Goal: Task Accomplishment & Management: Manage account settings

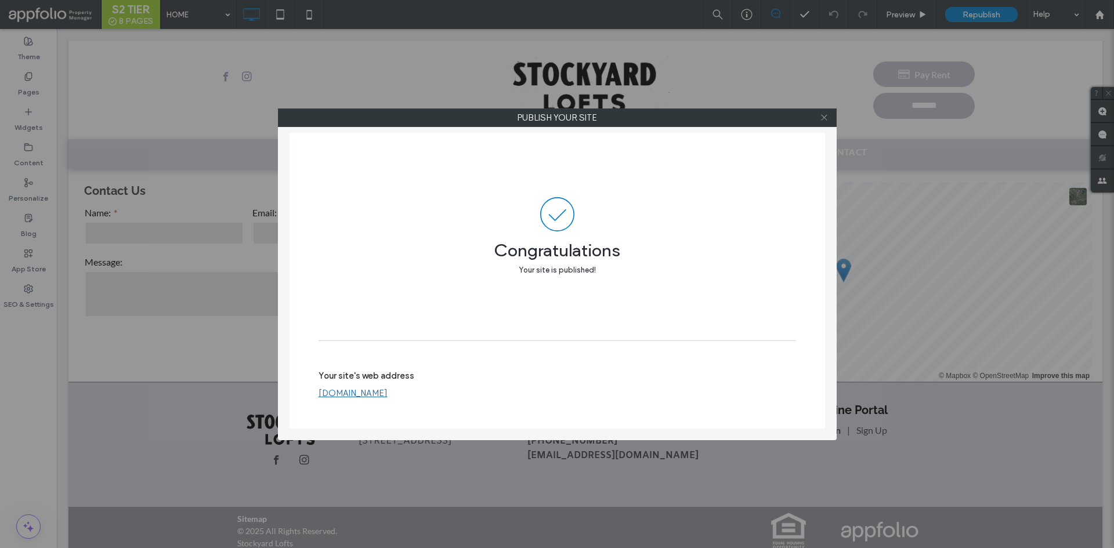
click at [821, 114] on icon at bounding box center [824, 117] width 9 height 9
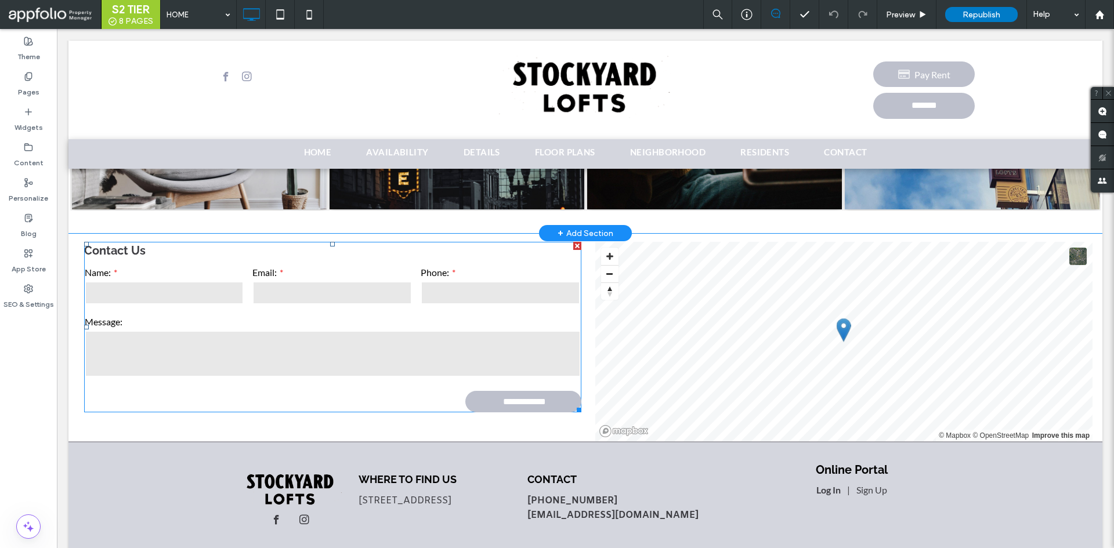
scroll to position [1064, 0]
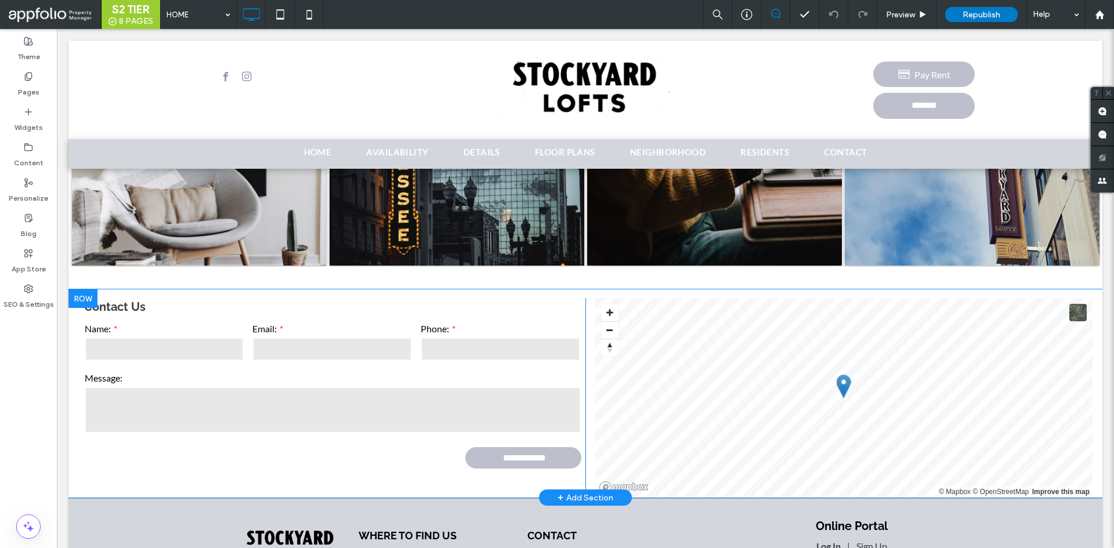
click at [366, 464] on div "**********" at bounding box center [326, 398] width 517 height 200
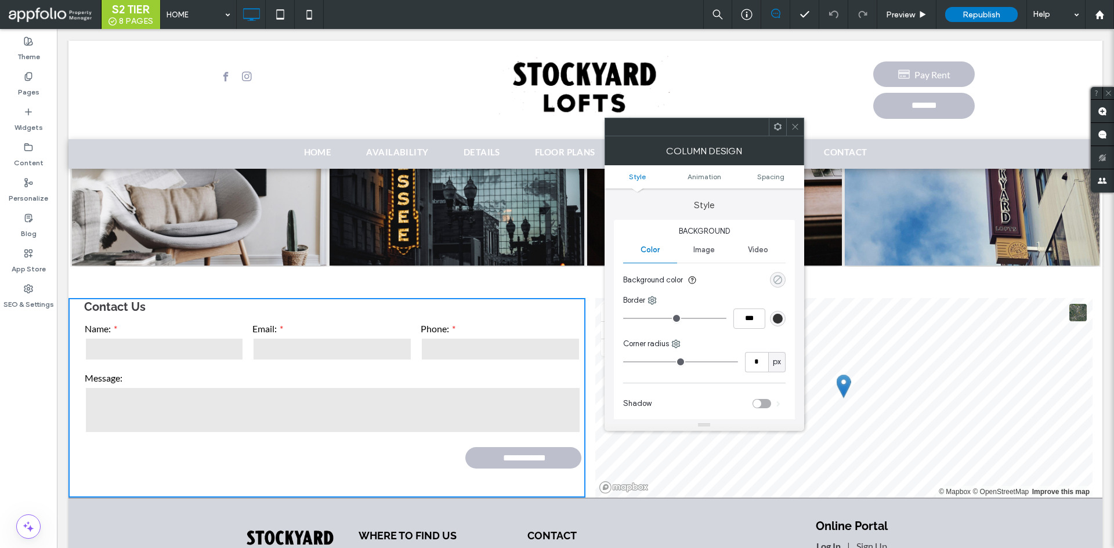
click at [775, 276] on div "rgba(0, 0, 0, 0)" at bounding box center [778, 280] width 10 height 10
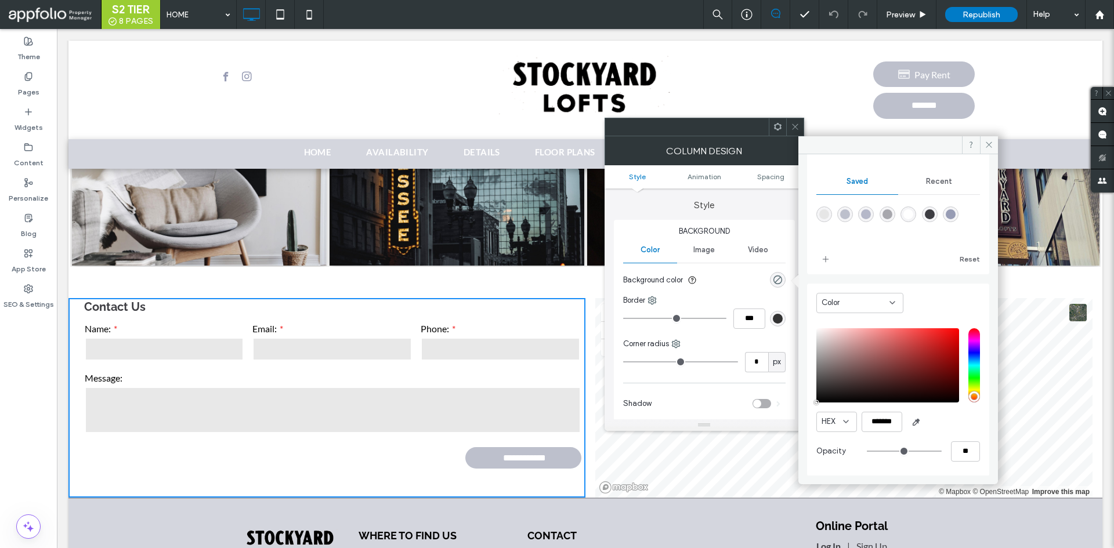
scroll to position [96, 0]
click at [920, 425] on icon "button" at bounding box center [916, 421] width 9 height 9
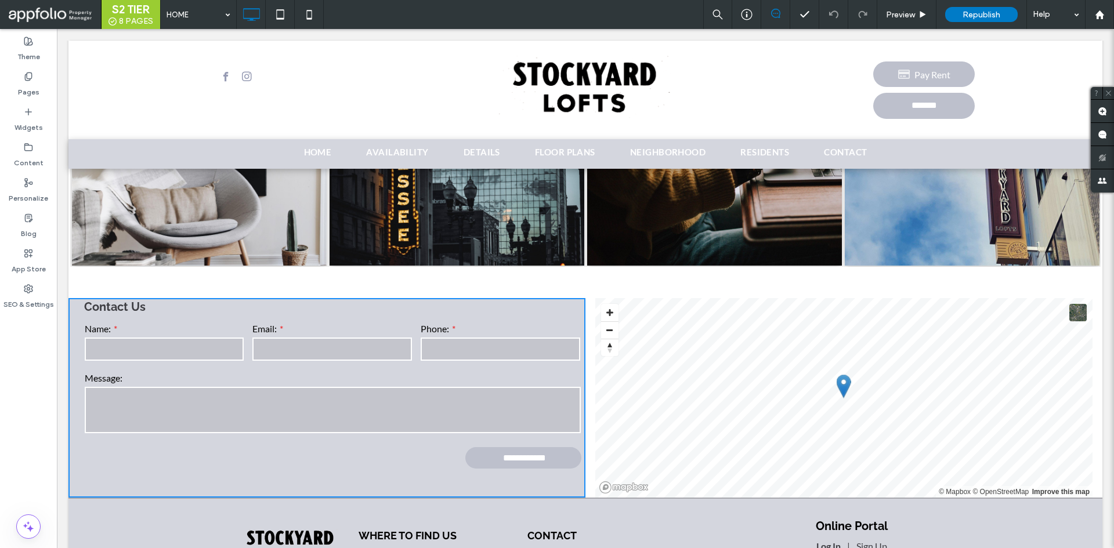
type input "*******"
type input "***"
type input "****"
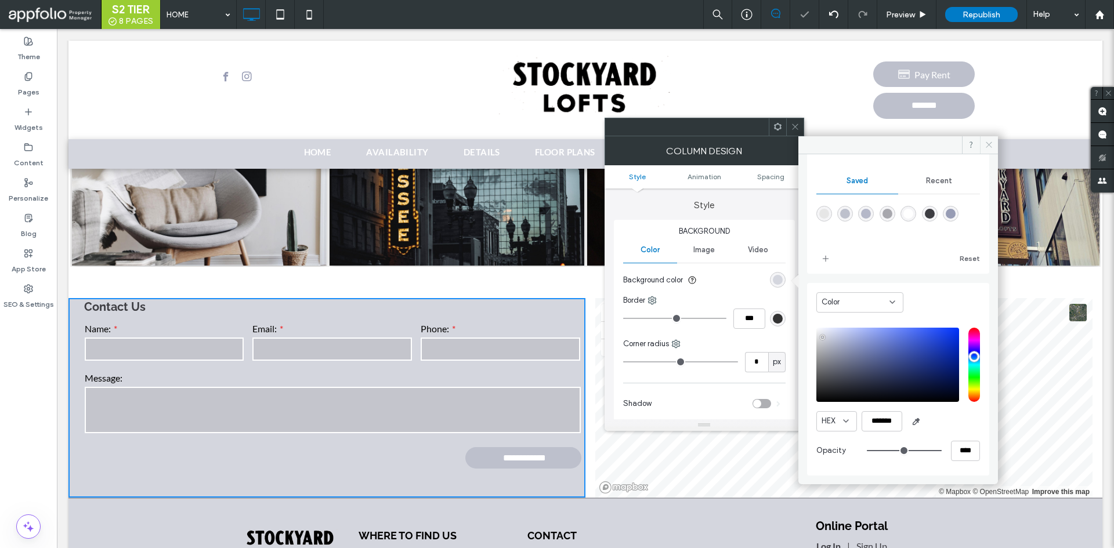
click at [984, 140] on span at bounding box center [989, 144] width 18 height 17
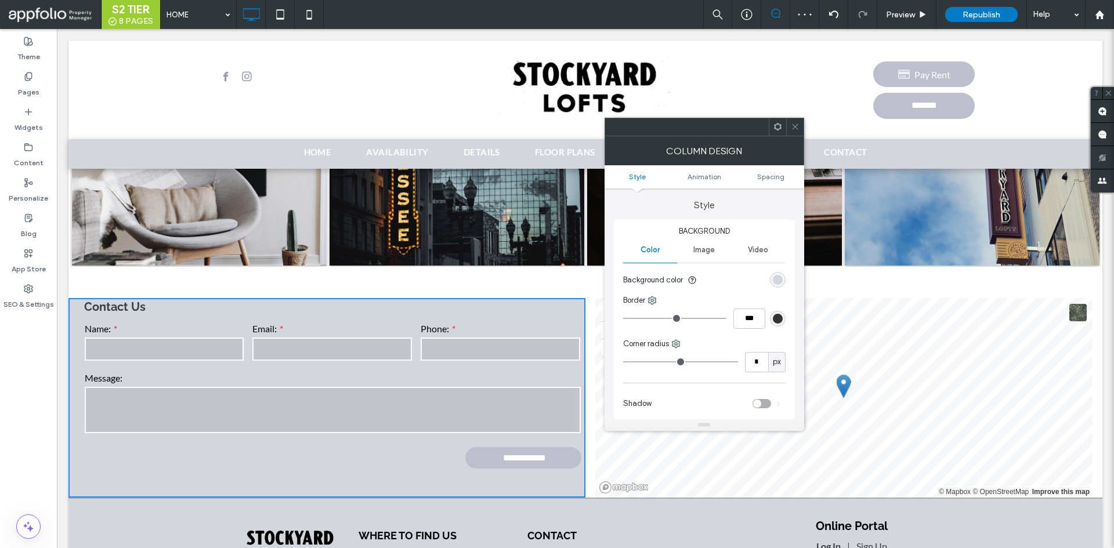
click at [797, 131] on span at bounding box center [795, 126] width 9 height 17
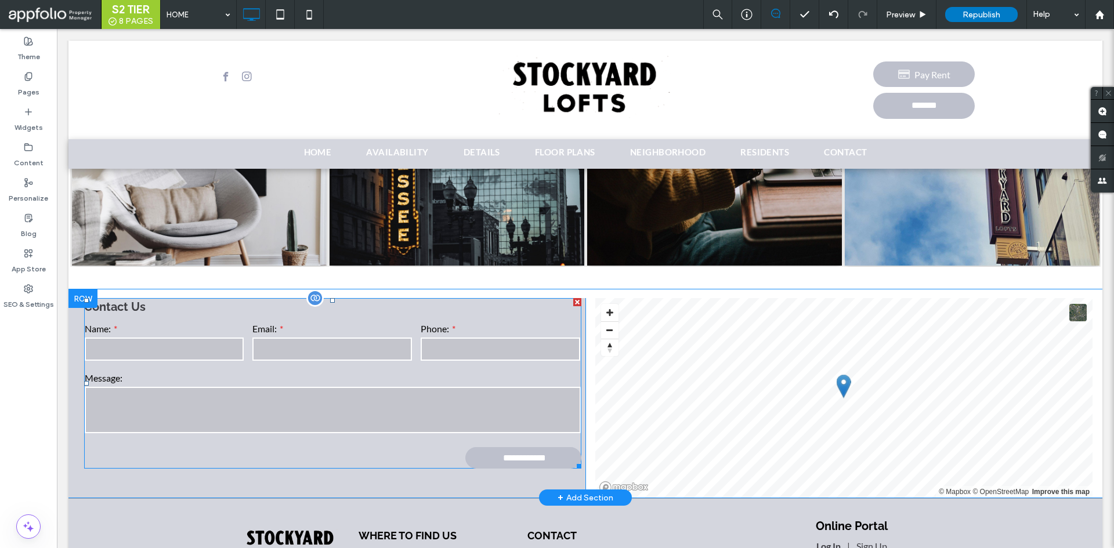
click at [180, 435] on form "**********" at bounding box center [332, 394] width 497 height 147
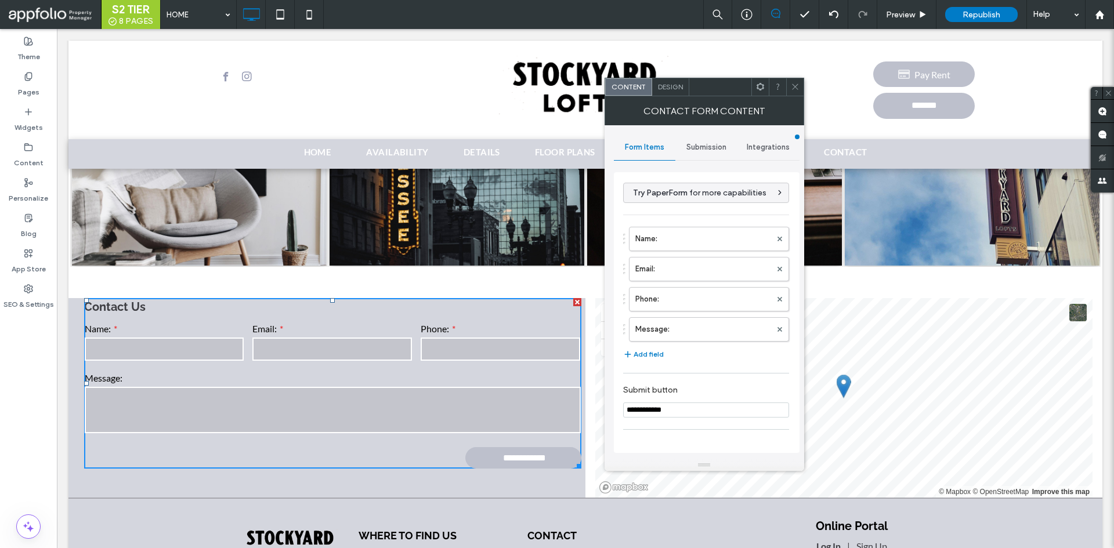
click at [711, 147] on span "Submission" at bounding box center [706, 147] width 40 height 9
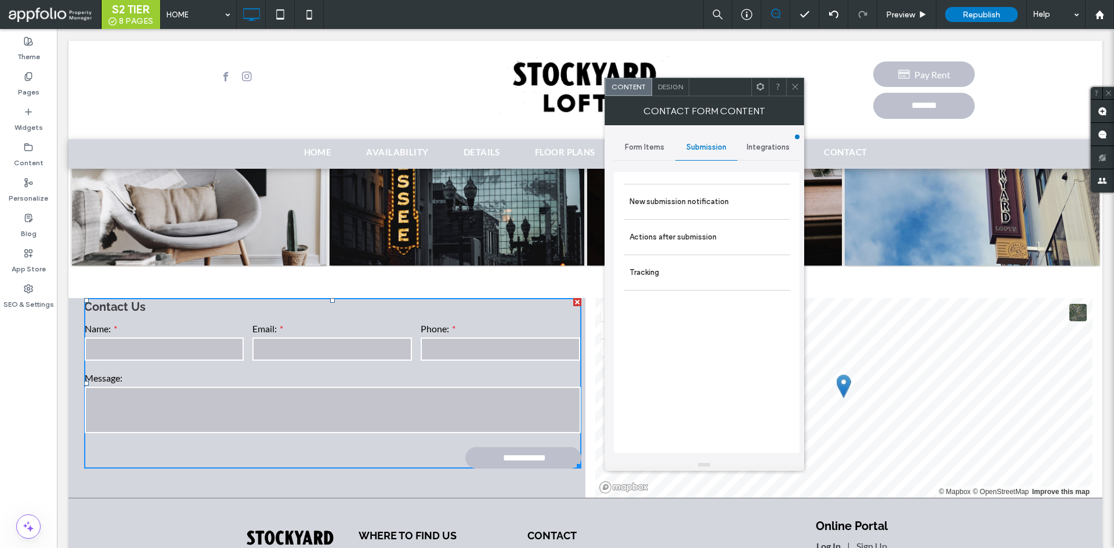
click at [677, 88] on span "Design" at bounding box center [670, 86] width 25 height 9
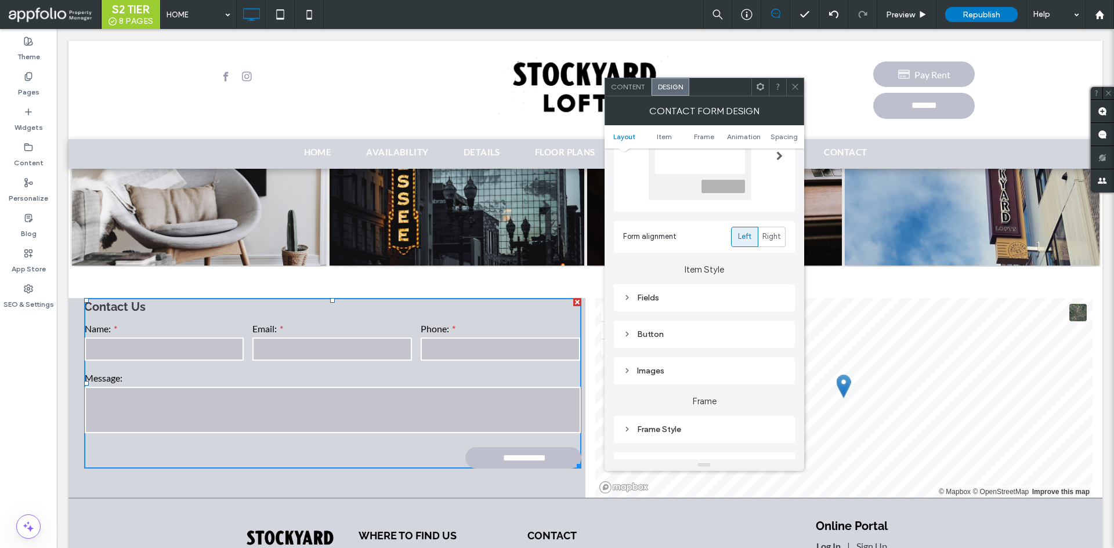
scroll to position [116, 0]
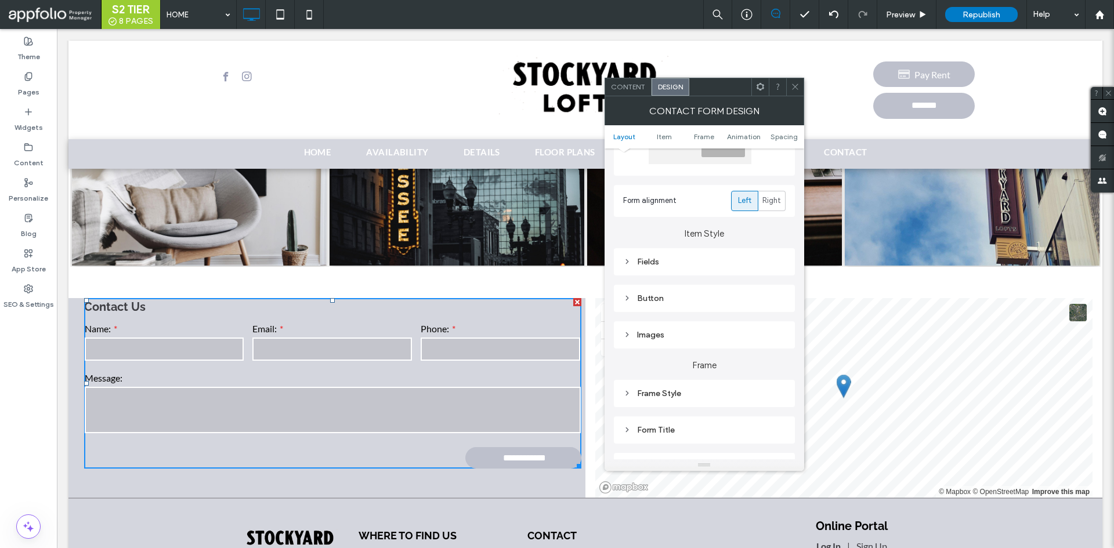
click at [713, 258] on div "Fields" at bounding box center [704, 262] width 162 height 10
click at [782, 314] on div "rgba(102, 102, 102, 0.15)" at bounding box center [778, 313] width 10 height 10
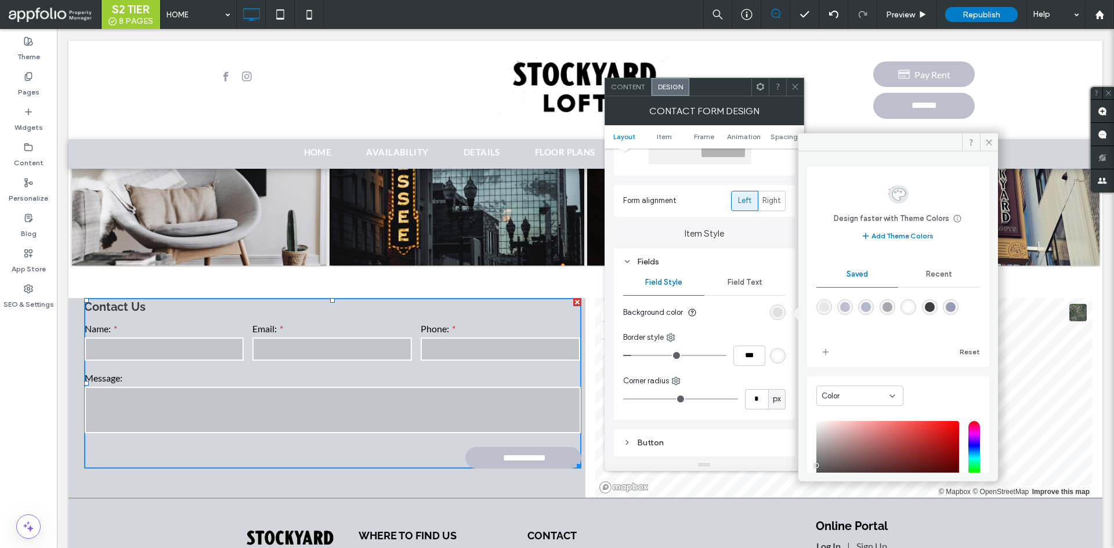
click at [916, 308] on div "rgba(255,255,255,1)" at bounding box center [909, 307] width 16 height 16
type input "*******"
type input "***"
type input "****"
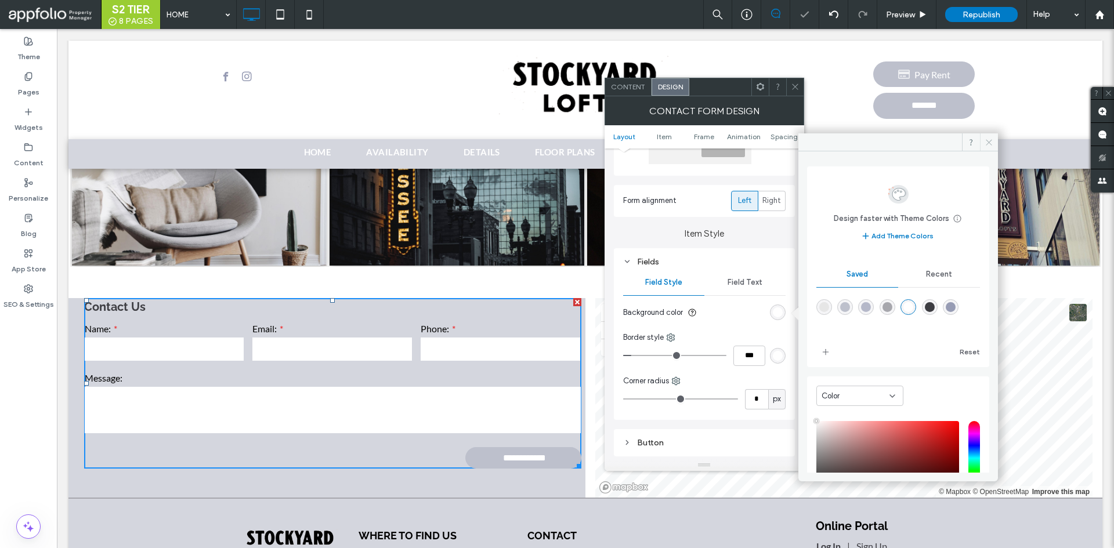
click at [991, 145] on icon at bounding box center [989, 142] width 9 height 9
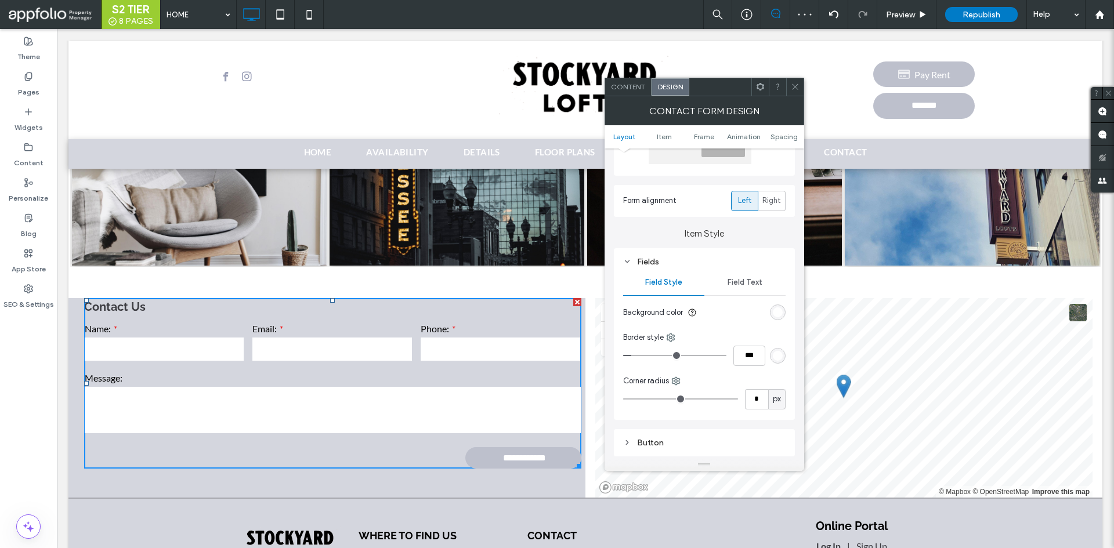
click at [791, 86] on icon at bounding box center [795, 86] width 9 height 9
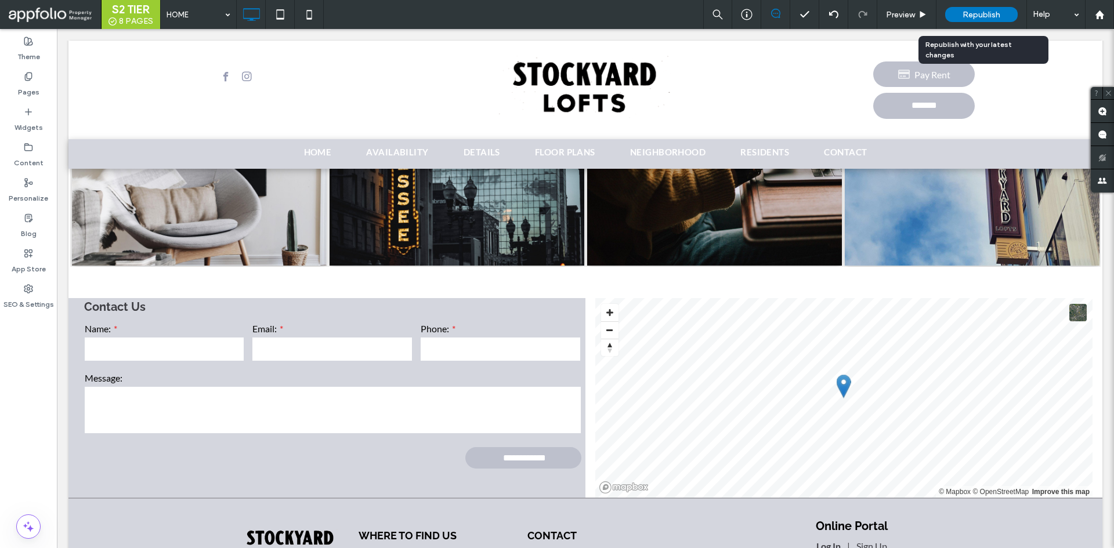
click at [1010, 18] on div "Republish" at bounding box center [981, 14] width 73 height 15
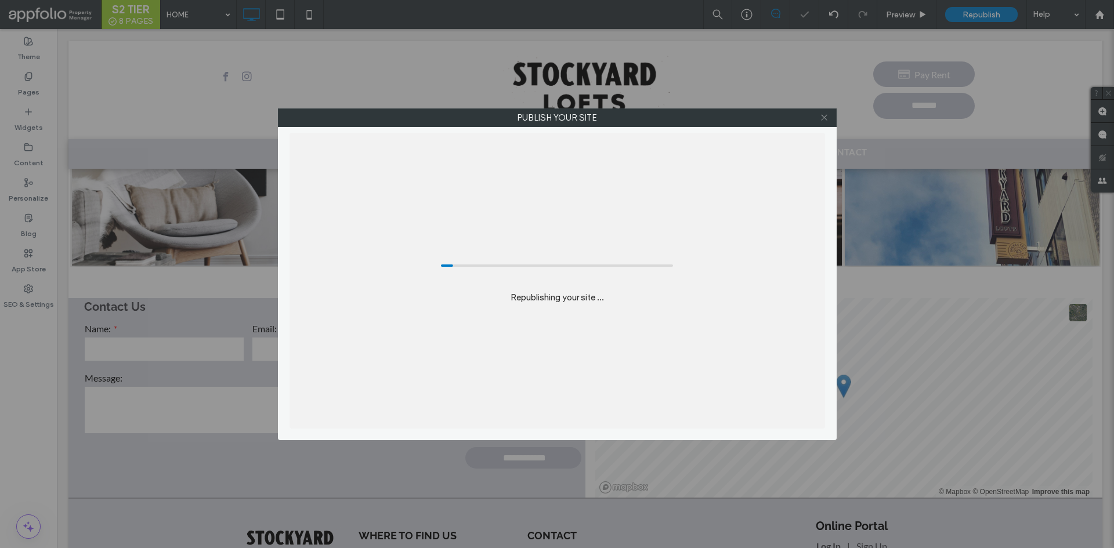
click at [826, 121] on icon at bounding box center [824, 117] width 9 height 9
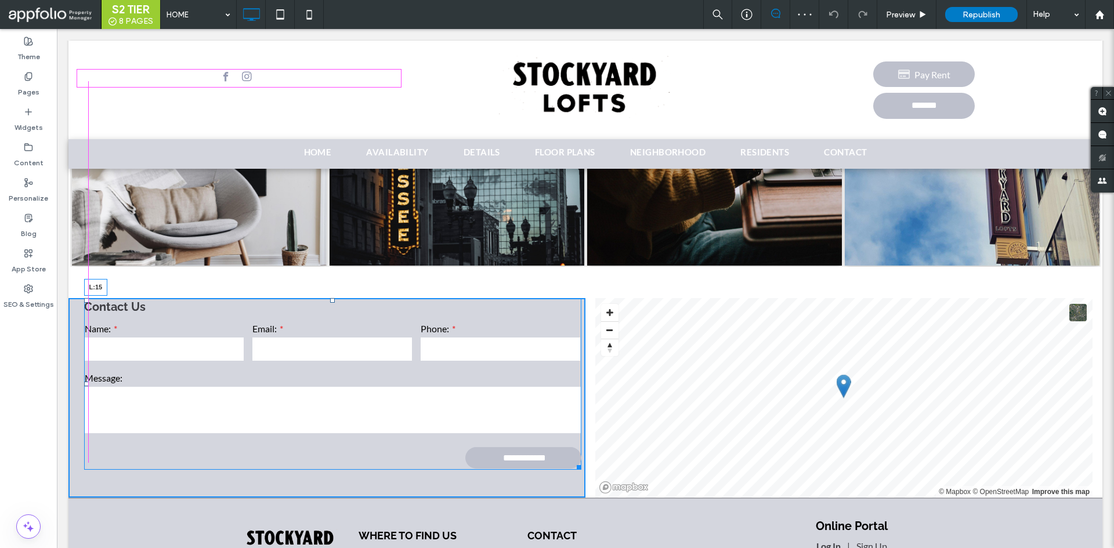
drag, startPoint x: 84, startPoint y: 365, endPoint x: 146, endPoint y: 378, distance: 62.8
click at [76, 365] on div "**********" at bounding box center [326, 398] width 517 height 200
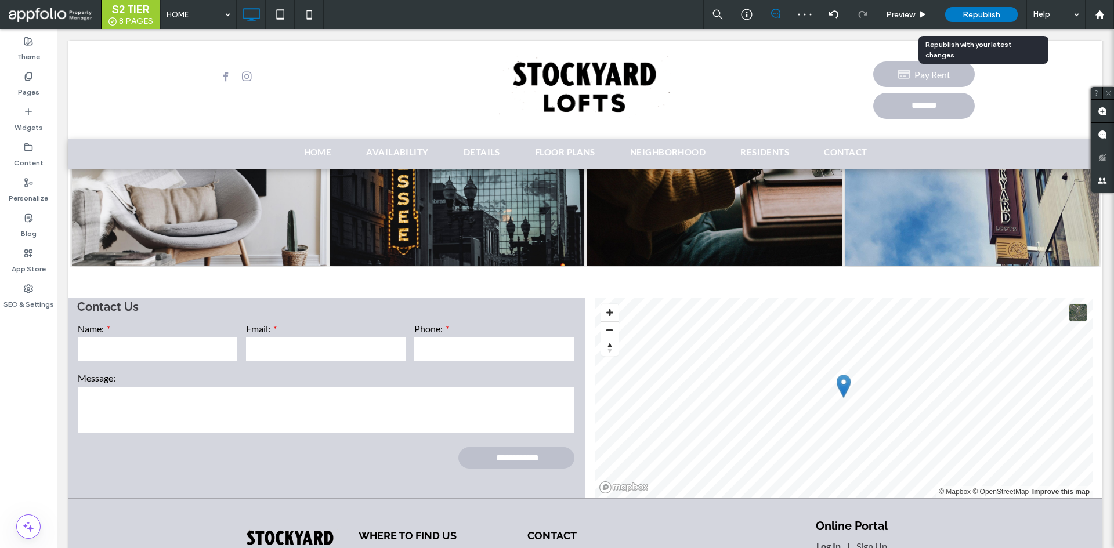
click at [959, 21] on div "Republish" at bounding box center [981, 14] width 73 height 15
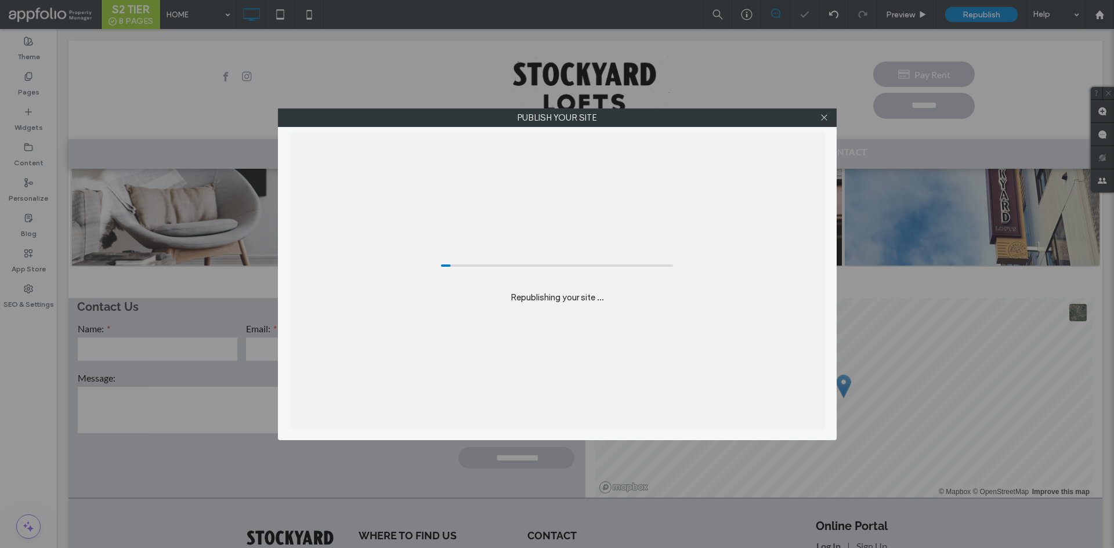
click at [818, 113] on div at bounding box center [824, 117] width 17 height 17
click at [825, 114] on icon at bounding box center [824, 117] width 9 height 9
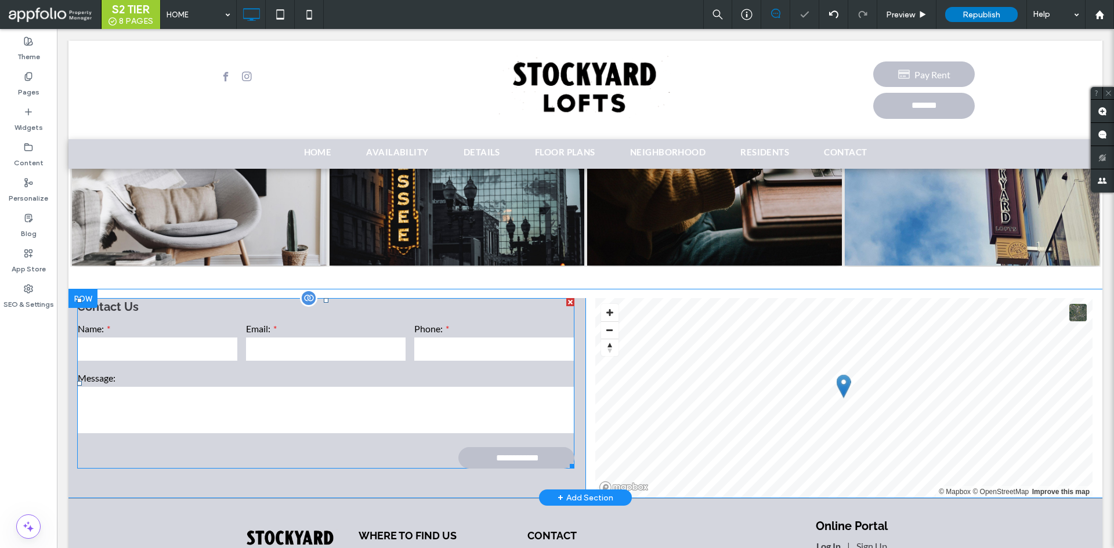
click at [333, 432] on form "**********" at bounding box center [325, 394] width 497 height 147
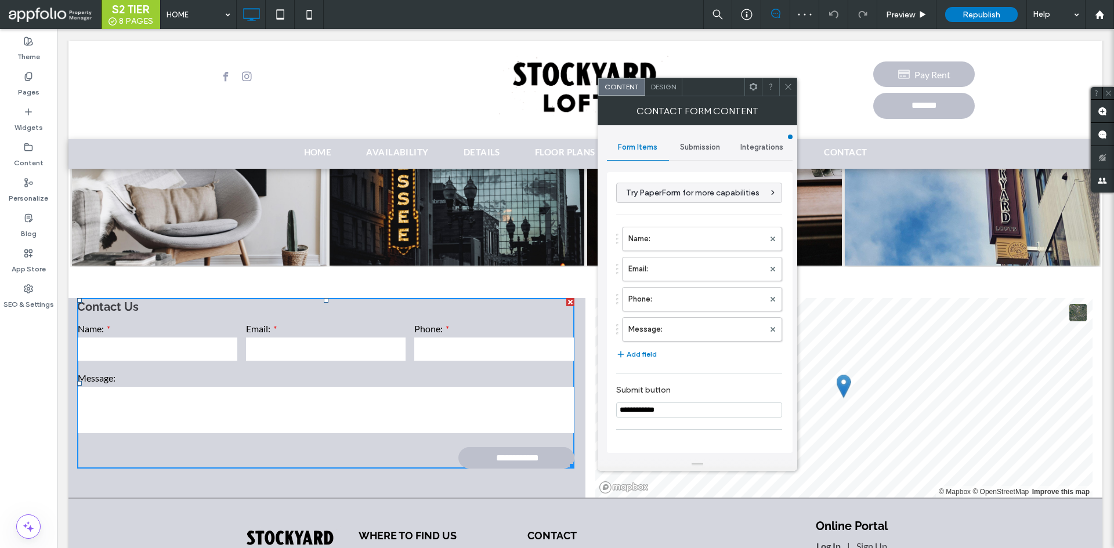
click at [675, 90] on span "Design" at bounding box center [663, 86] width 25 height 9
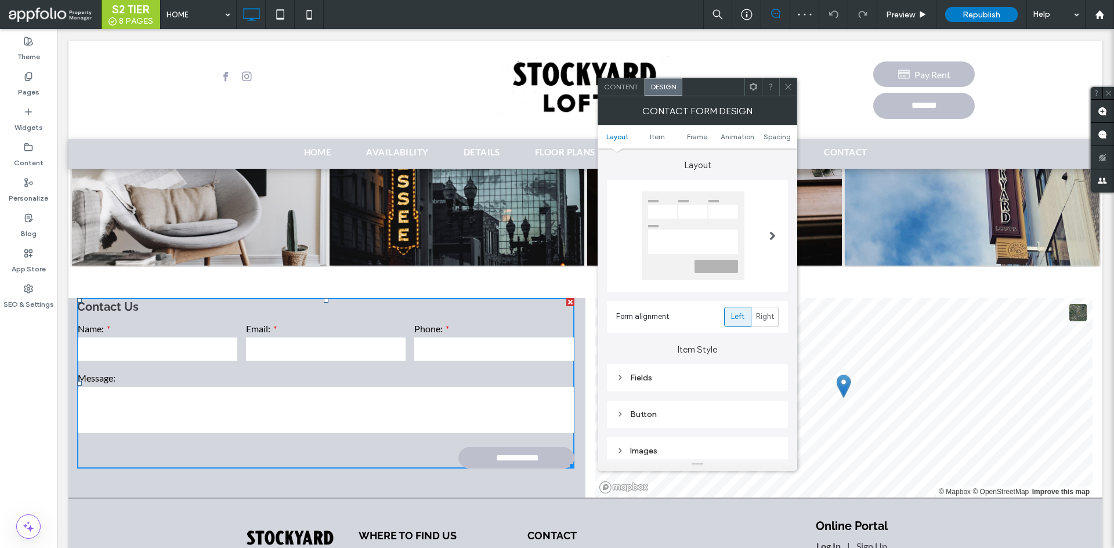
click at [620, 91] on span "Content" at bounding box center [621, 86] width 34 height 9
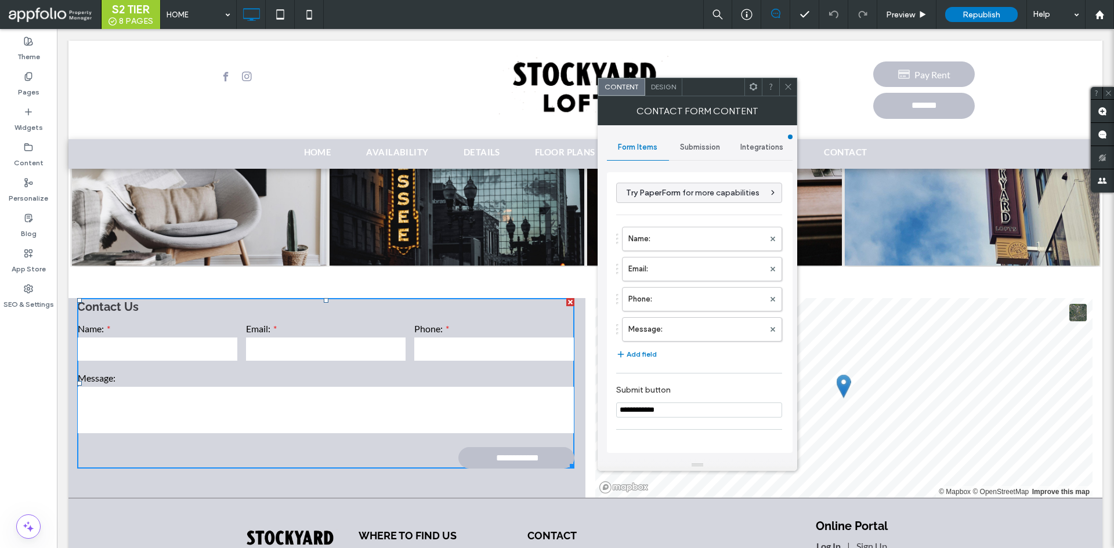
click at [663, 92] on div "Design" at bounding box center [663, 86] width 37 height 17
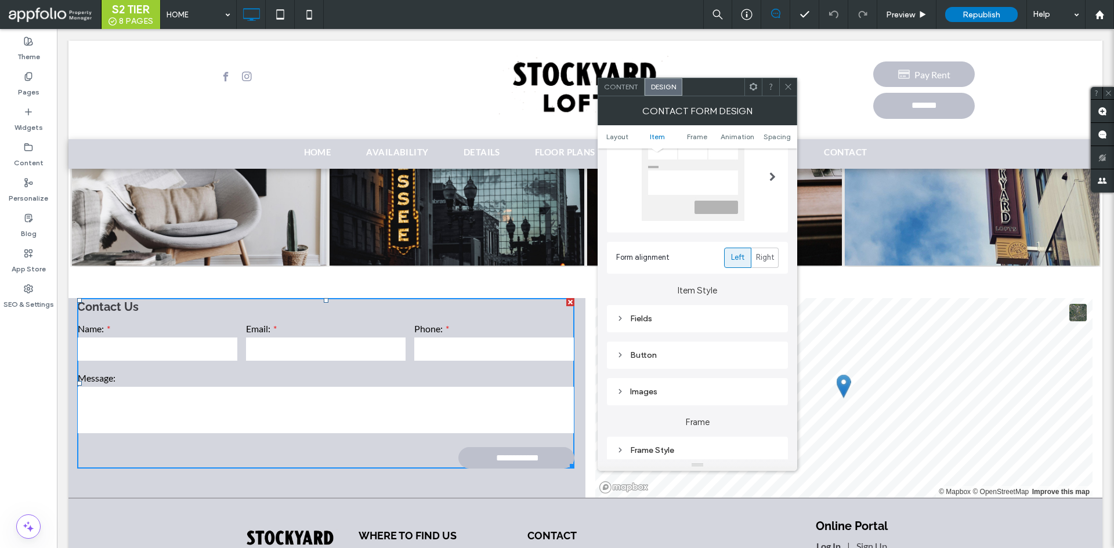
scroll to position [232, 0]
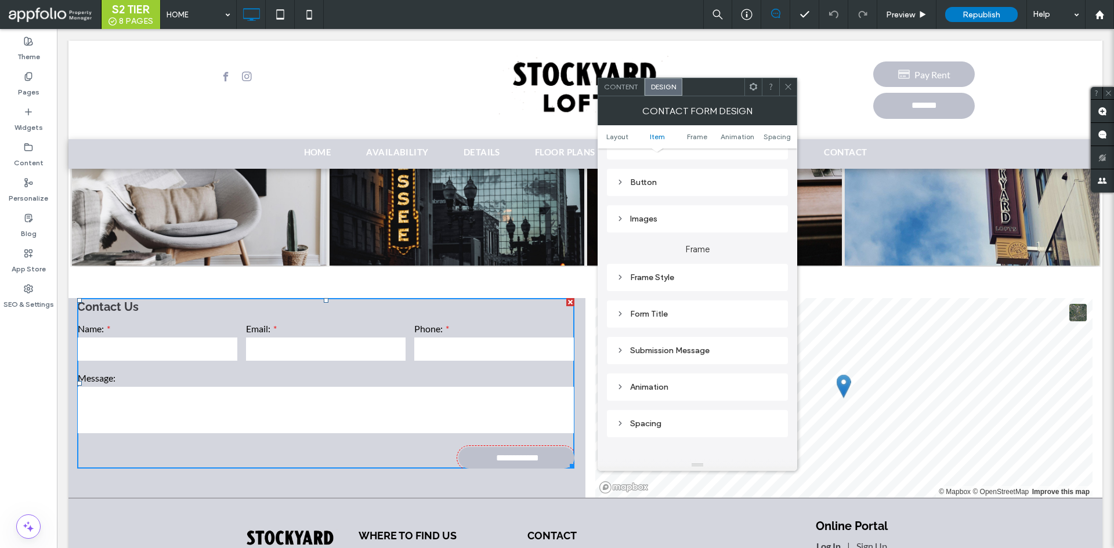
click at [640, 175] on div "Button" at bounding box center [697, 183] width 162 height 16
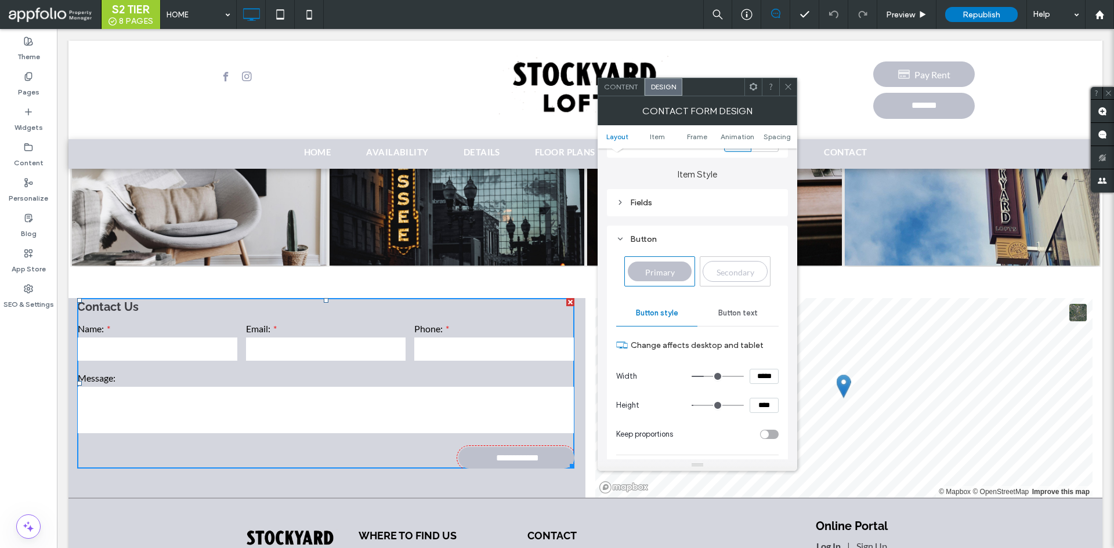
scroll to position [174, 0]
click at [744, 263] on div "Secondary" at bounding box center [735, 272] width 65 height 21
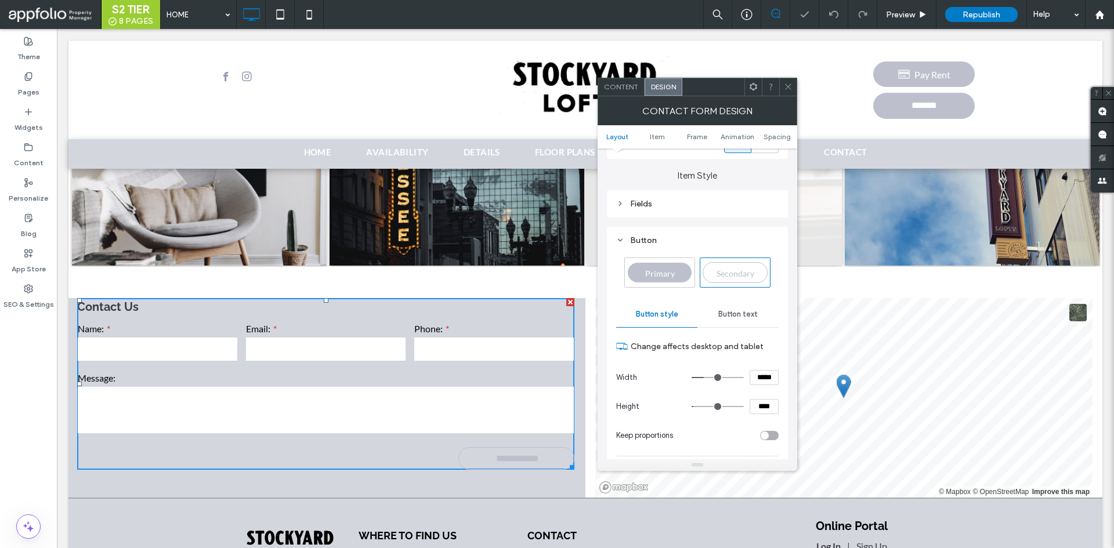
type input "**"
type input "****"
type input "*"
type input "***"
click at [666, 272] on span "Primary" at bounding box center [660, 274] width 38 height 10
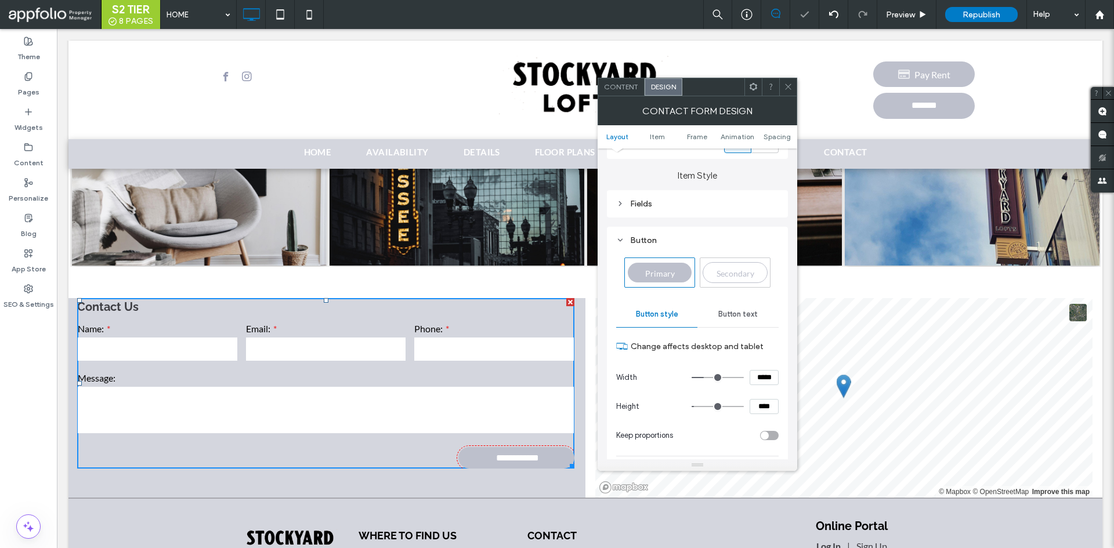
type input "**"
type input "****"
type input "*"
type input "***"
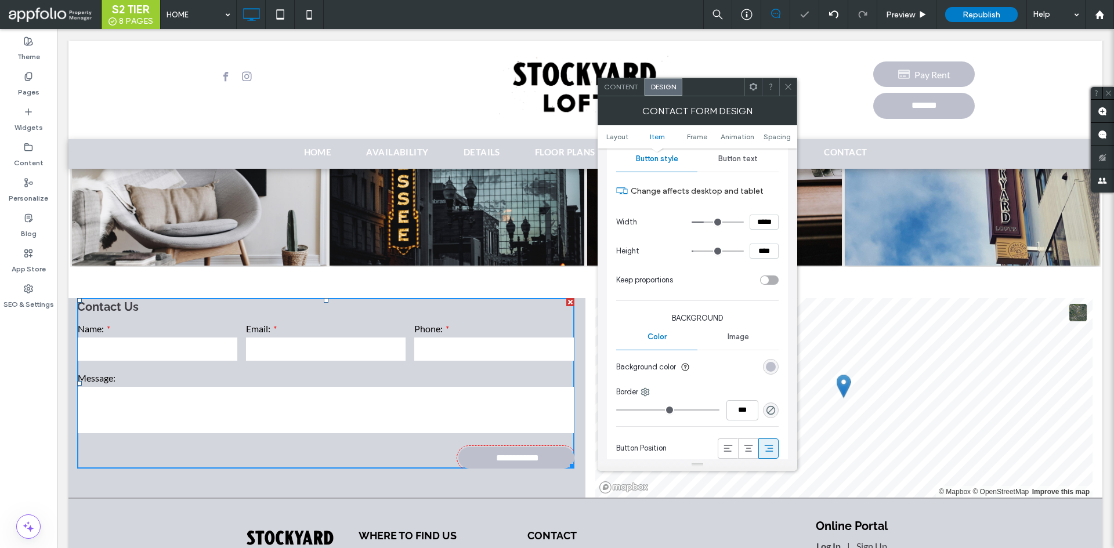
scroll to position [348, 0]
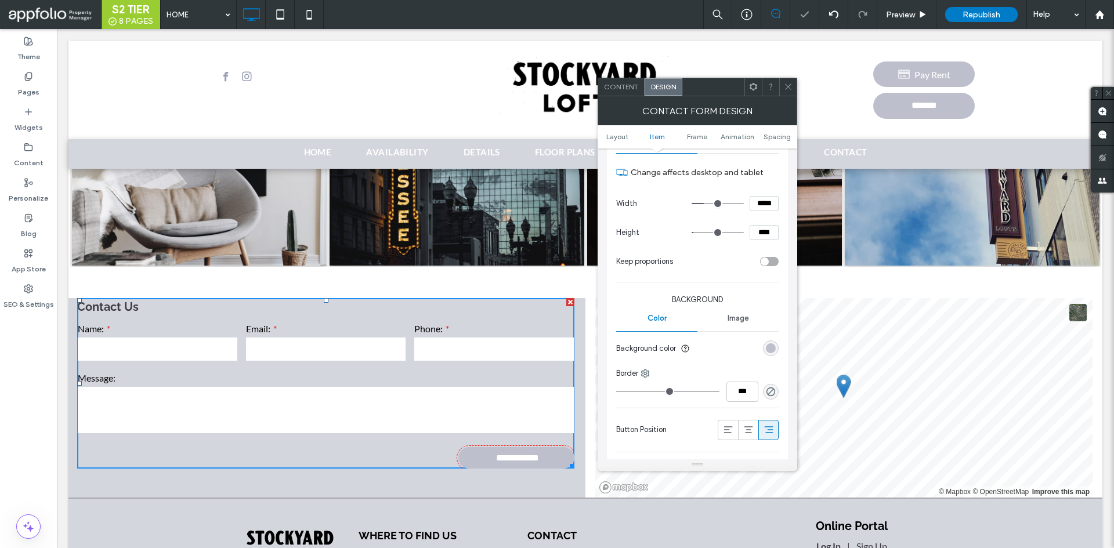
click at [769, 341] on div "rgb(189, 192, 204)" at bounding box center [771, 349] width 16 height 16
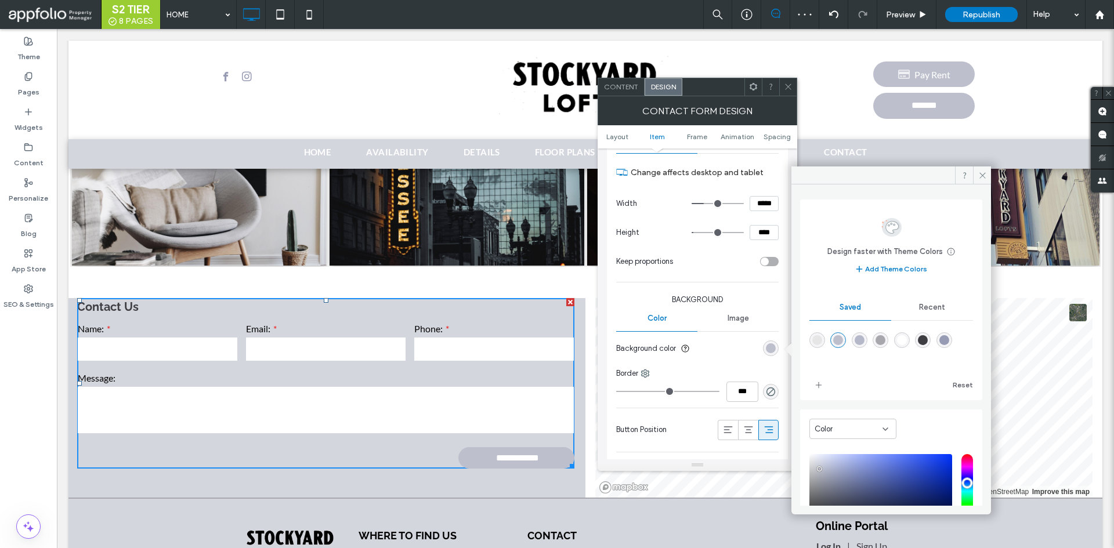
click at [907, 339] on div "rgba(255,255,255,1)" at bounding box center [902, 340] width 10 height 10
click at [928, 338] on div "rgba(61,61,66,1)" at bounding box center [923, 340] width 10 height 10
type input "*******"
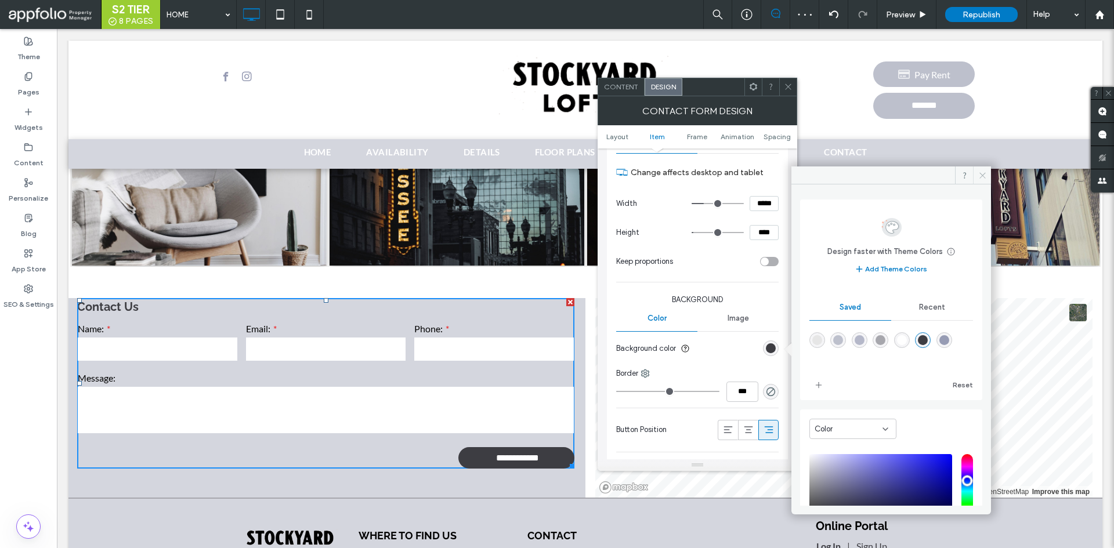
click at [988, 172] on span at bounding box center [982, 175] width 18 height 17
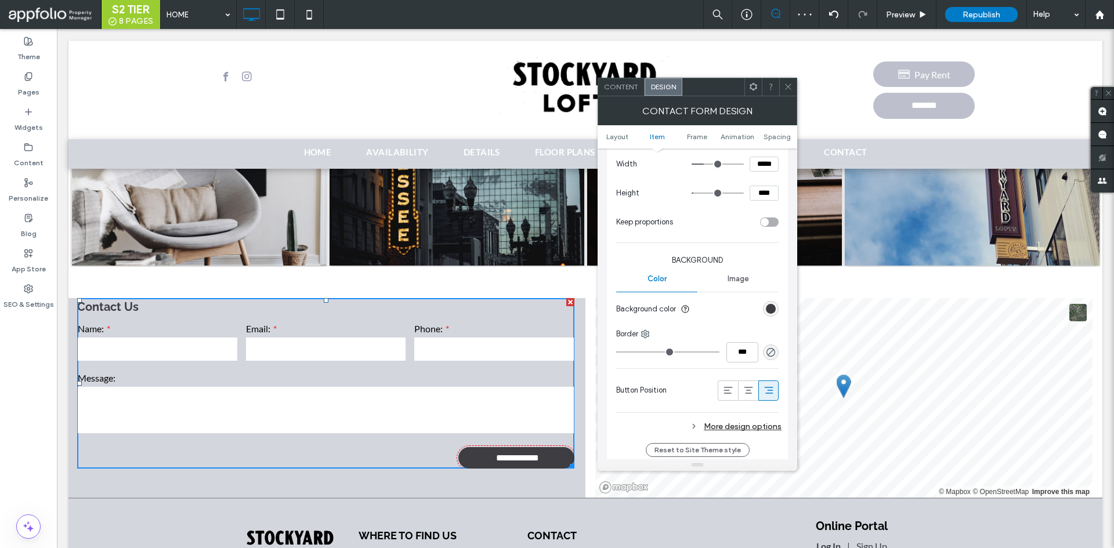
scroll to position [406, 0]
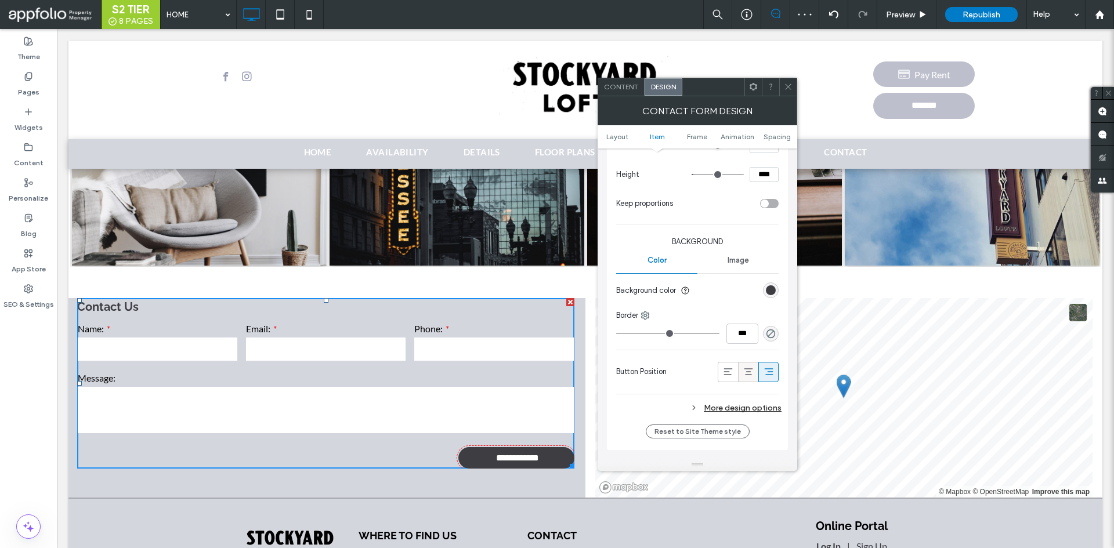
click at [750, 373] on icon at bounding box center [749, 372] width 12 height 12
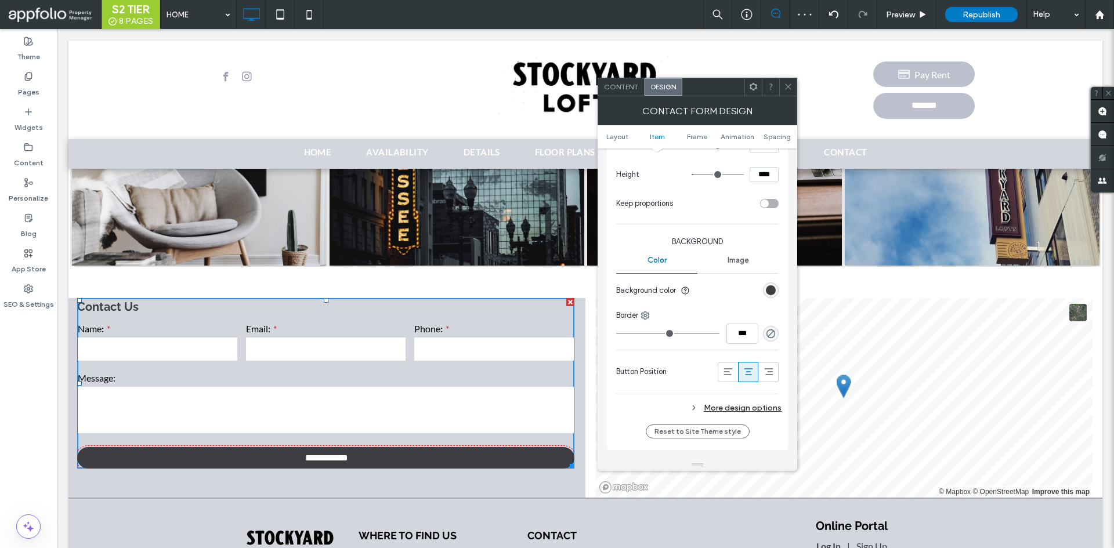
scroll to position [232, 0]
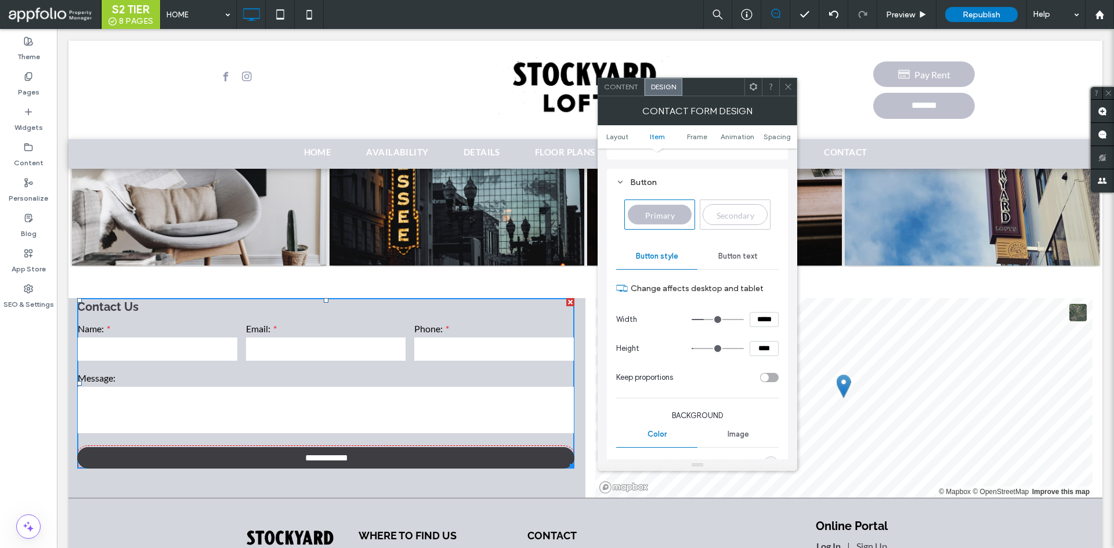
click at [764, 321] on input "*****" at bounding box center [764, 319] width 29 height 15
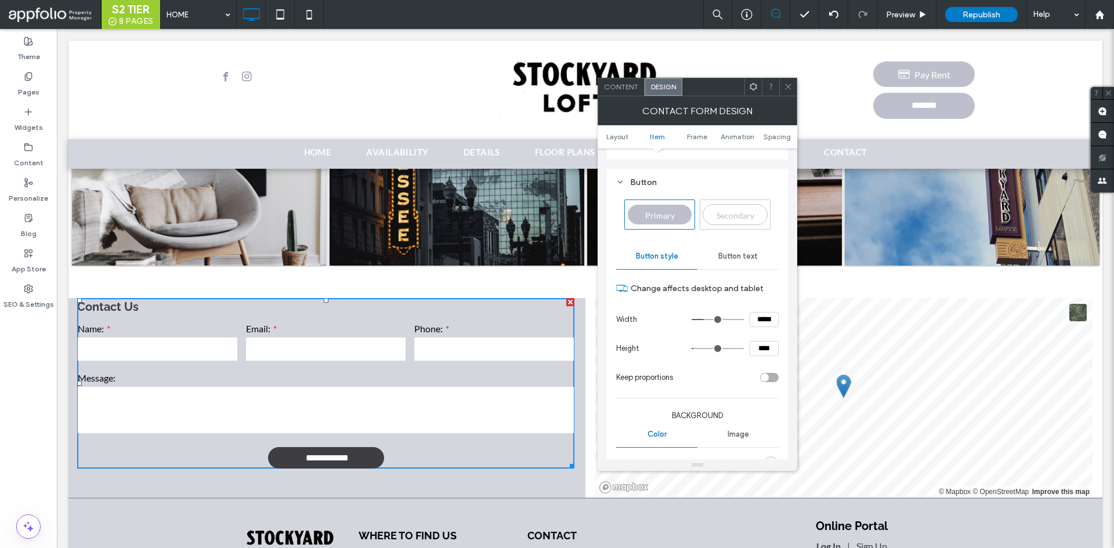
click at [708, 362] on section "Height ****" at bounding box center [697, 348] width 162 height 29
click at [792, 92] on span at bounding box center [788, 86] width 9 height 17
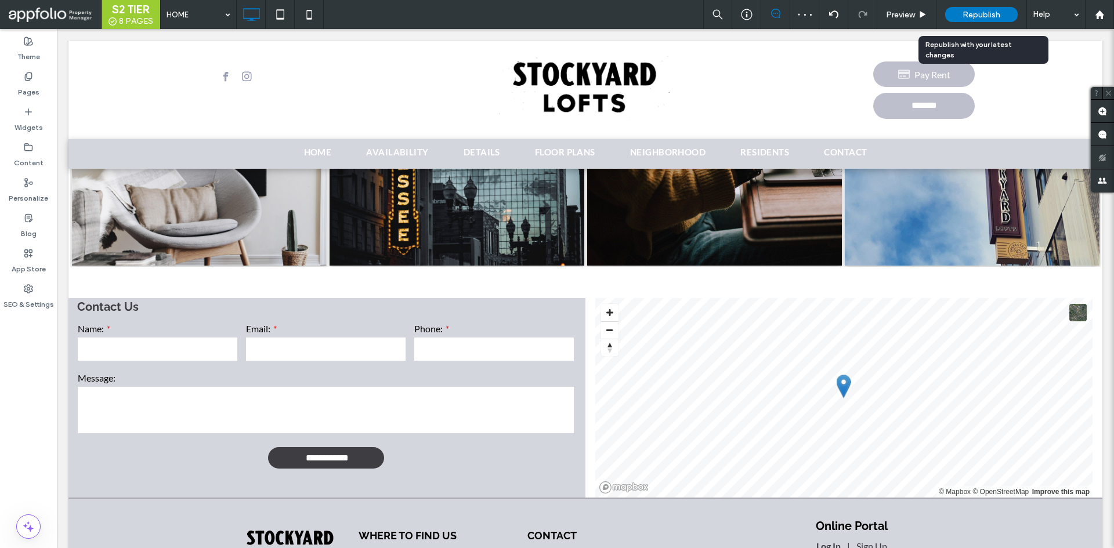
click at [1011, 16] on div "Republish" at bounding box center [981, 14] width 73 height 15
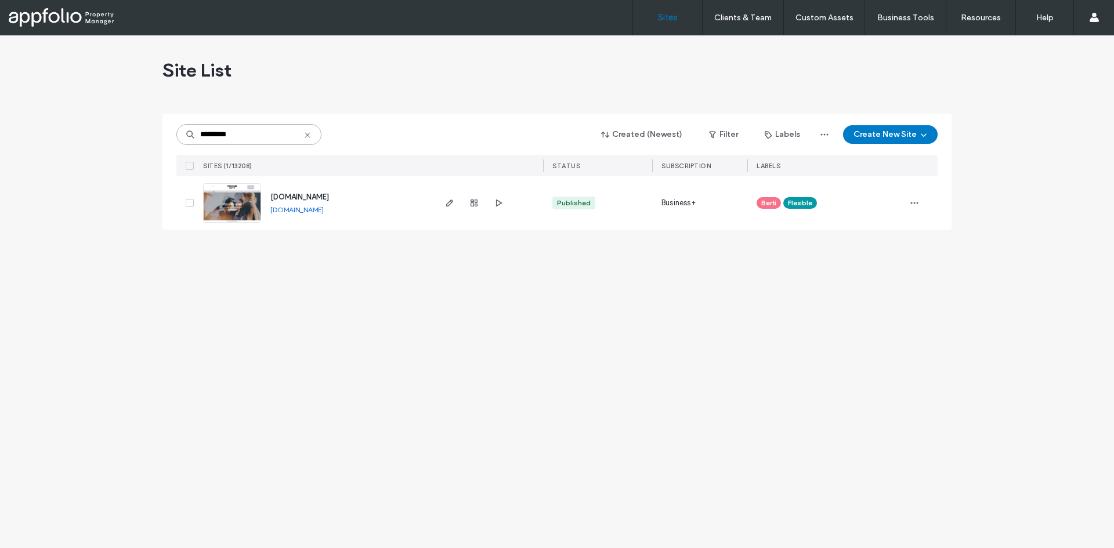
click at [248, 140] on input "*********" at bounding box center [248, 134] width 145 height 21
click at [284, 138] on input "*********" at bounding box center [248, 134] width 145 height 21
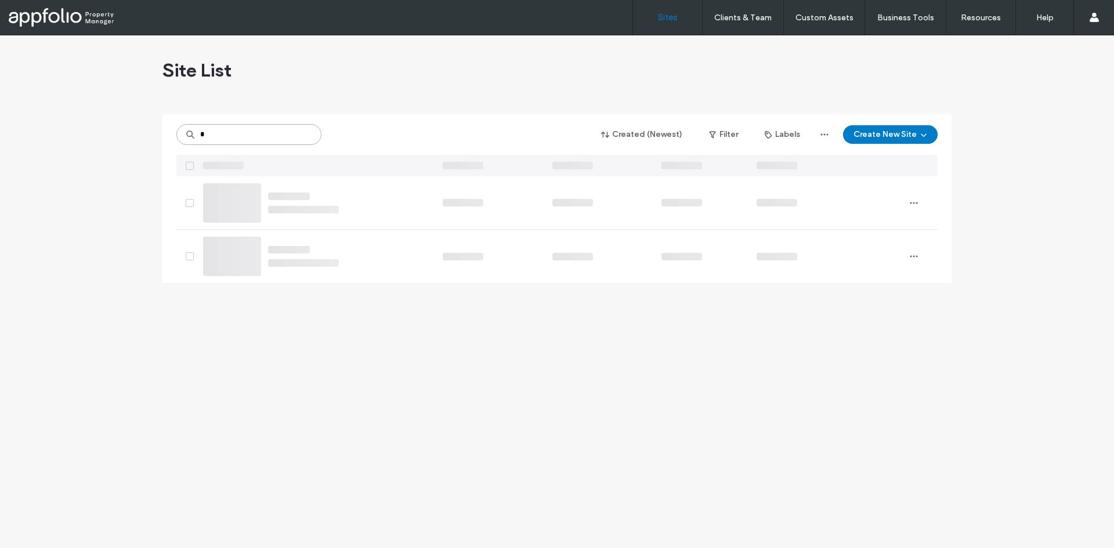
type input "*"
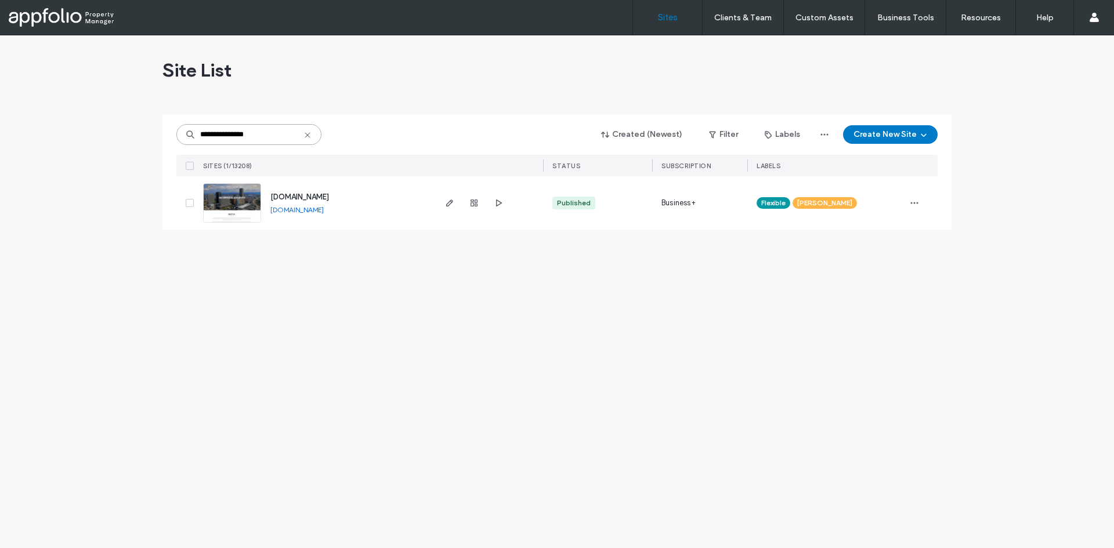
click at [268, 136] on input "**********" at bounding box center [248, 134] width 145 height 21
click at [264, 128] on input "**********" at bounding box center [248, 134] width 145 height 21
click at [265, 128] on input "**********" at bounding box center [248, 134] width 145 height 21
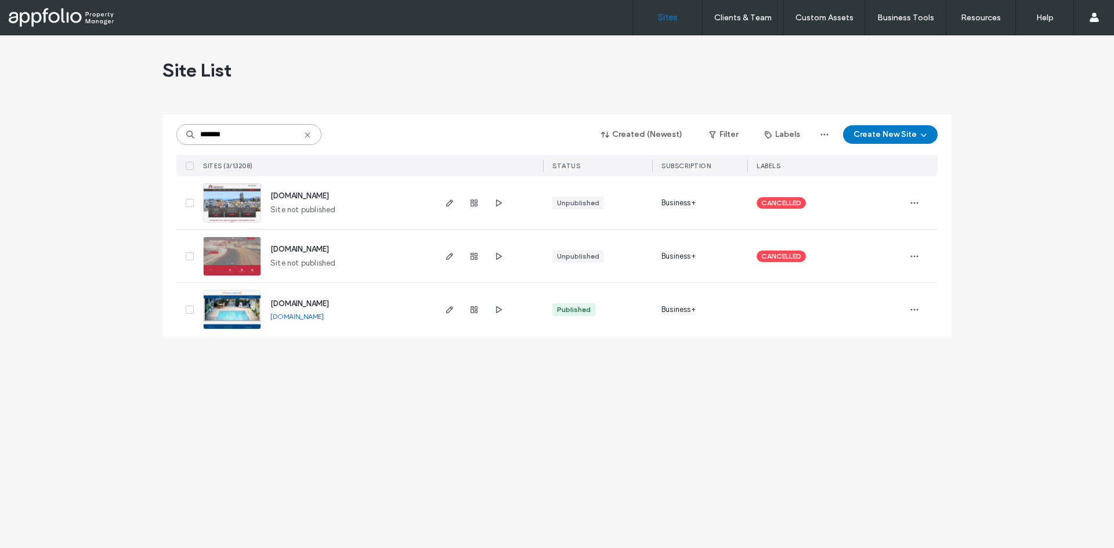
type input "*******"
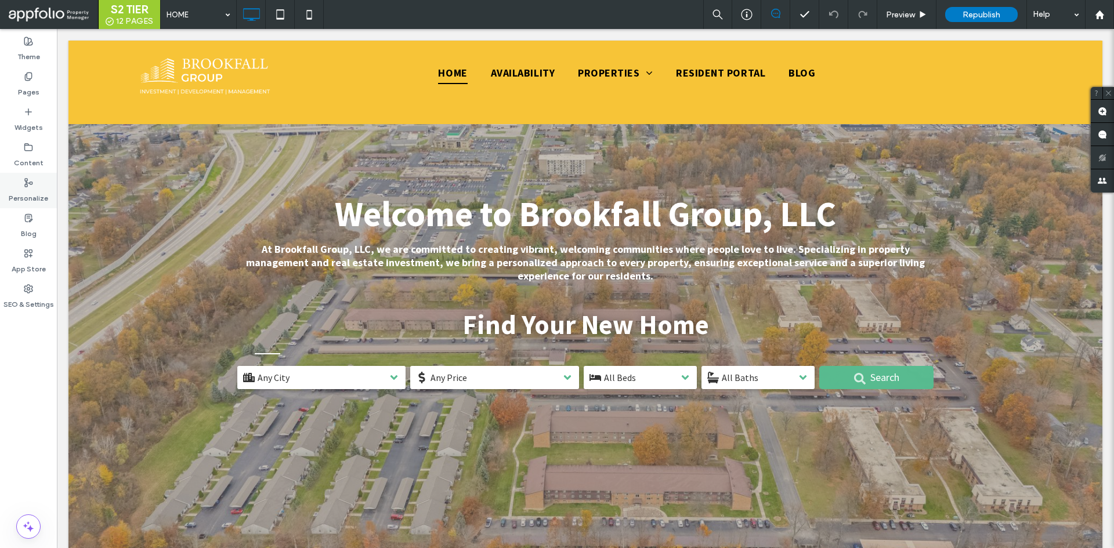
click at [22, 183] on div "Personalize" at bounding box center [28, 190] width 57 height 35
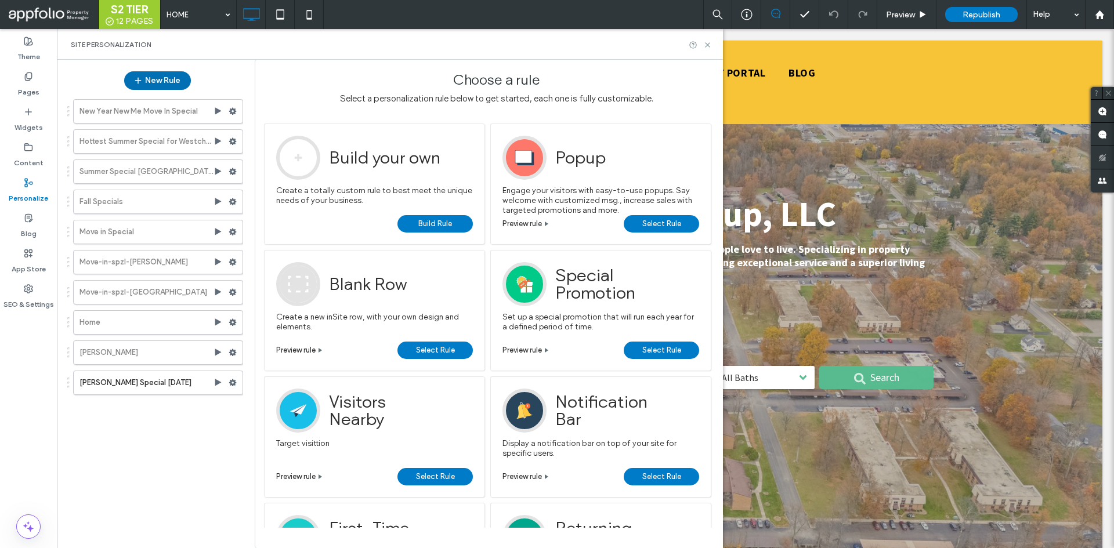
click at [176, 86] on button "New Rule" at bounding box center [157, 80] width 67 height 19
click at [415, 225] on link "Build Rule" at bounding box center [434, 223] width 75 height 17
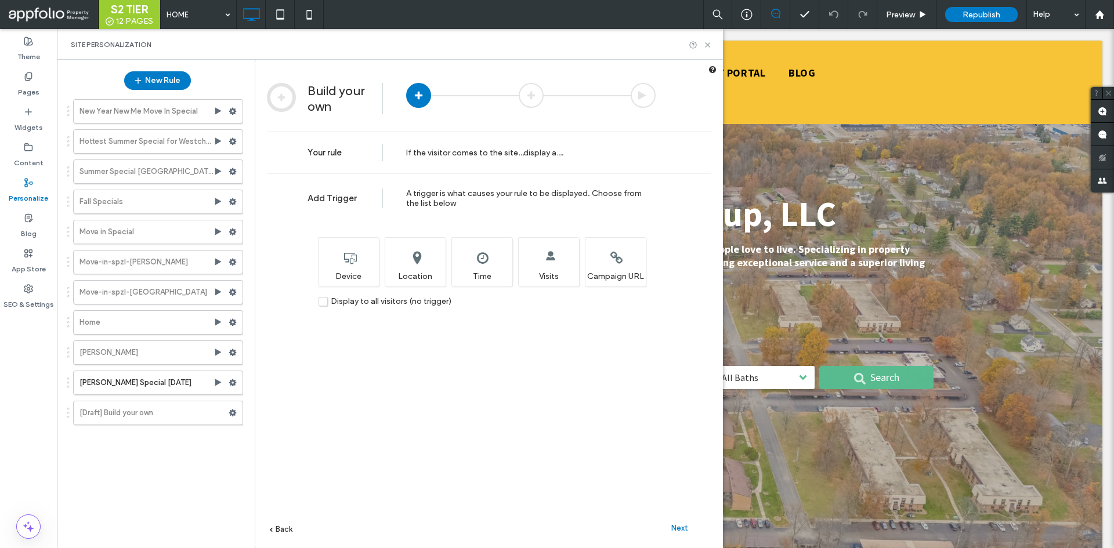
click at [374, 299] on span "Display to all visitors (no trigger)" at bounding box center [391, 302] width 121 height 10
click at [684, 530] on span "Next" at bounding box center [679, 528] width 17 height 9
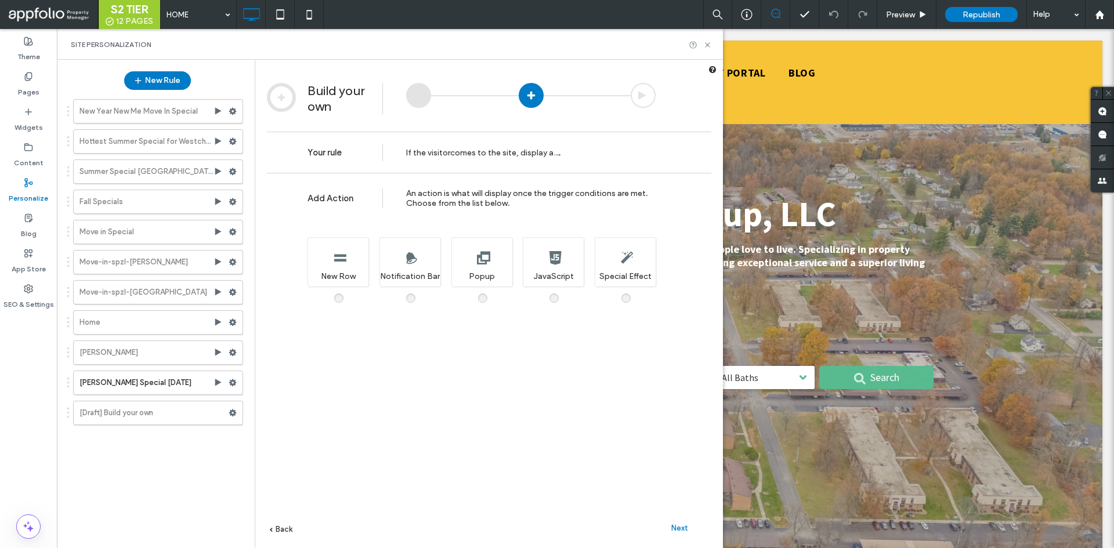
click at [491, 288] on div "A new section on the site that is only displayed when this rule is activated. N…" at bounding box center [482, 258] width 348 height 65
click at [493, 273] on div "A popup with a customized message will appear when this rule is active Popup" at bounding box center [481, 261] width 61 height 49
click at [678, 527] on span "Next" at bounding box center [679, 528] width 17 height 9
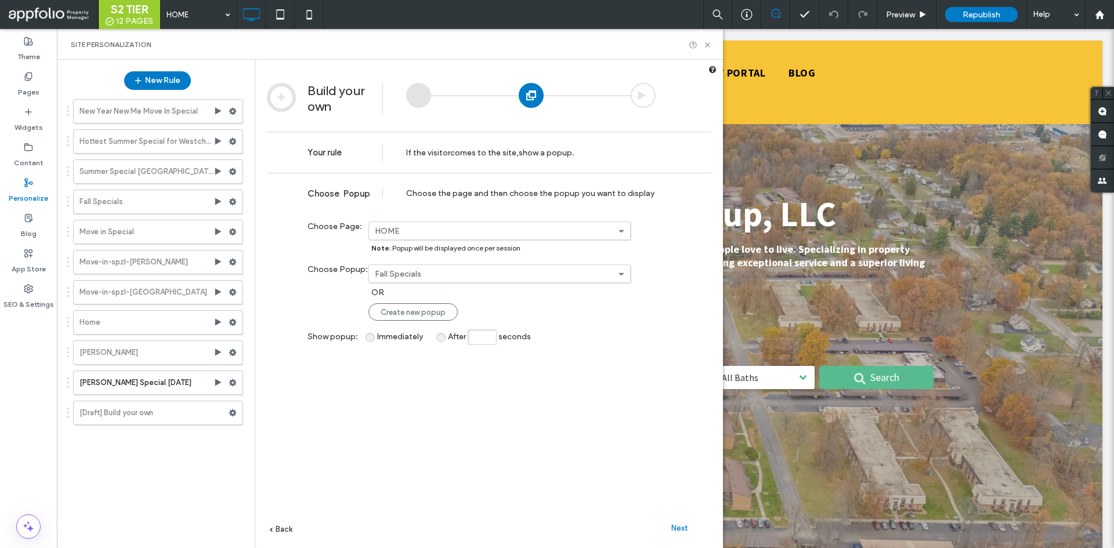
click at [496, 233] on label "HOME" at bounding box center [497, 231] width 244 height 10
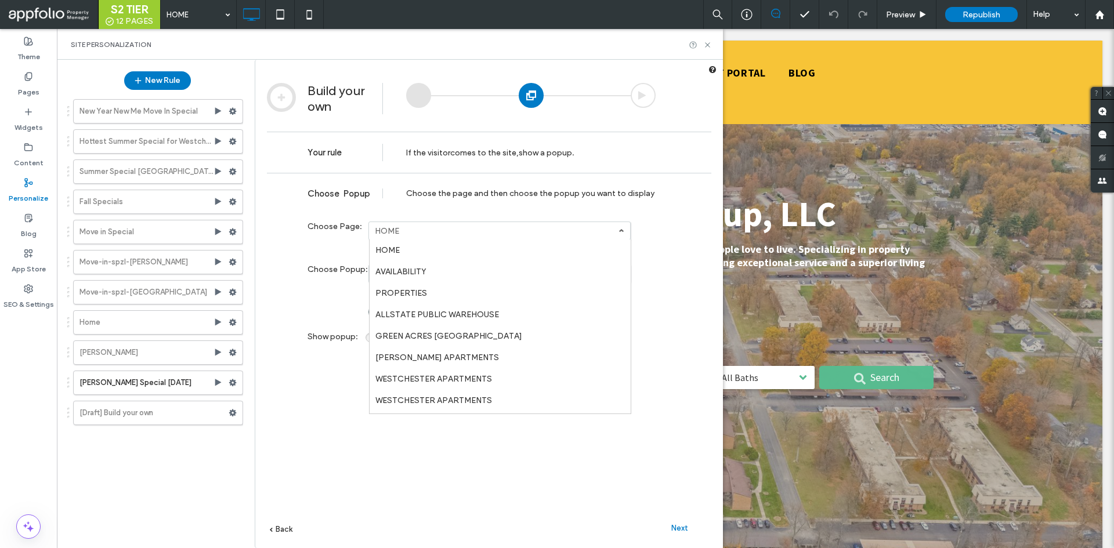
click at [467, 252] on link "HOME" at bounding box center [500, 250] width 261 height 21
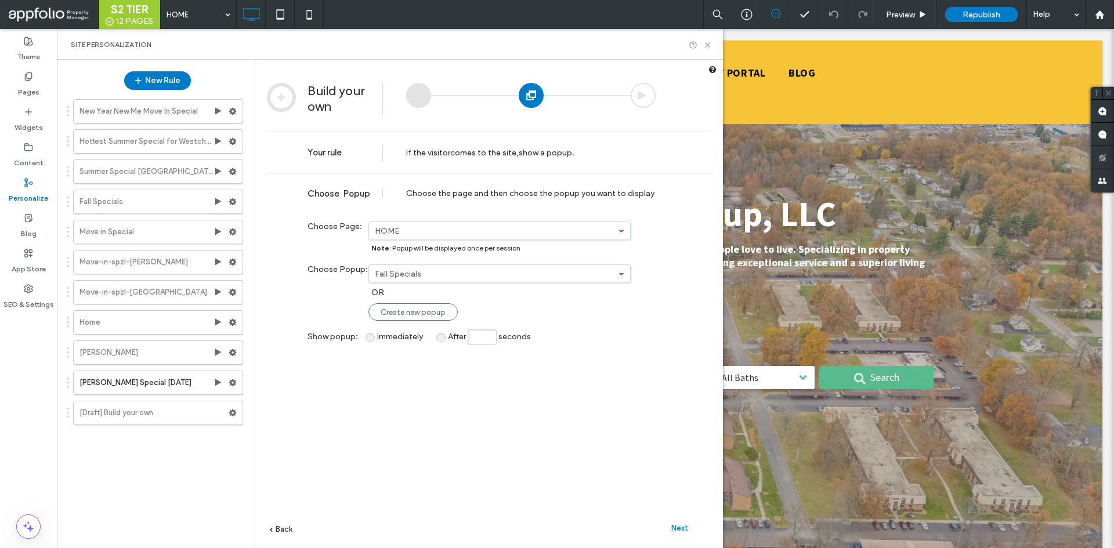
click at [484, 272] on label "Fall Specials" at bounding box center [497, 274] width 244 height 10
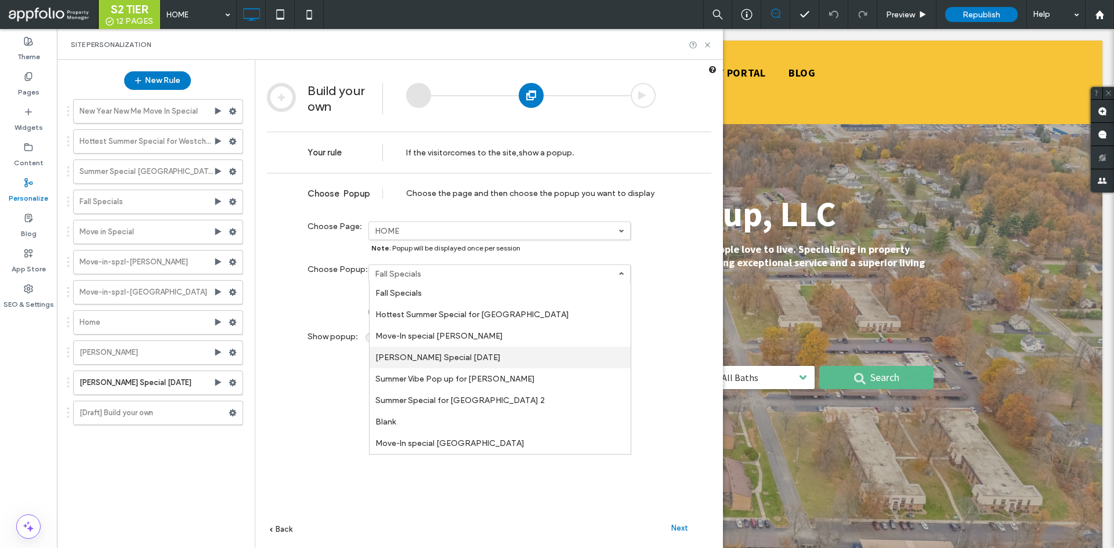
click at [503, 354] on link "Hitchcock Special 9/17/25" at bounding box center [500, 357] width 261 height 21
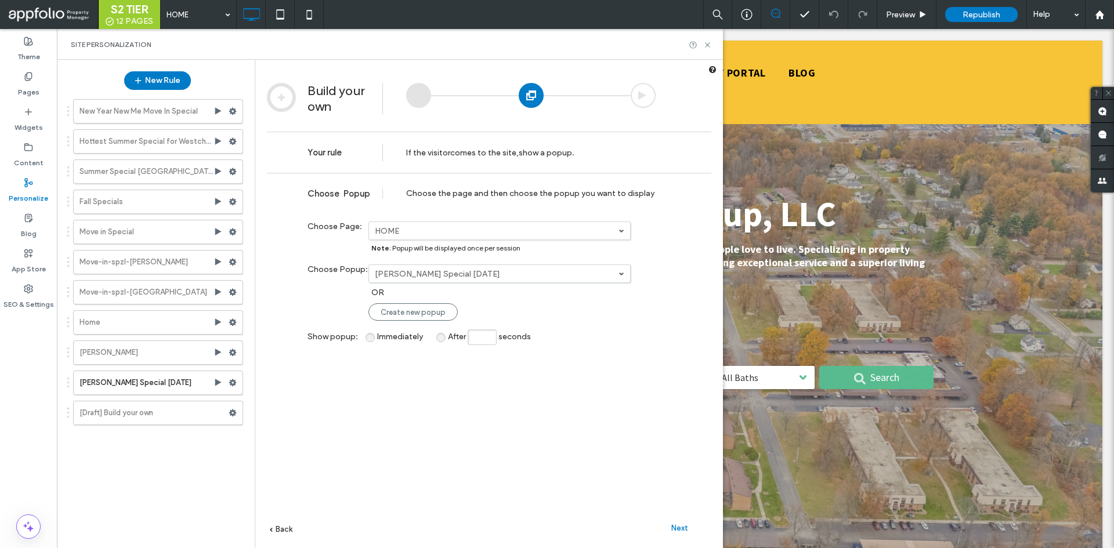
click at [688, 533] on div "Next" at bounding box center [680, 527] width 64 height 17
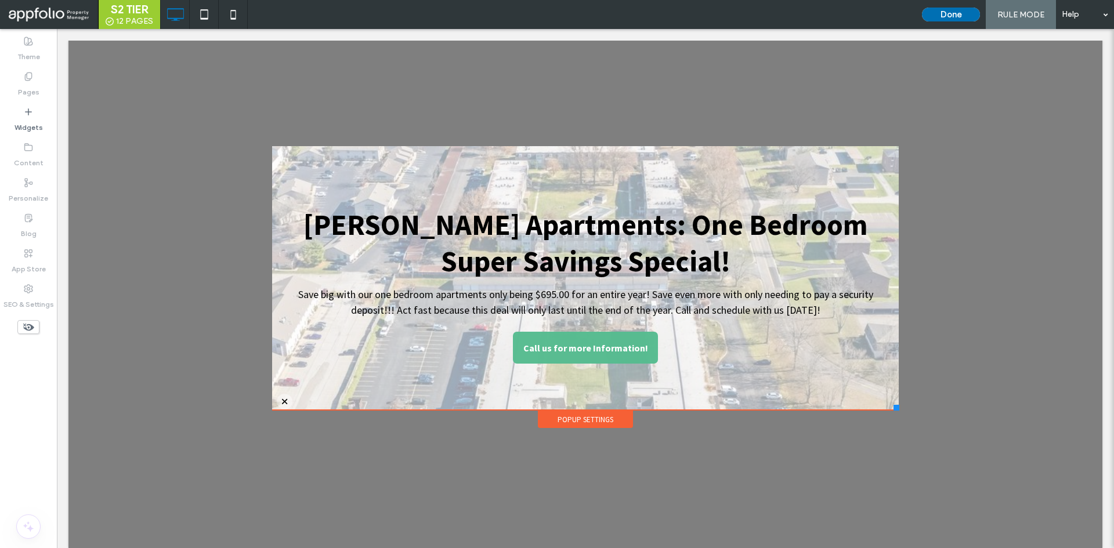
click at [938, 9] on button "Done" at bounding box center [951, 15] width 58 height 14
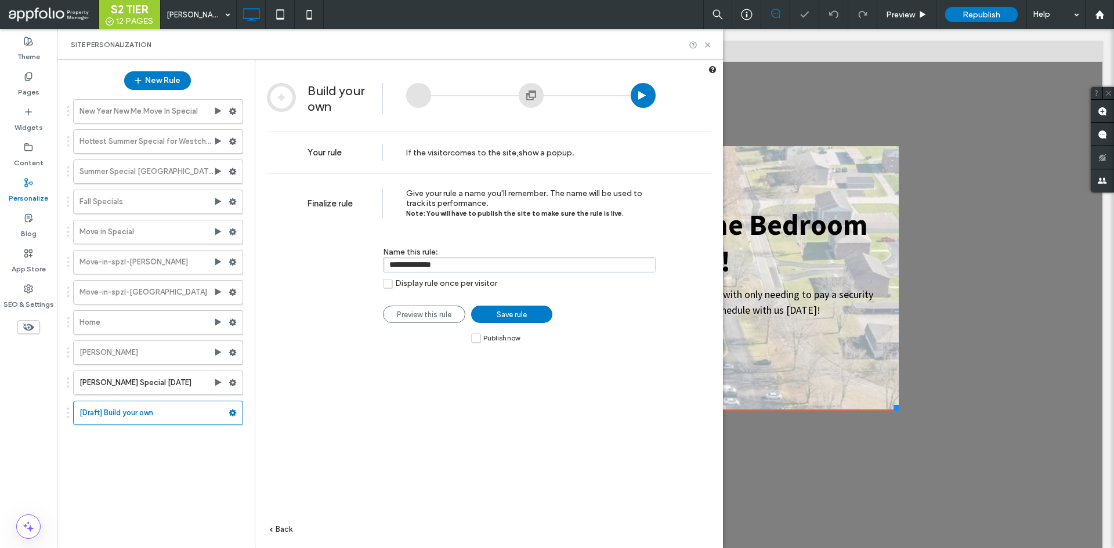
click at [476, 266] on input "**********" at bounding box center [519, 265] width 273 height 16
click at [477, 268] on input "**********" at bounding box center [519, 265] width 273 height 16
type input "**********"
click at [527, 323] on link "Save rule" at bounding box center [511, 314] width 81 height 17
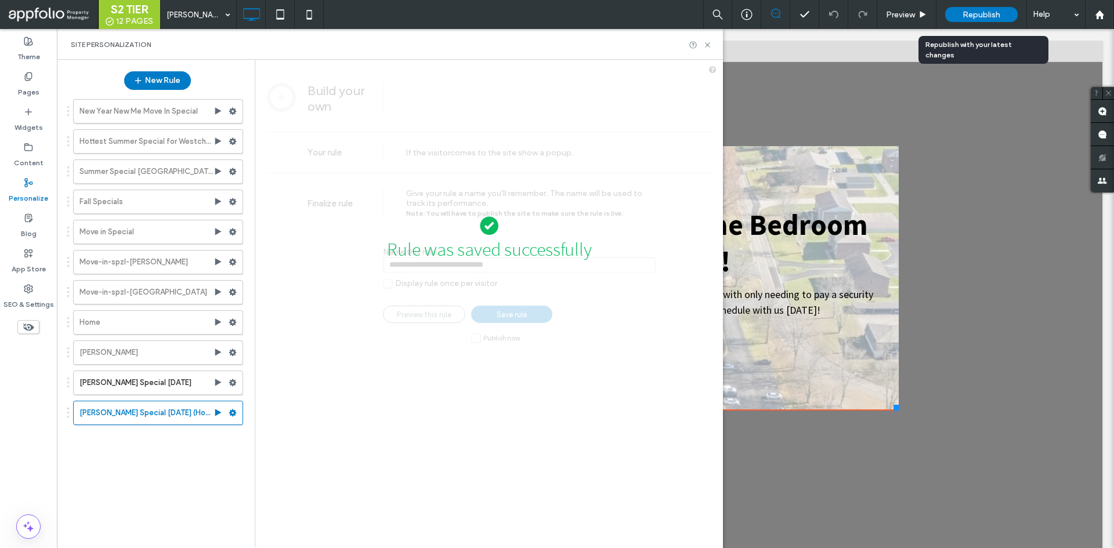
click at [978, 5] on div "Republish" at bounding box center [981, 14] width 73 height 29
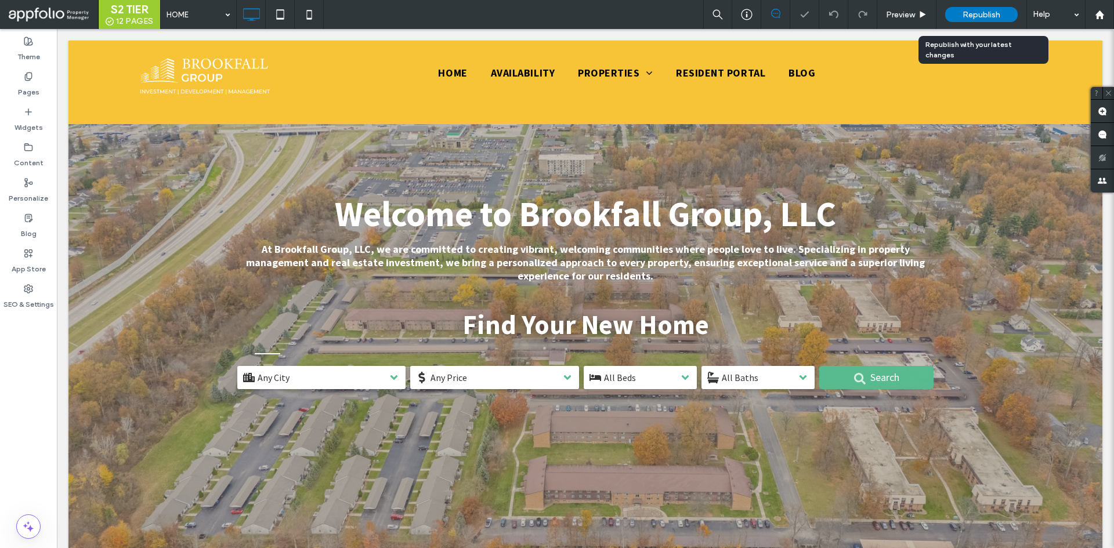
click at [962, 17] on div "Republish" at bounding box center [981, 14] width 73 height 15
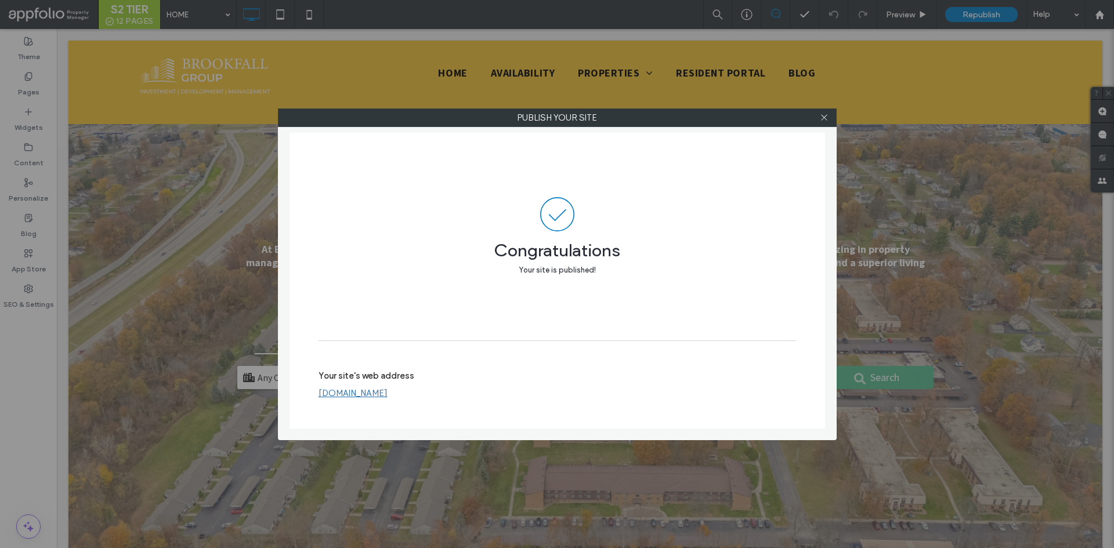
click at [830, 114] on div at bounding box center [824, 117] width 17 height 17
click at [825, 114] on icon at bounding box center [824, 117] width 9 height 9
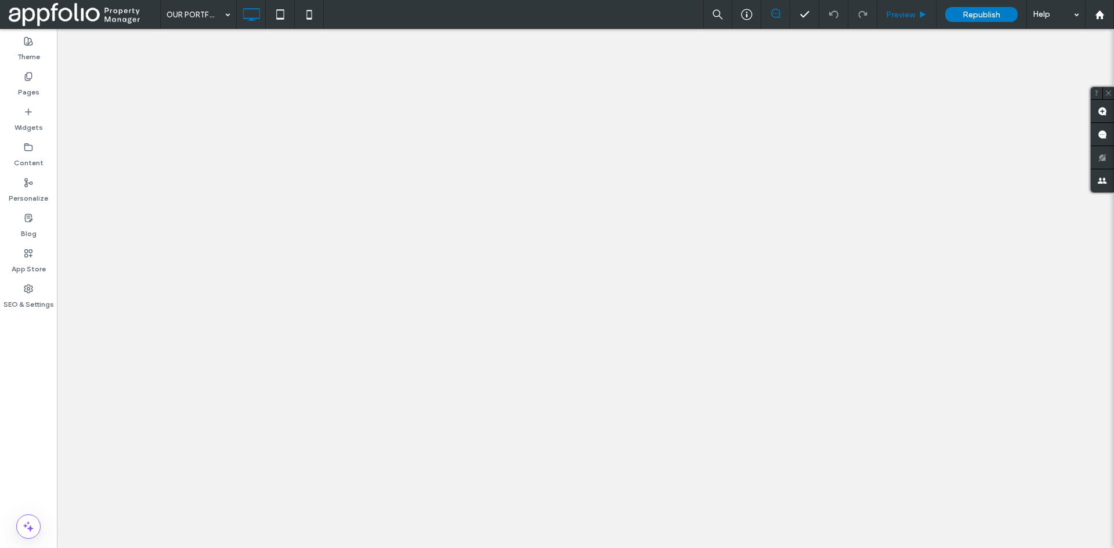
click at [905, 26] on div "Preview" at bounding box center [906, 14] width 59 height 29
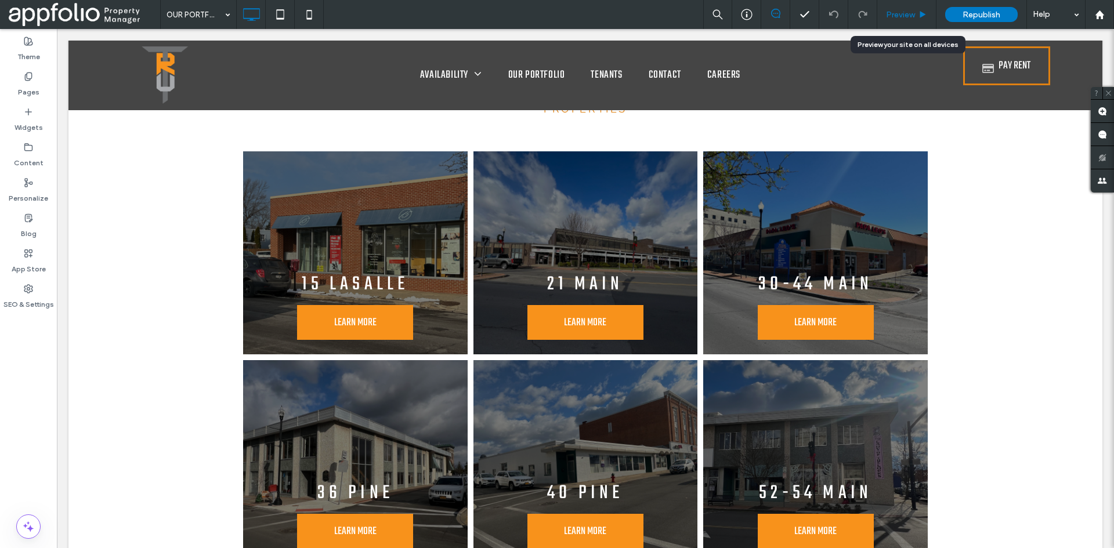
click at [892, 19] on span "Preview" at bounding box center [900, 15] width 29 height 10
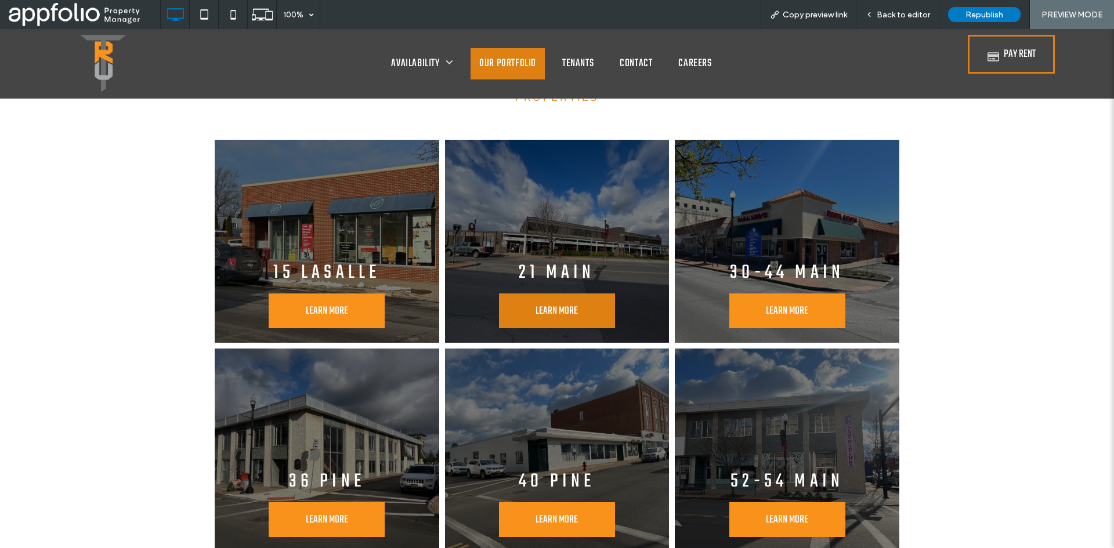
click at [559, 306] on span "LEARN MORE" at bounding box center [557, 311] width 66 height 28
click at [894, 11] on span "Back to editor" at bounding box center [903, 15] width 53 height 10
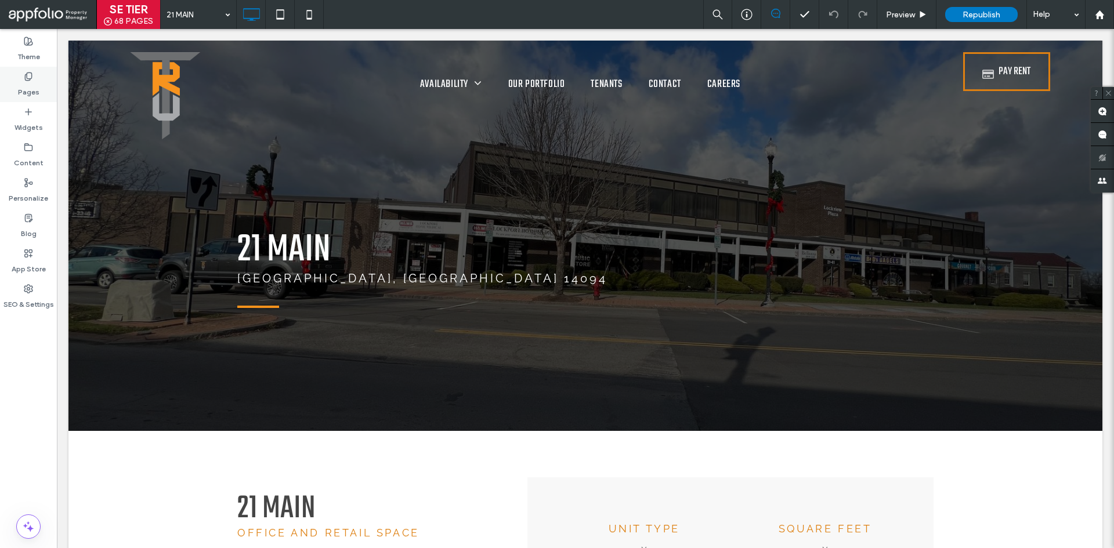
click at [41, 74] on div "Pages" at bounding box center [28, 84] width 57 height 35
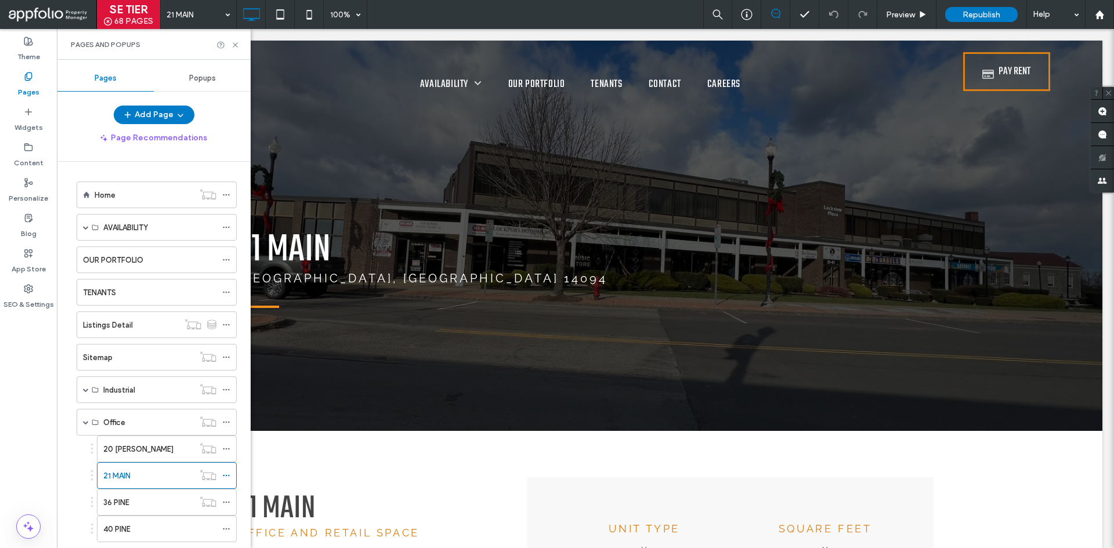
click at [204, 77] on span "Popups" at bounding box center [202, 78] width 27 height 9
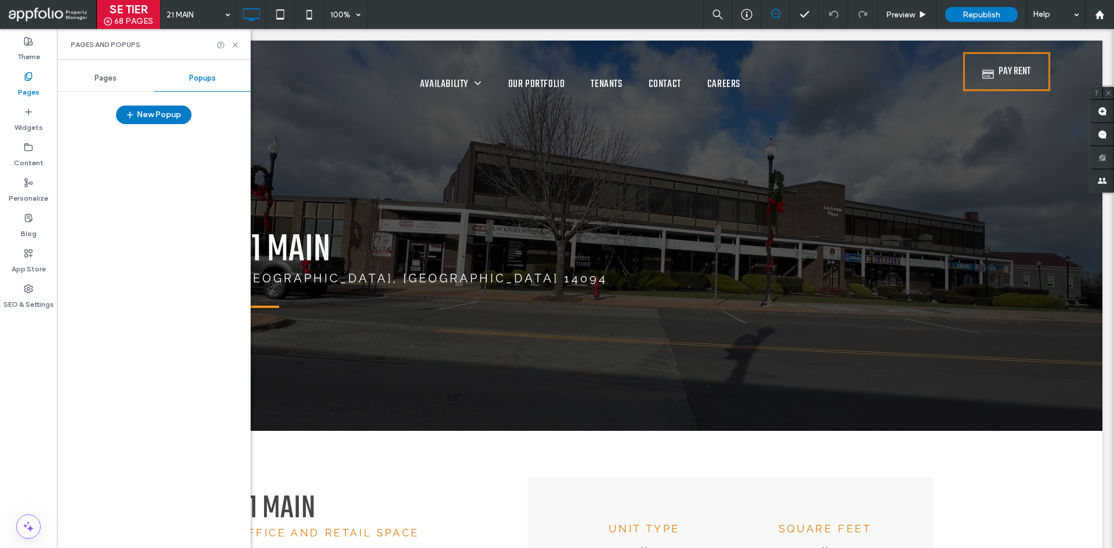
click at [103, 85] on div "Pages" at bounding box center [105, 79] width 97 height 26
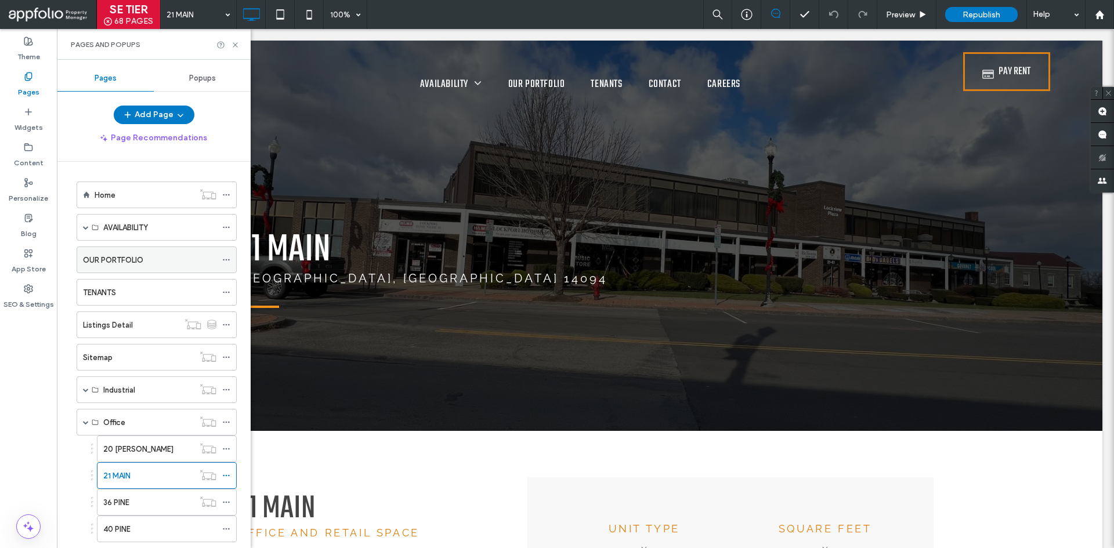
click at [131, 257] on label "OUR PORTFOLIO" at bounding box center [113, 260] width 60 height 20
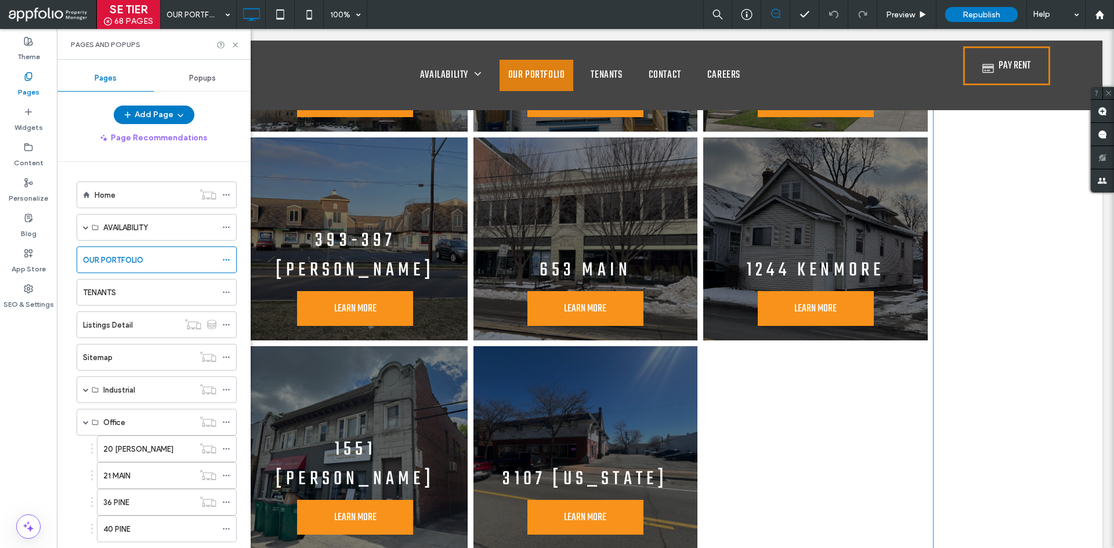
scroll to position [522, 0]
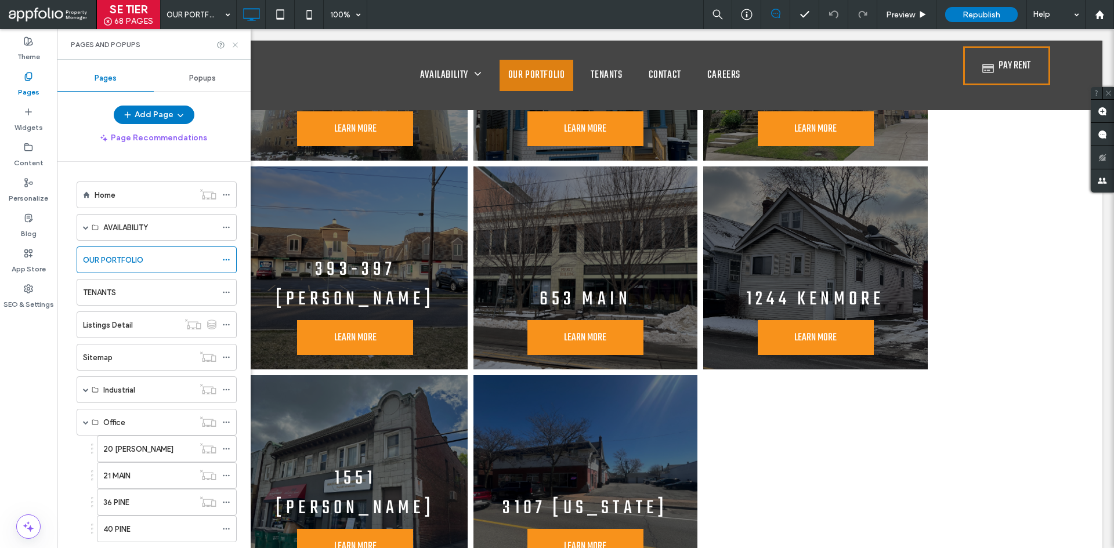
drag, startPoint x: 236, startPoint y: 48, endPoint x: 241, endPoint y: 149, distance: 101.1
click at [236, 48] on icon at bounding box center [235, 45] width 9 height 9
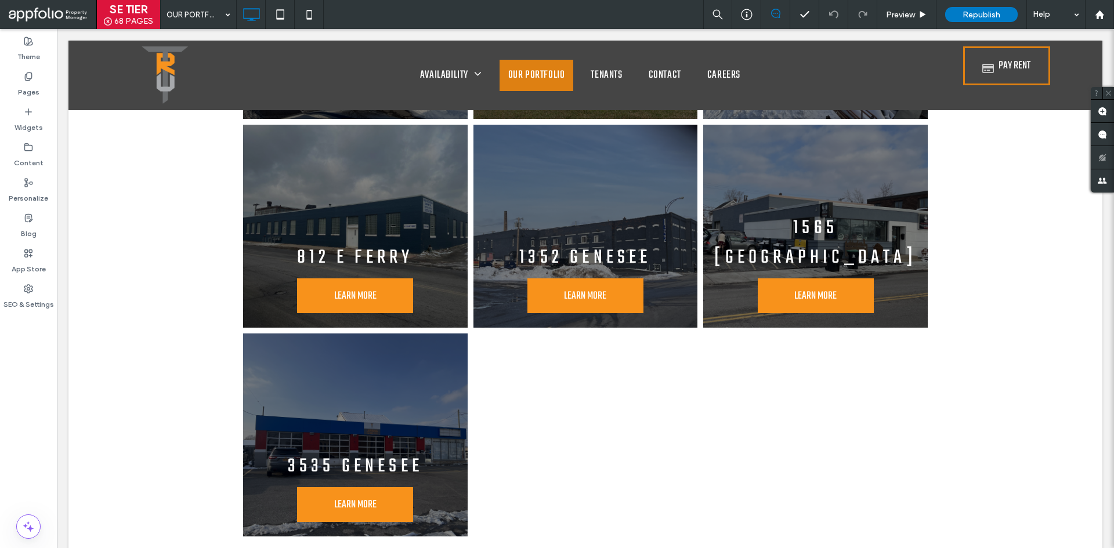
scroll to position [0, 0]
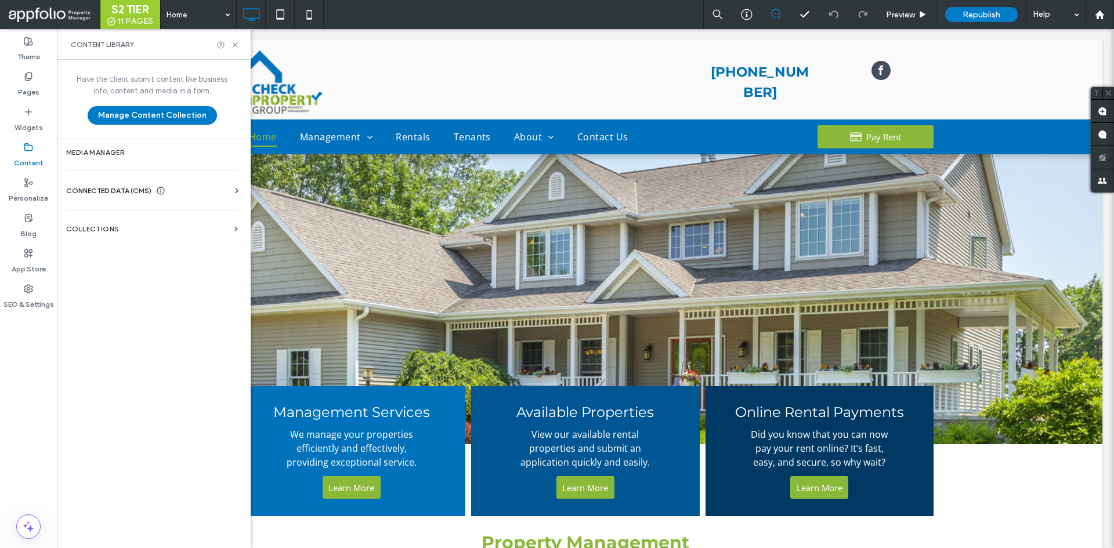
click at [211, 185] on div "CONNECTED DATA (CMS)" at bounding box center [154, 191] width 176 height 12
click at [160, 230] on section "Business Info" at bounding box center [154, 219] width 176 height 27
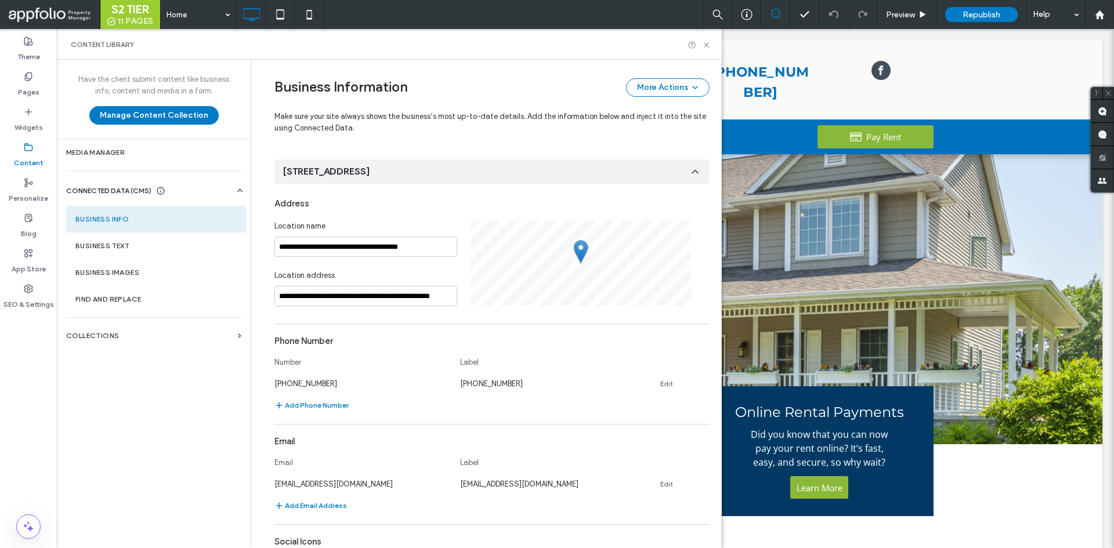
scroll to position [169, 0]
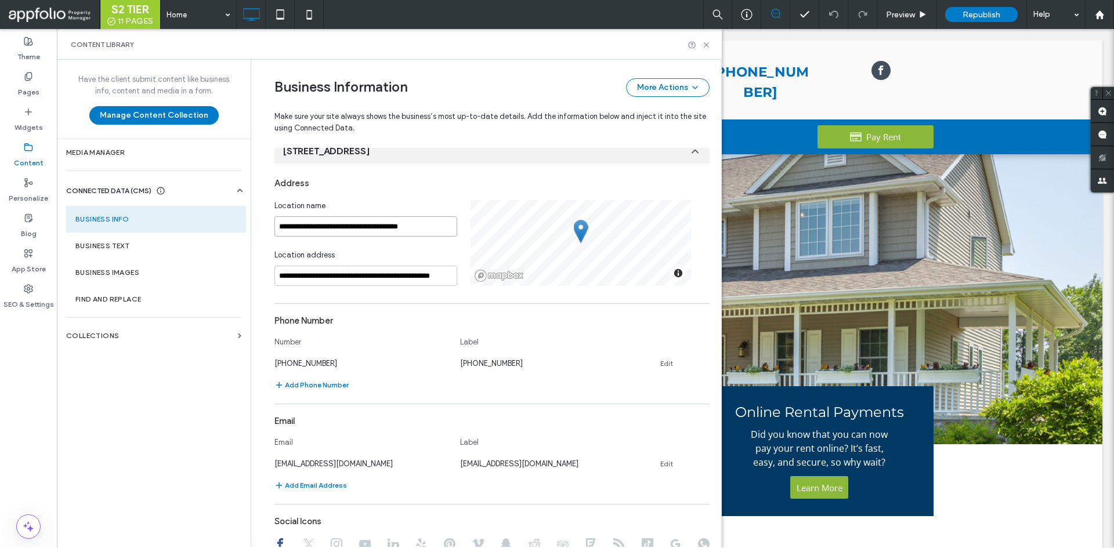
click at [427, 234] on input "**********" at bounding box center [365, 226] width 183 height 20
paste input "**"
type input "**********"
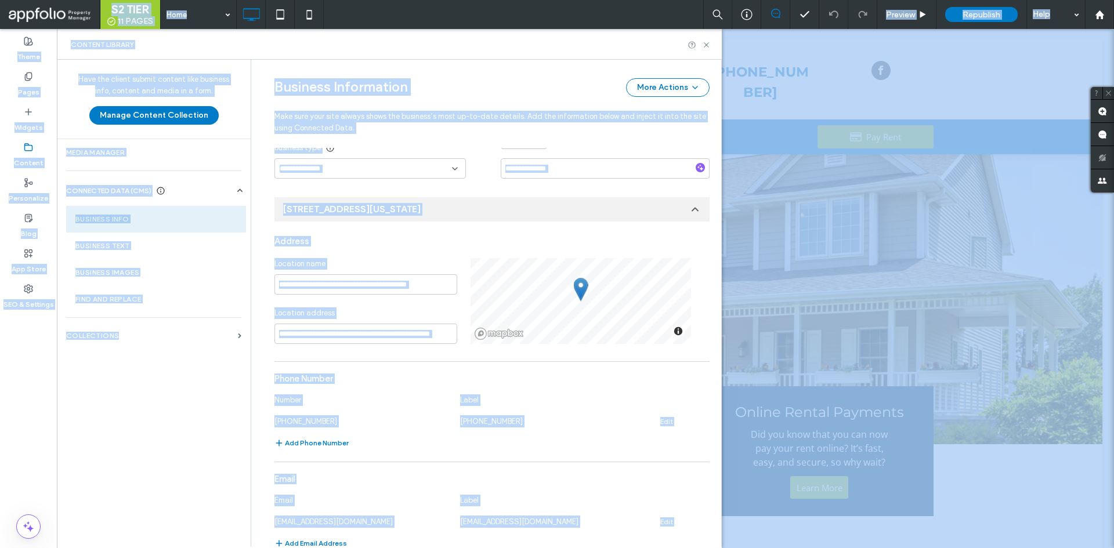
click at [413, 304] on div "**********" at bounding box center [372, 301] width 196 height 86
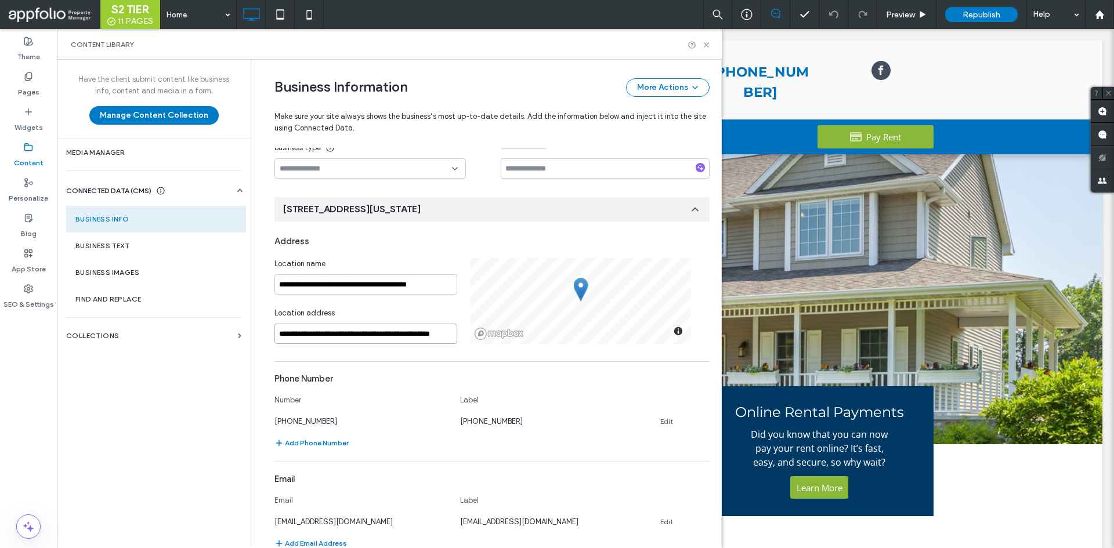
click at [409, 334] on input "**********" at bounding box center [365, 334] width 183 height 20
paste input
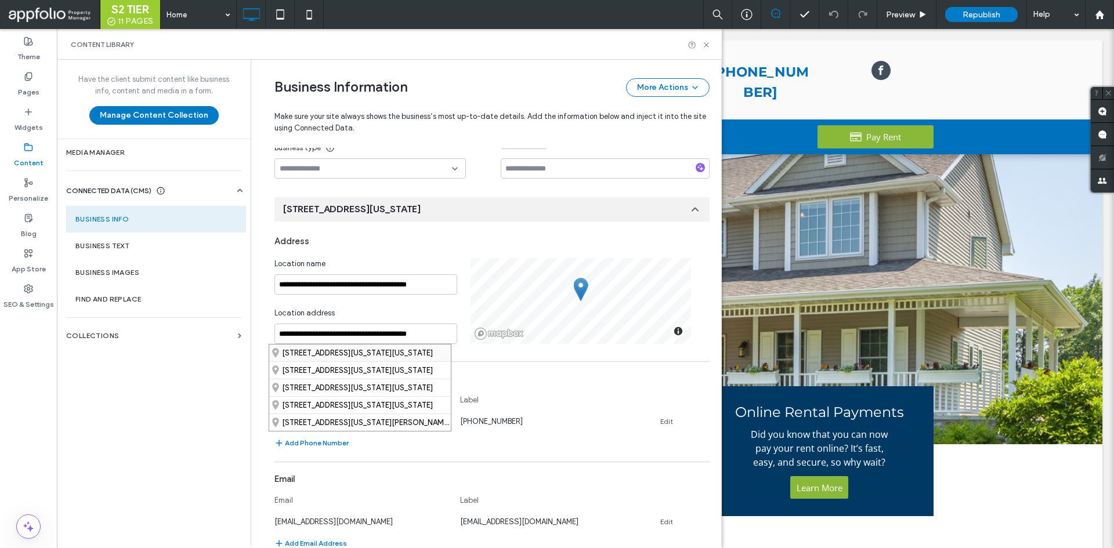
click at [390, 358] on div "409 Washington Street, Shelbyville, Kentucky 40065, United States" at bounding box center [360, 353] width 182 height 17
type input "**********"
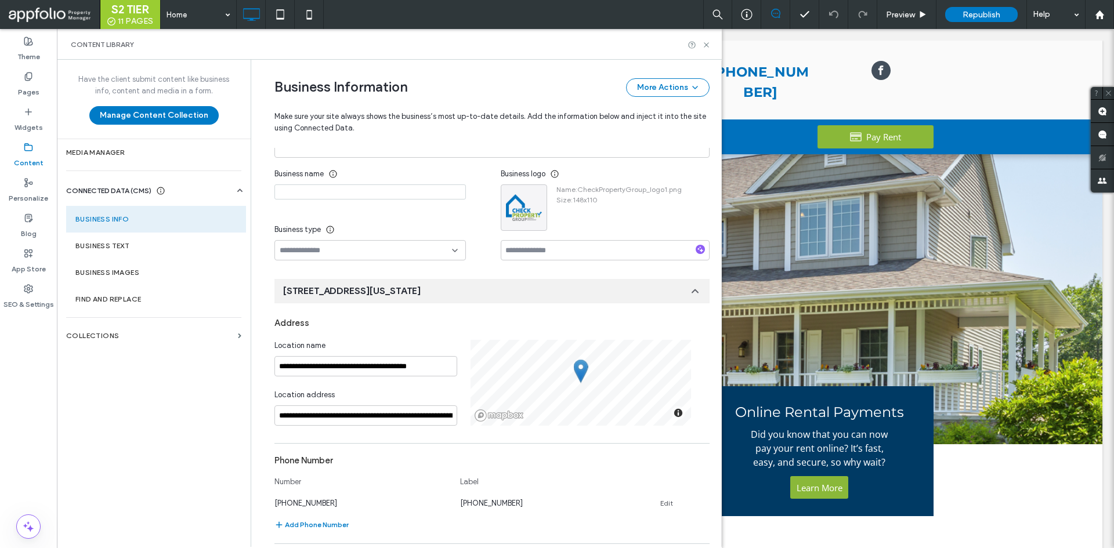
scroll to position [58, 0]
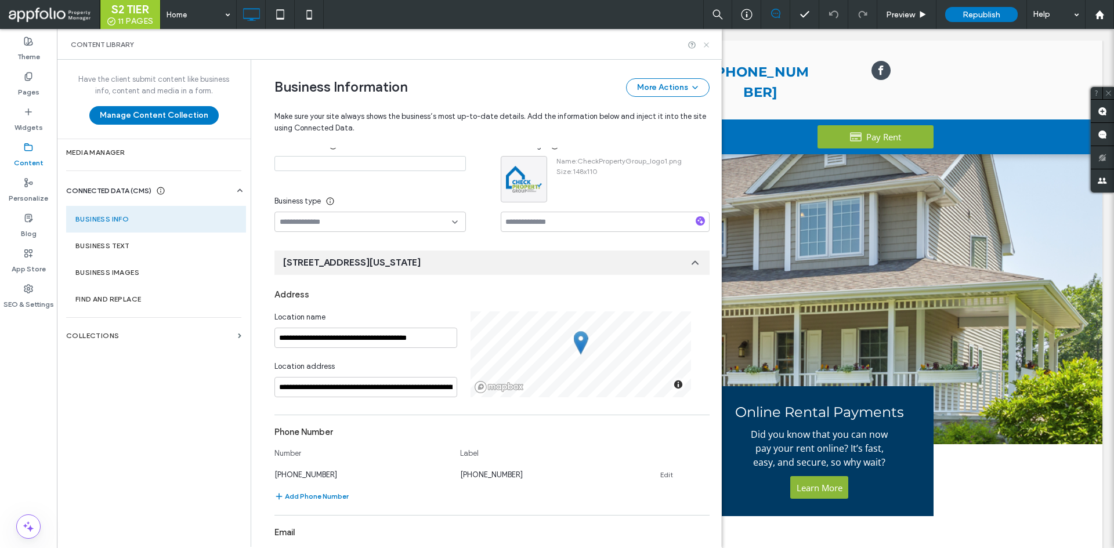
click at [710, 48] on icon at bounding box center [706, 45] width 9 height 9
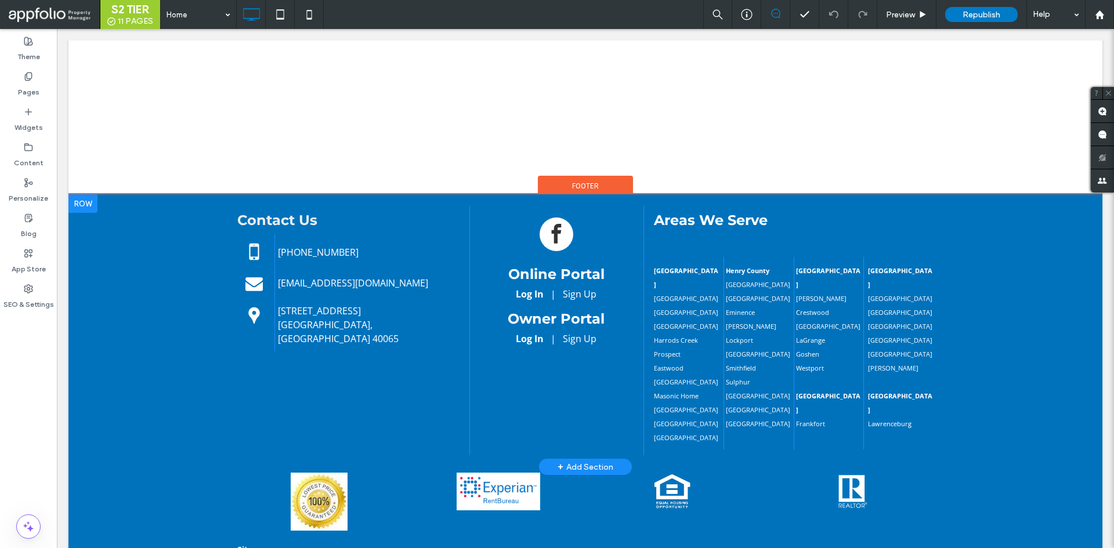
scroll to position [849, 0]
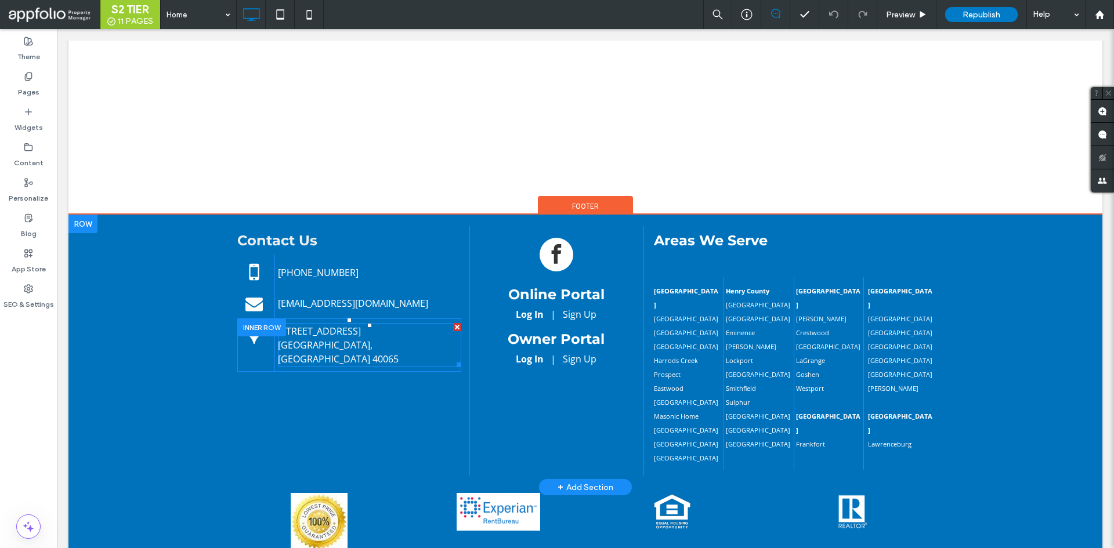
click at [346, 335] on span "201 B Alpine Drive" at bounding box center [319, 331] width 83 height 13
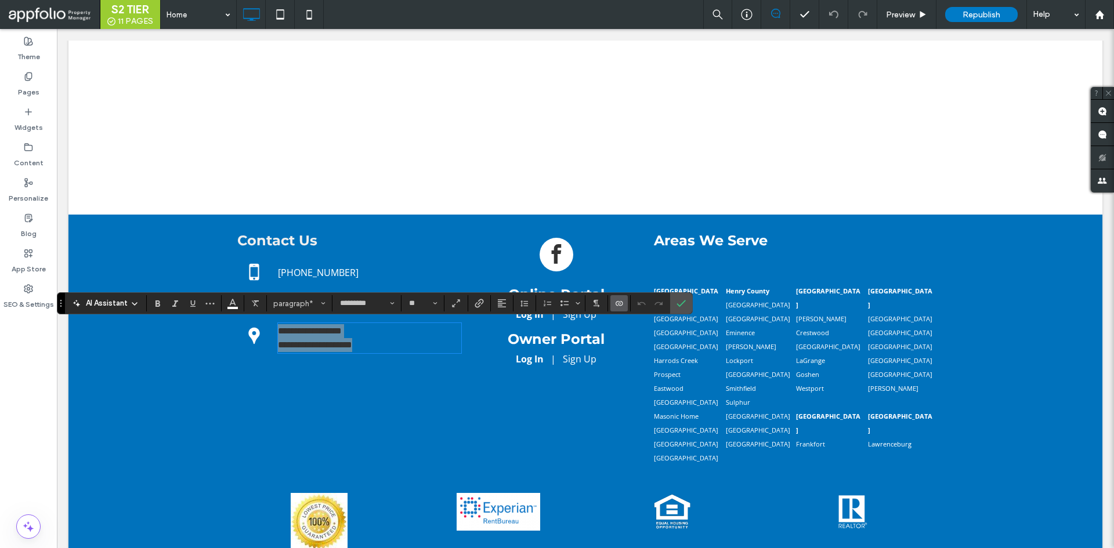
click at [621, 302] on use "Connect To Data" at bounding box center [619, 303] width 7 height 5
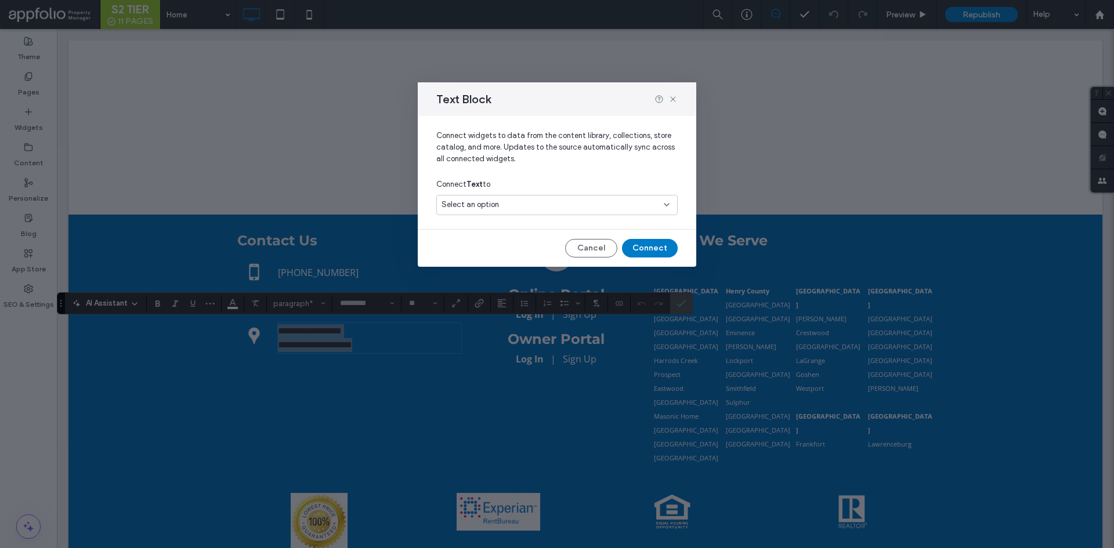
click at [620, 210] on div "Select an option" at bounding box center [550, 205] width 217 height 12
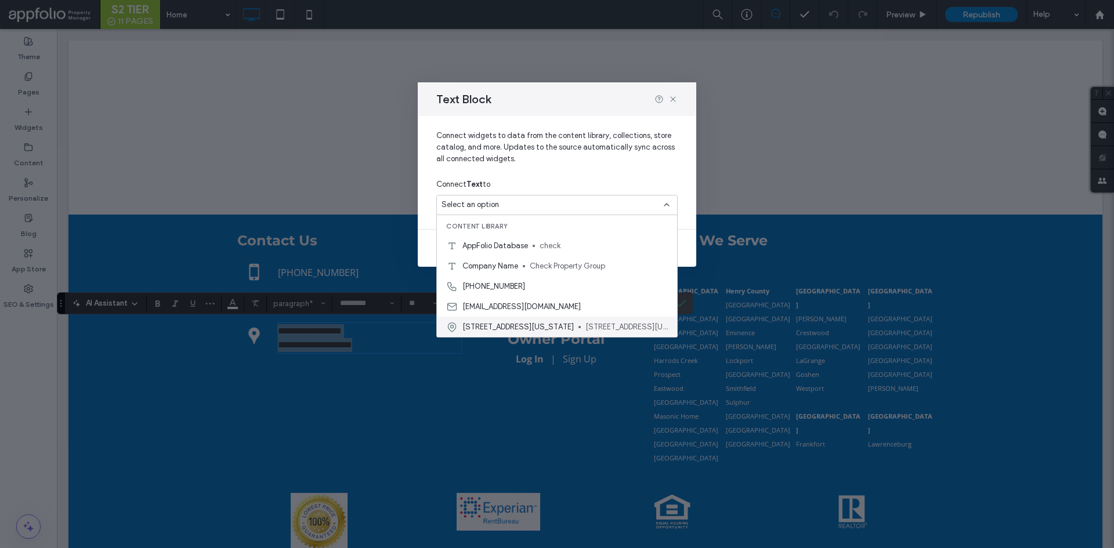
click at [574, 322] on span "409 Washington Street, Shelbyville, KY 40065" at bounding box center [517, 327] width 111 height 12
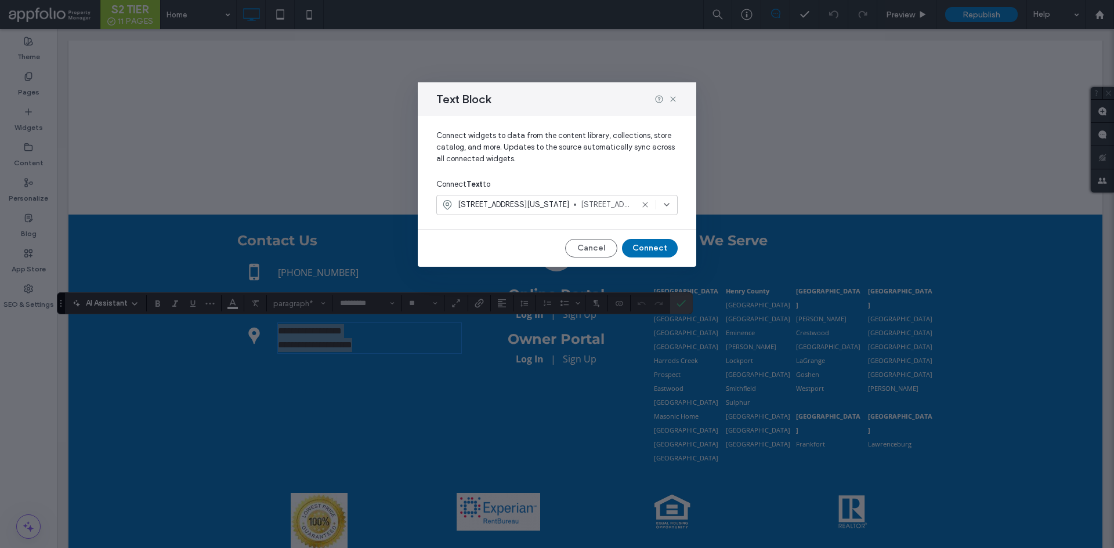
click at [655, 252] on button "Connect" at bounding box center [650, 248] width 56 height 19
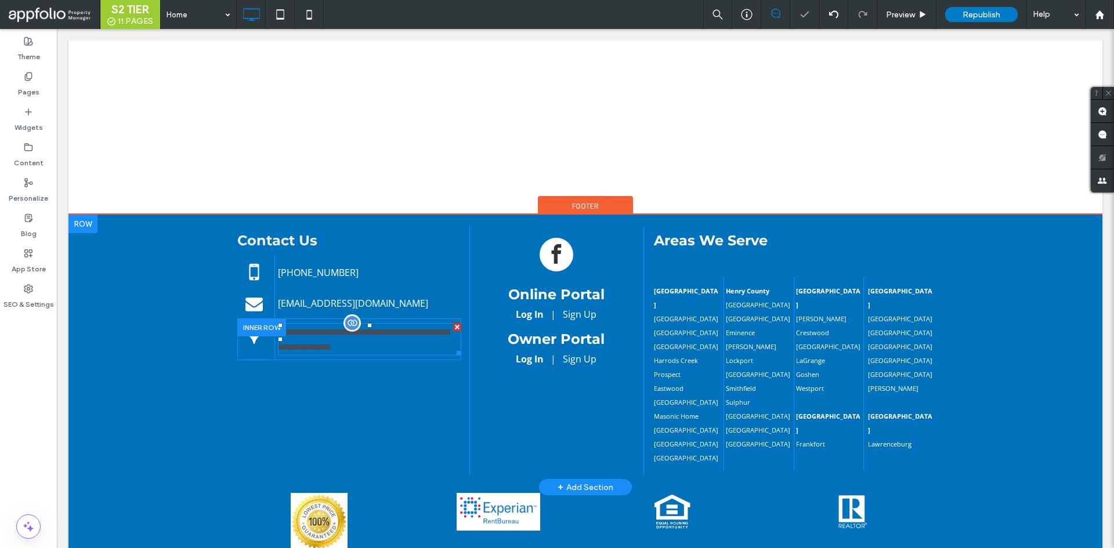
click at [390, 333] on span "**********" at bounding box center [363, 340] width 171 height 24
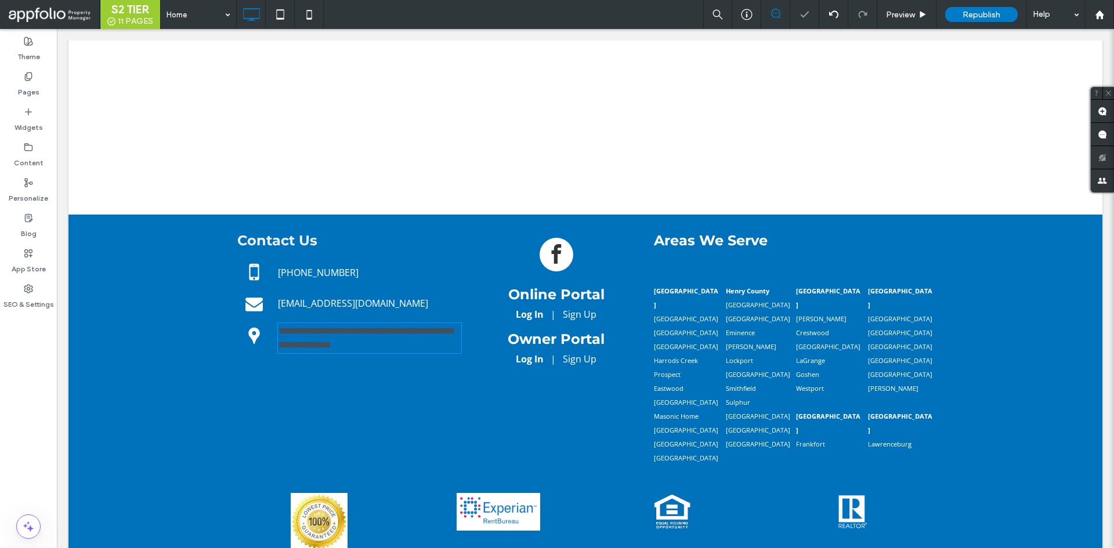
type input "*********"
type input "**"
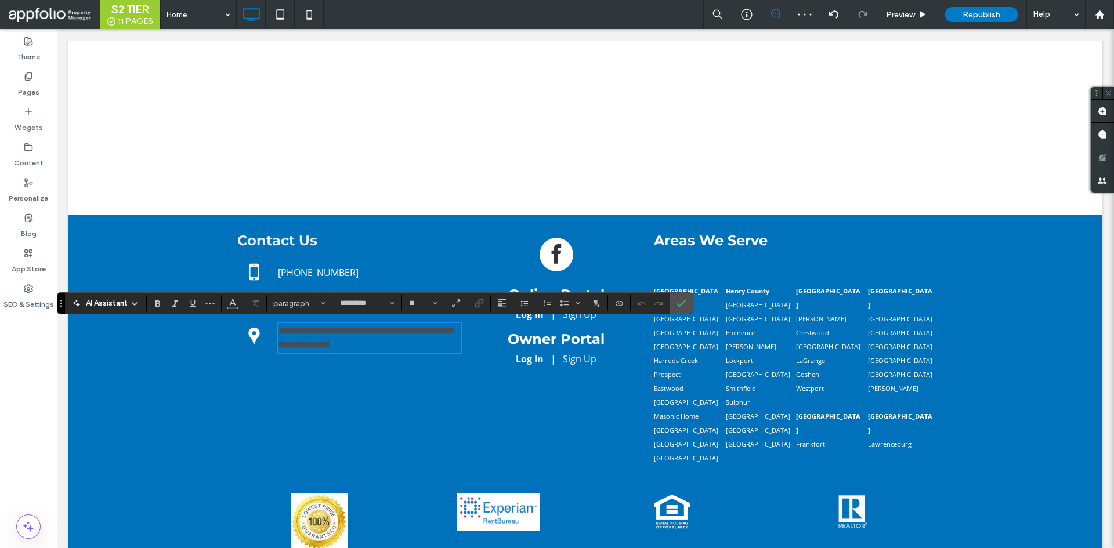
click at [358, 333] on span "**********" at bounding box center [365, 338] width 175 height 23
click at [227, 301] on button "Color" at bounding box center [232, 303] width 17 height 16
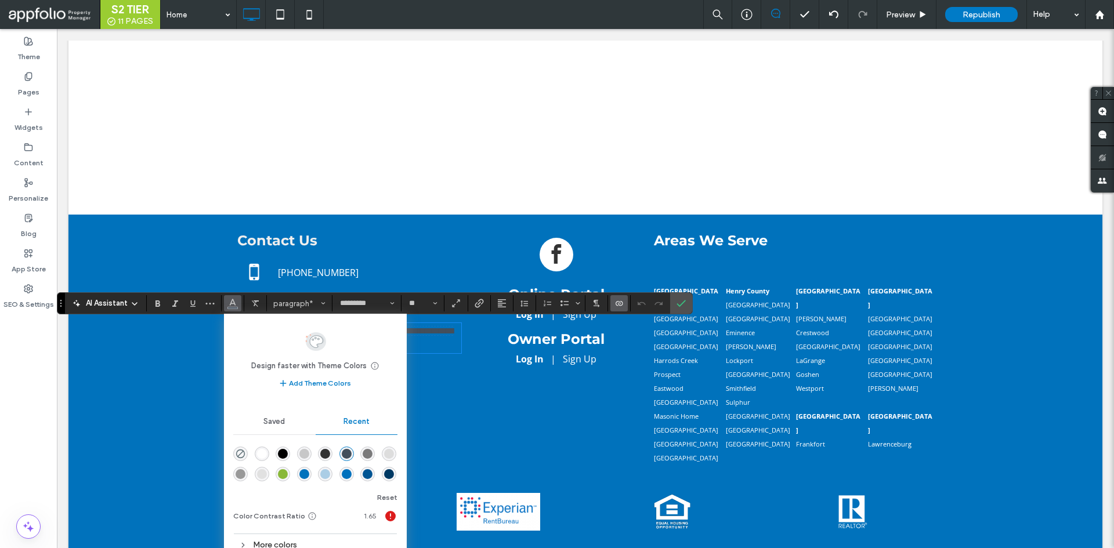
drag, startPoint x: 261, startPoint y: 440, endPoint x: 486, endPoint y: 295, distance: 267.5
click at [261, 449] on div "rgba(255, 255, 255, 1)" at bounding box center [262, 454] width 10 height 10
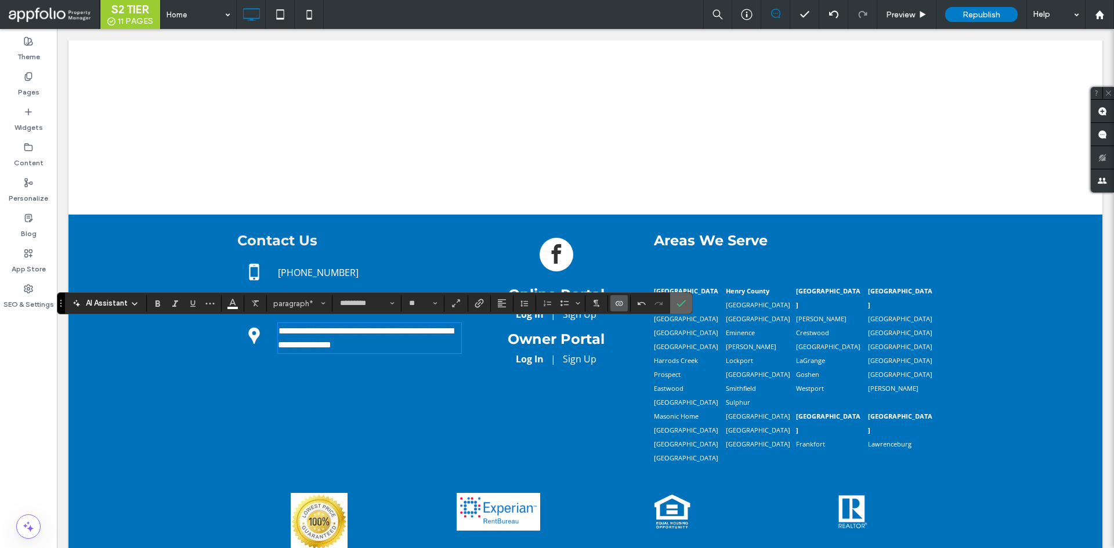
click at [685, 299] on icon "Confirm" at bounding box center [681, 303] width 9 height 9
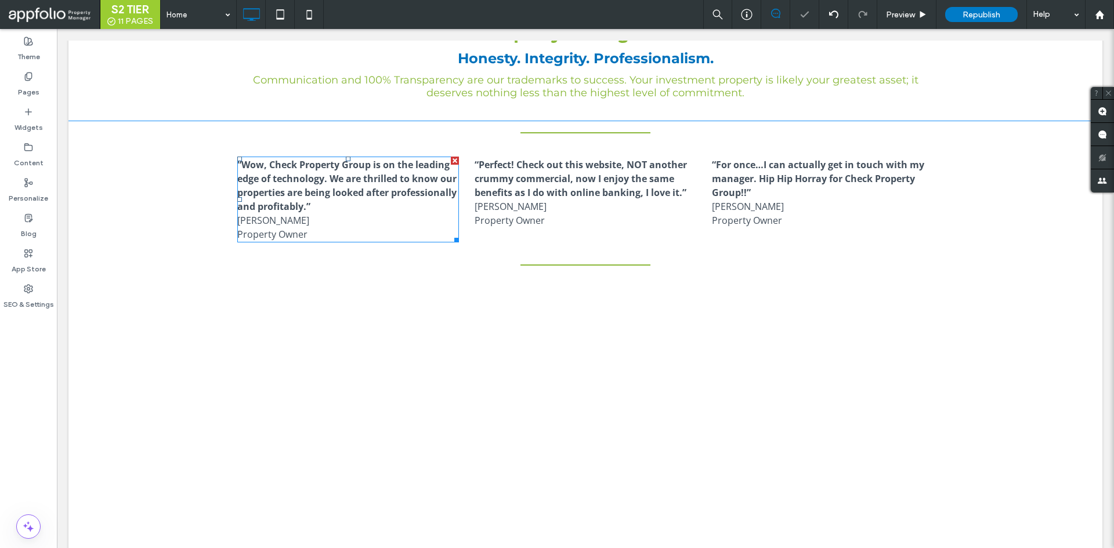
scroll to position [501, 0]
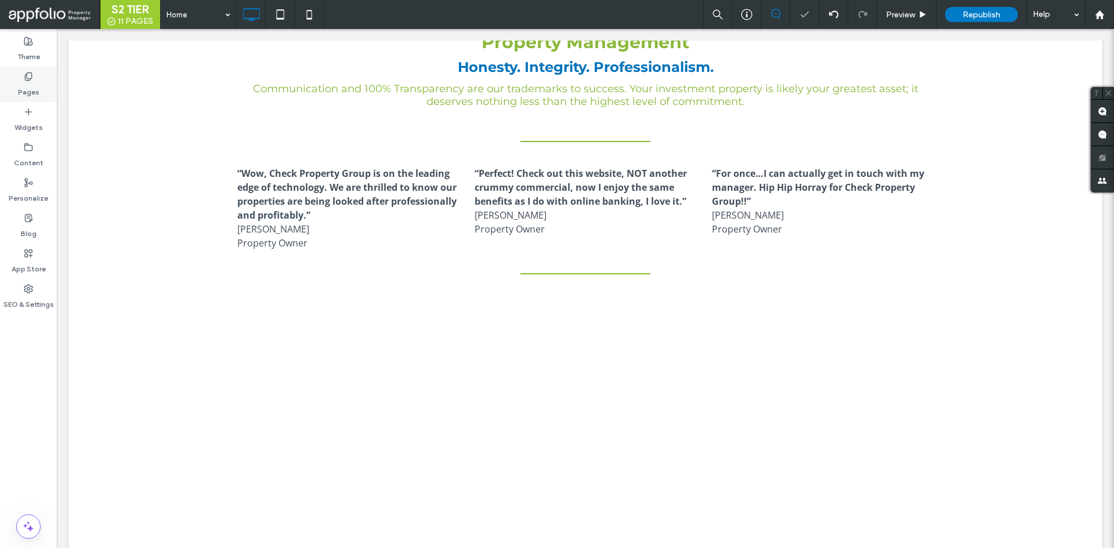
click at [32, 80] on icon at bounding box center [28, 76] width 9 height 9
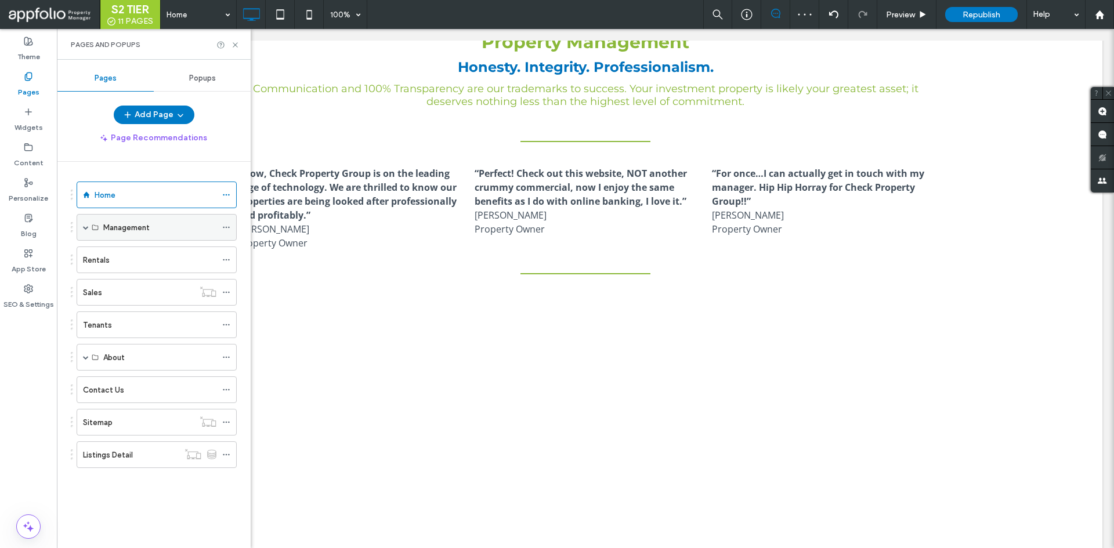
click at [85, 227] on span at bounding box center [86, 228] width 6 height 6
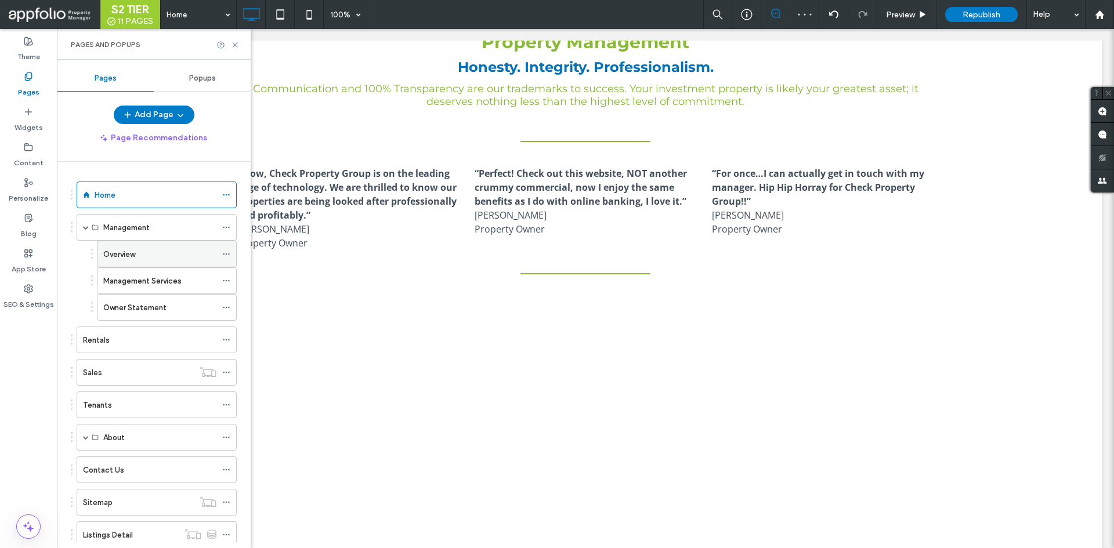
click at [158, 252] on div "Overview" at bounding box center [159, 254] width 113 height 12
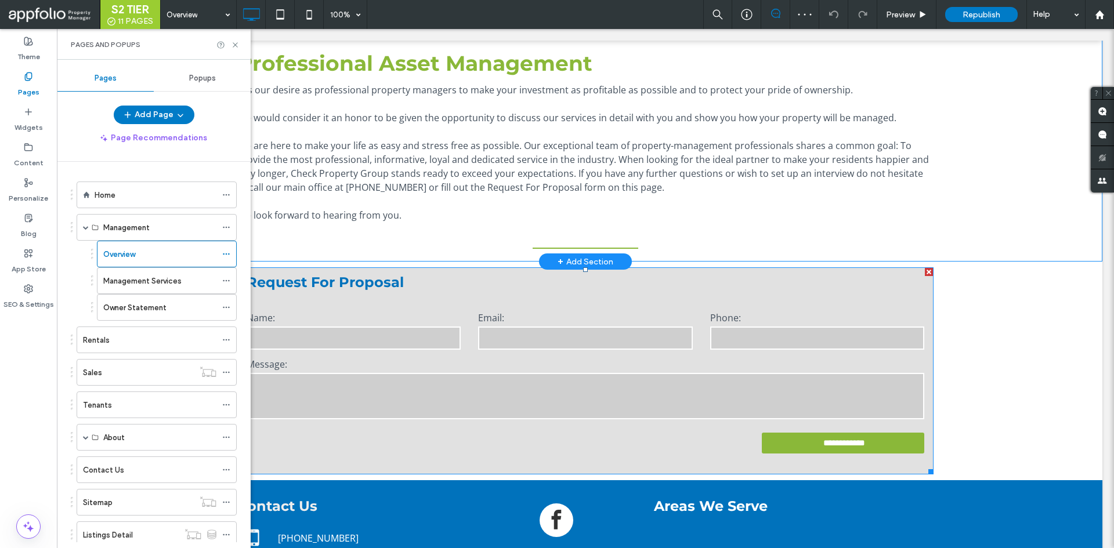
scroll to position [116, 0]
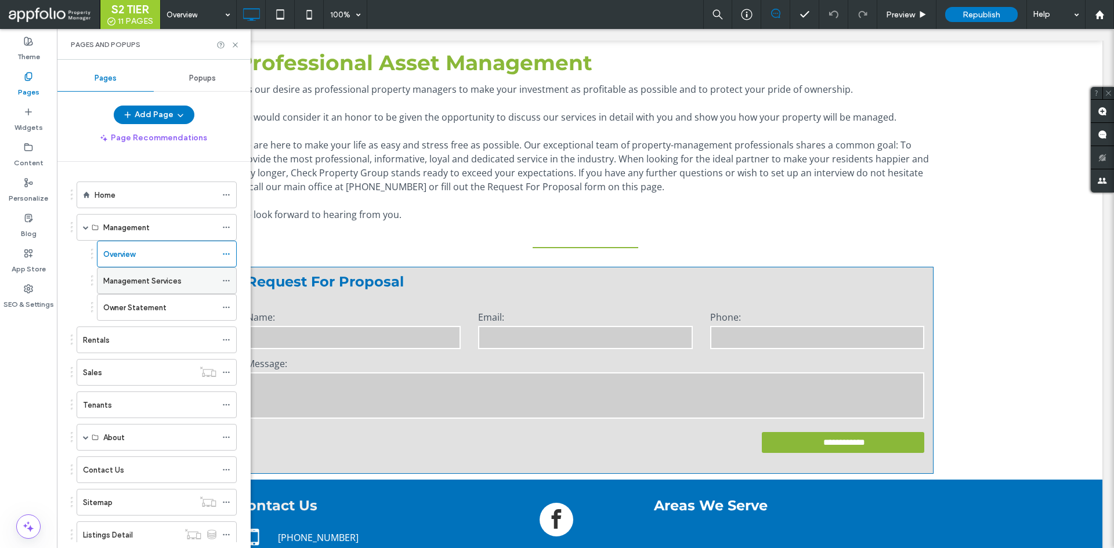
click at [159, 276] on label "Management Services" at bounding box center [142, 281] width 78 height 20
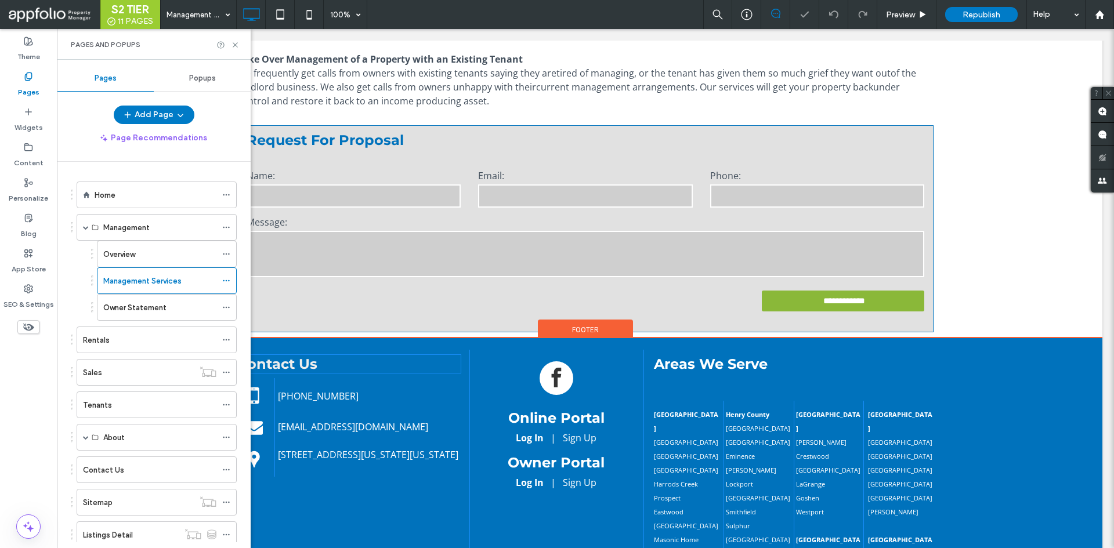
scroll to position [348, 0]
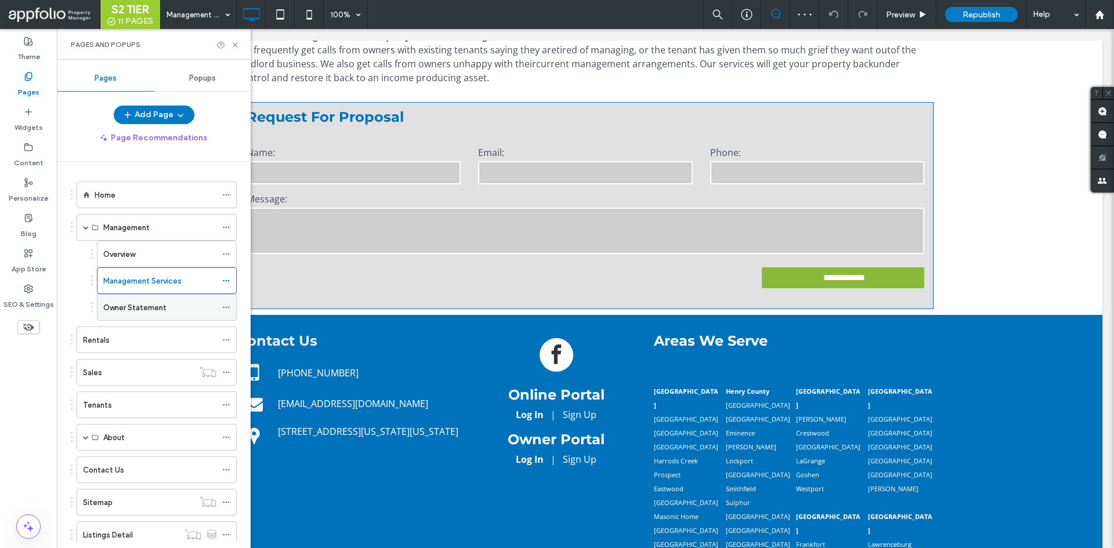
click at [174, 308] on div "Owner Statement" at bounding box center [159, 308] width 113 height 12
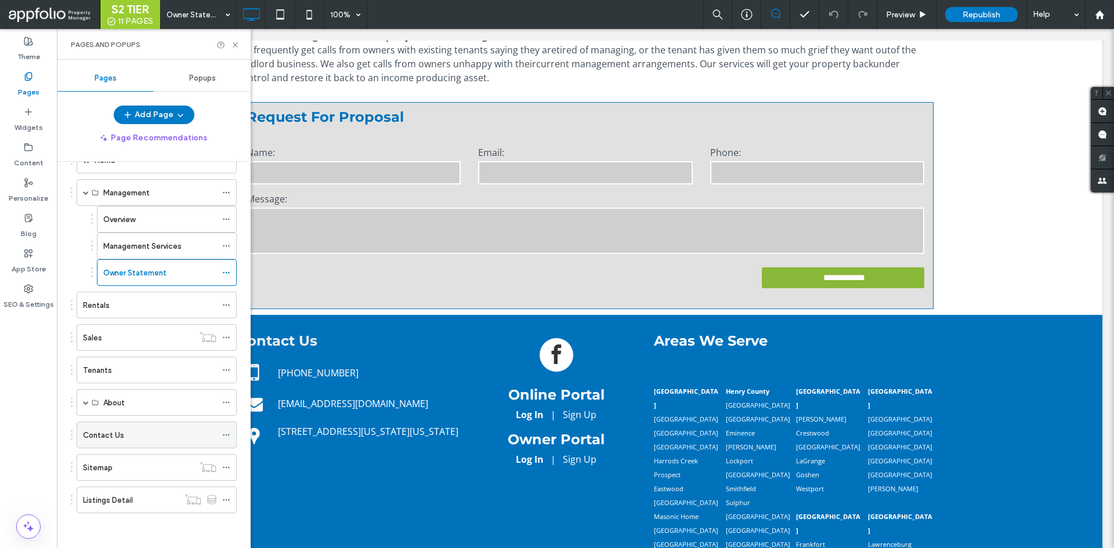
click at [141, 431] on div "Contact Us" at bounding box center [149, 435] width 133 height 12
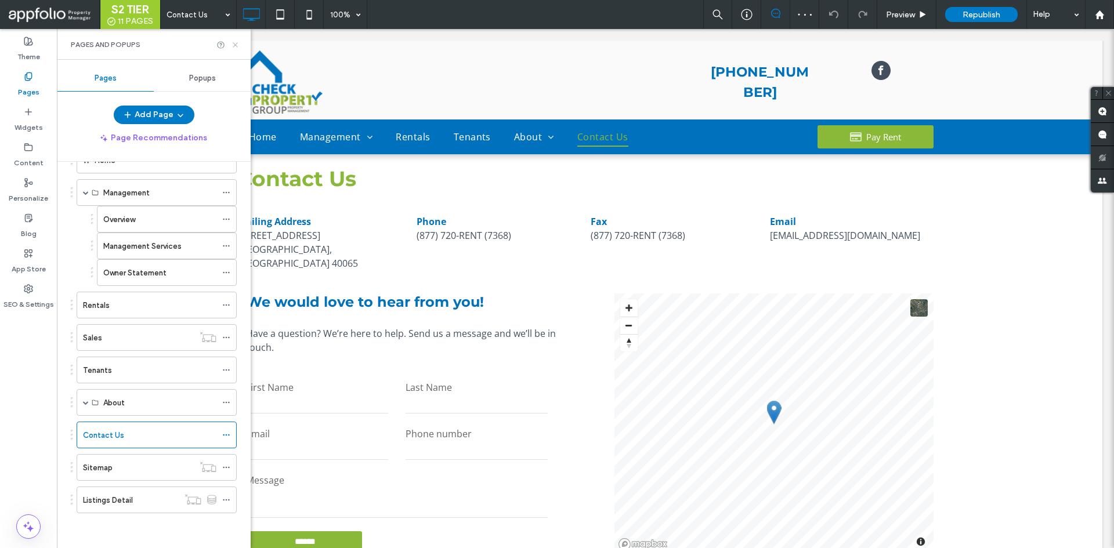
click at [237, 45] on icon at bounding box center [235, 45] width 9 height 9
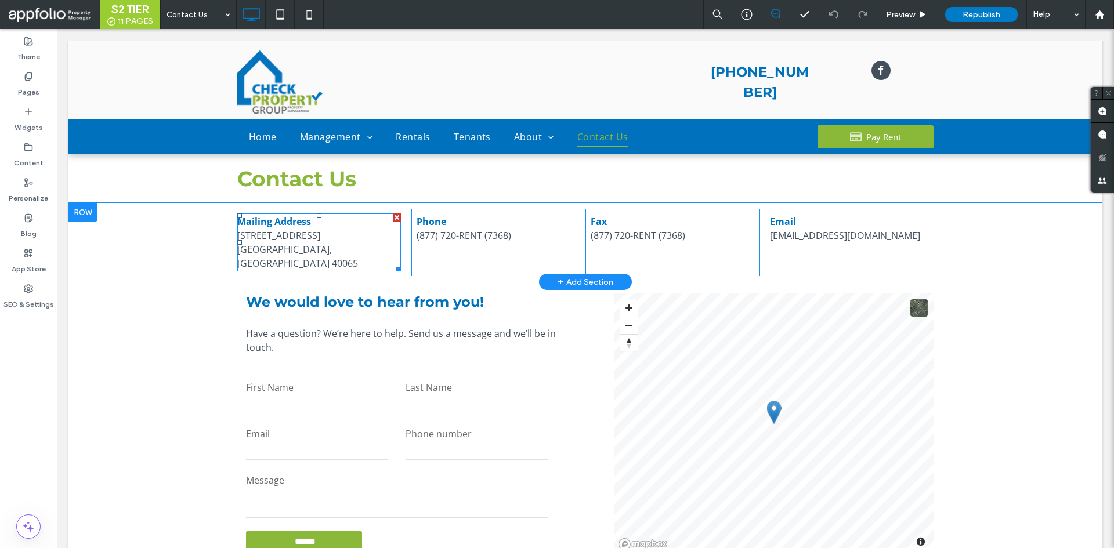
click at [309, 244] on div "Shelbyville, KY 40065" at bounding box center [319, 257] width 164 height 28
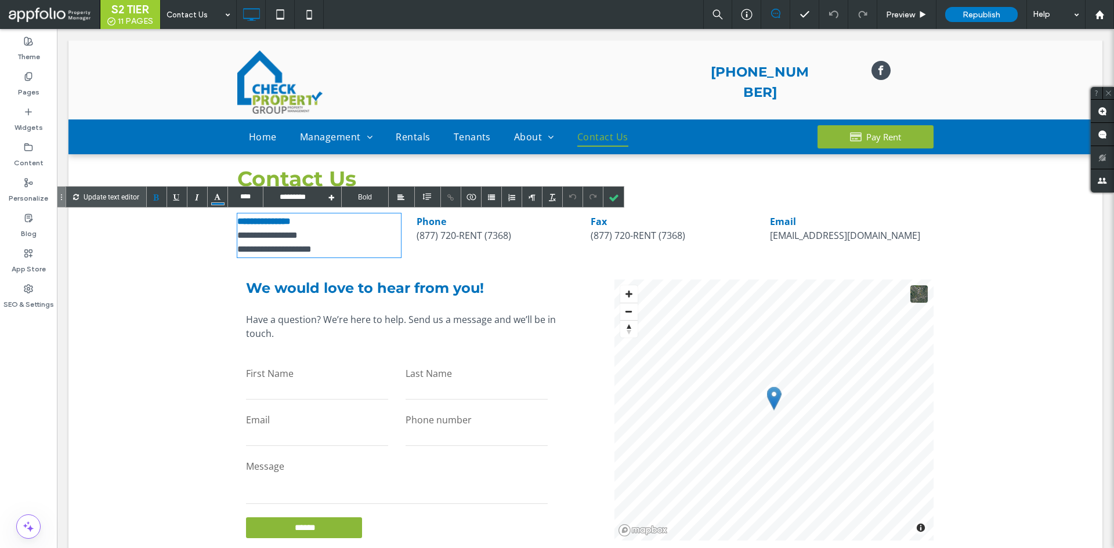
click at [331, 234] on div "**********" at bounding box center [319, 236] width 164 height 14
drag, startPoint x: 327, startPoint y: 250, endPoint x: 225, endPoint y: 232, distance: 104.3
click at [225, 232] on div "**********" at bounding box center [585, 235] width 1034 height 65
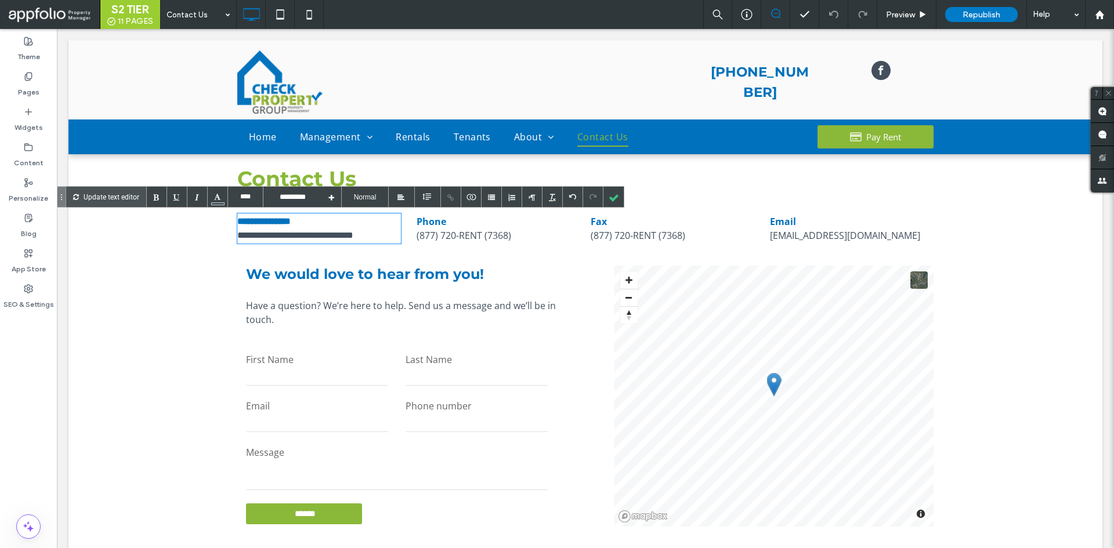
click at [337, 233] on div "**********" at bounding box center [319, 236] width 164 height 14
click at [295, 238] on div "**********" at bounding box center [319, 236] width 164 height 14
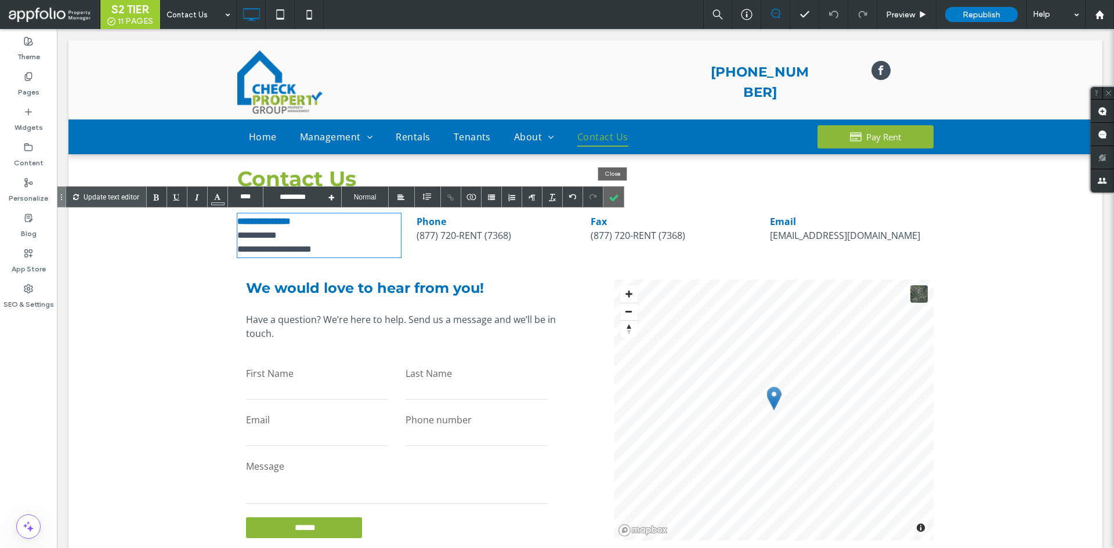
click at [616, 196] on div at bounding box center [614, 197] width 20 height 20
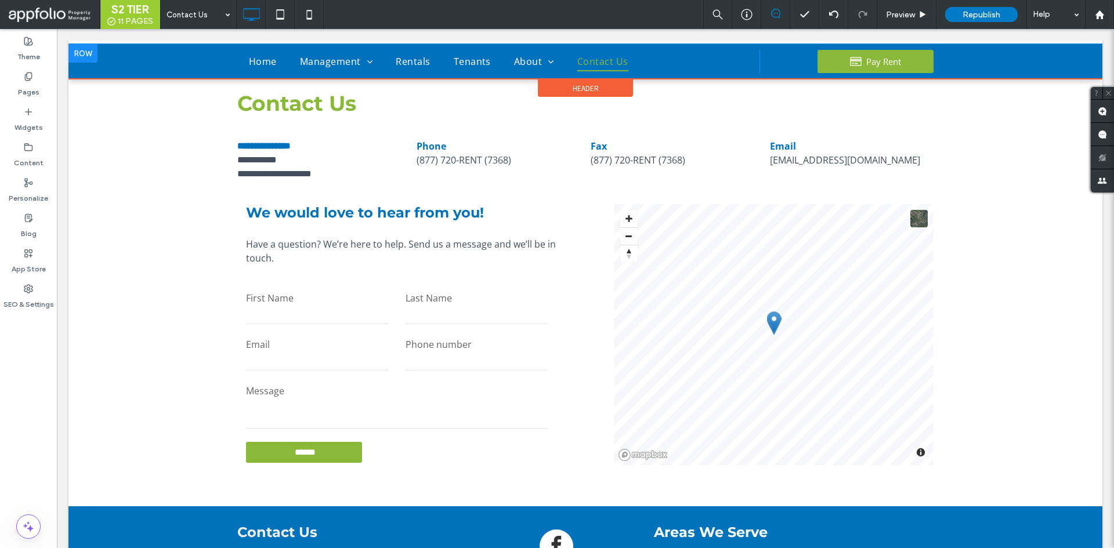
scroll to position [58, 0]
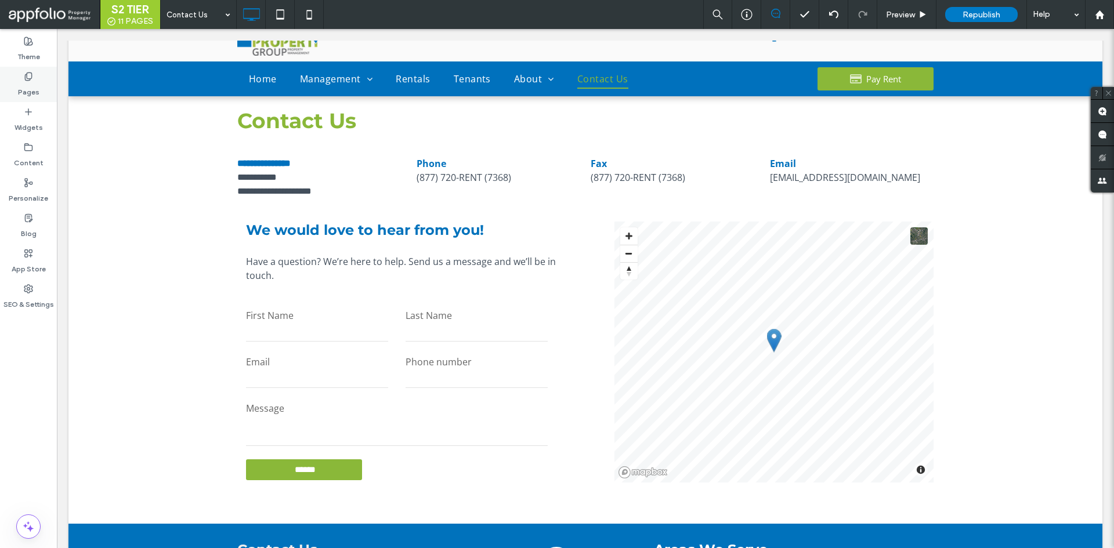
click at [34, 74] on div "Pages" at bounding box center [28, 84] width 57 height 35
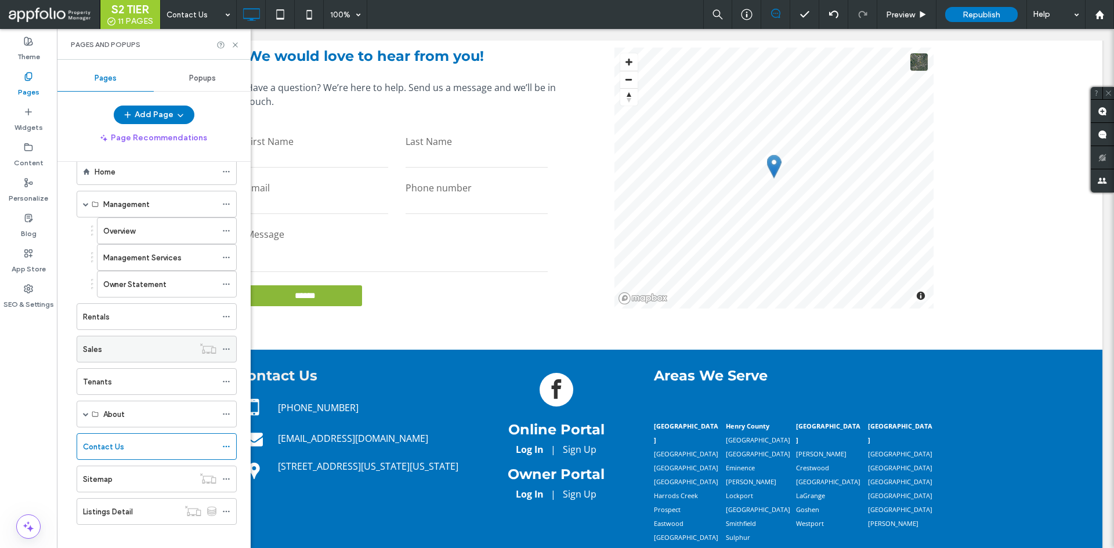
scroll to position [35, 0]
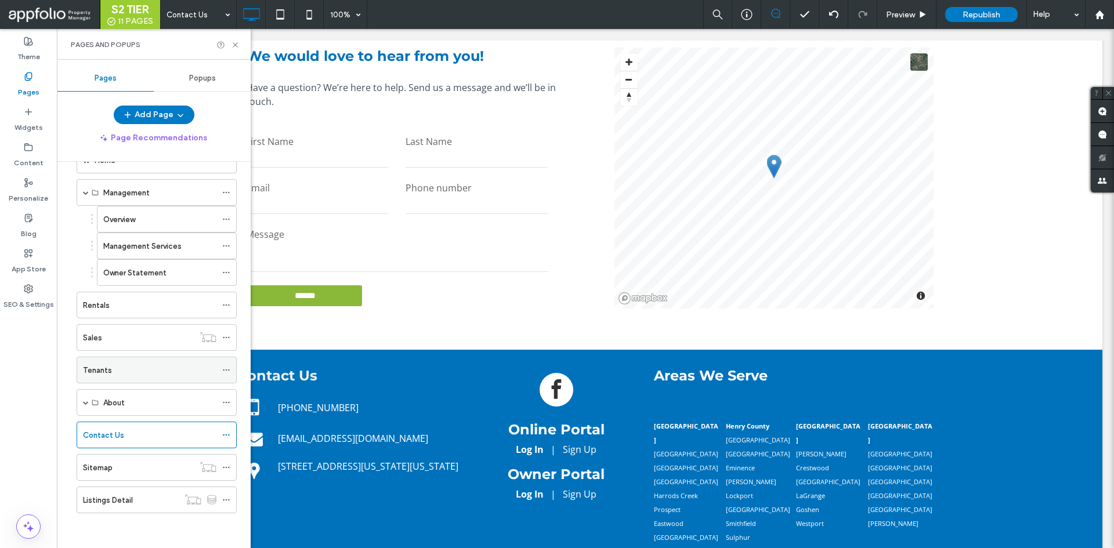
click at [156, 375] on div "Tenants" at bounding box center [149, 370] width 133 height 12
click at [84, 403] on div at bounding box center [557, 274] width 1114 height 548
click at [86, 403] on span at bounding box center [86, 403] width 6 height 6
click at [122, 427] on label "Our Company" at bounding box center [127, 430] width 48 height 20
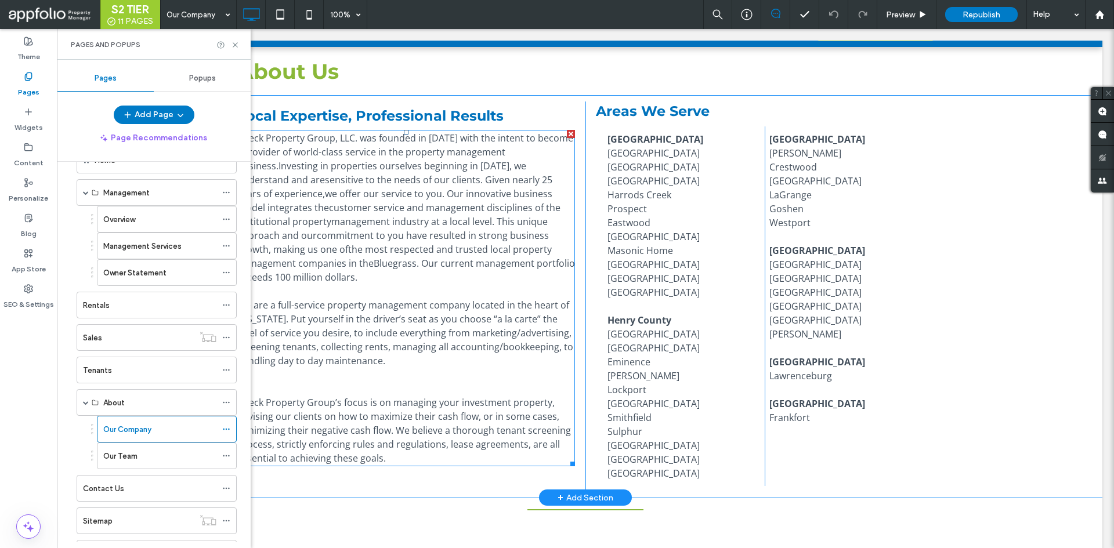
scroll to position [58, 0]
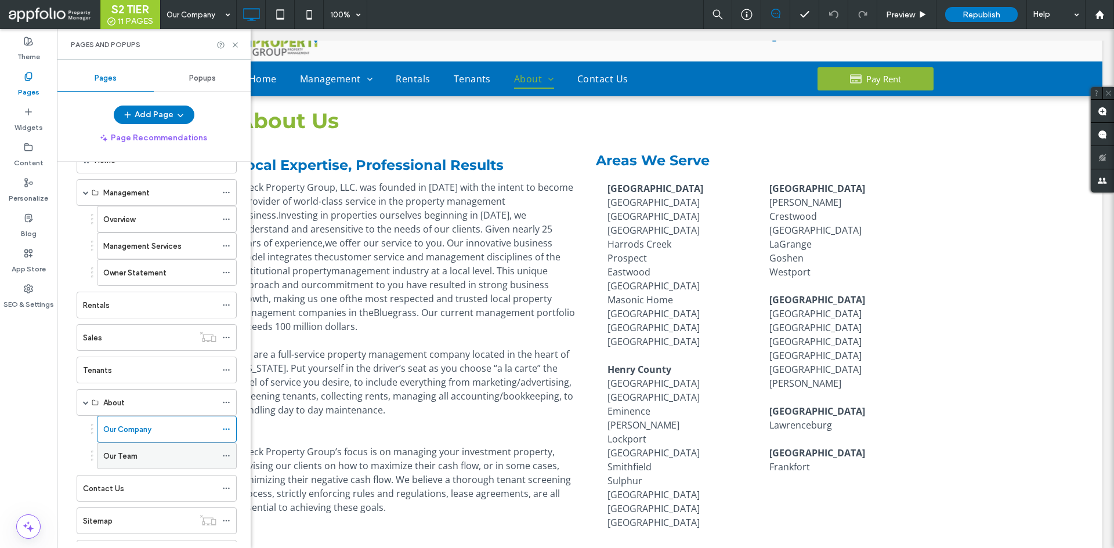
click at [172, 450] on div "Our Team" at bounding box center [159, 456] width 113 height 12
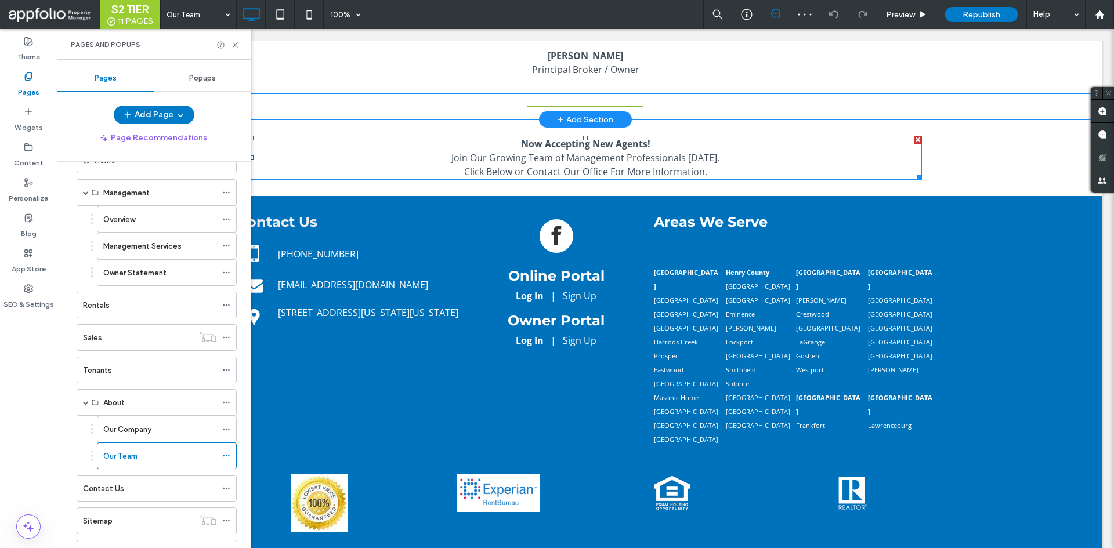
scroll to position [348, 0]
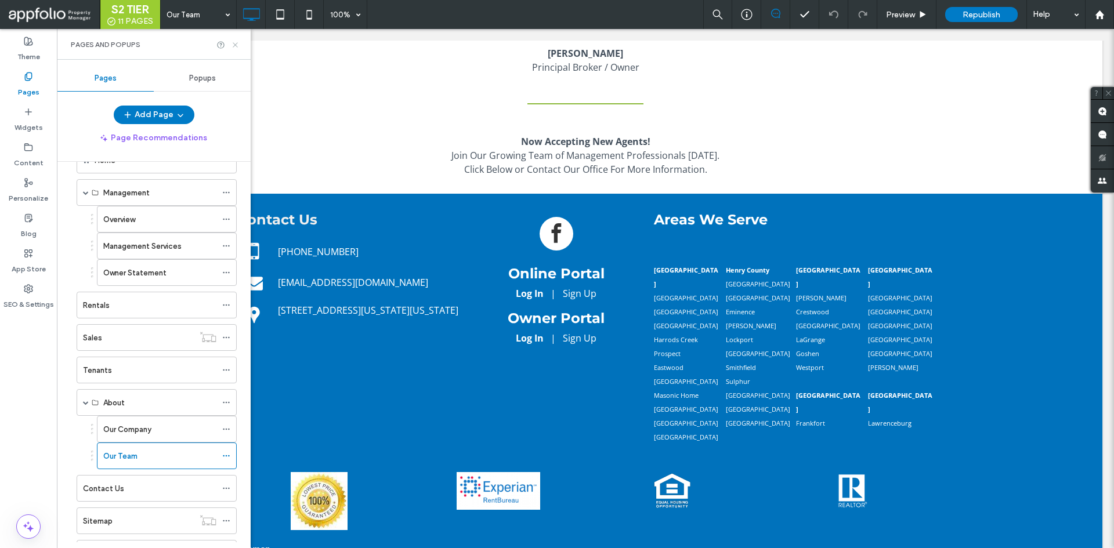
click at [234, 43] on use at bounding box center [235, 44] width 5 height 5
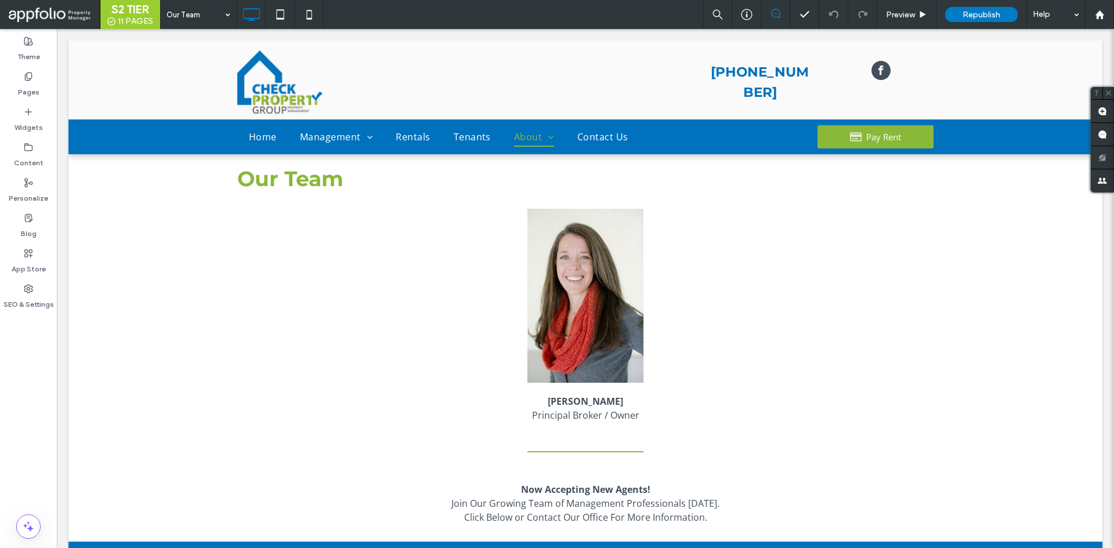
scroll to position [290, 0]
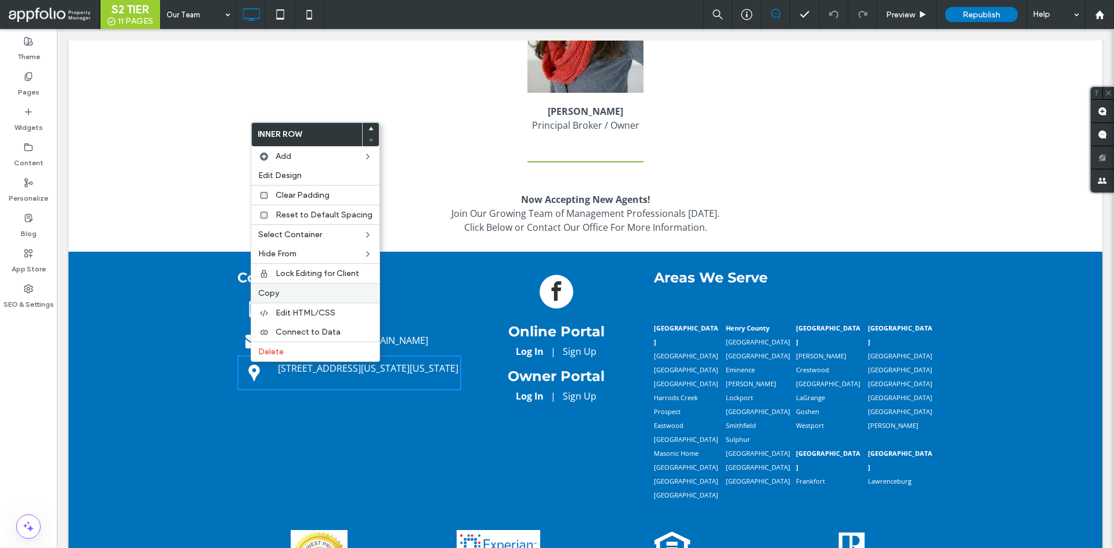
click at [297, 297] on label "Copy" at bounding box center [315, 293] width 114 height 10
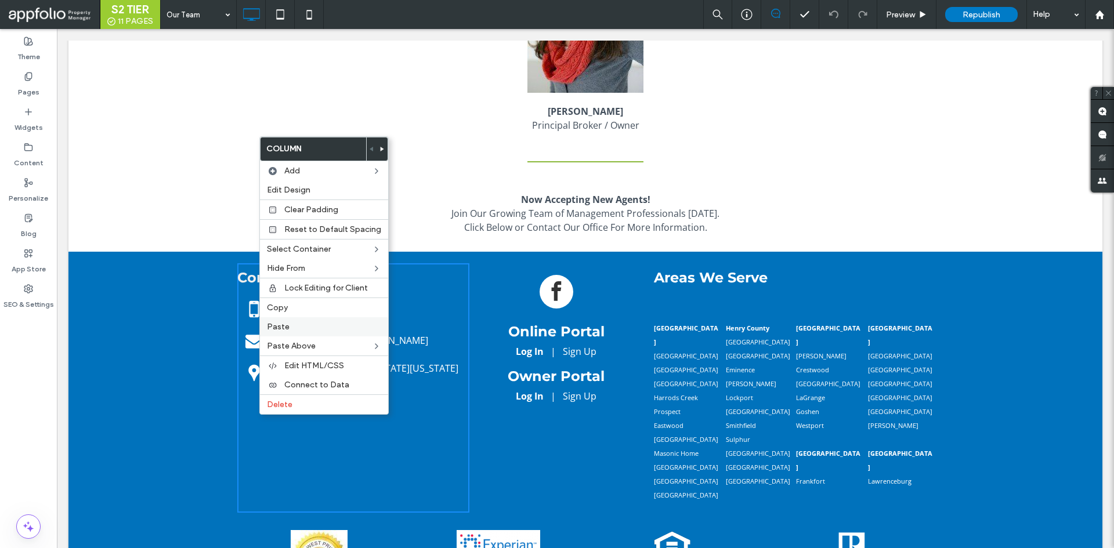
click at [310, 324] on label "Paste" at bounding box center [324, 327] width 114 height 10
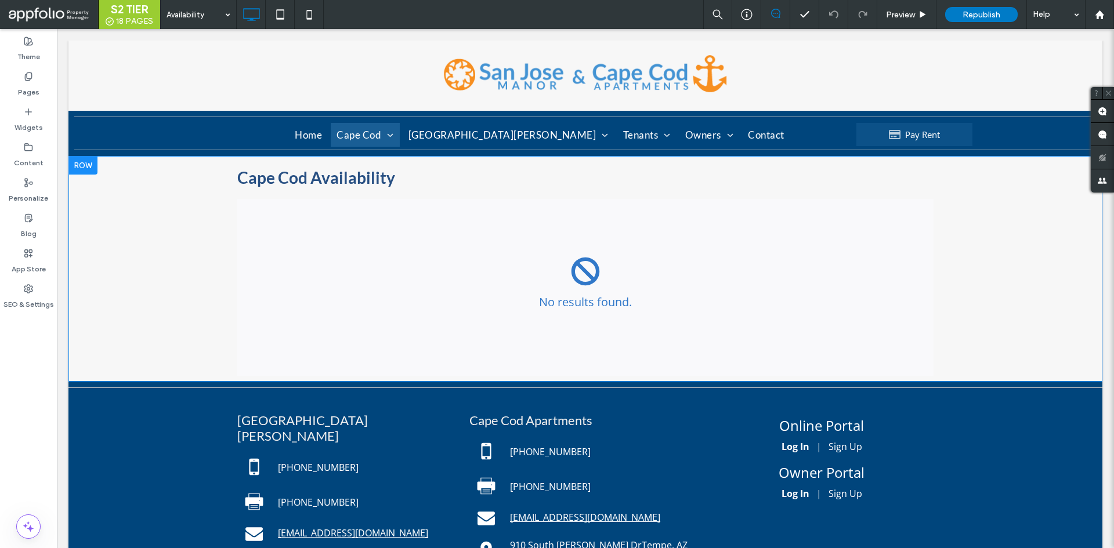
click at [591, 227] on span at bounding box center [585, 287] width 696 height 177
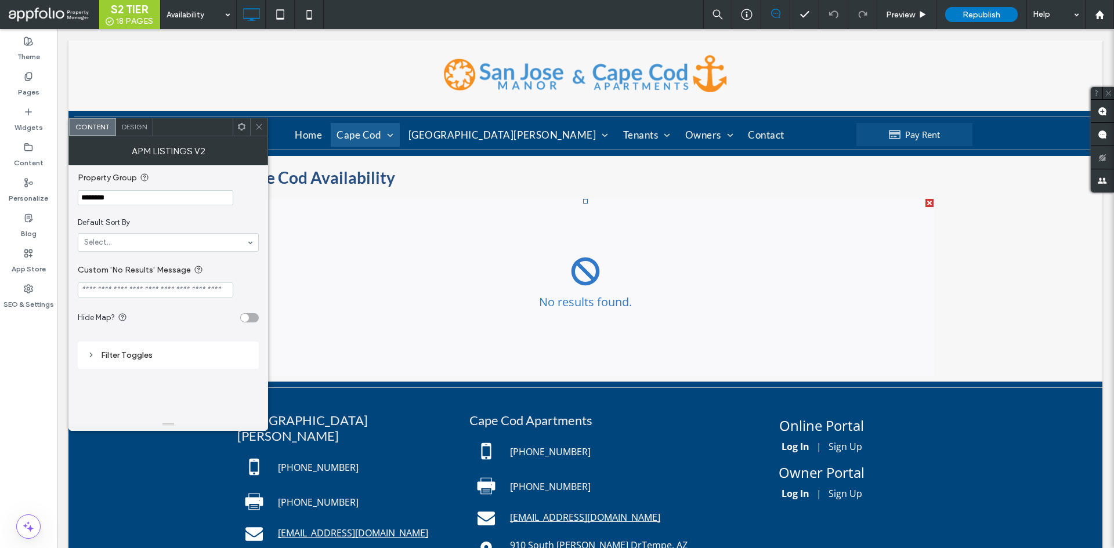
click at [163, 200] on input "********" at bounding box center [156, 197] width 156 height 15
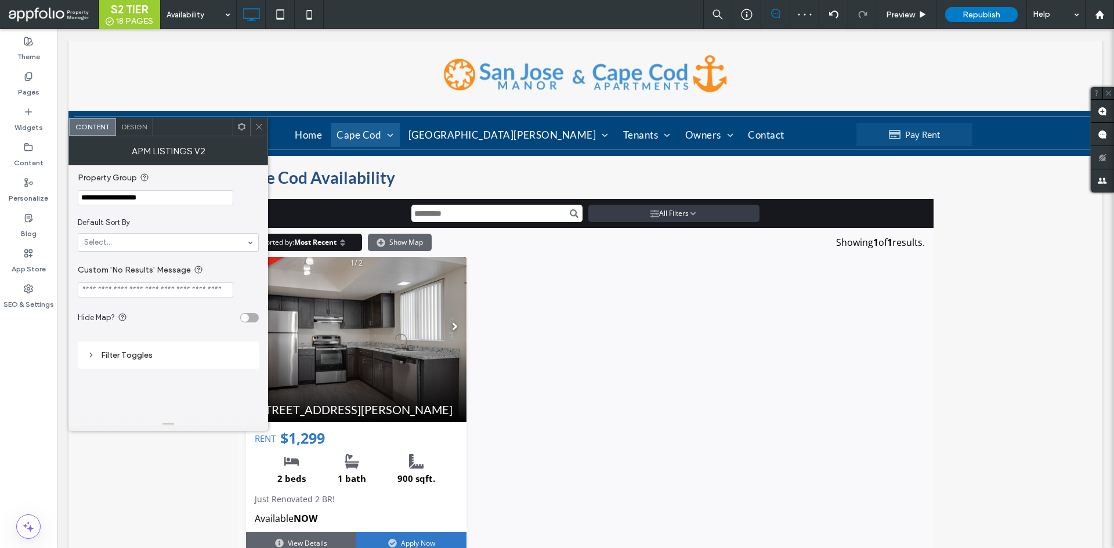
type input "**********"
click at [262, 131] on icon at bounding box center [259, 126] width 9 height 9
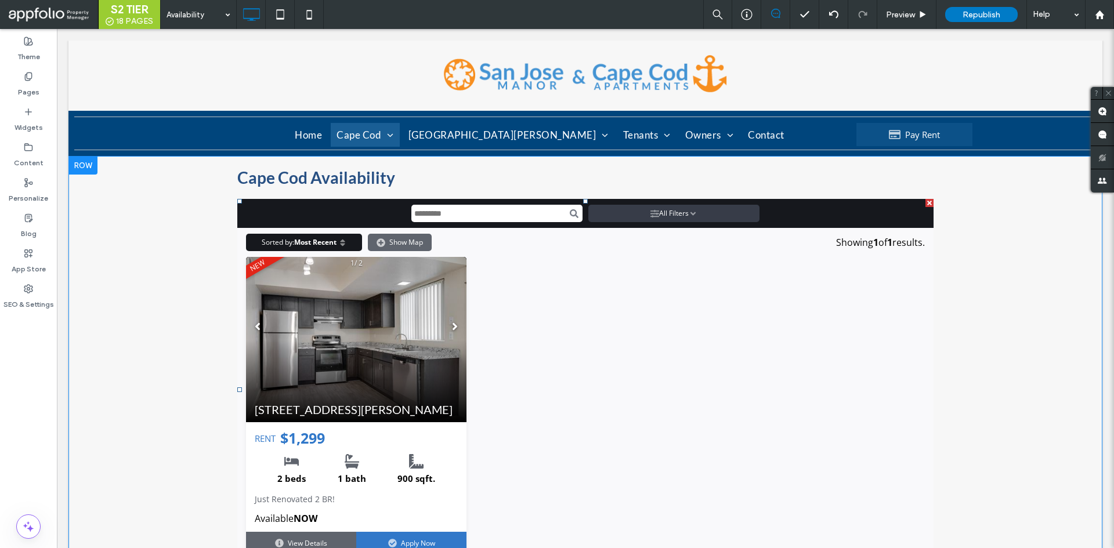
click at [324, 365] on span at bounding box center [585, 390] width 696 height 382
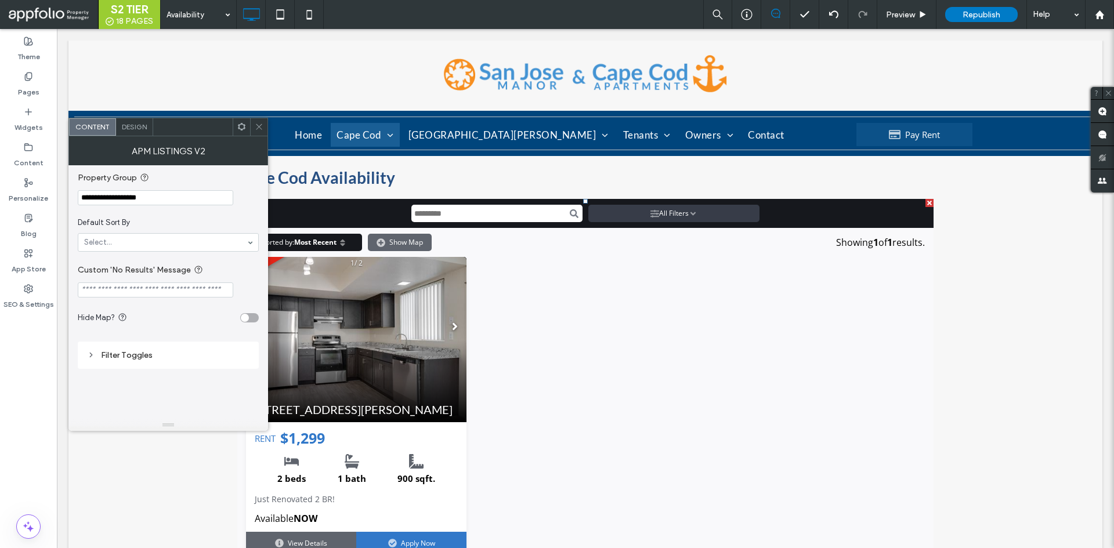
click at [258, 122] on span at bounding box center [259, 126] width 9 height 17
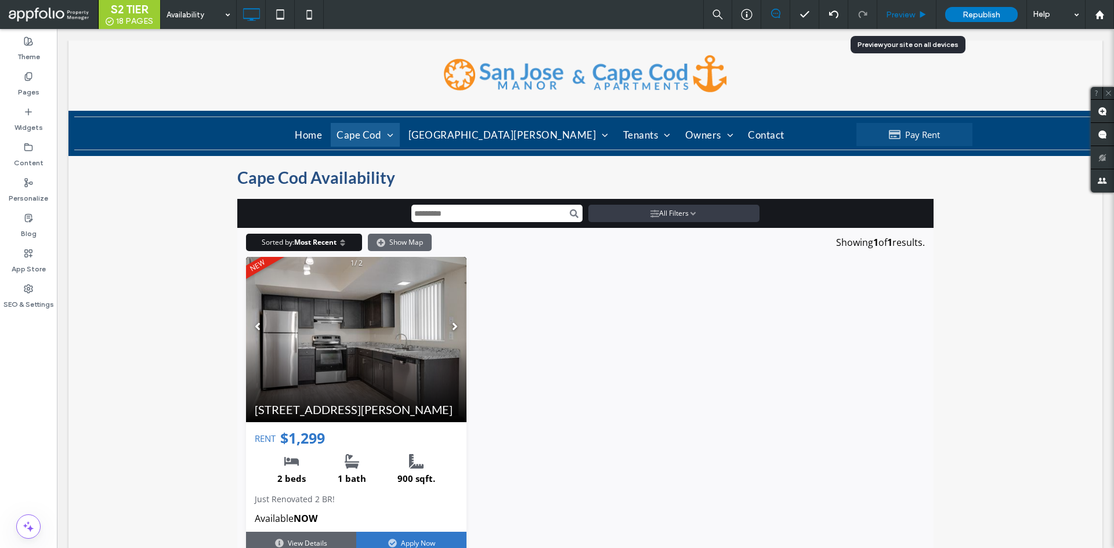
click at [906, 6] on div "Preview" at bounding box center [906, 14] width 59 height 29
click at [888, 17] on span "Preview" at bounding box center [900, 15] width 29 height 10
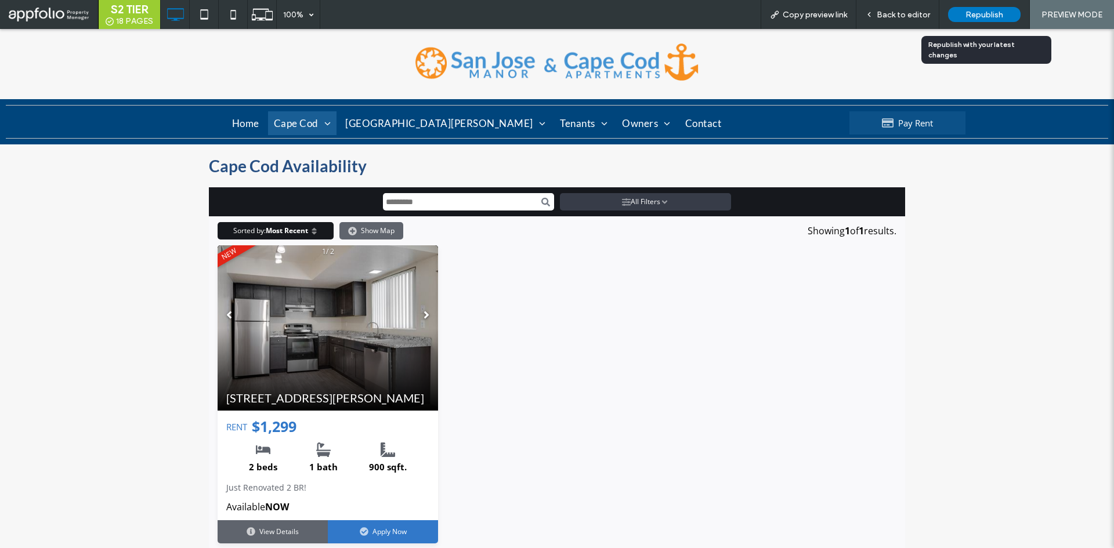
click at [977, 15] on span "Republish" at bounding box center [985, 15] width 38 height 10
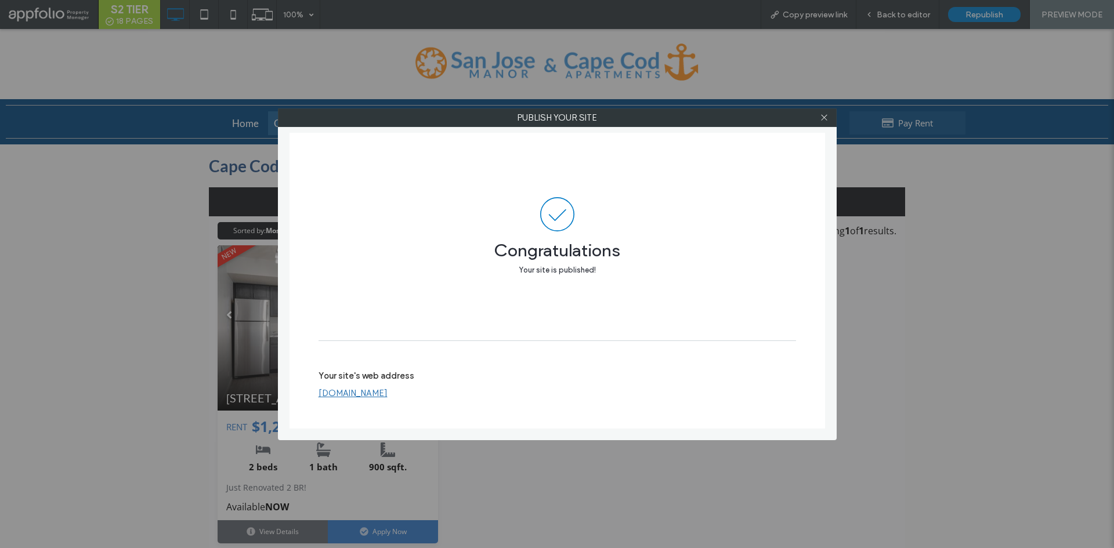
click at [819, 120] on div at bounding box center [824, 117] width 17 height 17
click at [834, 119] on label "Publish your site" at bounding box center [558, 117] width 558 height 17
click at [825, 115] on icon at bounding box center [824, 117] width 9 height 9
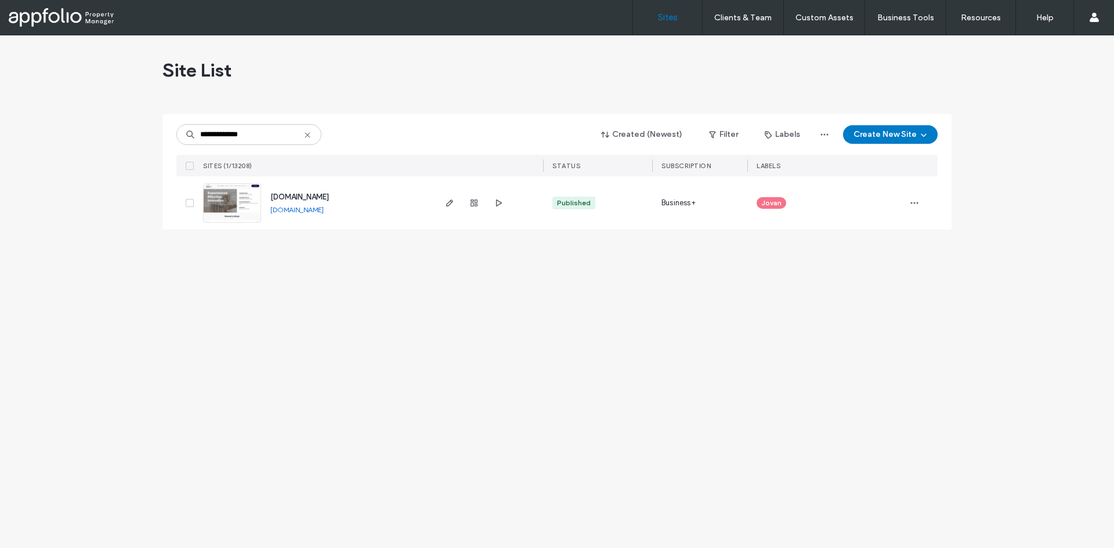
click at [107, 356] on div "**********" at bounding box center [557, 291] width 1114 height 513
click at [658, 546] on div "**********" at bounding box center [557, 291] width 1114 height 513
click at [150, 168] on div "**********" at bounding box center [557, 291] width 1114 height 513
click at [646, 41] on div "Site List" at bounding box center [556, 70] width 789 height 70
click at [276, 135] on input "**********" at bounding box center [248, 134] width 145 height 21
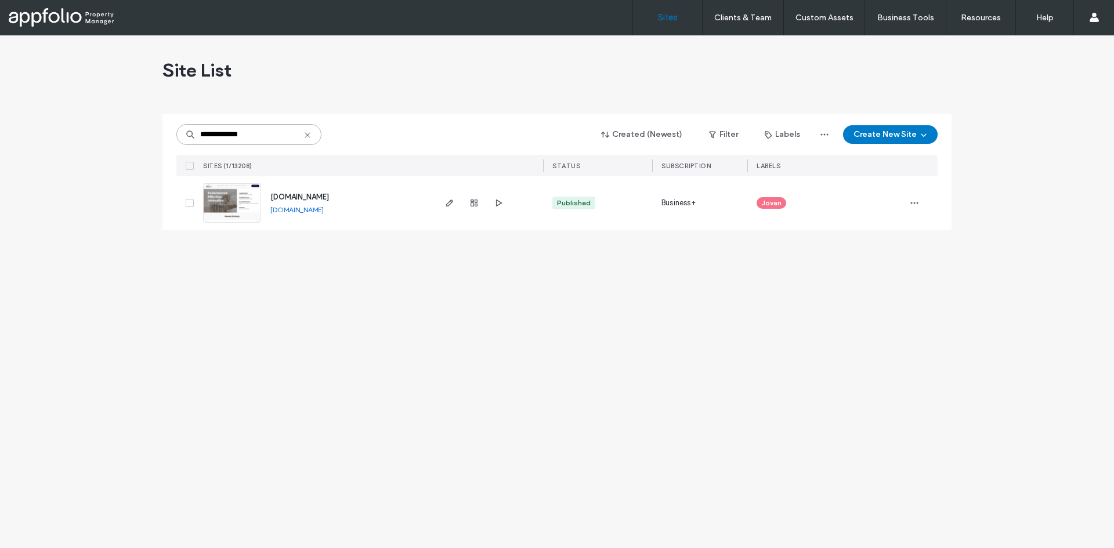
click at [276, 135] on input "**********" at bounding box center [248, 134] width 145 height 21
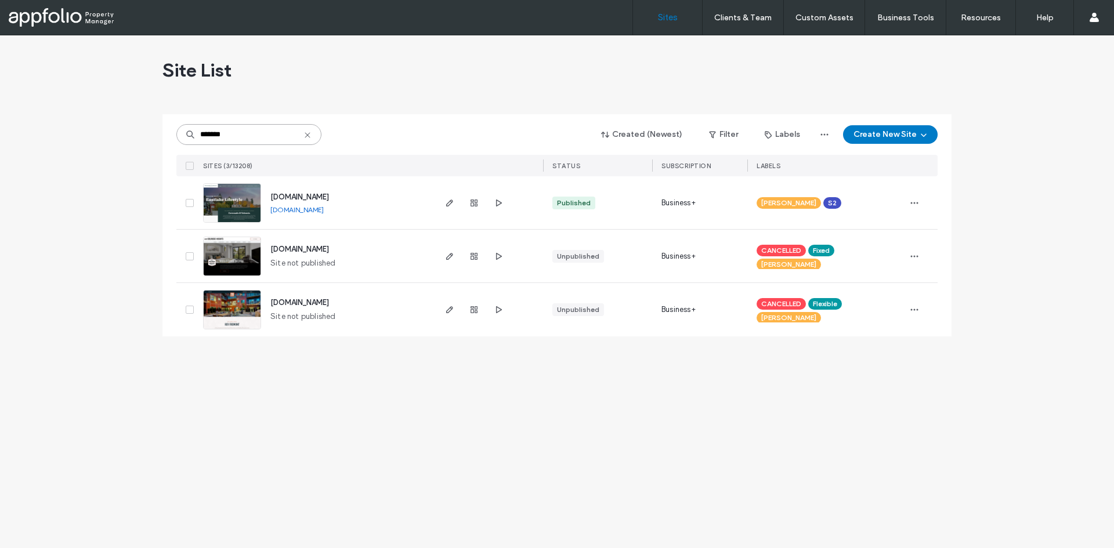
click at [257, 140] on input "*******" at bounding box center [248, 134] width 145 height 21
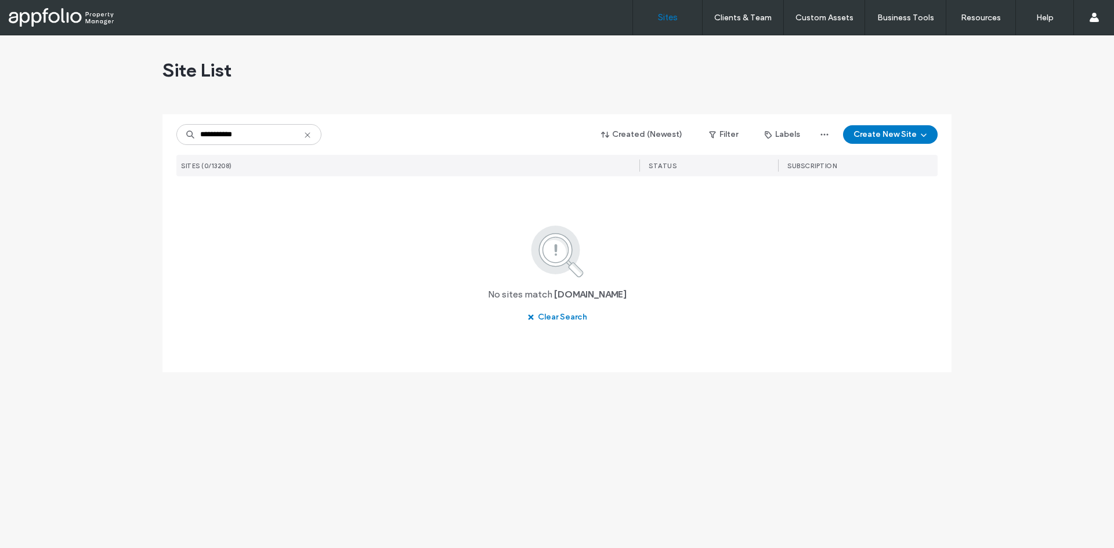
click at [286, 146] on div "**********" at bounding box center [556, 220] width 761 height 212
click at [294, 138] on input "**********" at bounding box center [248, 134] width 145 height 21
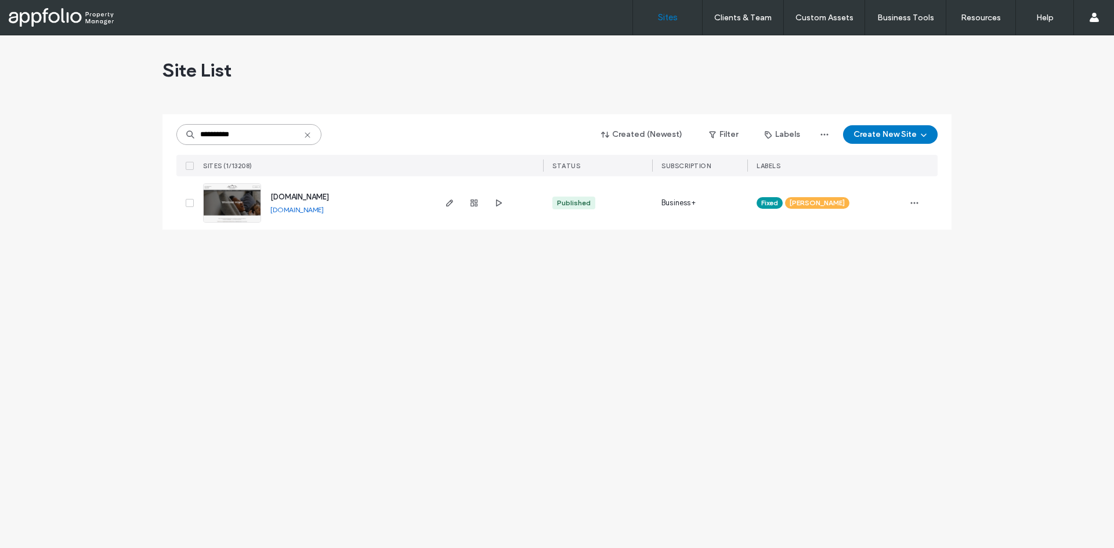
click at [260, 132] on input "**********" at bounding box center [248, 134] width 145 height 21
click at [276, 134] on input "**********" at bounding box center [248, 134] width 145 height 21
type input "**********"
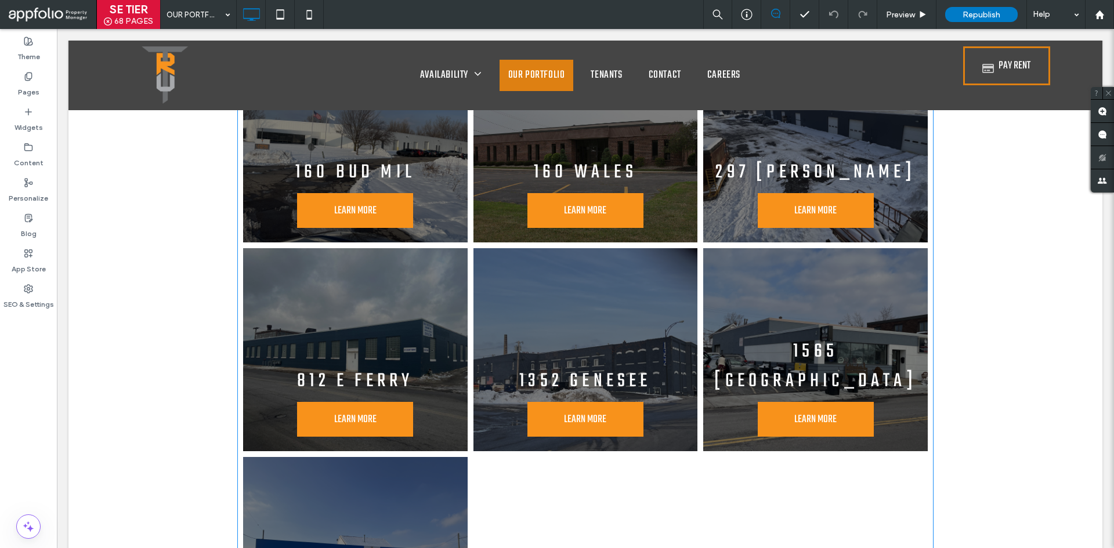
scroll to position [4468, 0]
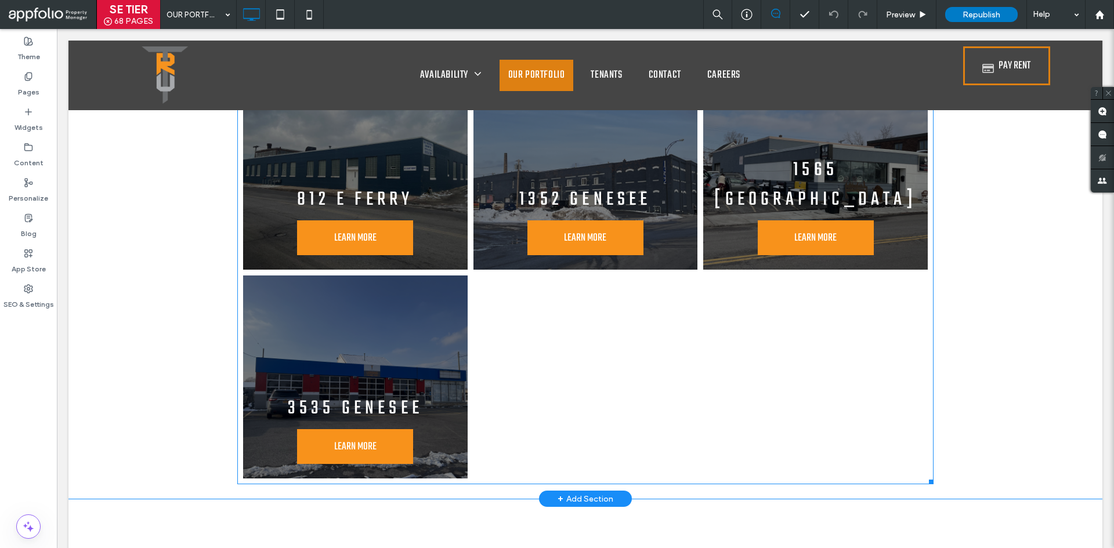
click at [658, 339] on div at bounding box center [586, 377] width 230 height 209
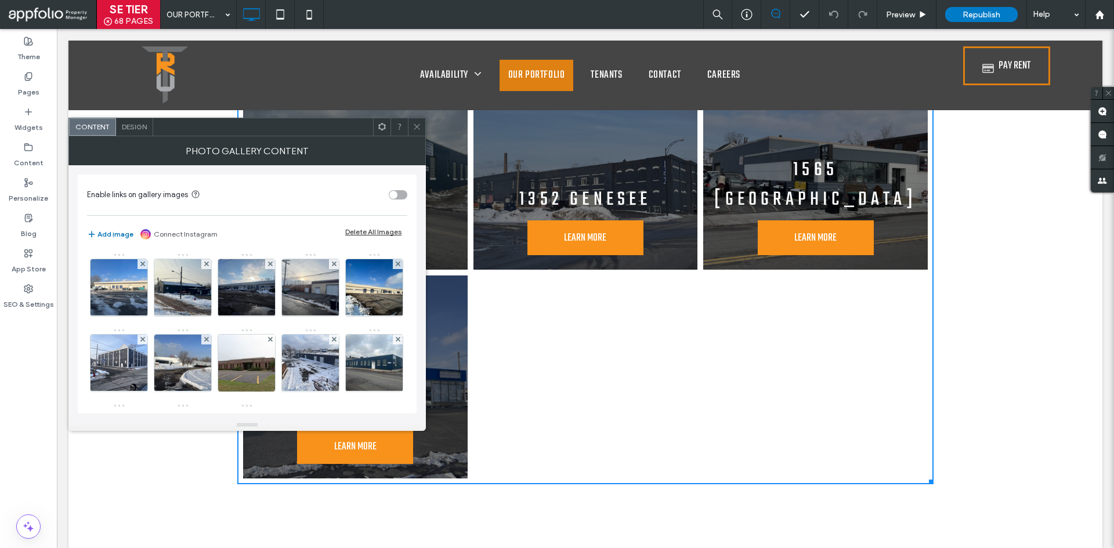
click at [116, 238] on button "Add image" at bounding box center [110, 234] width 46 height 14
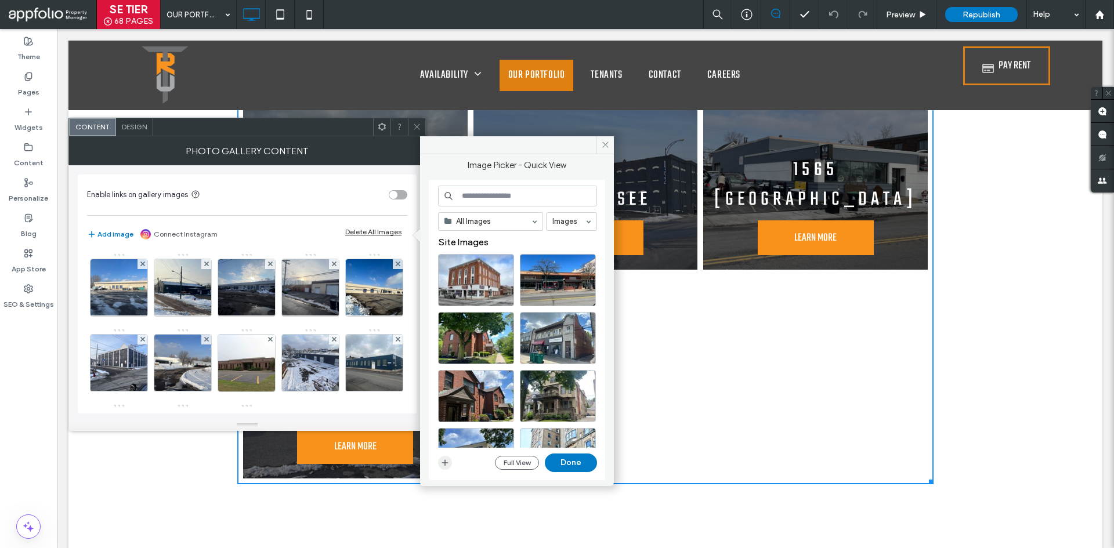
click at [444, 467] on icon "button" at bounding box center [444, 462] width 9 height 9
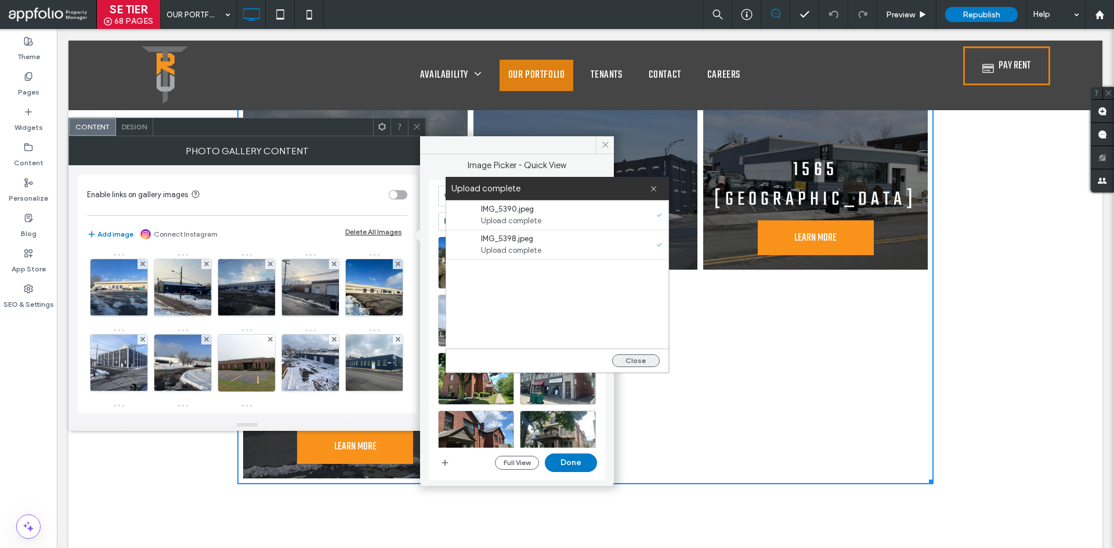
click at [652, 363] on button "Close" at bounding box center [636, 361] width 48 height 13
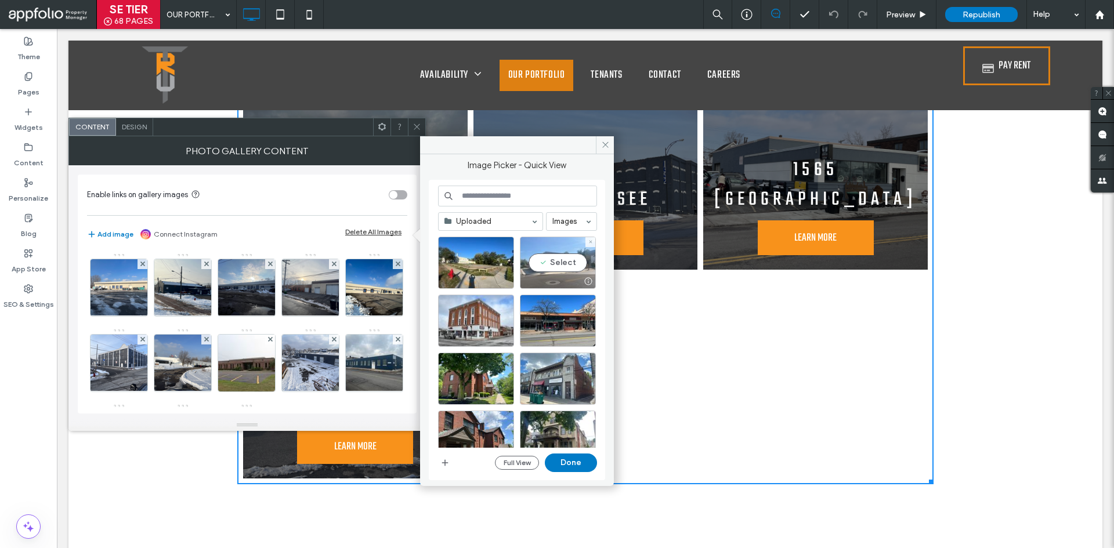
click at [567, 266] on div "Select" at bounding box center [558, 263] width 76 height 52
click at [489, 263] on div "Select" at bounding box center [476, 263] width 76 height 52
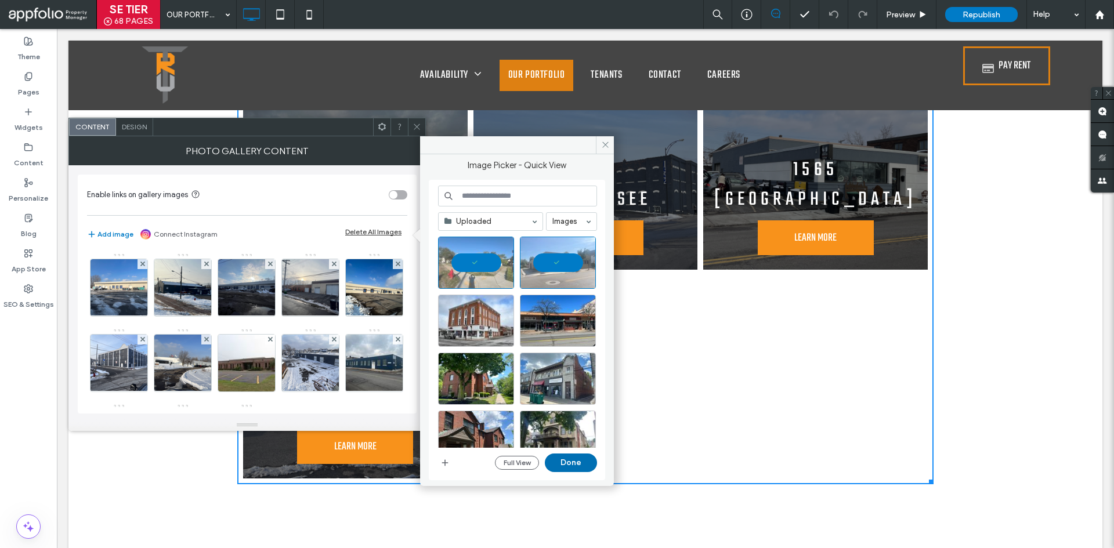
click at [573, 464] on button "Done" at bounding box center [571, 463] width 52 height 19
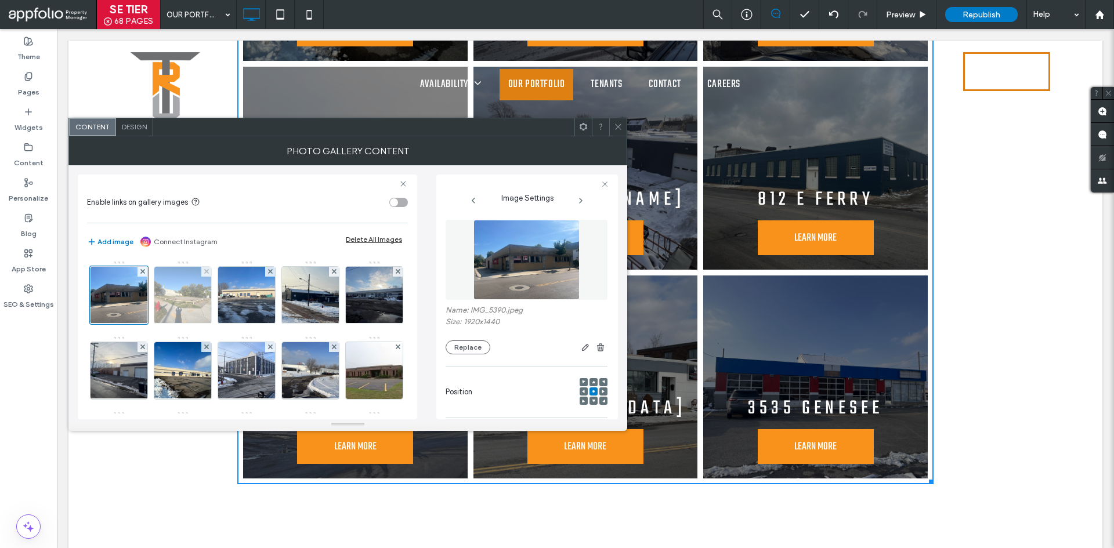
click at [182, 295] on img at bounding box center [183, 295] width 76 height 57
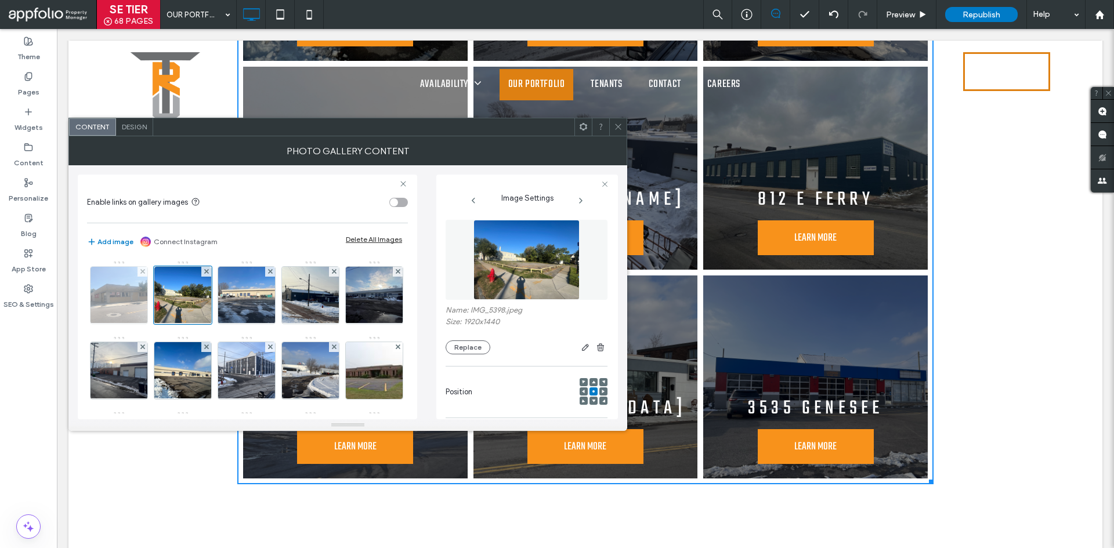
click at [127, 286] on img at bounding box center [119, 295] width 76 height 57
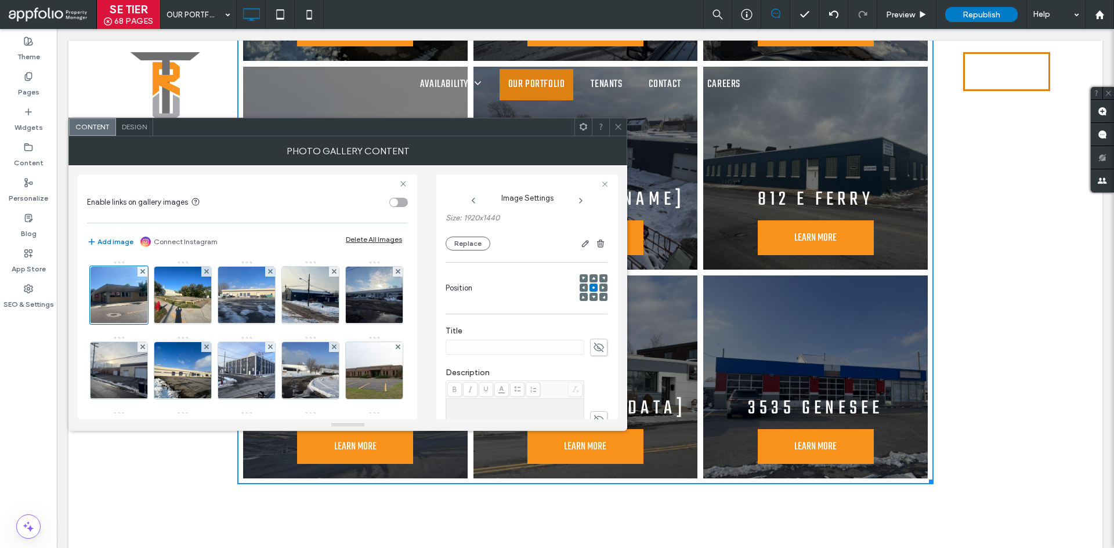
scroll to position [174, 0]
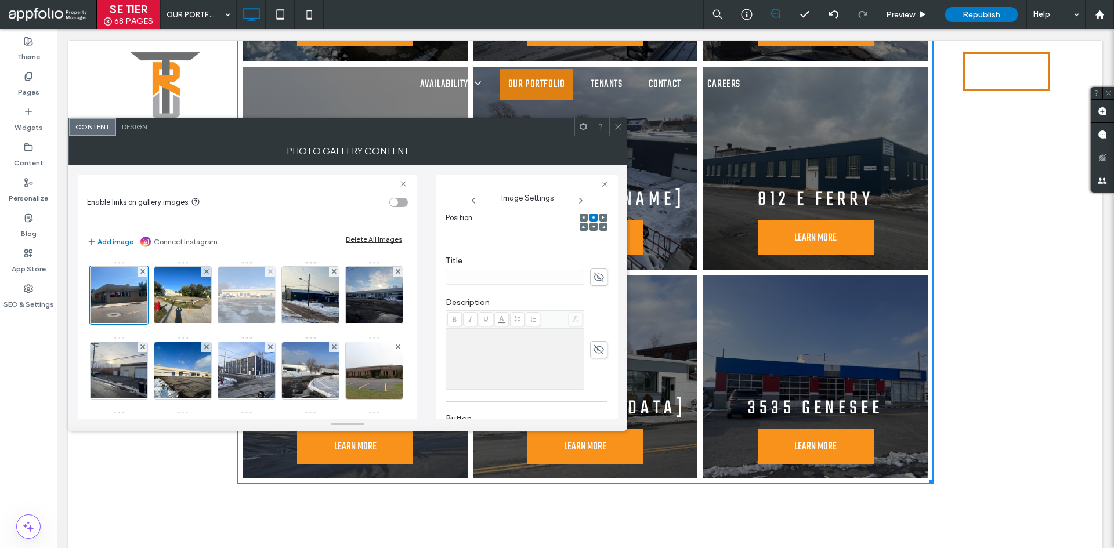
click at [241, 309] on img at bounding box center [247, 295] width 76 height 57
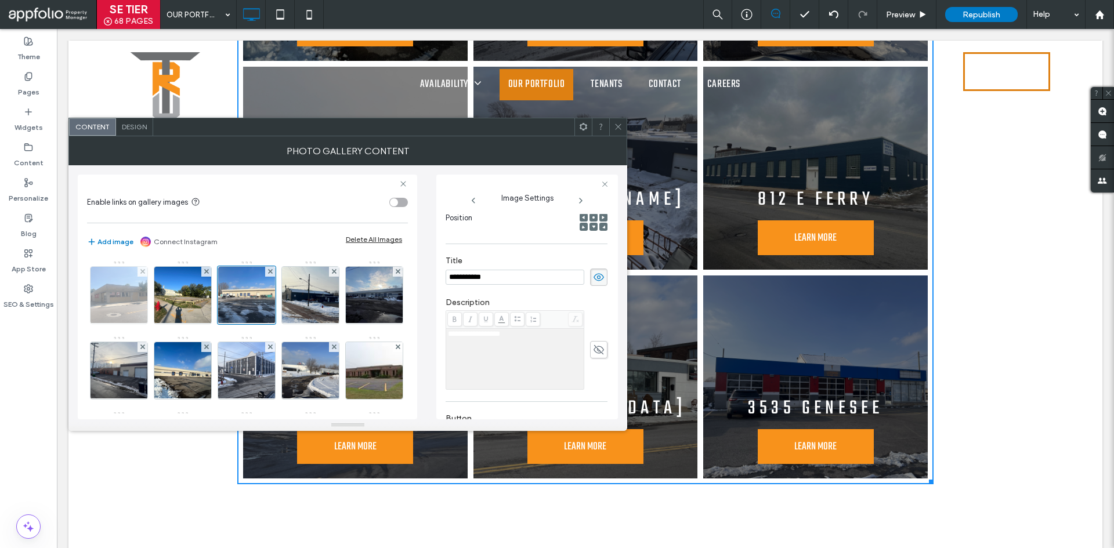
click at [100, 297] on img at bounding box center [119, 295] width 76 height 57
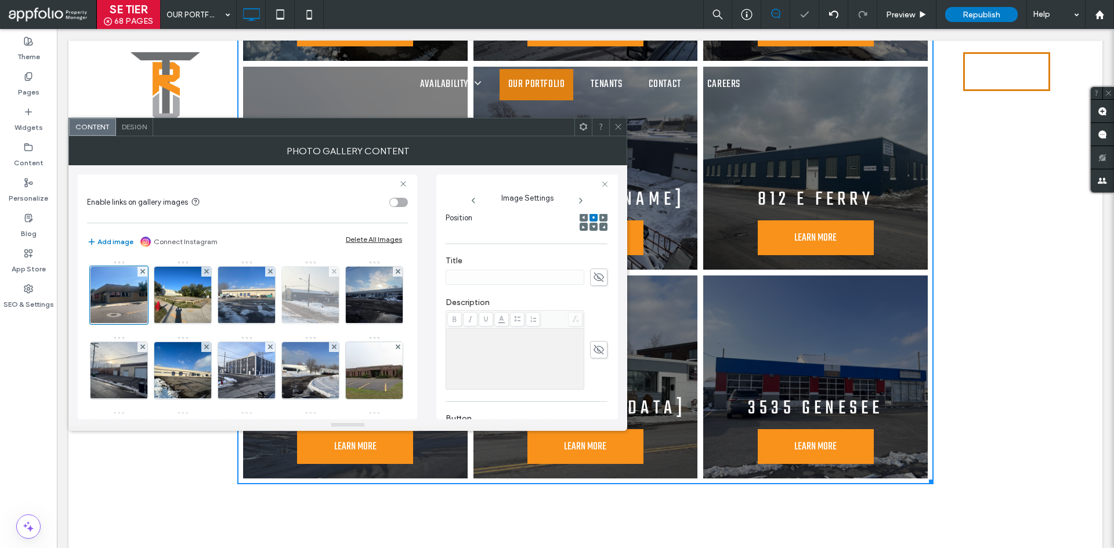
click at [316, 306] on img at bounding box center [311, 295] width 76 height 57
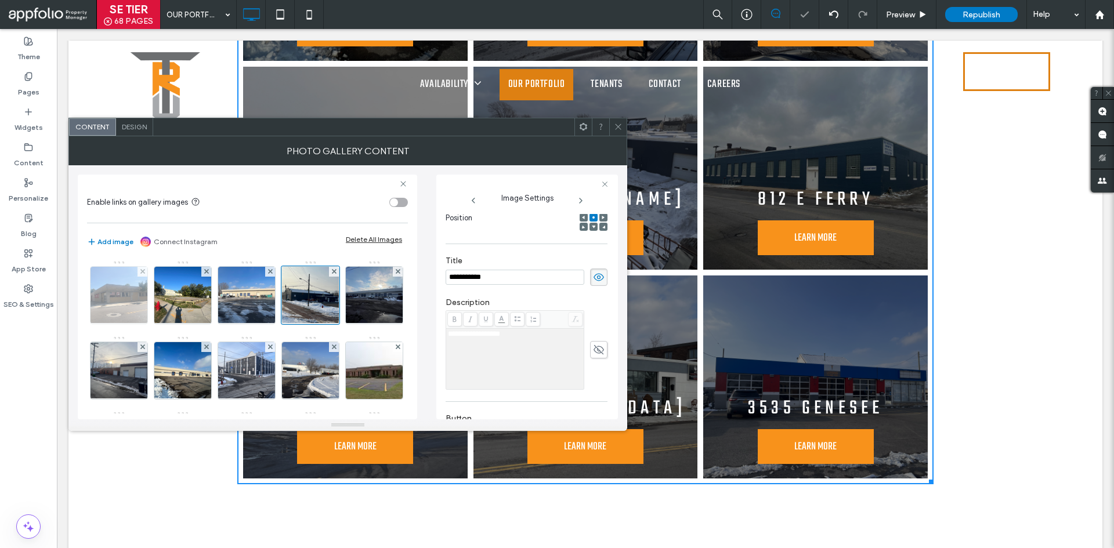
click at [92, 299] on img at bounding box center [119, 295] width 76 height 57
click at [581, 278] on div at bounding box center [527, 277] width 162 height 17
click at [539, 280] on input at bounding box center [515, 277] width 139 height 15
type input "*"
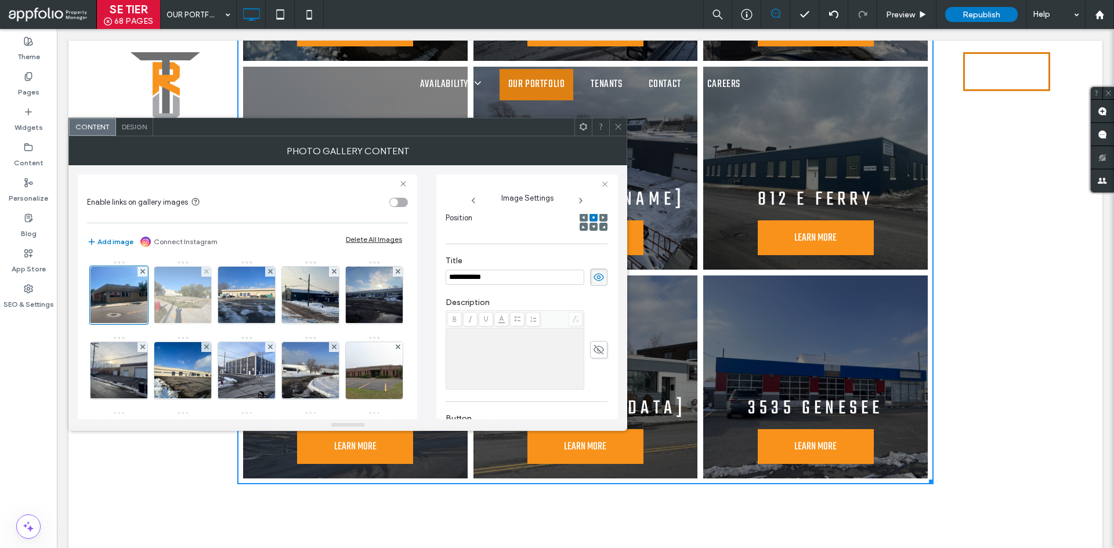
type input "**********"
click at [190, 295] on img at bounding box center [183, 295] width 76 height 57
click at [583, 279] on div at bounding box center [527, 277] width 162 height 17
click at [593, 277] on icon at bounding box center [599, 277] width 12 height 13
click at [593, 280] on icon at bounding box center [599, 277] width 12 height 13
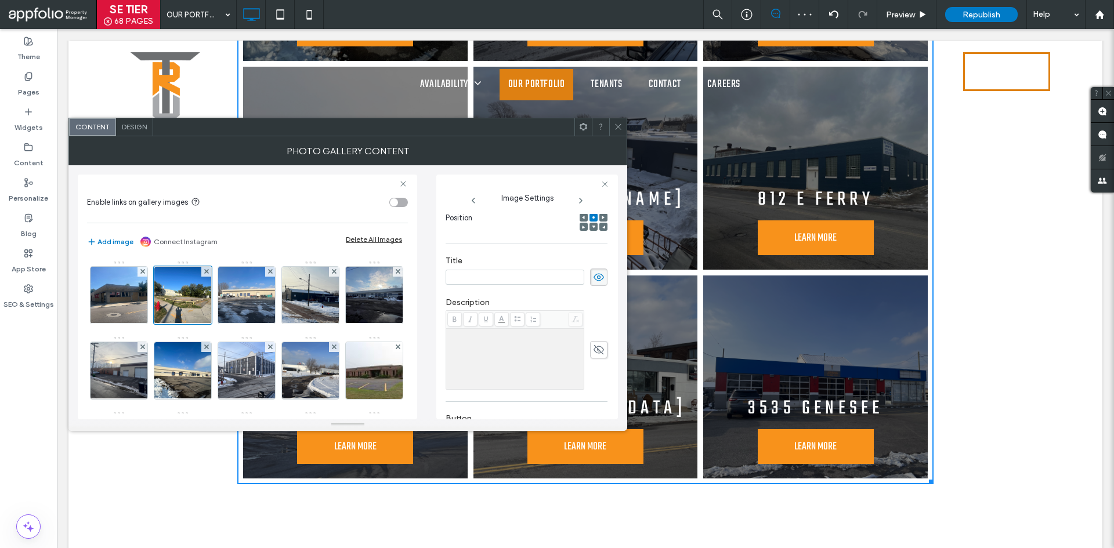
click at [497, 268] on label "Title" at bounding box center [527, 262] width 162 height 13
click at [509, 273] on input at bounding box center [515, 277] width 139 height 15
type input "**********"
click at [587, 256] on label "Title" at bounding box center [527, 262] width 162 height 13
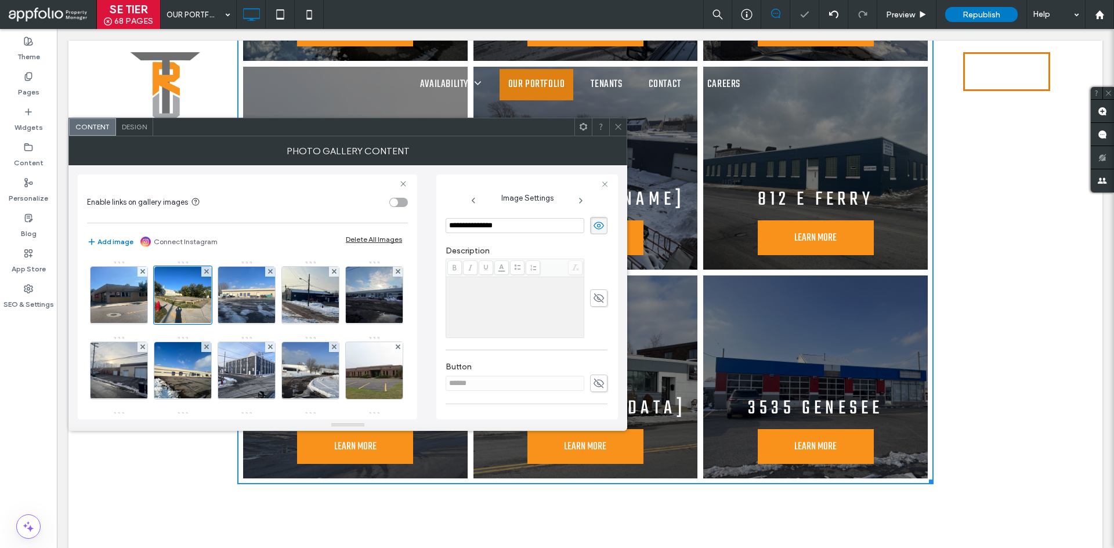
scroll to position [290, 0]
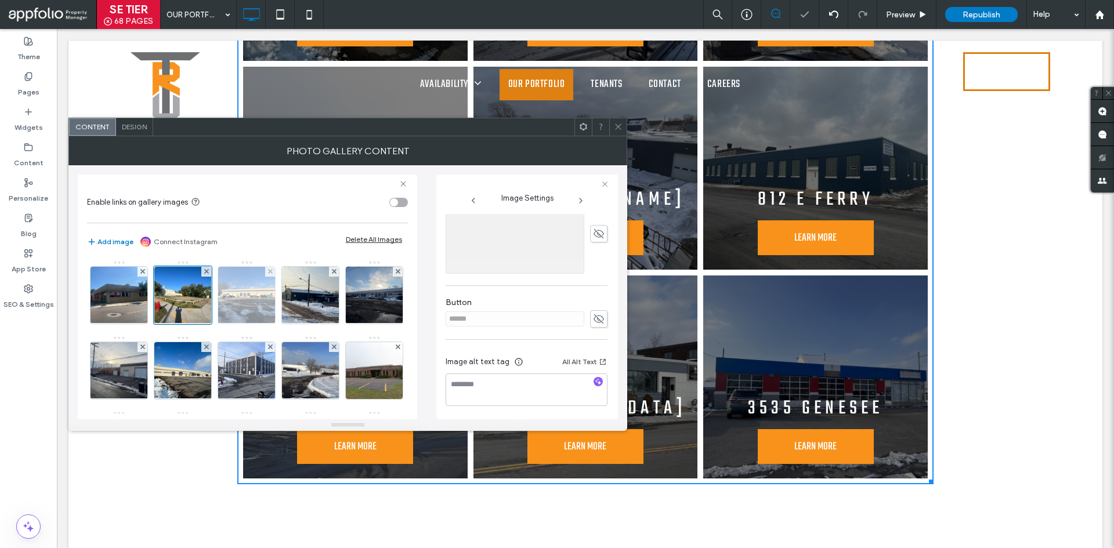
click at [220, 293] on img at bounding box center [247, 295] width 76 height 57
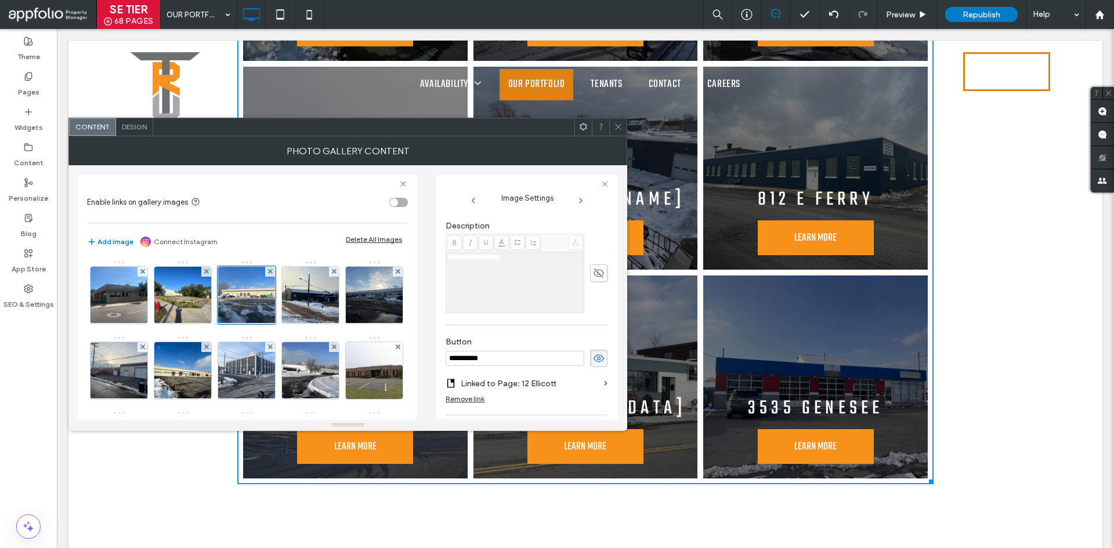
scroll to position [270, 0]
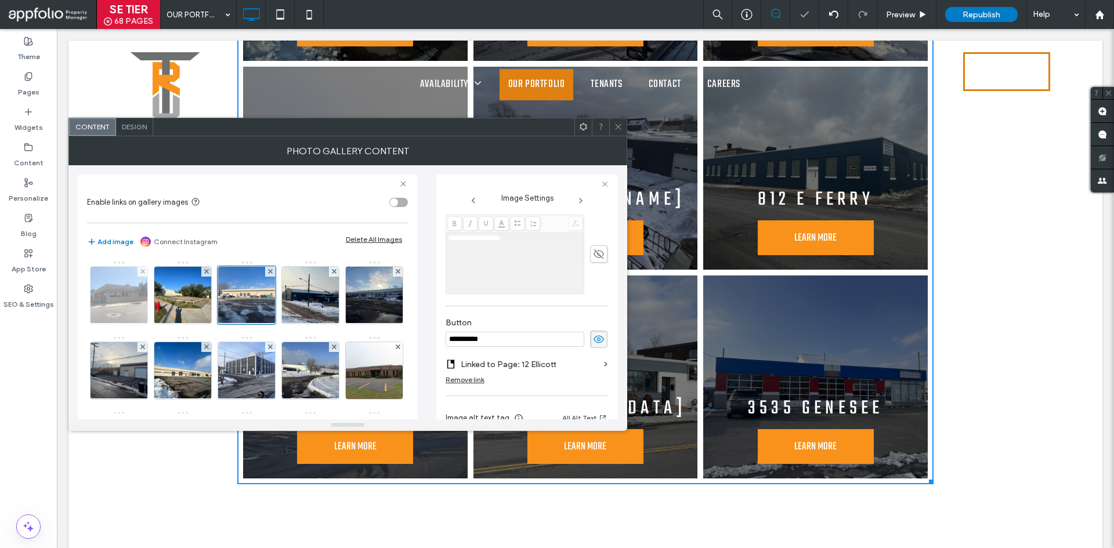
click at [122, 297] on img at bounding box center [119, 295] width 76 height 57
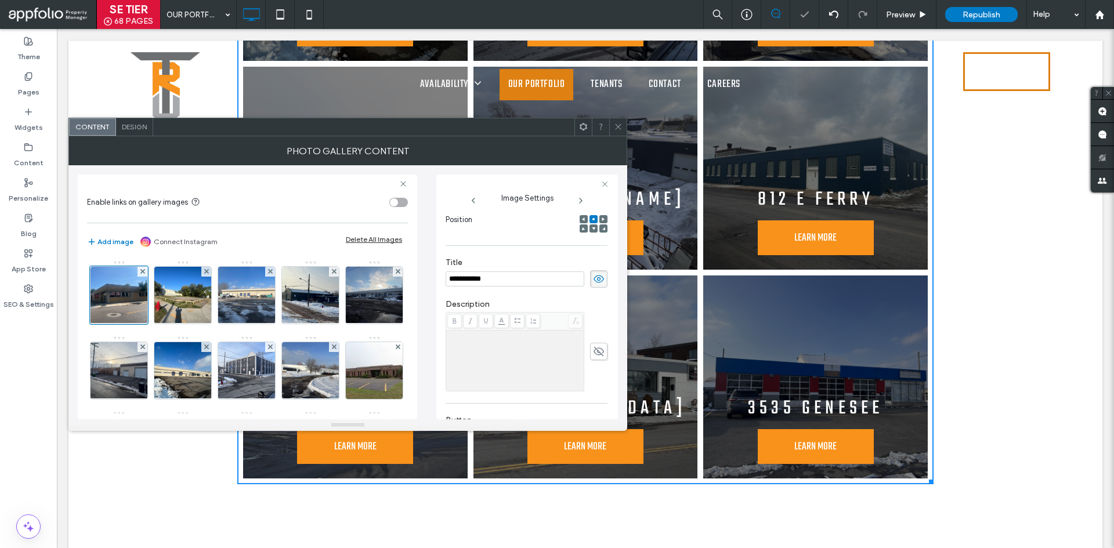
scroll to position [193, 0]
click at [594, 331] on use at bounding box center [599, 331] width 10 height 9
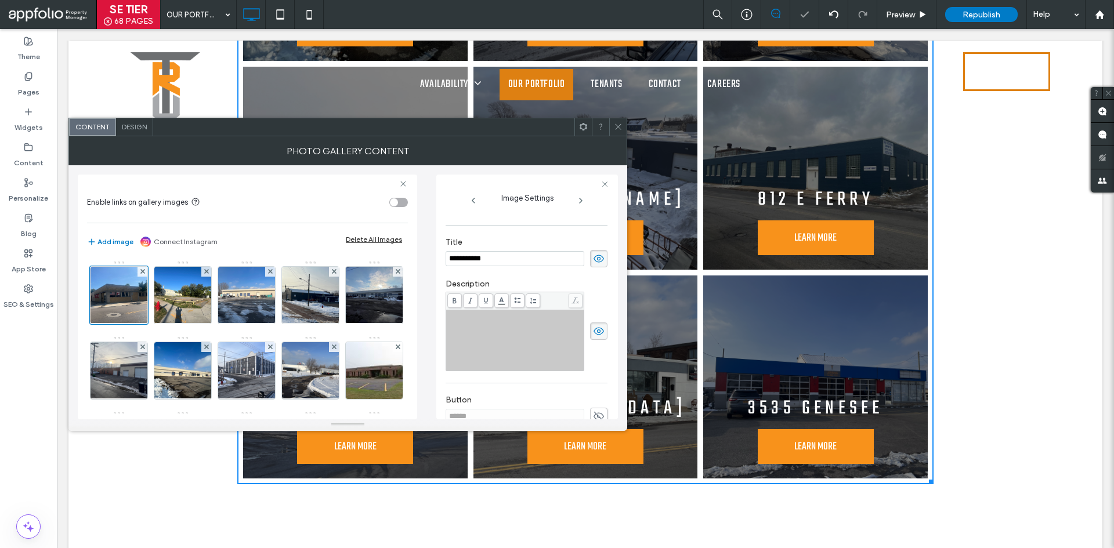
click at [493, 329] on div "Rich Text Editor" at bounding box center [515, 341] width 135 height 58
copy span "**********"
click at [593, 331] on icon at bounding box center [599, 331] width 12 height 13
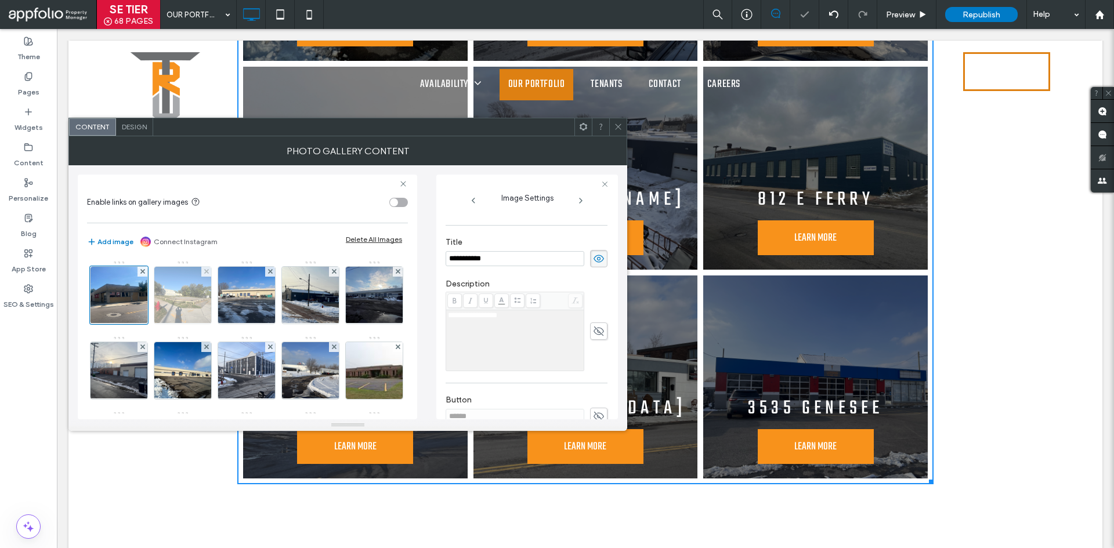
click at [187, 312] on img at bounding box center [183, 295] width 76 height 57
click at [593, 329] on icon at bounding box center [599, 331] width 12 height 13
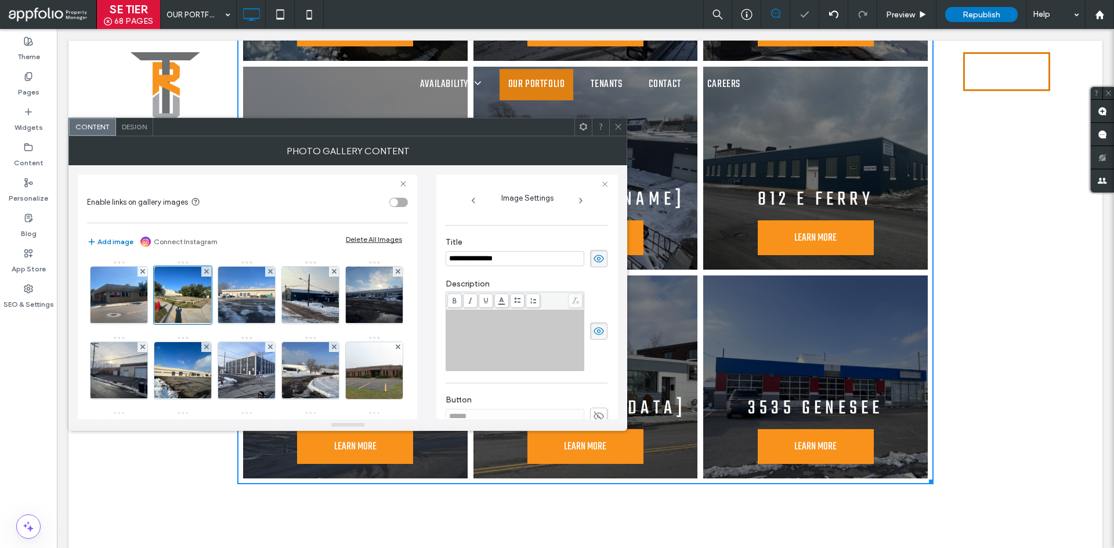
click at [518, 329] on div "Rich Text Editor" at bounding box center [515, 341] width 135 height 58
click at [597, 332] on icon at bounding box center [599, 331] width 12 height 13
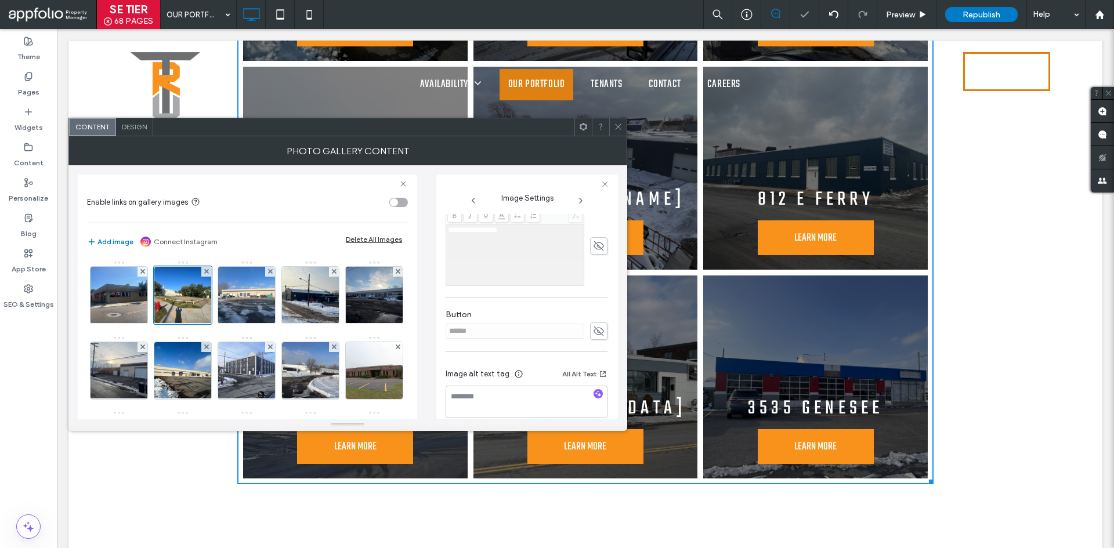
scroll to position [292, 0]
click at [590, 317] on span at bounding box center [598, 317] width 17 height 17
click at [481, 315] on input "******" at bounding box center [515, 317] width 139 height 15
type input "**********"
click at [594, 409] on icon "button" at bounding box center [598, 407] width 8 height 8
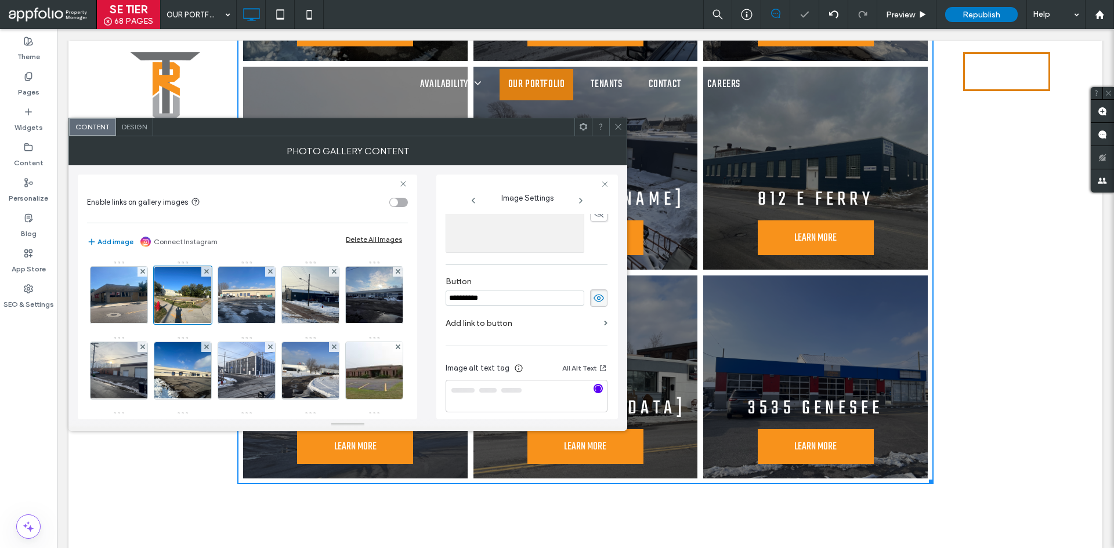
scroll to position [319, 0]
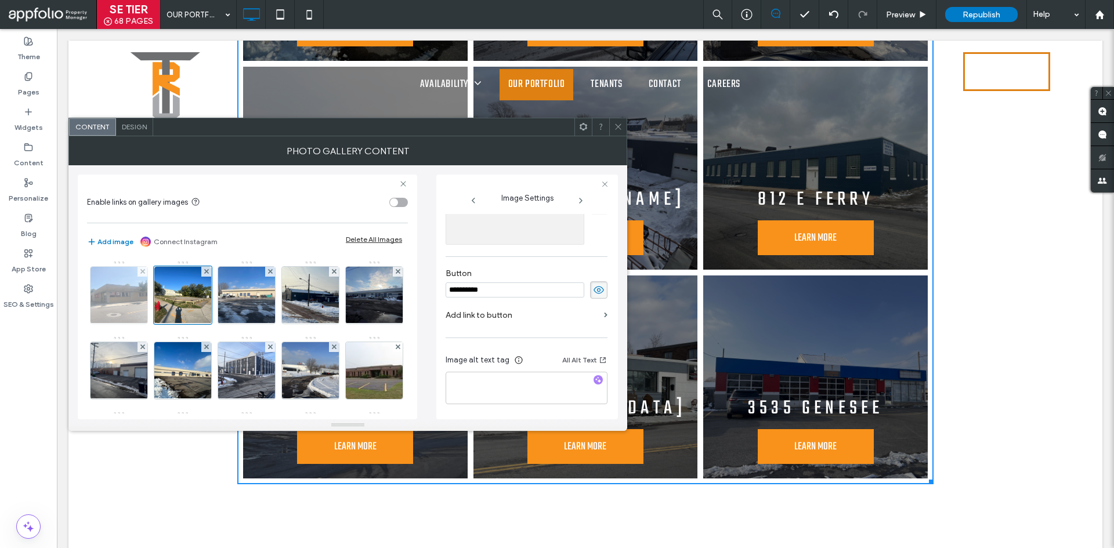
type textarea "**********"
click at [124, 289] on img at bounding box center [119, 295] width 76 height 57
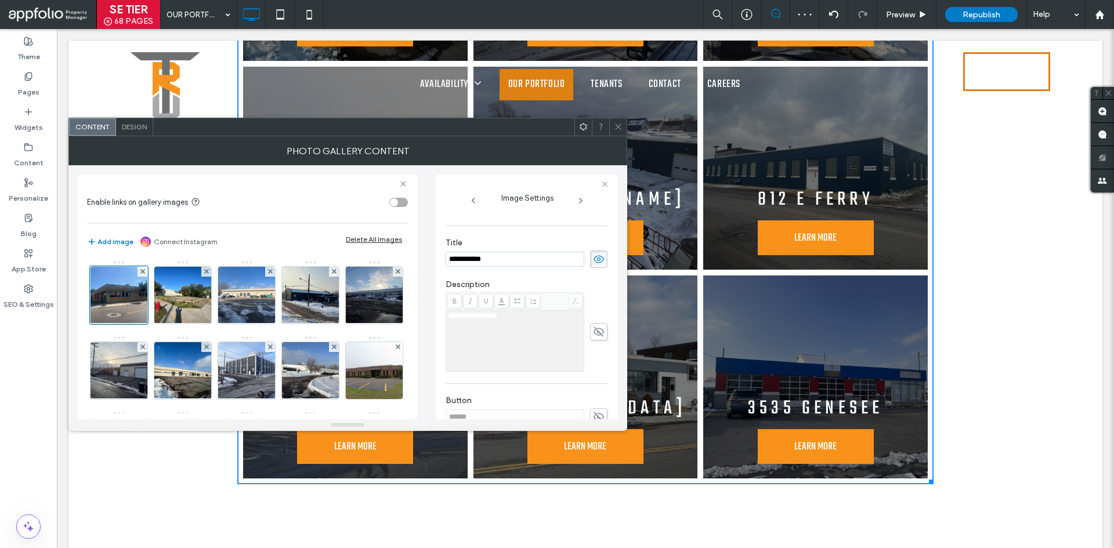
scroll to position [292, 0]
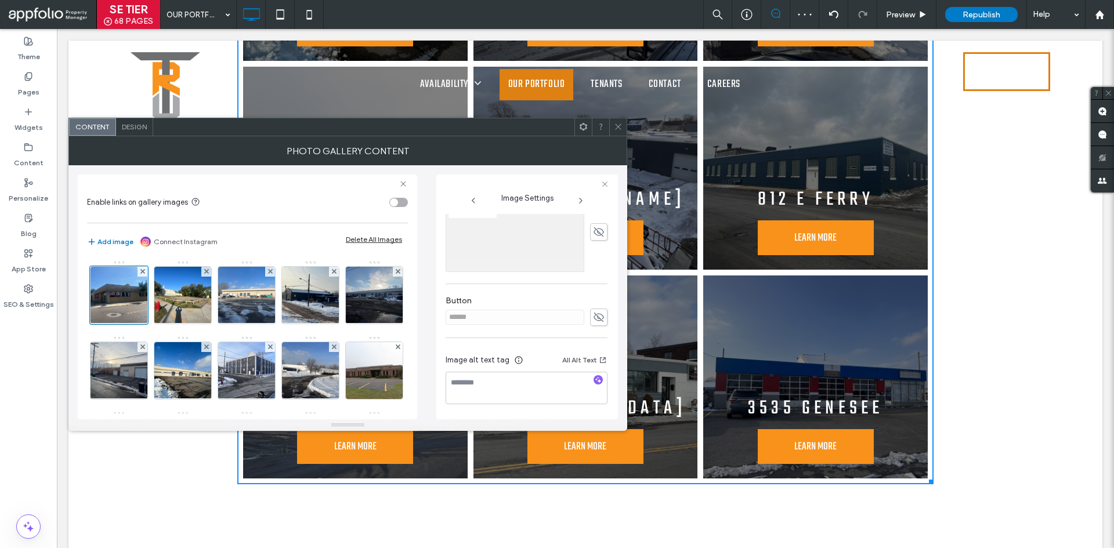
click at [594, 318] on icon at bounding box center [599, 317] width 12 height 13
click at [540, 320] on input "******" at bounding box center [515, 317] width 139 height 15
paste input "**********"
paste input
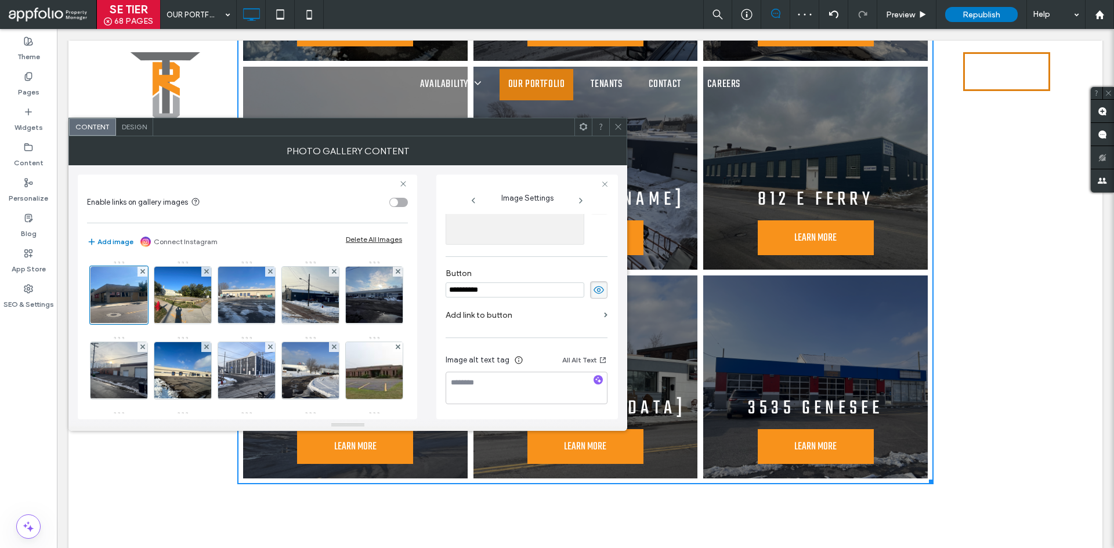
type input "**********"
click at [594, 374] on textarea at bounding box center [527, 388] width 162 height 32
click at [594, 377] on icon "button" at bounding box center [598, 380] width 8 height 8
type textarea "**********"
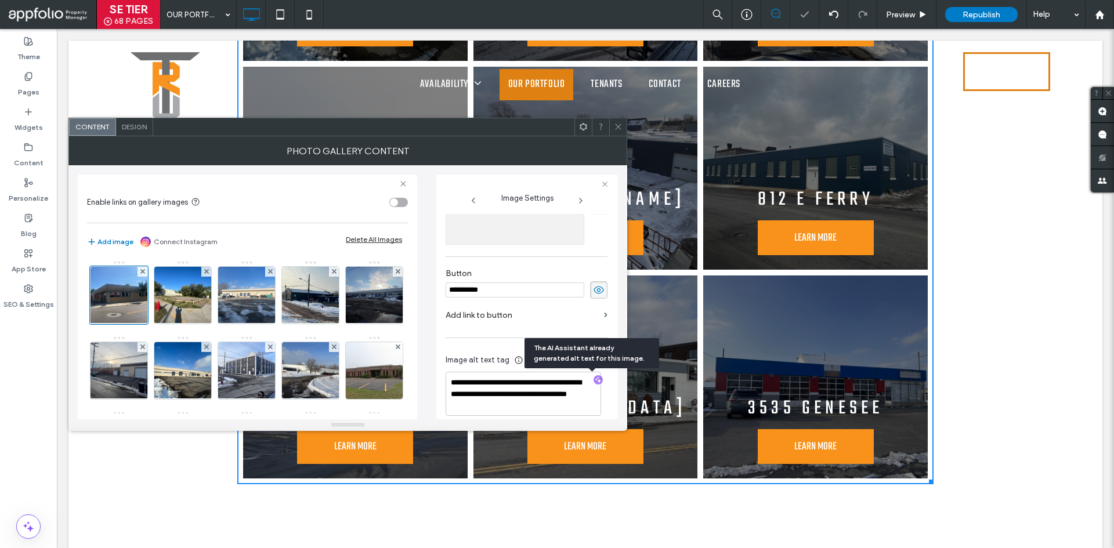
click at [619, 138] on div "Photo Gallery Content" at bounding box center [347, 150] width 559 height 29
click at [619, 128] on use at bounding box center [618, 127] width 6 height 6
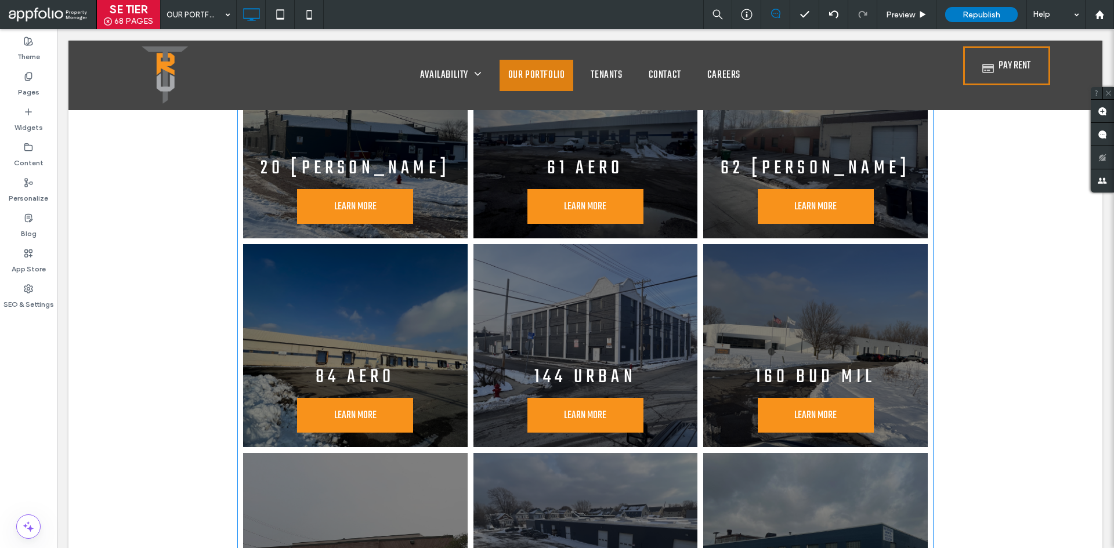
scroll to position [4062, 0]
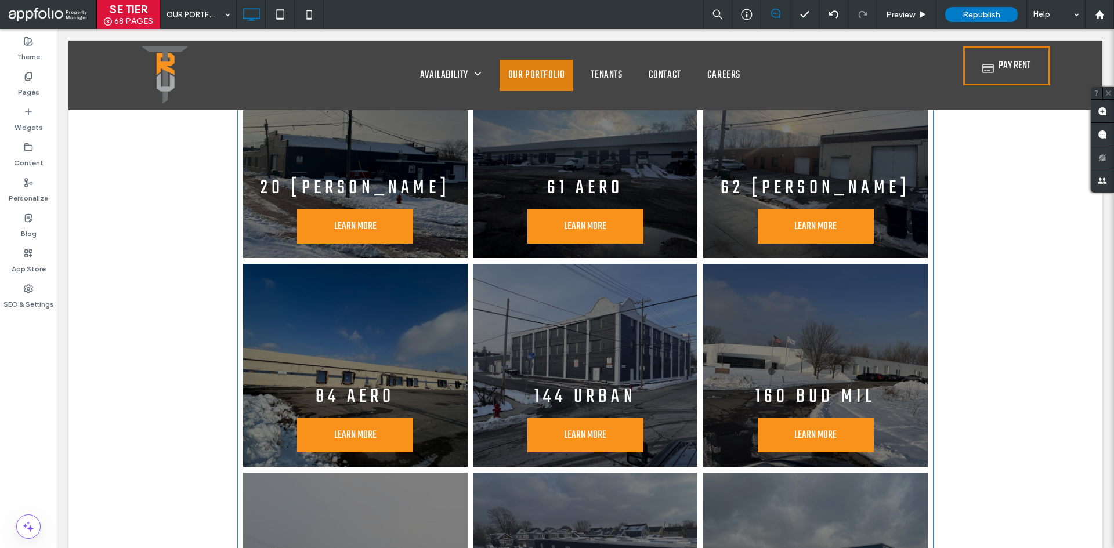
click at [561, 322] on link at bounding box center [586, 365] width 225 height 203
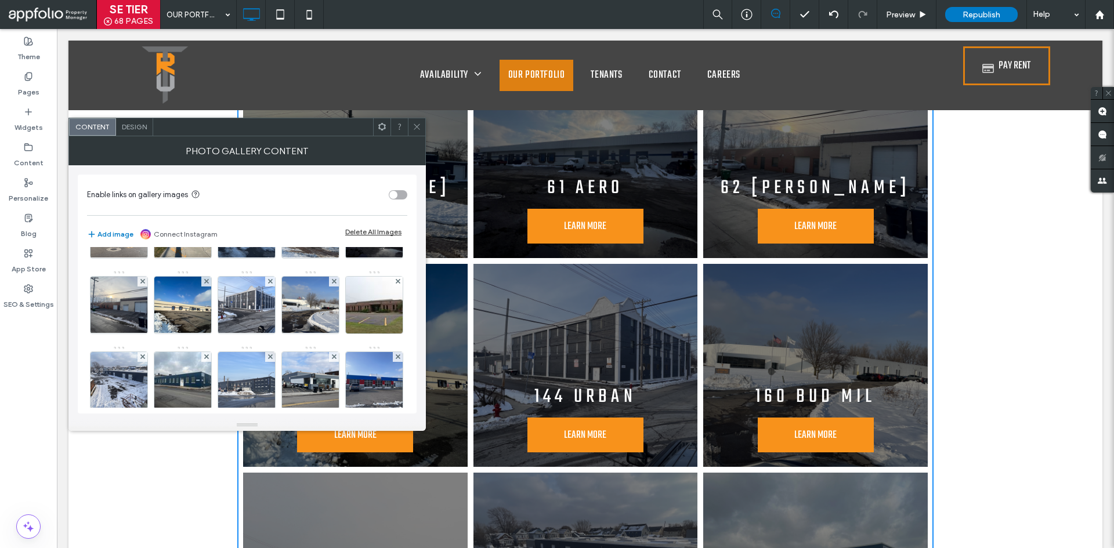
scroll to position [0, 0]
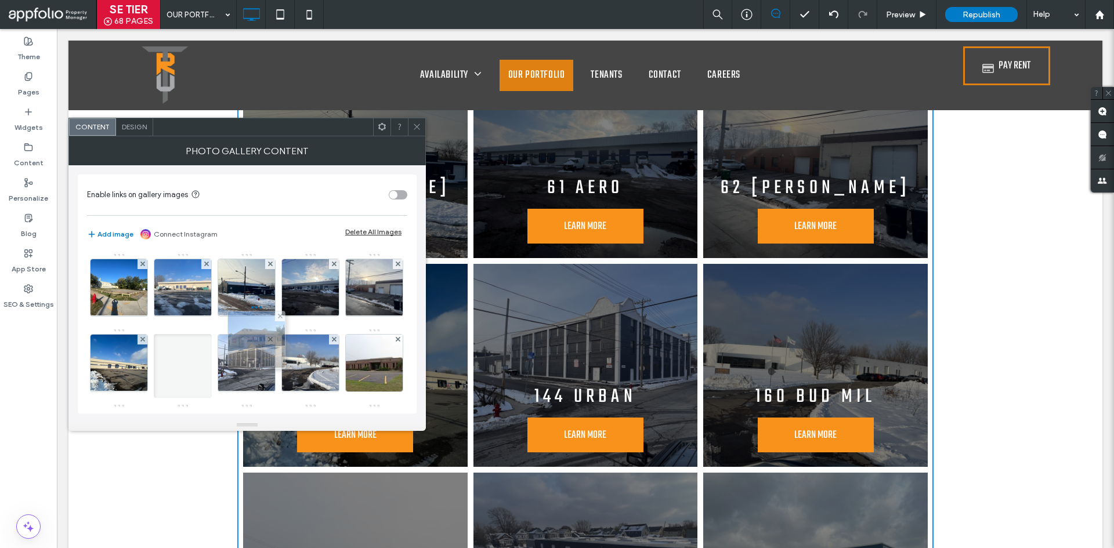
drag, startPoint x: 106, startPoint y: 291, endPoint x: 238, endPoint y: 344, distance: 142.8
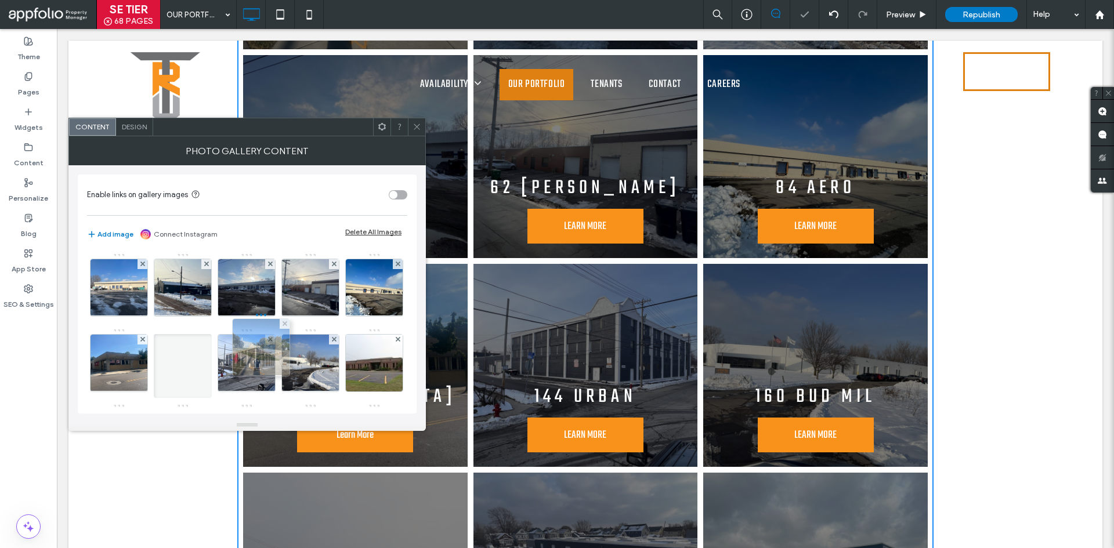
drag, startPoint x: 124, startPoint y: 294, endPoint x: 263, endPoint y: 353, distance: 151.6
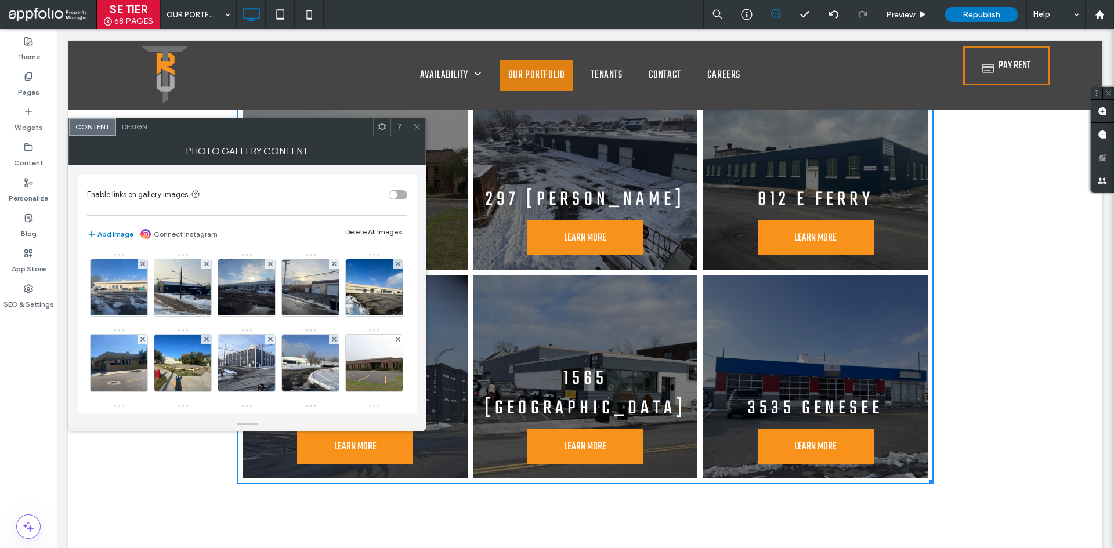
scroll to position [4294, 0]
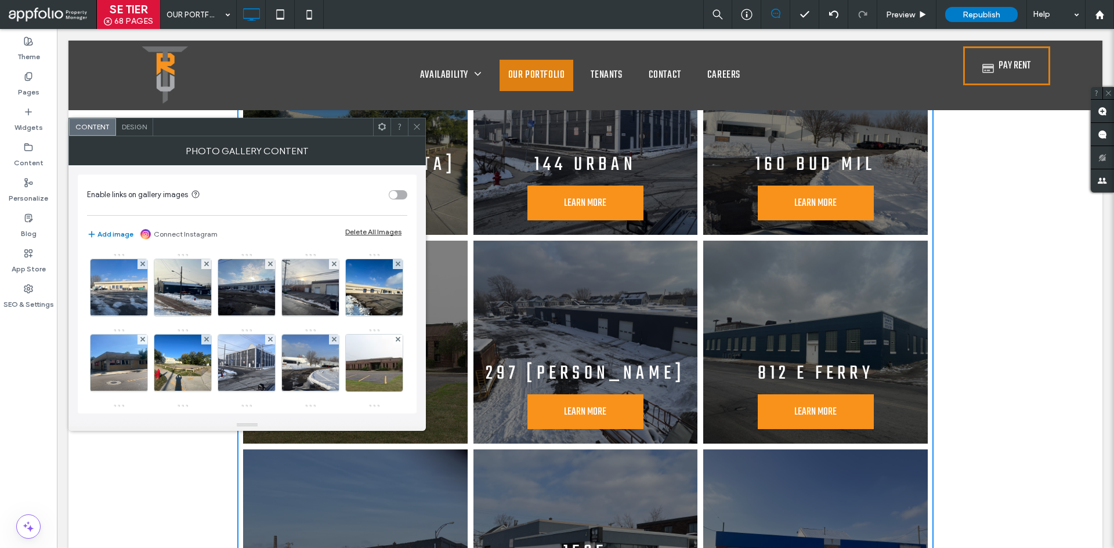
click at [414, 131] on icon at bounding box center [417, 126] width 9 height 9
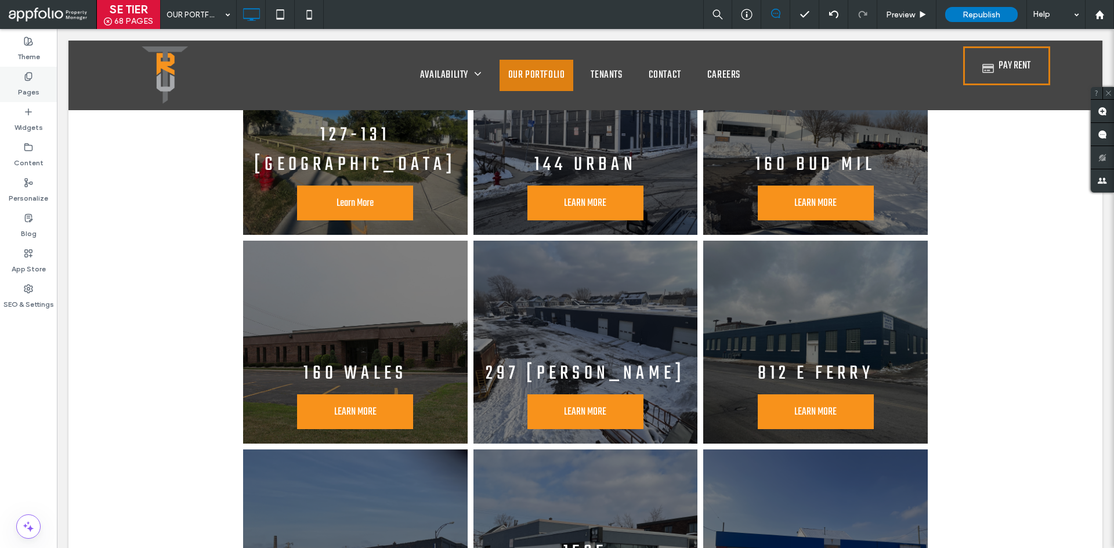
click at [21, 85] on label "Pages" at bounding box center [28, 89] width 21 height 16
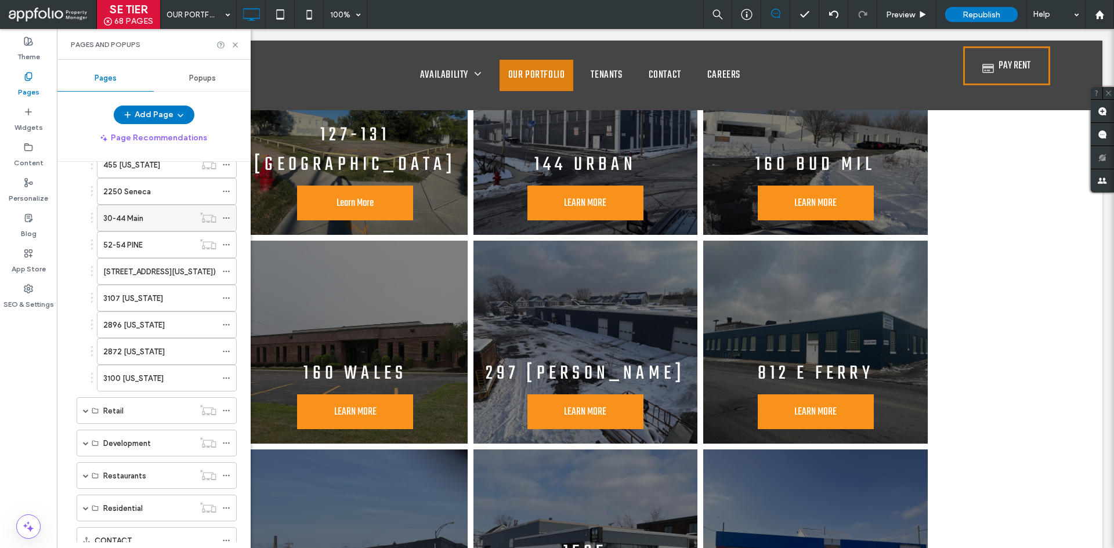
scroll to position [891, 0]
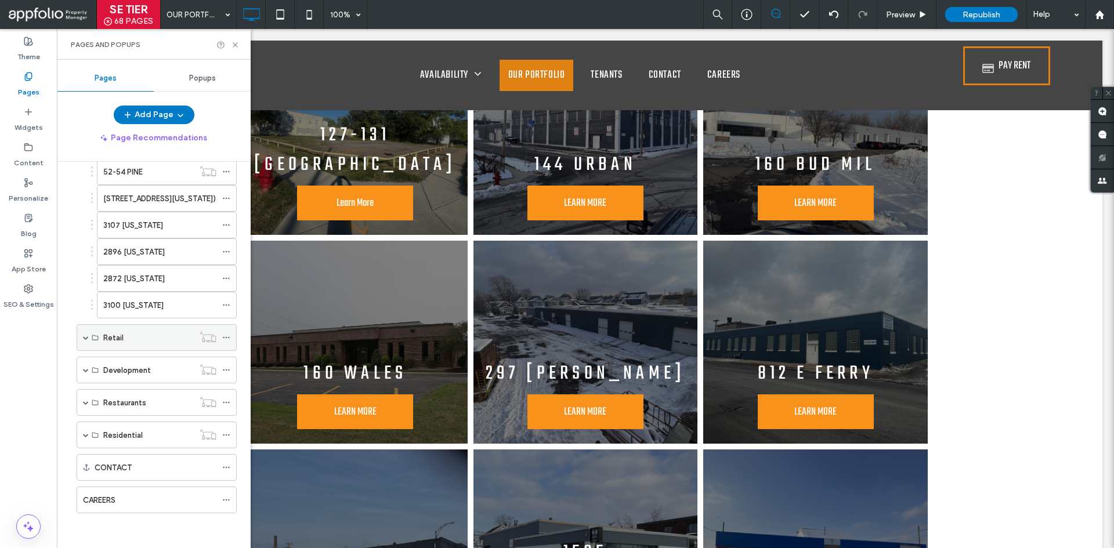
click at [81, 335] on div "Retail" at bounding box center [157, 337] width 160 height 27
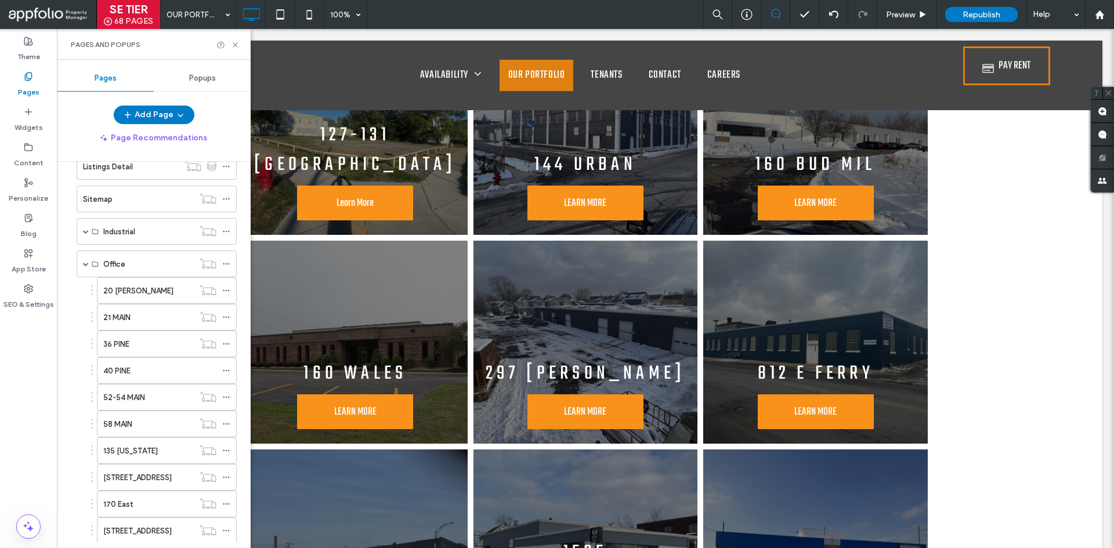
scroll to position [79, 0]
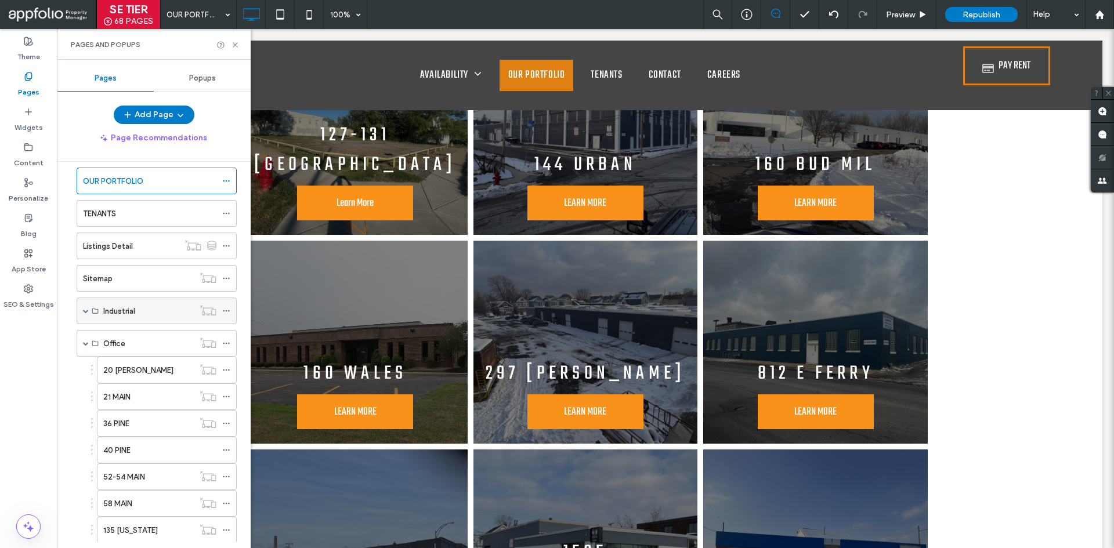
click at [86, 310] on span at bounding box center [86, 311] width 6 height 6
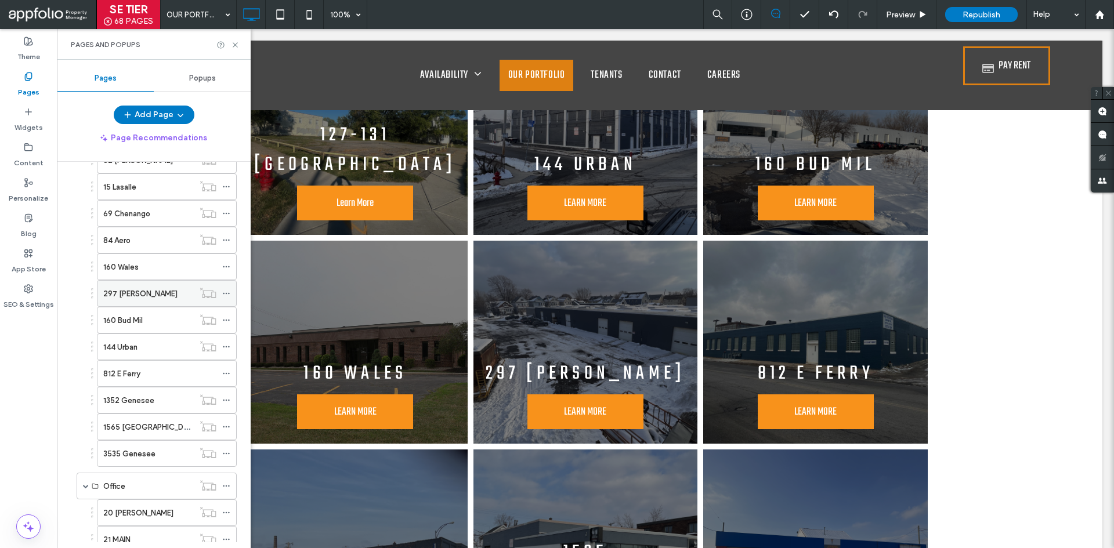
scroll to position [311, 0]
click at [194, 268] on div "160 Wales" at bounding box center [159, 266] width 113 height 12
click at [168, 305] on div "297 Babcock" at bounding box center [148, 293] width 91 height 26
click at [237, 48] on icon at bounding box center [235, 45] width 9 height 9
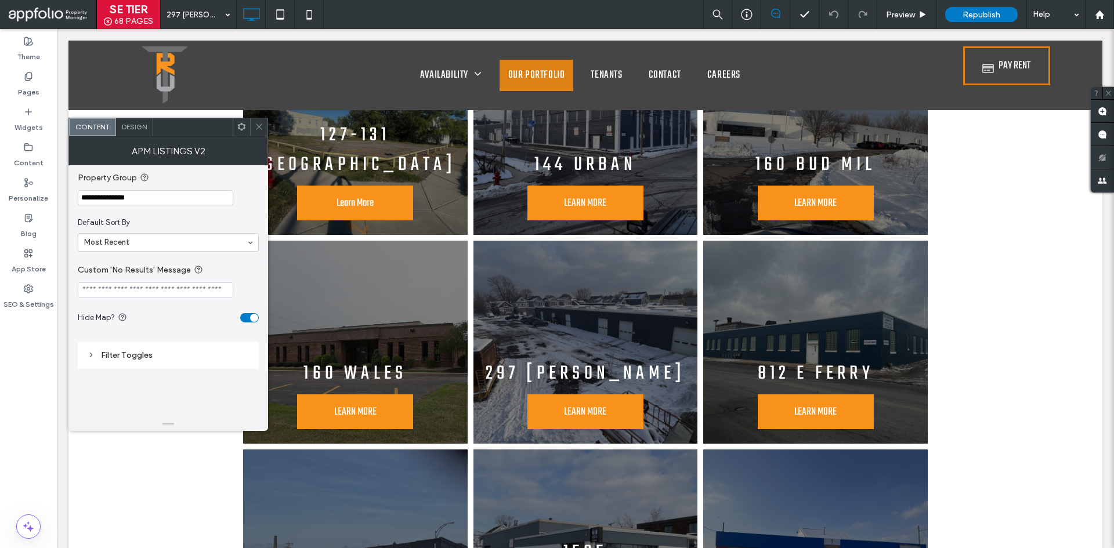
click at [259, 129] on icon at bounding box center [259, 126] width 9 height 9
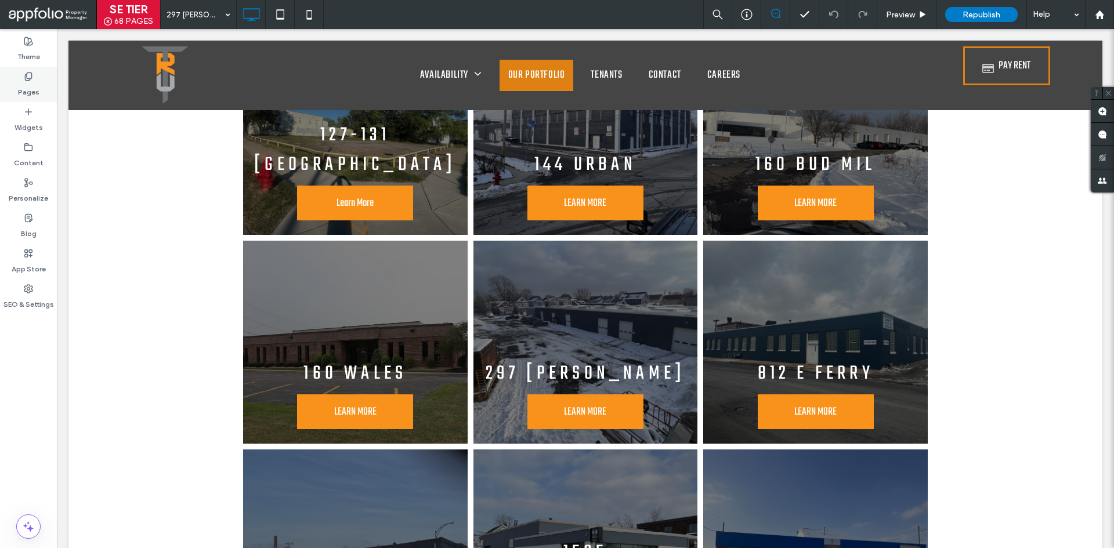
click at [37, 89] on label "Pages" at bounding box center [28, 89] width 21 height 16
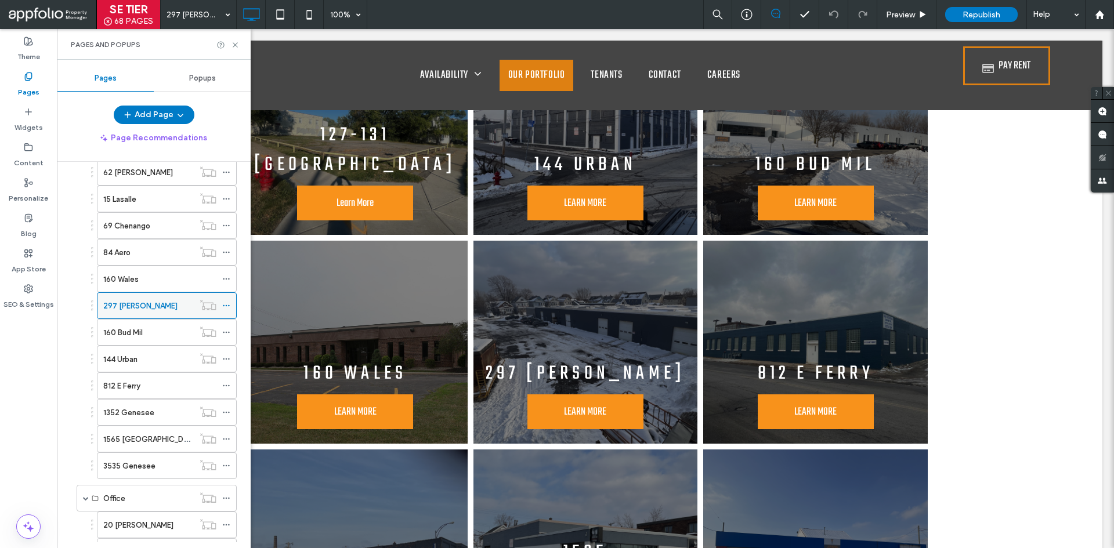
scroll to position [348, 0]
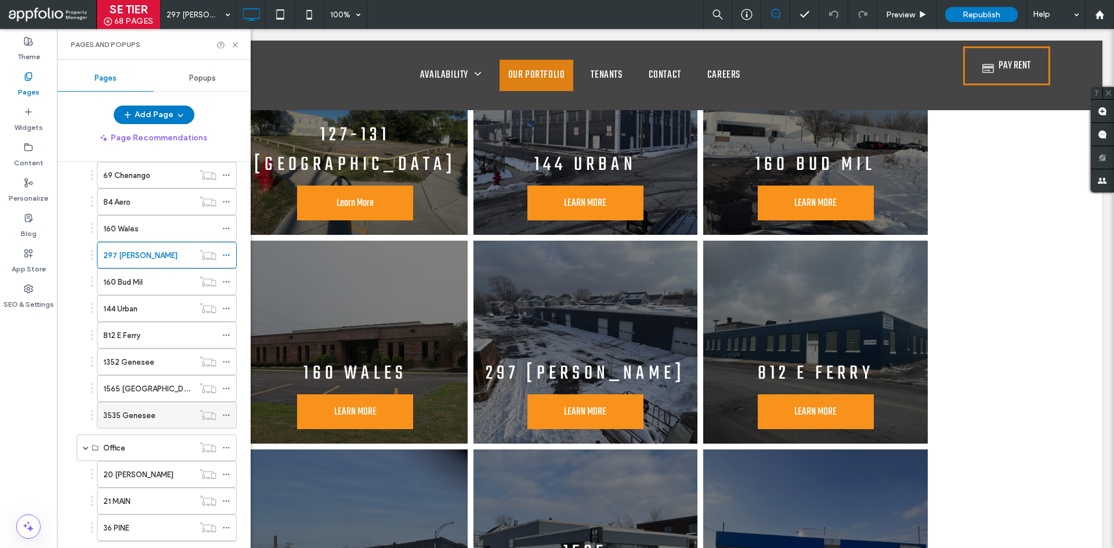
click at [228, 418] on icon at bounding box center [226, 415] width 8 height 8
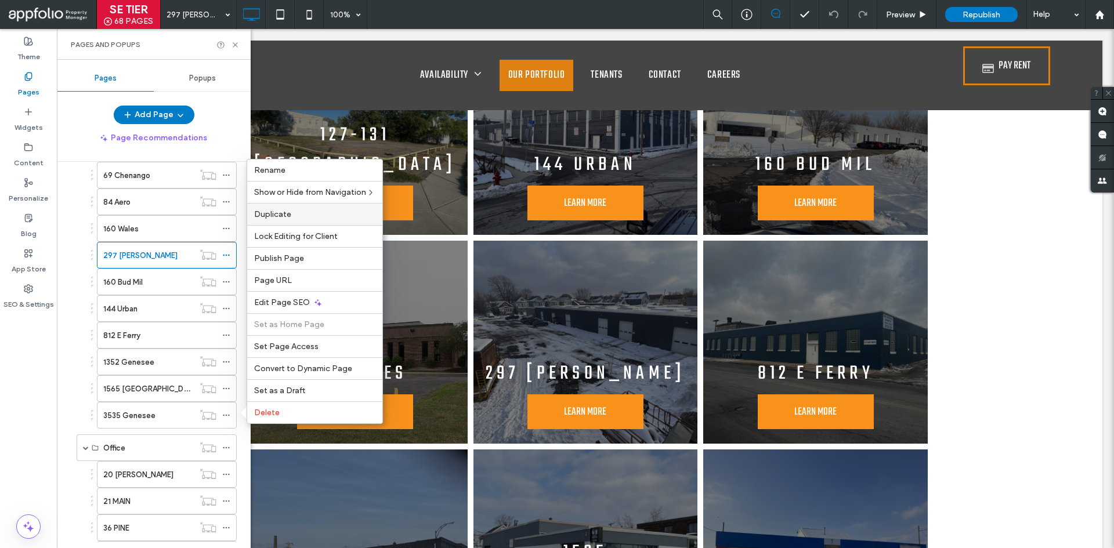
click at [326, 214] on label "Duplicate" at bounding box center [314, 214] width 121 height 10
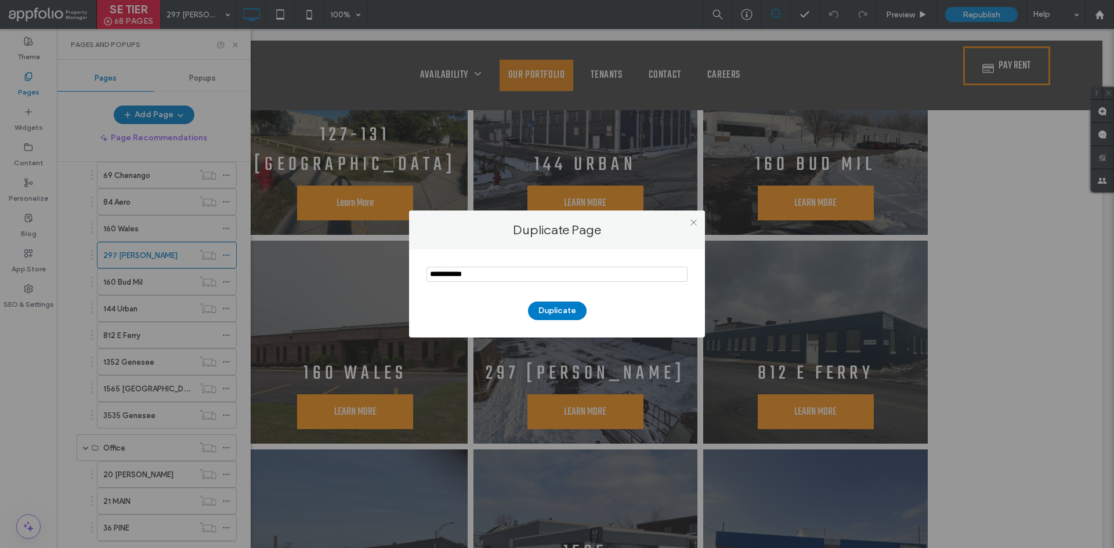
type input "**********"
drag, startPoint x: 581, startPoint y: 297, endPoint x: 576, endPoint y: 305, distance: 9.5
click at [581, 298] on div "Duplicate" at bounding box center [557, 305] width 261 height 30
click at [576, 305] on button "Duplicate" at bounding box center [557, 311] width 59 height 19
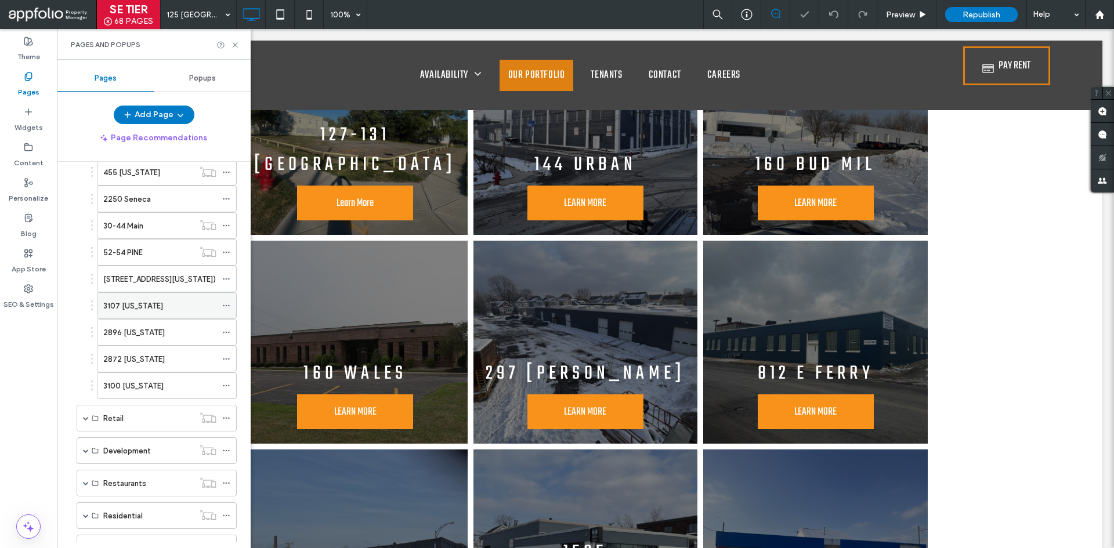
scroll to position [1298, 0]
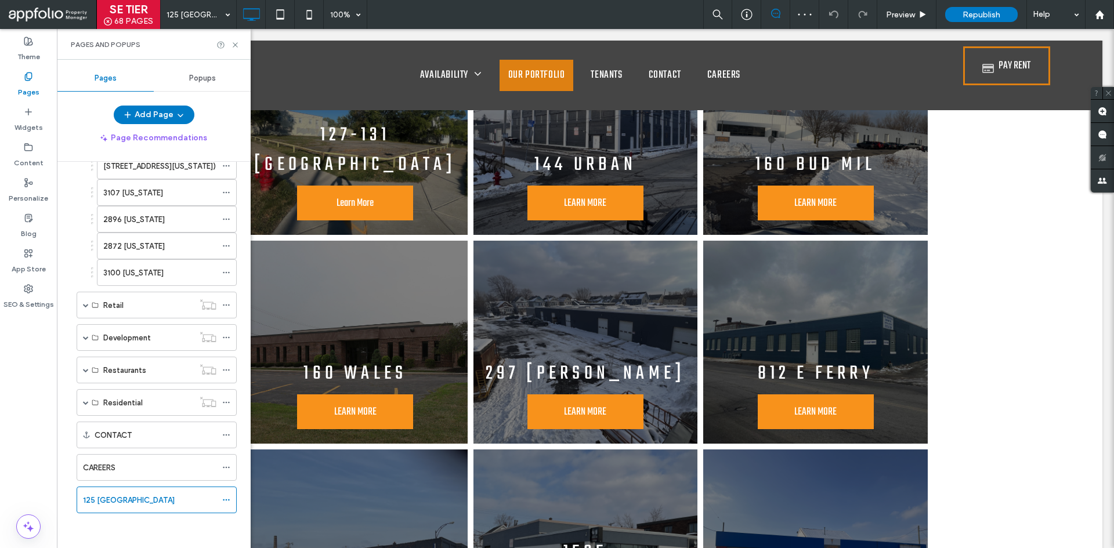
click at [73, 503] on div "125 Ontario" at bounding box center [154, 500] width 166 height 27
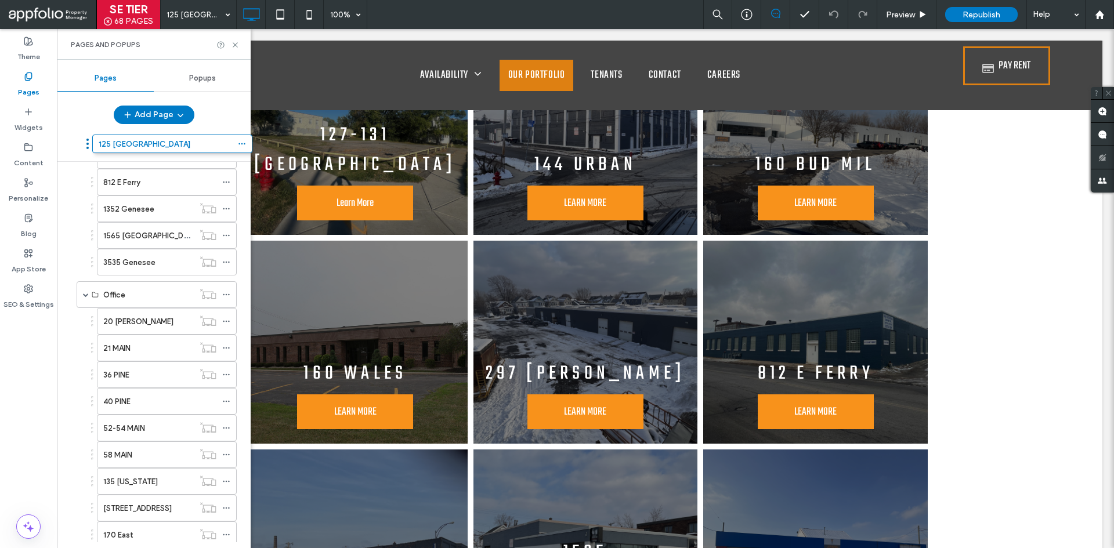
scroll to position [455, 0]
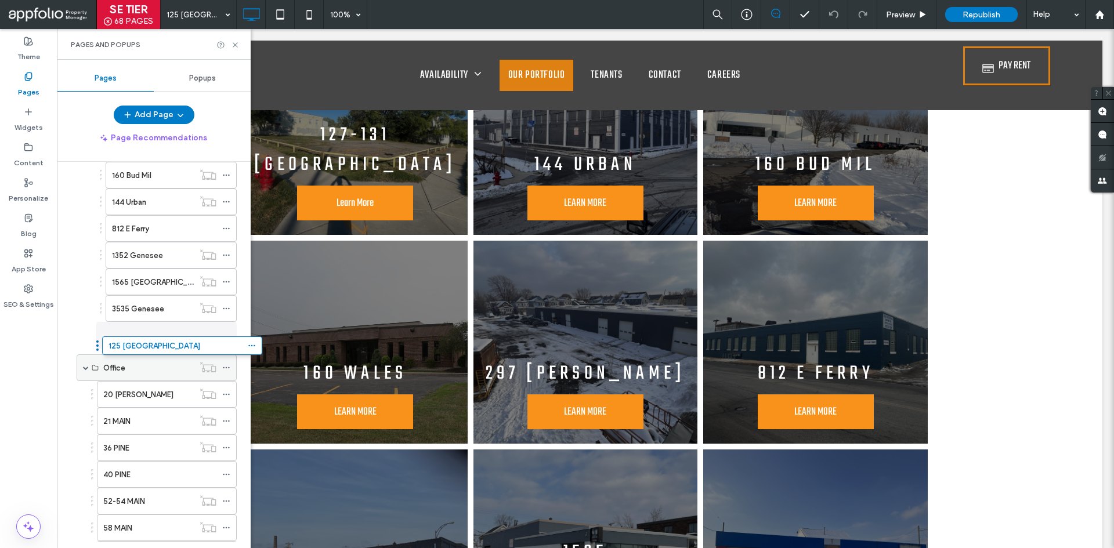
drag, startPoint x: 72, startPoint y: 503, endPoint x: 116, endPoint y: 363, distance: 147.2
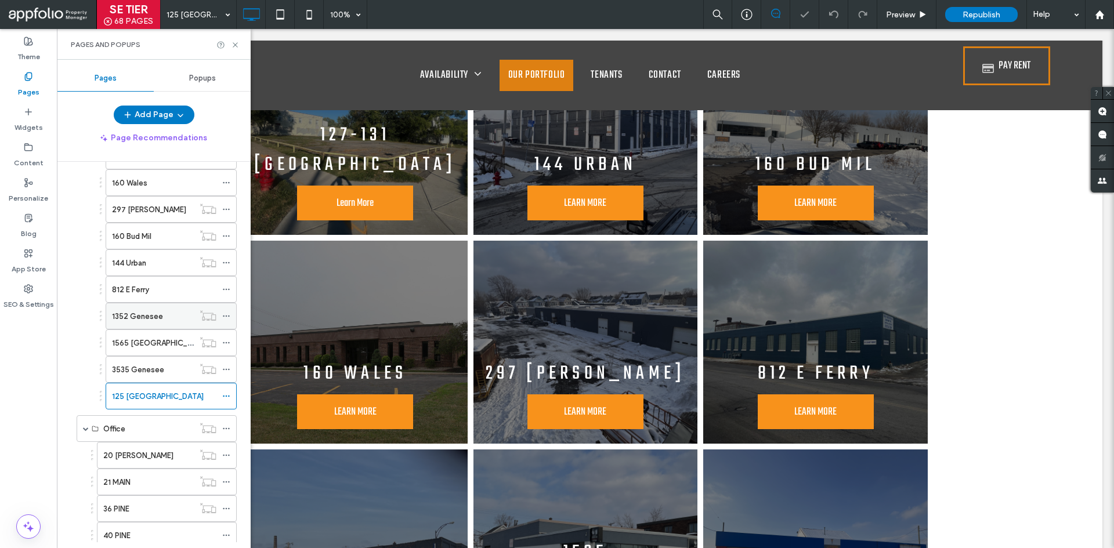
scroll to position [339, 0]
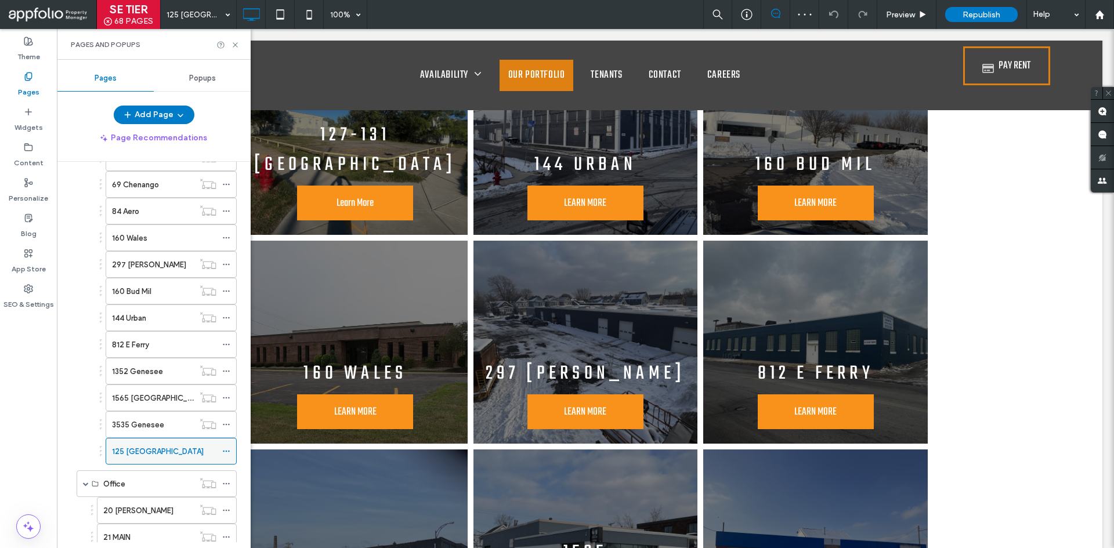
click at [226, 451] on use at bounding box center [226, 452] width 6 height 2
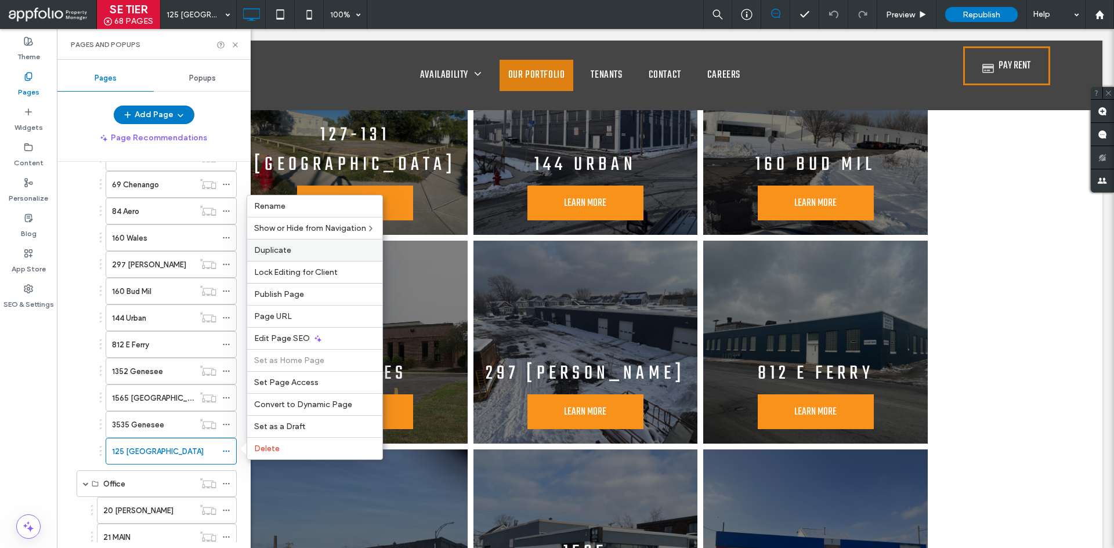
click at [356, 249] on label "Duplicate" at bounding box center [314, 250] width 121 height 10
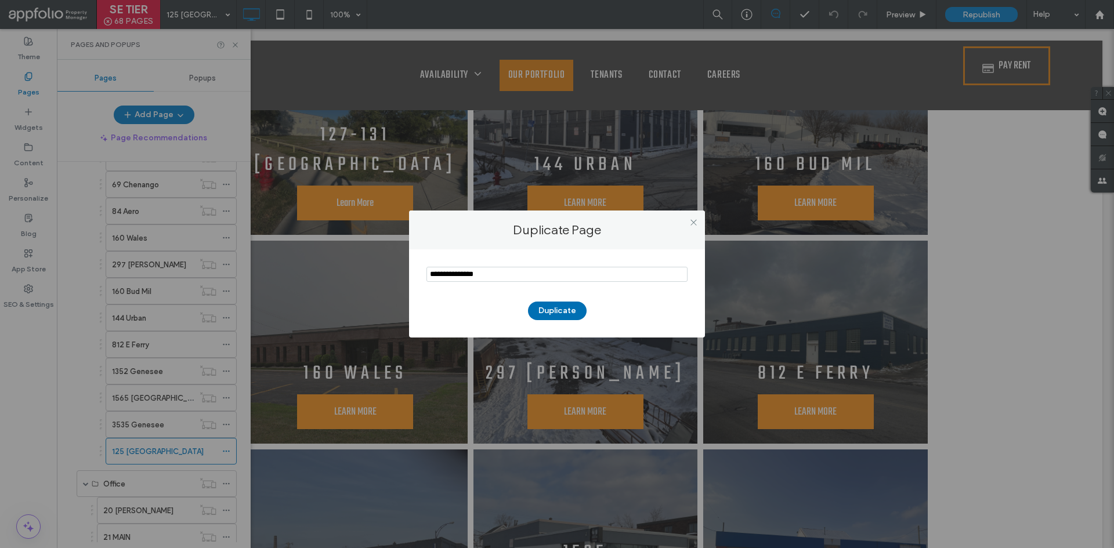
type input "**********"
drag, startPoint x: 547, startPoint y: 306, endPoint x: 579, endPoint y: 375, distance: 76.8
click at [548, 306] on button "Duplicate" at bounding box center [557, 311] width 59 height 19
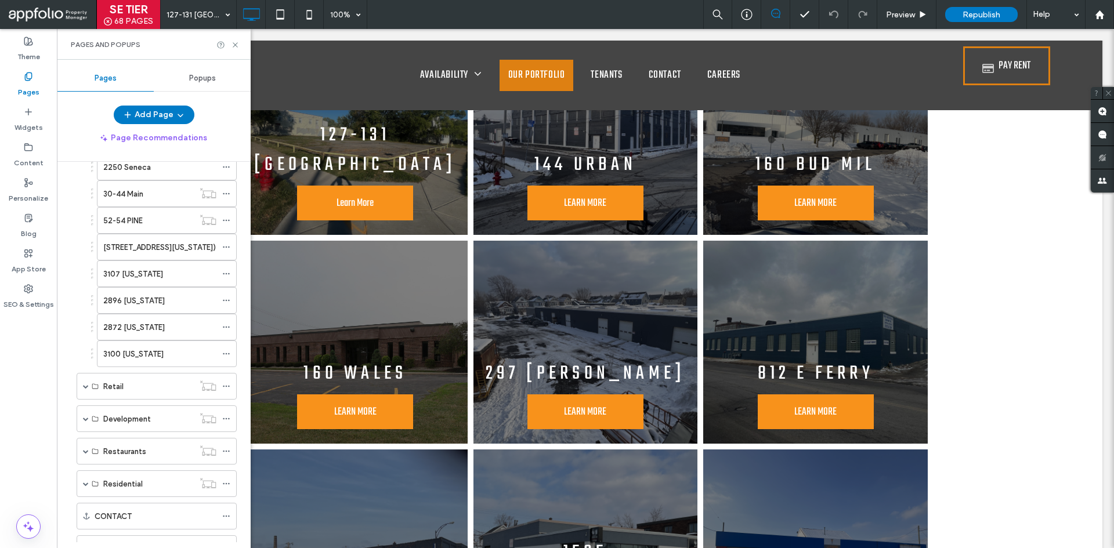
scroll to position [1324, 0]
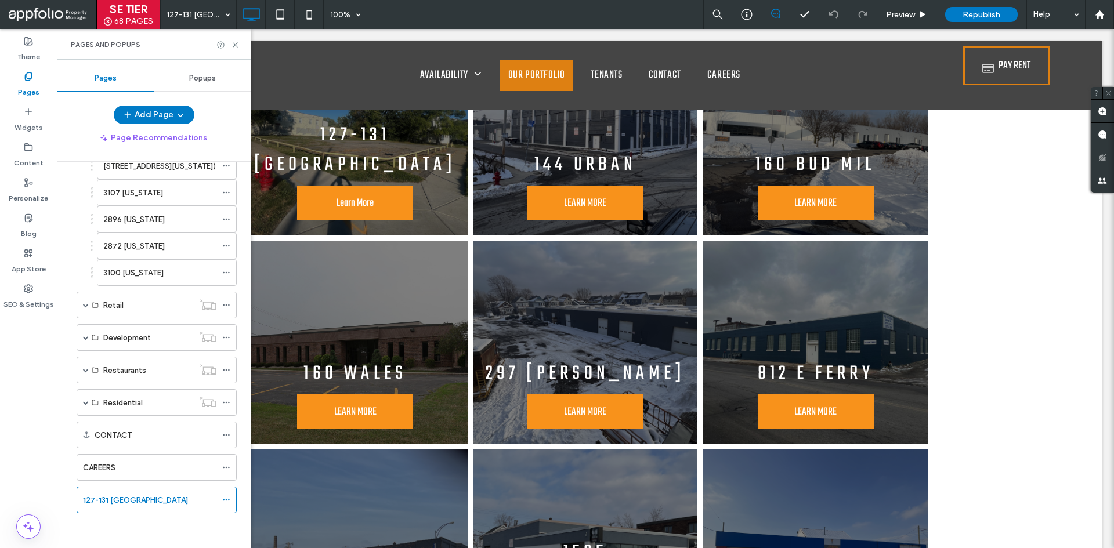
drag, startPoint x: 70, startPoint y: 503, endPoint x: 68, endPoint y: 403, distance: 99.8
click at [68, 403] on div "Home AVAILABILITY RESIDENTIAL LISTINGS COMMERCIAL LISTINGS OUR PORTFOLIO TENANT…" at bounding box center [154, 352] width 194 height 381
click at [70, 499] on div "Home AVAILABILITY RESIDENTIAL LISTINGS COMMERCIAL LISTINGS OUR PORTFOLIO TENANT…" at bounding box center [154, 352] width 194 height 381
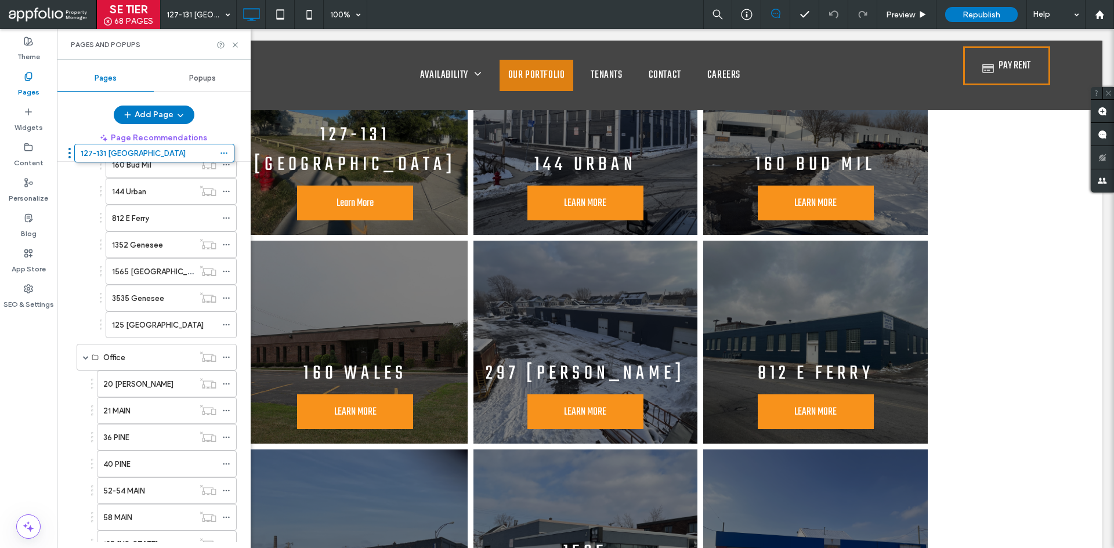
scroll to position [454, 0]
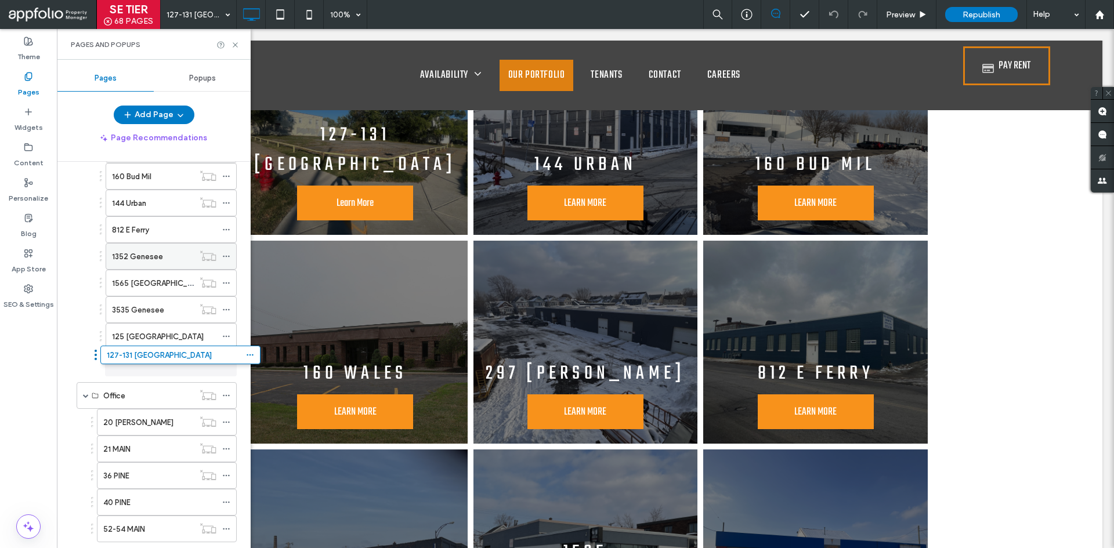
drag, startPoint x: 71, startPoint y: 499, endPoint x: 160, endPoint y: 244, distance: 270.3
click at [162, 339] on div "125 Ontario" at bounding box center [164, 337] width 104 height 12
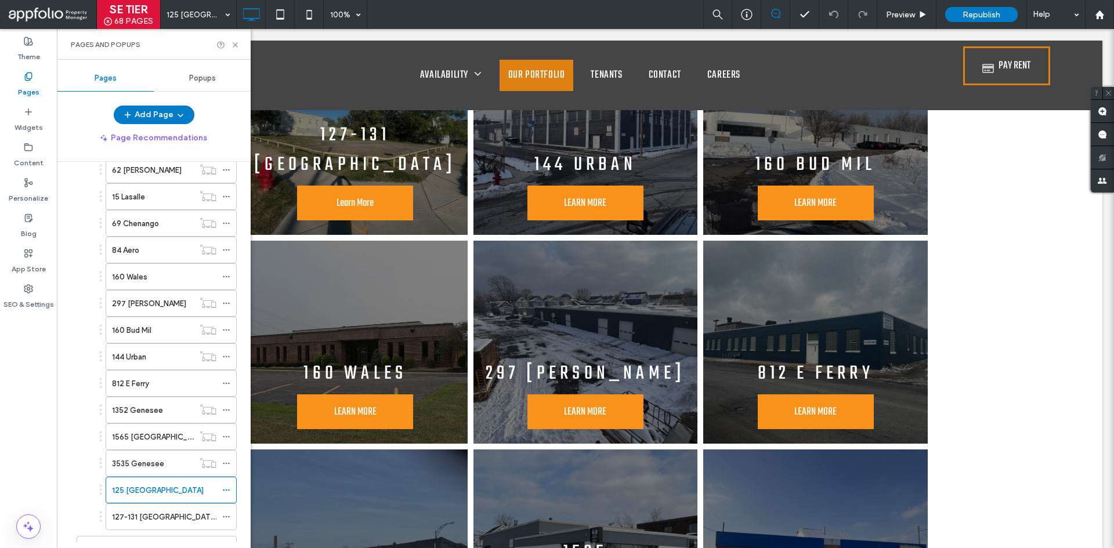
scroll to position [280, 0]
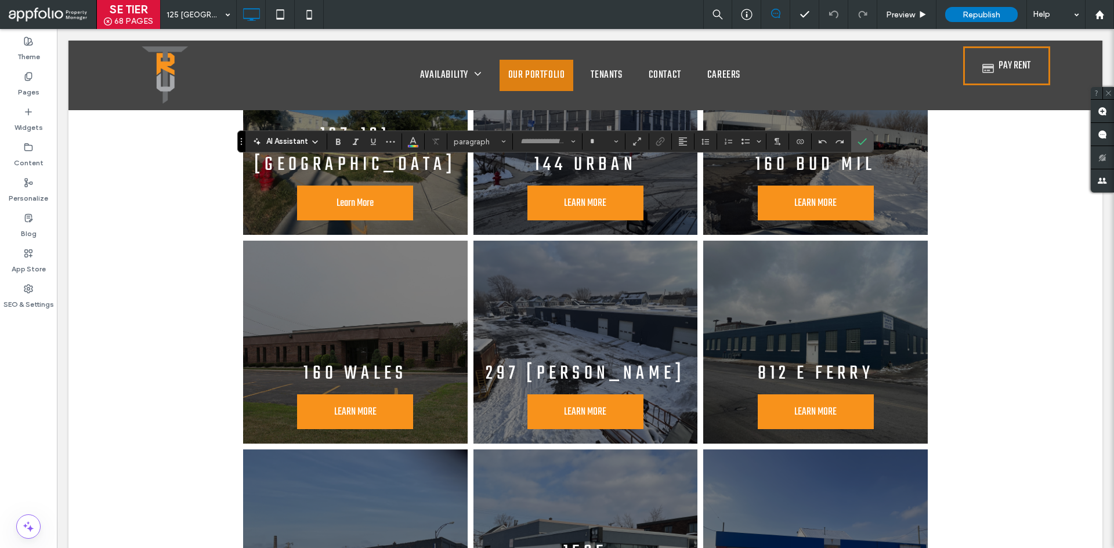
type input "****"
type input "**"
click at [866, 149] on span "Confirm" at bounding box center [862, 142] width 9 height 20
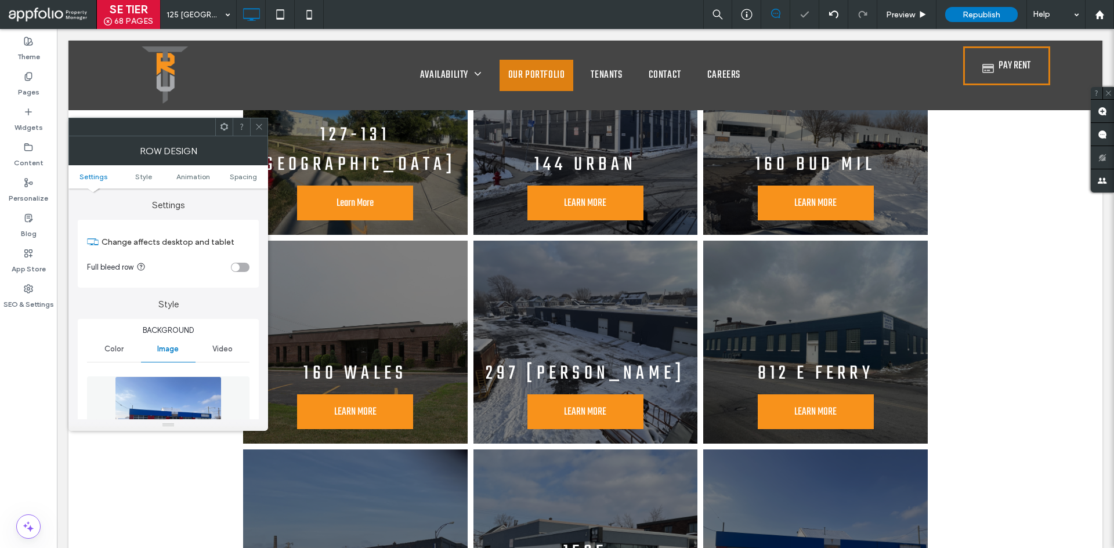
scroll to position [174, 0]
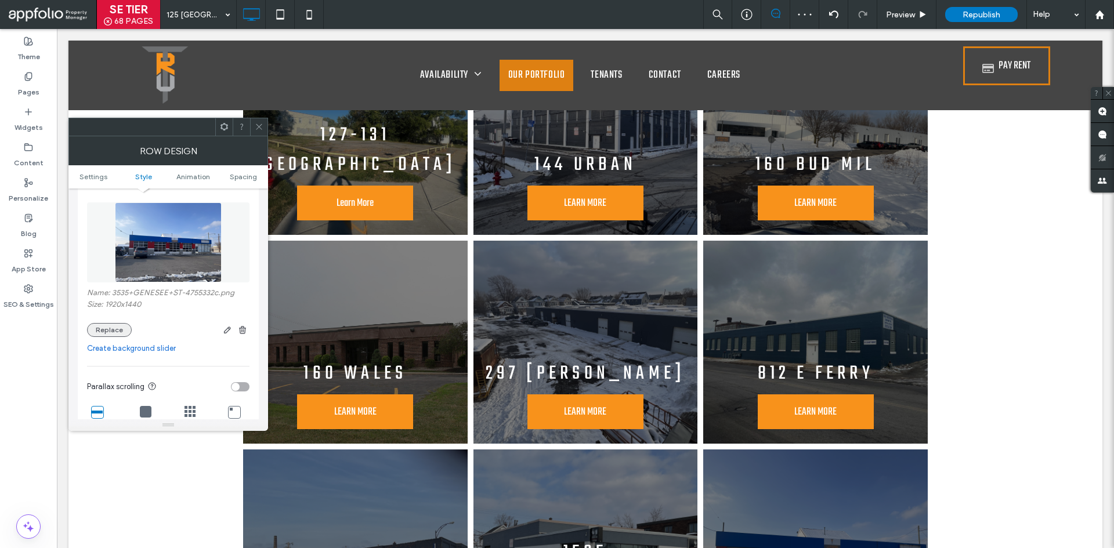
click at [114, 330] on button "Replace" at bounding box center [109, 330] width 45 height 14
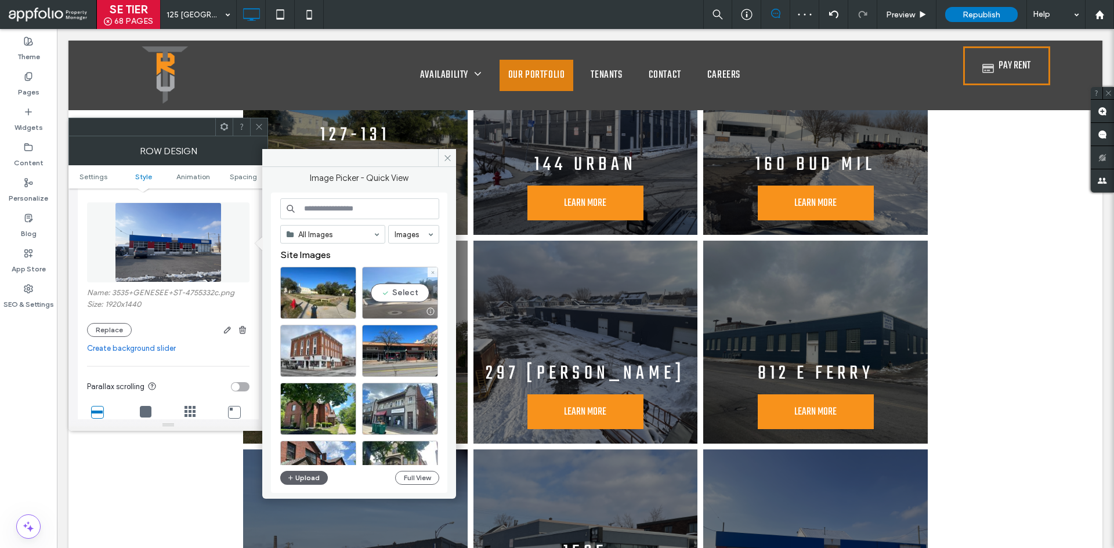
click at [395, 290] on div "Select" at bounding box center [400, 293] width 76 height 52
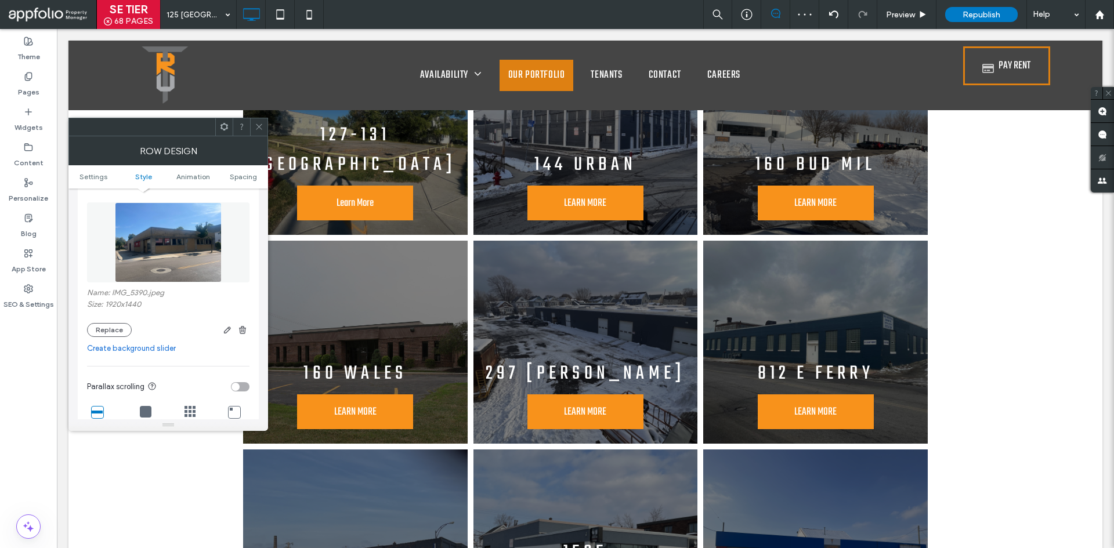
click at [262, 129] on icon at bounding box center [259, 126] width 9 height 9
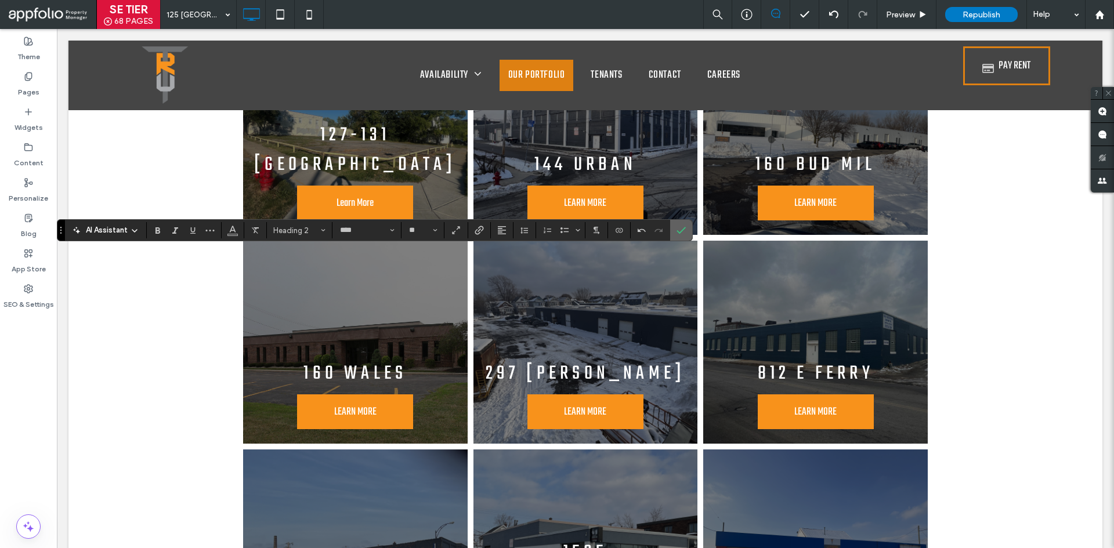
click at [678, 226] on icon "Confirm" at bounding box center [681, 230] width 9 height 9
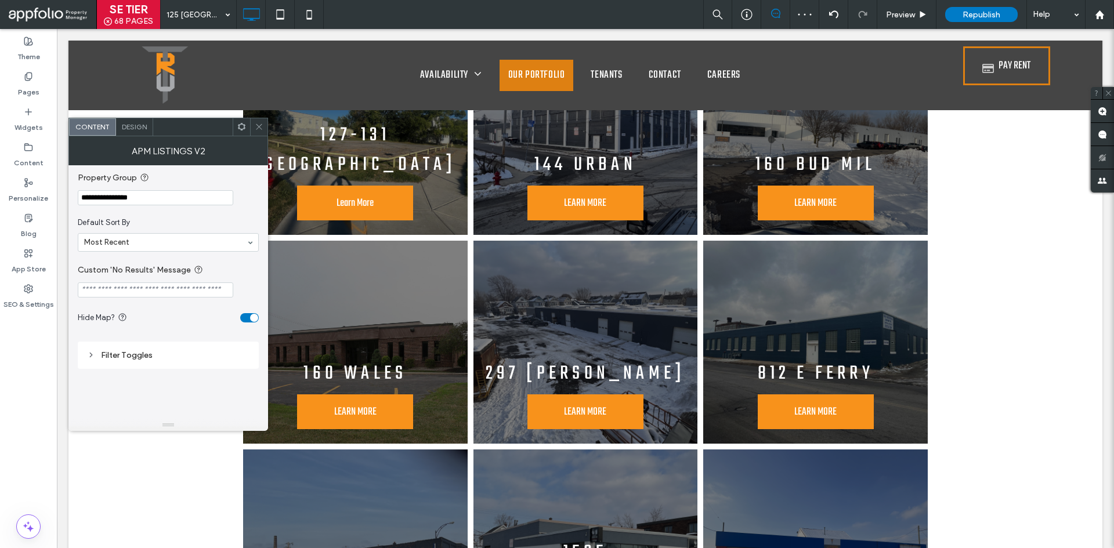
click at [195, 196] on input "**********" at bounding box center [156, 197] width 156 height 15
paste input "Property Group"
type input "**********"
click at [266, 187] on div "**********" at bounding box center [168, 292] width 200 height 254
click at [261, 131] on icon at bounding box center [259, 126] width 9 height 9
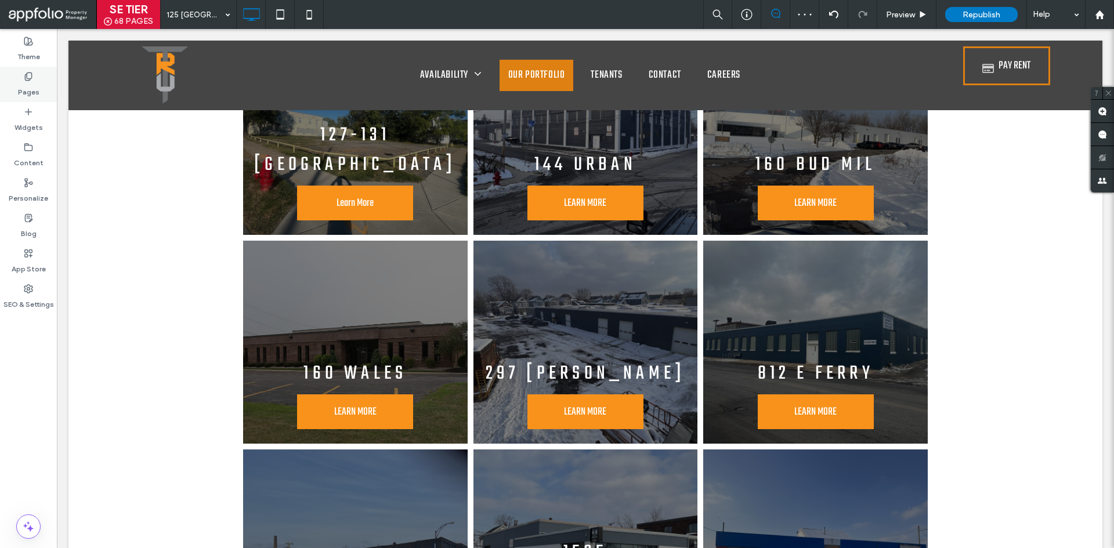
click at [42, 80] on div "Pages" at bounding box center [28, 84] width 57 height 35
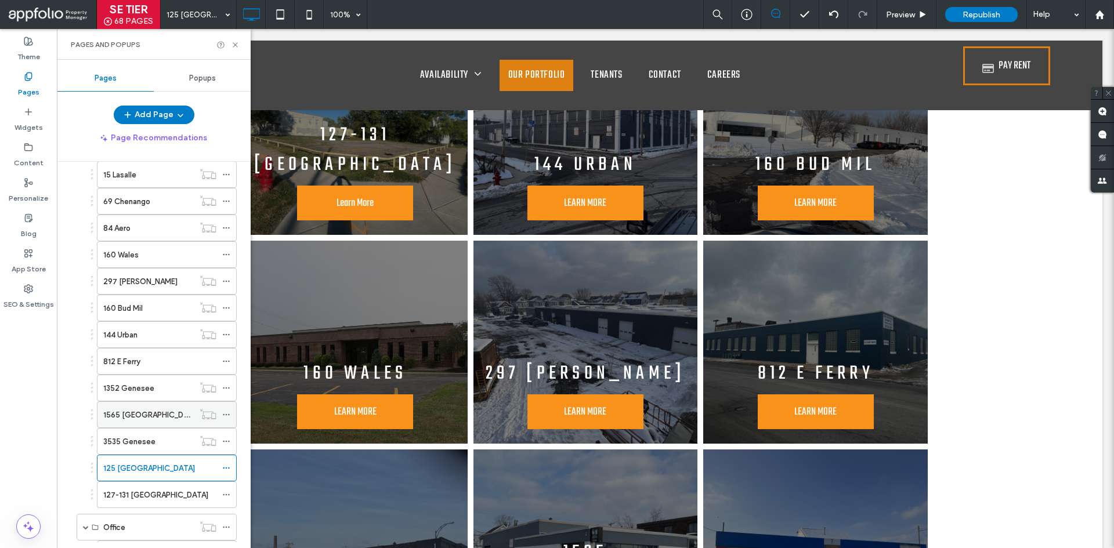
scroll to position [348, 0]
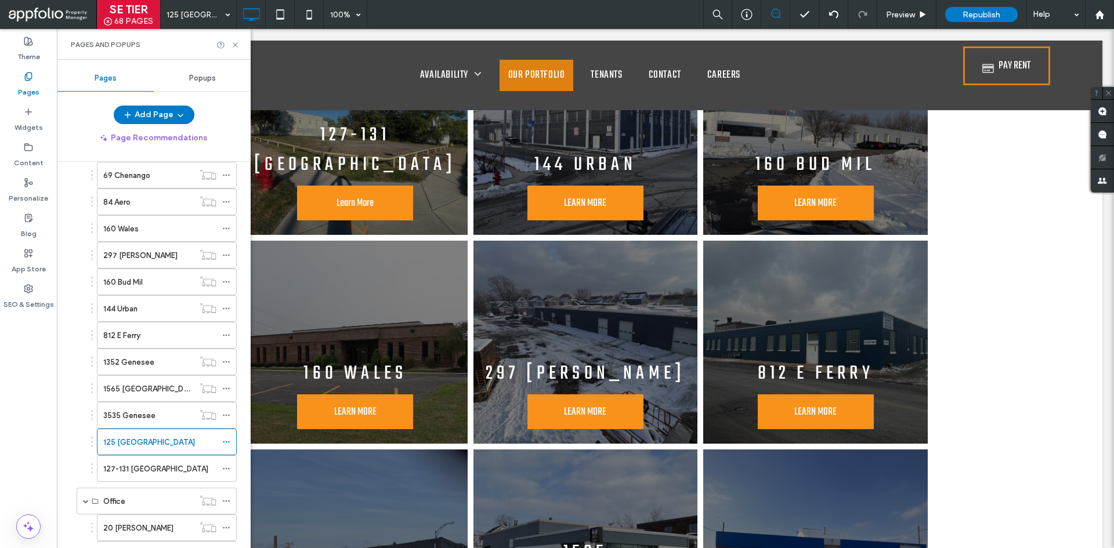
click at [165, 470] on div "127-131 Ontario" at bounding box center [159, 469] width 113 height 12
click at [239, 45] on icon at bounding box center [235, 45] width 9 height 9
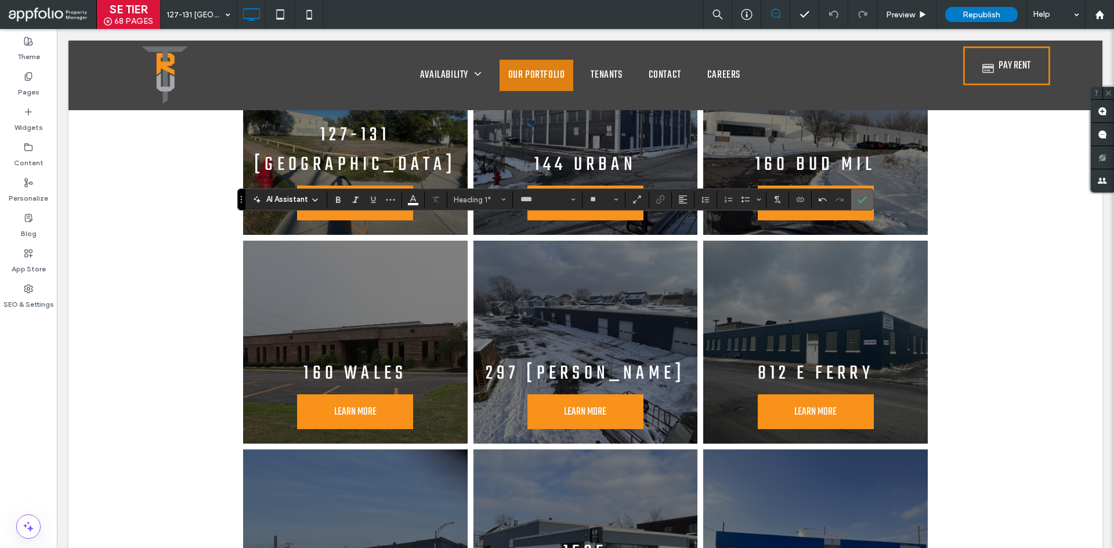
click at [864, 203] on icon "Confirm" at bounding box center [862, 199] width 9 height 9
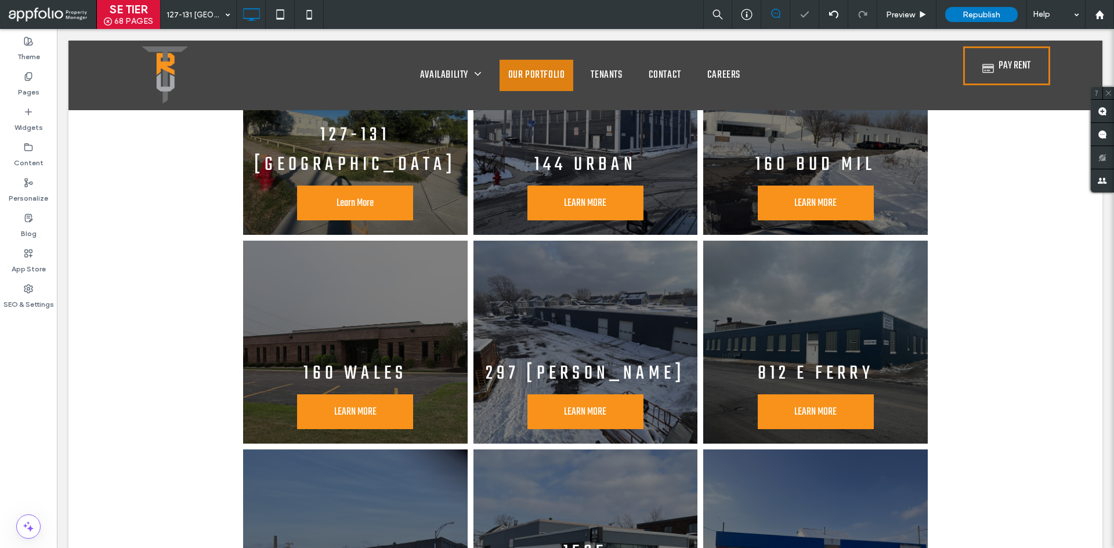
type input "****"
type input "**"
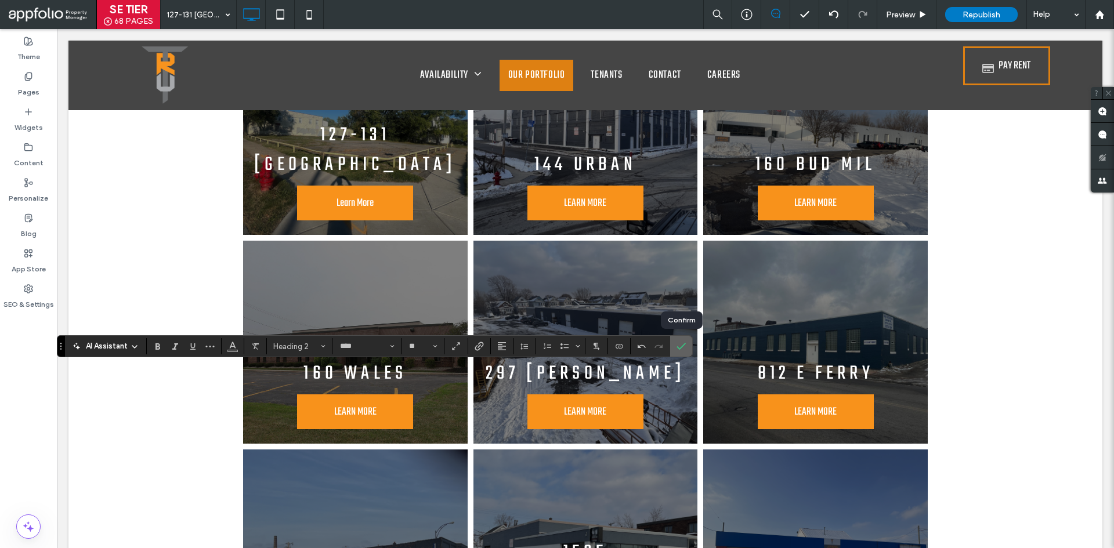
click at [681, 340] on span "Confirm" at bounding box center [679, 346] width 5 height 21
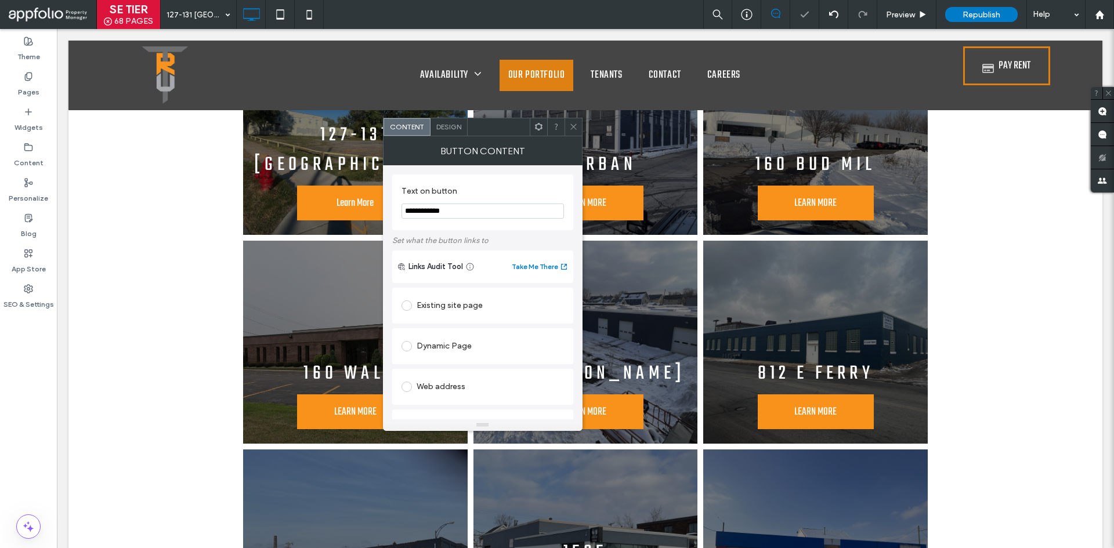
click at [497, 214] on input "**********" at bounding box center [483, 211] width 162 height 15
paste input "***"
type input "**********"
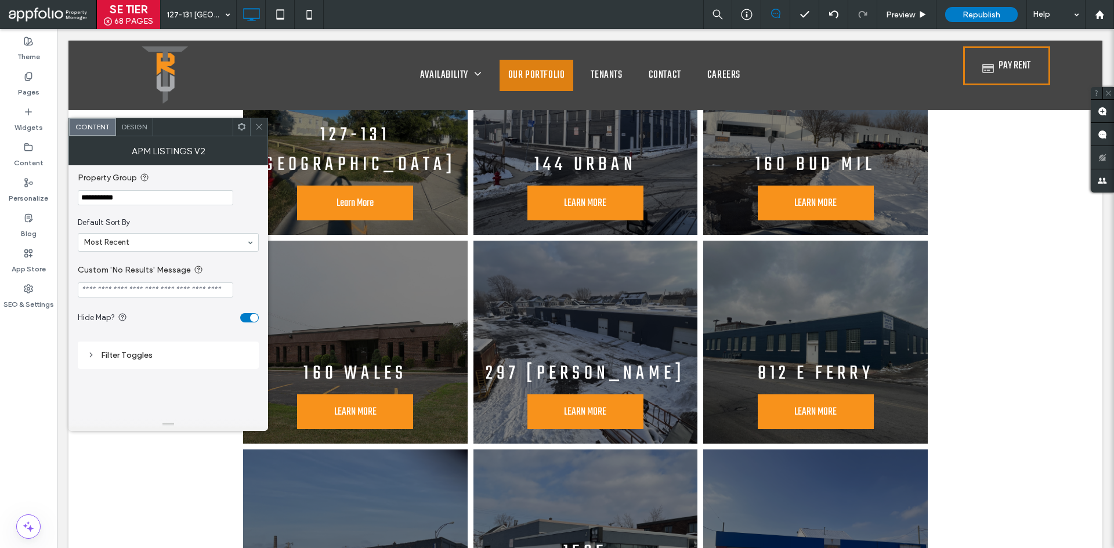
click at [215, 205] on input "**********" at bounding box center [156, 197] width 156 height 15
paste input "****"
type input "**********"
click at [254, 165] on section "**********" at bounding box center [168, 188] width 181 height 46
drag, startPoint x: 260, startPoint y: 132, endPoint x: 260, endPoint y: 140, distance: 8.1
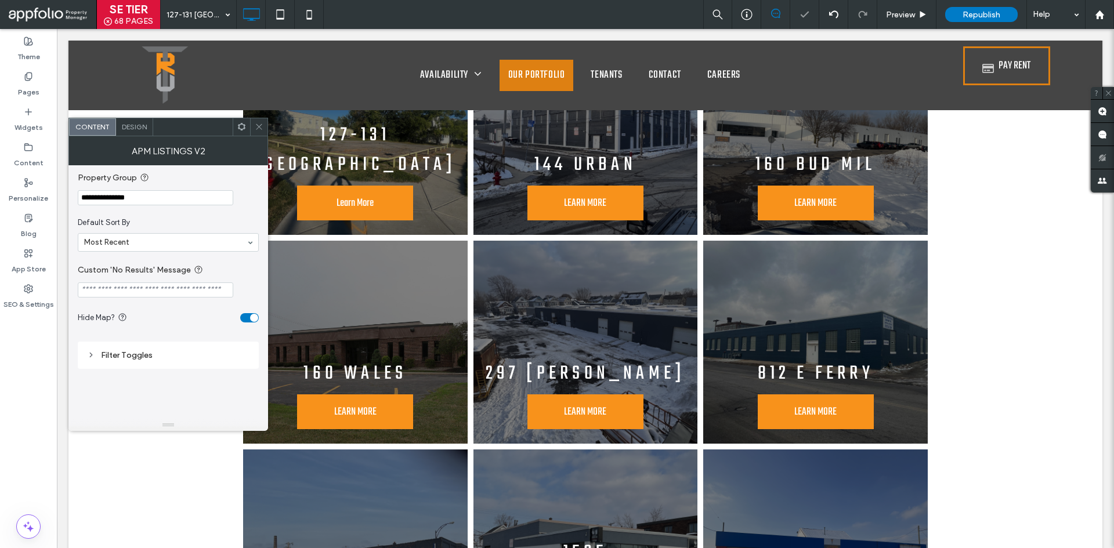
click at [260, 134] on span at bounding box center [259, 126] width 9 height 17
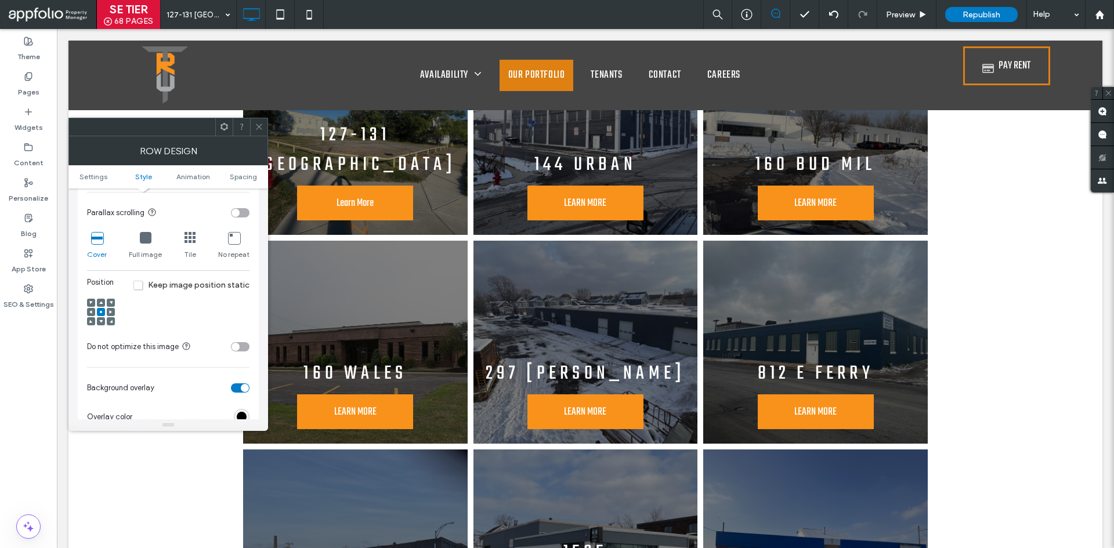
scroll to position [232, 0]
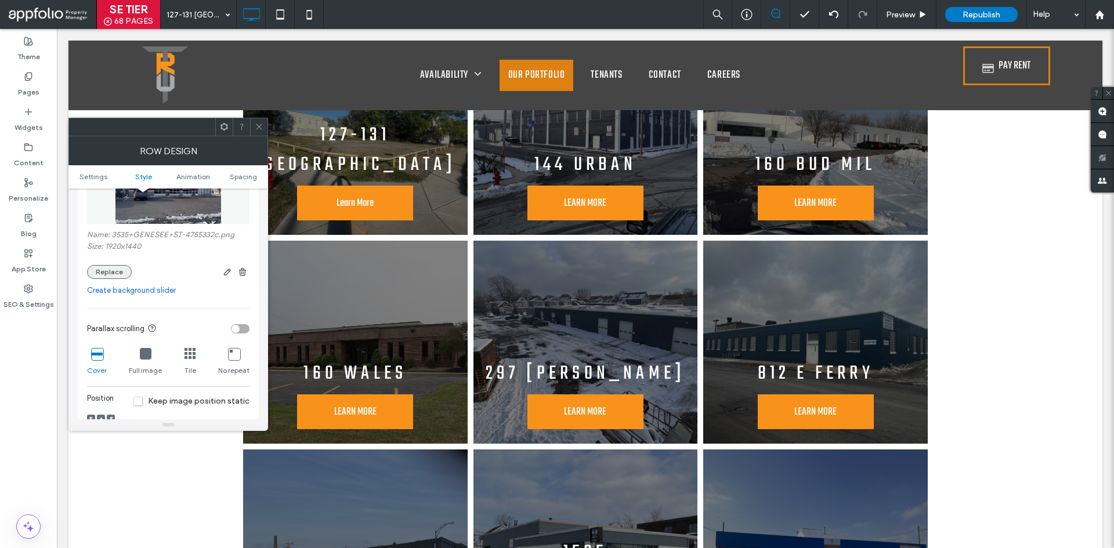
click at [118, 270] on button "Replace" at bounding box center [109, 272] width 45 height 14
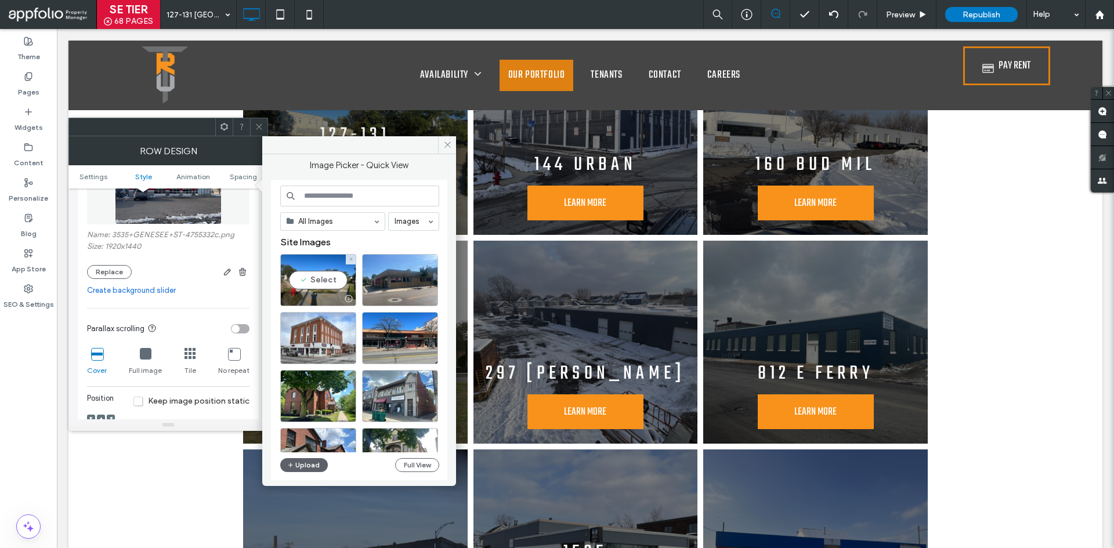
click at [302, 281] on div "Select" at bounding box center [318, 280] width 76 height 52
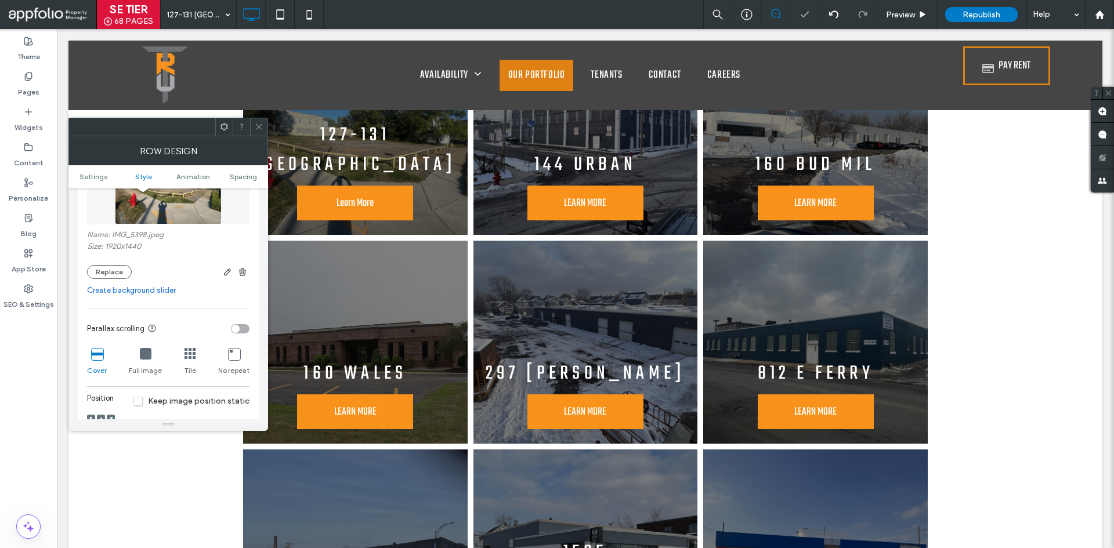
click at [259, 123] on icon at bounding box center [259, 126] width 9 height 9
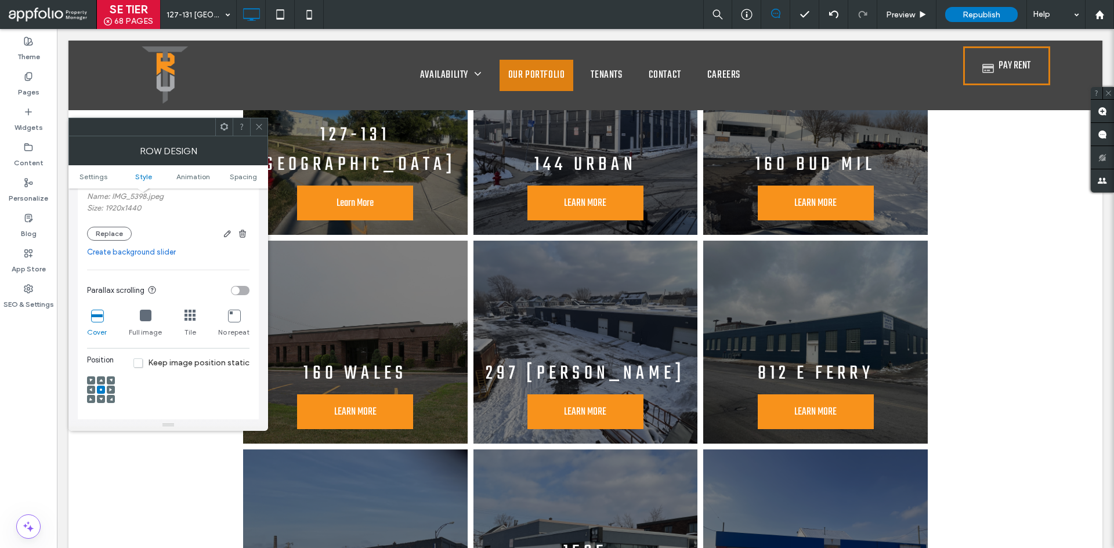
scroll to position [290, 0]
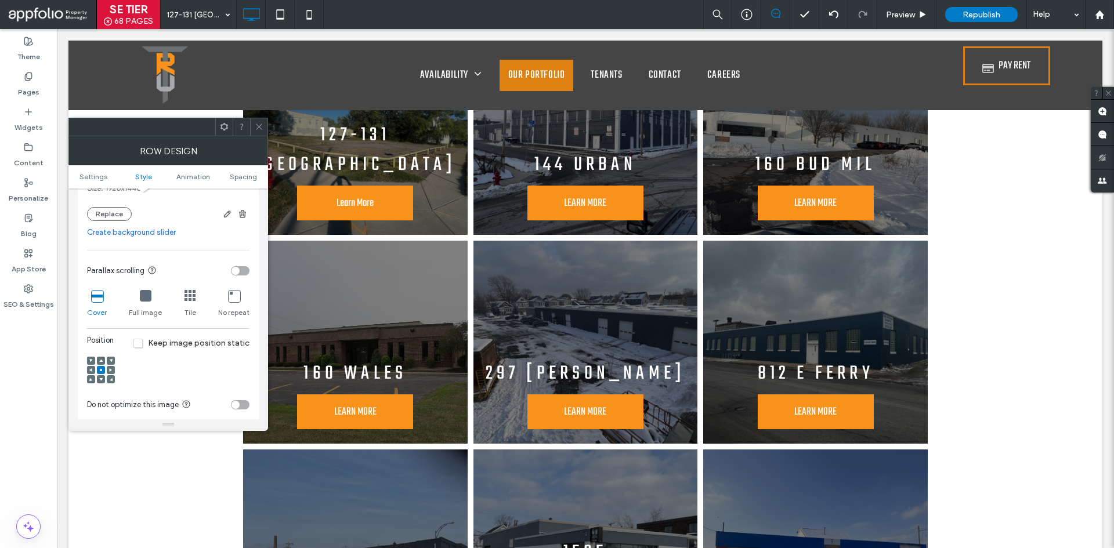
click at [102, 359] on icon at bounding box center [100, 360] width 3 height 3
click at [100, 368] on icon at bounding box center [100, 369] width 3 height 3
click at [261, 131] on span at bounding box center [259, 126] width 9 height 17
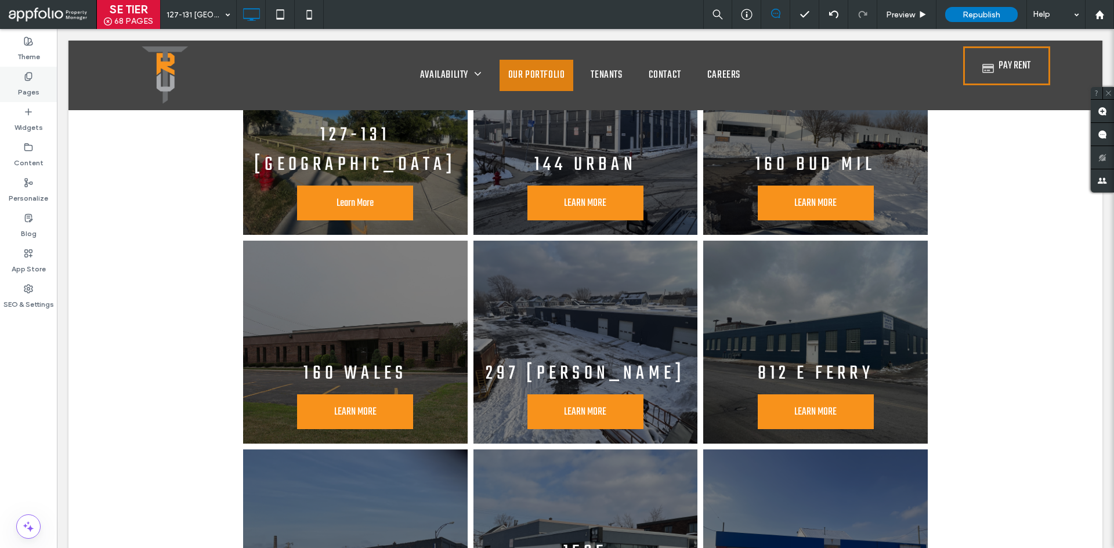
click at [32, 93] on label "Pages" at bounding box center [28, 89] width 21 height 16
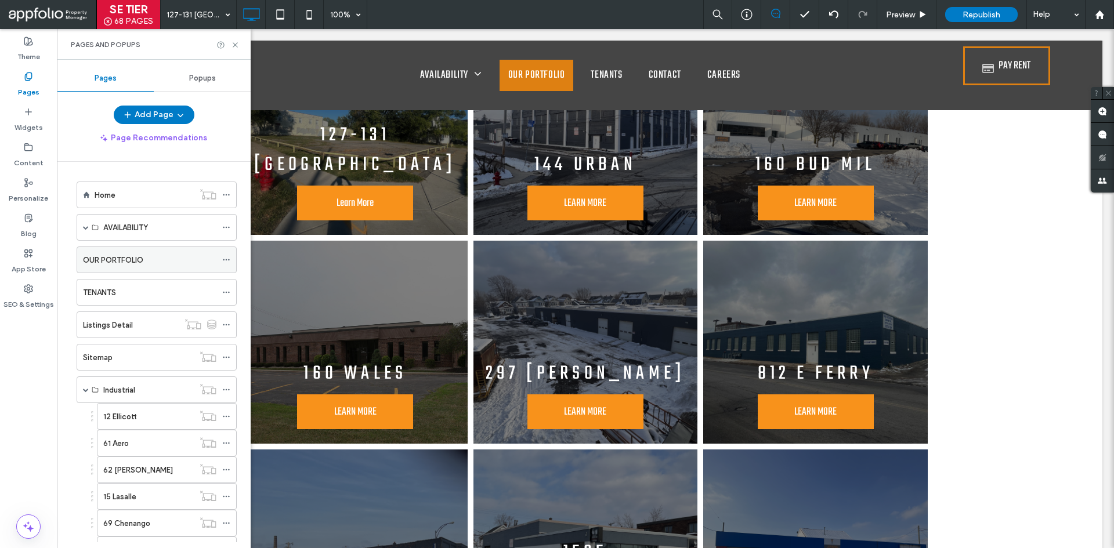
click at [141, 256] on label "OUR PORTFOLIO" at bounding box center [113, 260] width 60 height 20
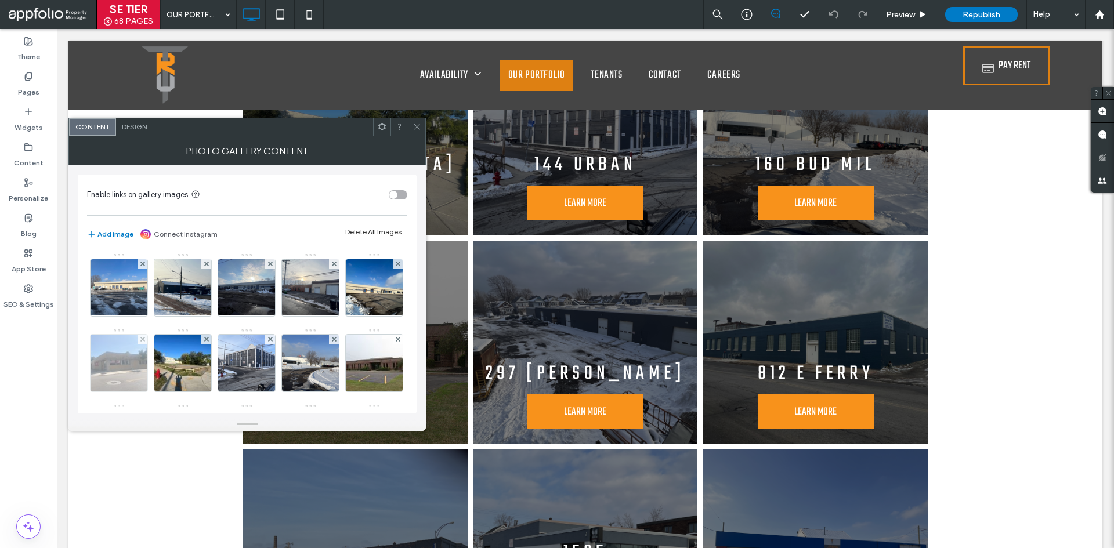
click at [157, 357] on img at bounding box center [119, 363] width 76 height 57
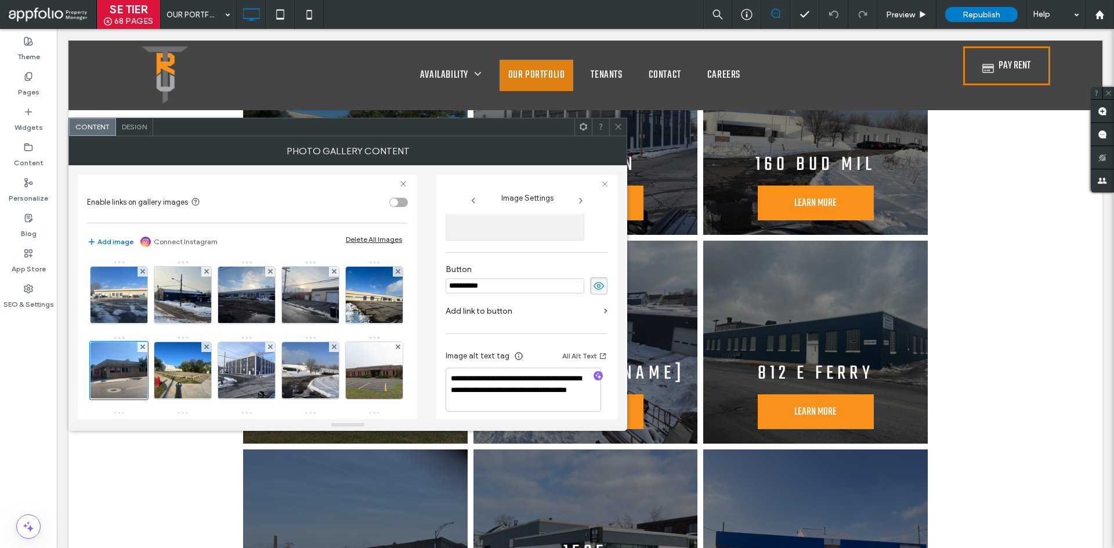
scroll to position [331, 0]
click at [555, 297] on label "Add link to button" at bounding box center [523, 303] width 154 height 21
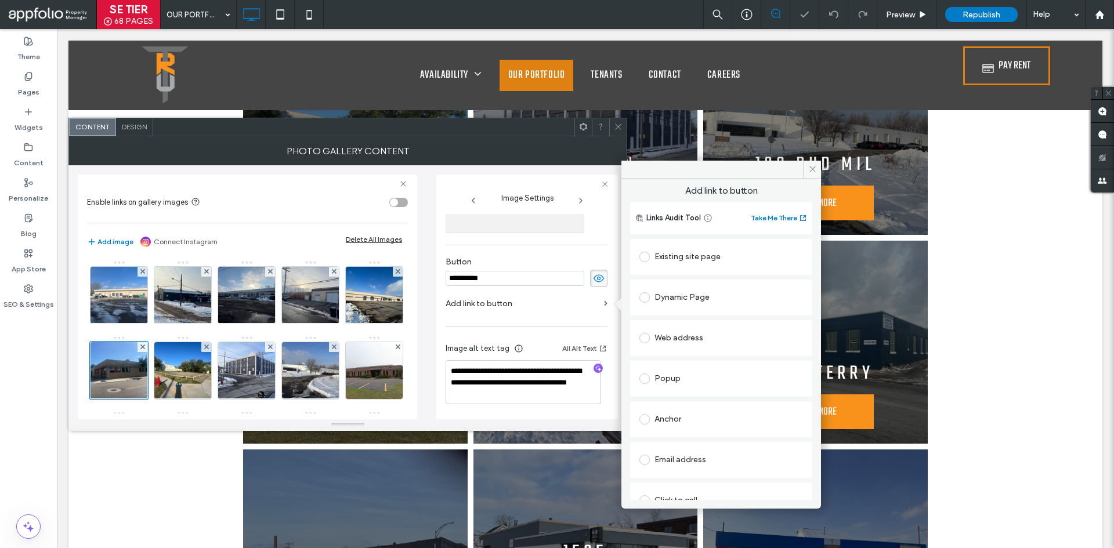
click at [692, 332] on div "Web address" at bounding box center [721, 338] width 164 height 19
click at [704, 262] on div "Existing site page" at bounding box center [721, 257] width 164 height 19
click at [732, 294] on section "Home" at bounding box center [721, 281] width 164 height 30
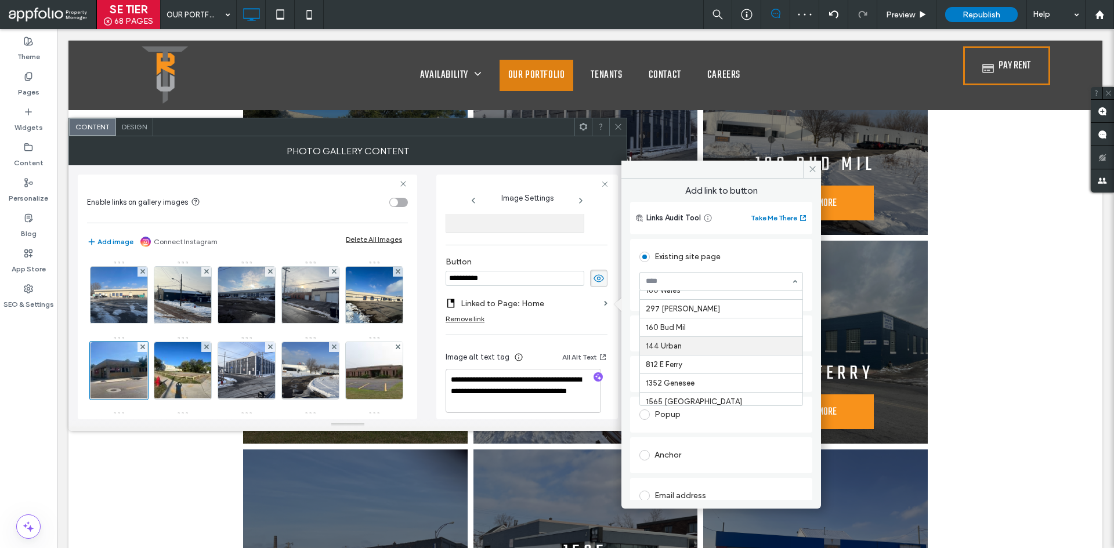
scroll to position [290, 0]
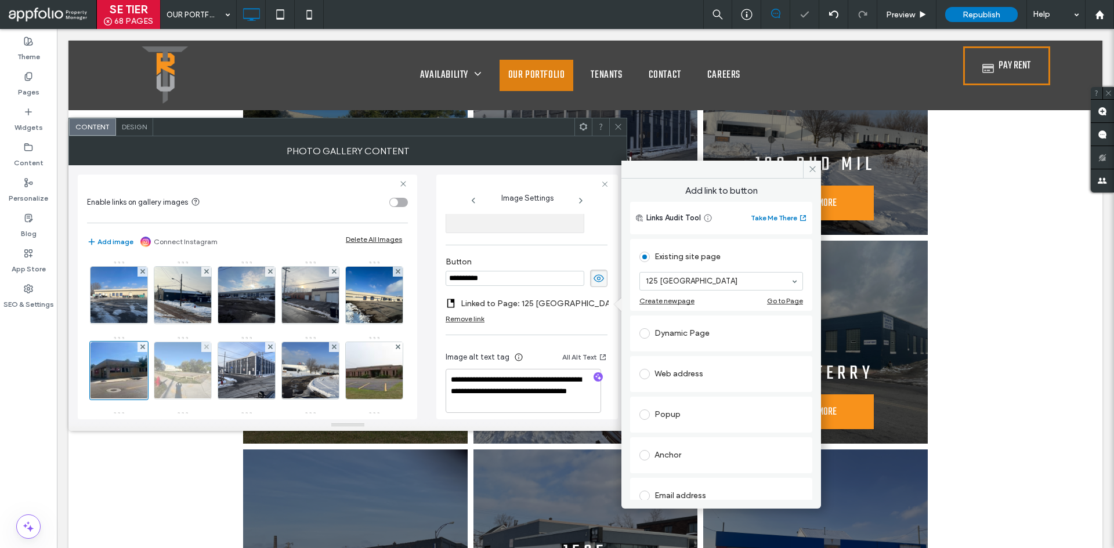
click at [221, 378] on img at bounding box center [183, 370] width 76 height 57
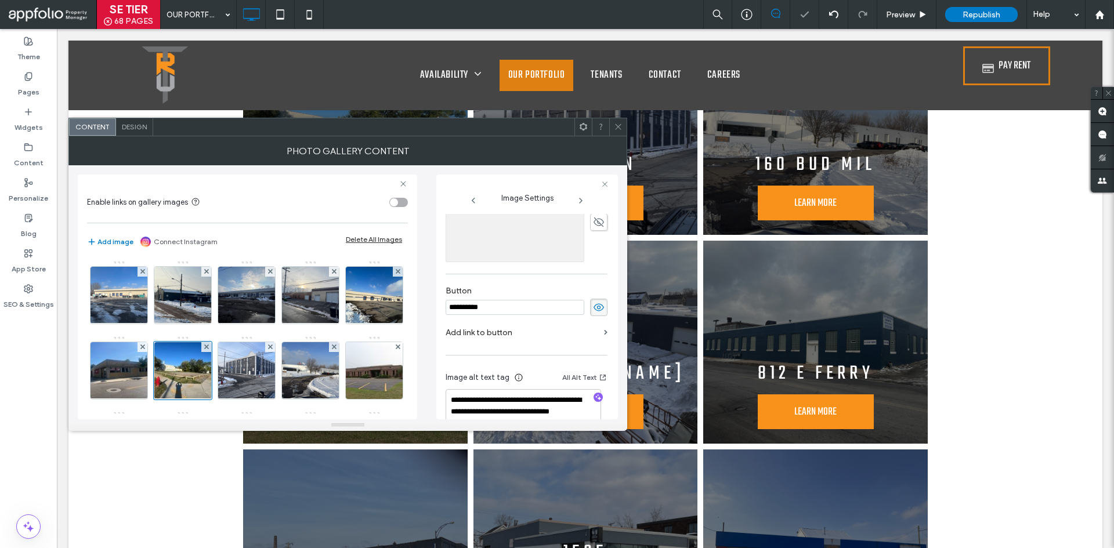
scroll to position [331, 0]
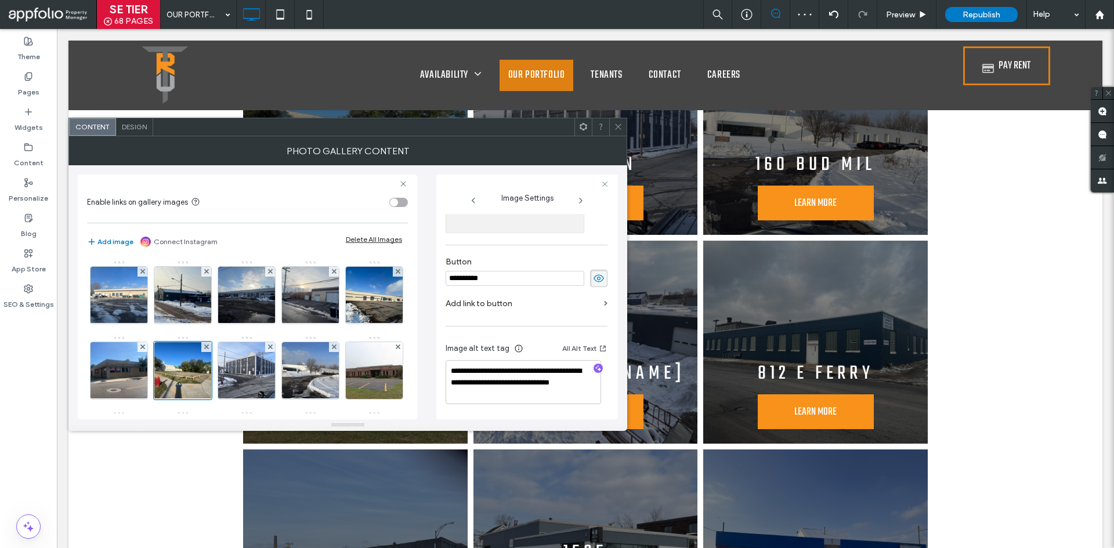
click at [563, 310] on label "Add link to button" at bounding box center [523, 303] width 154 height 21
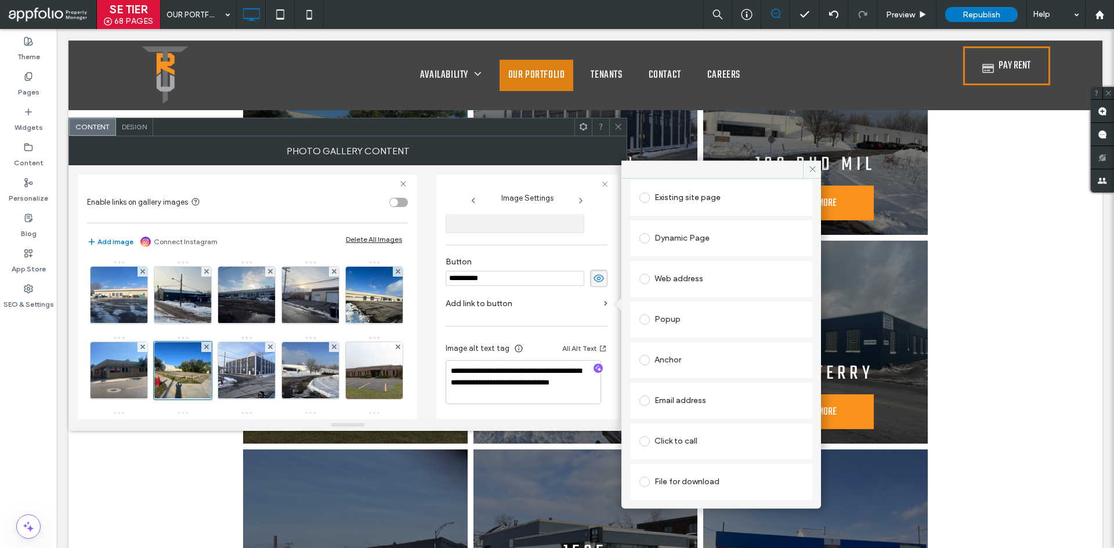
scroll to position [1, 0]
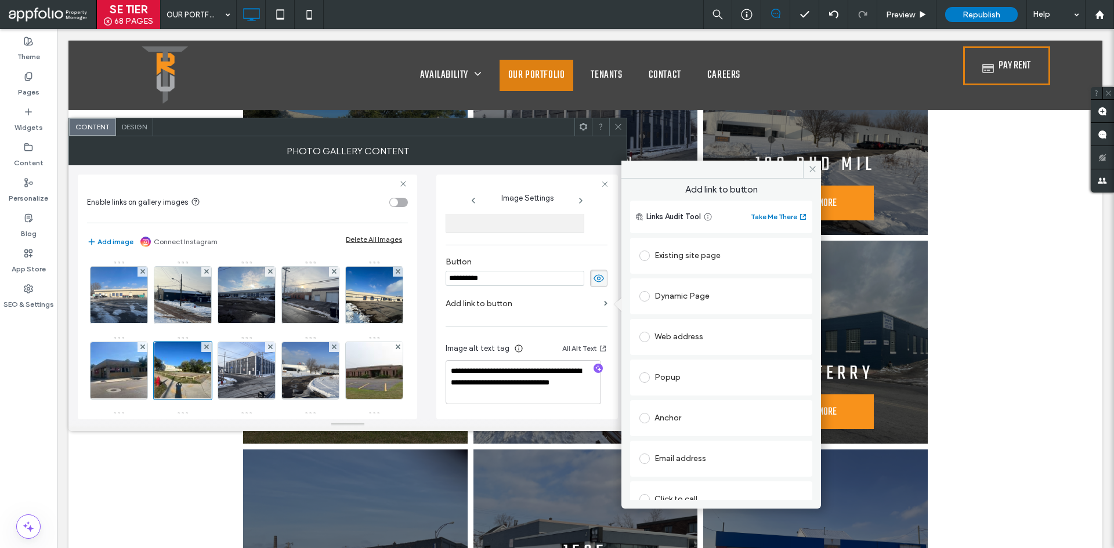
click at [692, 263] on div "Existing site page" at bounding box center [721, 256] width 164 height 19
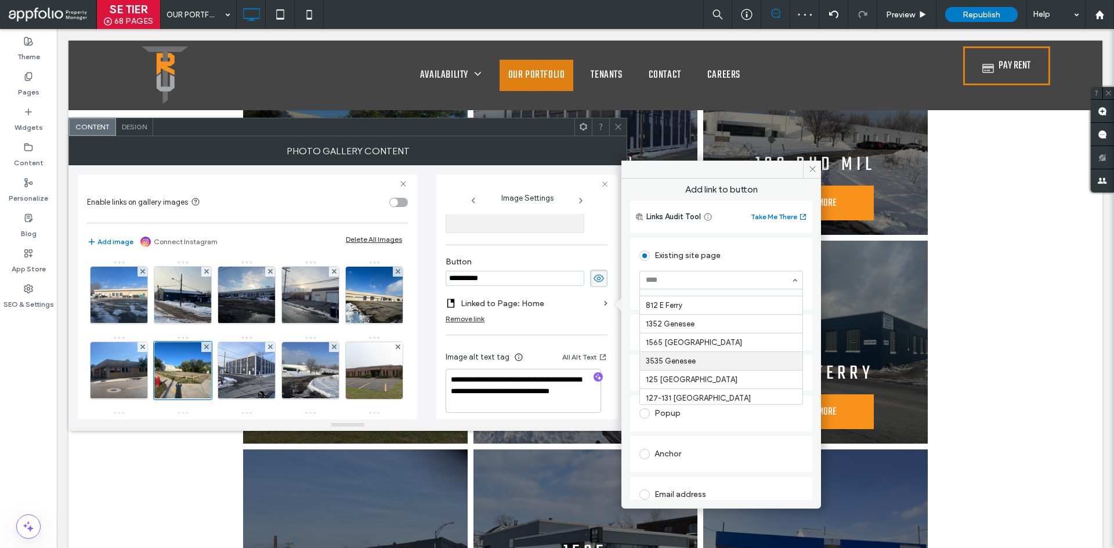
scroll to position [348, 0]
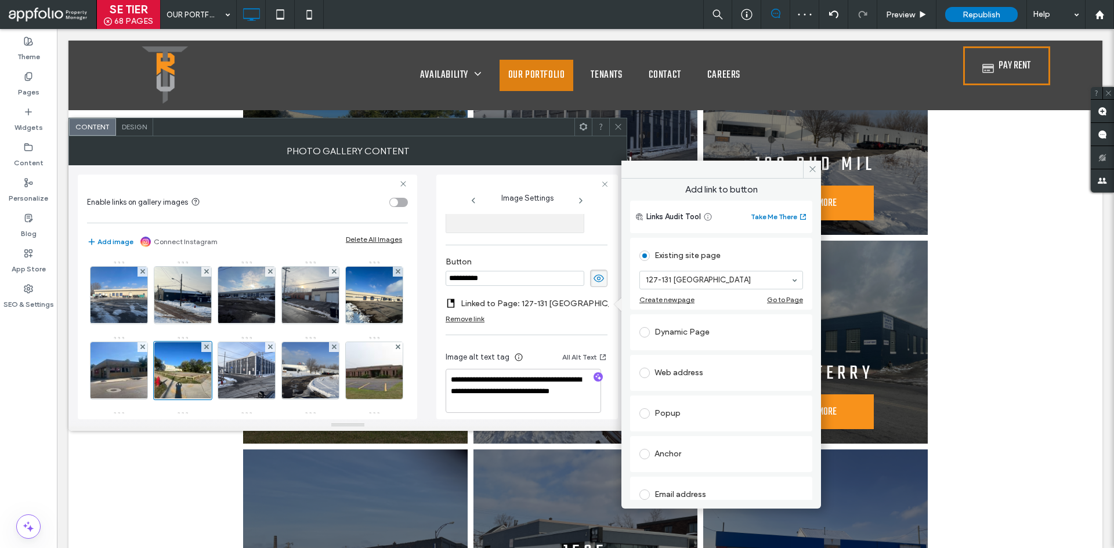
click at [616, 137] on div "Photo Gallery Content" at bounding box center [347, 150] width 559 height 29
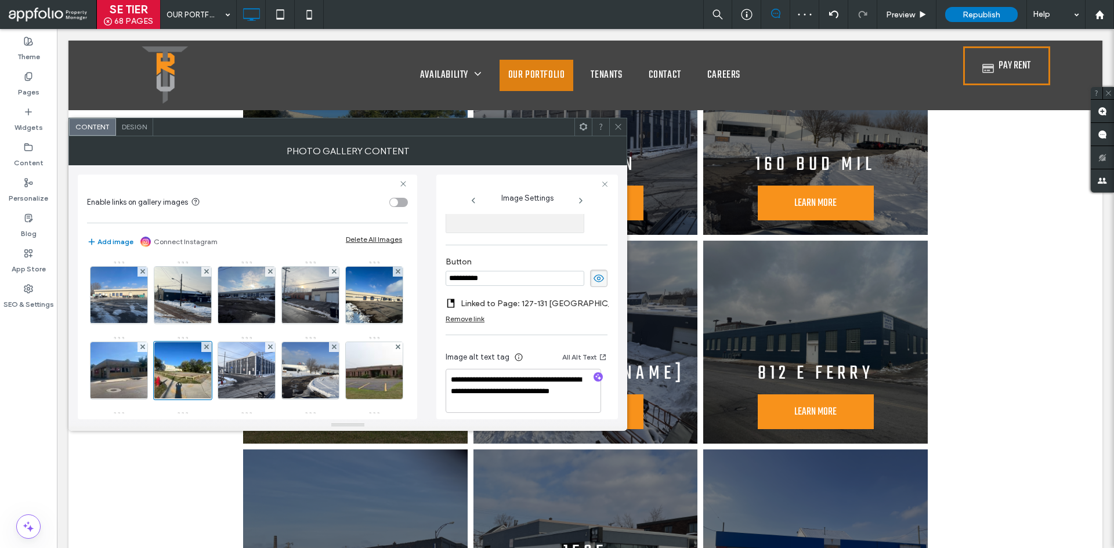
click at [620, 126] on icon at bounding box center [618, 126] width 9 height 9
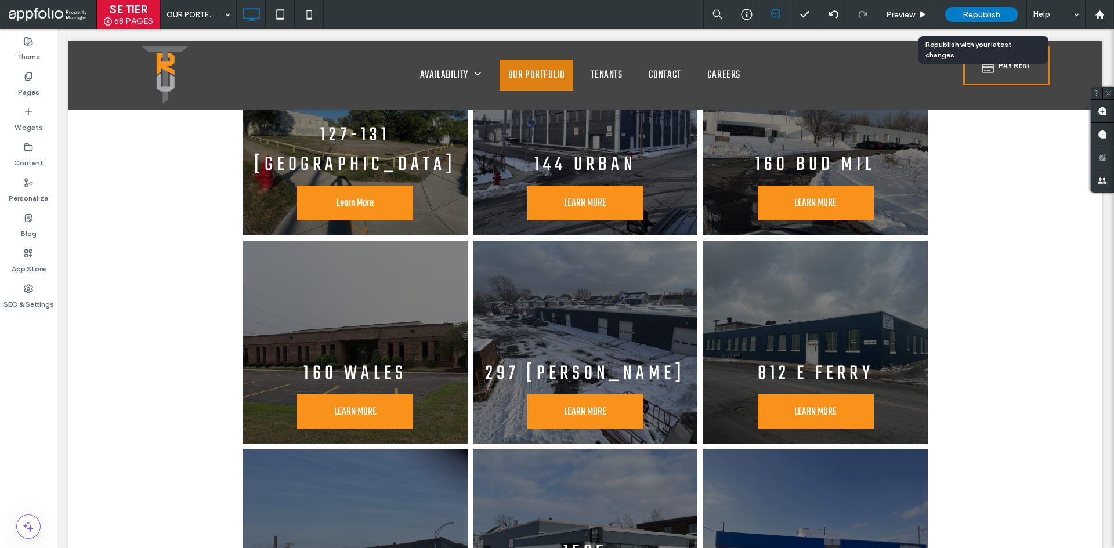
click at [979, 20] on div "Republish" at bounding box center [981, 14] width 73 height 15
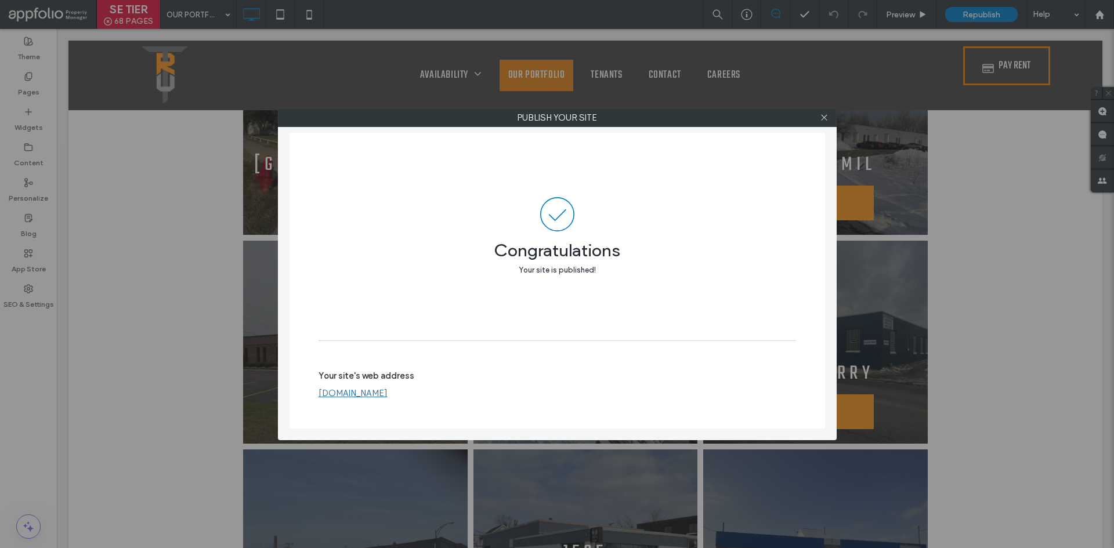
click at [819, 116] on div at bounding box center [824, 117] width 17 height 17
click at [826, 113] on icon at bounding box center [824, 117] width 9 height 9
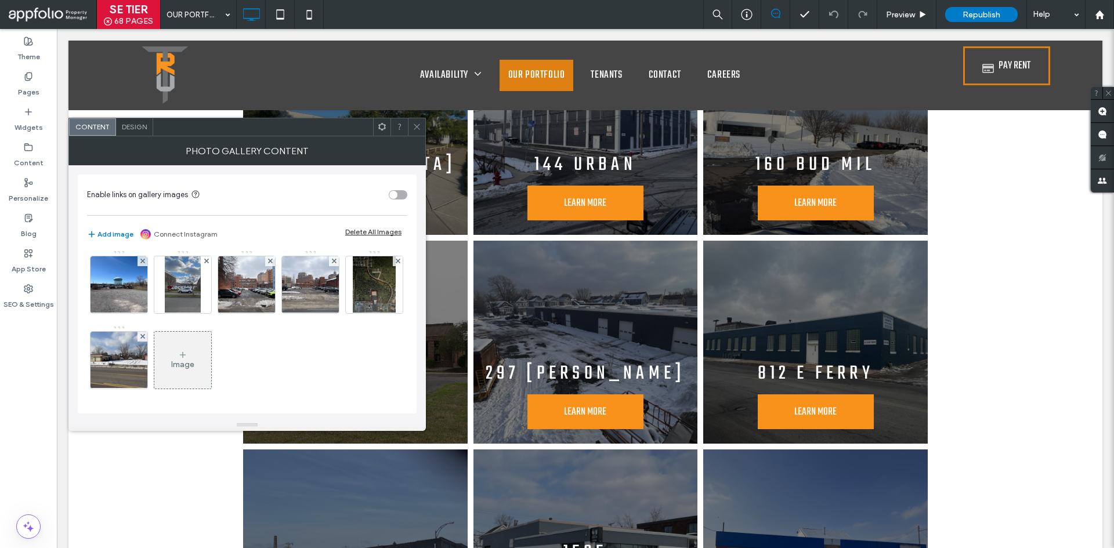
scroll to position [0, 0]
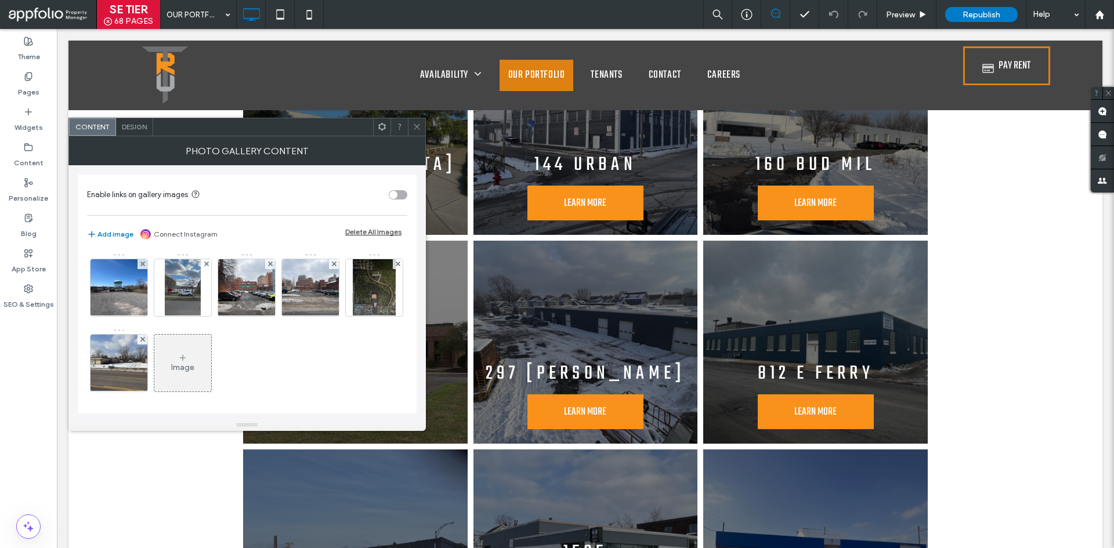
click at [211, 358] on div "Image" at bounding box center [182, 363] width 57 height 55
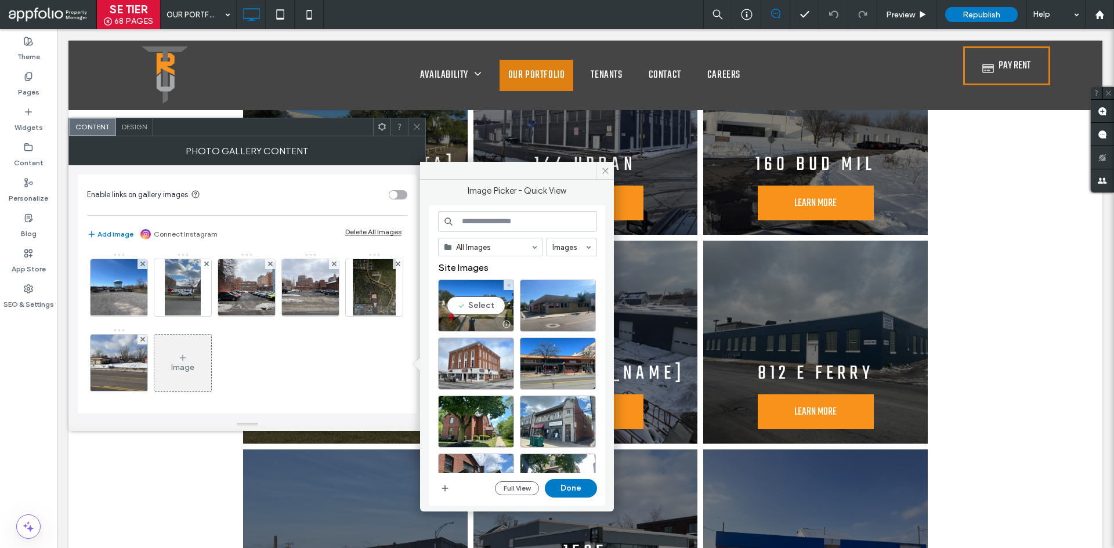
click at [479, 303] on div "Select" at bounding box center [476, 306] width 76 height 52
click at [570, 490] on button "Done" at bounding box center [571, 488] width 52 height 19
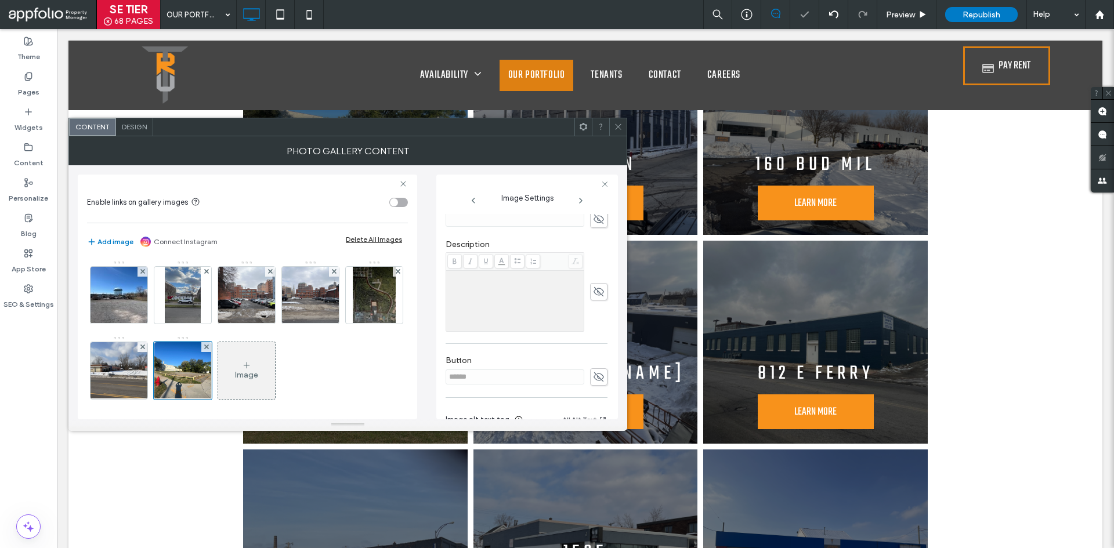
scroll to position [174, 0]
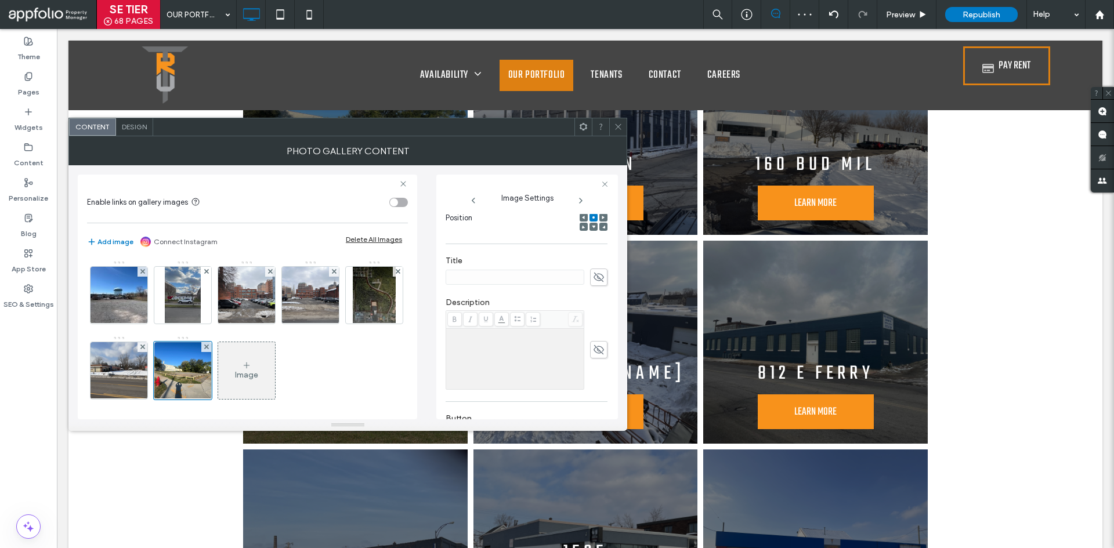
click at [593, 281] on icon at bounding box center [599, 277] width 12 height 13
click at [565, 283] on input at bounding box center [515, 277] width 139 height 15
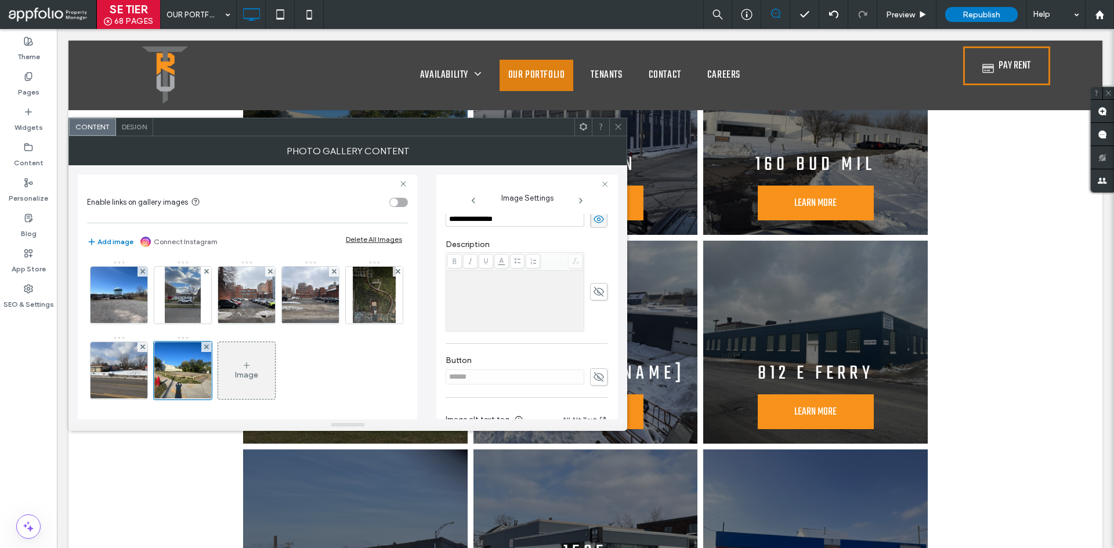
type input "**********"
click at [597, 290] on icon at bounding box center [599, 292] width 12 height 13
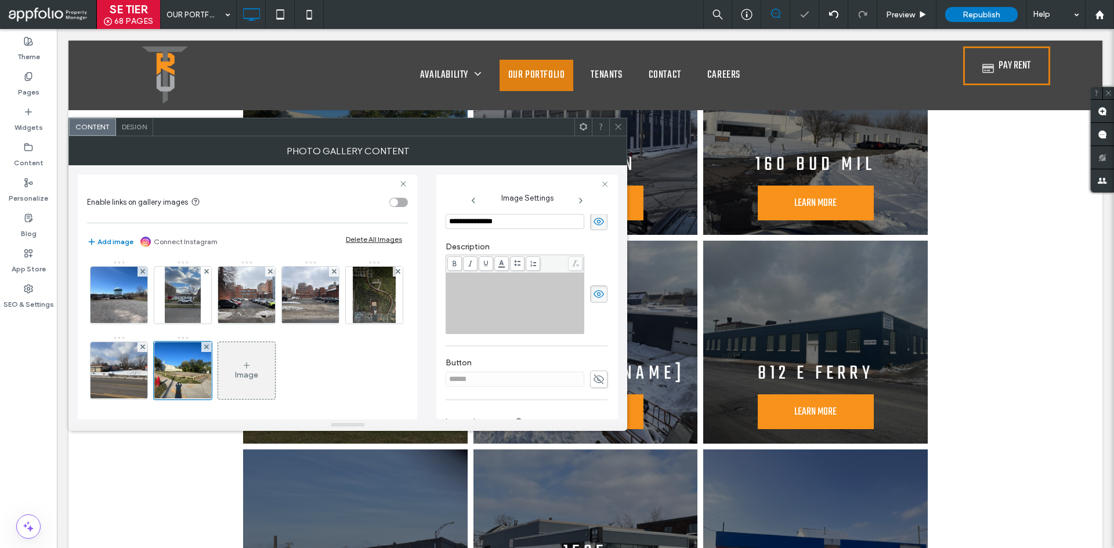
click at [534, 301] on div "Rich Text Editor" at bounding box center [515, 303] width 135 height 58
click at [598, 294] on span at bounding box center [598, 294] width 17 height 17
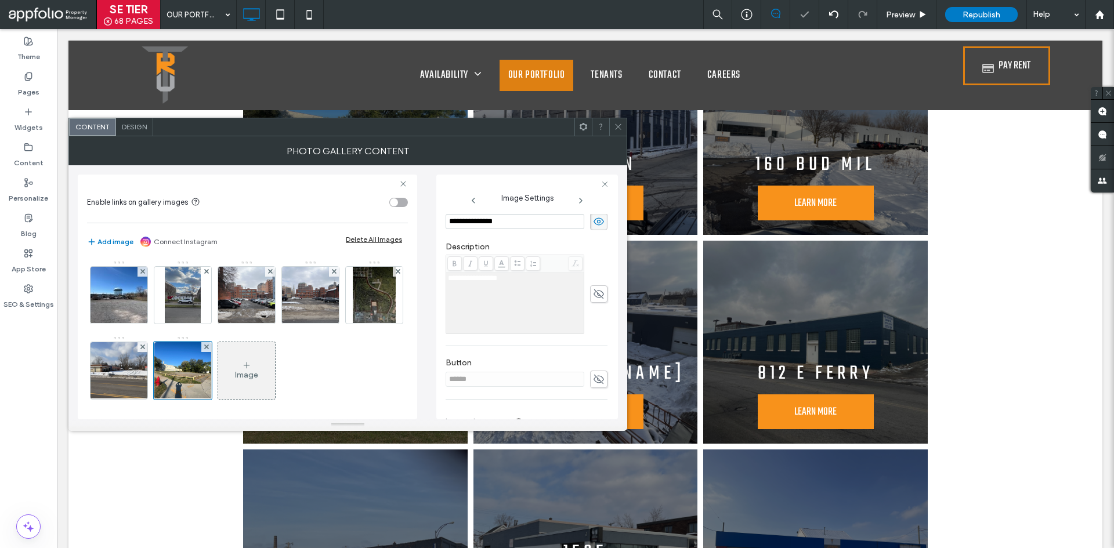
click at [593, 380] on icon at bounding box center [599, 379] width 12 height 13
click at [558, 380] on input "******" at bounding box center [515, 379] width 139 height 15
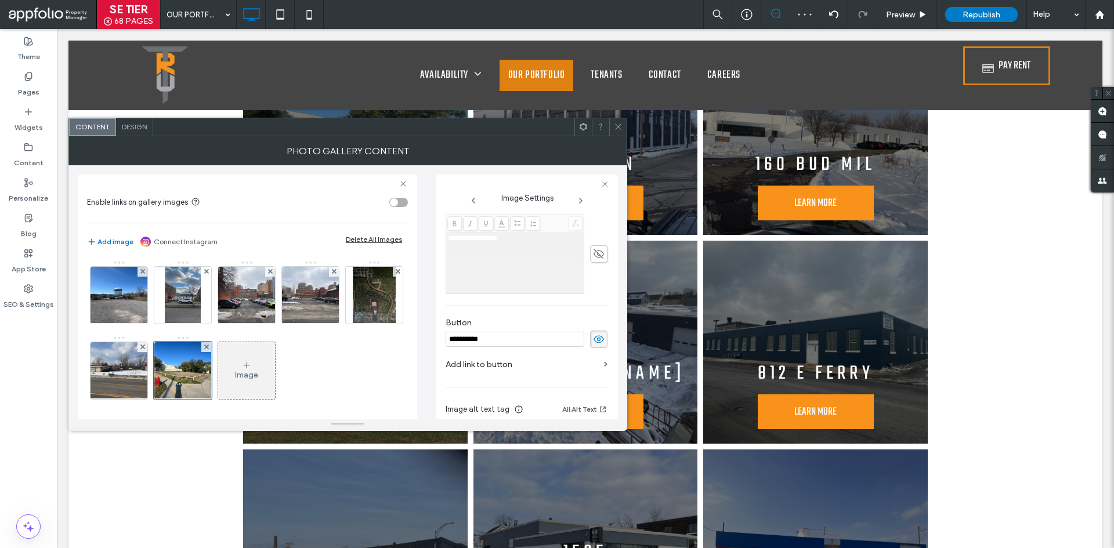
scroll to position [319, 0]
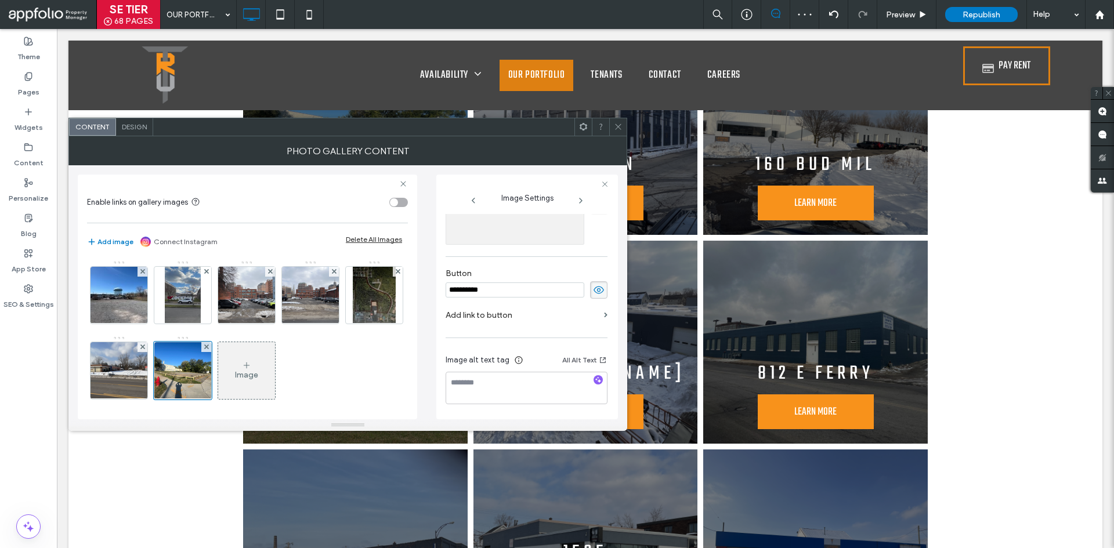
type input "**********"
click at [555, 382] on textarea at bounding box center [527, 388] width 162 height 32
click at [595, 384] on span "button" at bounding box center [598, 379] width 9 height 9
type textarea "**********"
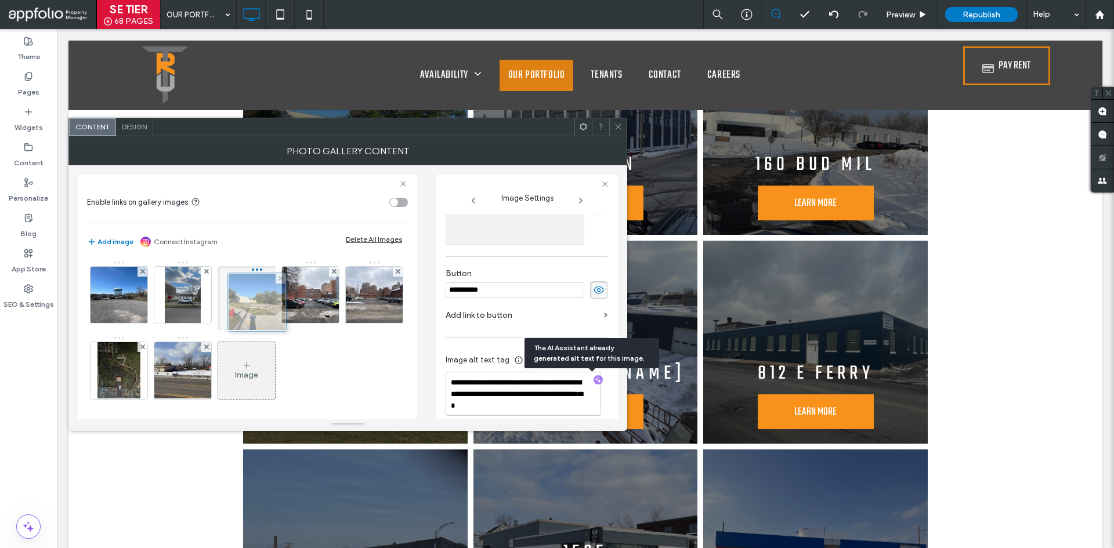
drag, startPoint x: 234, startPoint y: 368, endPoint x: 242, endPoint y: 299, distance: 68.9
click at [493, 319] on label "Add link to button" at bounding box center [523, 315] width 154 height 21
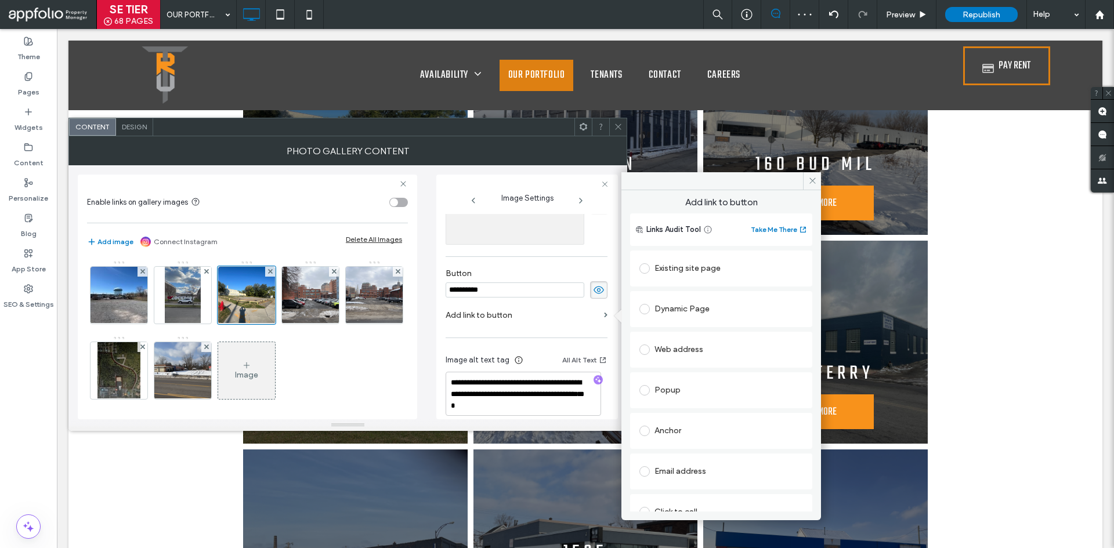
click at [695, 253] on div "Existing site page" at bounding box center [721, 269] width 182 height 36
click at [693, 262] on div "Existing site page" at bounding box center [721, 268] width 164 height 19
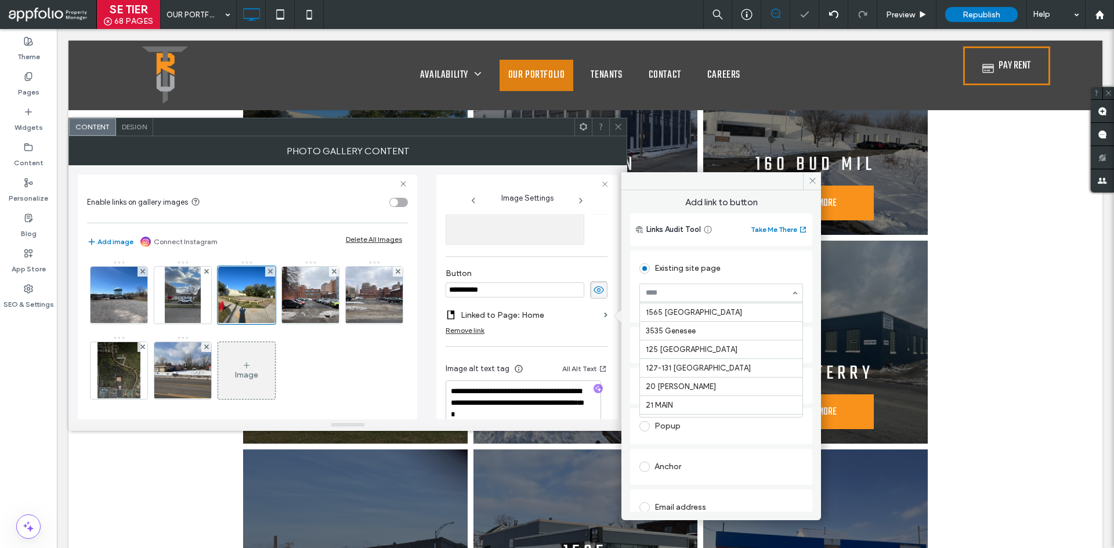
scroll to position [348, 0]
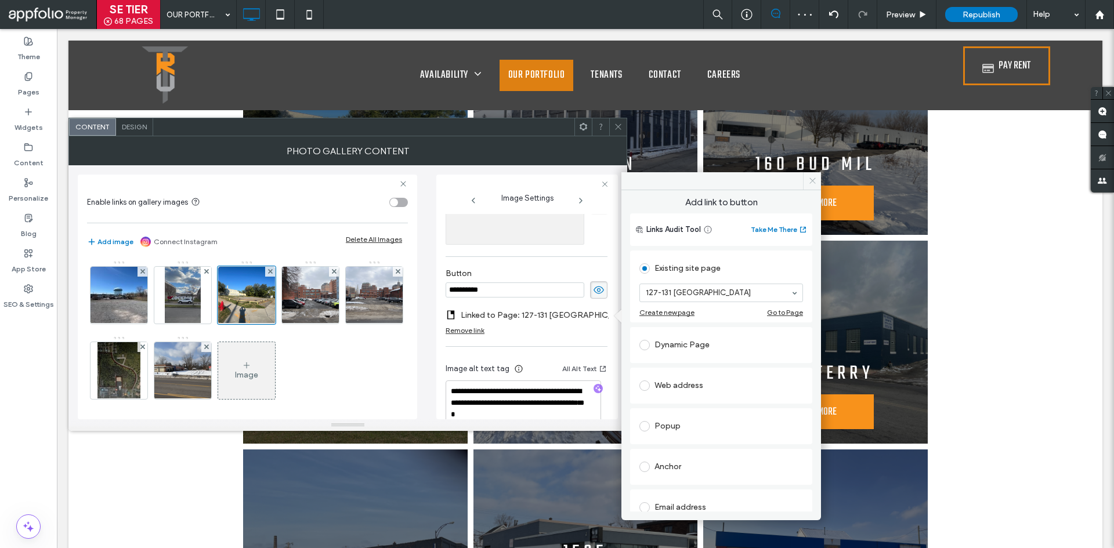
click at [807, 183] on span at bounding box center [812, 180] width 18 height 17
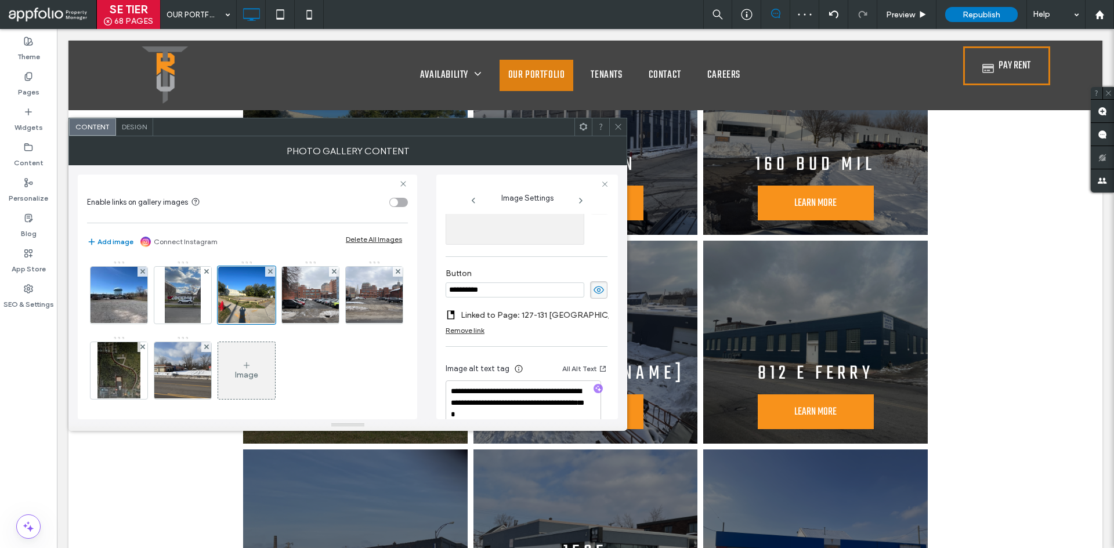
click at [615, 132] on span at bounding box center [618, 126] width 9 height 17
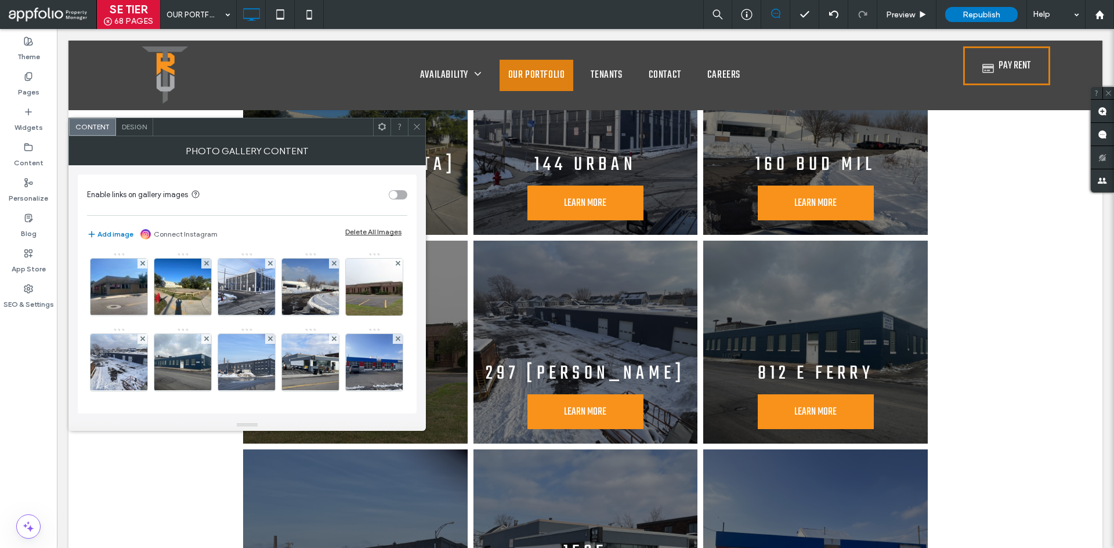
scroll to position [58, 0]
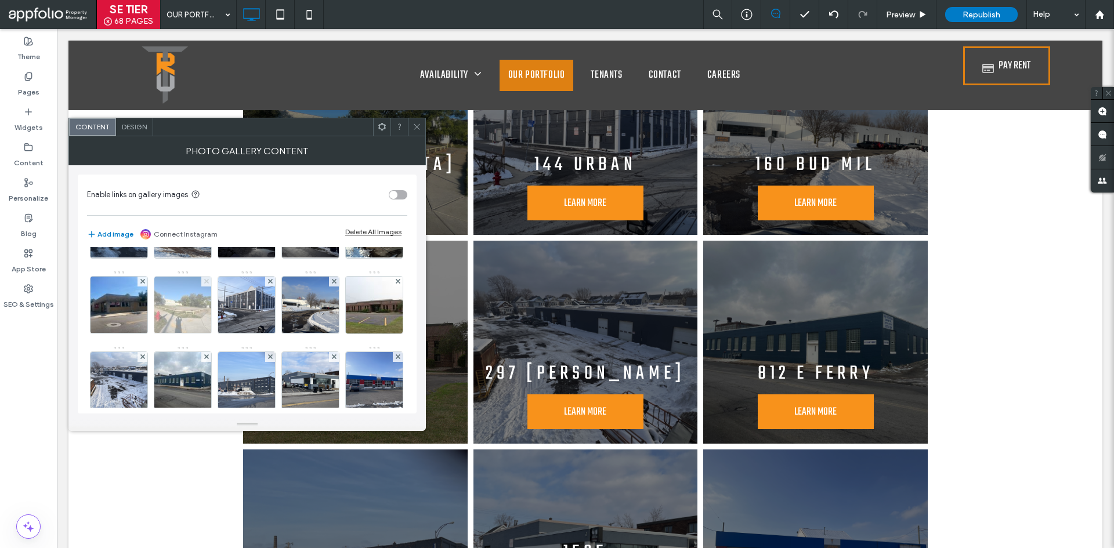
click at [209, 280] on icon at bounding box center [206, 281] width 5 height 5
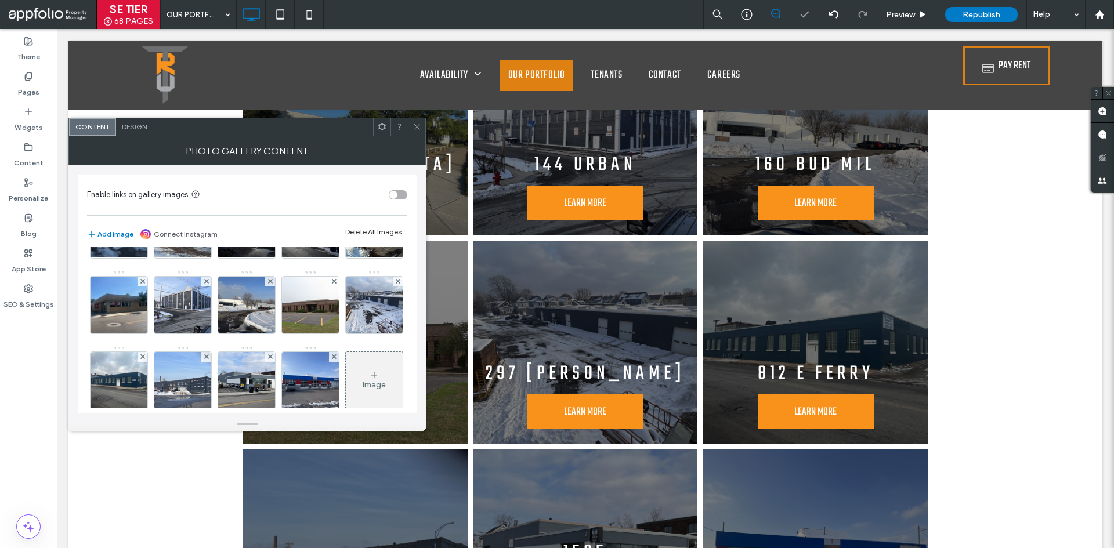
click at [413, 125] on icon at bounding box center [417, 126] width 9 height 9
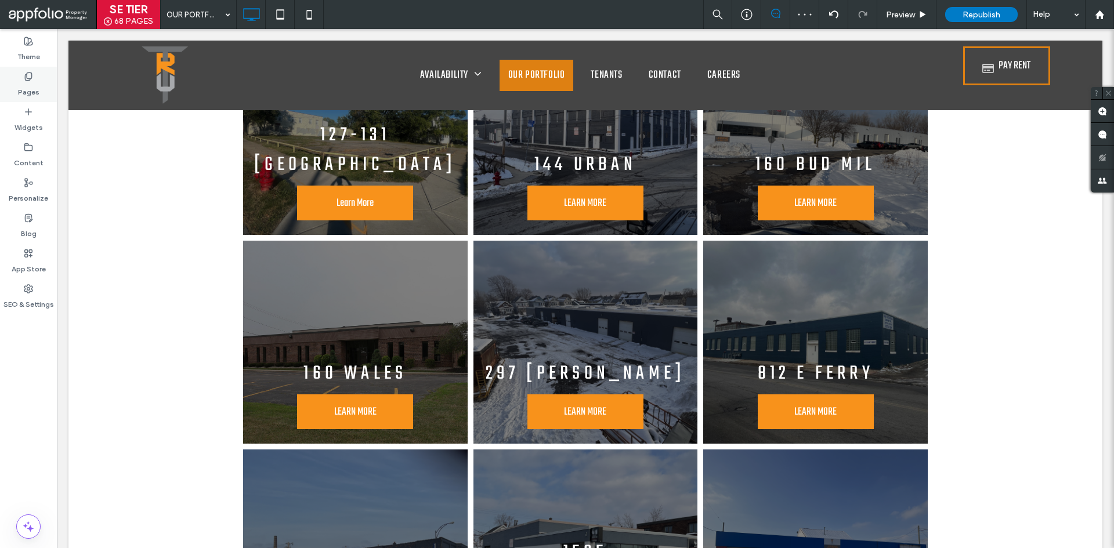
click at [35, 92] on label "Pages" at bounding box center [28, 89] width 21 height 16
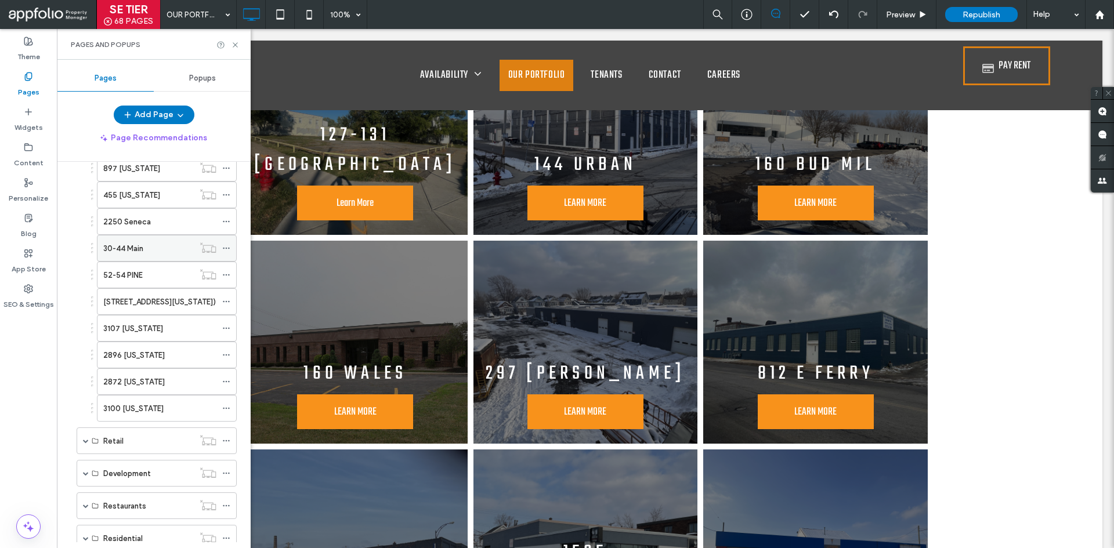
scroll to position [1318, 0]
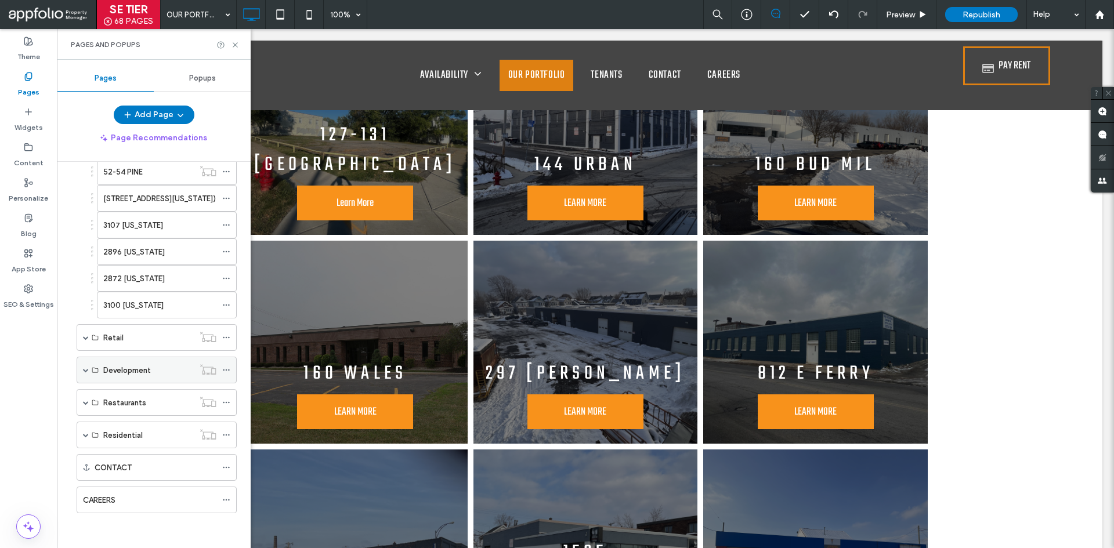
click at [85, 367] on span at bounding box center [86, 370] width 6 height 26
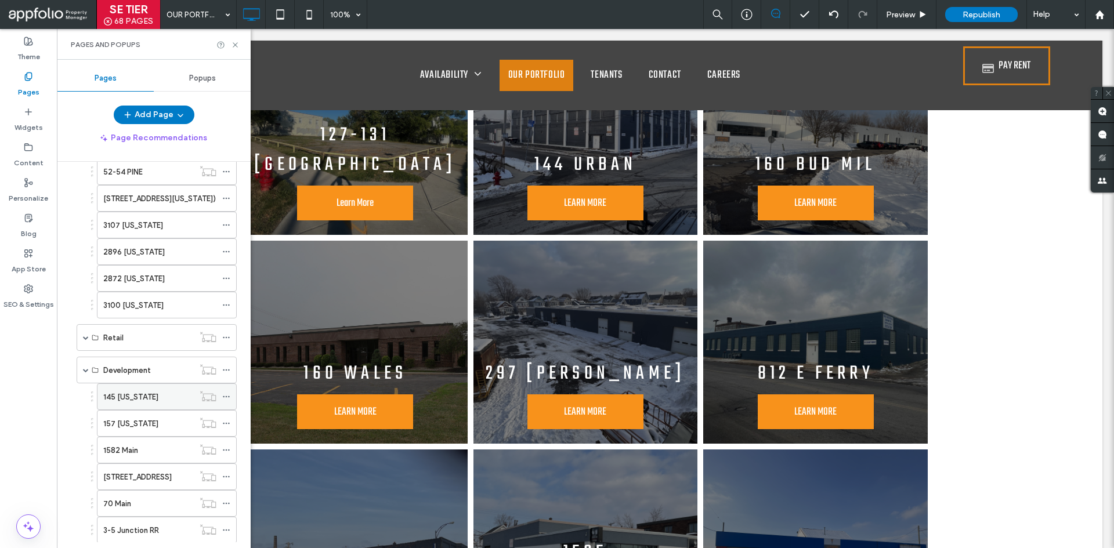
click at [154, 397] on div "145 Delaware" at bounding box center [148, 397] width 91 height 12
click at [141, 400] on div at bounding box center [557, 274] width 1114 height 548
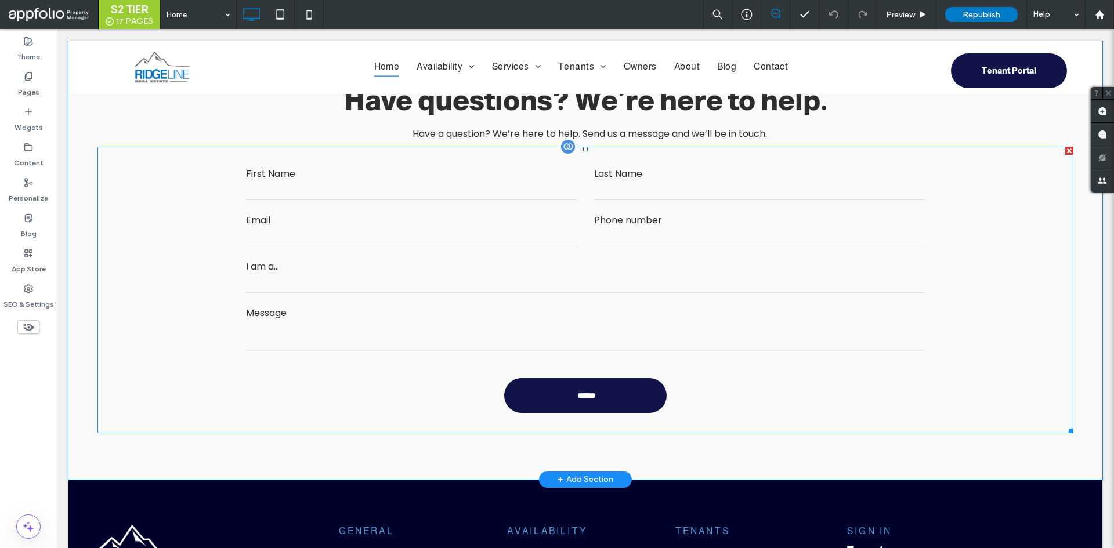
scroll to position [2354, 0]
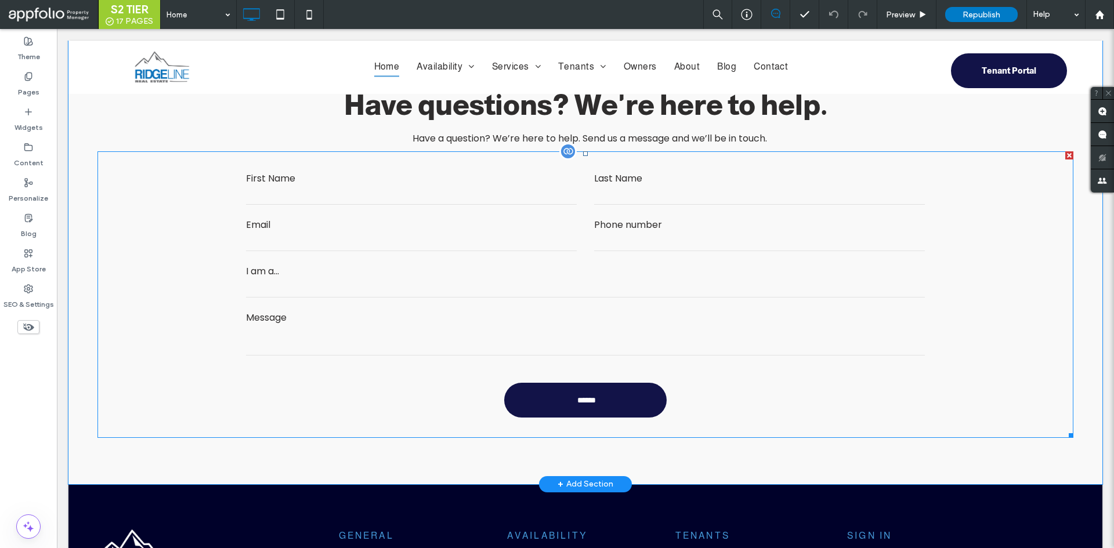
click at [518, 238] on input "email" at bounding box center [411, 242] width 331 height 17
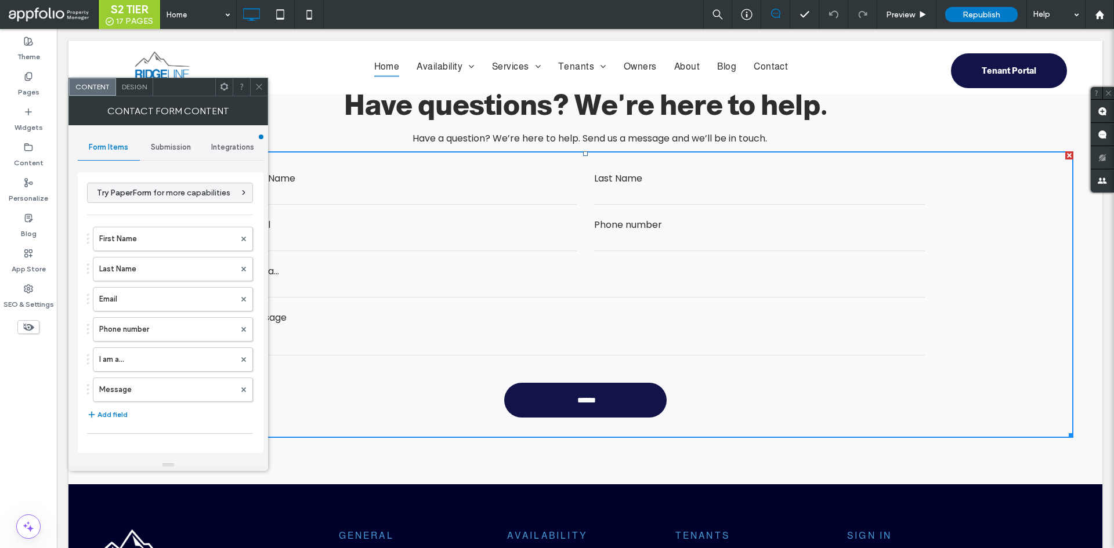
click at [143, 84] on span "Design" at bounding box center [134, 86] width 25 height 9
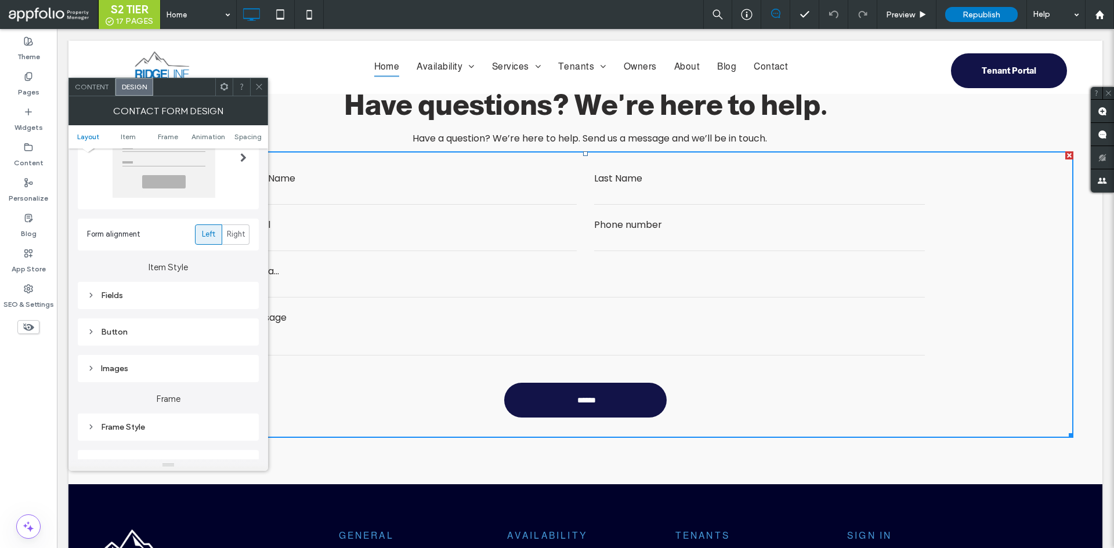
scroll to position [174, 0]
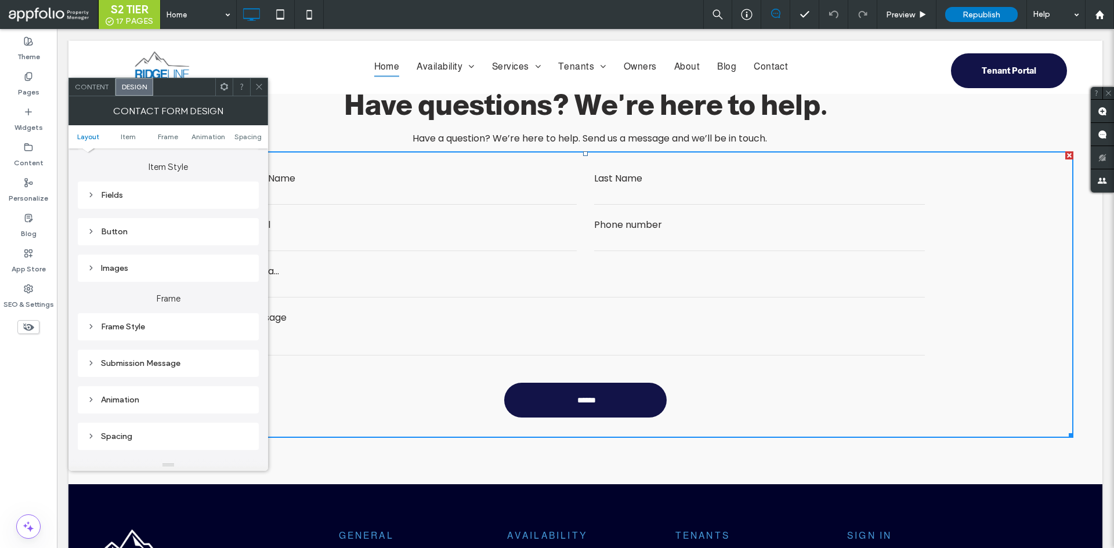
click at [88, 91] on span "Content" at bounding box center [92, 86] width 34 height 9
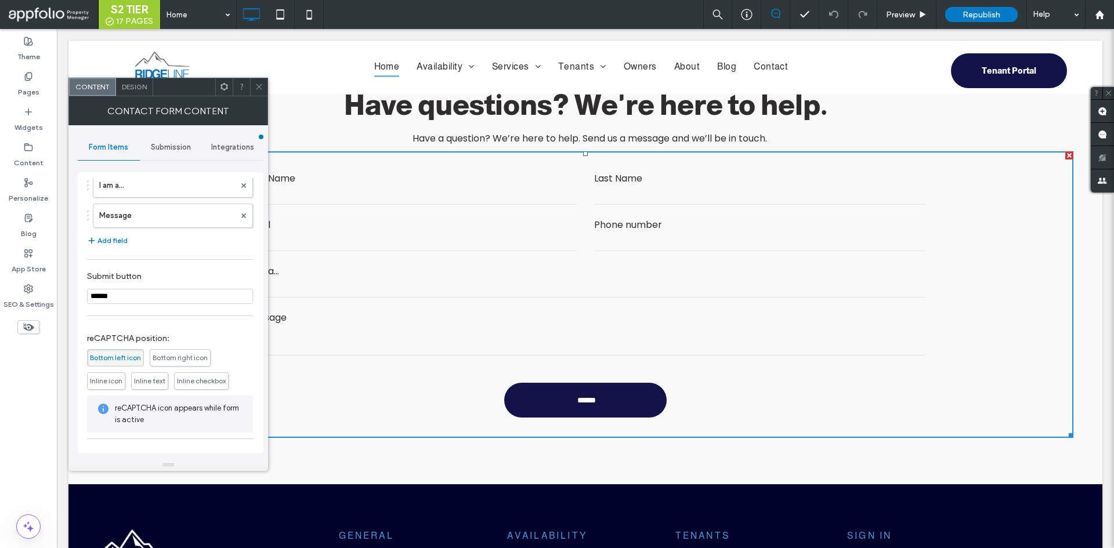
click at [165, 351] on span "Bottom right icon" at bounding box center [180, 357] width 61 height 17
click at [136, 376] on span "Inline text" at bounding box center [149, 381] width 37 height 17
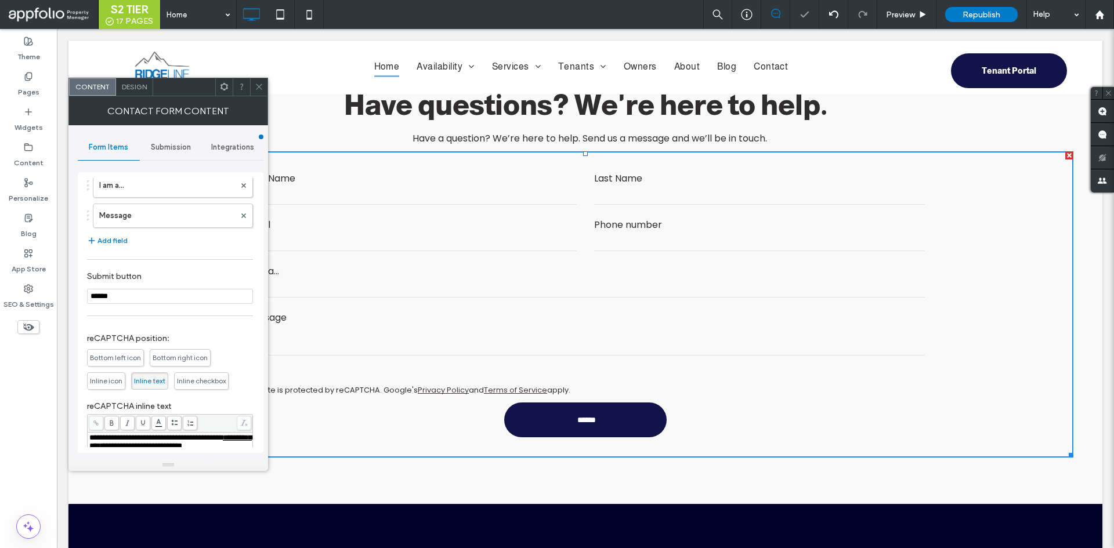
click at [185, 377] on span "Inline checkbox" at bounding box center [201, 381] width 55 height 17
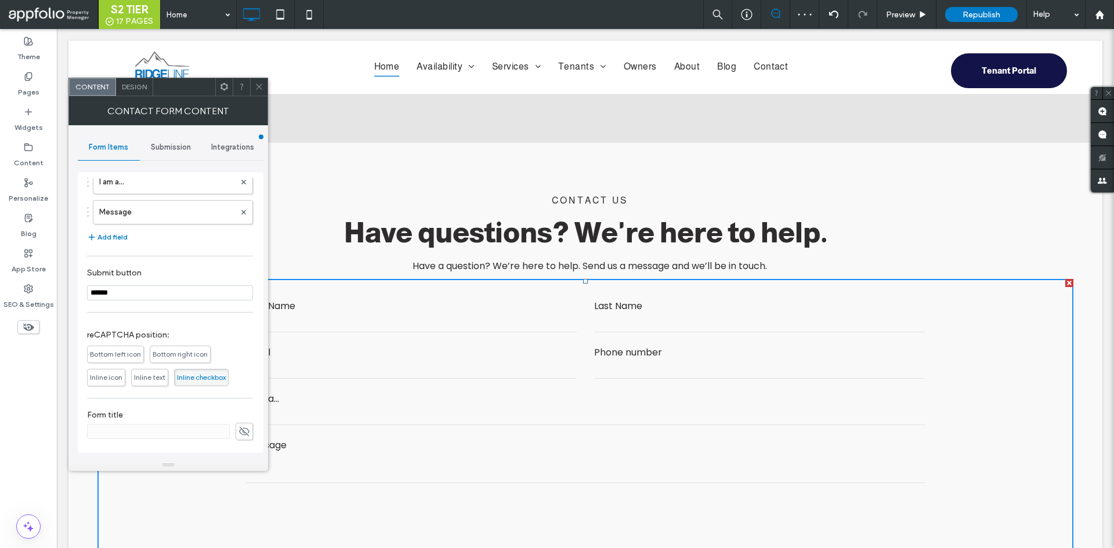
scroll to position [2296, 0]
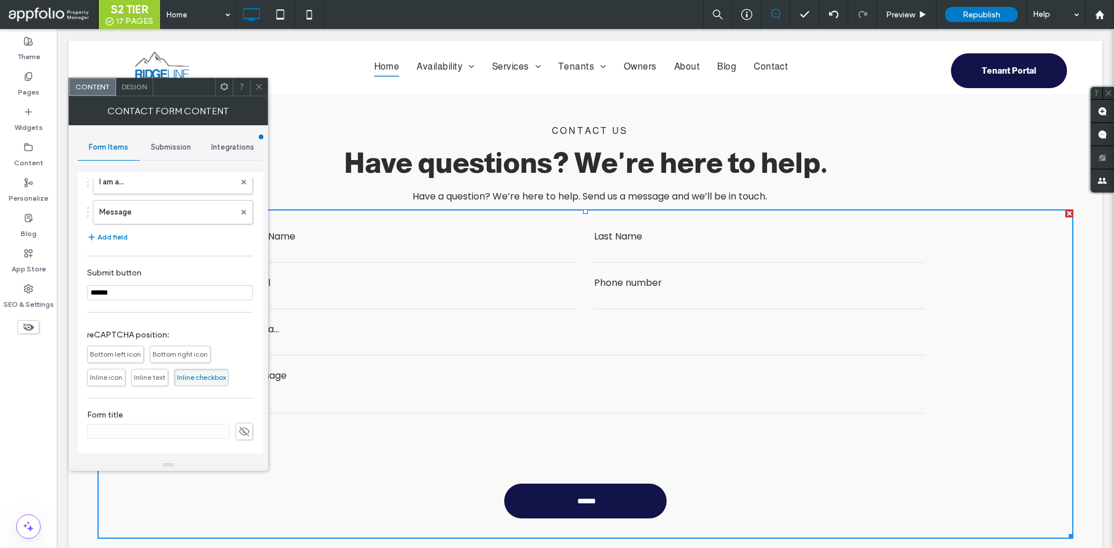
click at [258, 88] on icon at bounding box center [259, 86] width 9 height 9
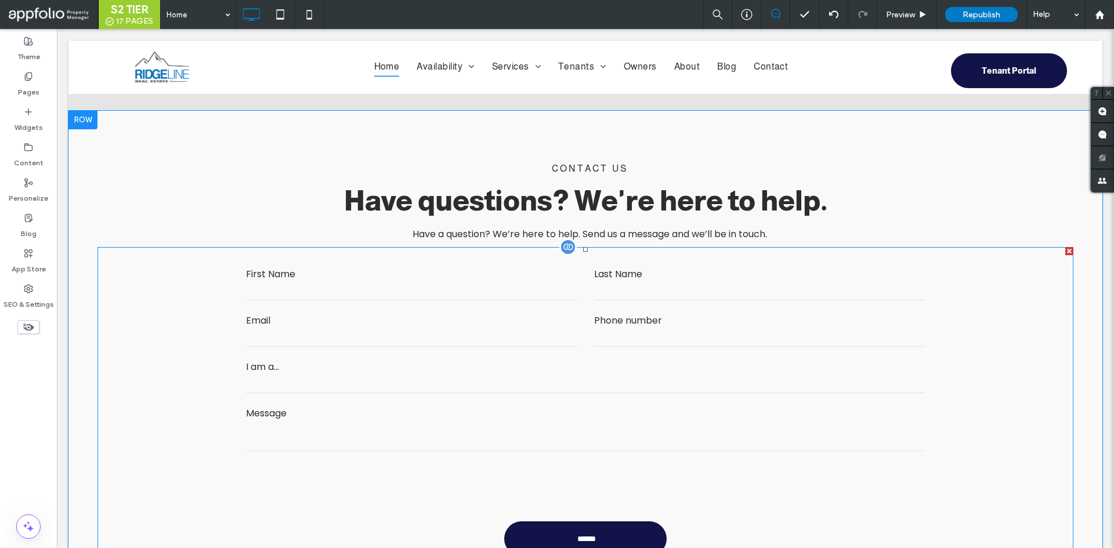
scroll to position [2238, 0]
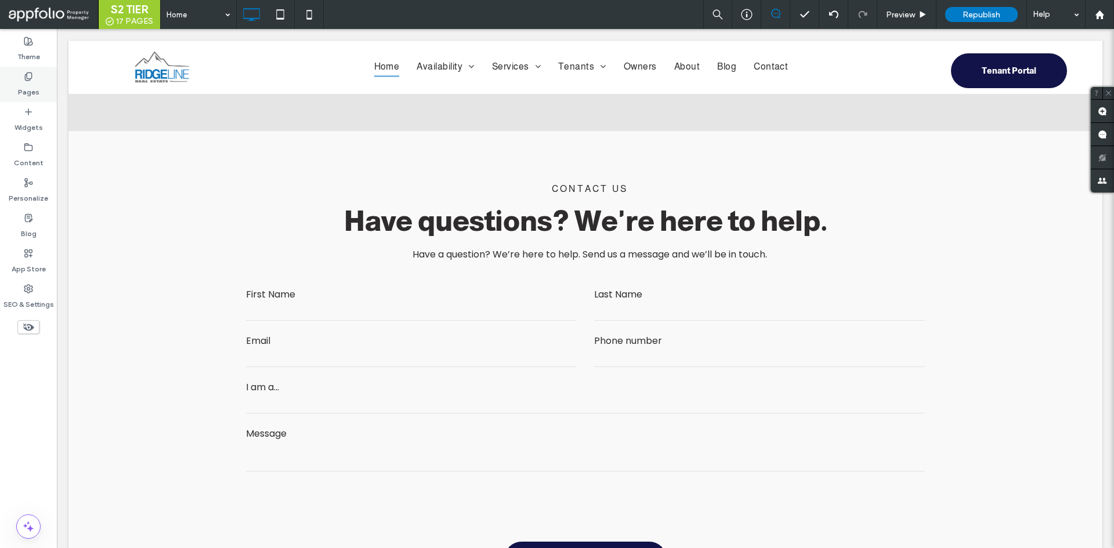
click at [15, 84] on div "Pages" at bounding box center [28, 84] width 57 height 35
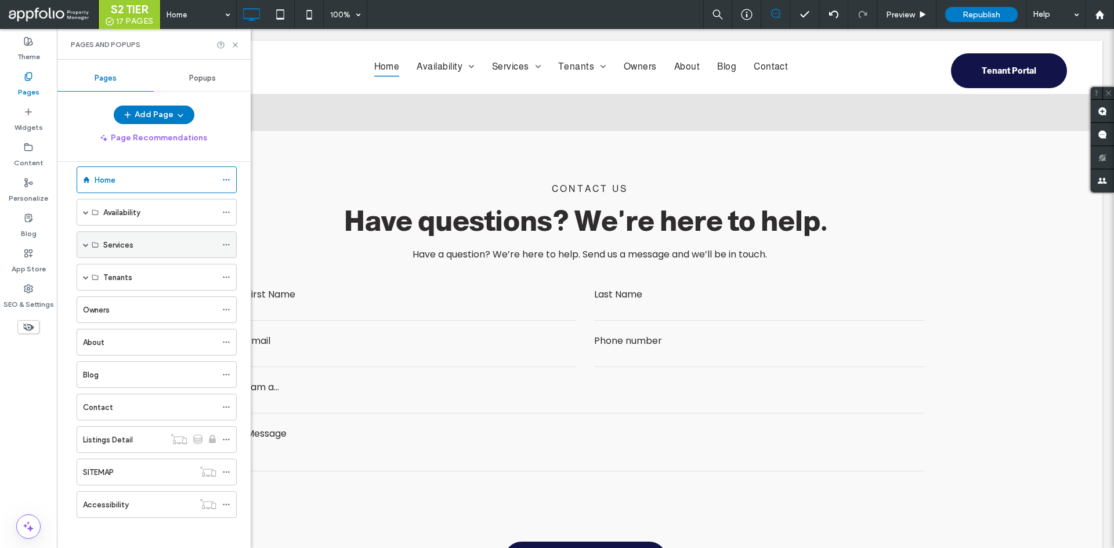
scroll to position [20, 0]
click at [133, 404] on div "Contact" at bounding box center [149, 403] width 133 height 12
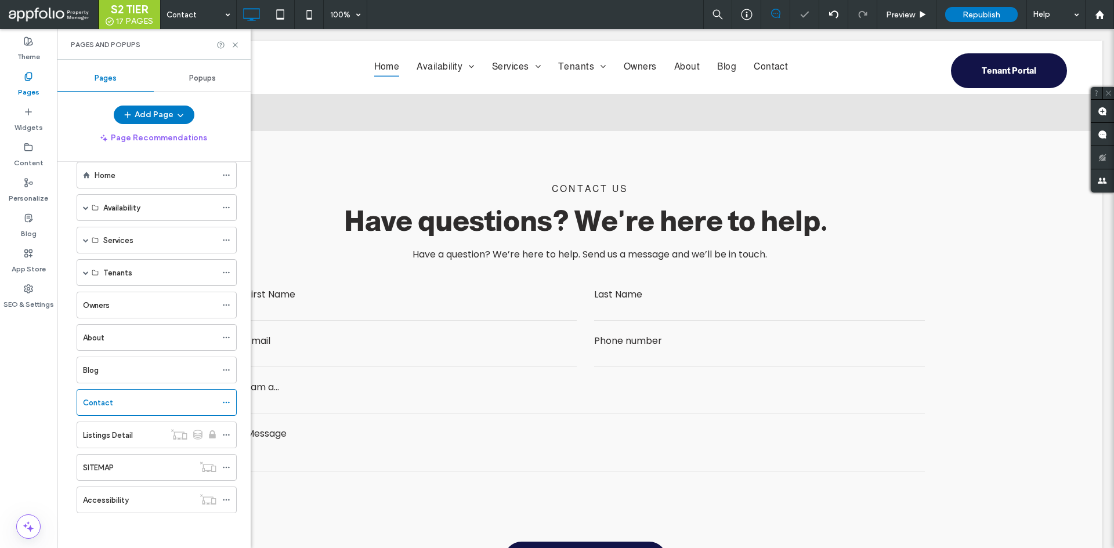
click at [238, 49] on div "Pages and Popups" at bounding box center [154, 44] width 194 height 31
click at [238, 47] on icon at bounding box center [235, 45] width 9 height 9
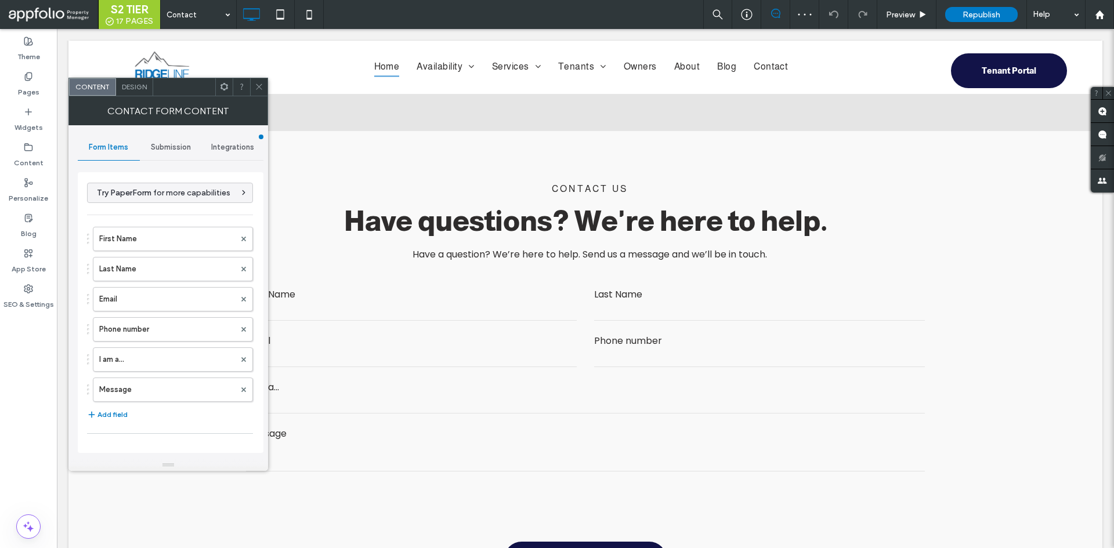
click at [137, 95] on div "Design" at bounding box center [134, 86] width 37 height 17
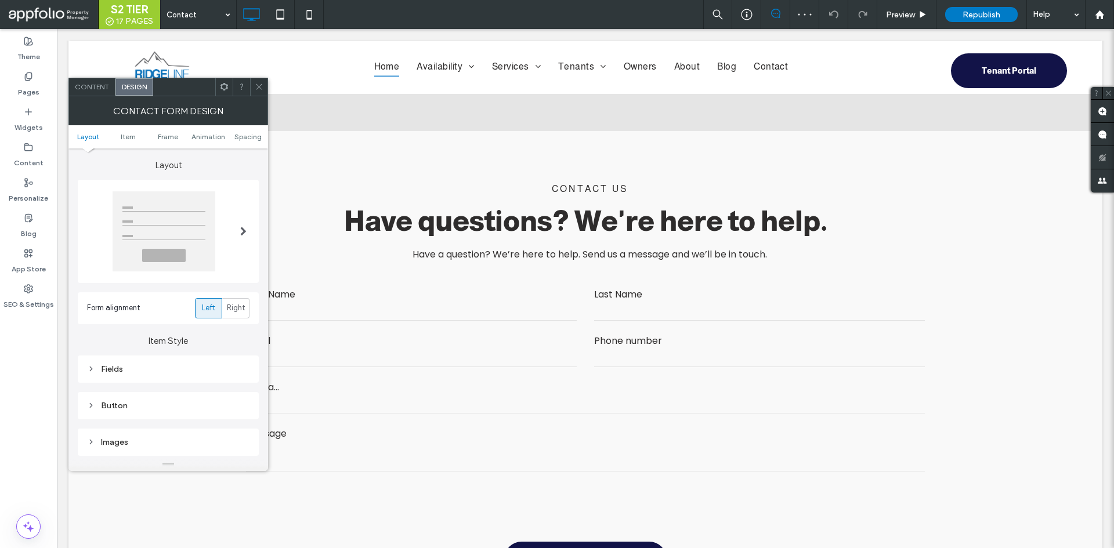
click at [94, 99] on div "Contact Form Design" at bounding box center [168, 110] width 200 height 29
click at [94, 94] on div "Content" at bounding box center [92, 86] width 46 height 17
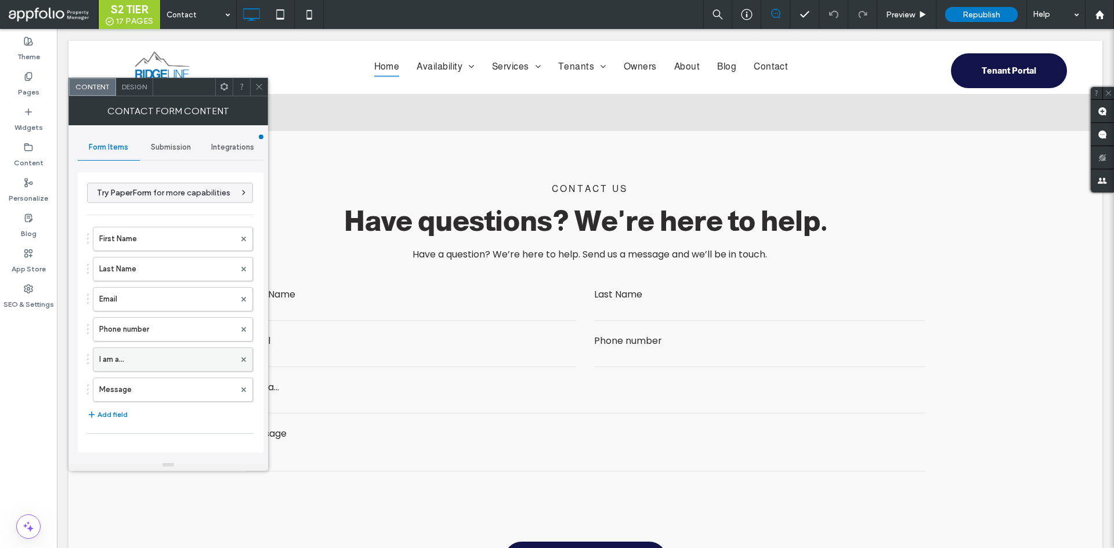
scroll to position [215, 0]
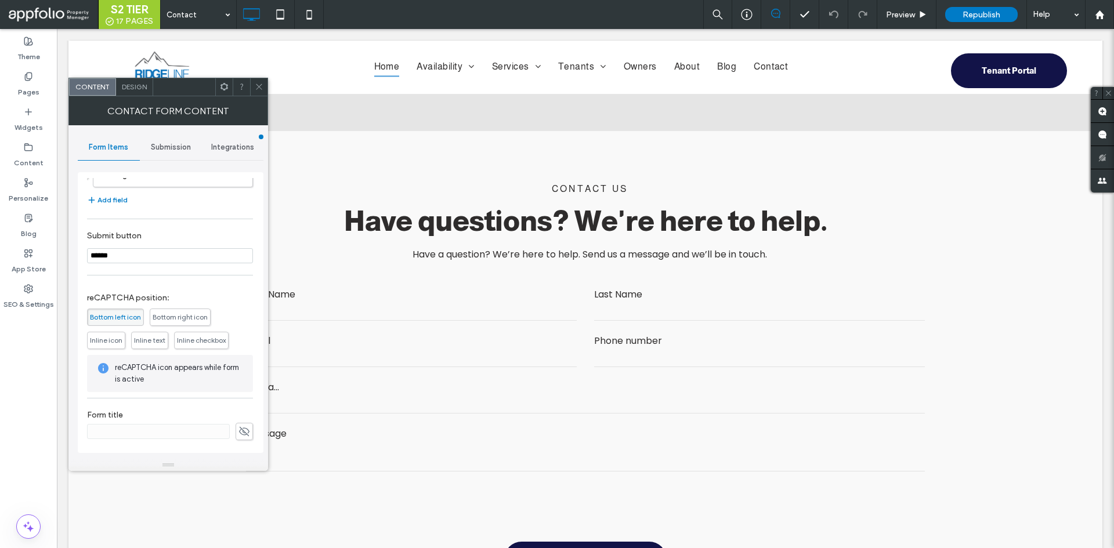
click at [212, 342] on span "Inline checkbox" at bounding box center [201, 340] width 49 height 9
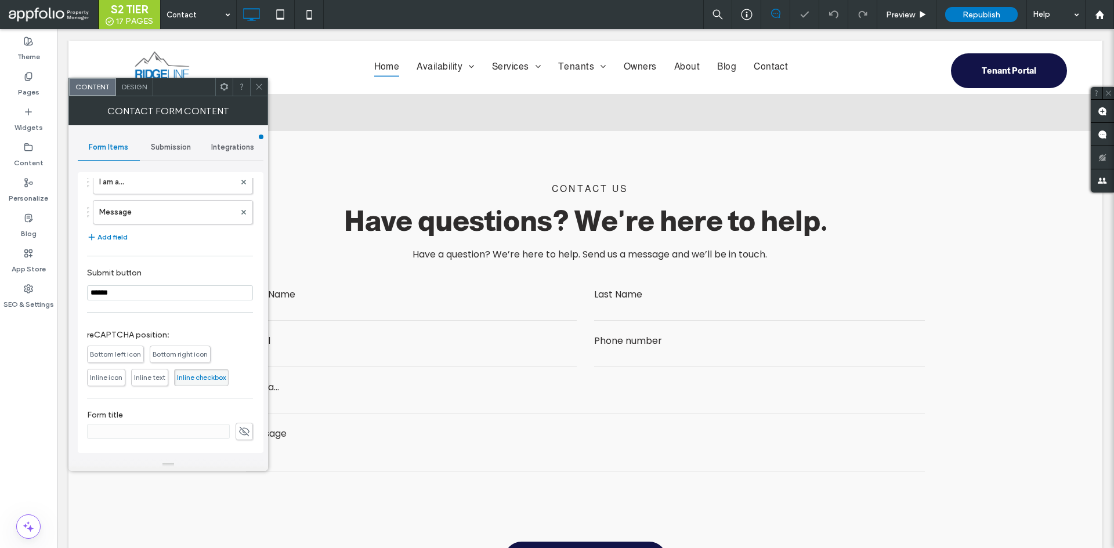
scroll to position [178, 0]
click at [261, 96] on div "Contact Form Content" at bounding box center [168, 110] width 200 height 29
click at [257, 93] on span at bounding box center [259, 86] width 9 height 17
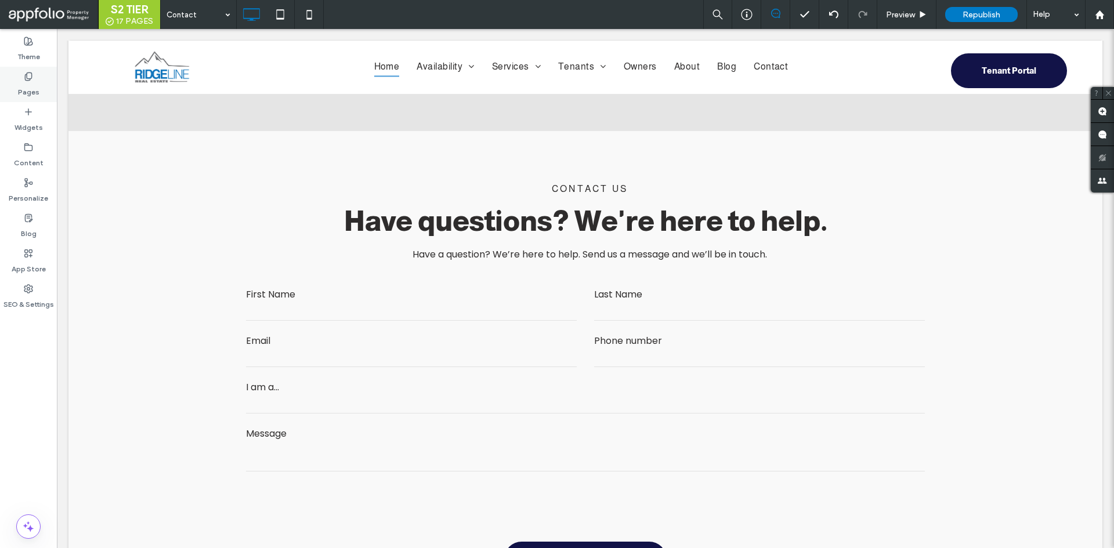
click at [24, 75] on icon at bounding box center [28, 76] width 9 height 9
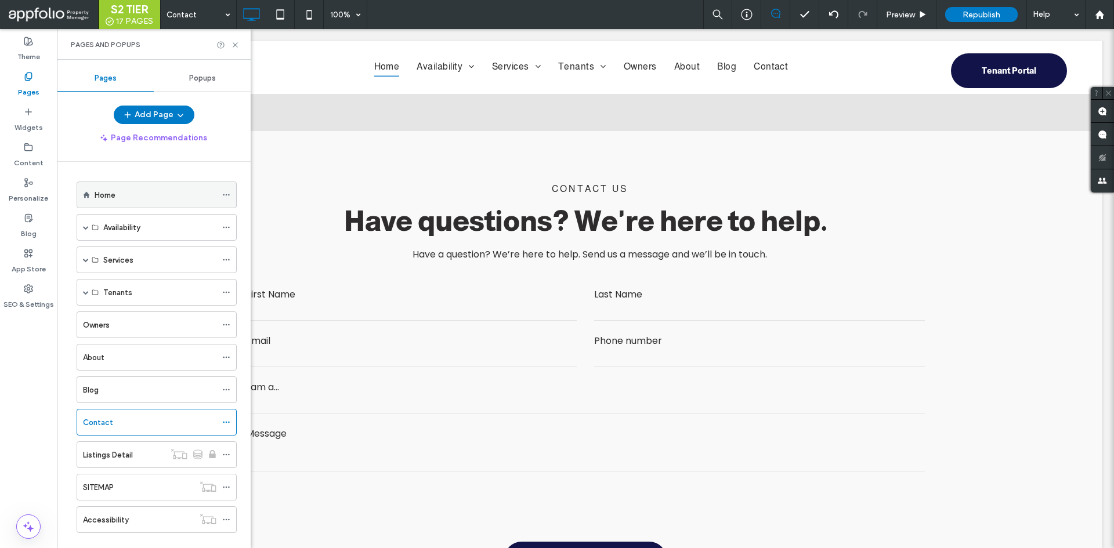
click at [157, 191] on div "Home" at bounding box center [156, 195] width 122 height 12
click at [235, 44] on div at bounding box center [557, 274] width 1114 height 548
click at [235, 44] on icon at bounding box center [235, 45] width 9 height 9
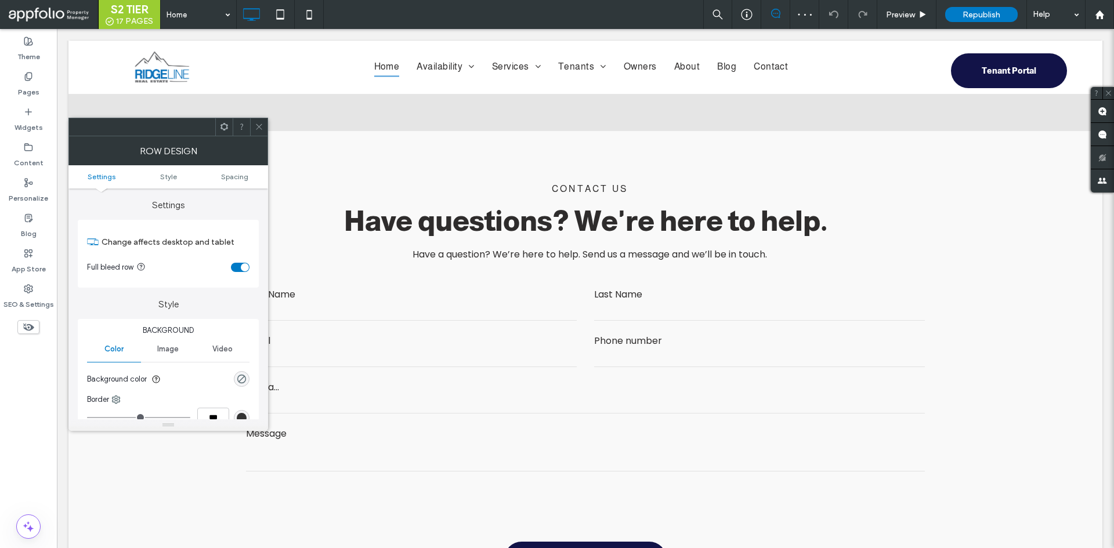
click at [262, 131] on icon at bounding box center [259, 126] width 9 height 9
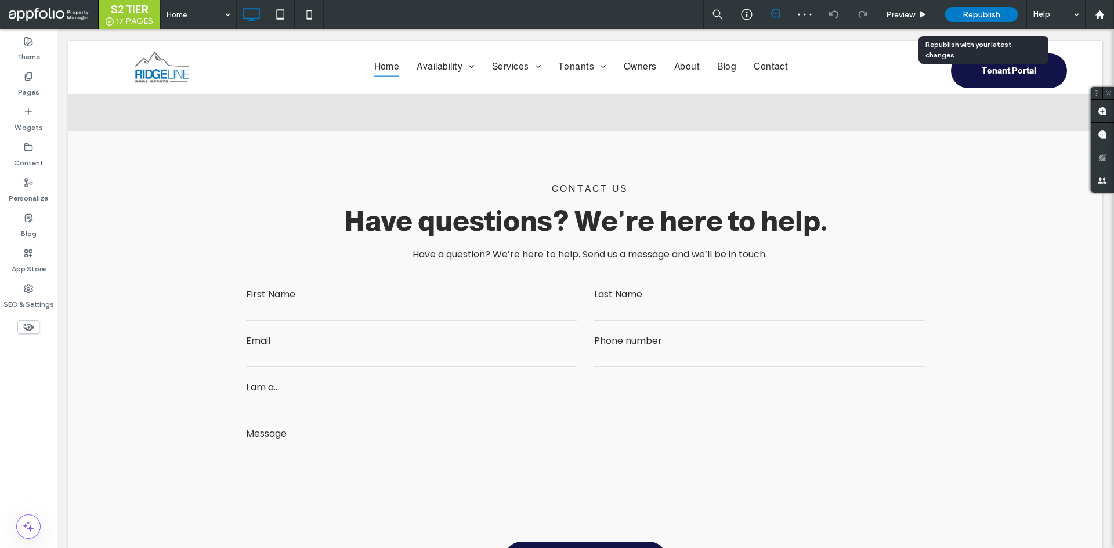
click at [965, 28] on div "Republish" at bounding box center [981, 14] width 73 height 29
click at [973, 16] on span "Republish" at bounding box center [982, 15] width 38 height 10
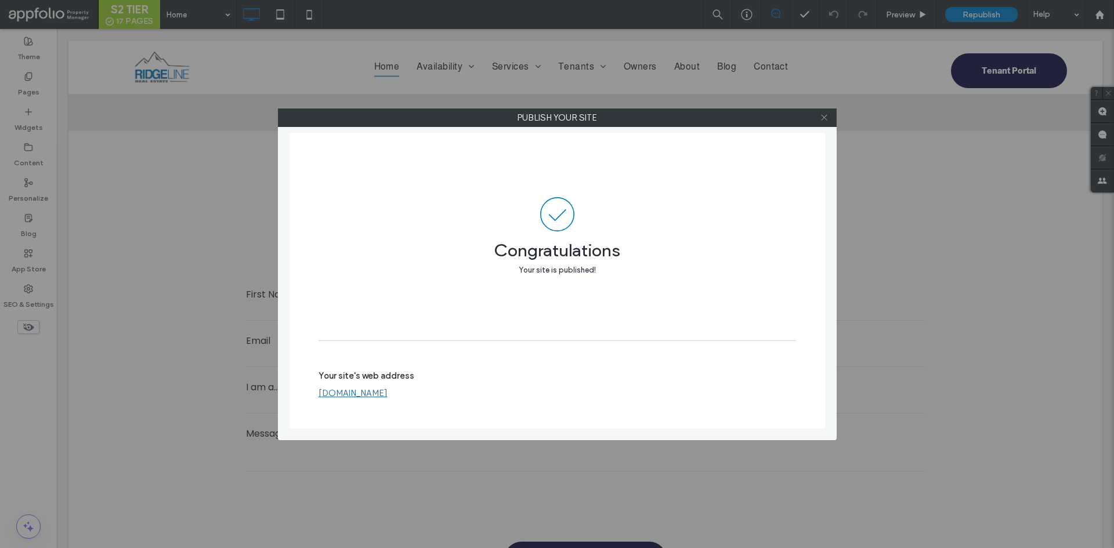
click at [820, 114] on div at bounding box center [824, 117] width 17 height 17
click at [821, 116] on icon at bounding box center [824, 117] width 9 height 9
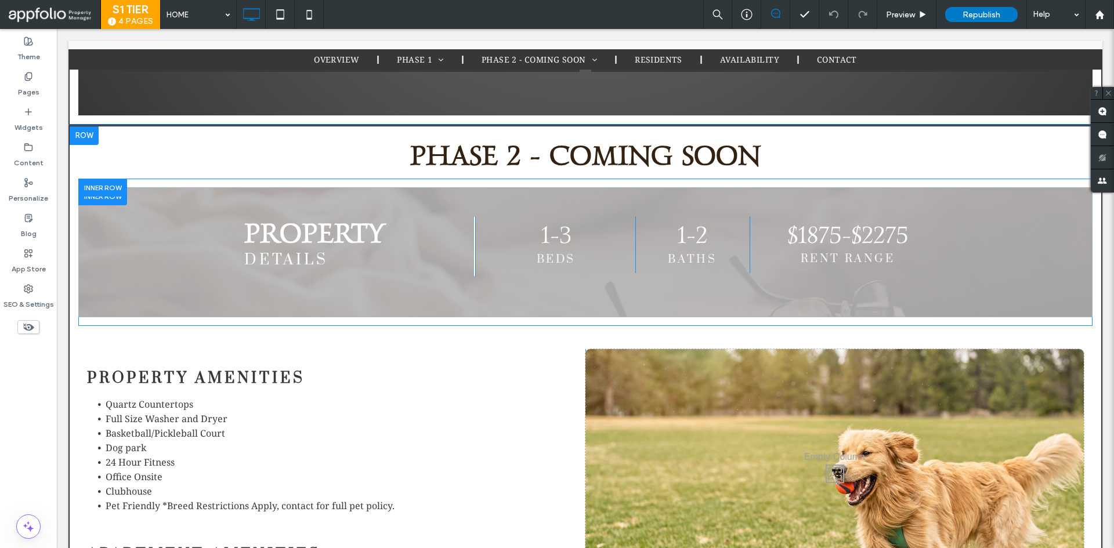
scroll to position [2901, 0]
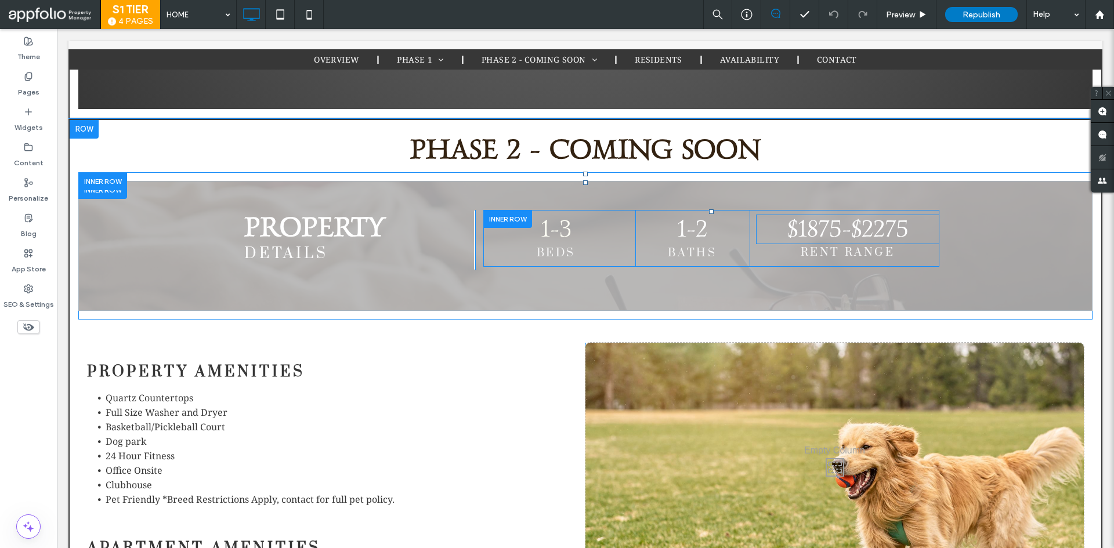
click at [848, 210] on div "$1875-$2275 RENT RANGE Click To Paste" at bounding box center [845, 238] width 190 height 57
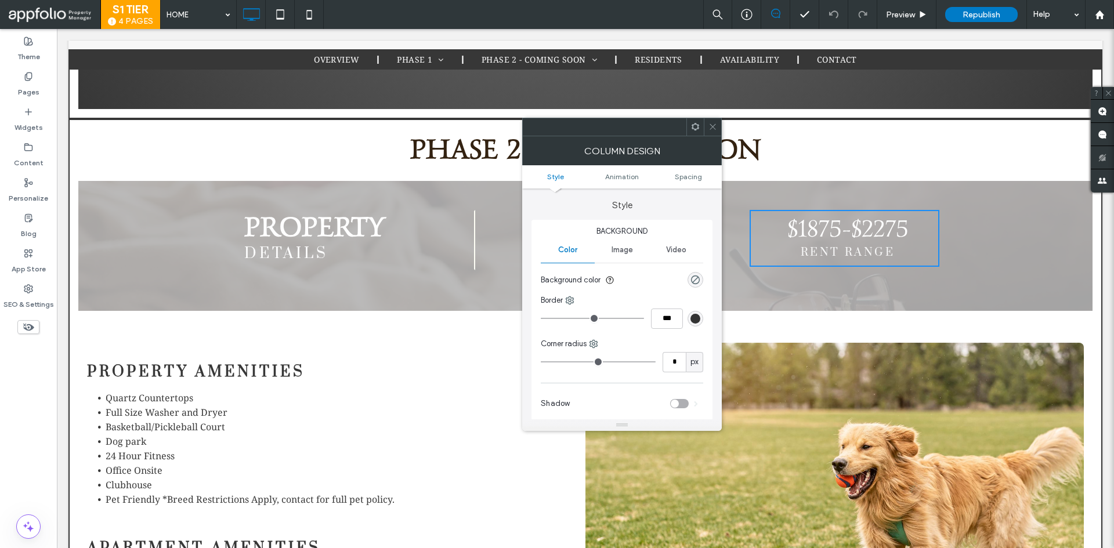
click at [708, 124] on div at bounding box center [712, 126] width 17 height 17
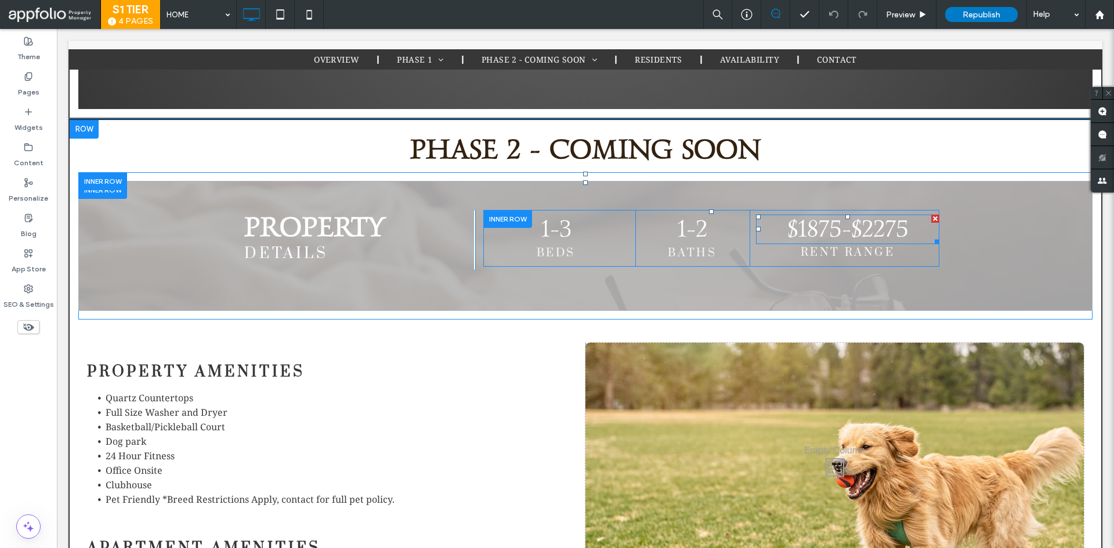
click at [914, 215] on h2 "$1875-$2275" at bounding box center [847, 230] width 183 height 30
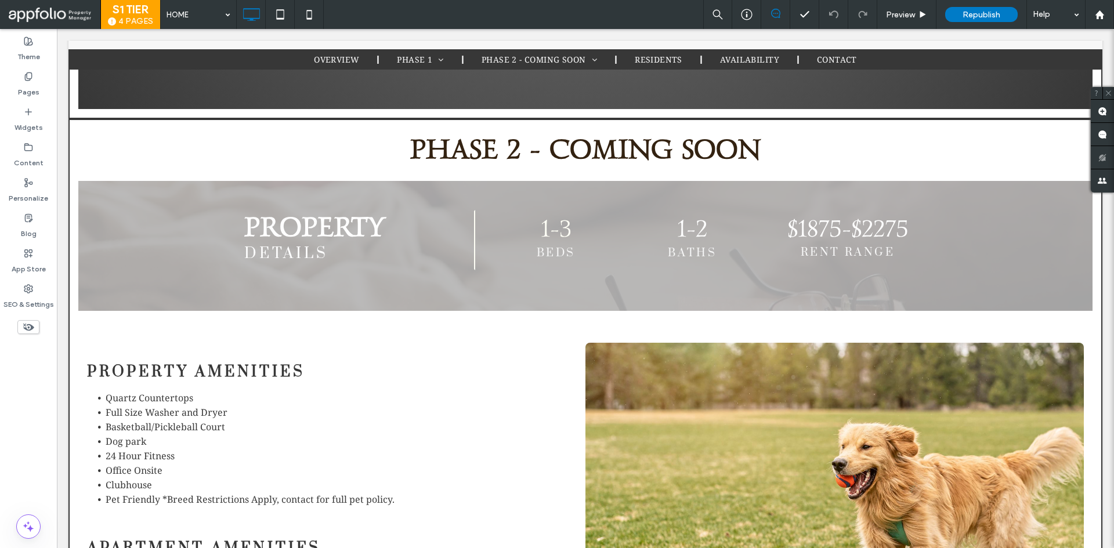
click at [872, 215] on span "$1875-$2275" at bounding box center [847, 230] width 121 height 30
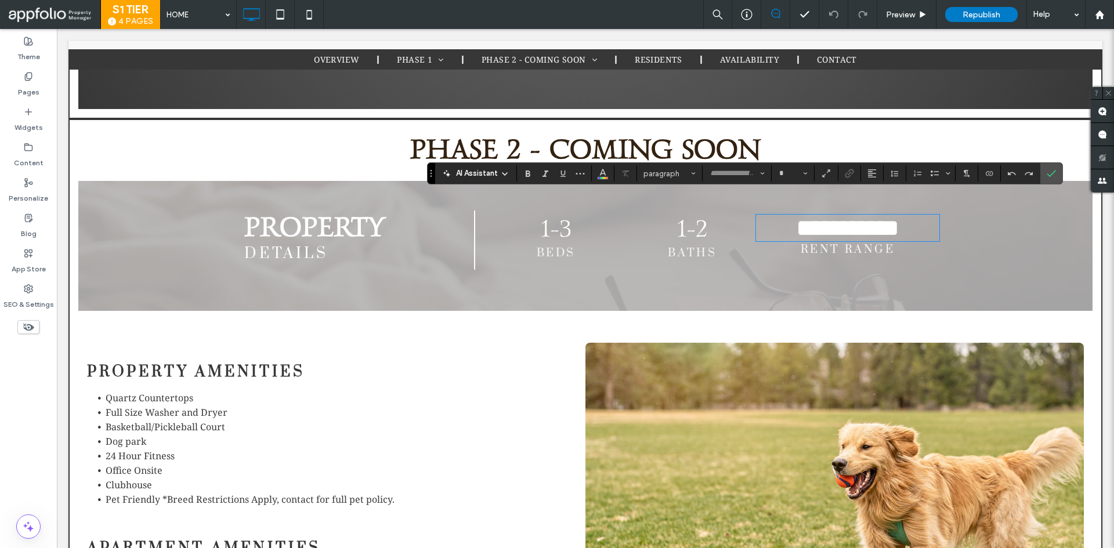
type input "**********"
type input "**"
click at [869, 216] on span "**********" at bounding box center [847, 228] width 103 height 24
drag, startPoint x: 872, startPoint y: 207, endPoint x: 911, endPoint y: 206, distance: 39.5
click at [911, 215] on h2 "**********" at bounding box center [847, 228] width 183 height 27
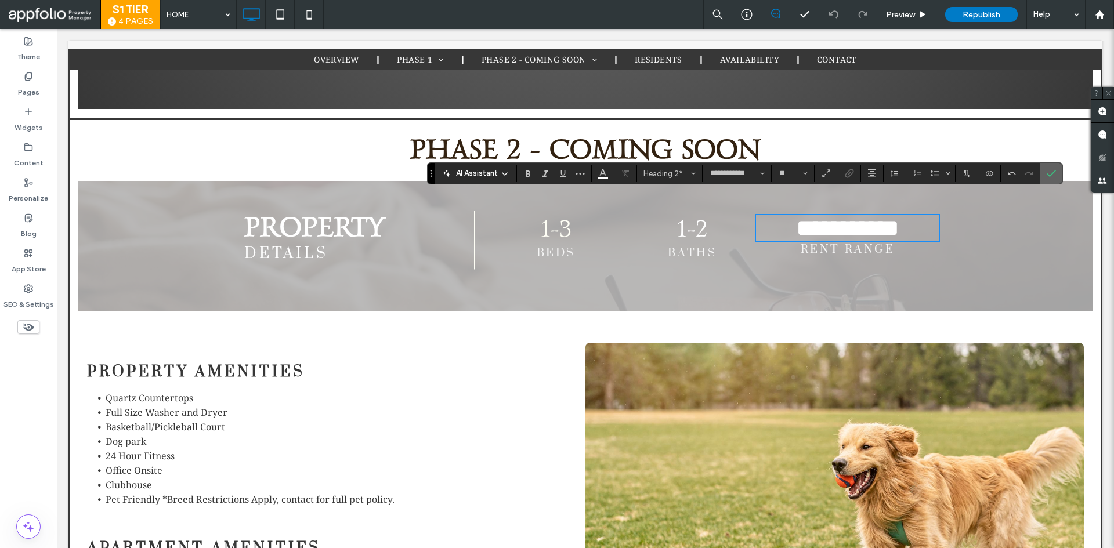
drag, startPoint x: 1047, startPoint y: 173, endPoint x: 980, endPoint y: 142, distance: 73.5
click at [1047, 173] on icon "Confirm" at bounding box center [1051, 173] width 9 height 9
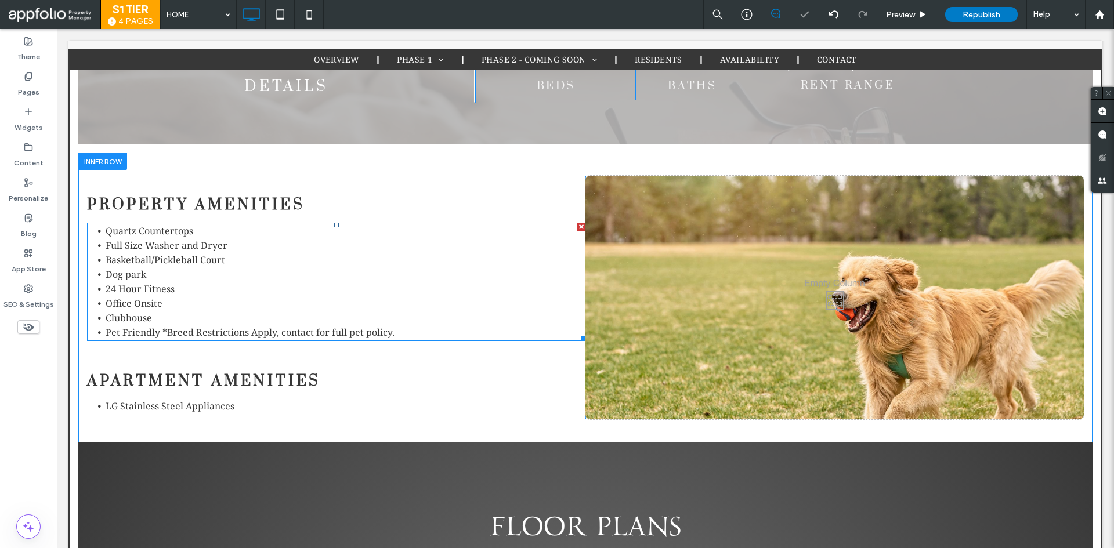
scroll to position [3076, 0]
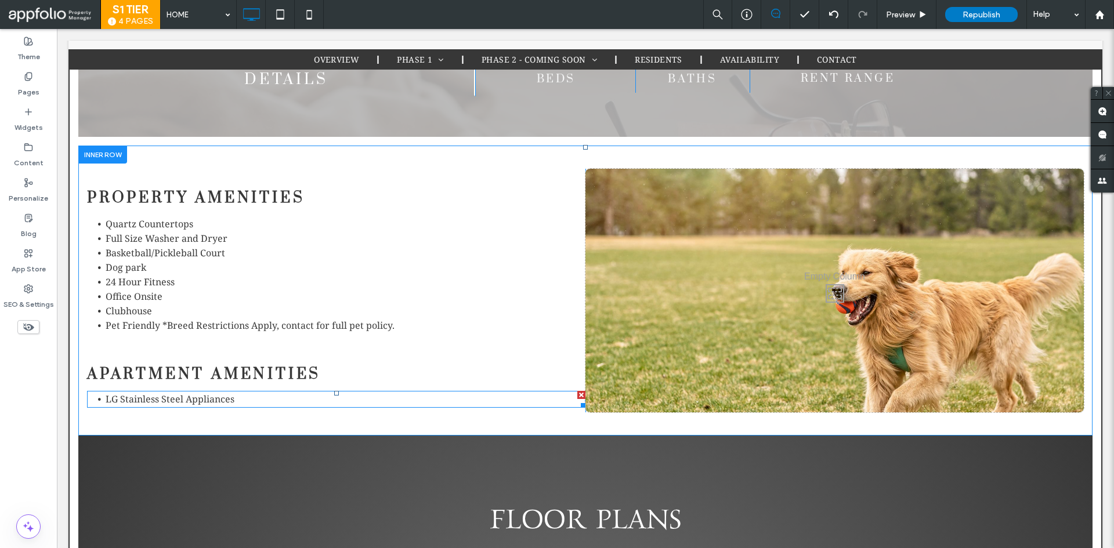
click at [266, 392] on li "LG Stainless Steel Appliances" at bounding box center [346, 399] width 480 height 15
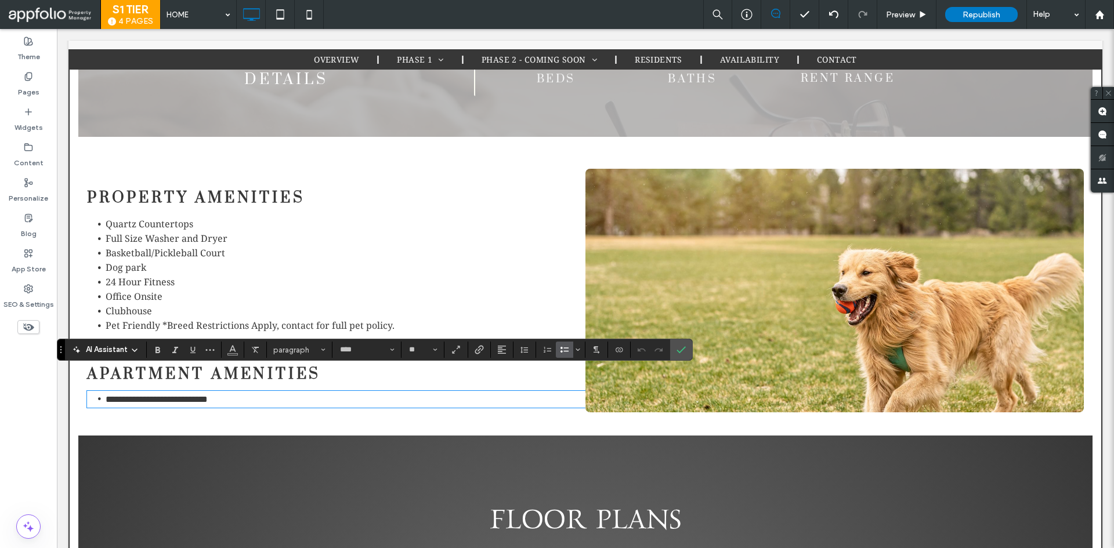
scroll to position [0, 0]
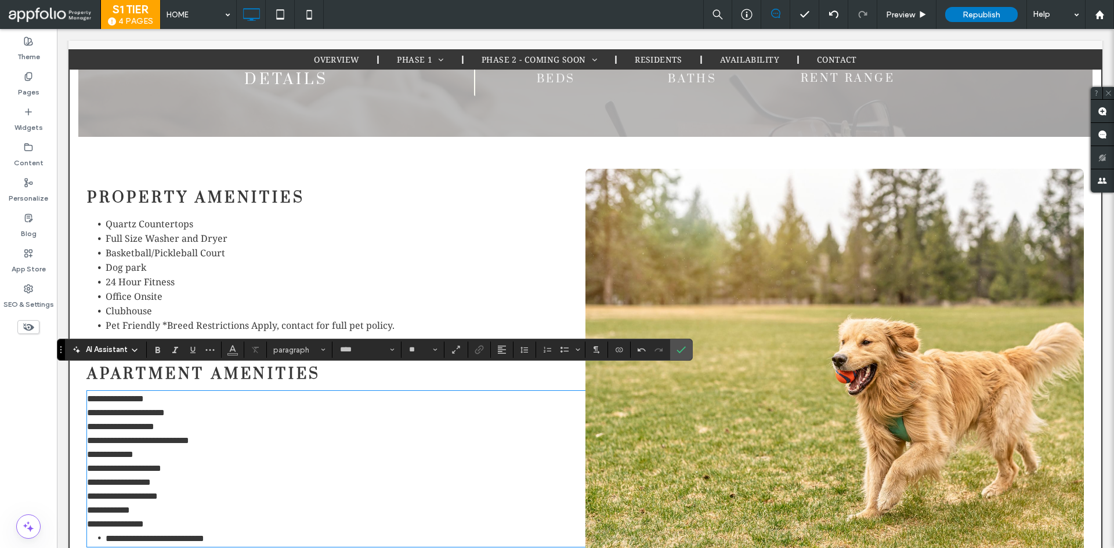
type input "**********"
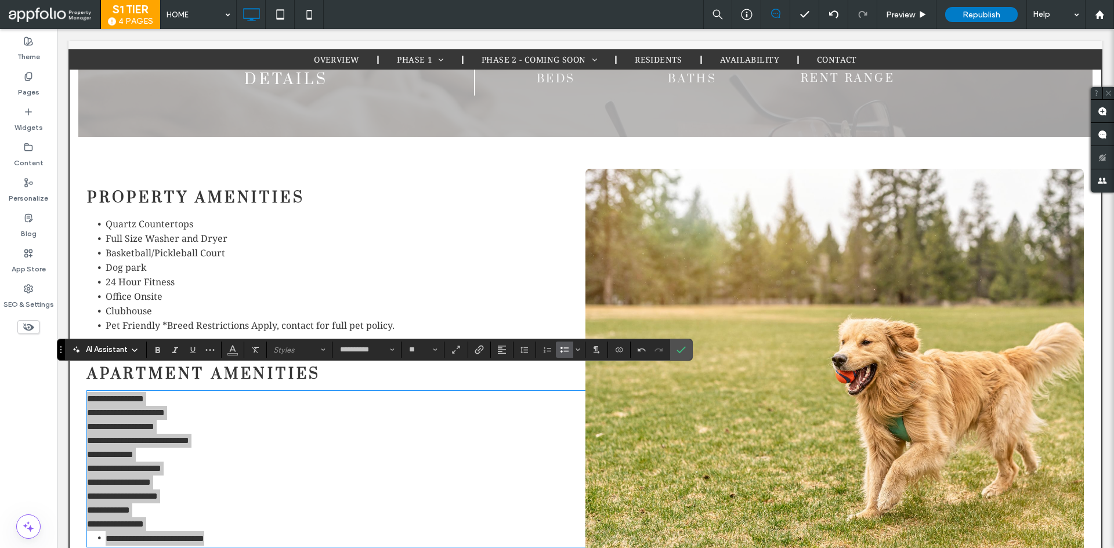
click at [560, 353] on icon "Bulleted List" at bounding box center [564, 349] width 9 height 9
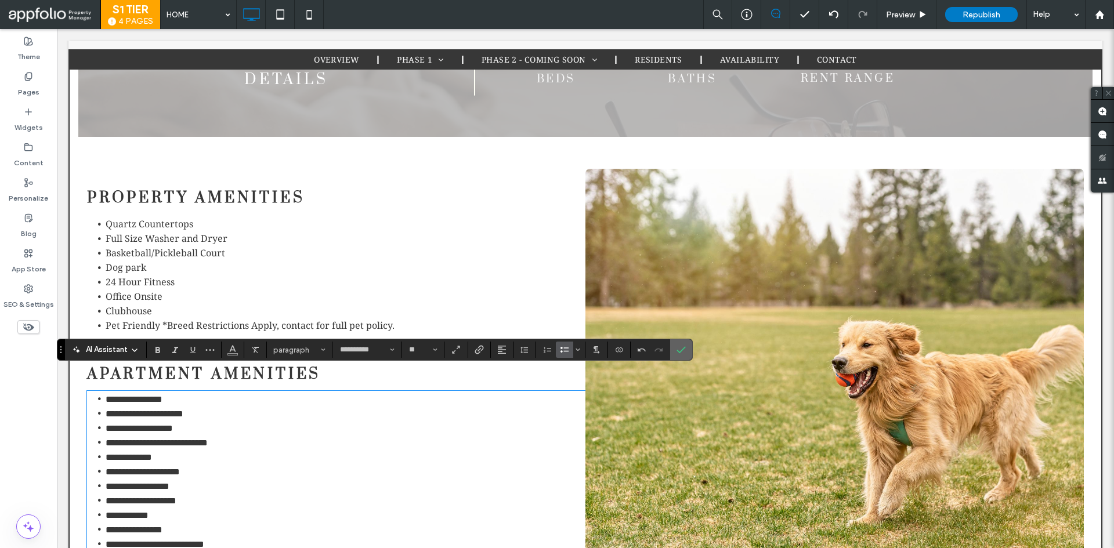
drag, startPoint x: 683, startPoint y: 350, endPoint x: 608, endPoint y: 338, distance: 76.4
click at [683, 350] on use "Confirm" at bounding box center [681, 350] width 9 height 7
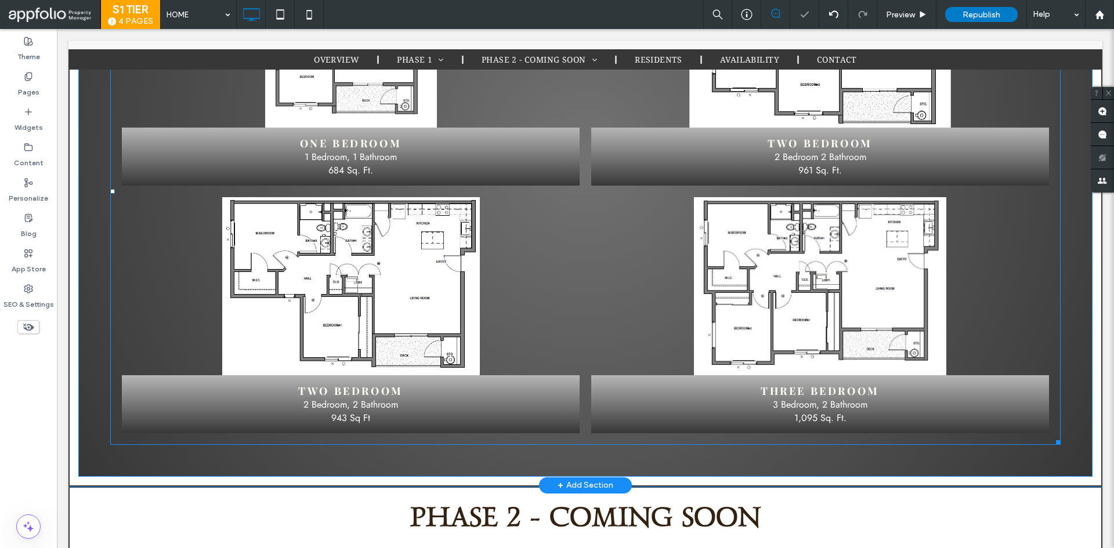
scroll to position [2437, 0]
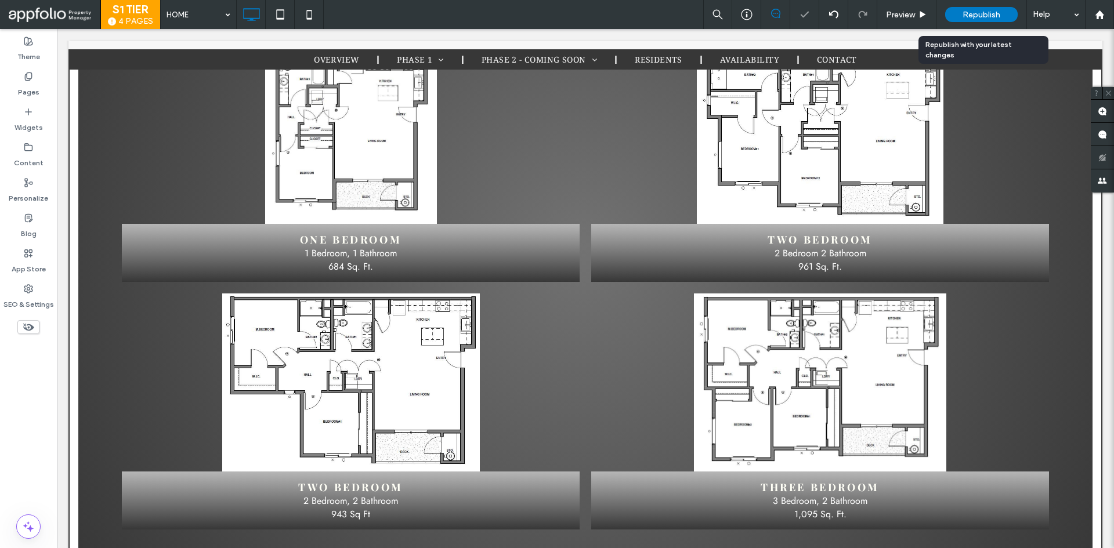
click at [978, 16] on span "Republish" at bounding box center [982, 15] width 38 height 10
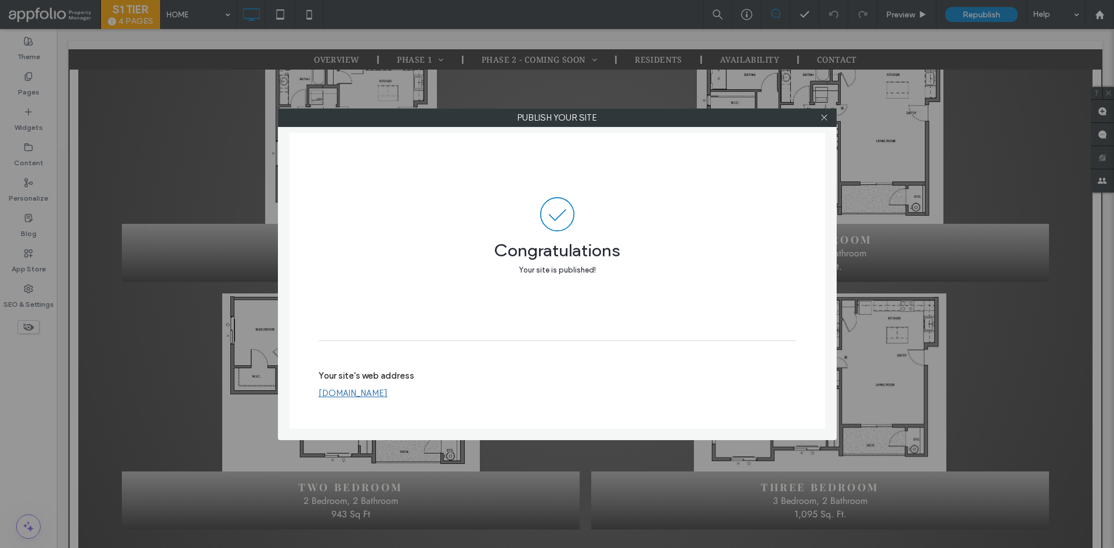
drag, startPoint x: 823, startPoint y: 120, endPoint x: 797, endPoint y: 125, distance: 26.8
click at [823, 120] on icon at bounding box center [824, 117] width 9 height 9
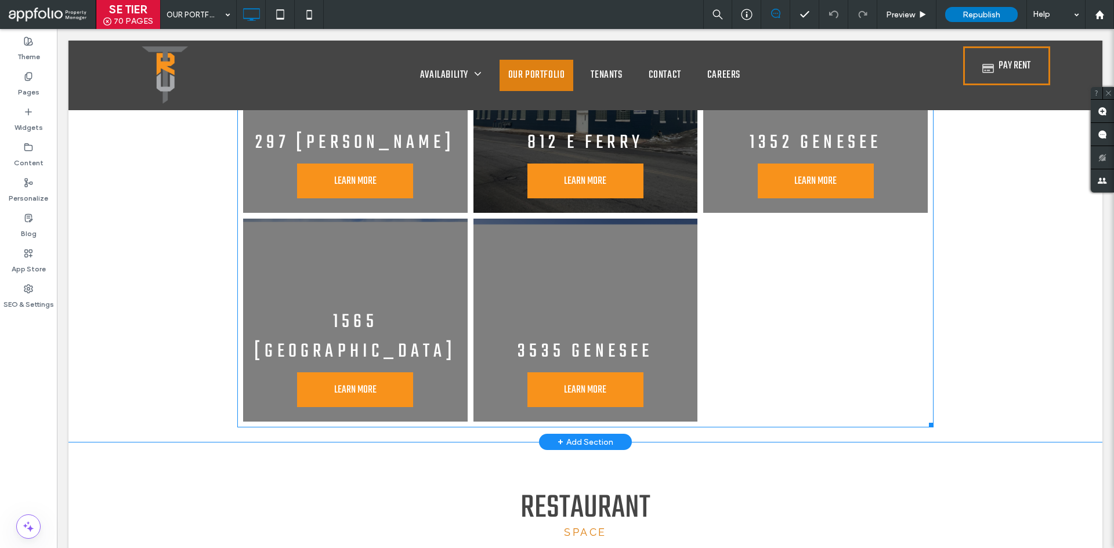
scroll to position [4642, 0]
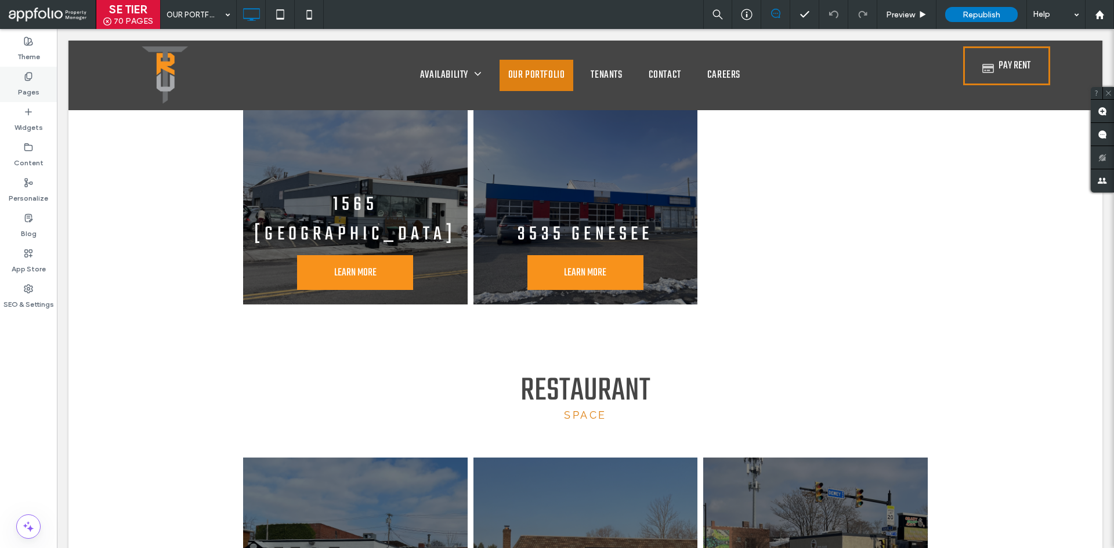
click at [40, 81] on div "Pages" at bounding box center [28, 84] width 57 height 35
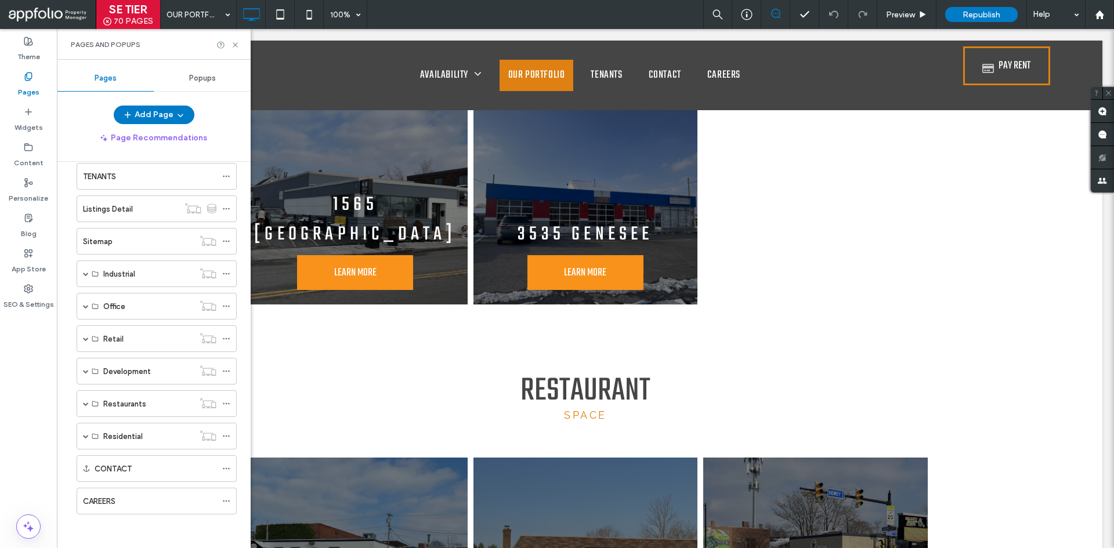
scroll to position [117, 0]
click at [81, 269] on div "Industrial" at bounding box center [157, 272] width 160 height 27
click at [88, 274] on span at bounding box center [86, 273] width 6 height 6
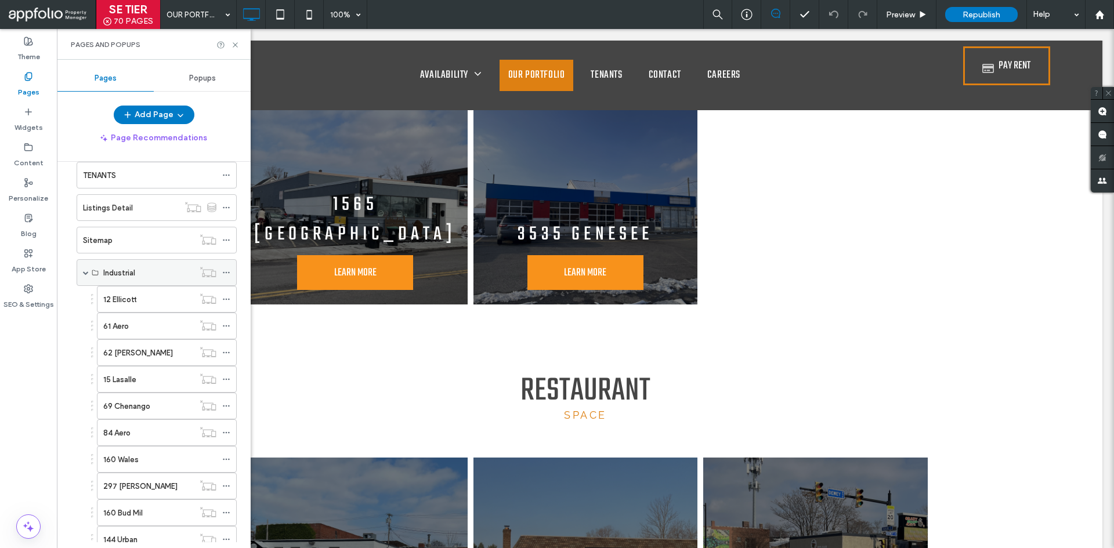
click at [92, 272] on use at bounding box center [95, 272] width 6 height 5
click at [87, 273] on span at bounding box center [86, 273] width 6 height 6
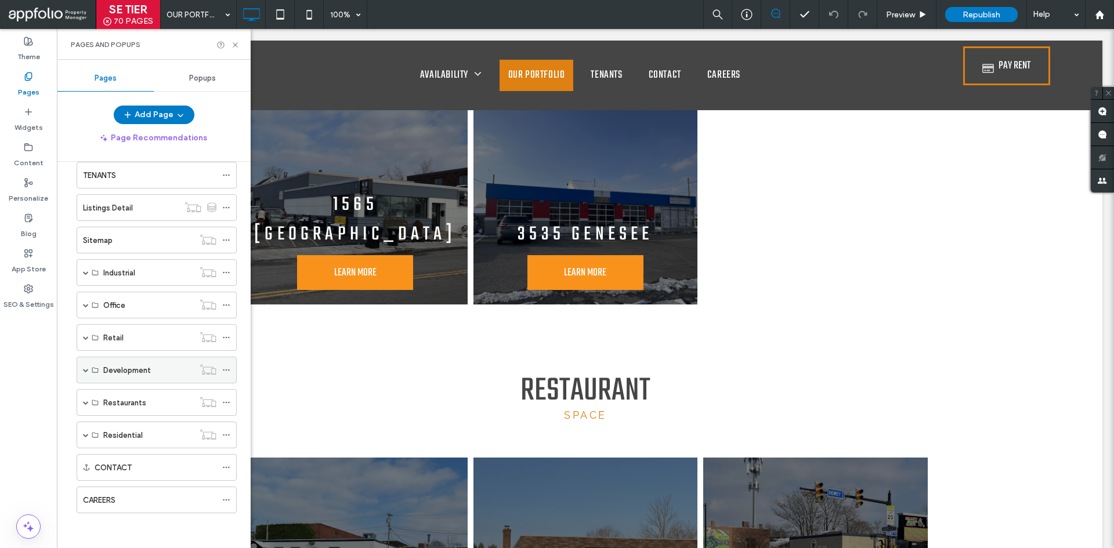
click at [84, 370] on span at bounding box center [86, 370] width 6 height 6
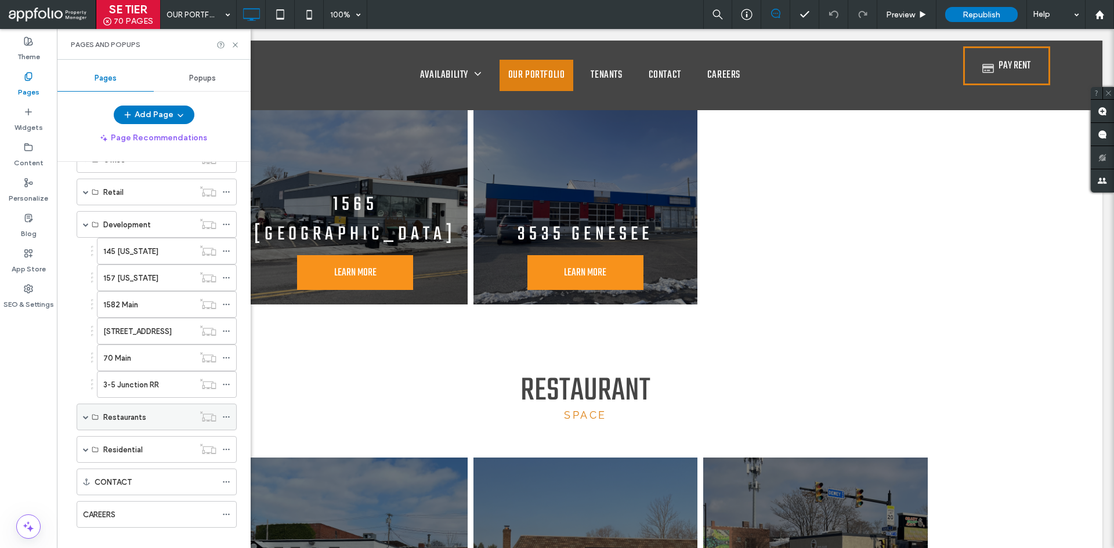
scroll to position [277, 0]
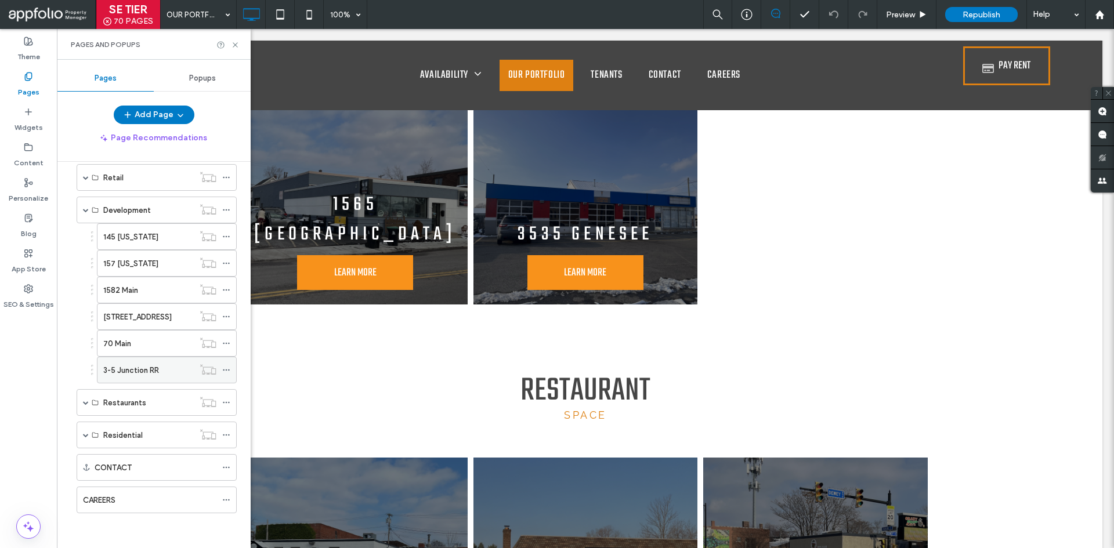
click at [147, 369] on label "3-5 Junction RR" at bounding box center [131, 370] width 56 height 20
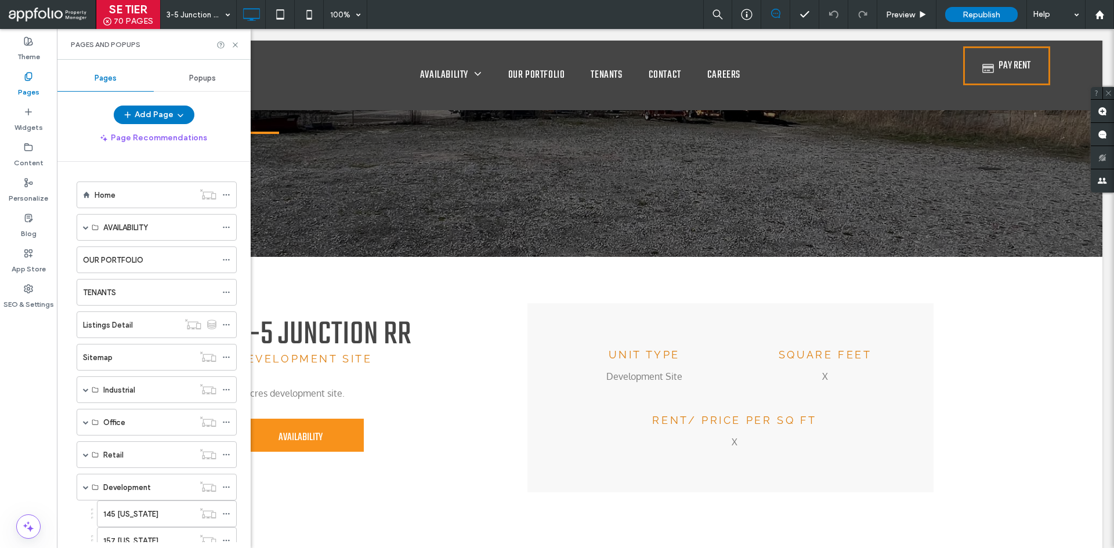
scroll to position [58, 0]
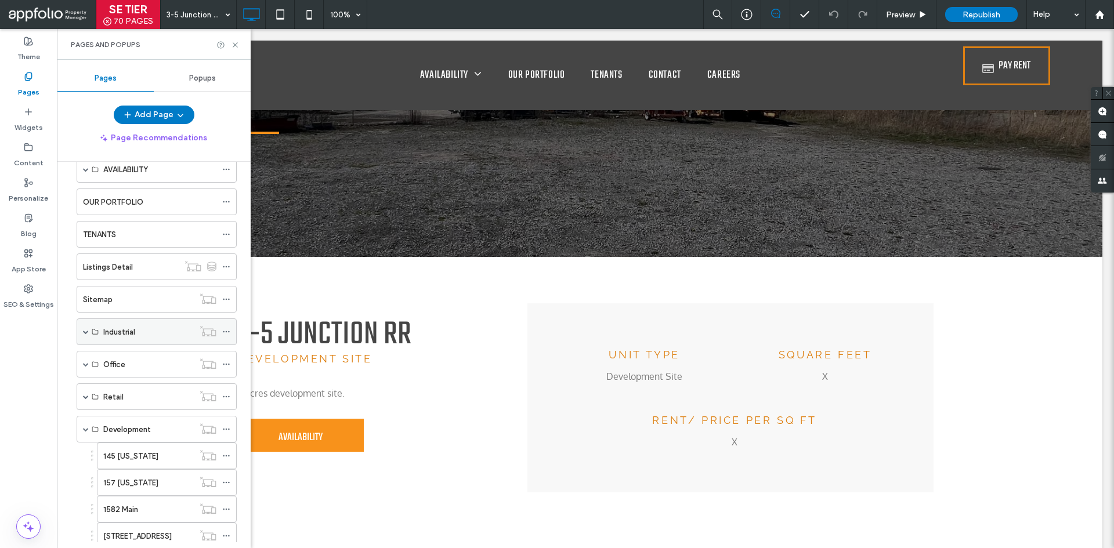
click at [81, 330] on div "Industrial" at bounding box center [157, 332] width 160 height 27
click at [85, 331] on span at bounding box center [86, 332] width 6 height 6
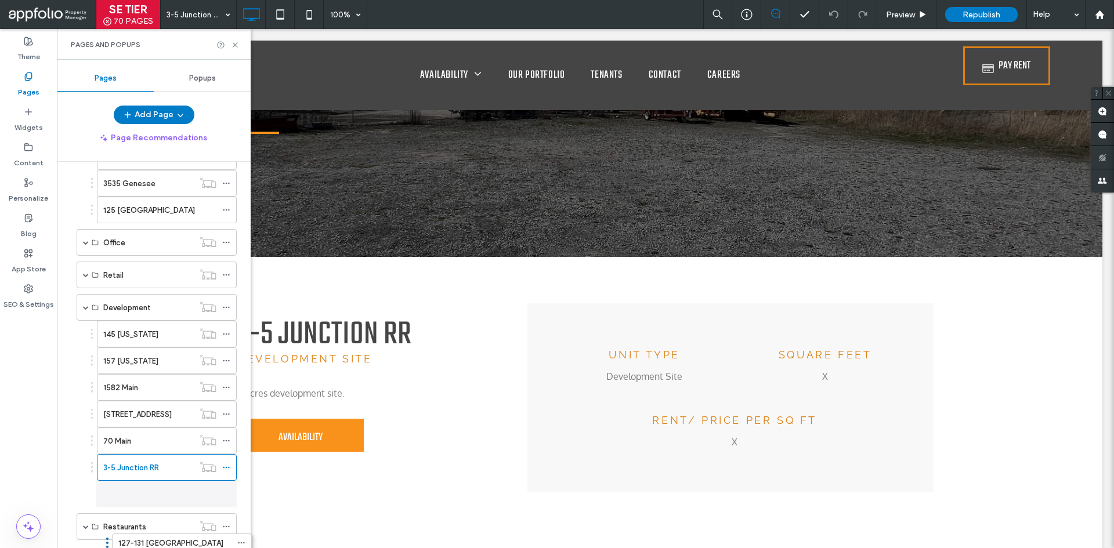
scroll to position [615, 0]
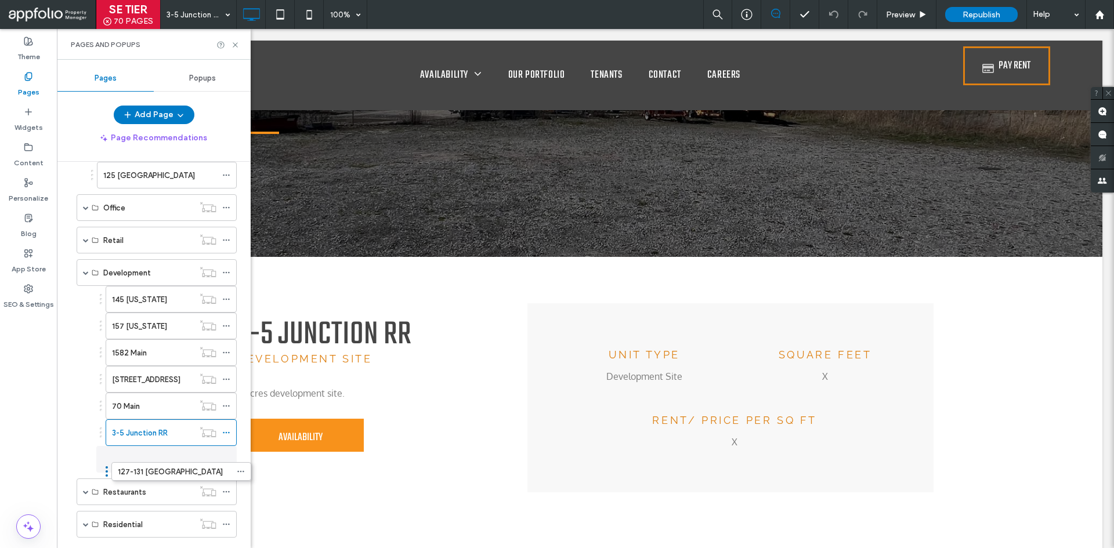
drag, startPoint x: 95, startPoint y: 293, endPoint x: 109, endPoint y: 468, distance: 175.8
click at [139, 455] on label "127-131 [GEOGRAPHIC_DATA]" at bounding box center [164, 460] width 105 height 20
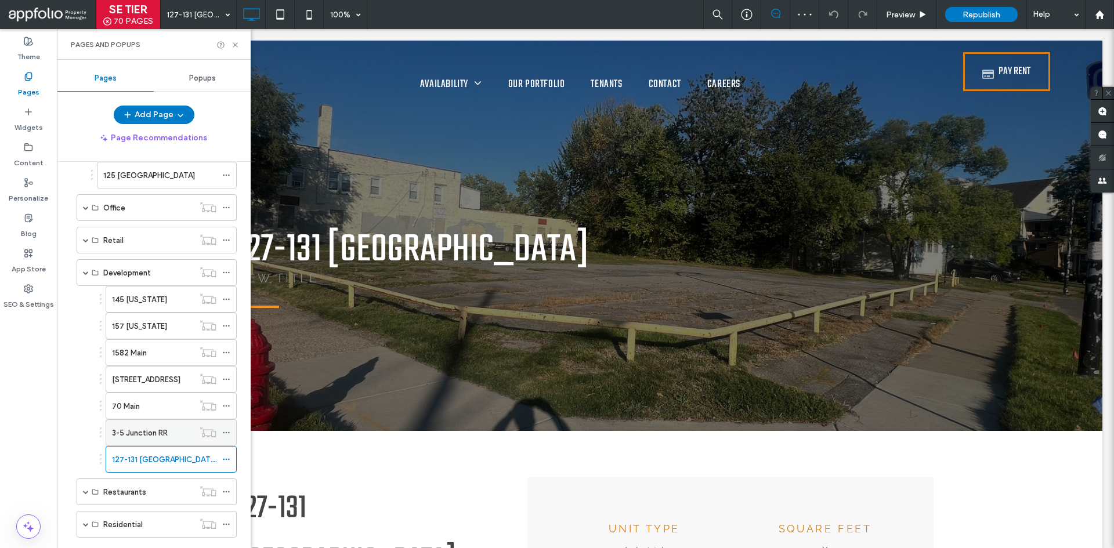
click at [140, 423] on div "3-5 Junction RR" at bounding box center [153, 433] width 82 height 26
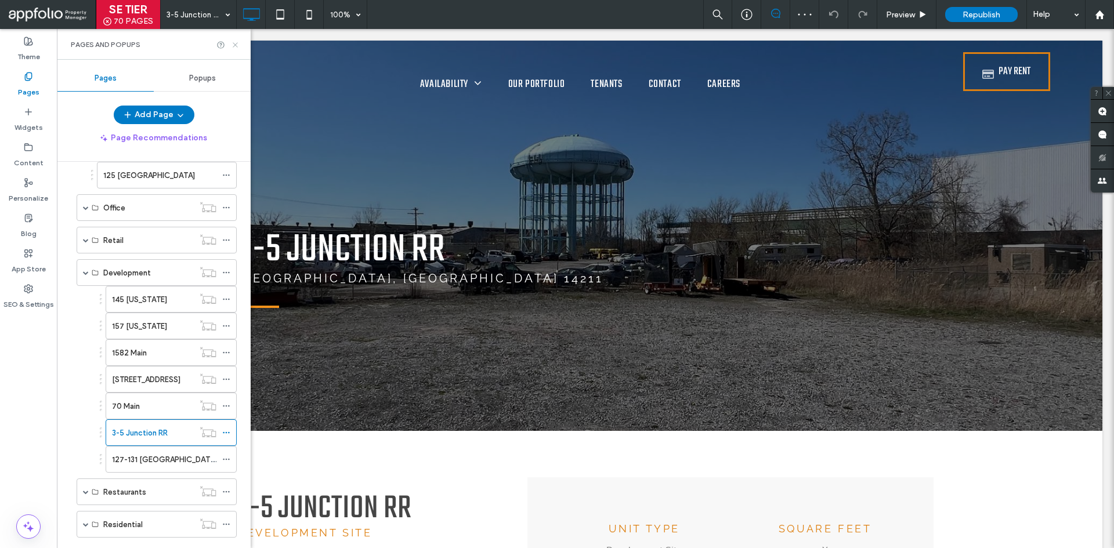
drag, startPoint x: 238, startPoint y: 48, endPoint x: 251, endPoint y: 161, distance: 114.5
click at [238, 48] on icon at bounding box center [235, 45] width 9 height 9
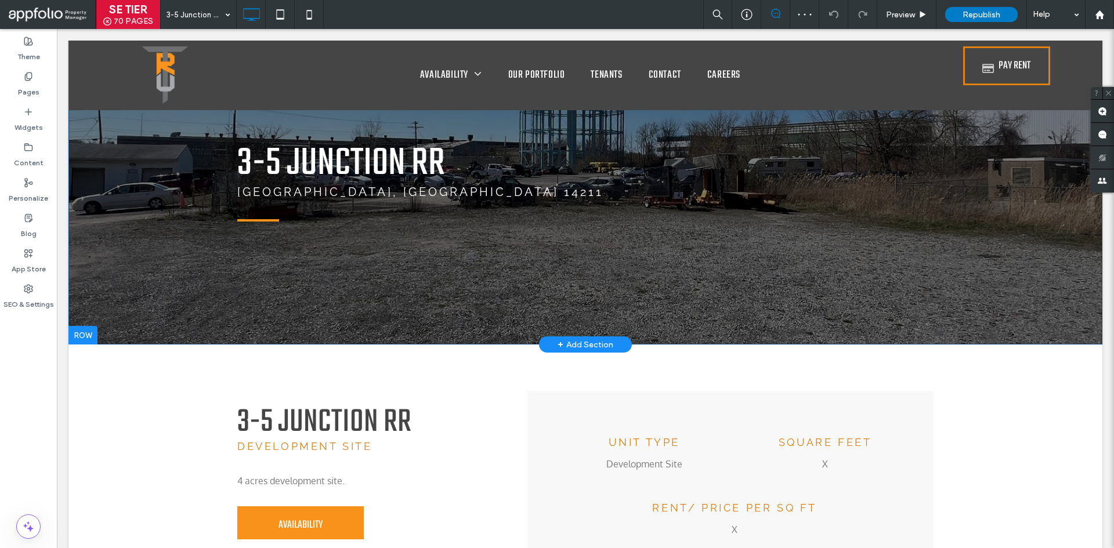
scroll to position [174, 0]
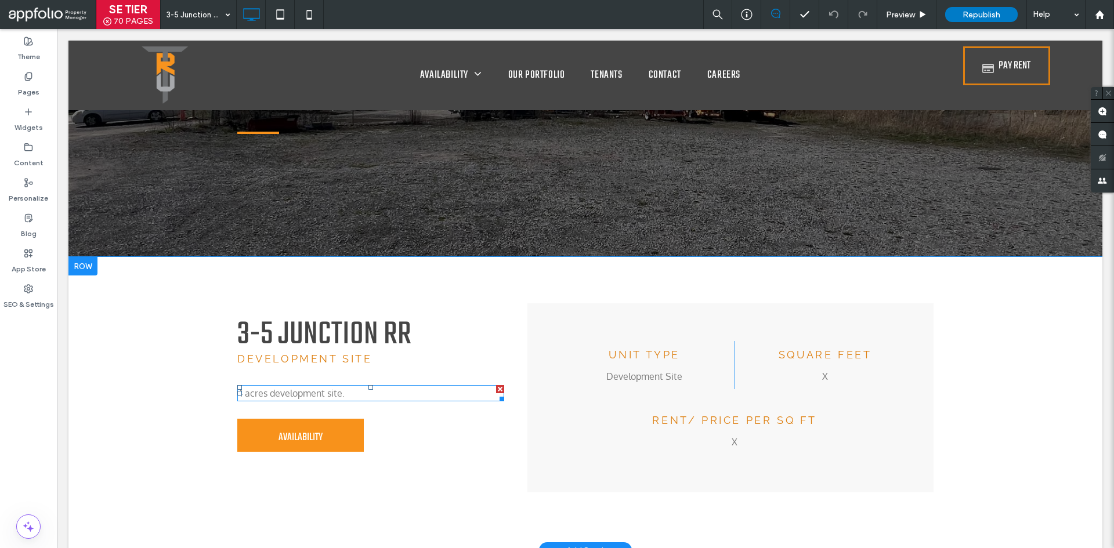
click at [319, 397] on span "4 acres development site." at bounding box center [290, 394] width 107 height 12
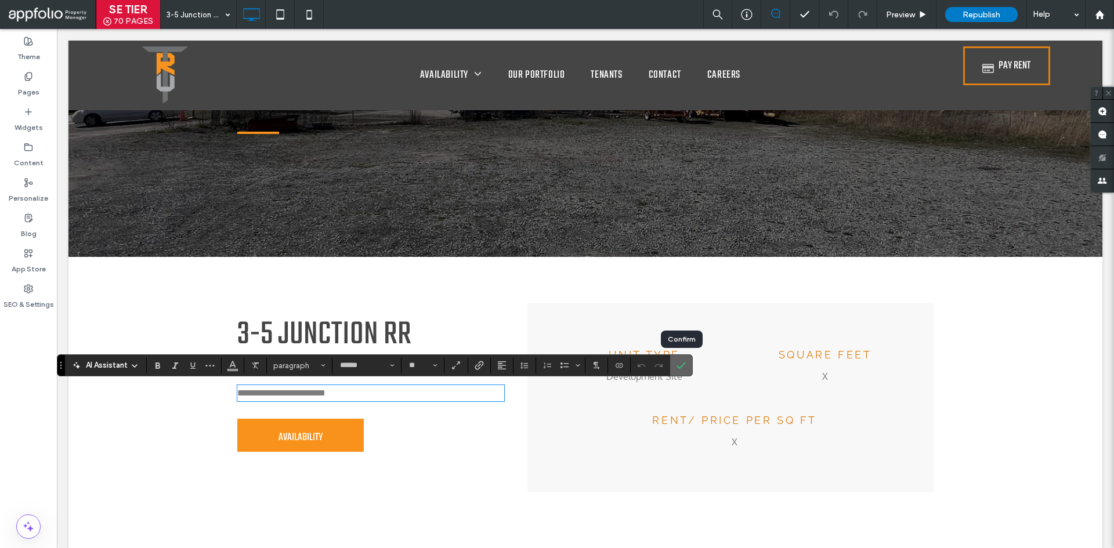
drag, startPoint x: 678, startPoint y: 363, endPoint x: 620, endPoint y: 334, distance: 64.4
click at [678, 363] on icon "Confirm" at bounding box center [681, 365] width 9 height 9
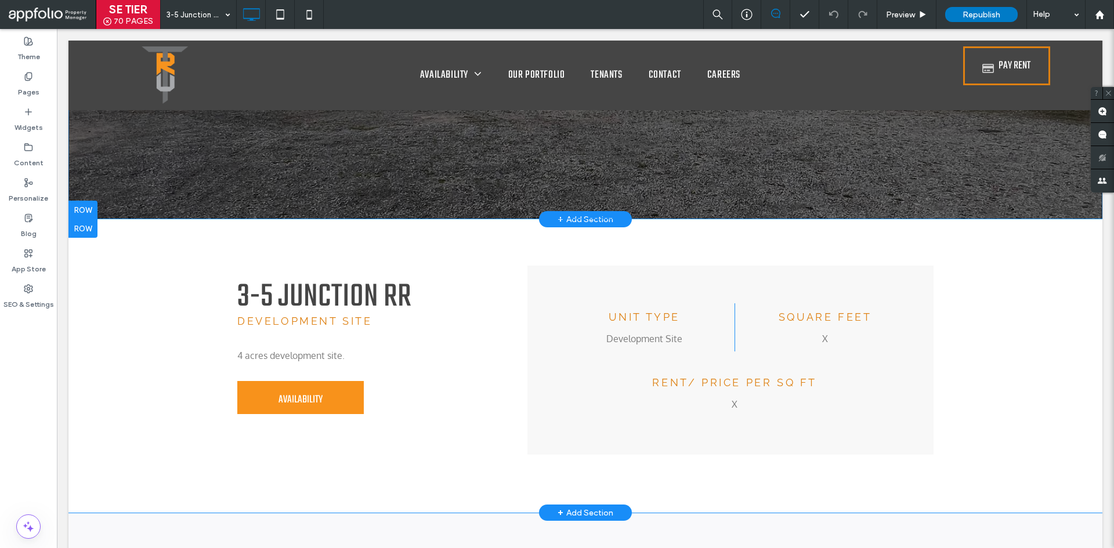
scroll to position [232, 0]
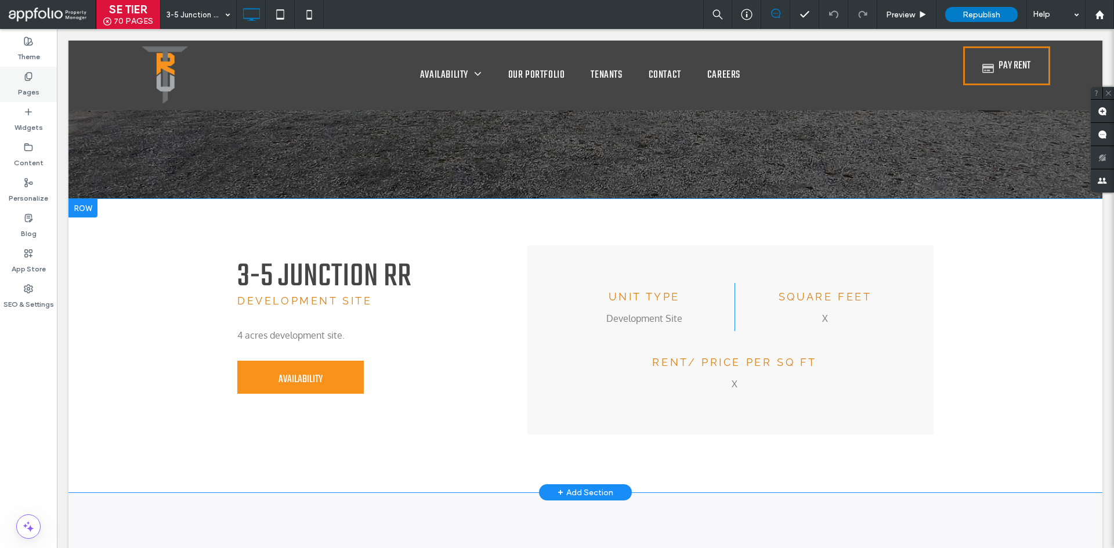
click at [34, 74] on div "Pages" at bounding box center [28, 84] width 57 height 35
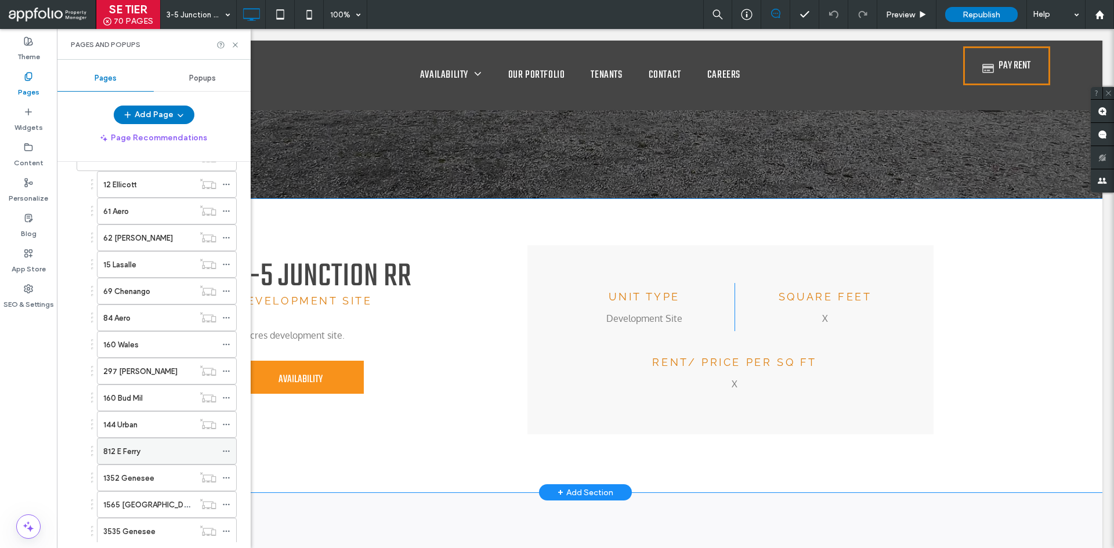
scroll to position [290, 0]
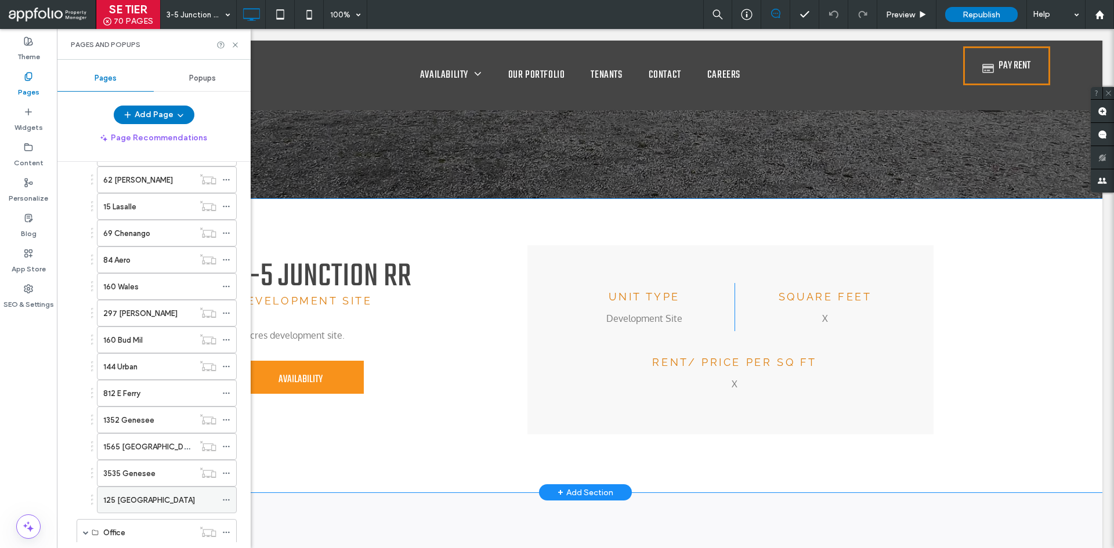
click at [156, 492] on div "125 [GEOGRAPHIC_DATA]" at bounding box center [159, 500] width 113 height 26
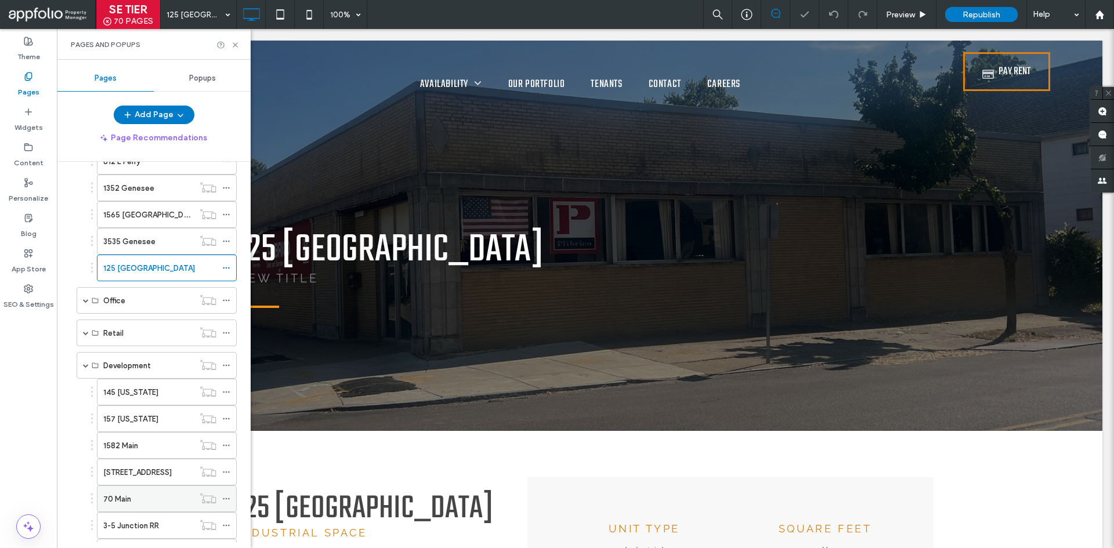
scroll to position [638, 0]
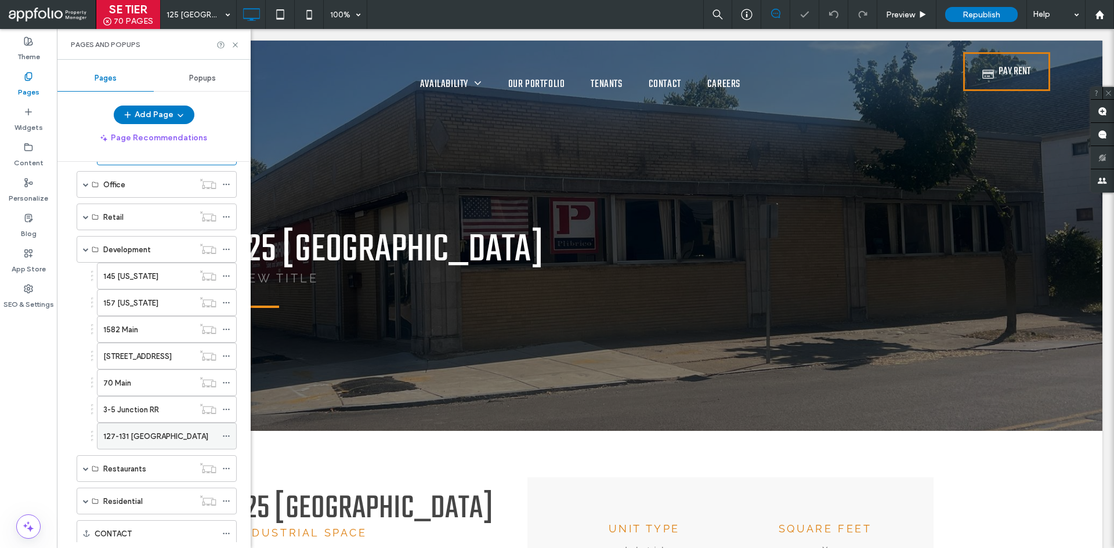
click at [155, 438] on label "127-131 [GEOGRAPHIC_DATA]" at bounding box center [155, 437] width 105 height 20
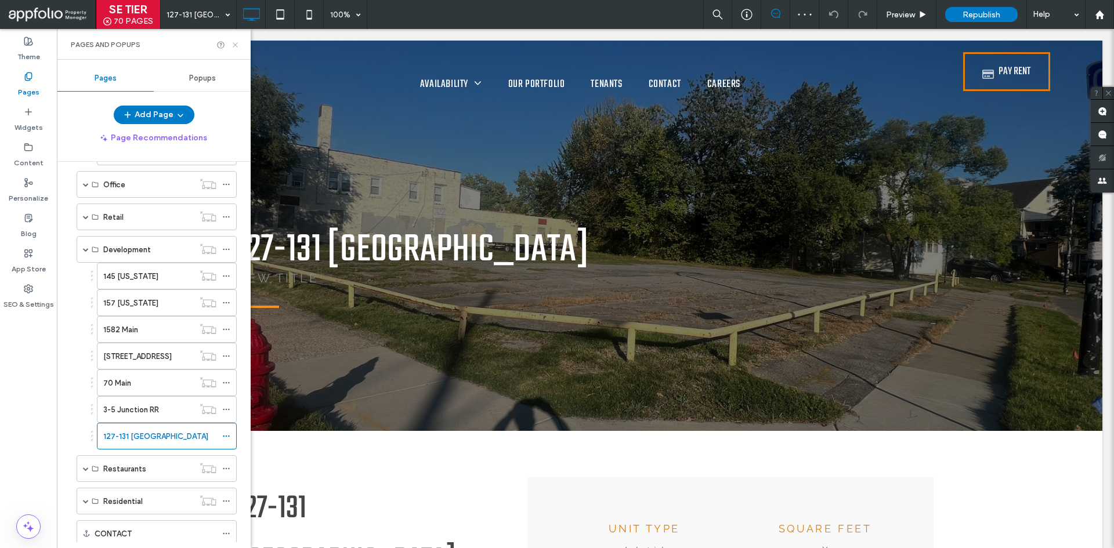
click at [235, 45] on use at bounding box center [235, 44] width 5 height 5
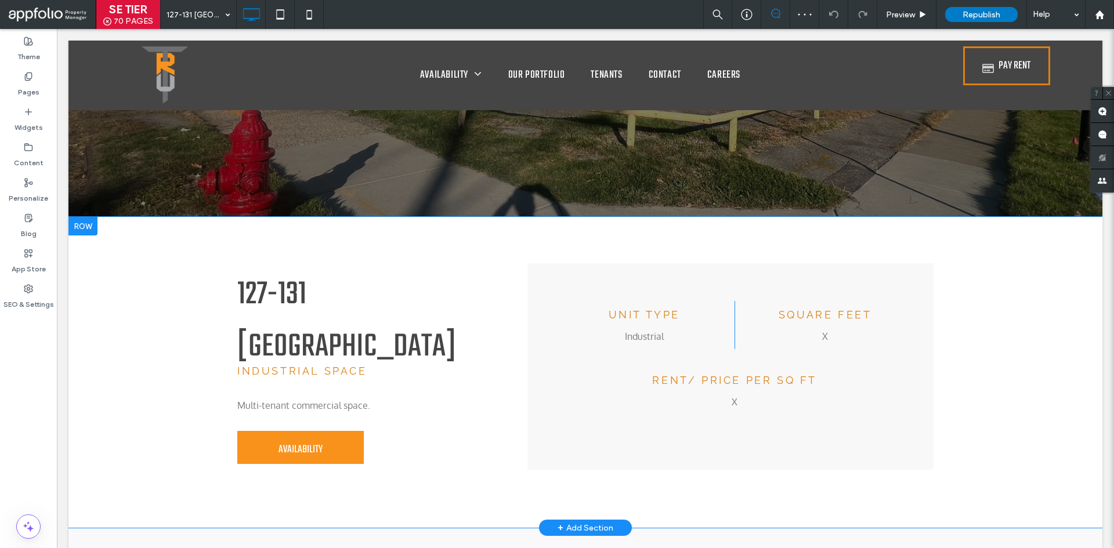
scroll to position [232, 0]
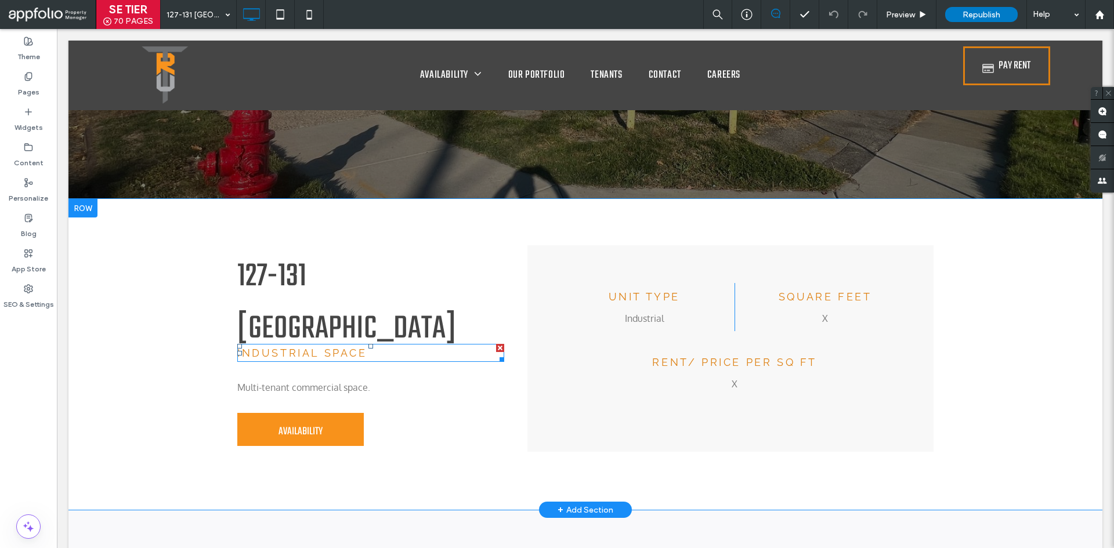
click at [329, 347] on span "Industrial space" at bounding box center [302, 353] width 130 height 12
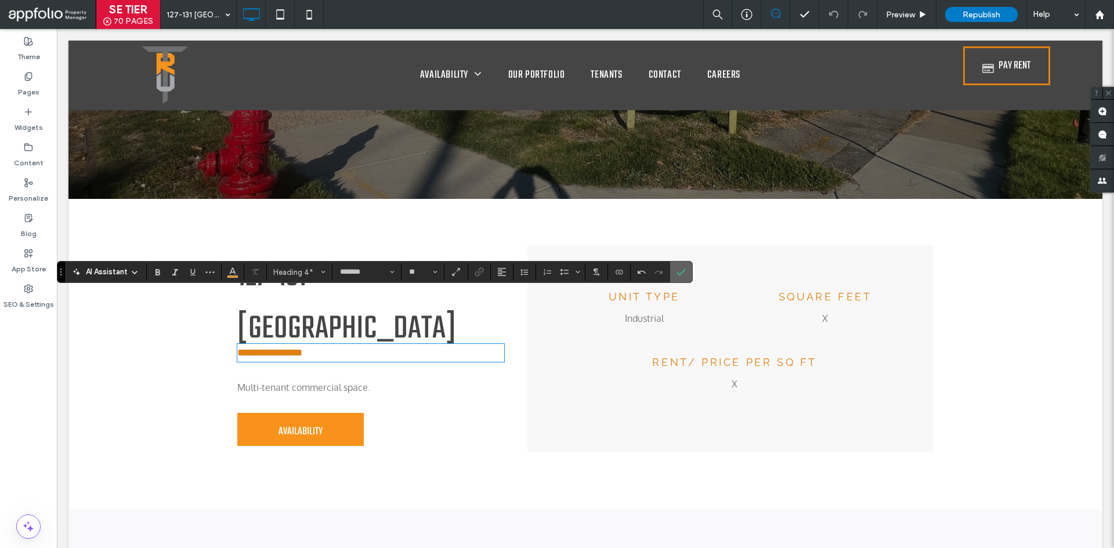
click at [677, 270] on icon "Confirm" at bounding box center [681, 272] width 9 height 9
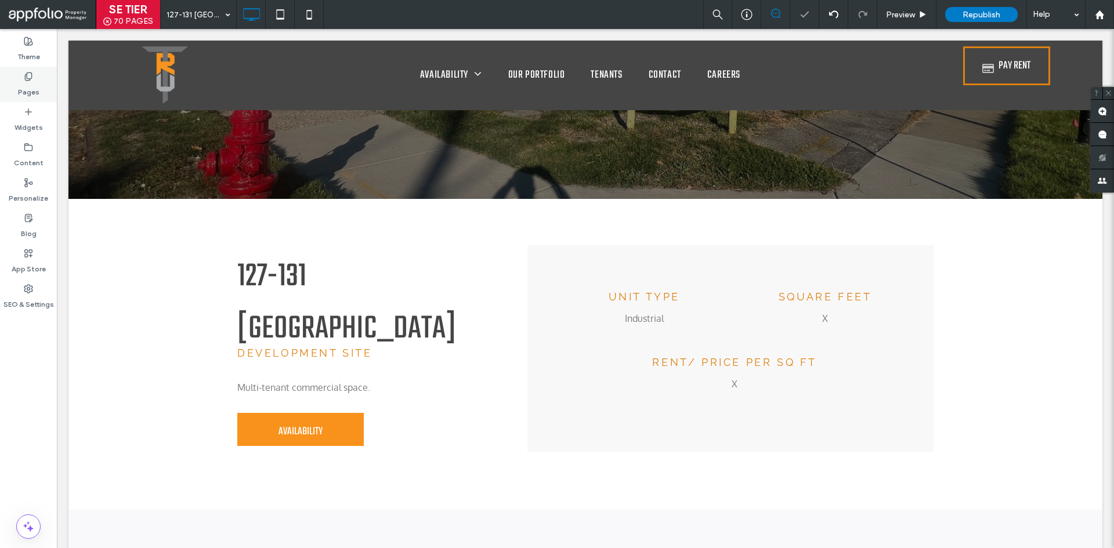
click at [30, 83] on label "Pages" at bounding box center [28, 89] width 21 height 16
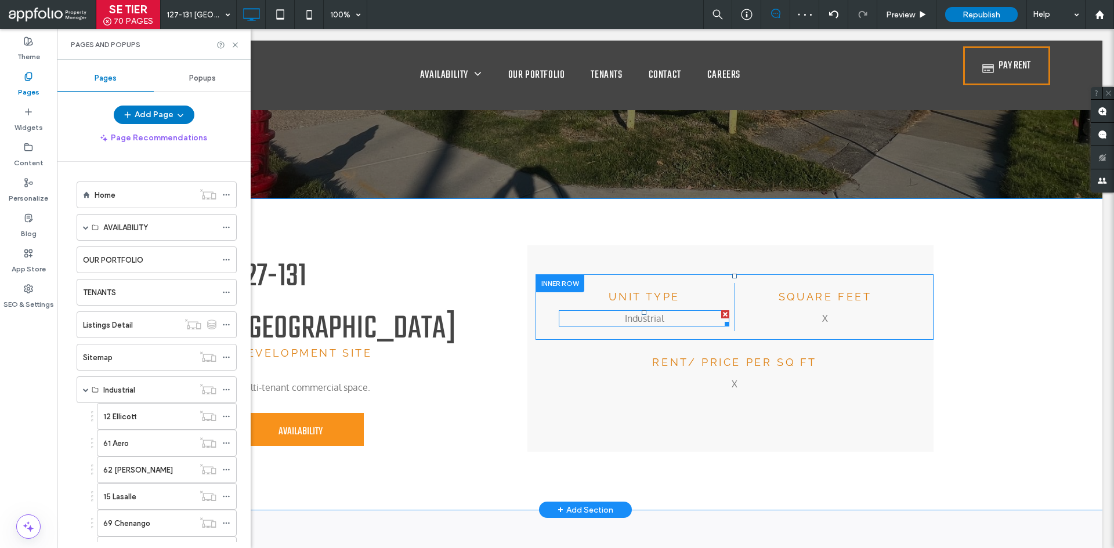
click at [644, 321] on span "Industrial" at bounding box center [644, 319] width 39 height 12
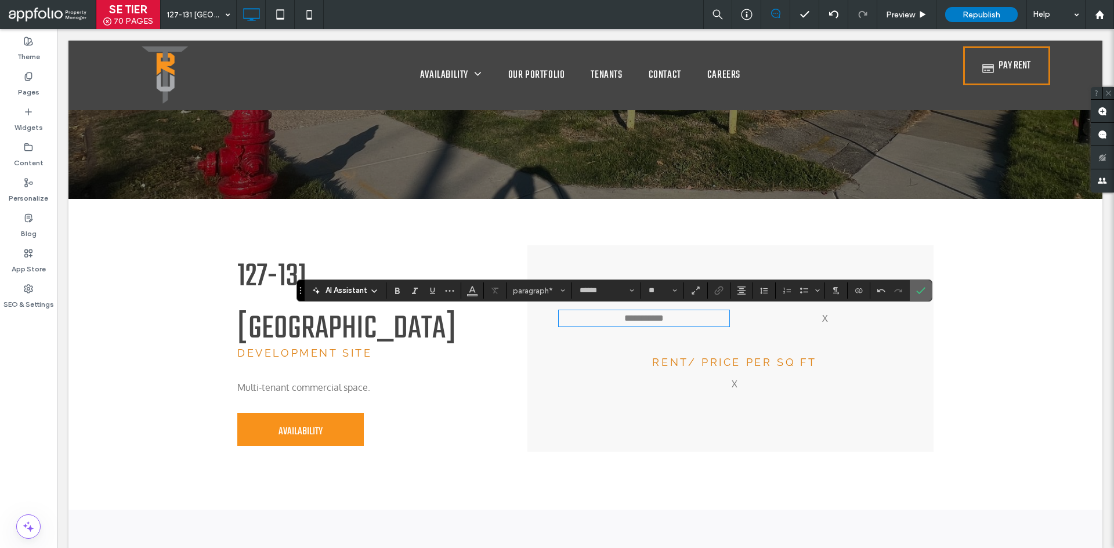
click at [925, 284] on span "Confirm" at bounding box center [920, 291] width 9 height 20
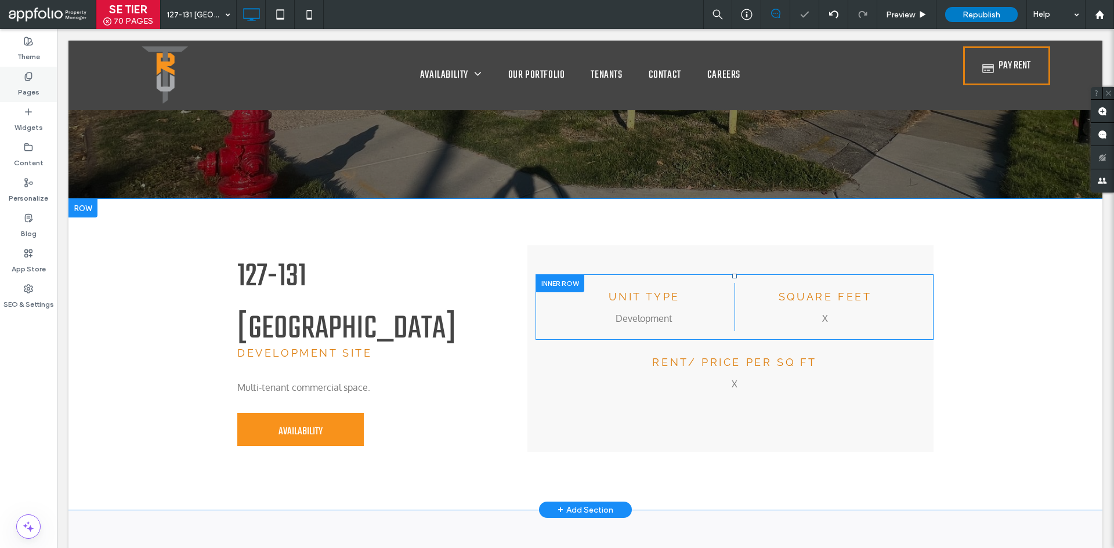
click at [43, 92] on div "Pages" at bounding box center [28, 84] width 57 height 35
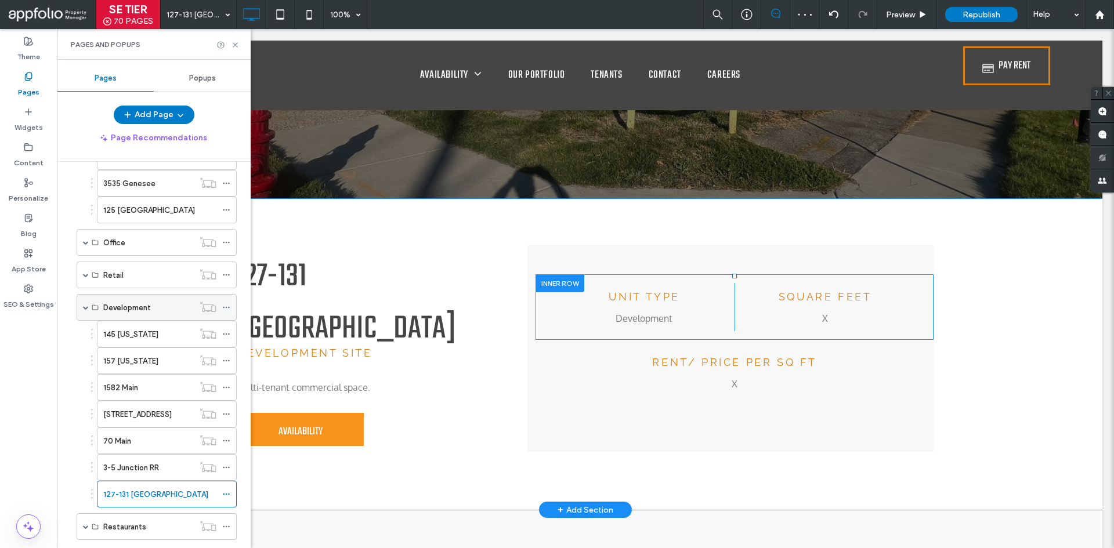
scroll to position [696, 0]
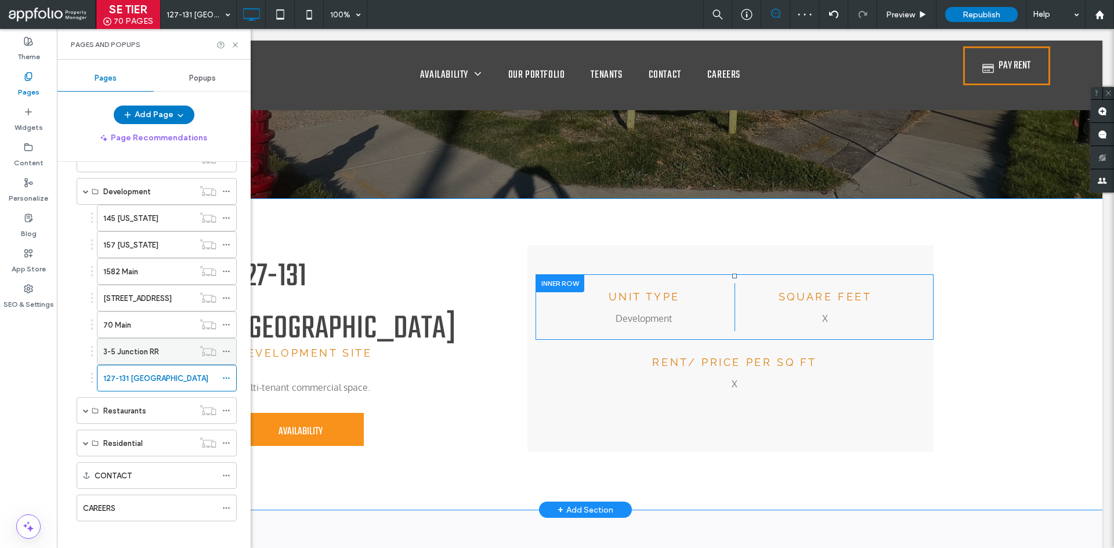
click at [147, 356] on label "3-5 Junction RR" at bounding box center [131, 352] width 56 height 20
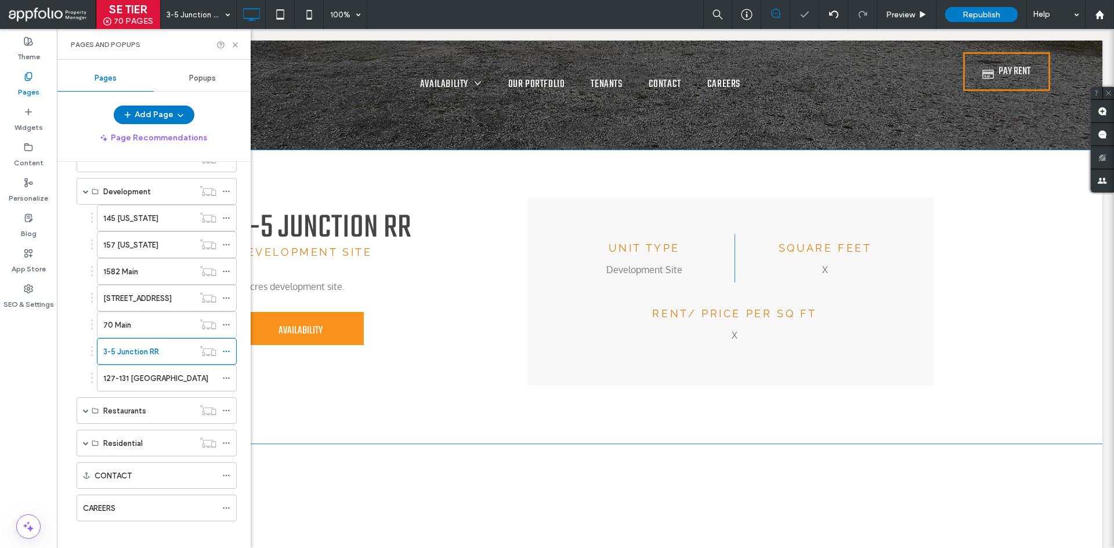
scroll to position [348, 0]
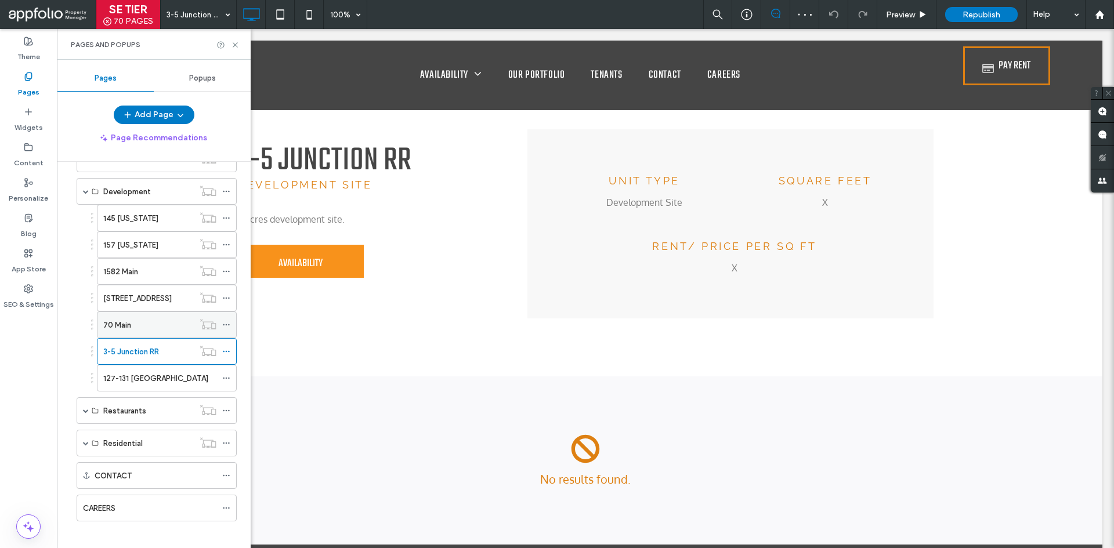
click at [171, 326] on div "70 Main" at bounding box center [148, 325] width 91 height 12
click at [234, 45] on use at bounding box center [235, 44] width 5 height 5
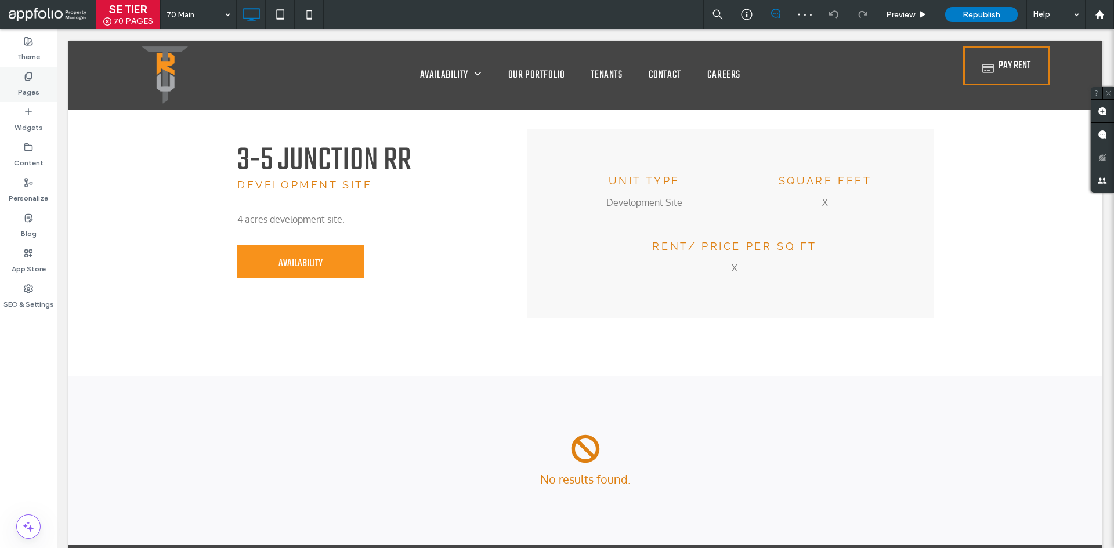
click at [40, 79] on div "Pages" at bounding box center [28, 84] width 57 height 35
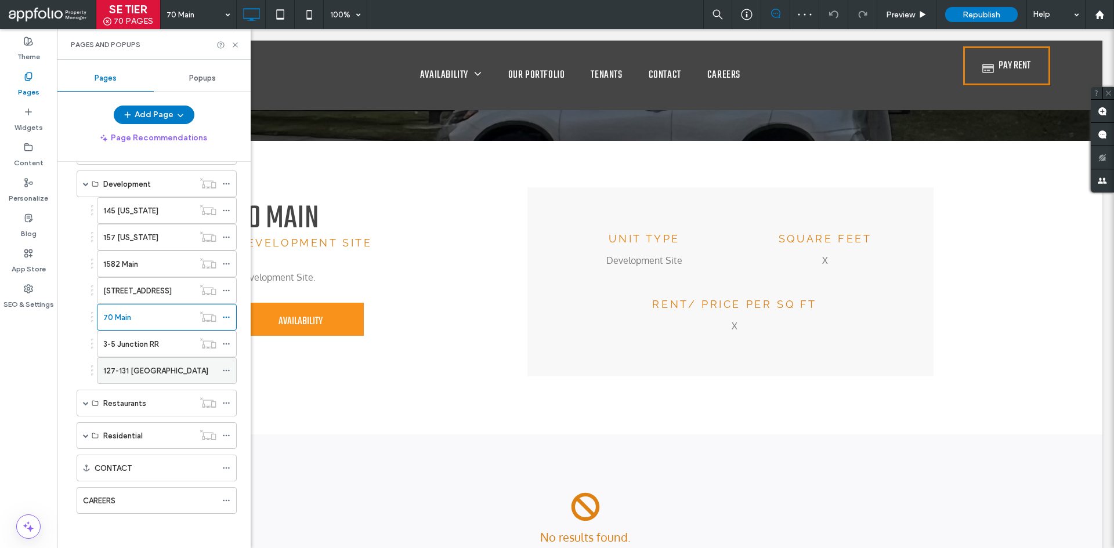
scroll to position [704, 0]
click at [150, 370] on label "127-131 [GEOGRAPHIC_DATA]" at bounding box center [155, 370] width 105 height 20
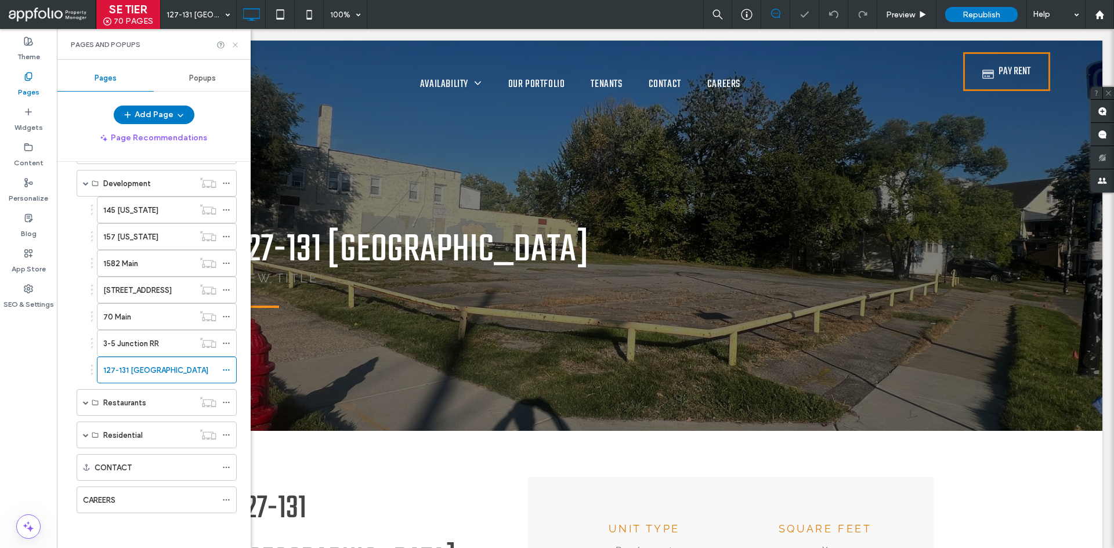
click at [238, 44] on icon at bounding box center [235, 45] width 9 height 9
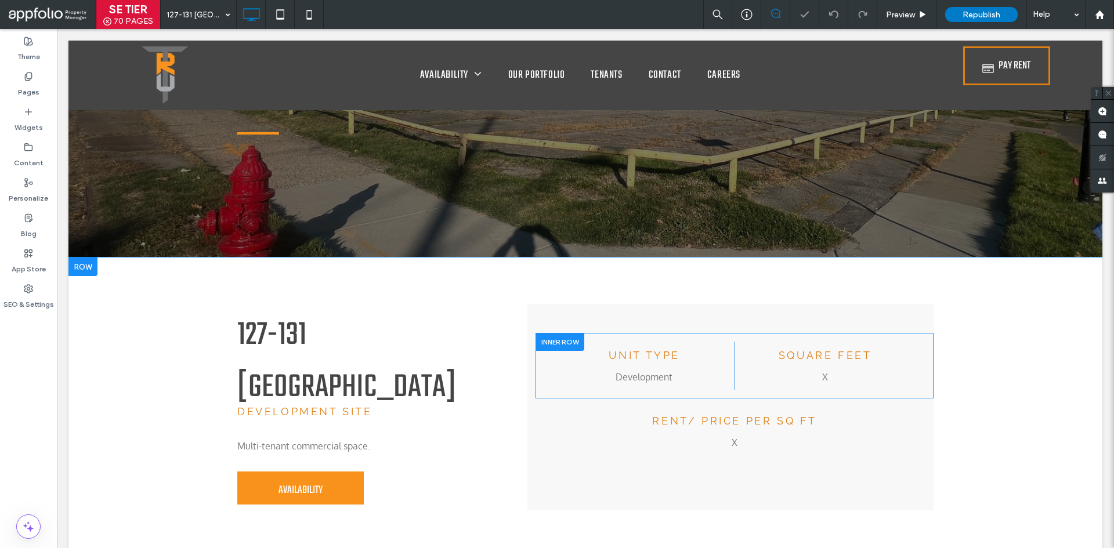
scroll to position [174, 0]
click at [677, 376] on p "Development" at bounding box center [644, 377] width 171 height 14
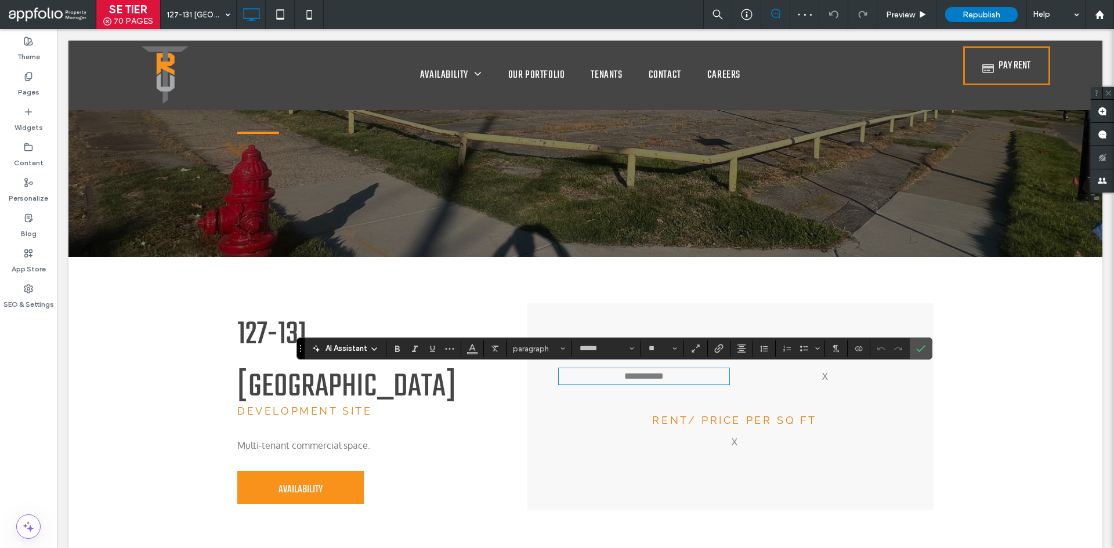
click at [713, 381] on p "**********" at bounding box center [644, 377] width 171 height 14
click at [343, 440] on span "Multi-tenant commercial space." at bounding box center [303, 446] width 133 height 12
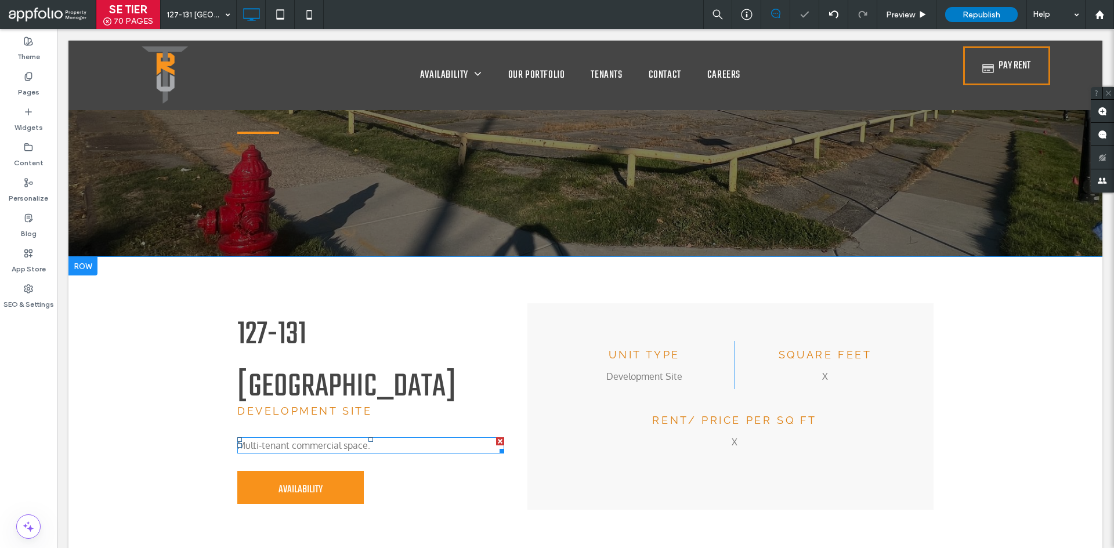
click at [395, 439] on p "Multi-tenant commercial space." at bounding box center [370, 446] width 267 height 14
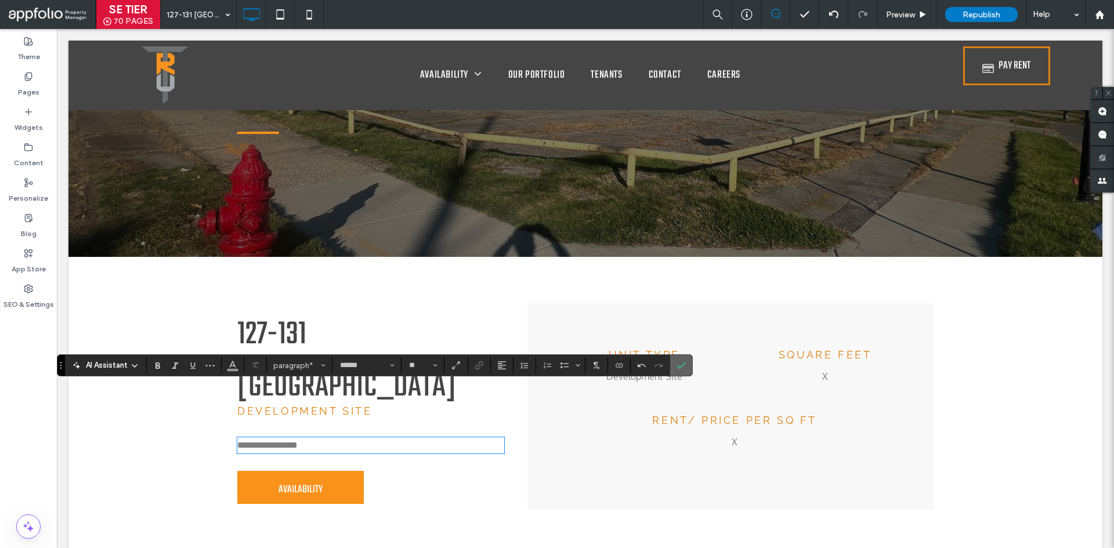
click at [675, 364] on label "Confirm" at bounding box center [681, 365] width 17 height 21
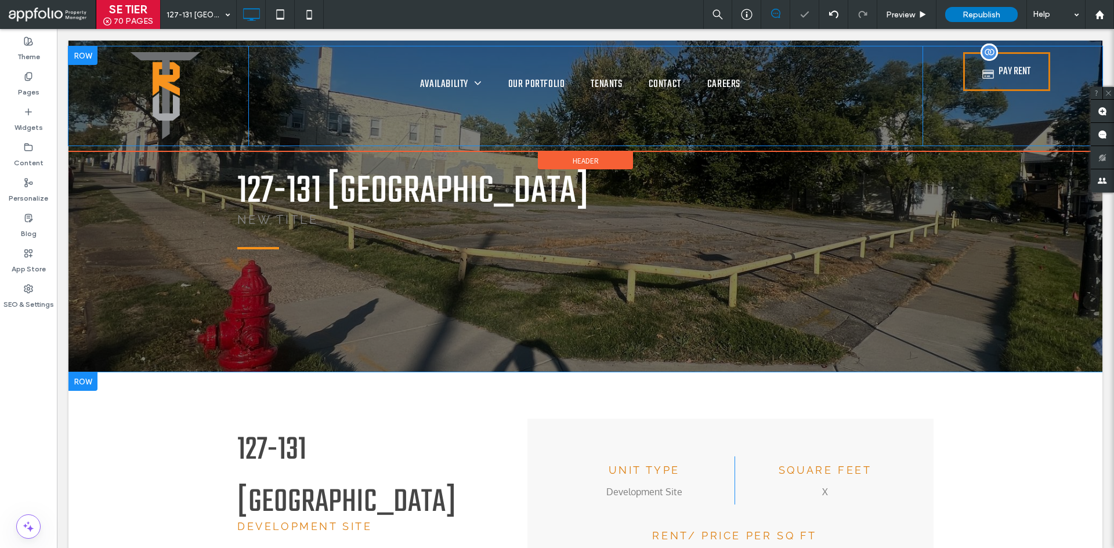
scroll to position [0, 0]
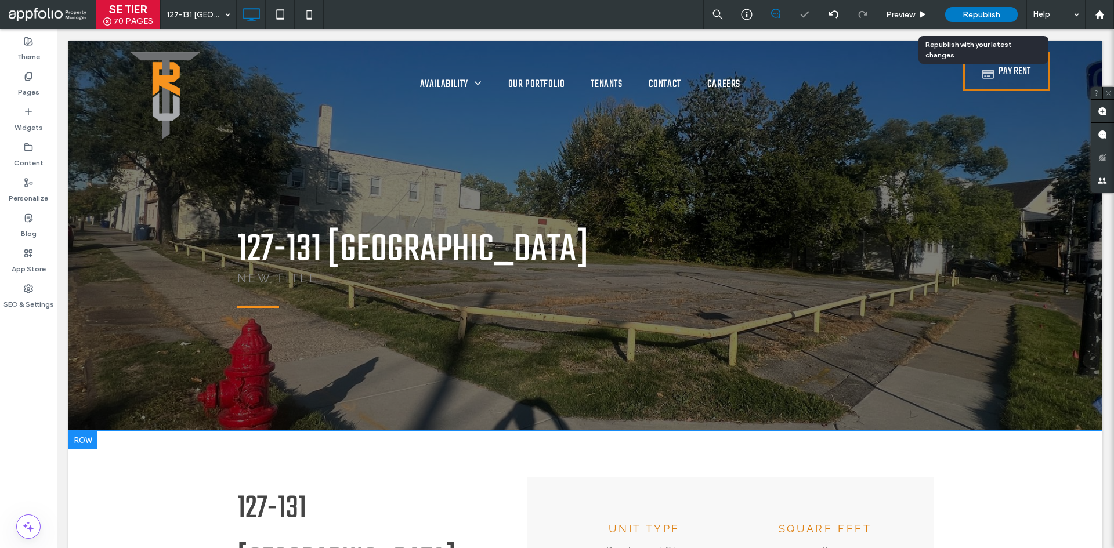
click at [993, 15] on span "Republish" at bounding box center [982, 15] width 38 height 10
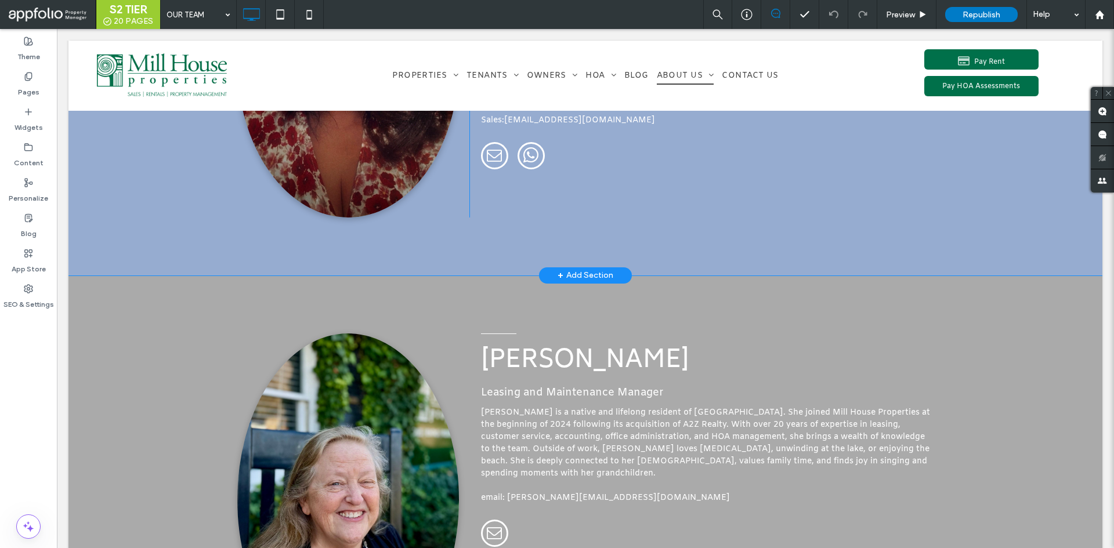
scroll to position [1103, 0]
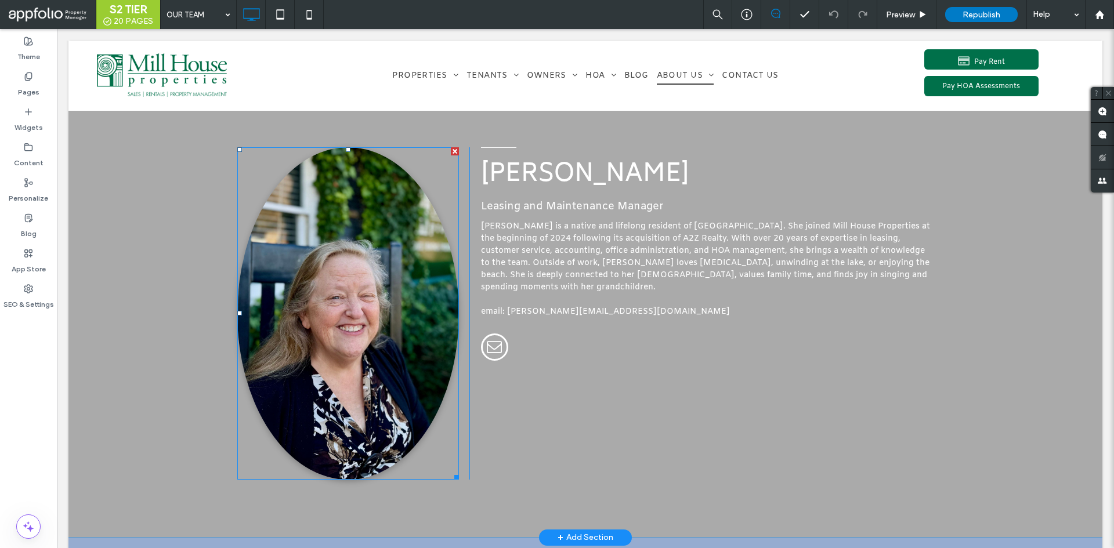
click at [379, 353] on img at bounding box center [348, 313] width 222 height 333
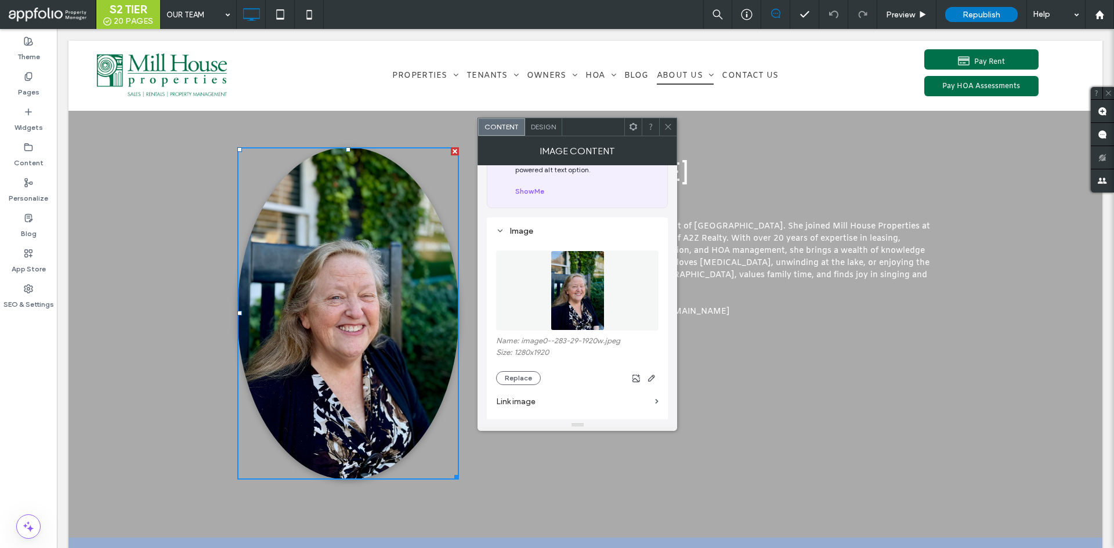
scroll to position [174, 0]
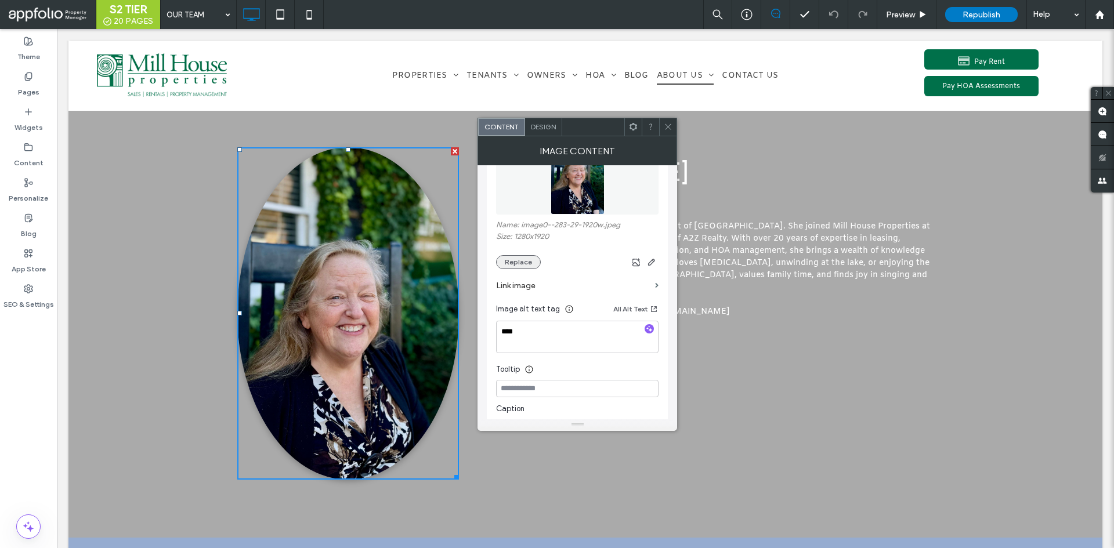
click at [526, 264] on button "Replace" at bounding box center [518, 262] width 45 height 14
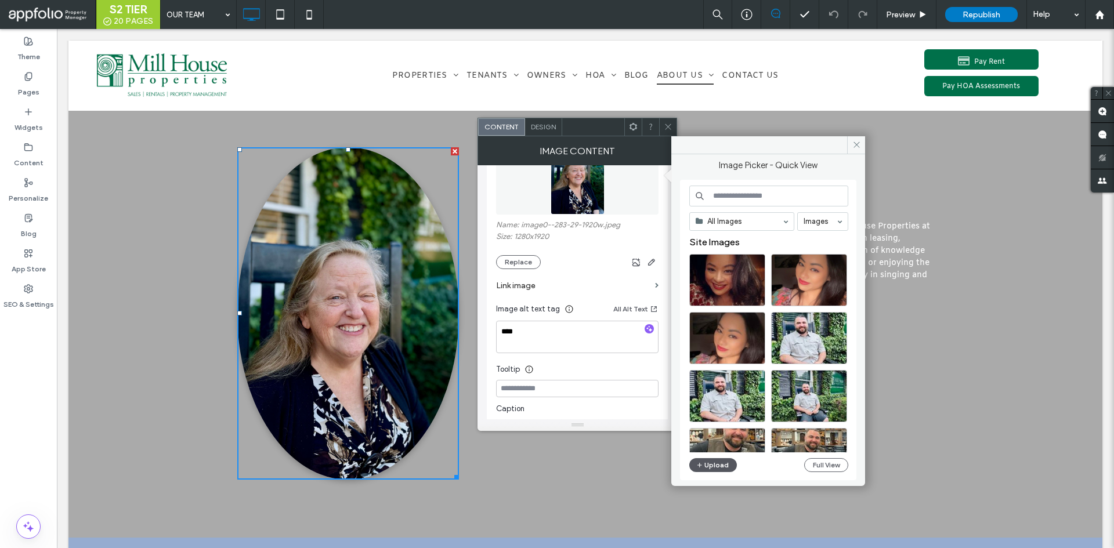
click at [703, 468] on icon "button" at bounding box center [699, 465] width 7 height 9
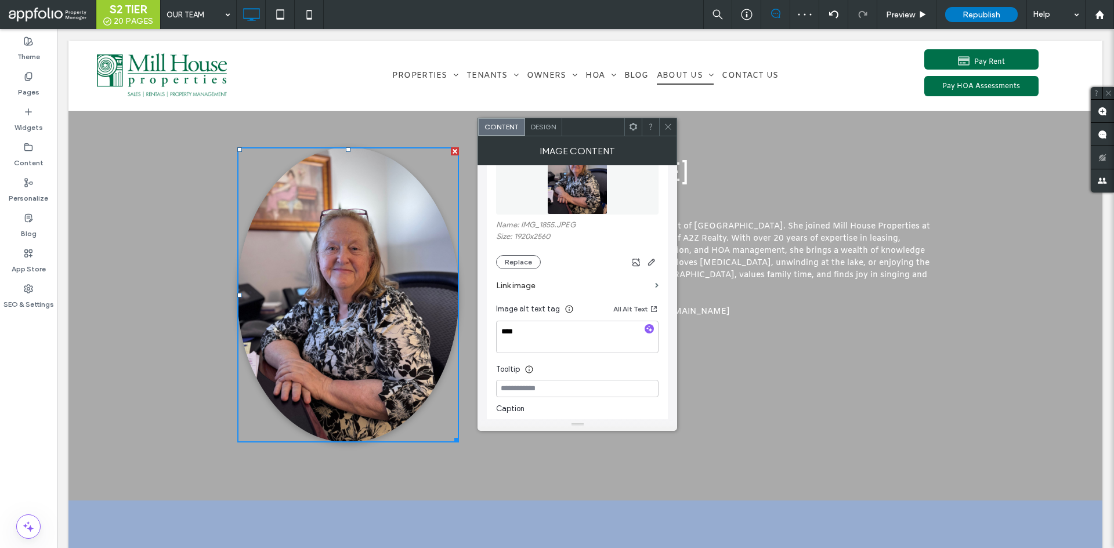
click at [668, 132] on span at bounding box center [668, 126] width 9 height 17
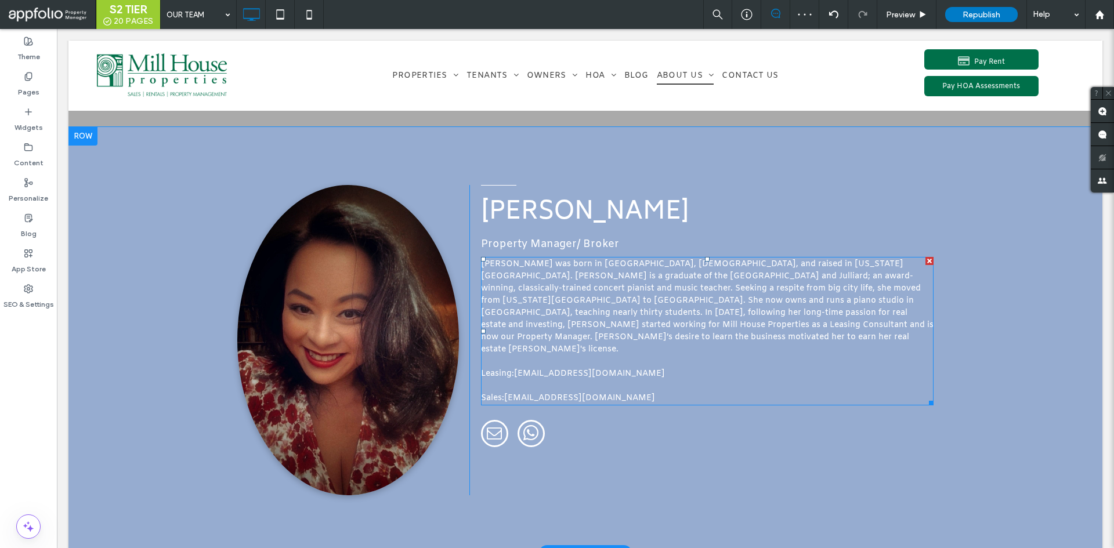
scroll to position [1045, 0]
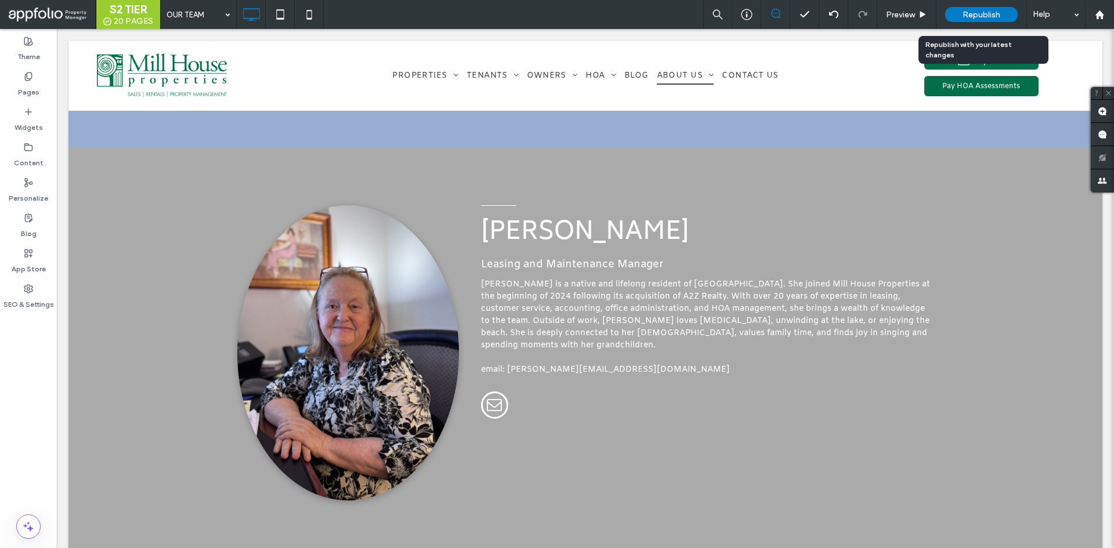
click at [1010, 13] on div "Republish" at bounding box center [981, 14] width 73 height 15
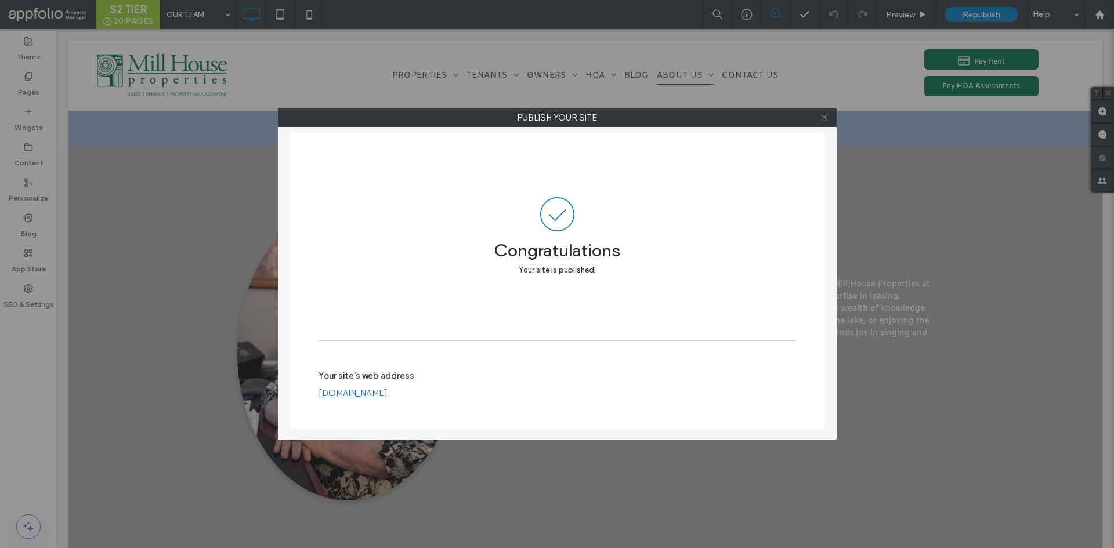
click at [826, 116] on icon at bounding box center [824, 117] width 9 height 9
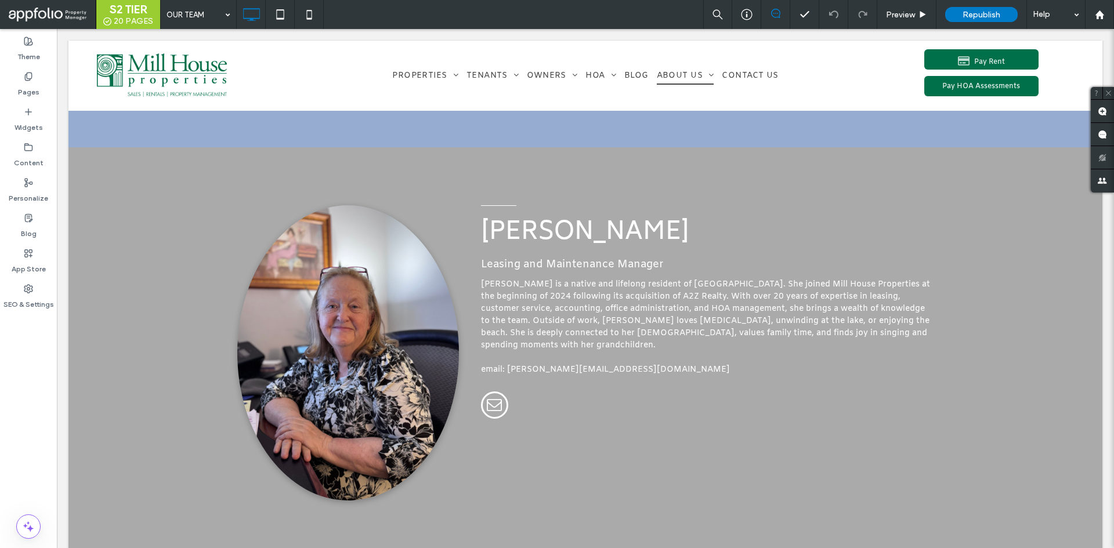
click at [587, 15] on div "OUR TEAM Preview Republish Help" at bounding box center [637, 14] width 954 height 29
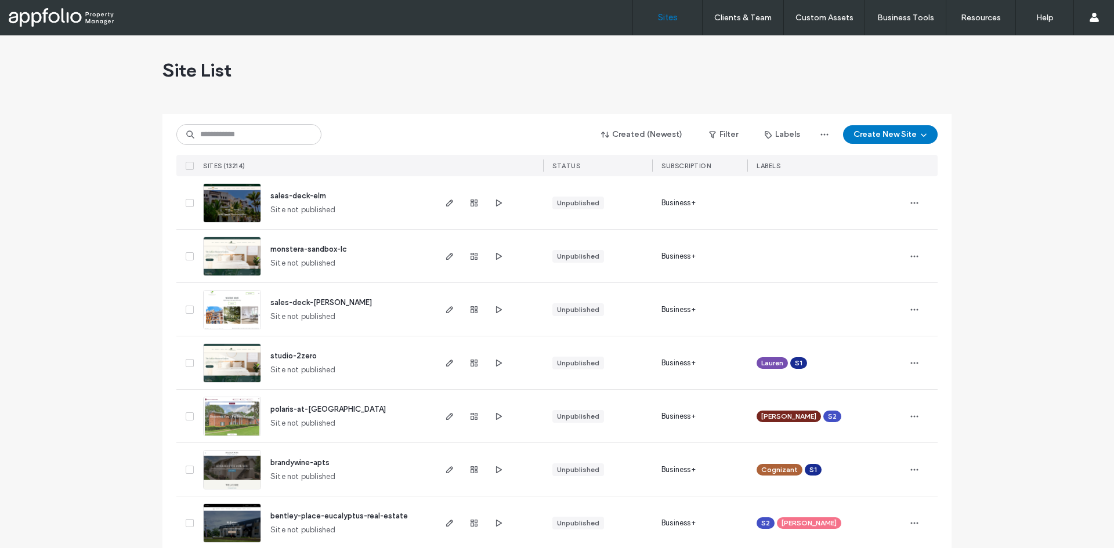
drag, startPoint x: 272, startPoint y: 147, endPoint x: 276, endPoint y: 138, distance: 10.7
click at [272, 147] on div "Created (Newest) Filter Labels Create New Site SITES (13214) STATUS SUBSCRIPTIO…" at bounding box center [556, 145] width 761 height 62
click at [276, 136] on input at bounding box center [248, 134] width 145 height 21
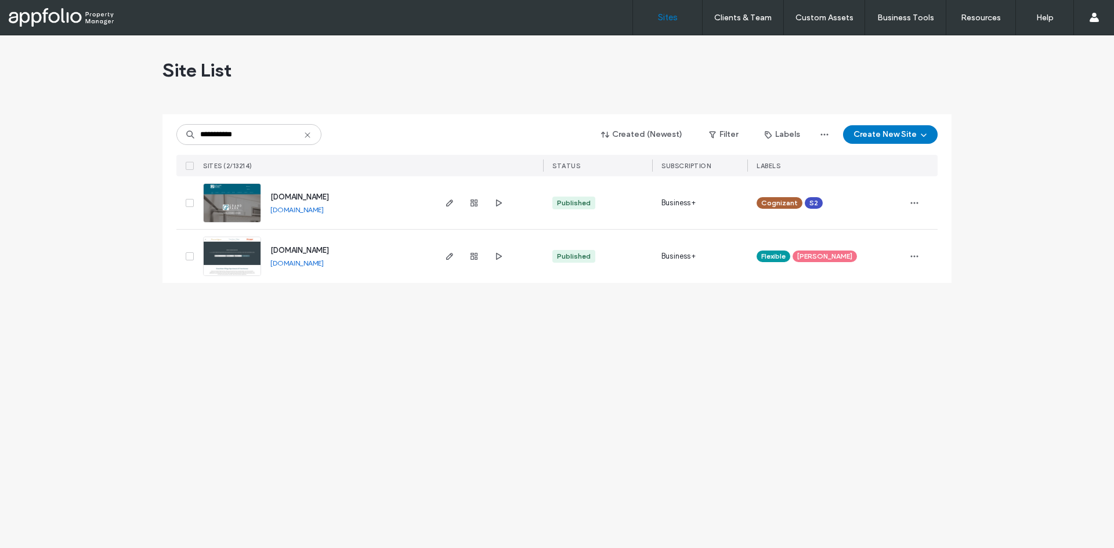
drag, startPoint x: 238, startPoint y: 210, endPoint x: 515, endPoint y: 318, distance: 297.1
click at [515, 318] on div "**********" at bounding box center [557, 291] width 1114 height 513
click at [229, 138] on input "**********" at bounding box center [248, 134] width 145 height 21
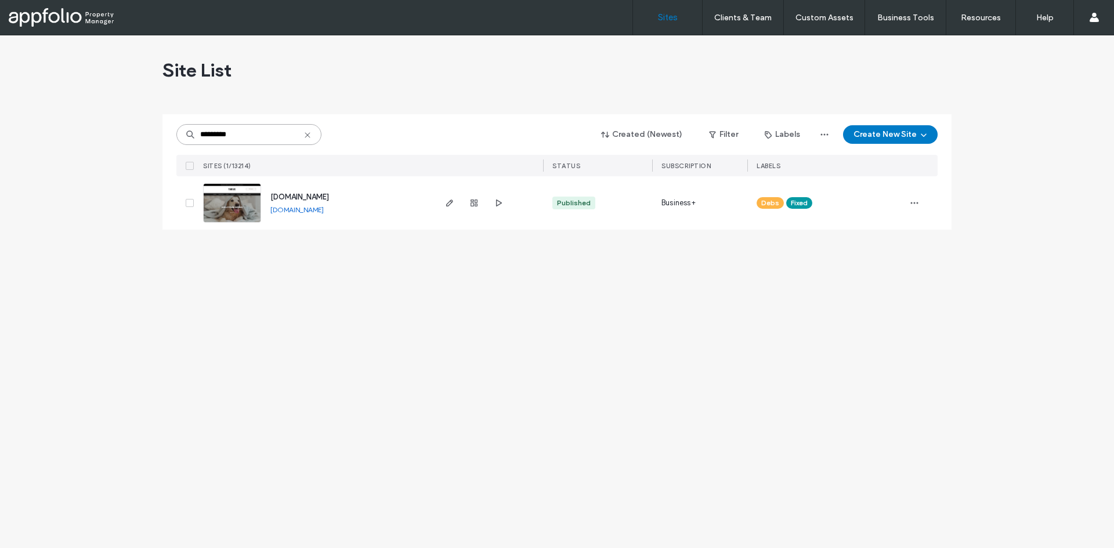
click at [215, 138] on input "*********" at bounding box center [248, 134] width 145 height 21
type input "*********"
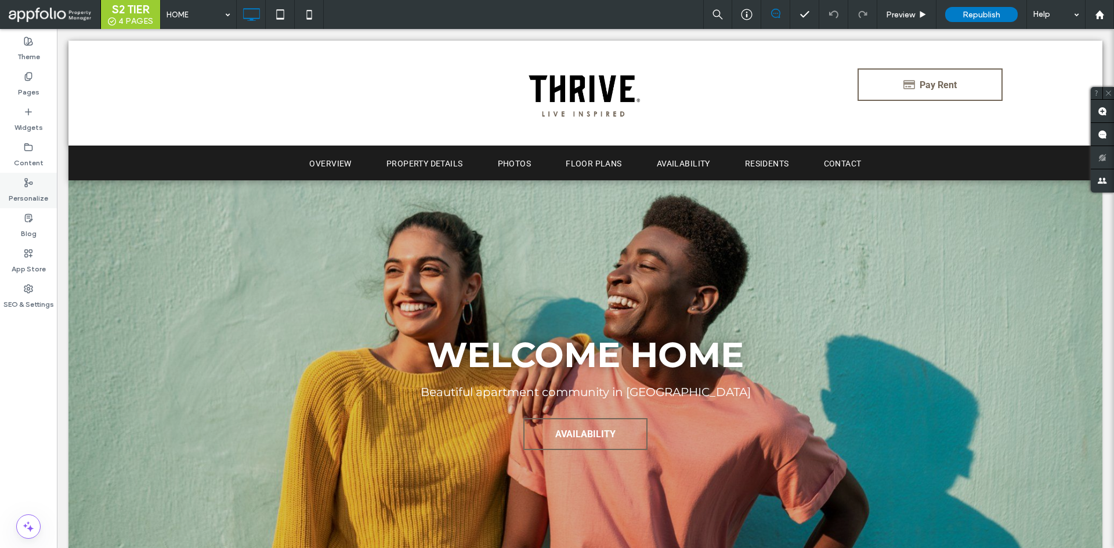
click at [35, 185] on div "Personalize" at bounding box center [28, 190] width 57 height 35
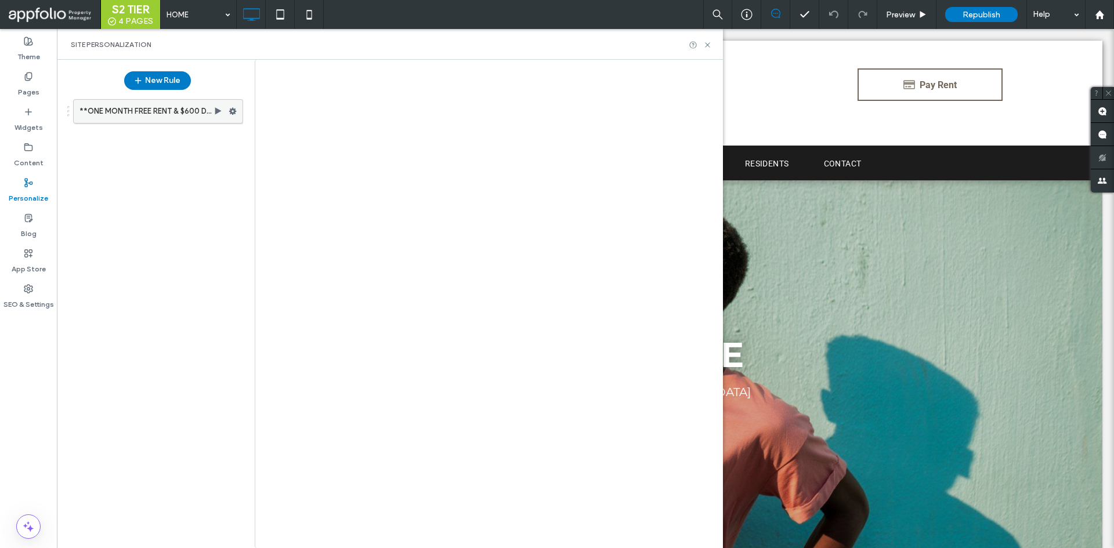
click at [218, 109] on icon at bounding box center [218, 111] width 9 height 9
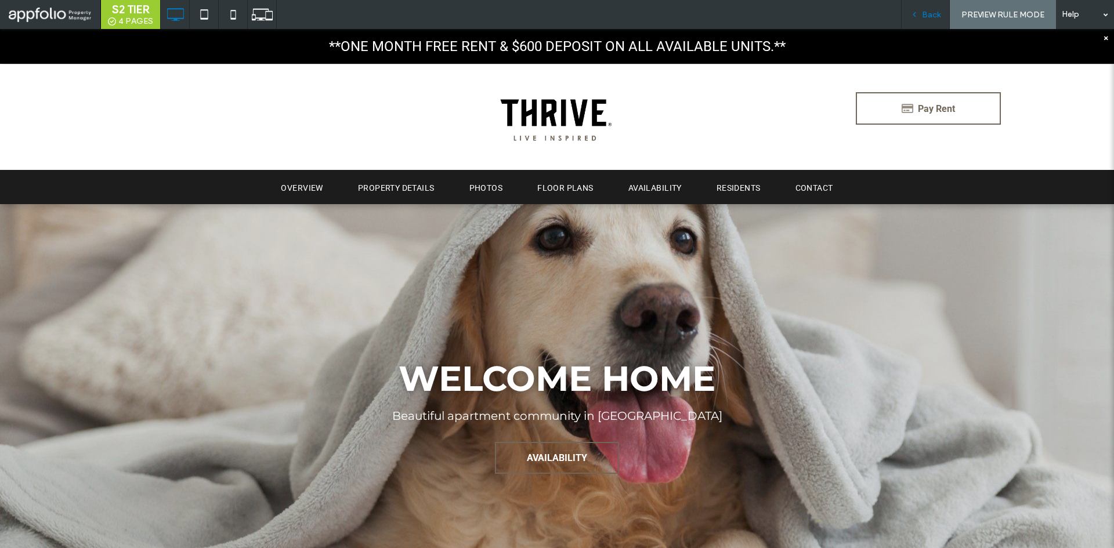
click at [915, 10] on icon at bounding box center [914, 14] width 8 height 8
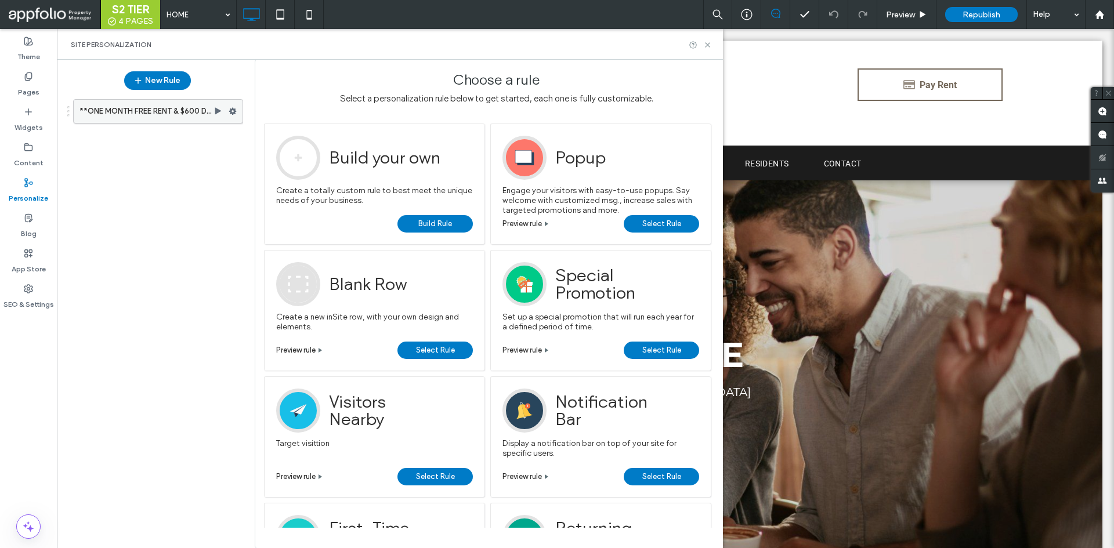
click at [233, 114] on use at bounding box center [233, 111] width 8 height 7
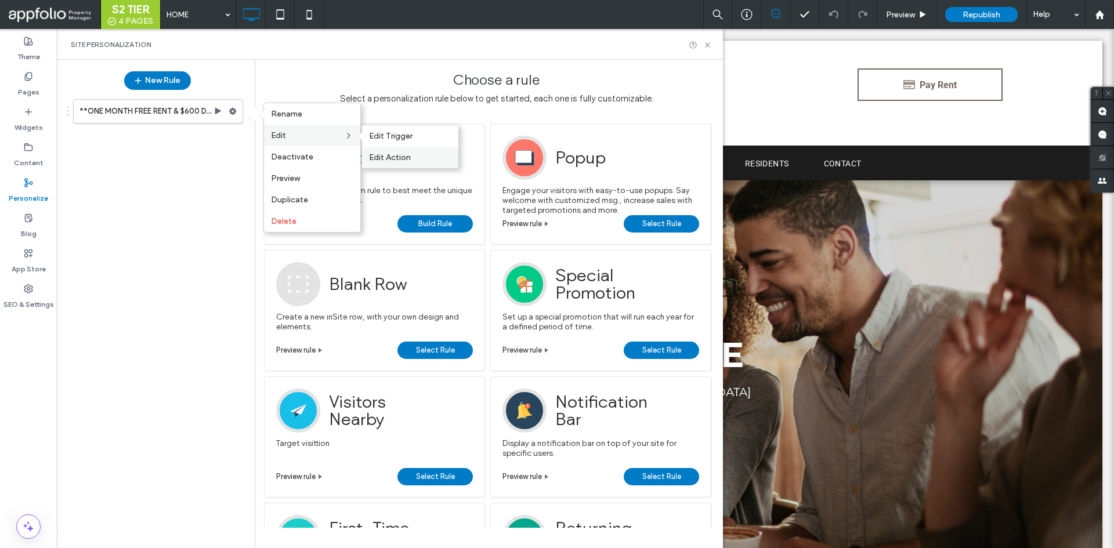
click at [407, 150] on div "Edit Action" at bounding box center [410, 157] width 96 height 21
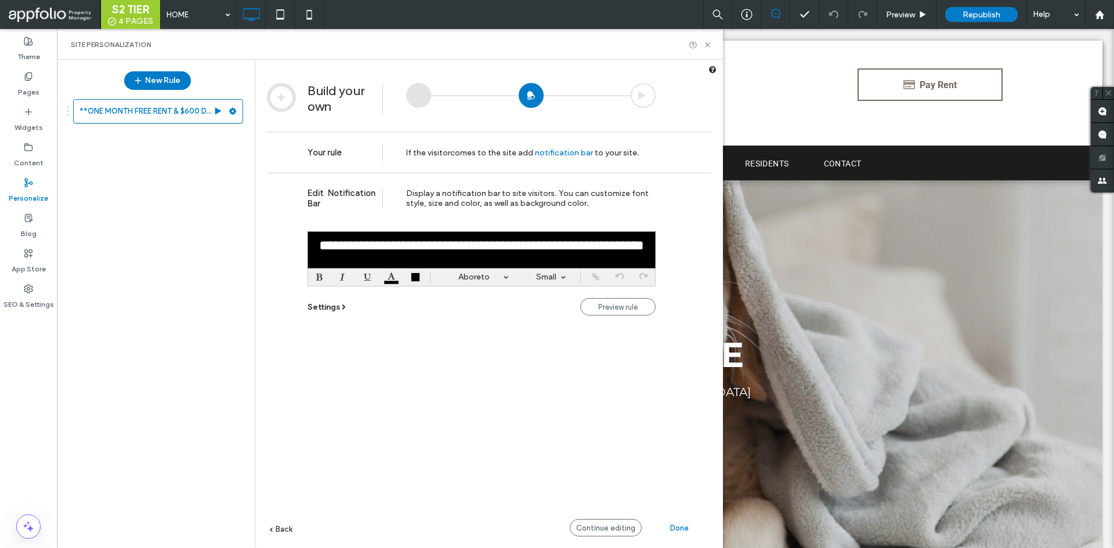
click at [529, 252] on font "**********" at bounding box center [481, 245] width 325 height 14
paste div
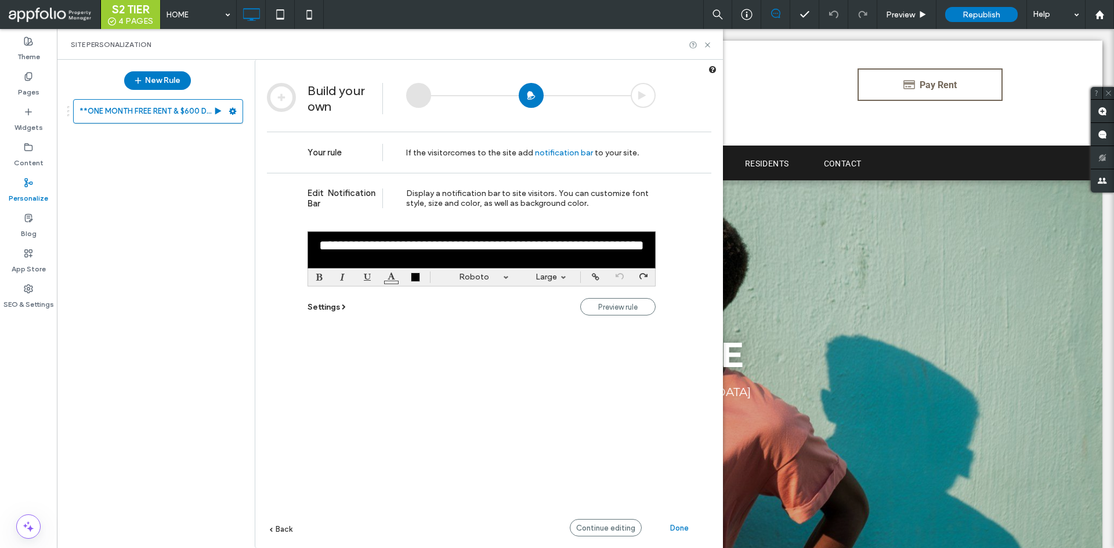
click at [536, 247] on font "**********" at bounding box center [481, 245] width 325 height 14
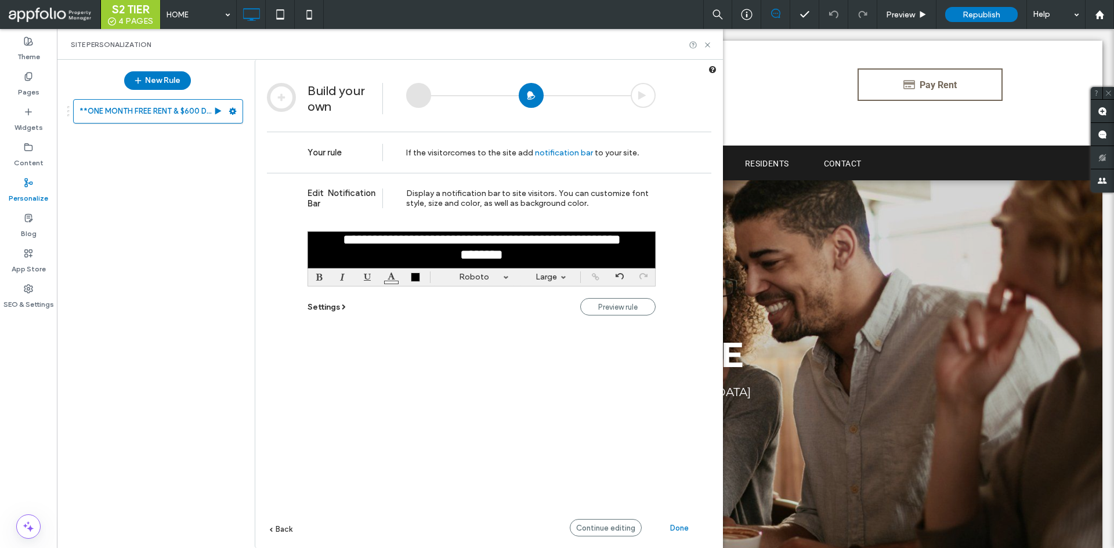
scroll to position [26, 0]
click at [460, 248] on font "********" at bounding box center [481, 255] width 43 height 14
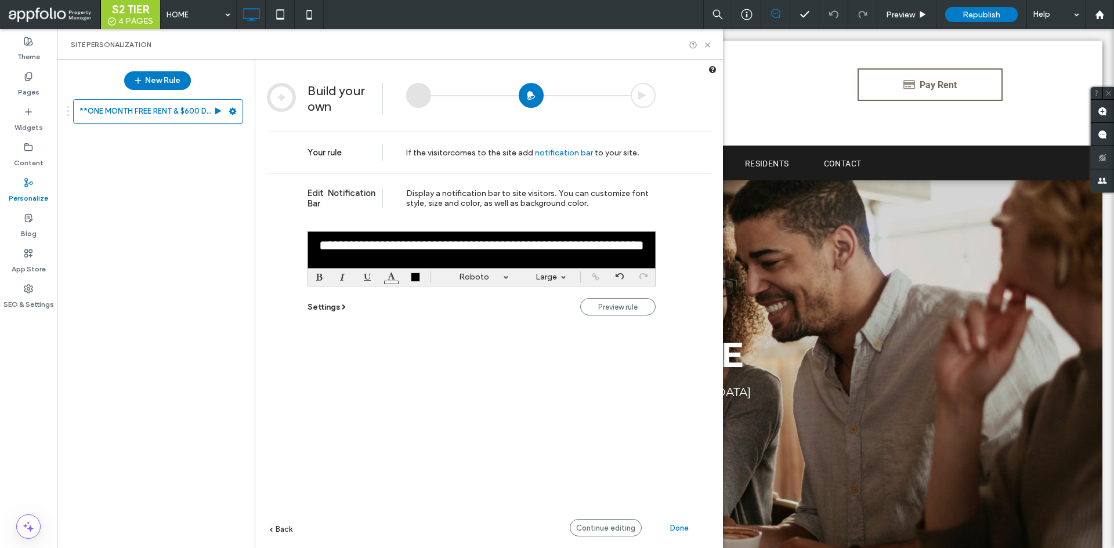
click at [686, 529] on span "Done" at bounding box center [679, 528] width 19 height 9
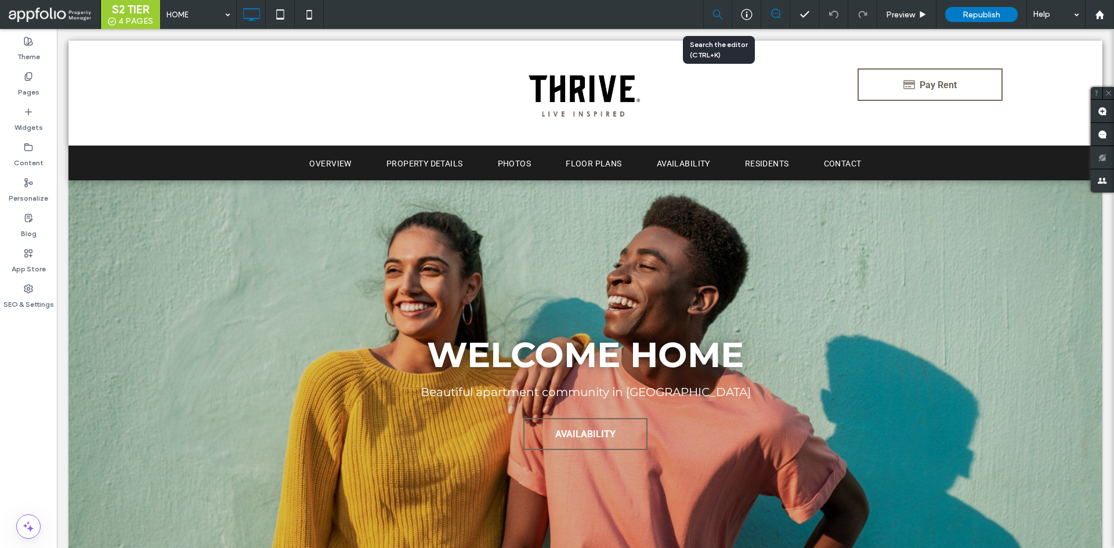
click at [728, 13] on div at bounding box center [718, 14] width 28 height 10
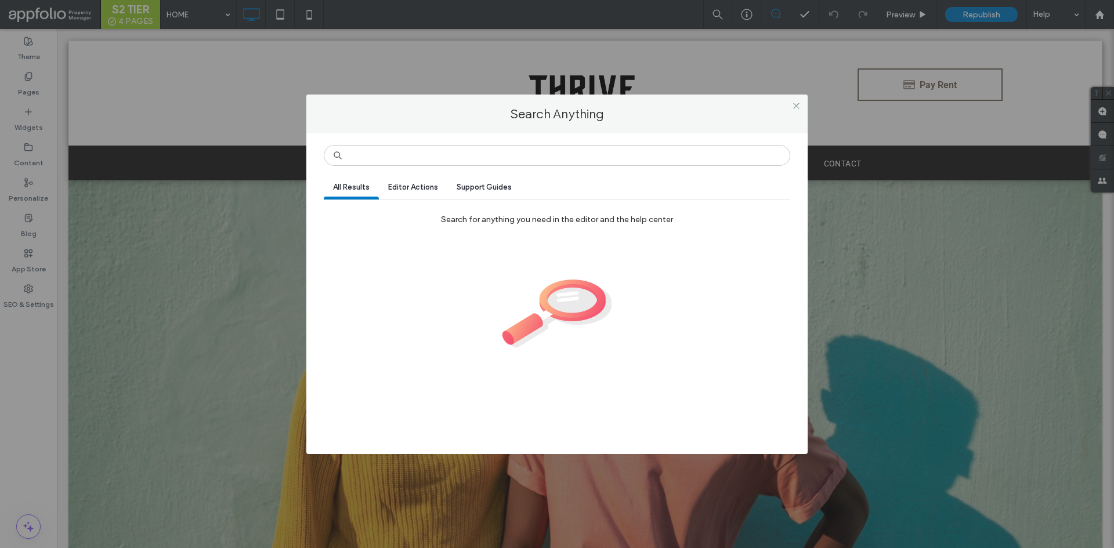
click at [744, 10] on div "Search Anything All Results Editor Actions Support Guides Search for anything y…" at bounding box center [557, 274] width 1114 height 548
click at [806, 113] on div "Search Anything" at bounding box center [556, 114] width 501 height 39
click at [803, 111] on div at bounding box center [795, 105] width 17 height 17
click at [800, 106] on icon at bounding box center [796, 106] width 9 height 9
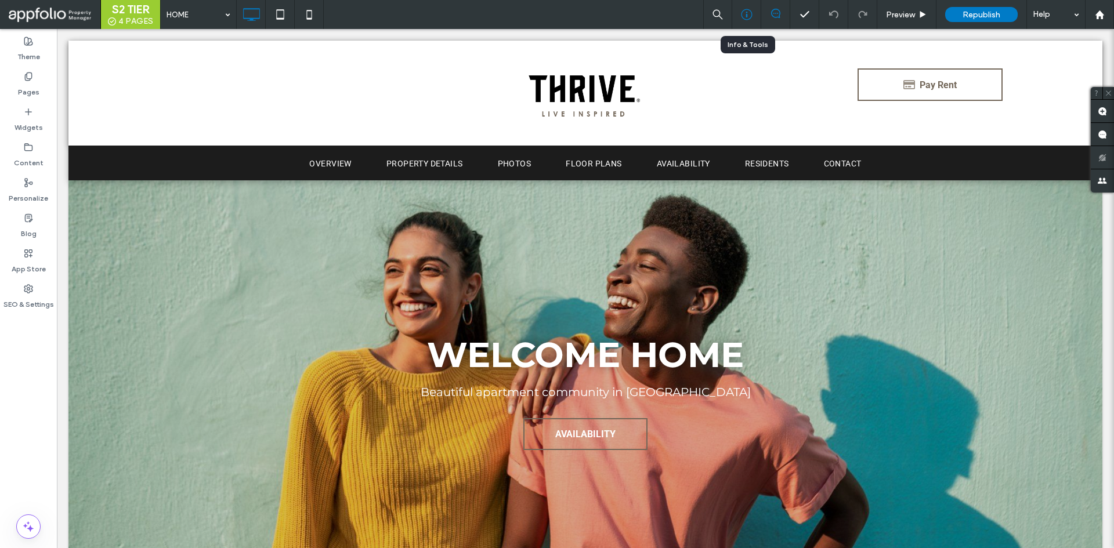
click at [745, 11] on icon at bounding box center [747, 15] width 12 height 12
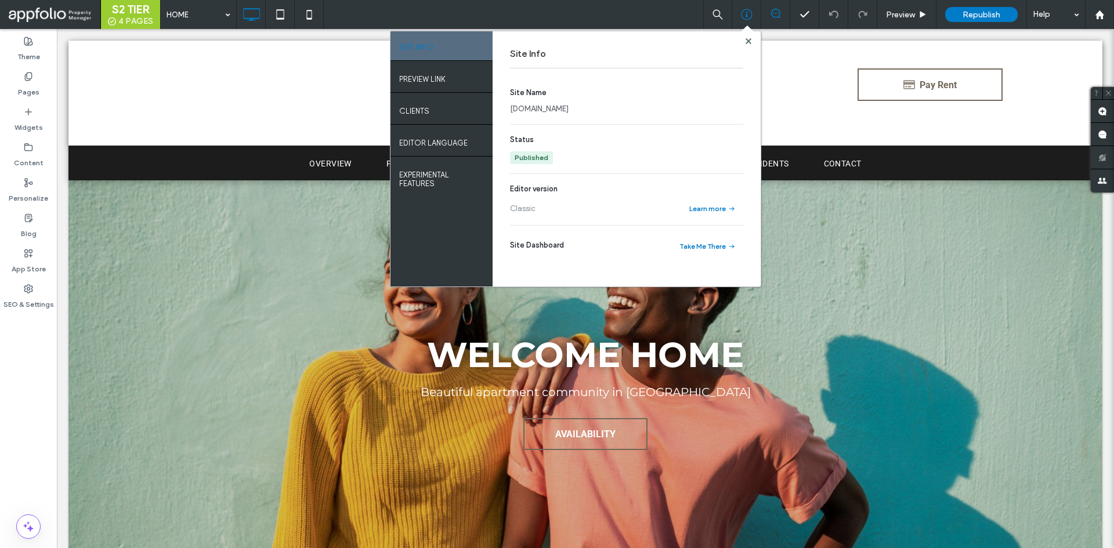
click at [537, 107] on link "www.liveatthrive.com" at bounding box center [539, 109] width 59 height 12
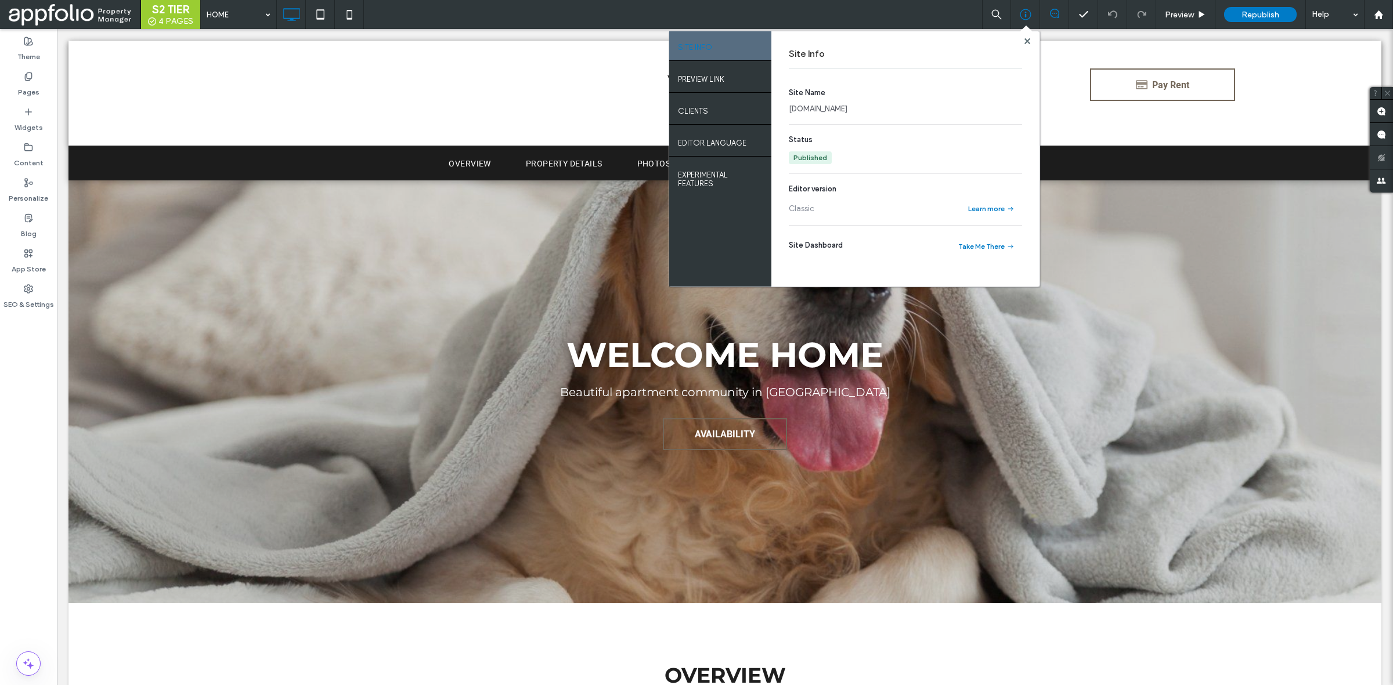
scroll to position [0, 0]
click at [1022, 38] on div at bounding box center [1026, 41] width 9 height 9
click at [1025, 38] on icon at bounding box center [1027, 41] width 6 height 6
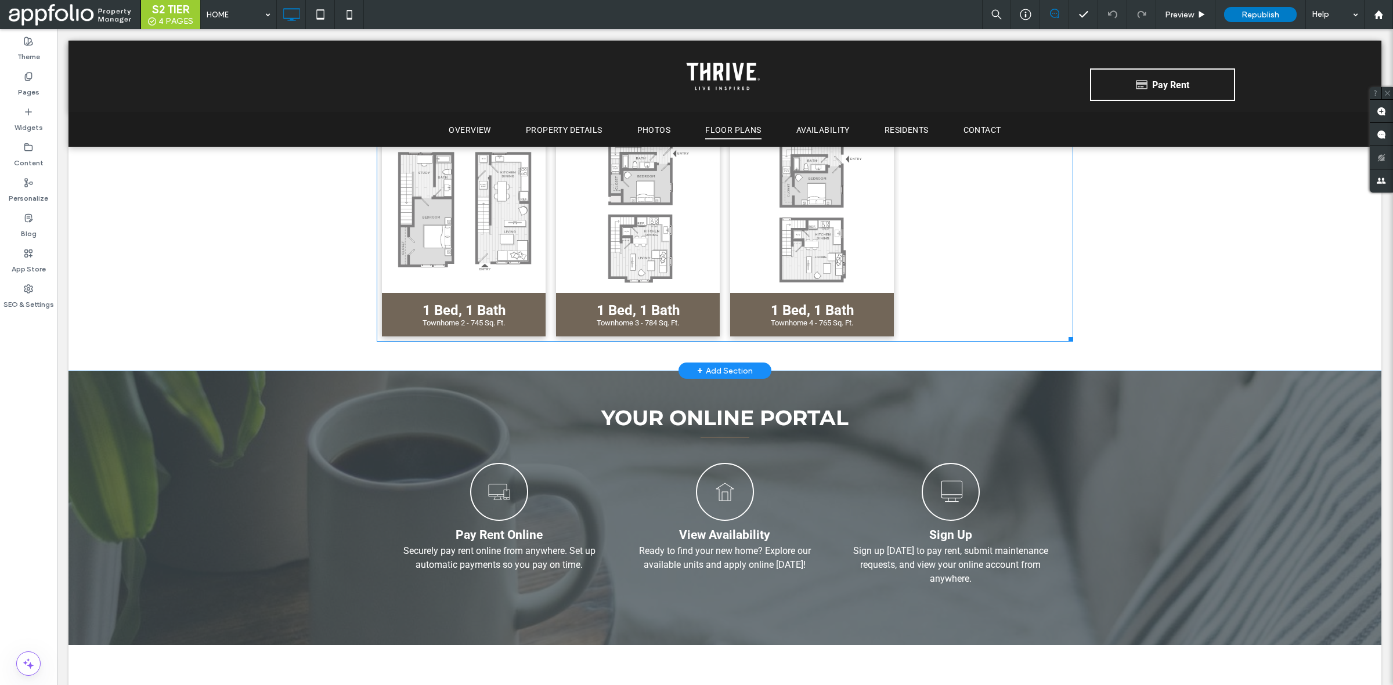
scroll to position [2122, 0]
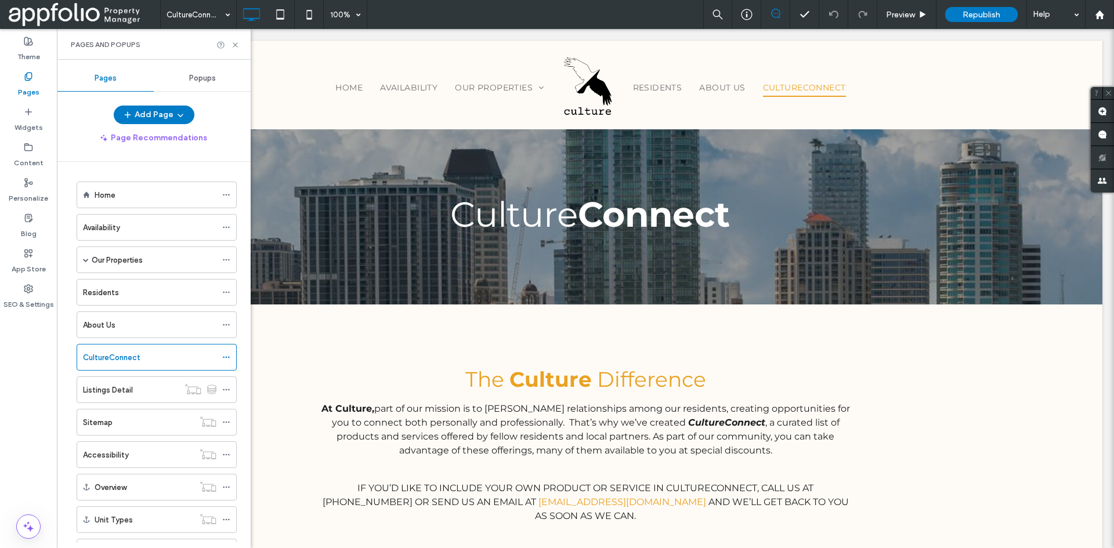
click at [236, 44] on div at bounding box center [557, 274] width 1114 height 548
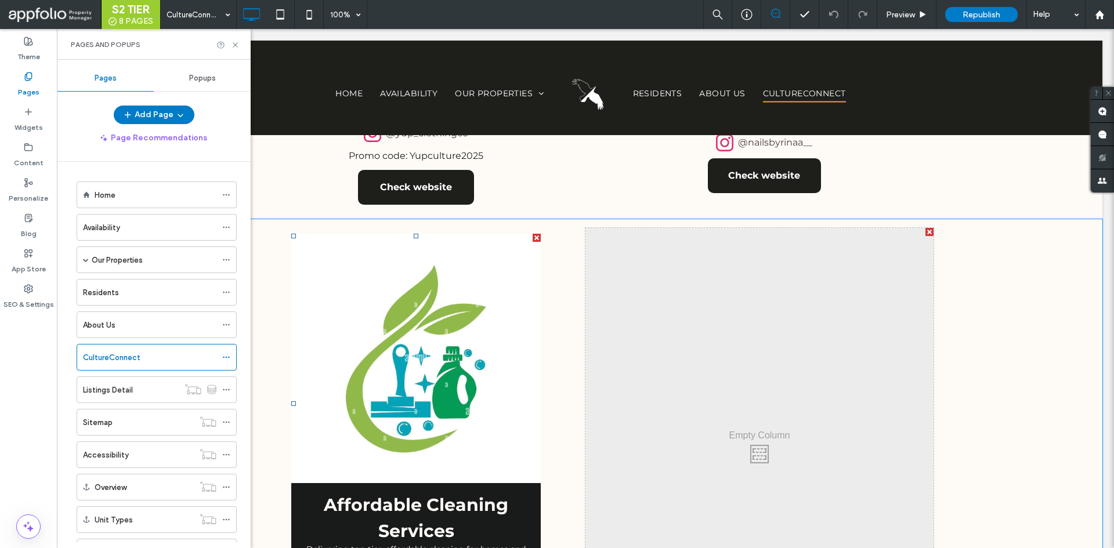
scroll to position [812, 0]
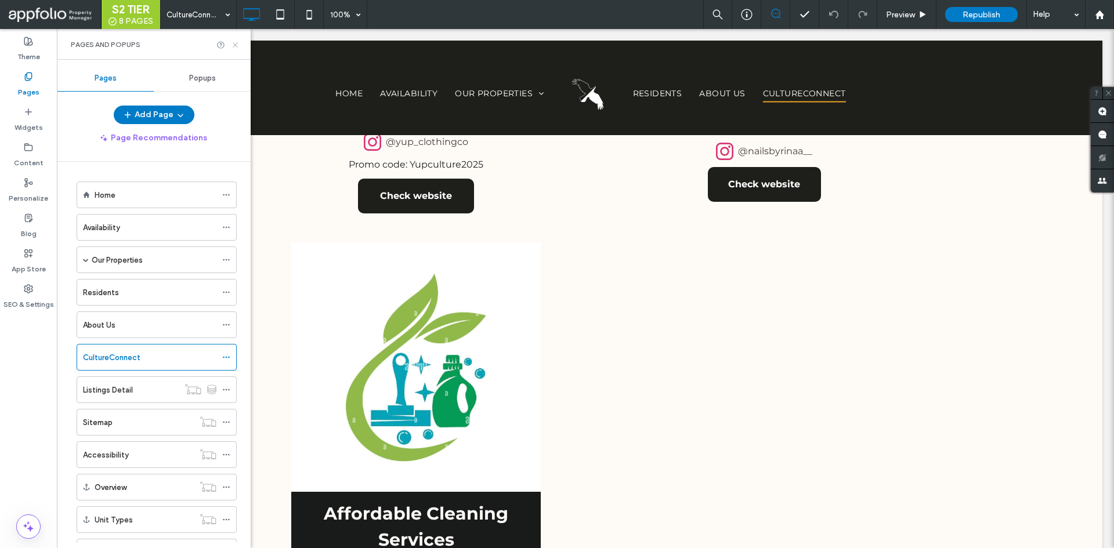
click at [238, 44] on icon at bounding box center [235, 45] width 9 height 9
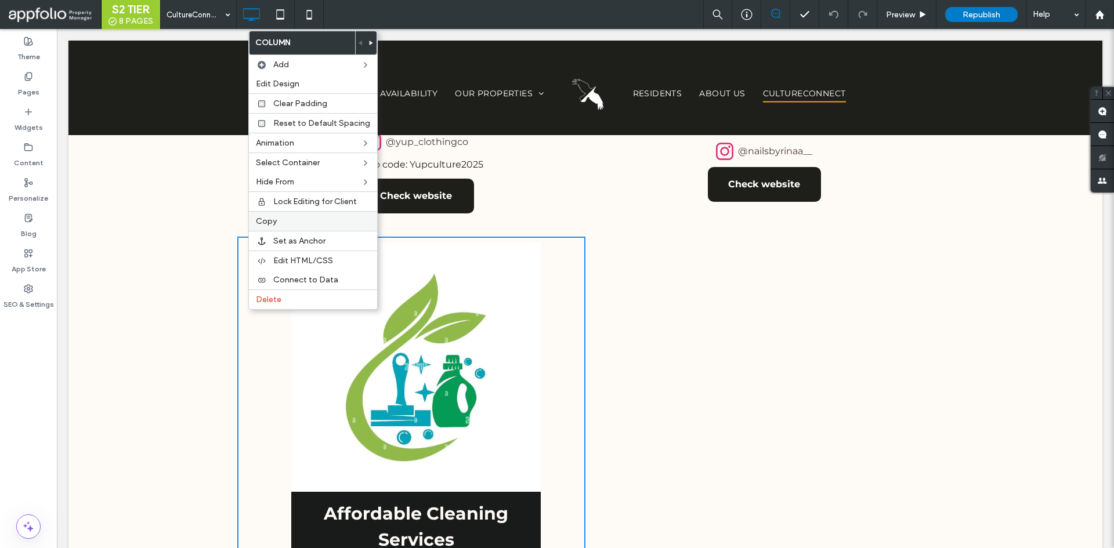
click at [305, 221] on label "Copy" at bounding box center [313, 221] width 114 height 10
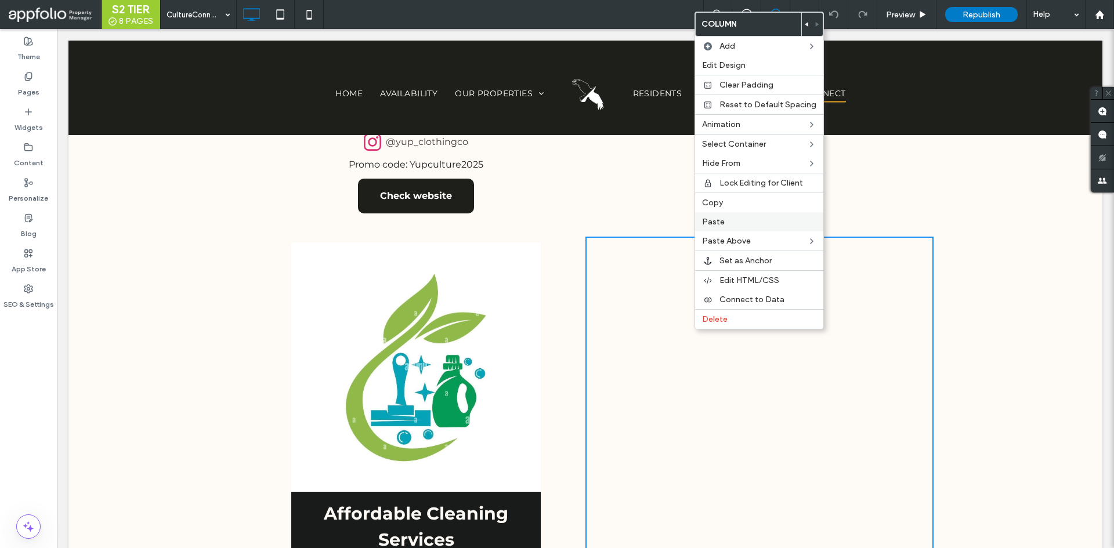
click at [740, 217] on label "Paste" at bounding box center [759, 222] width 114 height 10
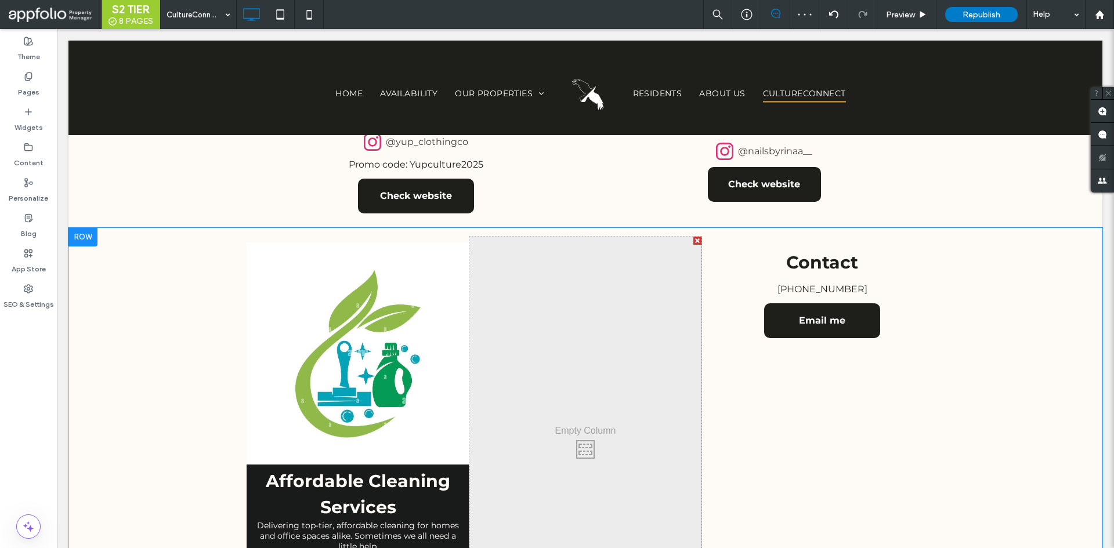
click at [693, 237] on div at bounding box center [697, 241] width 8 height 8
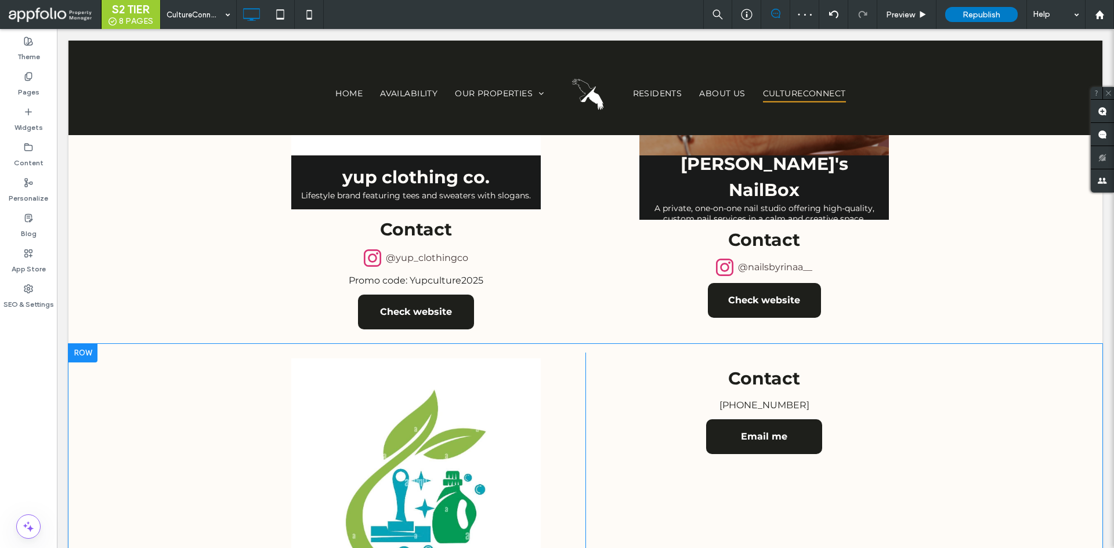
scroll to position [754, 0]
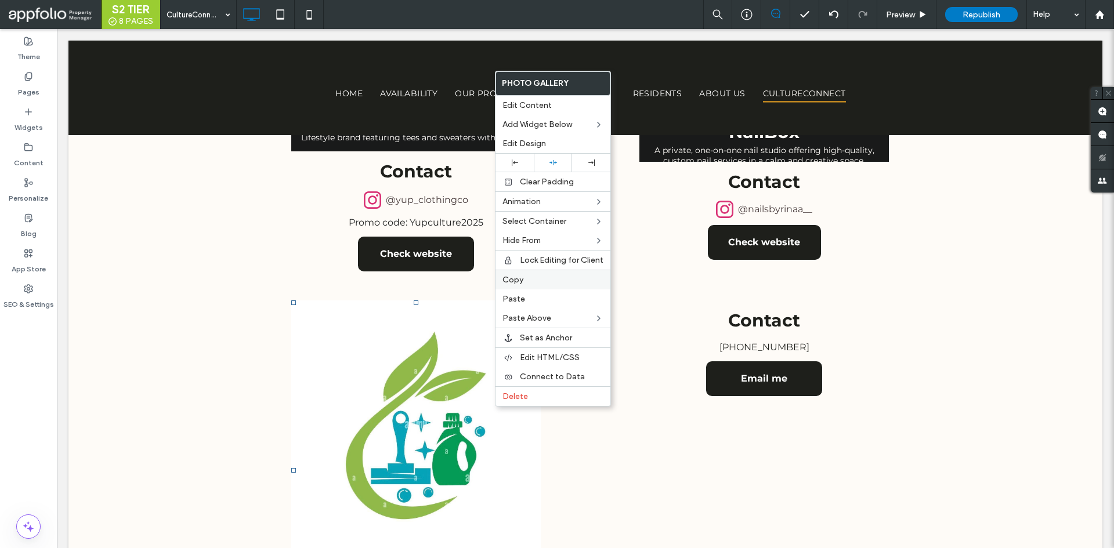
click at [539, 284] on label "Copy" at bounding box center [553, 280] width 101 height 10
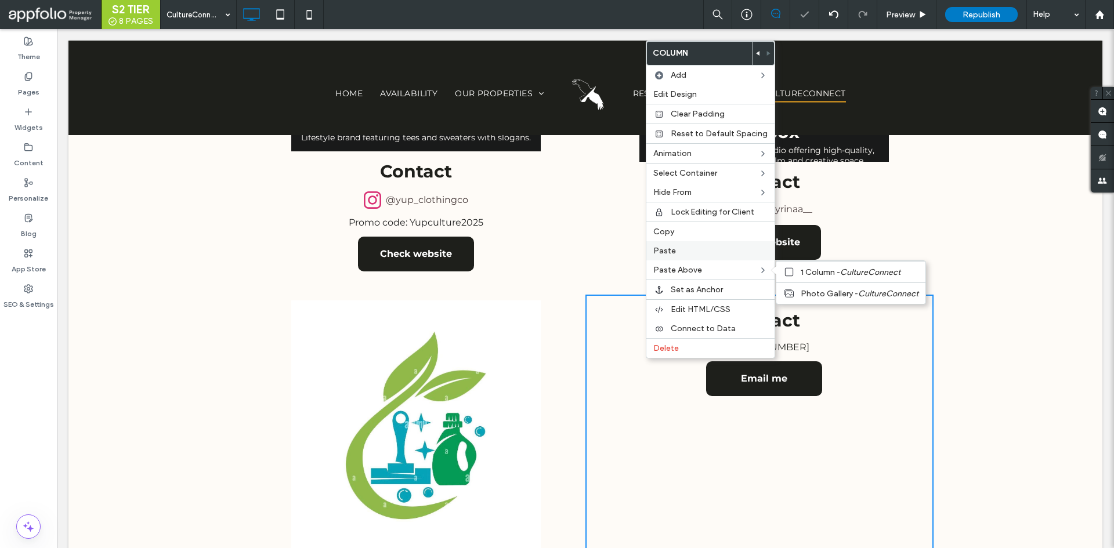
click at [692, 254] on label "Paste" at bounding box center [710, 251] width 114 height 10
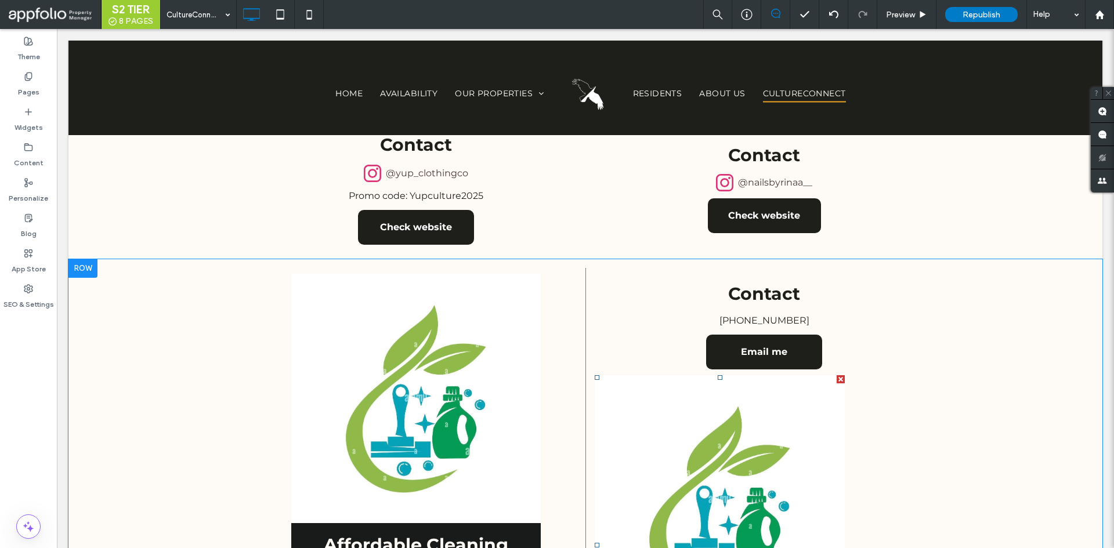
scroll to position [812, 0]
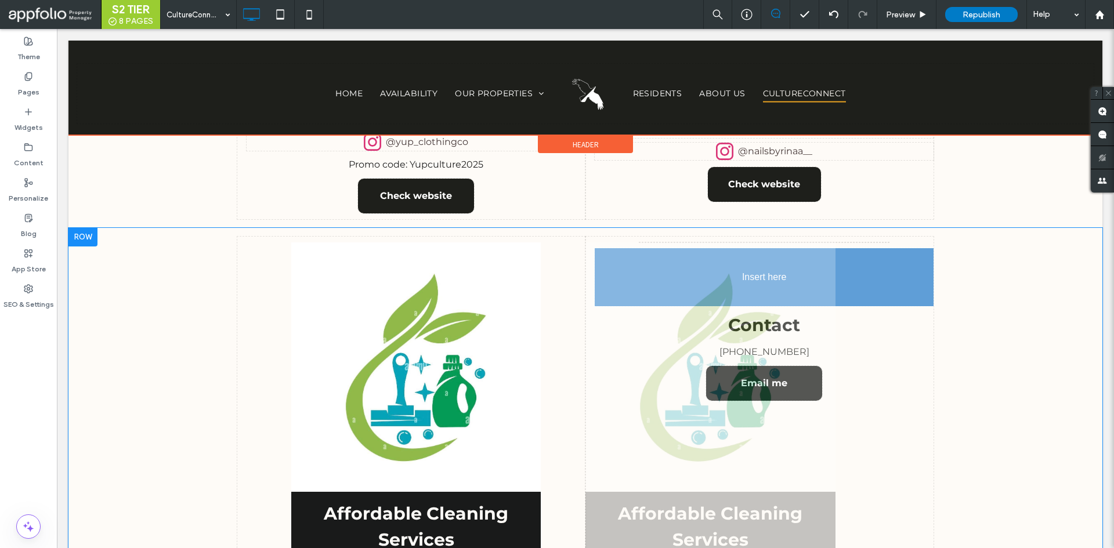
drag, startPoint x: 688, startPoint y: 413, endPoint x: 774, endPoint y: 266, distance: 170.1
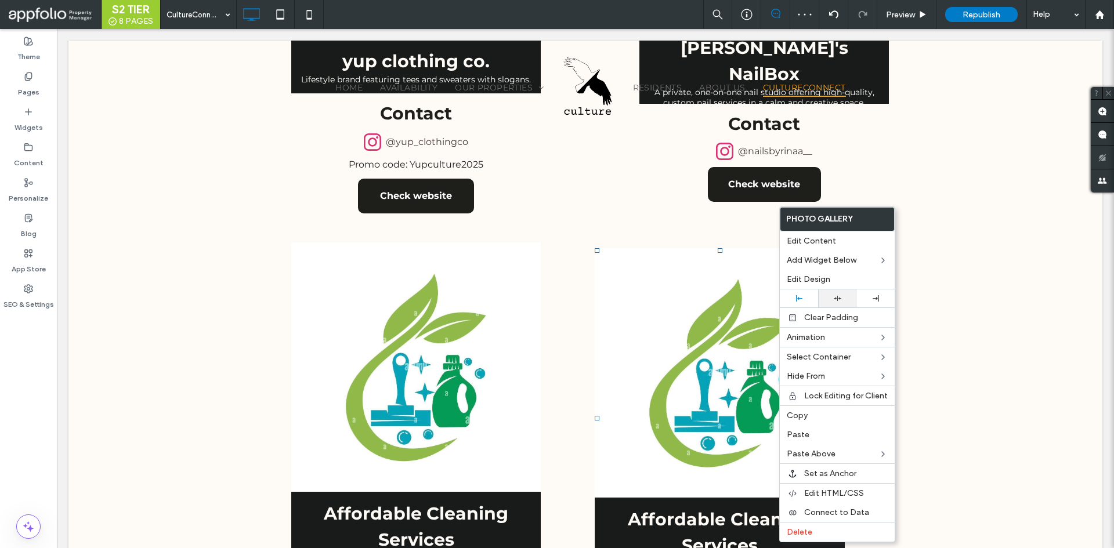
click at [839, 290] on div at bounding box center [837, 299] width 38 height 18
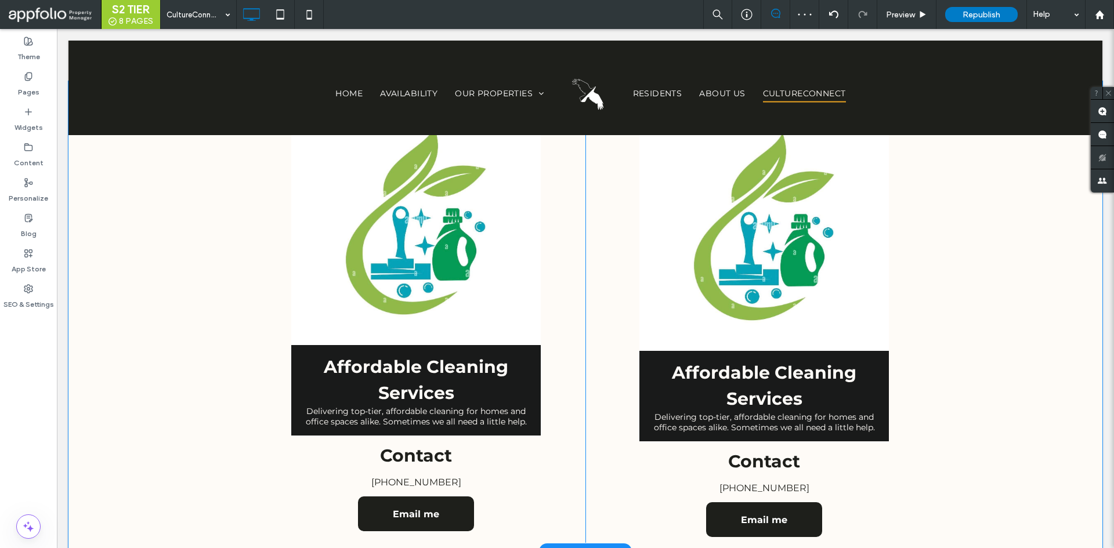
scroll to position [986, 0]
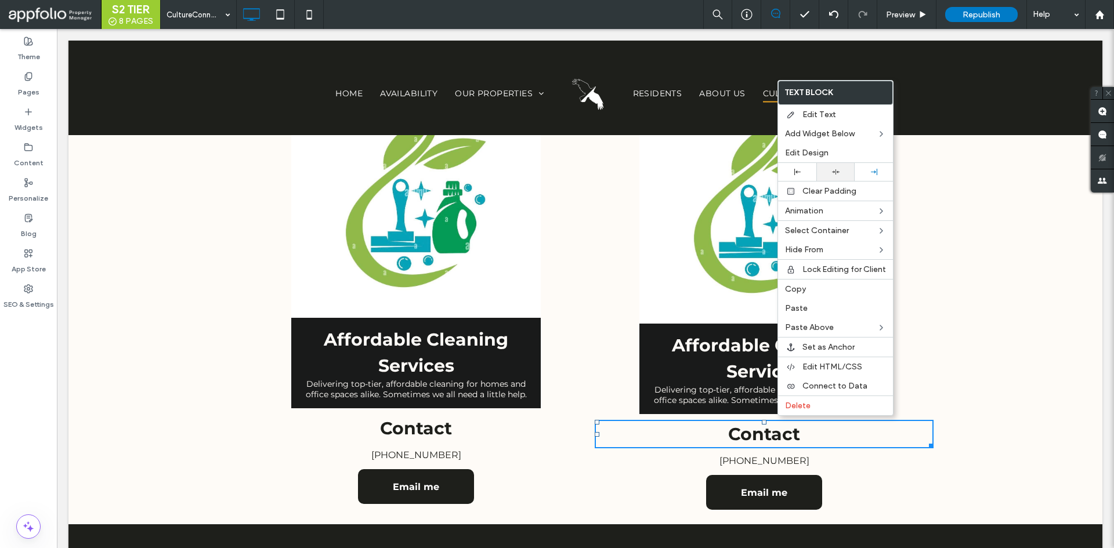
click at [837, 171] on icon at bounding box center [836, 172] width 8 height 8
click at [778, 436] on div "Affordable Cleaning Services Delivering top-tier, affordable cleaning for homes…" at bounding box center [760, 290] width 348 height 454
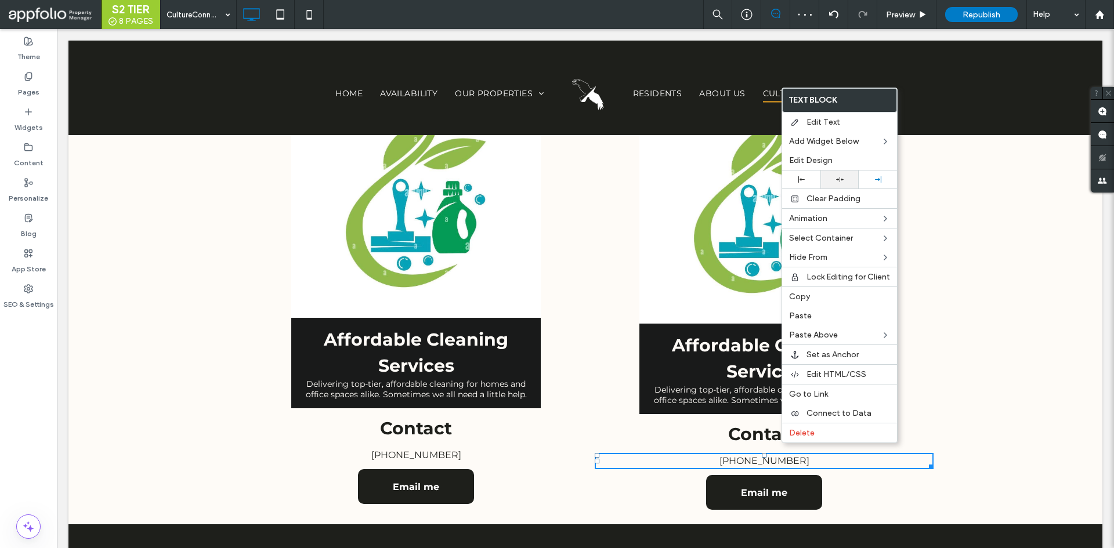
click at [843, 182] on icon at bounding box center [840, 180] width 8 height 8
click at [849, 471] on div "Affordable Cleaning Services Delivering top-tier, affordable cleaning for homes…" at bounding box center [760, 290] width 348 height 454
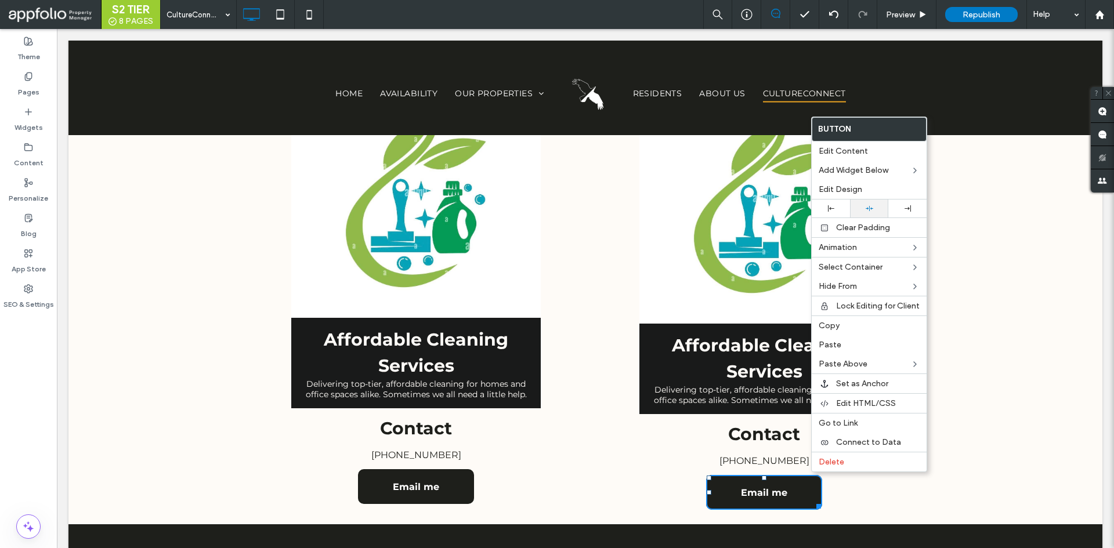
click at [879, 212] on div at bounding box center [869, 209] width 38 height 18
click at [620, 454] on p "[PHONE_NUMBER]" at bounding box center [764, 461] width 339 height 14
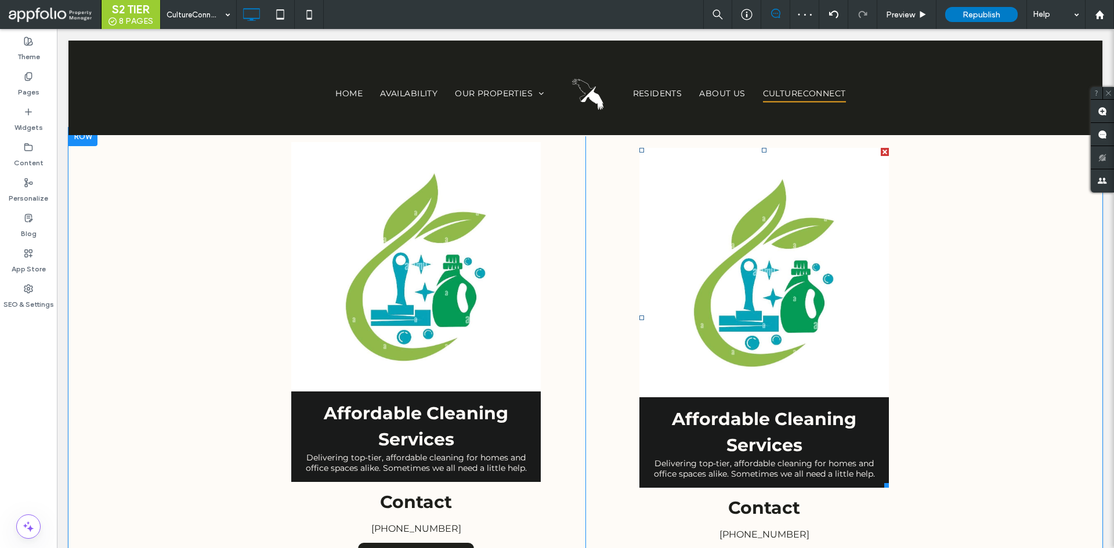
scroll to position [754, 0]
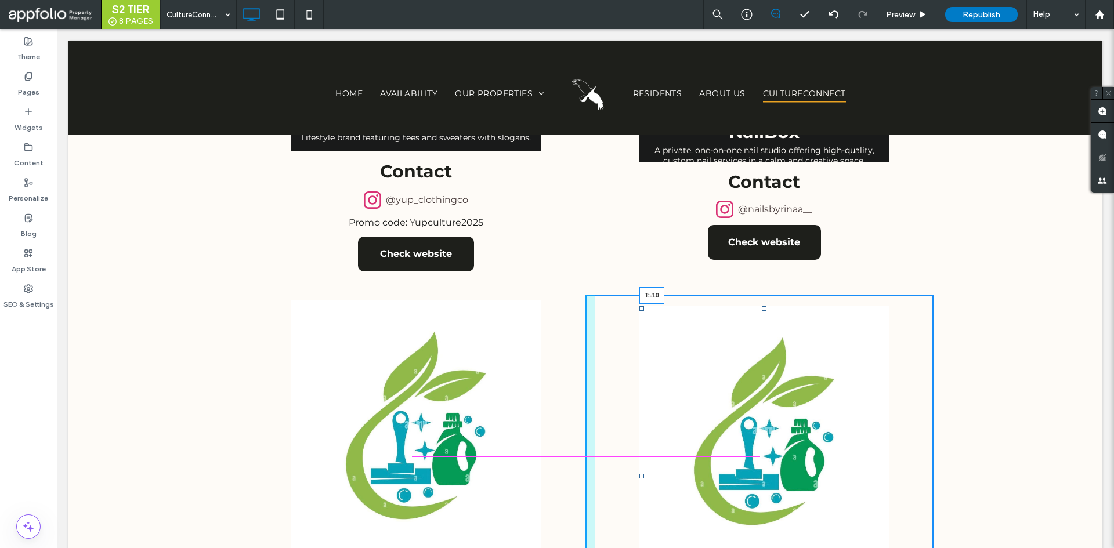
drag, startPoint x: 760, startPoint y: 293, endPoint x: 814, endPoint y: 309, distance: 56.2
click at [757, 286] on div "Affordable Cleaning Services Delivering top-tier, affordable cleaning for homes…" at bounding box center [585, 521] width 1034 height 471
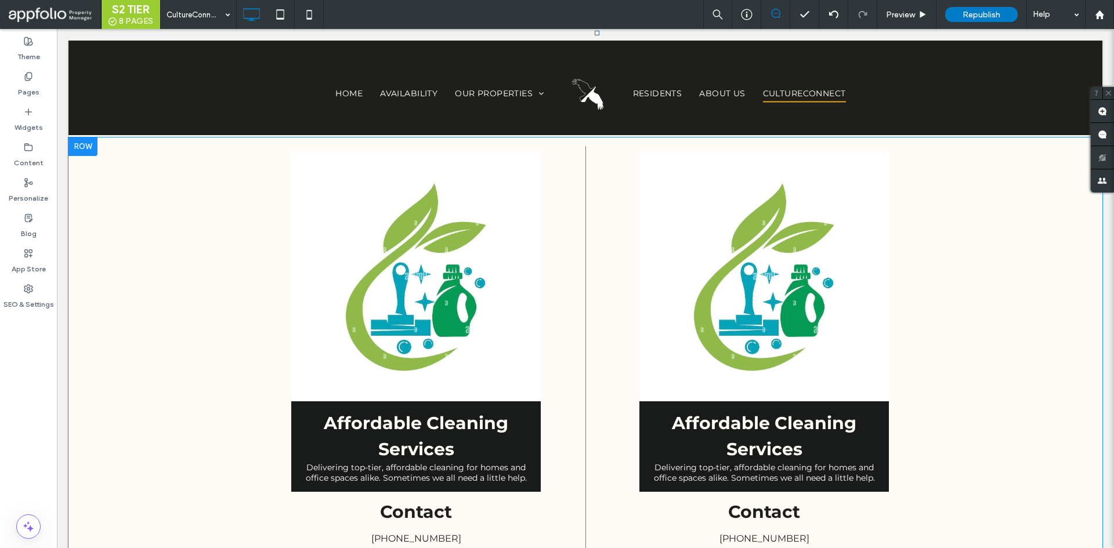
scroll to position [1045, 0]
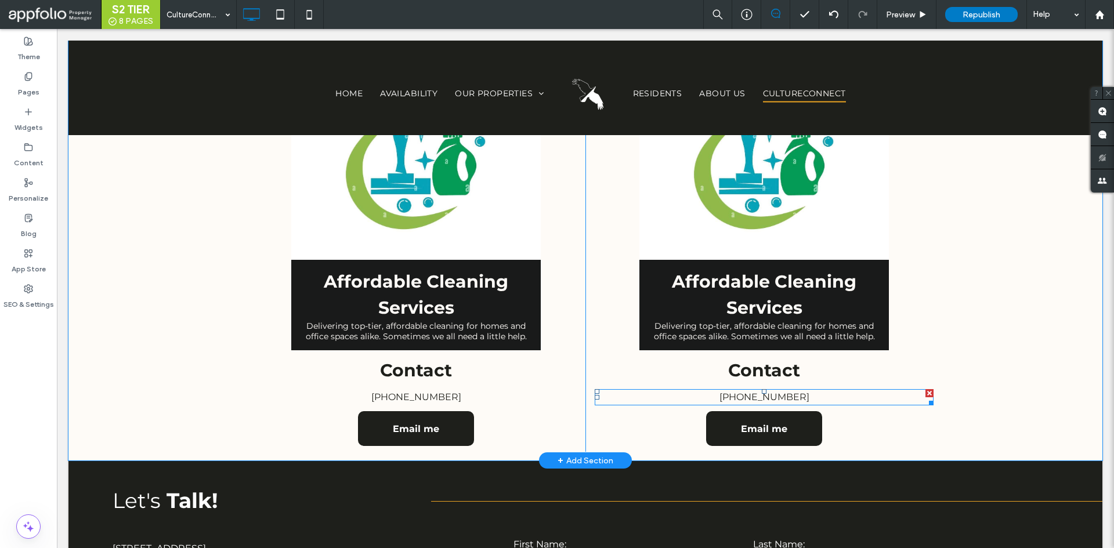
click at [782, 391] on p "(631) 645-4753" at bounding box center [764, 398] width 339 height 14
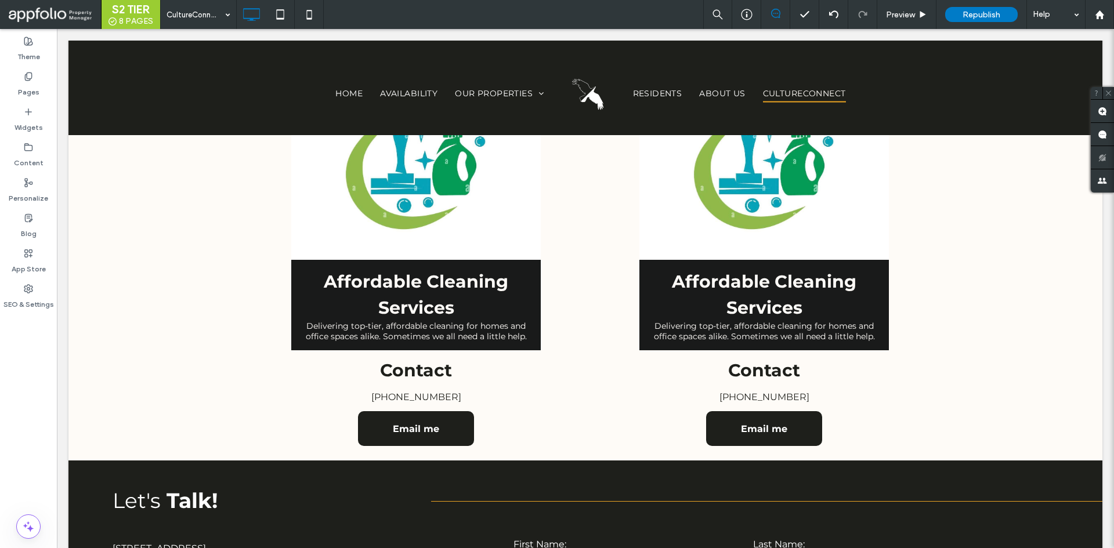
type input "**********"
type input "**"
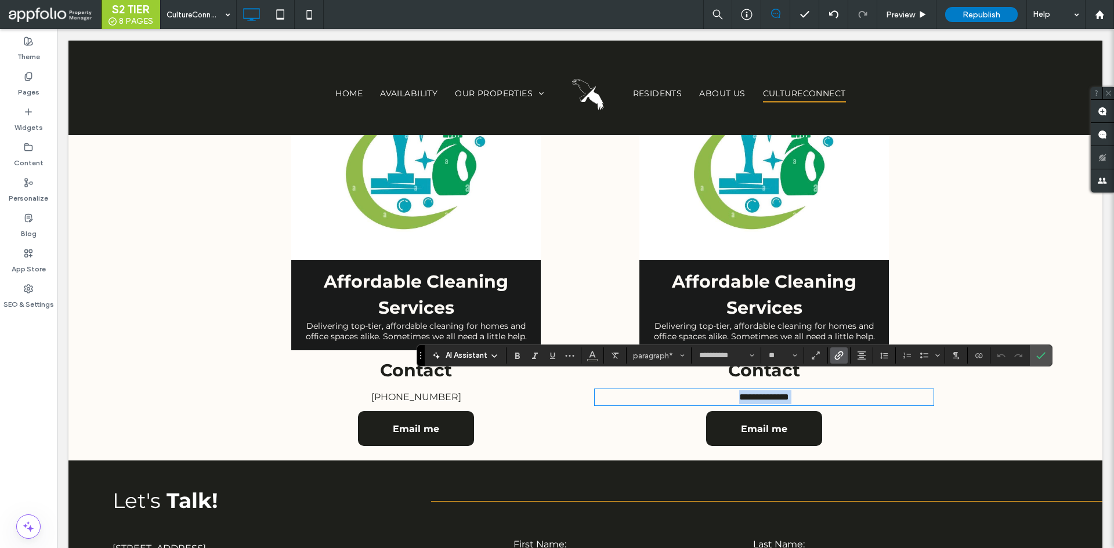
click at [739, 393] on link "**********" at bounding box center [764, 397] width 50 height 9
click at [1050, 361] on section at bounding box center [1041, 355] width 22 height 21
click at [1041, 355] on icon "Confirm" at bounding box center [1040, 355] width 9 height 9
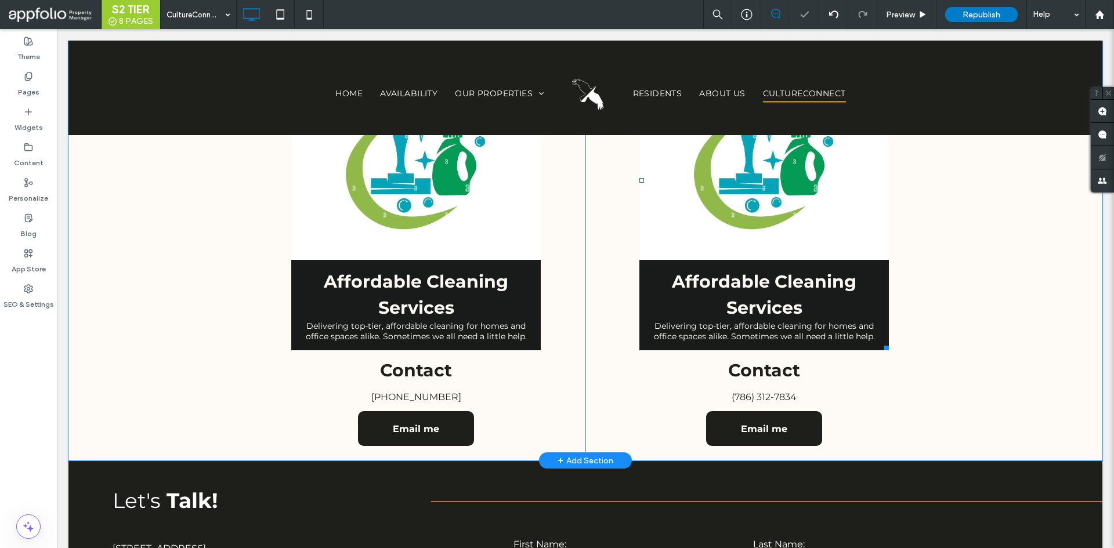
click at [817, 221] on link at bounding box center [764, 135] width 250 height 250
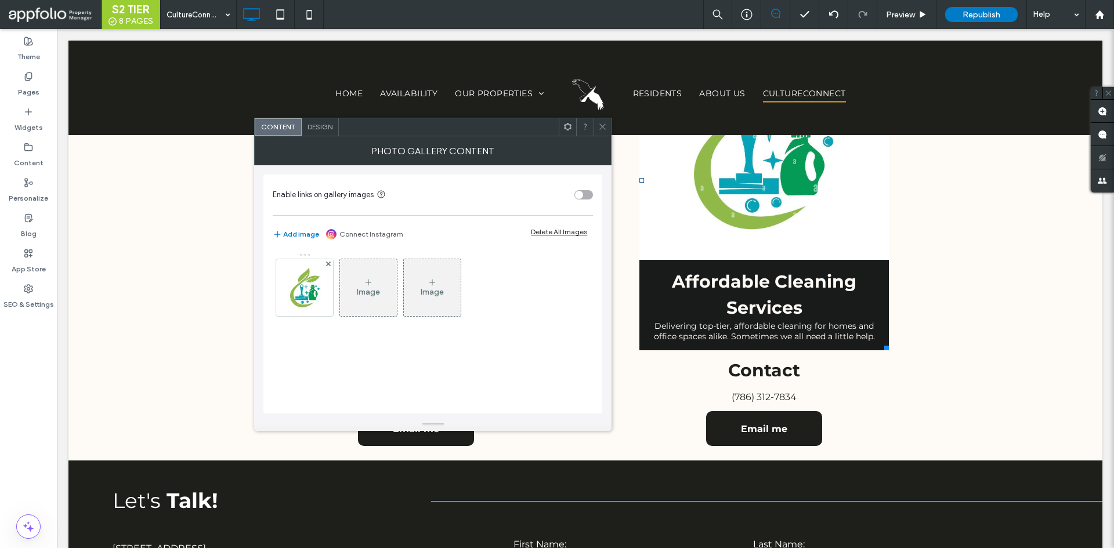
click at [292, 296] on img at bounding box center [305, 287] width 53 height 57
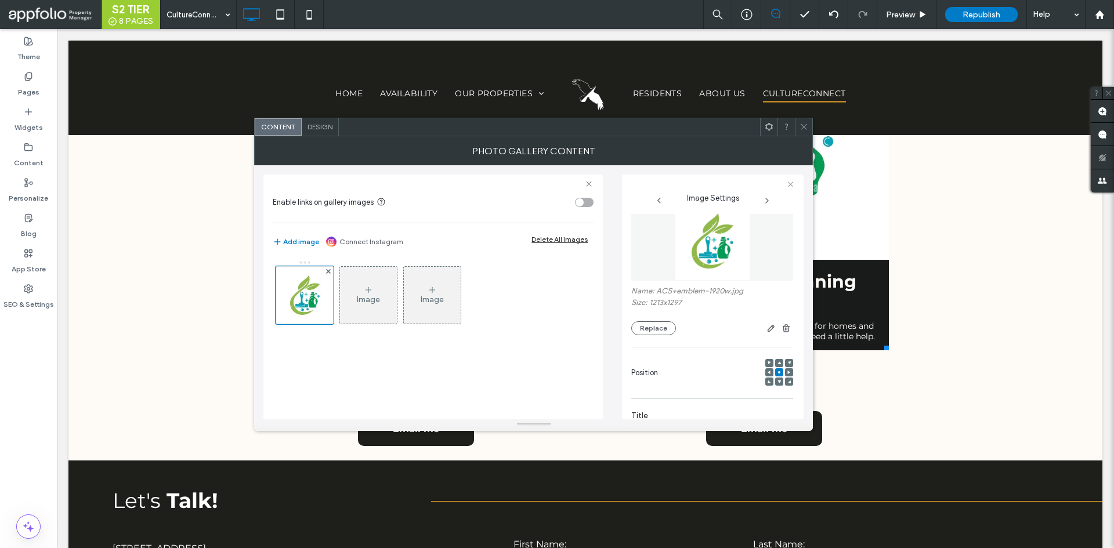
scroll to position [19, 0]
click at [796, 127] on div at bounding box center [803, 126] width 17 height 17
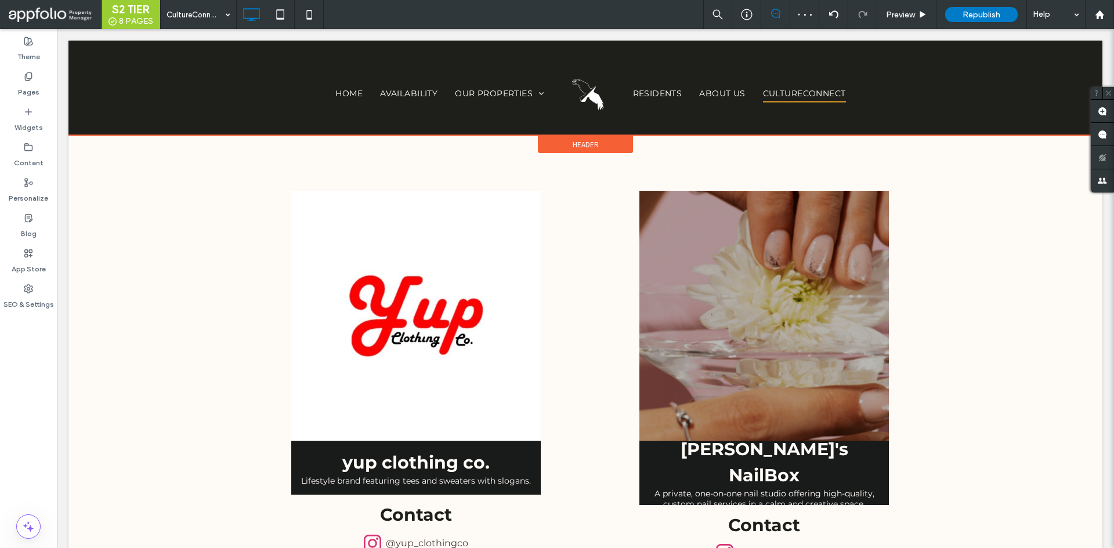
scroll to position [348, 0]
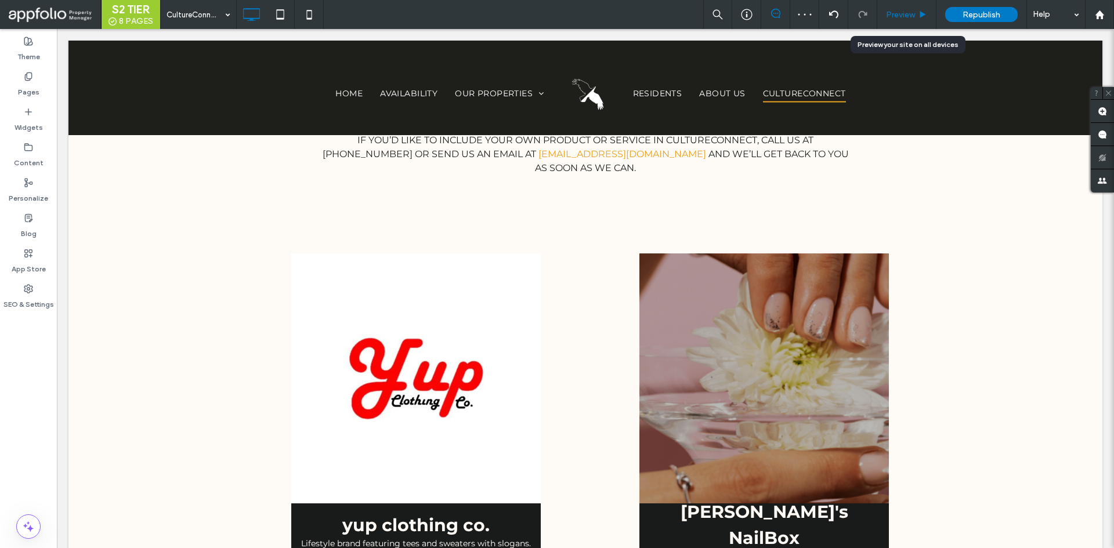
click at [914, 10] on span "Preview" at bounding box center [900, 15] width 29 height 10
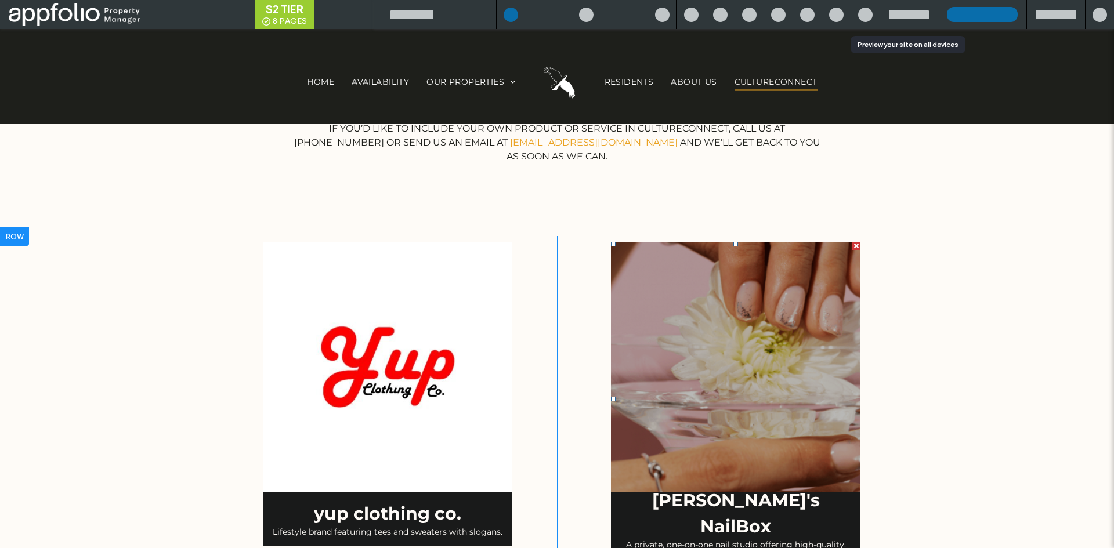
click at [639, 377] on link at bounding box center [736, 367] width 250 height 250
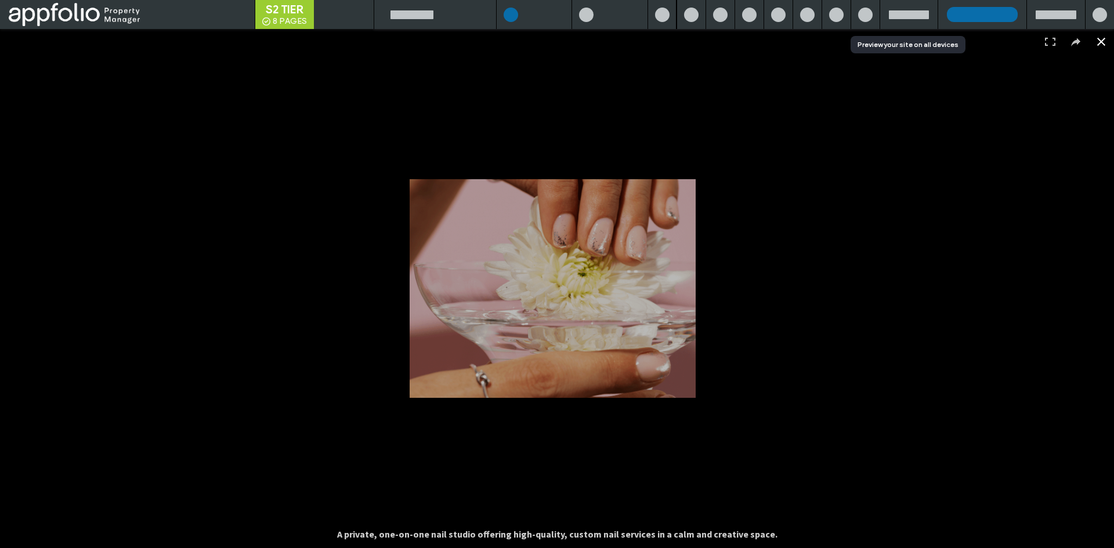
click at [800, 248] on div at bounding box center [967, 438] width 1114 height 519
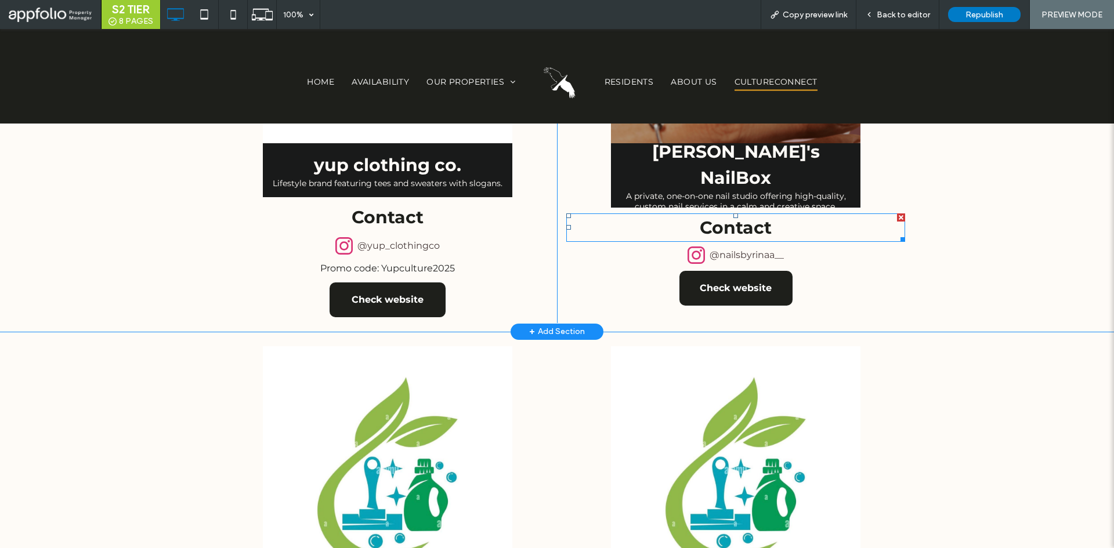
scroll to position [696, 0]
drag, startPoint x: 711, startPoint y: 246, endPoint x: 637, endPoint y: 239, distance: 74.6
click at [637, 247] on span at bounding box center [735, 255] width 339 height 17
drag, startPoint x: 637, startPoint y: 239, endPoint x: 606, endPoint y: 256, distance: 35.6
click at [606, 256] on div "Rina's NailBox A private, one-on-one nail studio offering high-quality, custom …" at bounding box center [731, 106] width 348 height 436
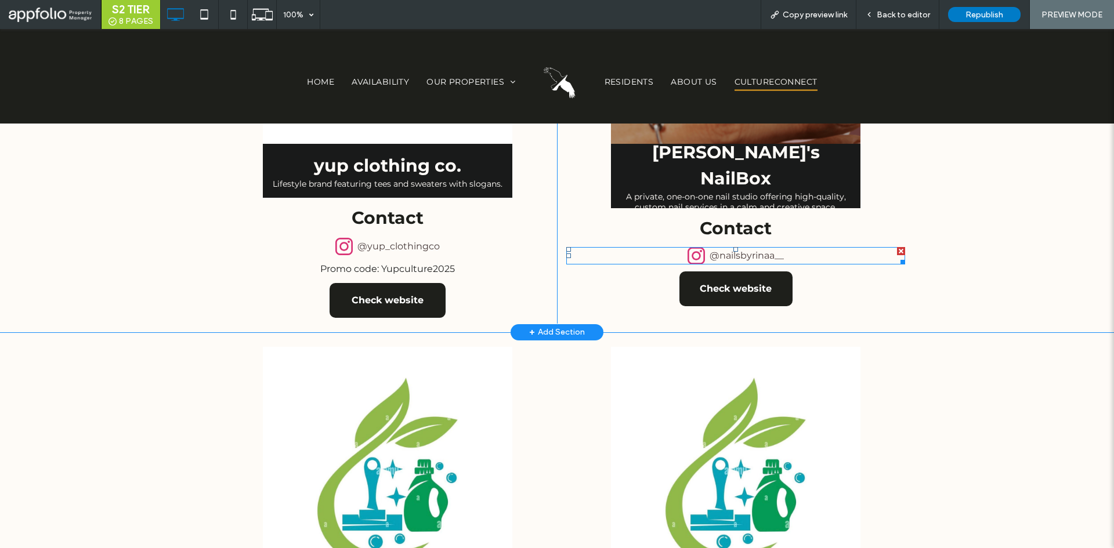
click at [621, 247] on span at bounding box center [735, 255] width 339 height 17
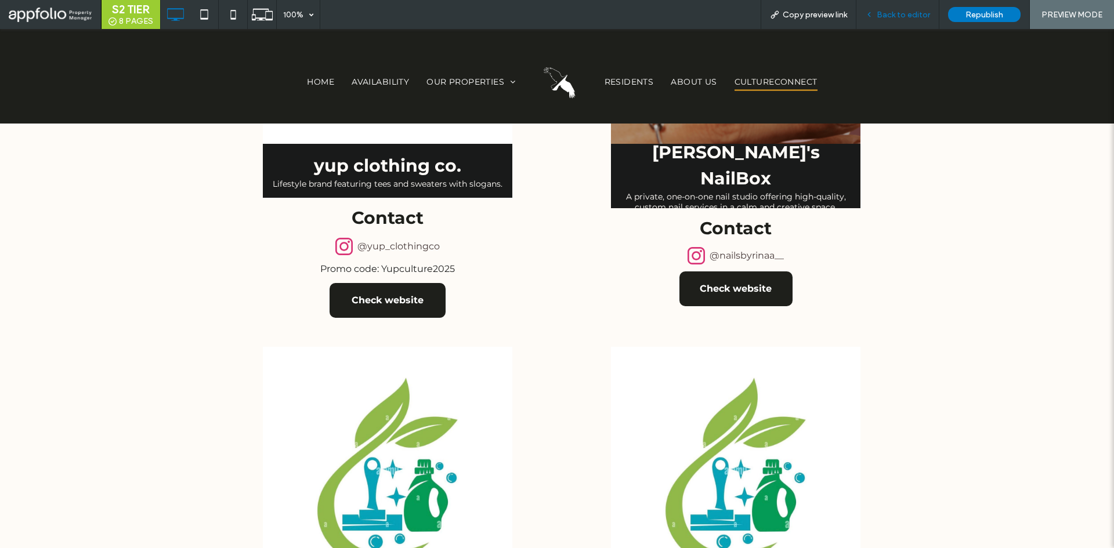
click at [890, 12] on span "Back to editor" at bounding box center [903, 15] width 53 height 10
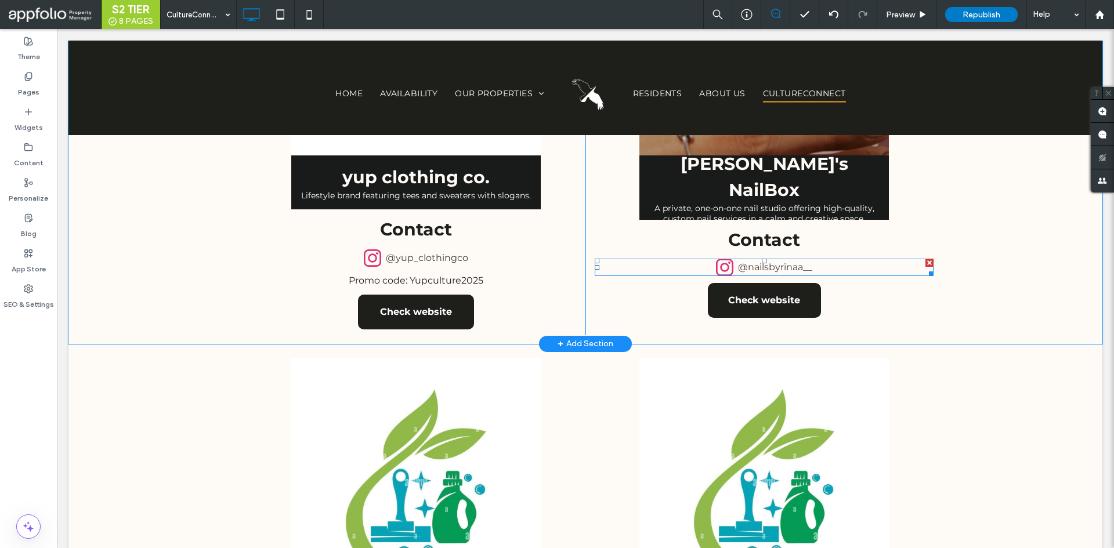
click at [680, 259] on span at bounding box center [764, 267] width 339 height 17
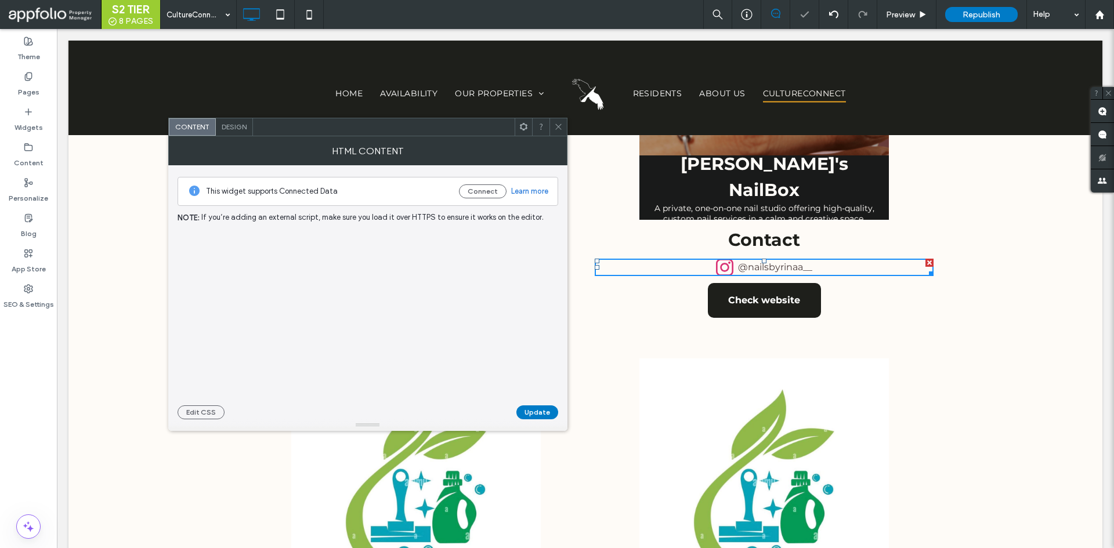
click at [560, 122] on span at bounding box center [558, 126] width 9 height 17
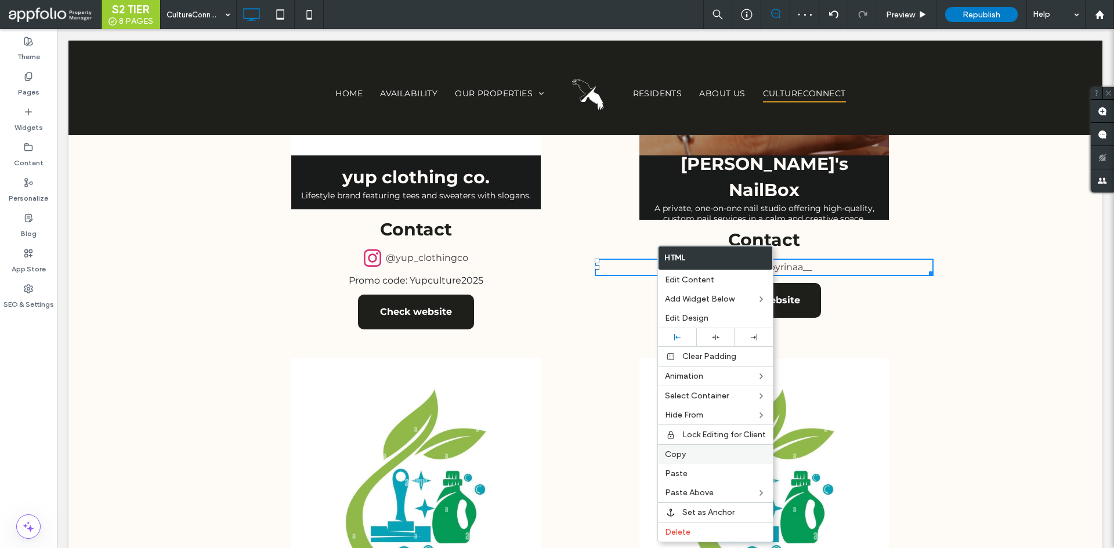
click at [715, 460] on div "Copy" at bounding box center [715, 455] width 115 height 20
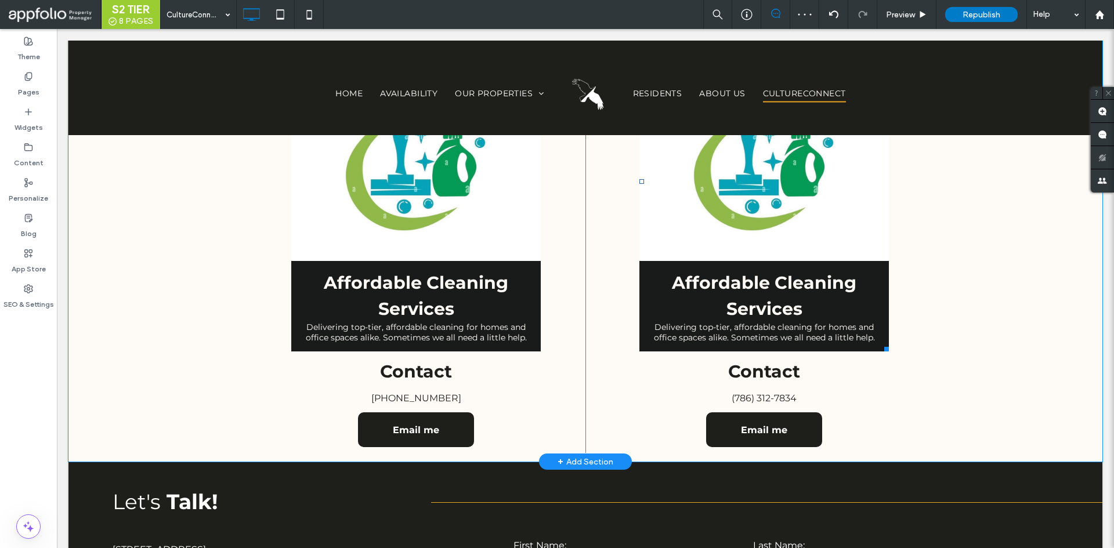
scroll to position [1045, 0]
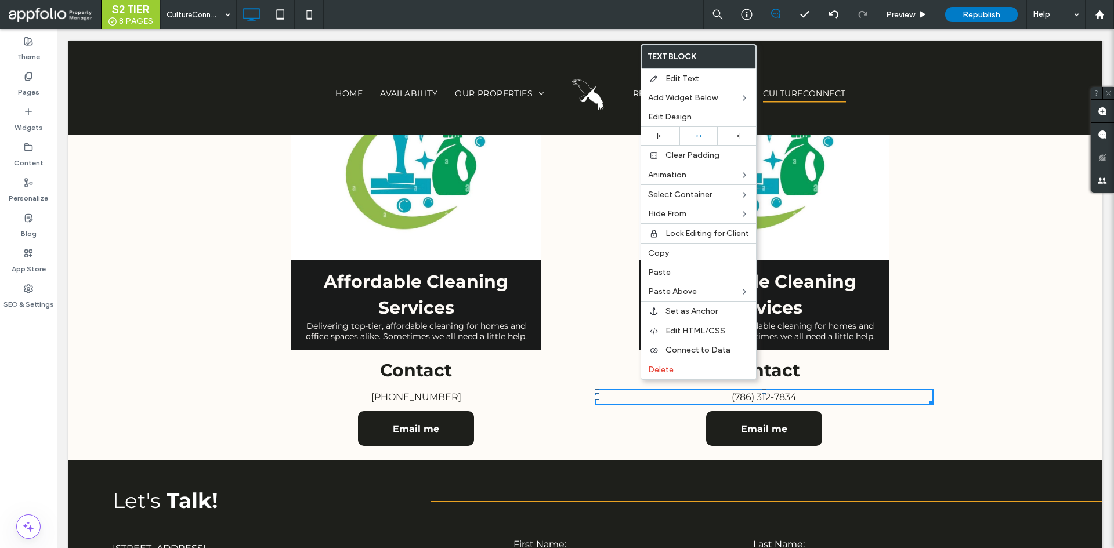
click at [635, 415] on div "Affordable Cleaning Services Delivering top-tier, affordable cleaning for homes…" at bounding box center [760, 229] width 348 height 448
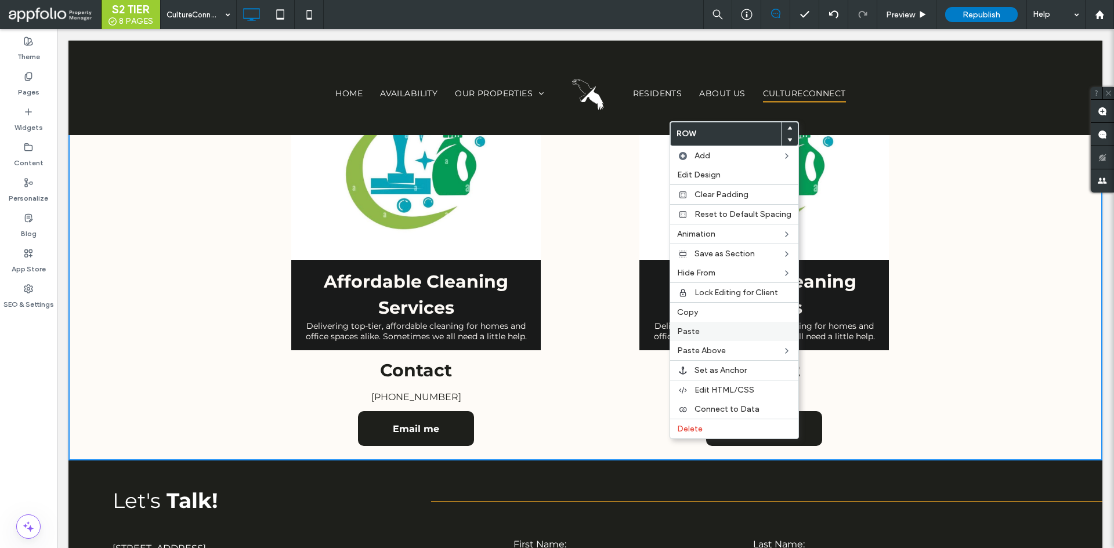
click at [724, 335] on label "Paste" at bounding box center [734, 332] width 114 height 10
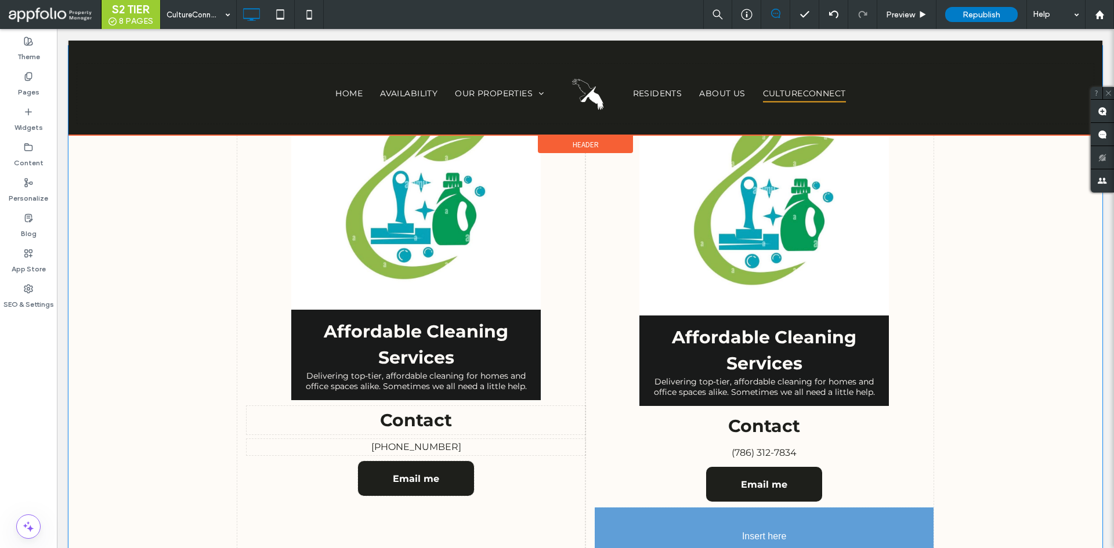
scroll to position [1006, 0]
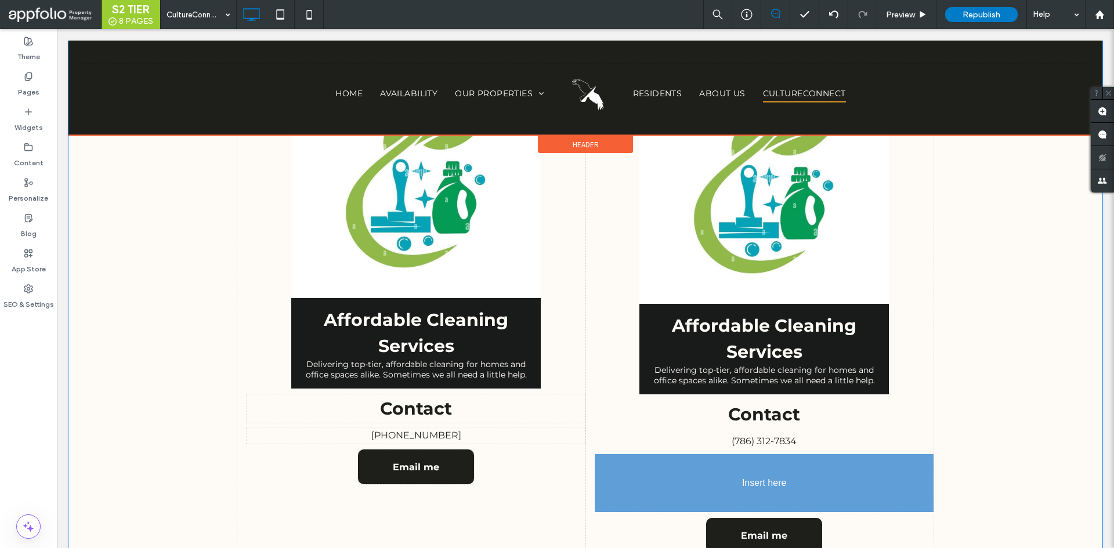
drag, startPoint x: 464, startPoint y: 248, endPoint x: 853, endPoint y: 488, distance: 457.0
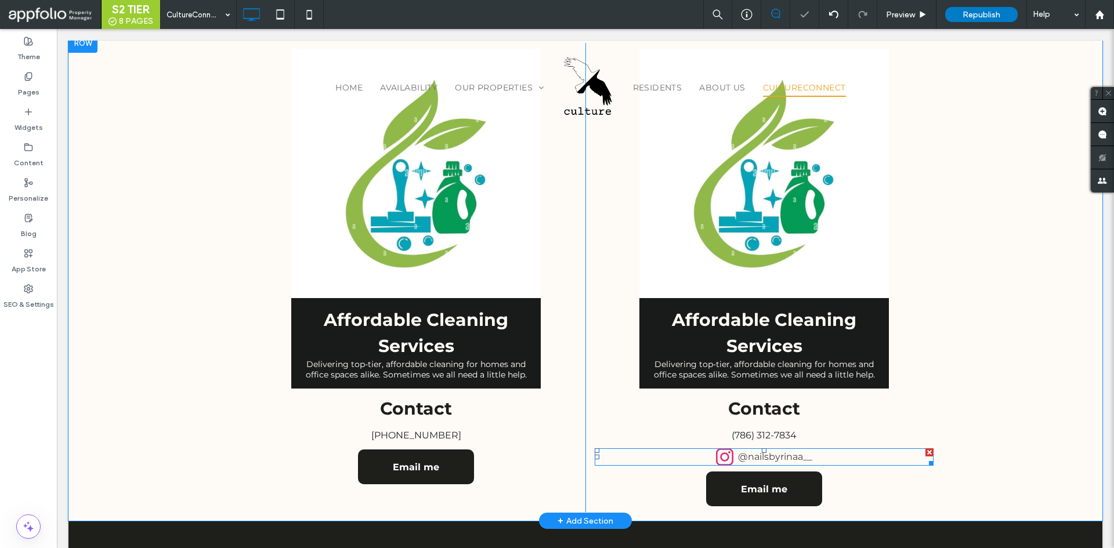
click at [848, 449] on span at bounding box center [764, 457] width 339 height 17
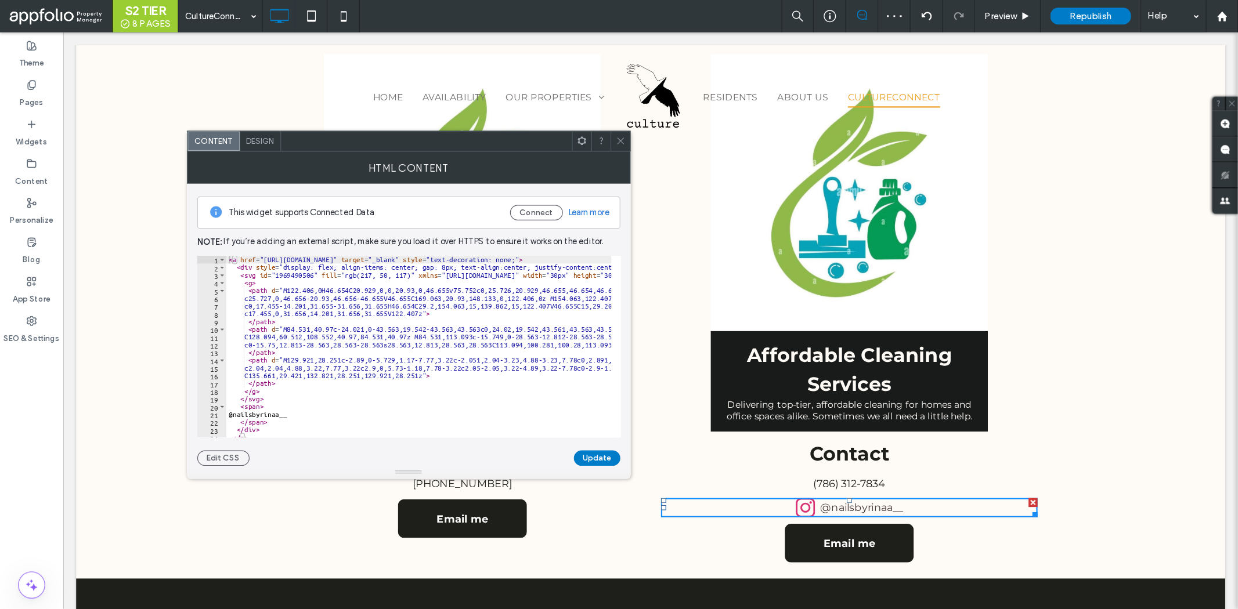
scroll to position [0, 0]
click at [374, 250] on div "< a href = "https://www.instagram.com/nailsbyrinaa__" target = "_blank" style =…" at bounding box center [452, 314] width 496 height 169
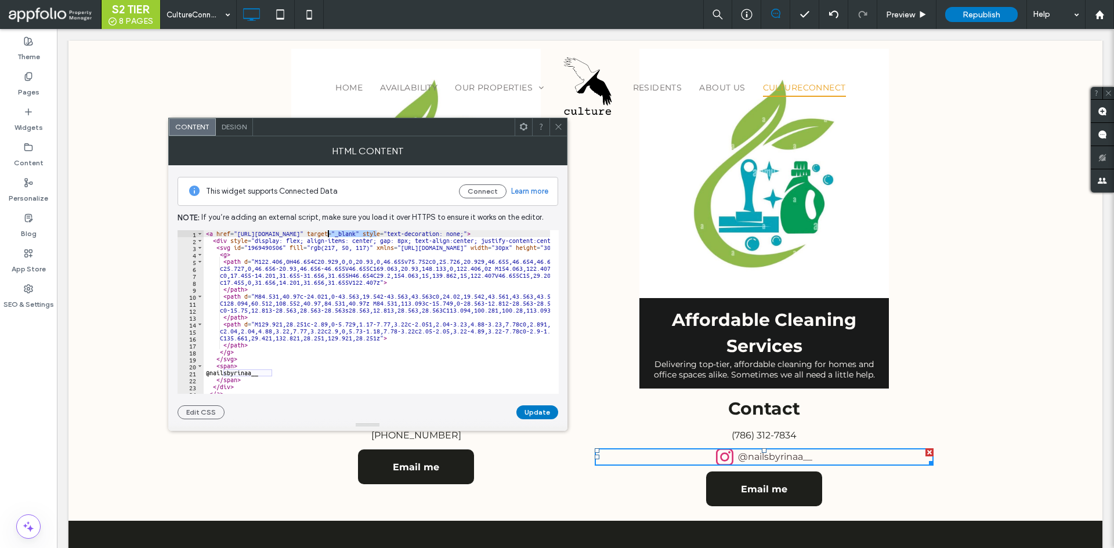
drag, startPoint x: 377, startPoint y: 231, endPoint x: 329, endPoint y: 232, distance: 47.6
click at [329, 232] on div "< a href = "https://www.instagram.com/nailsbyrinaa__" target = "_blank" style =…" at bounding box center [452, 314] width 496 height 169
paste textarea "******"
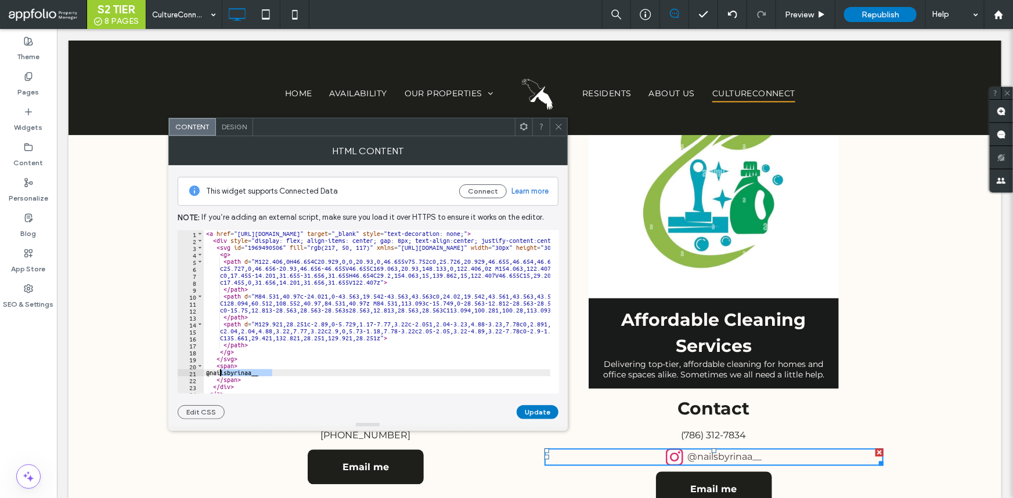
drag, startPoint x: 283, startPoint y: 376, endPoint x: 219, endPoint y: 374, distance: 64.4
click at [219, 374] on div "< a href = "https://www.instagram.com/eternal_beauty_by_mk" target = "_blank" s…" at bounding box center [452, 314] width 496 height 169
paste textarea "*****"
drag, startPoint x: 220, startPoint y: 374, endPoint x: 291, endPoint y: 372, distance: 70.8
click at [222, 373] on div "< a href = "https://www.instagram.com/eternal_beauty_by_mk" target = "_blank" s…" at bounding box center [452, 314] width 496 height 169
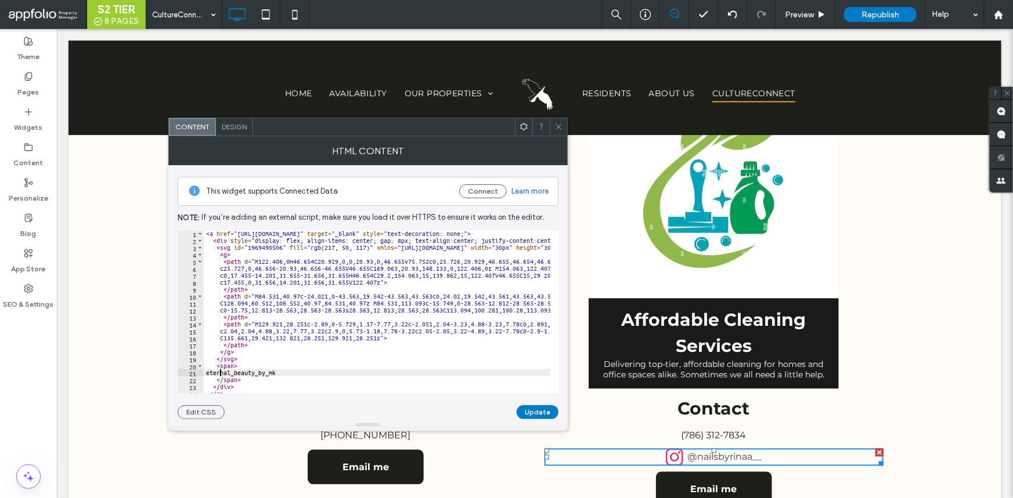
scroll to position [0, 1]
type textarea "**********"
click at [524, 407] on button "Update" at bounding box center [537, 413] width 42 height 14
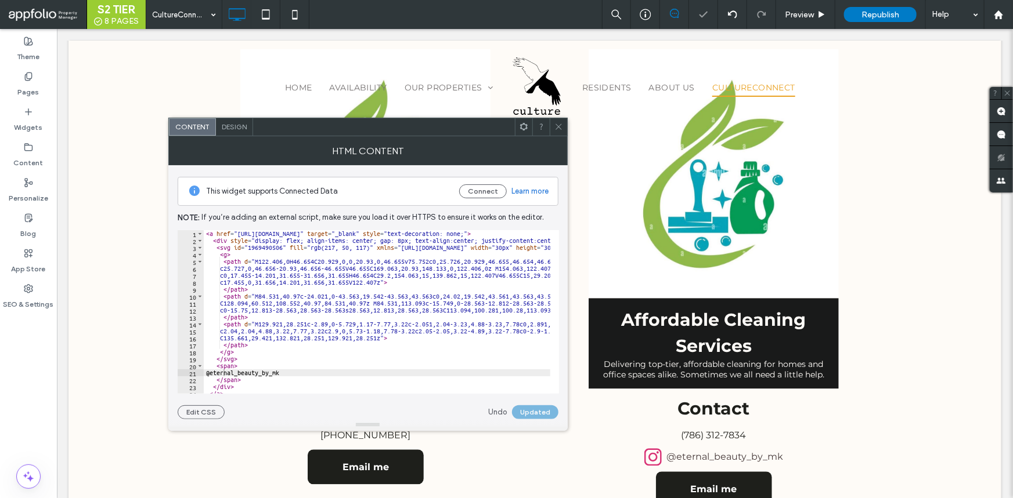
click at [558, 127] on use at bounding box center [558, 127] width 6 height 6
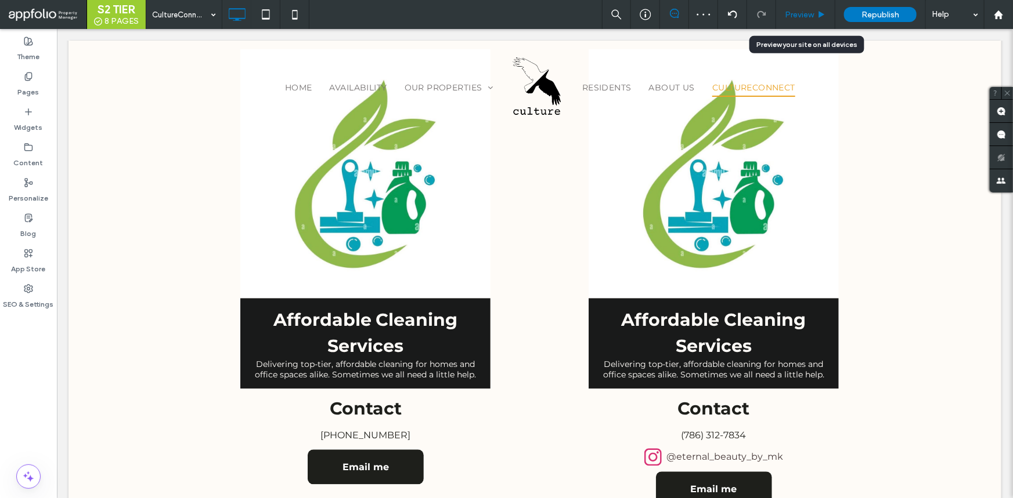
click at [801, 19] on div "Preview" at bounding box center [805, 14] width 59 height 29
click at [801, 17] on span "Preview" at bounding box center [799, 15] width 29 height 10
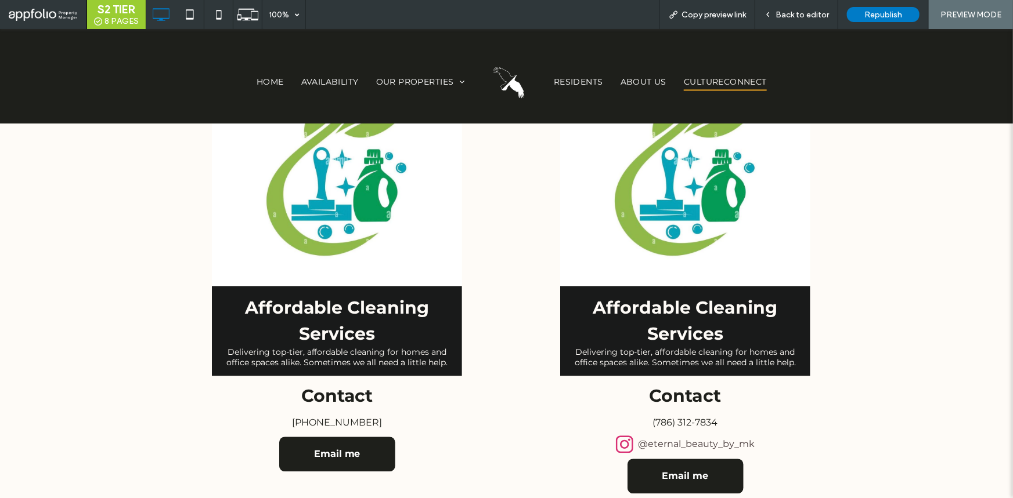
scroll to position [1005, 0]
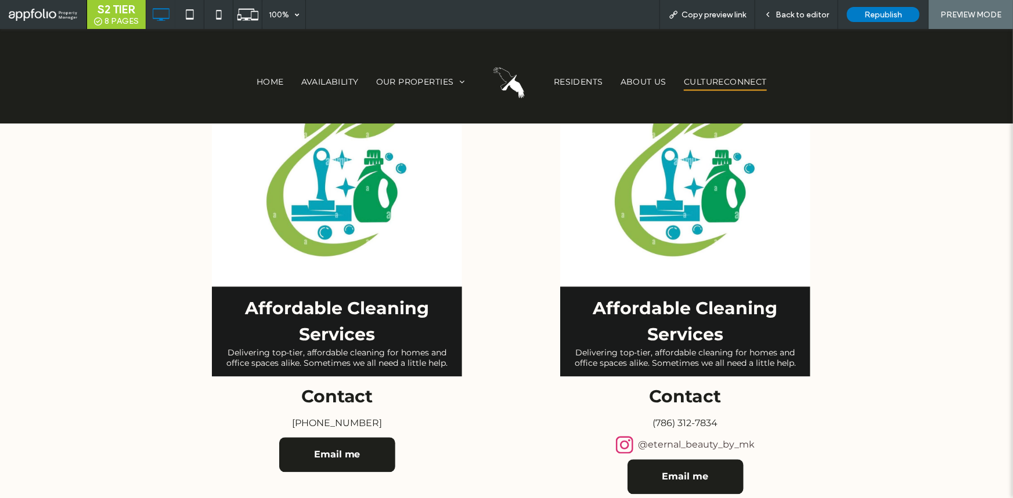
click at [632, 436] on div "@eternal_beauty_by_mk" at bounding box center [685, 444] width 339 height 17
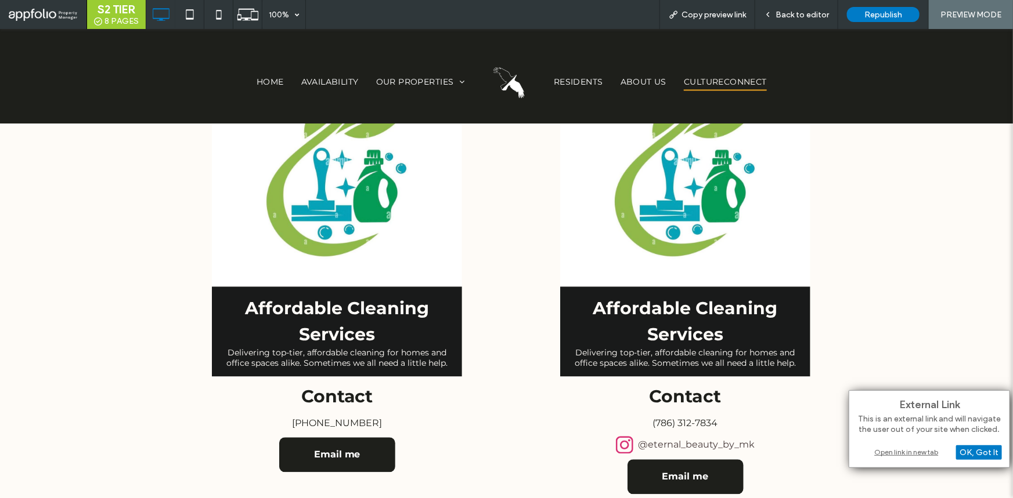
click at [889, 447] on div "Open link in new tab" at bounding box center [929, 452] width 145 height 12
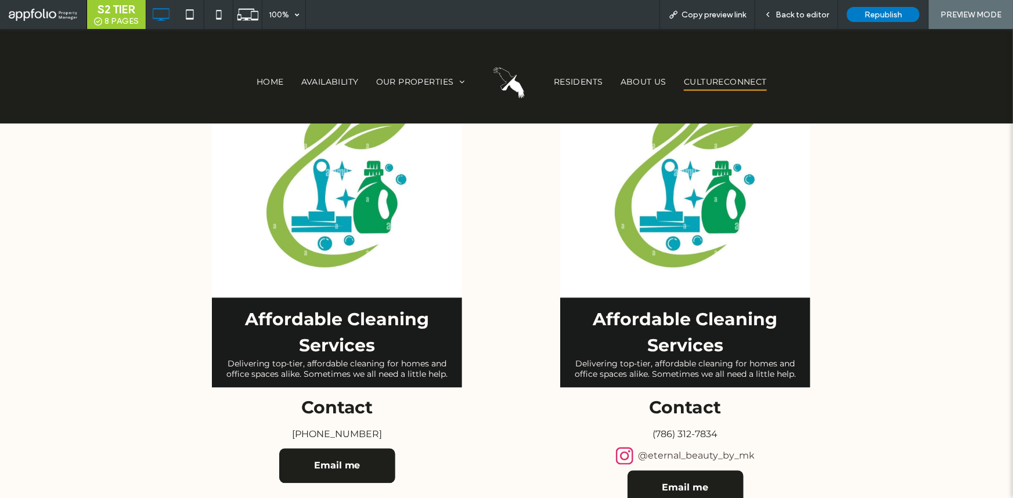
scroll to position [1111, 0]
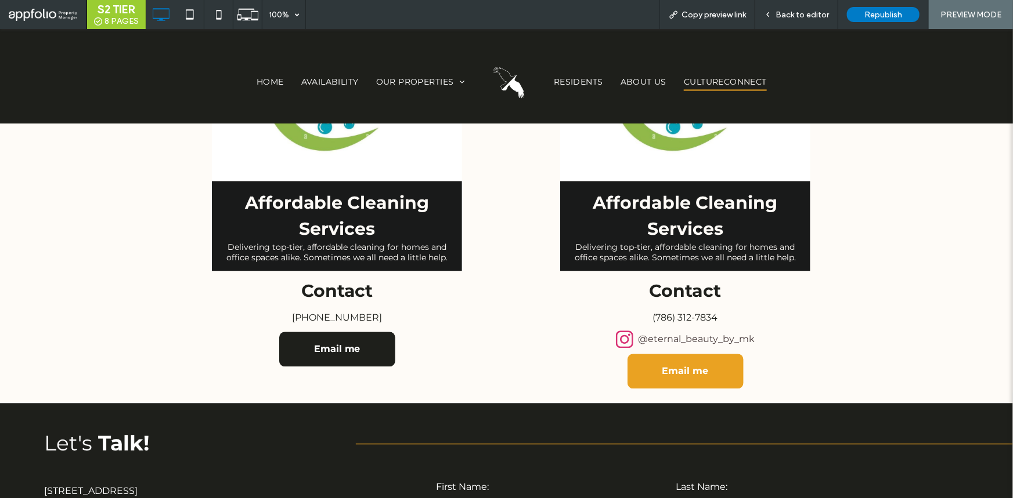
click at [679, 371] on link "Email me" at bounding box center [685, 371] width 116 height 35
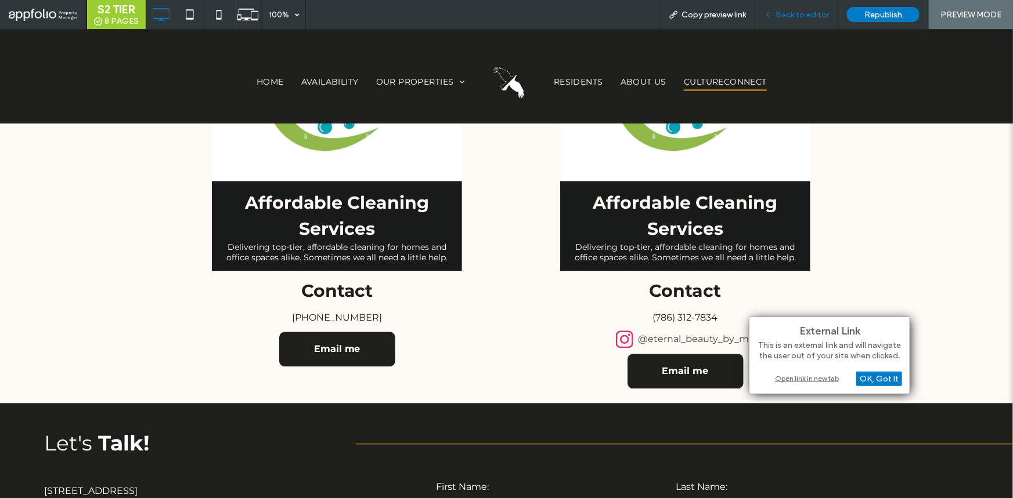
click at [807, 17] on span "Back to editor" at bounding box center [801, 15] width 53 height 10
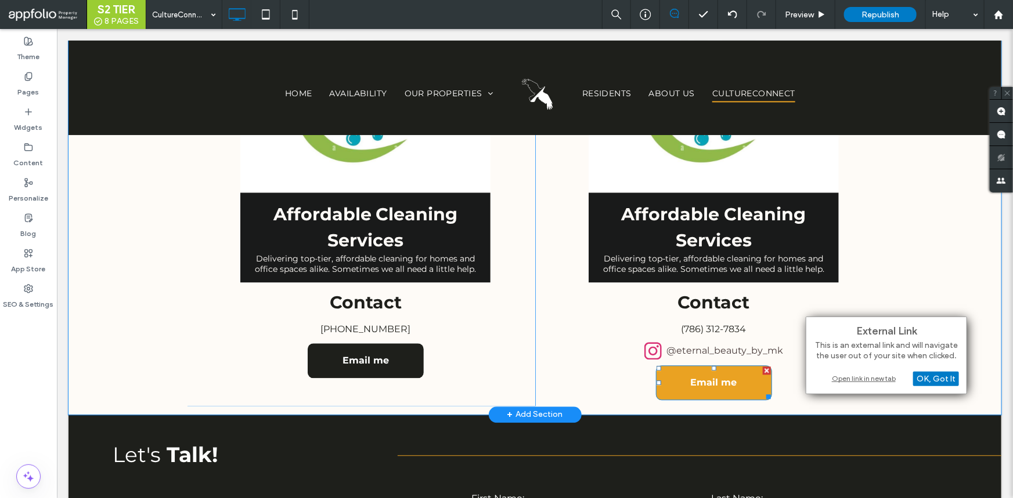
click at [721, 375] on span "Email me" at bounding box center [713, 382] width 55 height 23
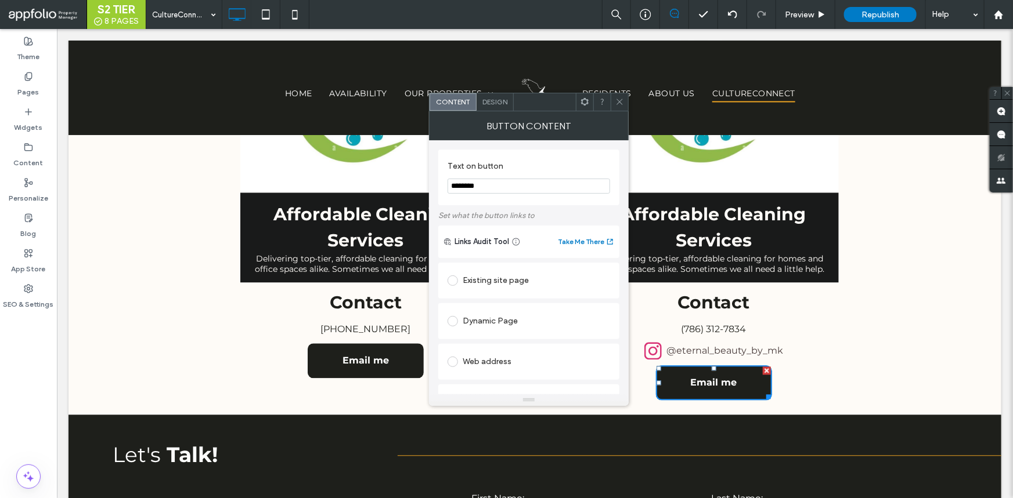
click at [505, 288] on div "Existing site page" at bounding box center [528, 281] width 162 height 19
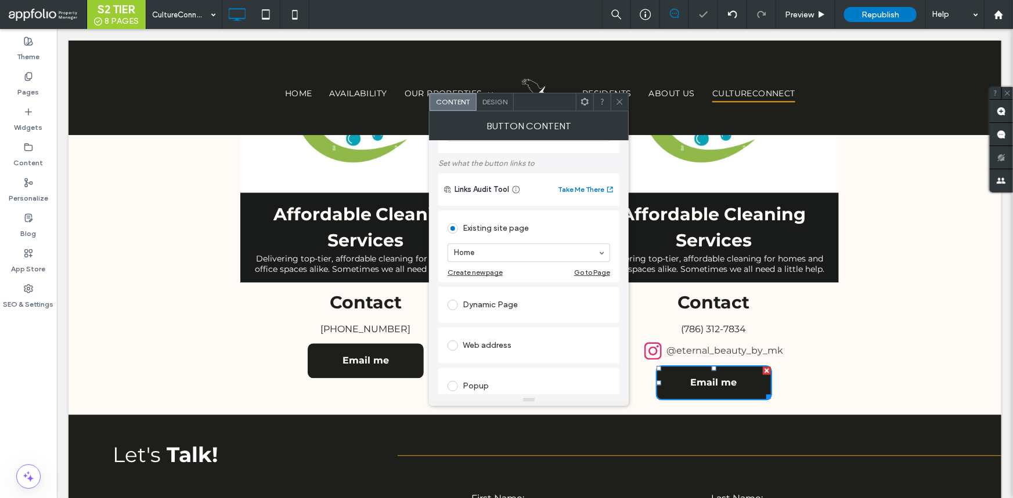
click at [504, 340] on div "Web address" at bounding box center [528, 346] width 162 height 19
drag, startPoint x: 533, startPoint y: 330, endPoint x: 536, endPoint y: 324, distance: 6.5
click at [533, 330] on input "url" at bounding box center [528, 332] width 162 height 15
paste input "**********"
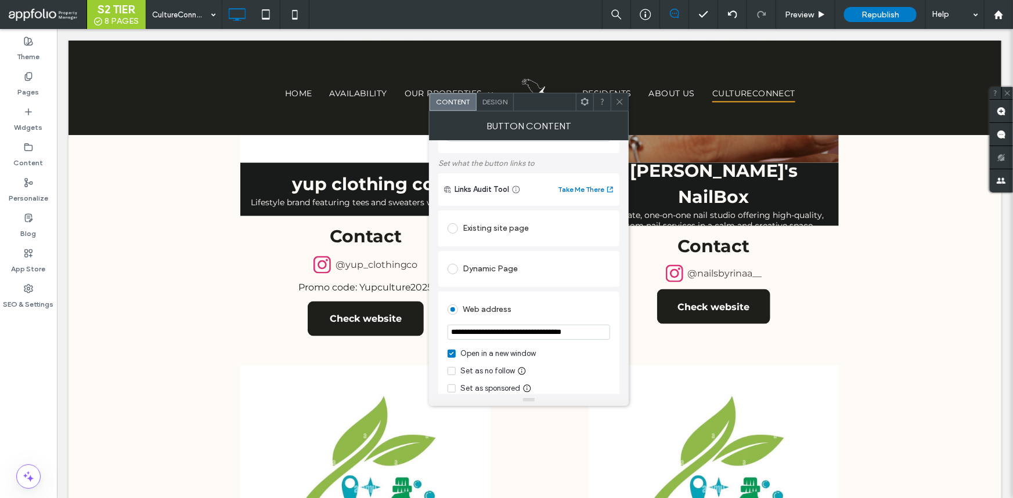
scroll to position [0, 0]
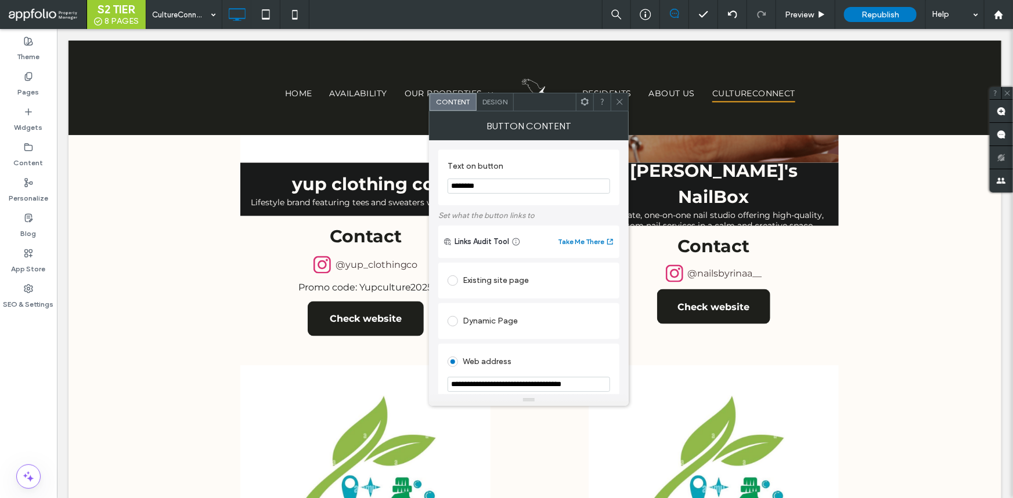
type input "**********"
click at [525, 190] on input "********" at bounding box center [528, 186] width 162 height 15
click at [485, 187] on input "**********" at bounding box center [528, 186] width 162 height 15
type input "**********"
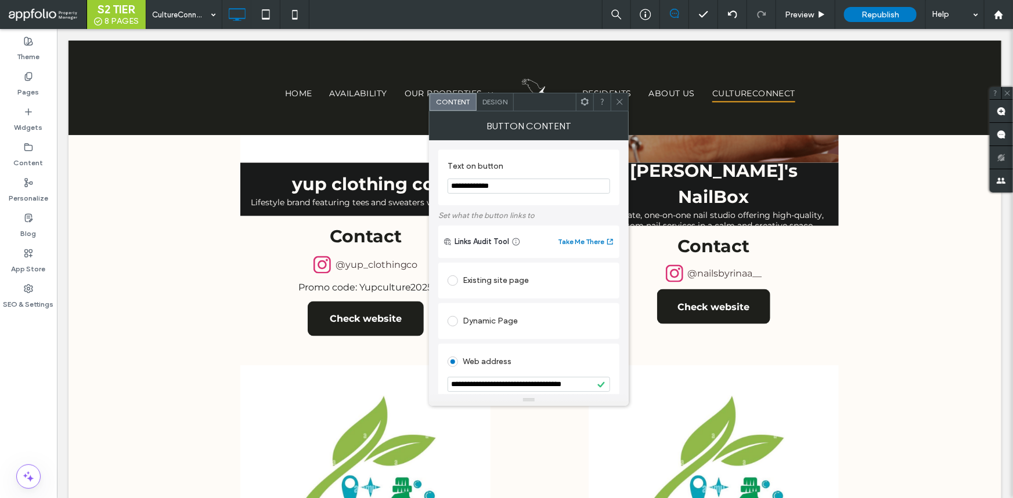
click at [615, 160] on div "**********" at bounding box center [528, 178] width 181 height 56
click at [620, 99] on icon at bounding box center [619, 101] width 9 height 9
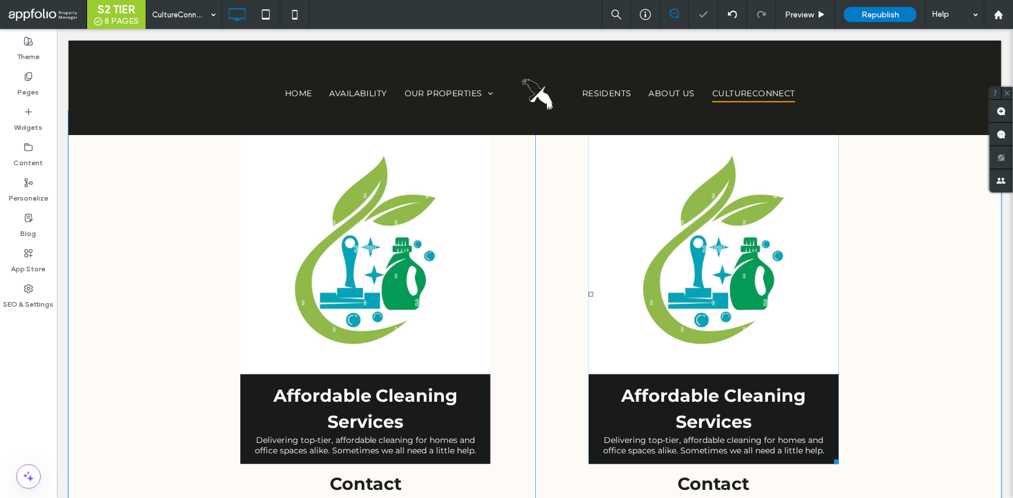
scroll to position [952, 0]
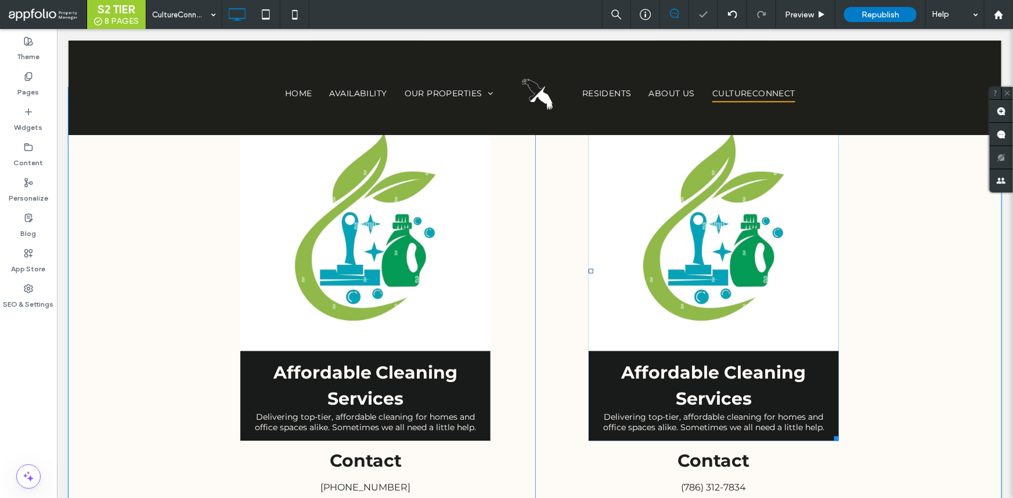
click at [744, 298] on link at bounding box center [713, 227] width 250 height 250
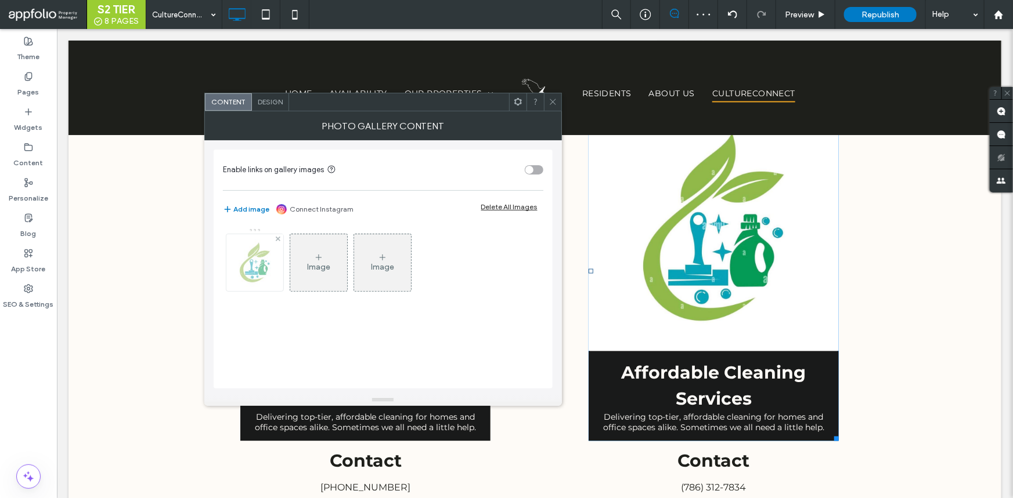
click at [263, 264] on img at bounding box center [254, 262] width 53 height 57
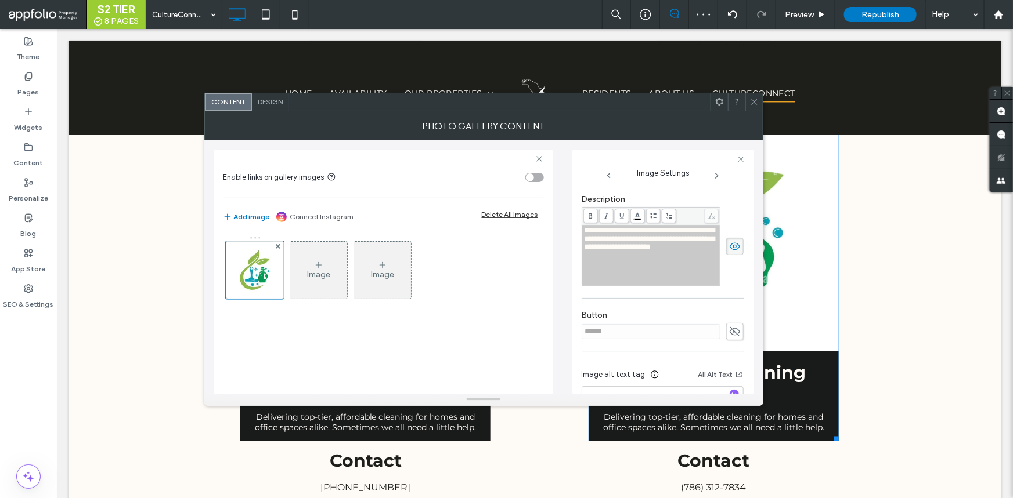
scroll to position [82, 0]
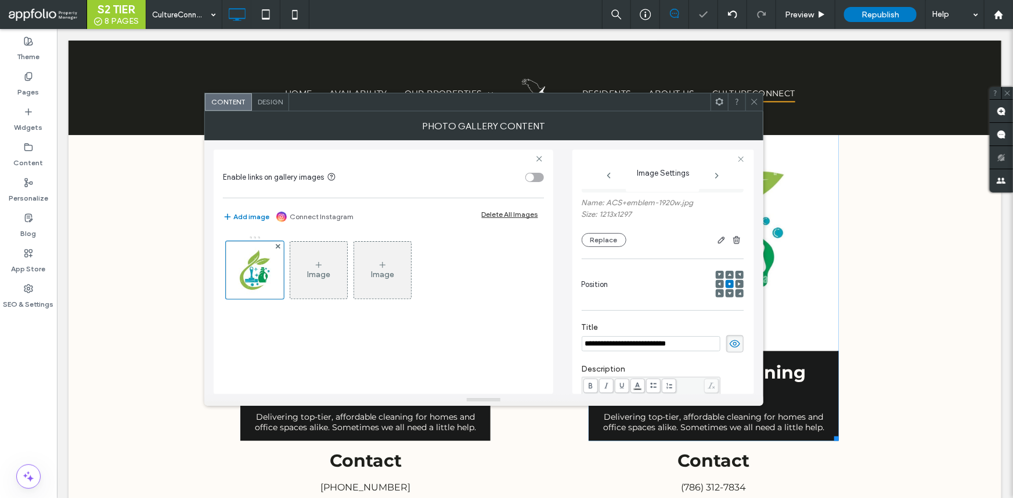
click at [600, 256] on div "Position" at bounding box center [662, 279] width 162 height 52
click at [605, 244] on button "Replace" at bounding box center [603, 240] width 45 height 14
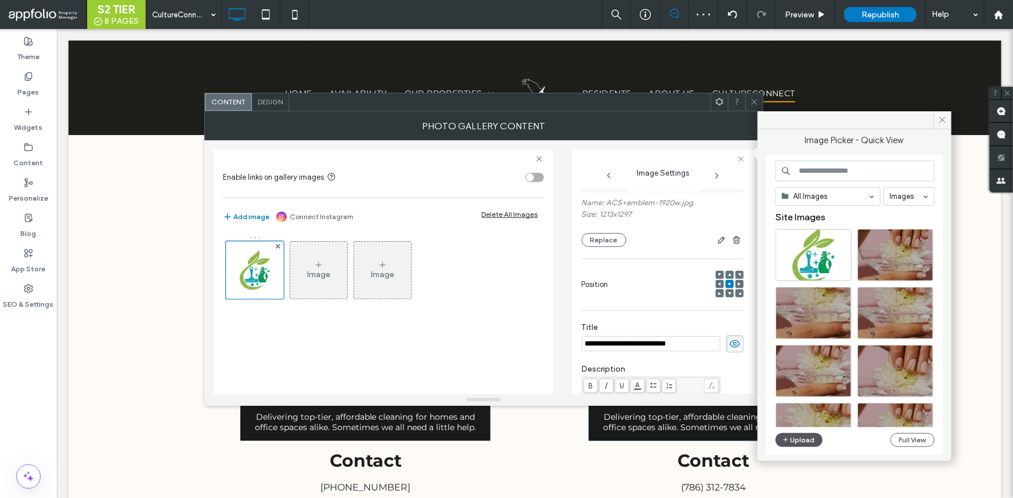
click at [799, 439] on button "Upload" at bounding box center [799, 440] width 48 height 14
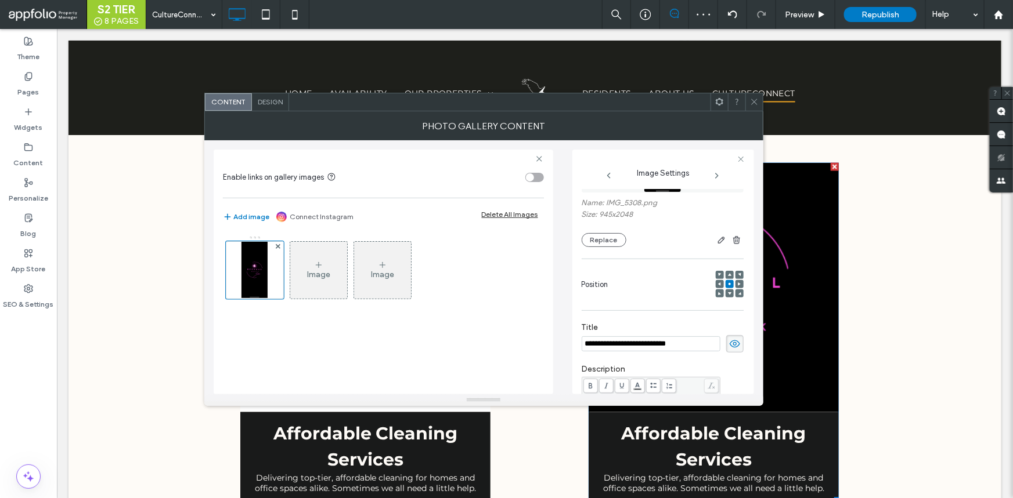
scroll to position [899, 0]
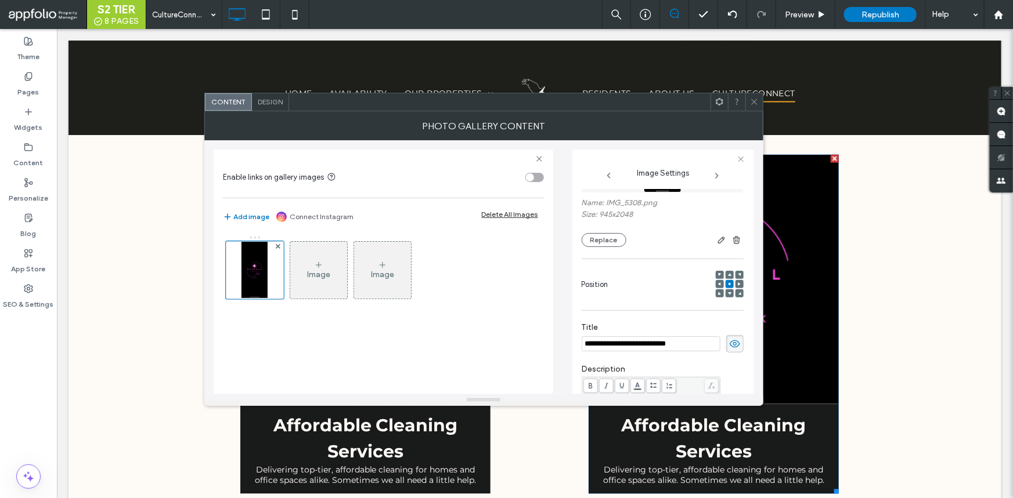
click at [757, 105] on icon at bounding box center [754, 101] width 9 height 9
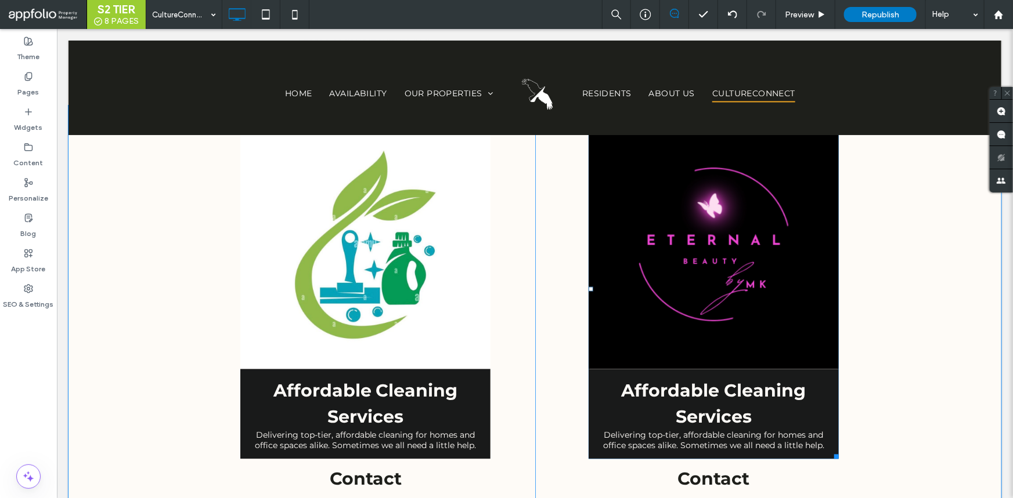
scroll to position [952, 0]
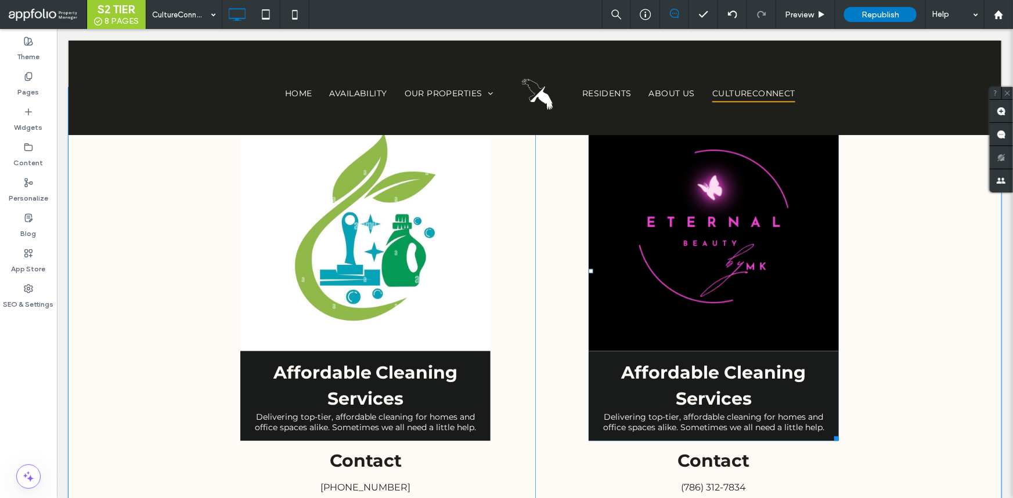
click at [722, 381] on h3 "Affordable Cleaning Services" at bounding box center [713, 386] width 233 height 52
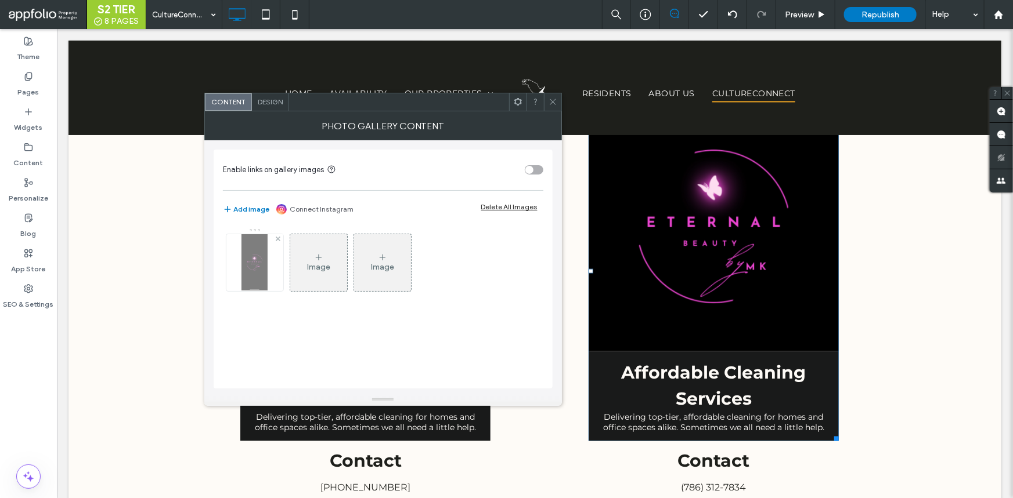
click at [267, 262] on img at bounding box center [254, 262] width 26 height 57
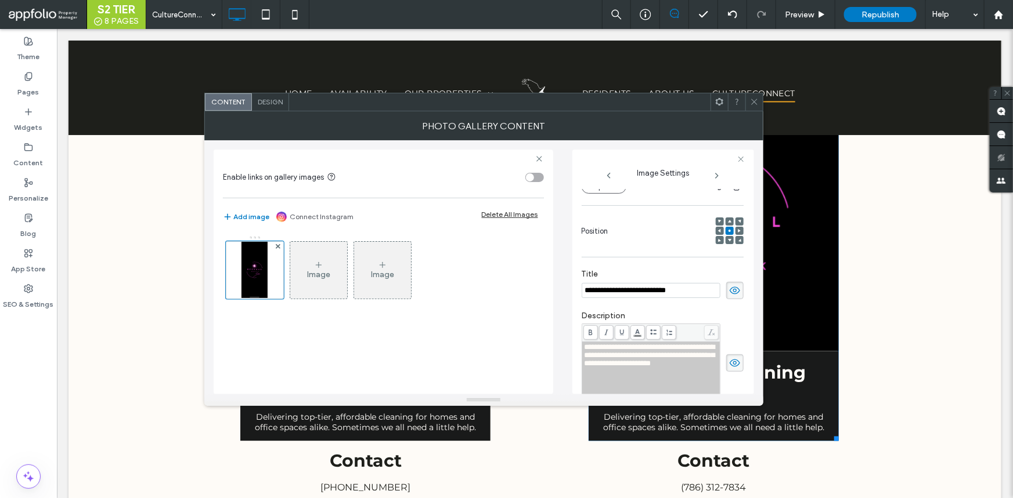
scroll to position [0, 0]
click at [696, 295] on input "**********" at bounding box center [650, 290] width 139 height 15
type input "**********"
click at [688, 360] on span "**********" at bounding box center [649, 356] width 131 height 24
click at [673, 367] on span "**********" at bounding box center [649, 356] width 131 height 24
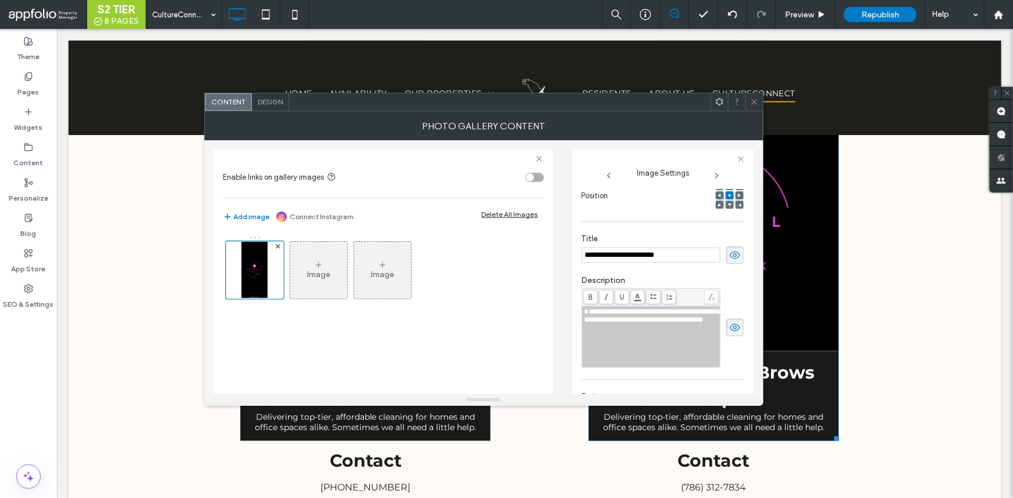
scroll to position [189, 0]
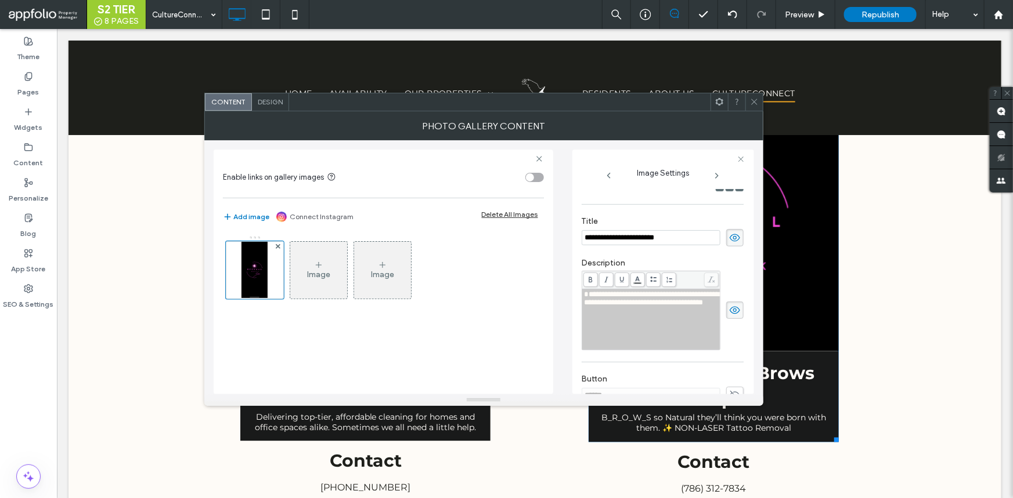
click at [750, 104] on icon at bounding box center [754, 101] width 9 height 9
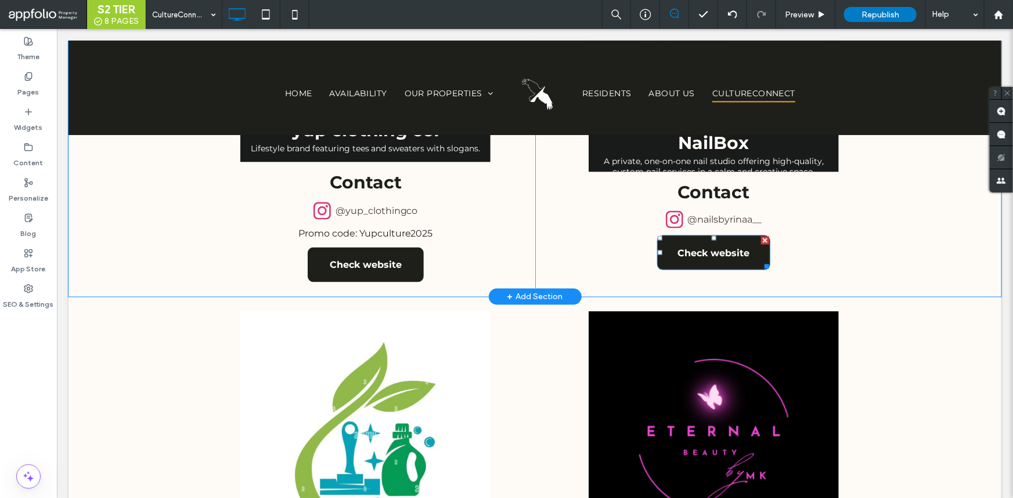
scroll to position [742, 0]
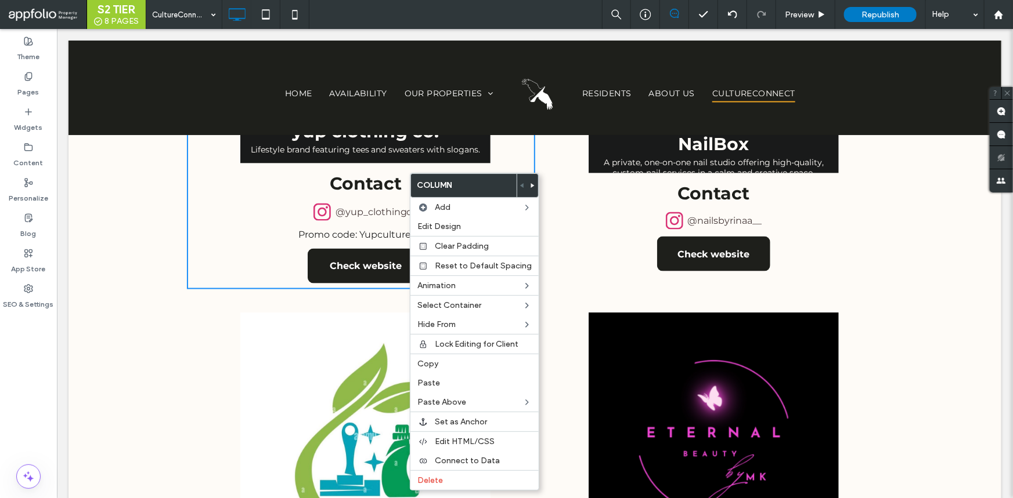
click at [362, 229] on span "Promo code: Yupculture2025" at bounding box center [365, 234] width 135 height 11
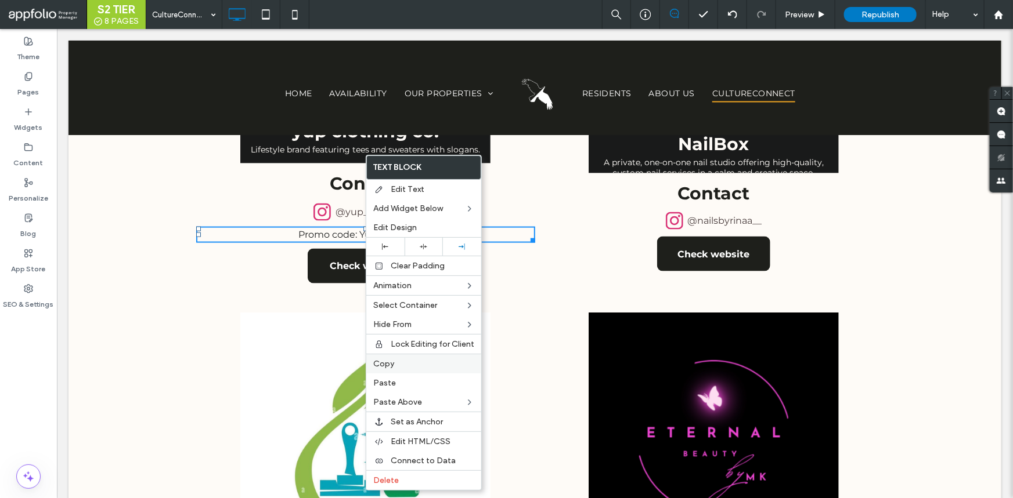
click at [446, 373] on div "Copy" at bounding box center [423, 364] width 115 height 20
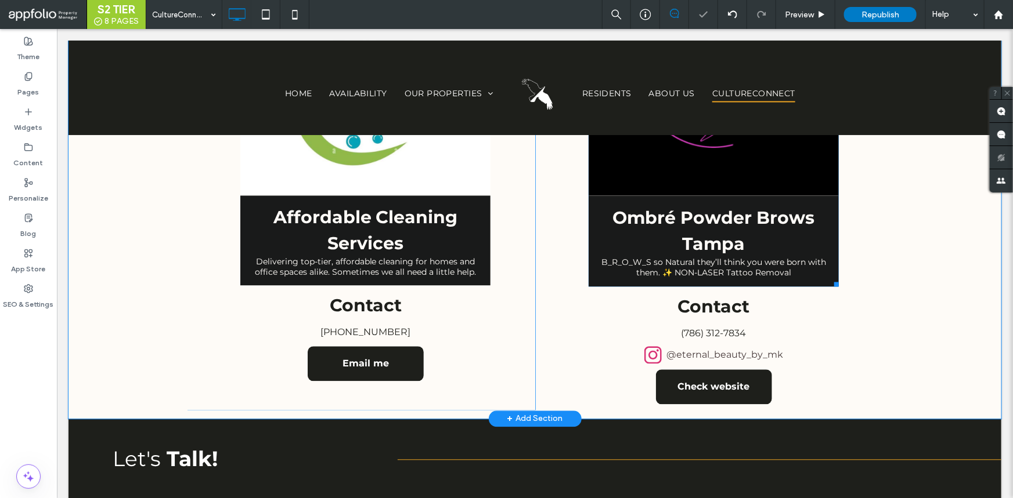
scroll to position [1111, 0]
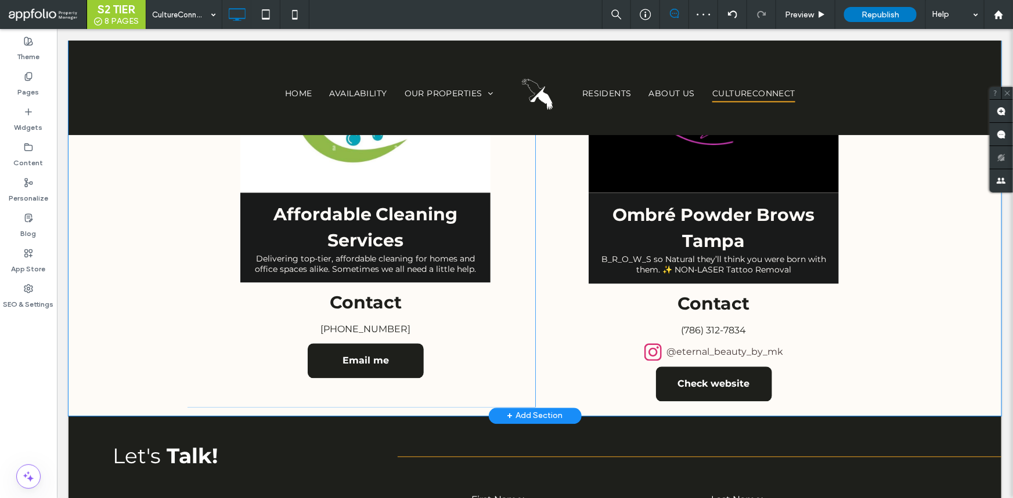
click at [693, 345] on span "@eternal_beauty_by_mk" at bounding box center [724, 352] width 117 height 14
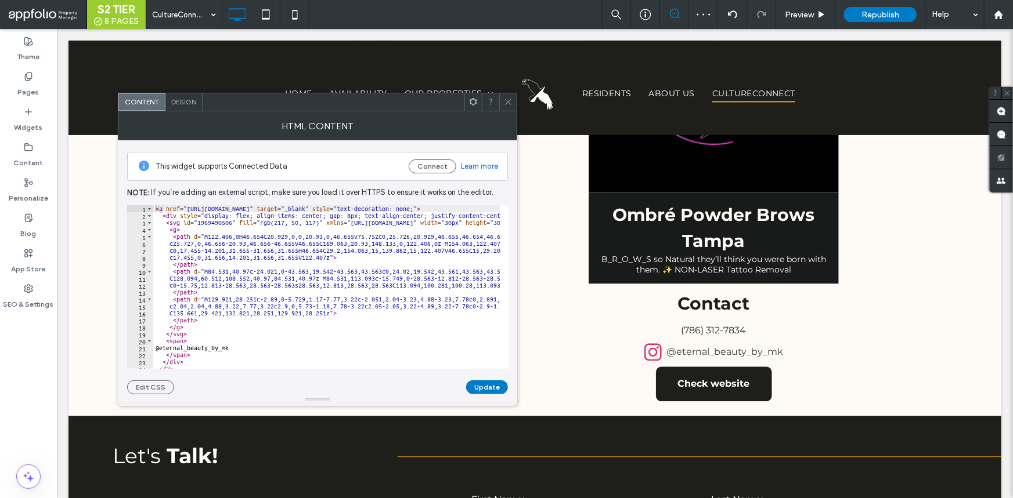
click at [510, 99] on use at bounding box center [508, 102] width 6 height 6
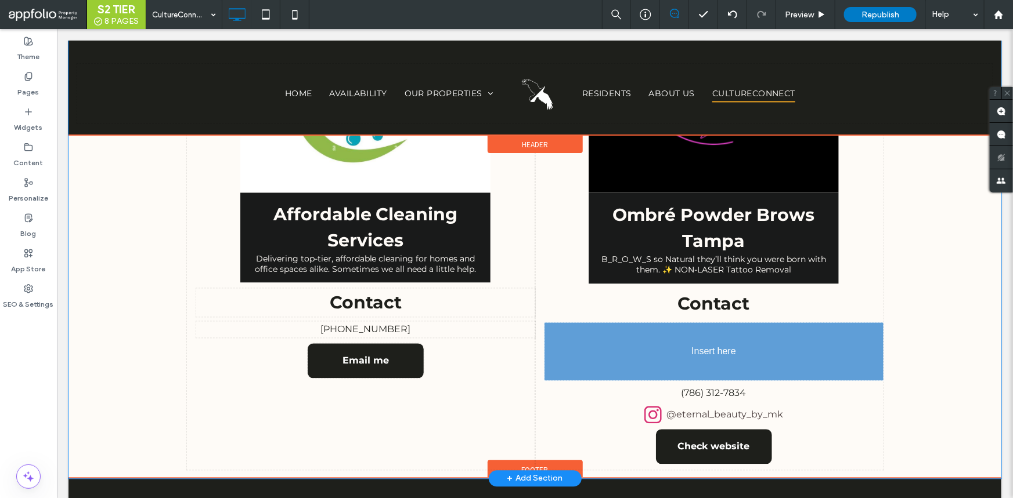
drag, startPoint x: 674, startPoint y: 341, endPoint x: 674, endPoint y: 317, distance: 23.2
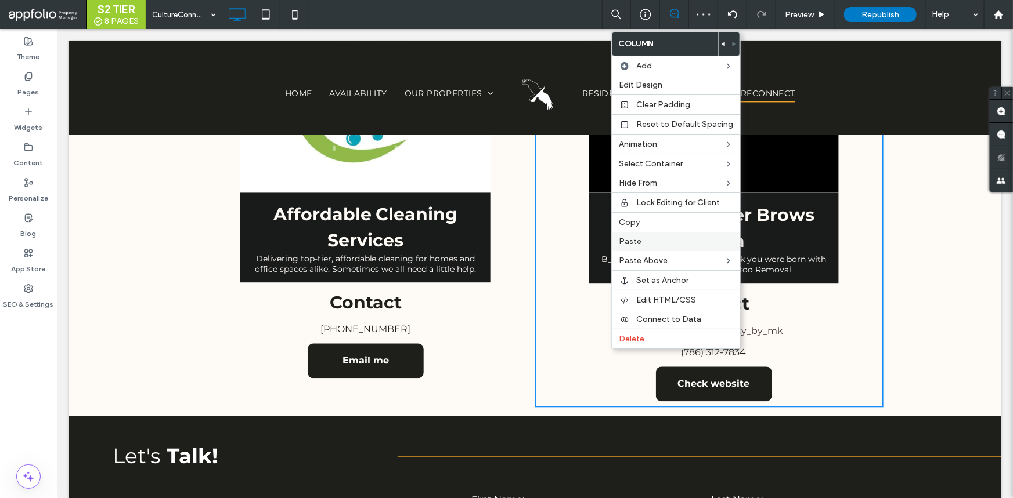
click at [646, 246] on label "Paste" at bounding box center [676, 242] width 114 height 10
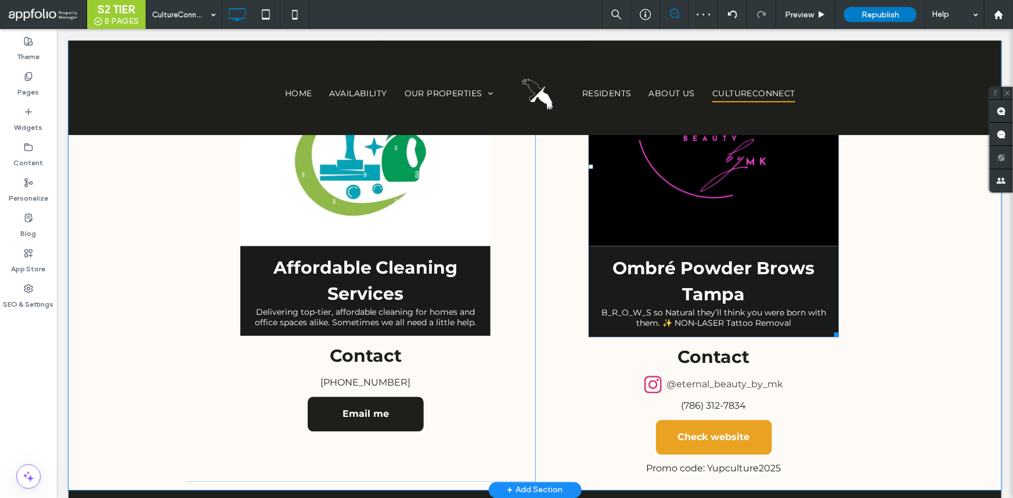
scroll to position [1058, 0]
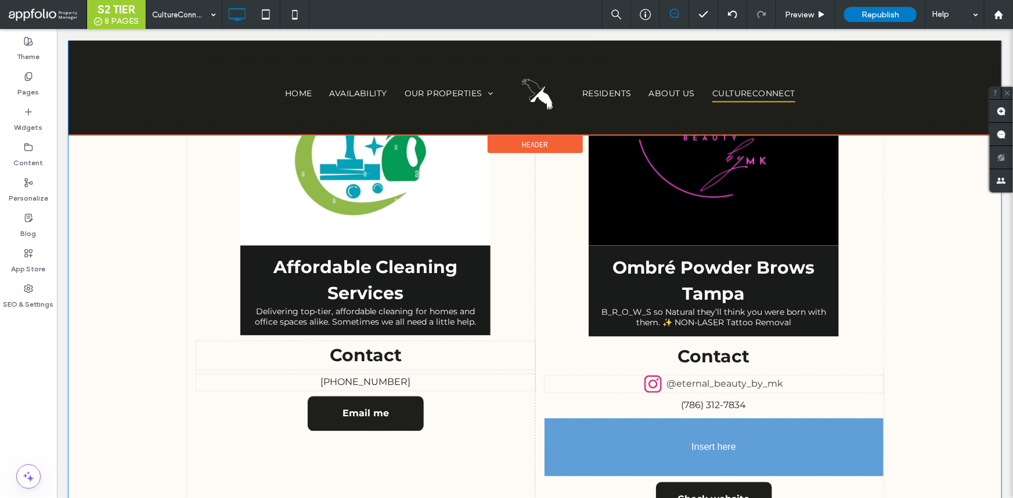
drag, startPoint x: 714, startPoint y: 456, endPoint x: 765, endPoint y: 435, distance: 55.9
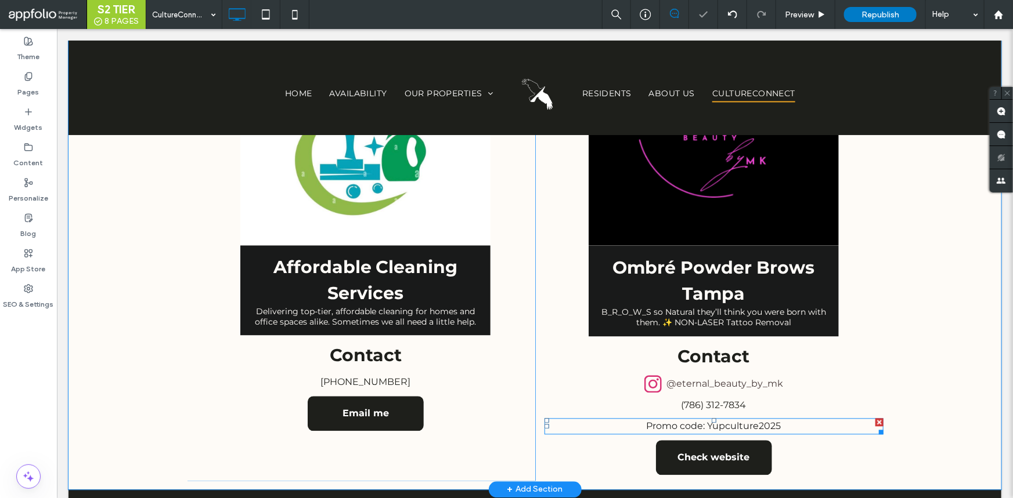
click at [699, 421] on span "Promo code: Yupculture2025" at bounding box center [713, 426] width 135 height 11
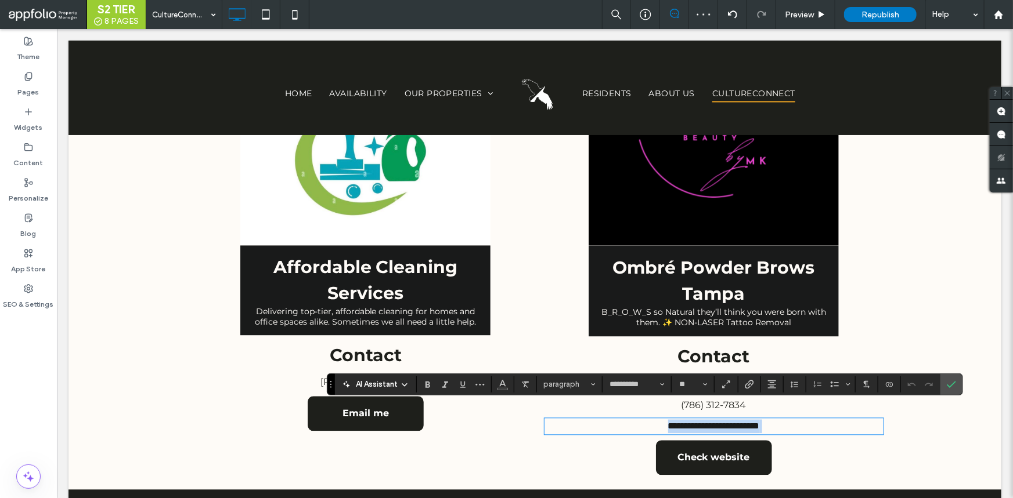
click at [696, 422] on span "**********" at bounding box center [713, 426] width 92 height 9
click at [698, 422] on span "**********" at bounding box center [713, 426] width 92 height 9
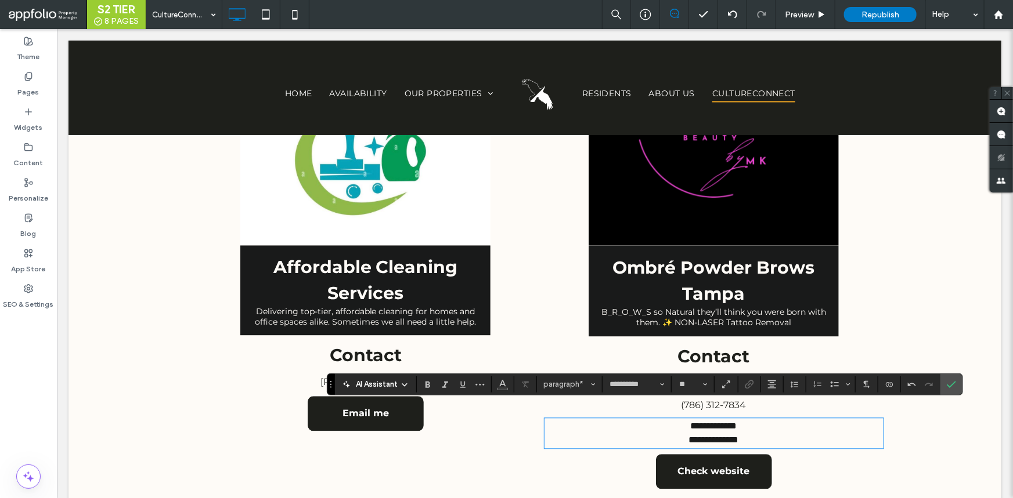
click at [751, 433] on p "**********" at bounding box center [713, 440] width 339 height 14
drag, startPoint x: 747, startPoint y: 427, endPoint x: 657, endPoint y: 429, distance: 90.0
click at [657, 433] on p "**********" at bounding box center [713, 440] width 339 height 14
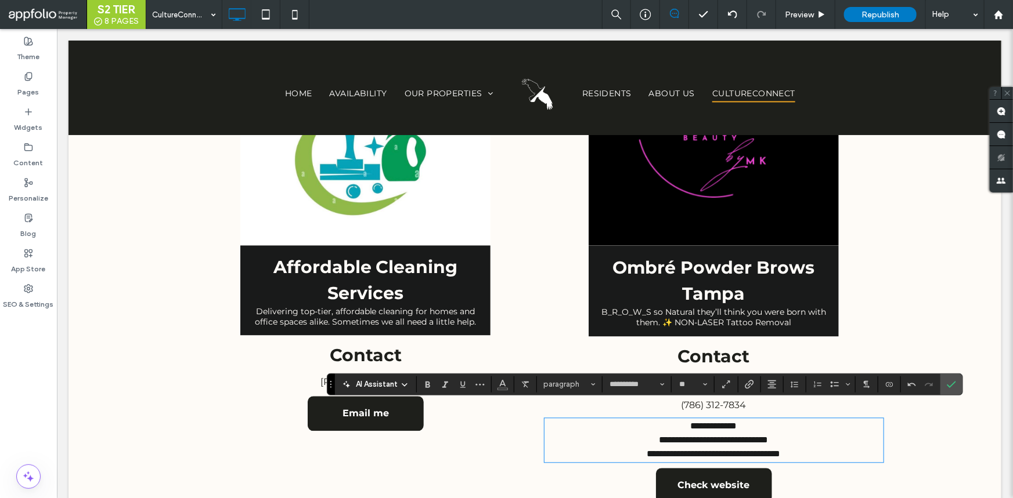
scroll to position [0, 0]
drag, startPoint x: 957, startPoint y: 383, endPoint x: 873, endPoint y: 349, distance: 90.8
click at [957, 383] on label "Confirm" at bounding box center [950, 384] width 17 height 21
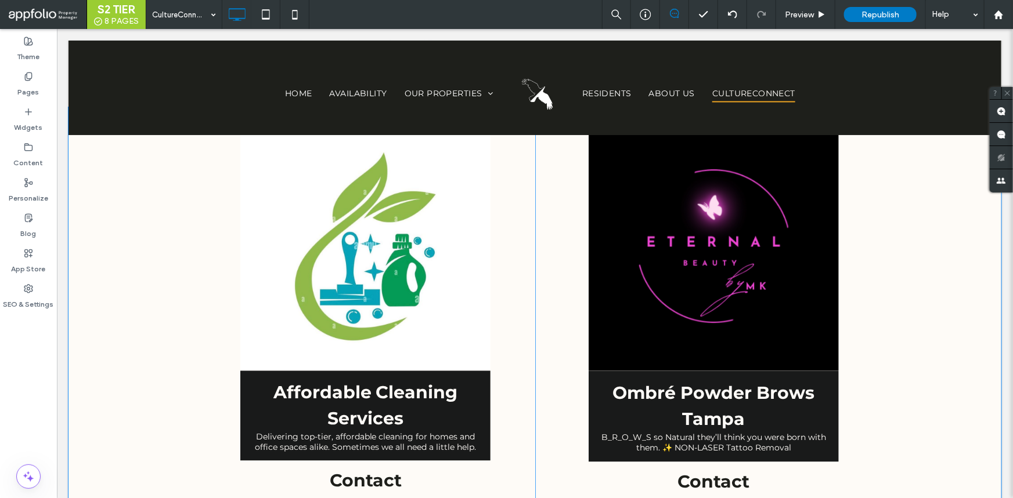
scroll to position [1111, 0]
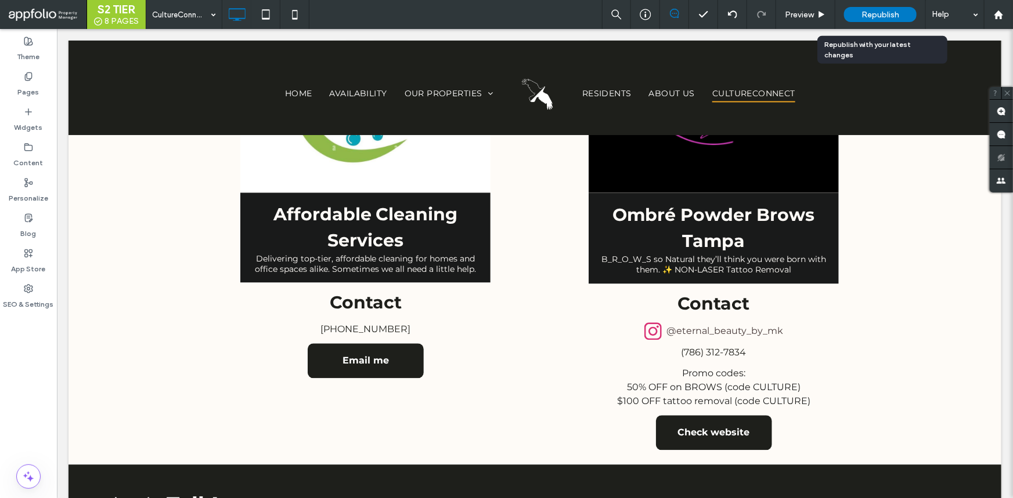
click at [887, 13] on span "Republish" at bounding box center [880, 15] width 38 height 10
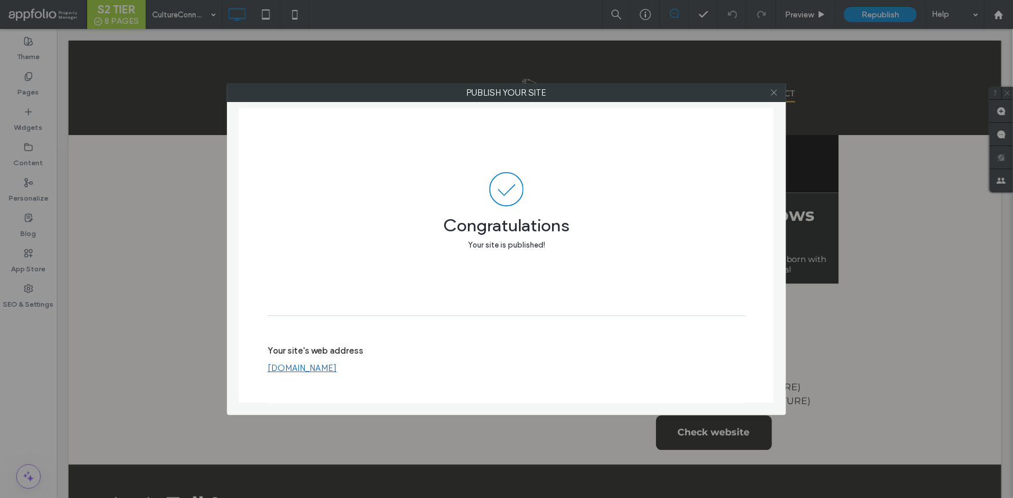
click at [772, 88] on icon at bounding box center [773, 92] width 9 height 9
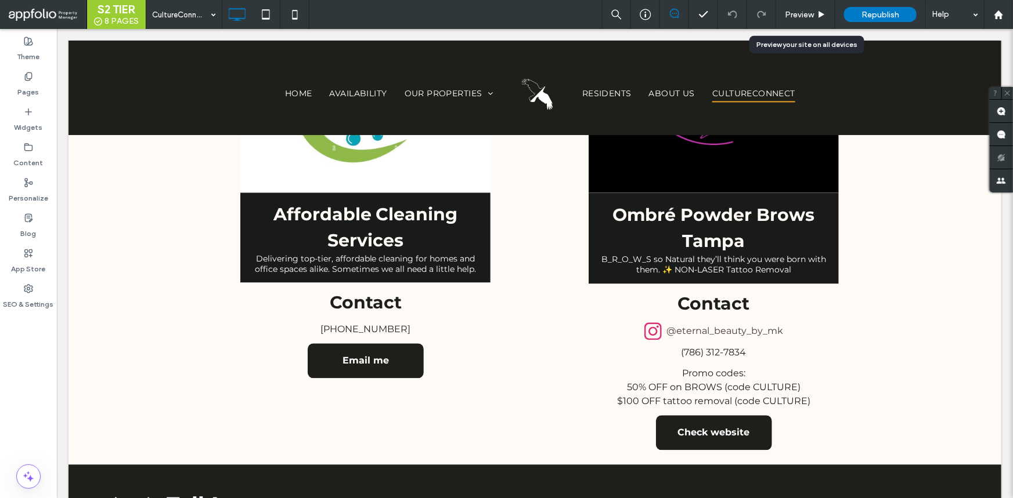
click at [790, 20] on div "Preview" at bounding box center [805, 14] width 59 height 29
click at [800, 6] on div "Preview" at bounding box center [805, 14] width 59 height 29
click at [815, 15] on div "Preview" at bounding box center [805, 15] width 59 height 10
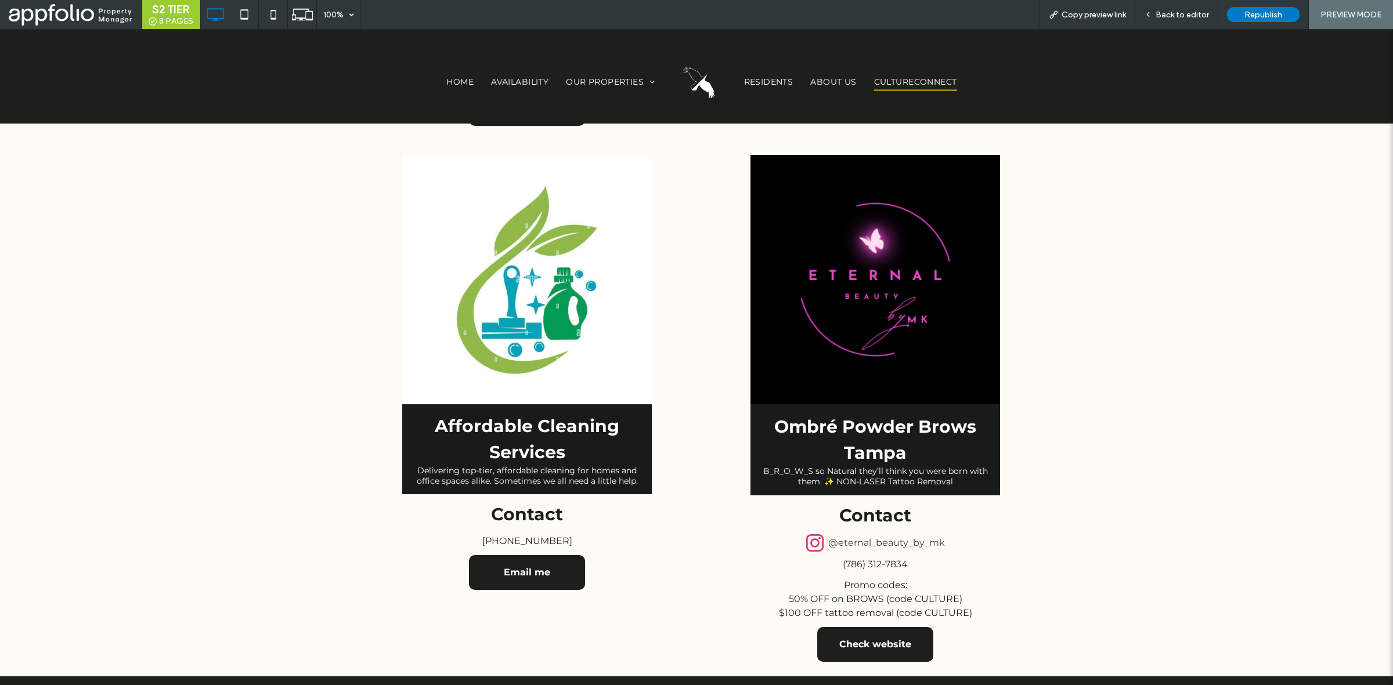
scroll to position [882, 0]
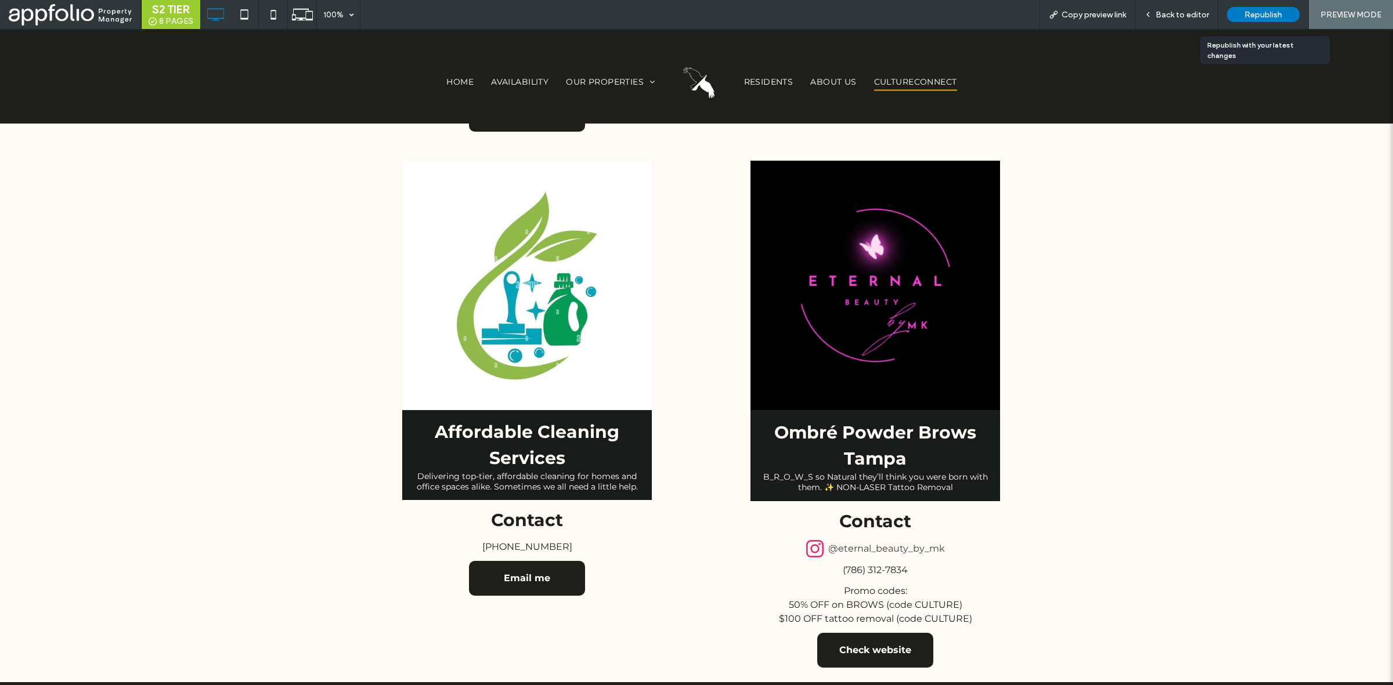
click at [1114, 16] on span "Republish" at bounding box center [1263, 15] width 38 height 10
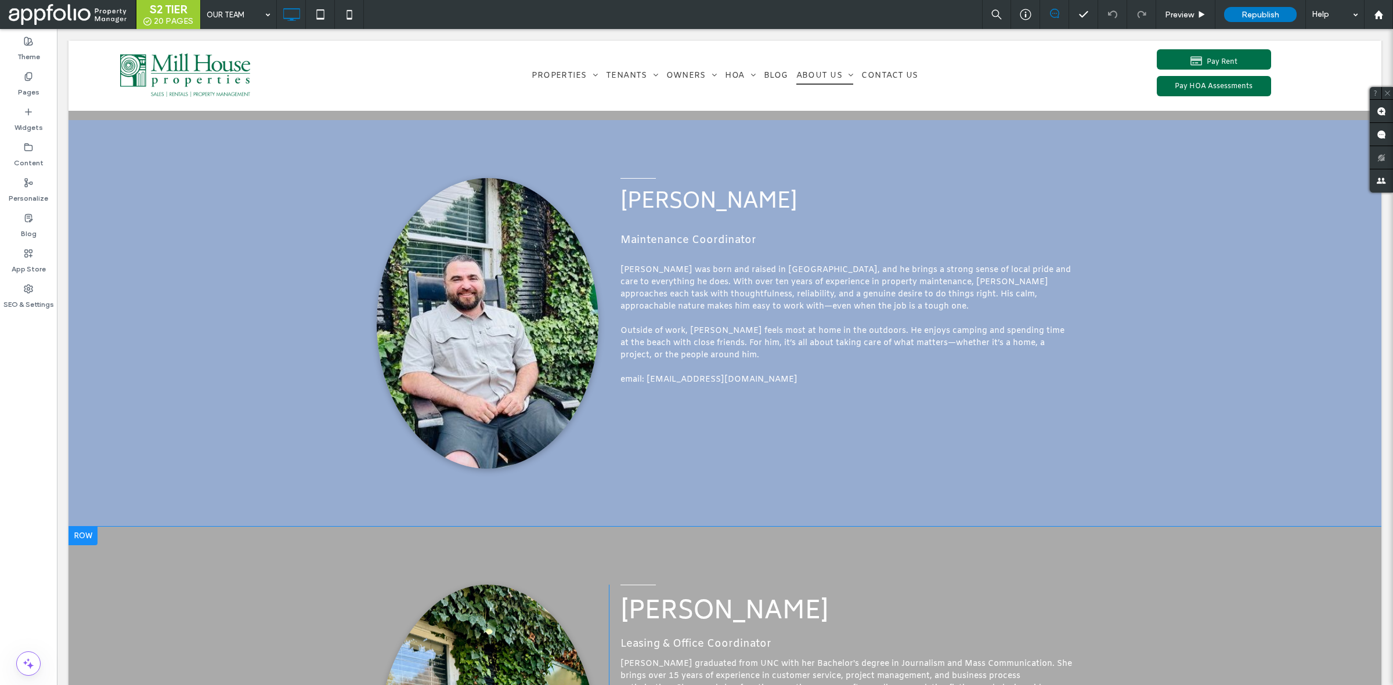
scroll to position [1552, 0]
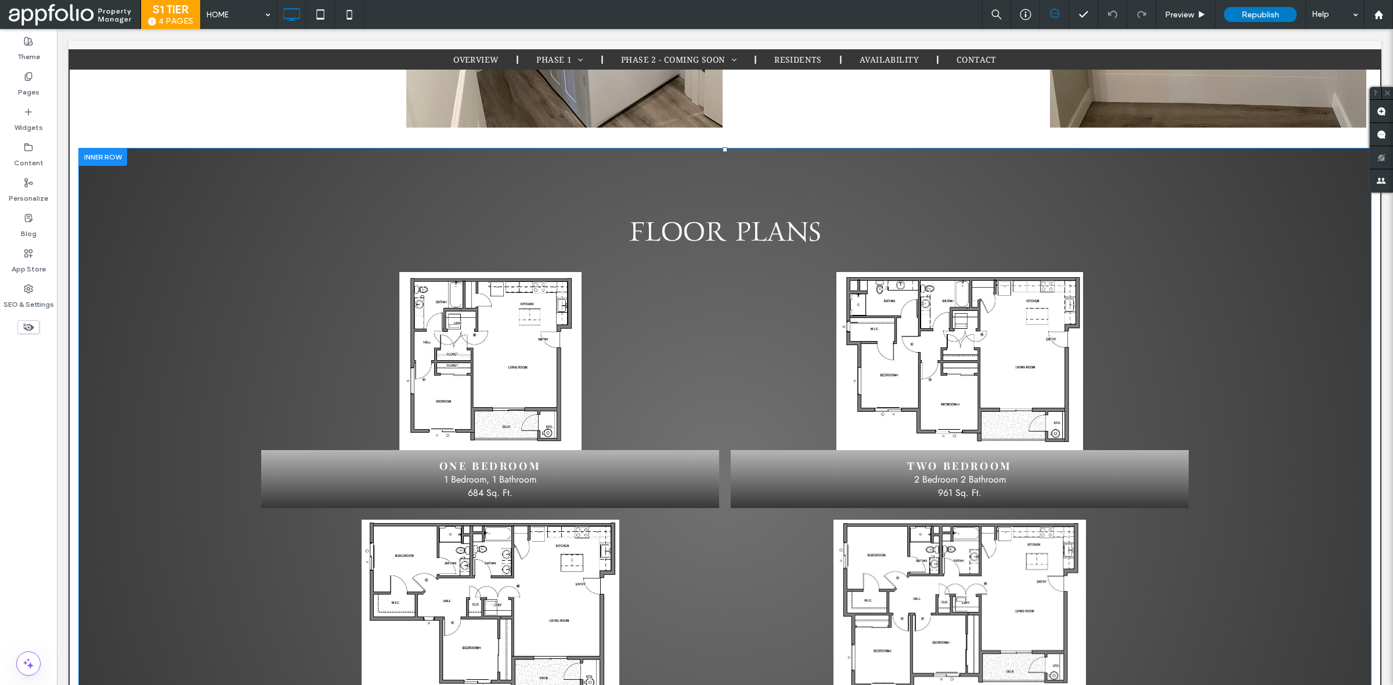
scroll to position [2437, 0]
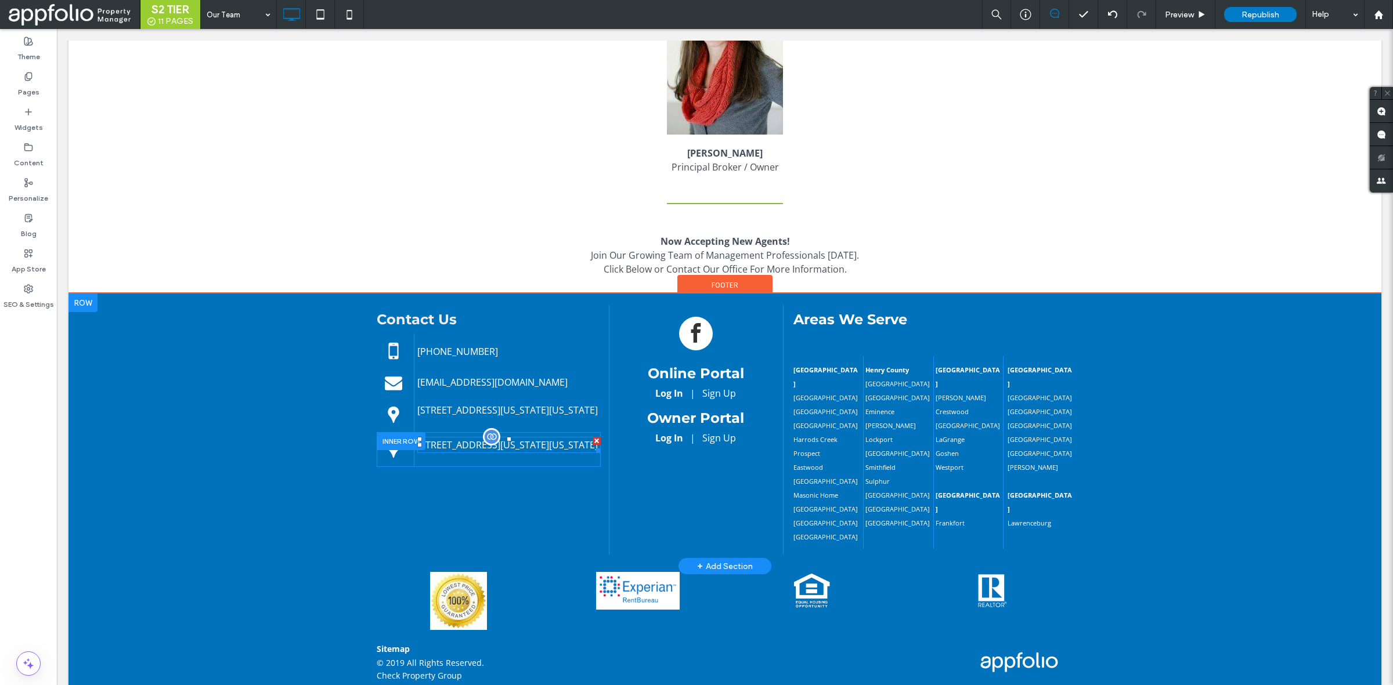
drag, startPoint x: 590, startPoint y: 443, endPoint x: 634, endPoint y: 472, distance: 52.8
click at [592, 443] on div at bounding box center [596, 441] width 8 height 8
click at [592, 440] on div at bounding box center [596, 436] width 8 height 8
click at [570, 417] on p "409 Washington Street, Shelbyville, Kentucky 40065, United States" at bounding box center [508, 410] width 183 height 14
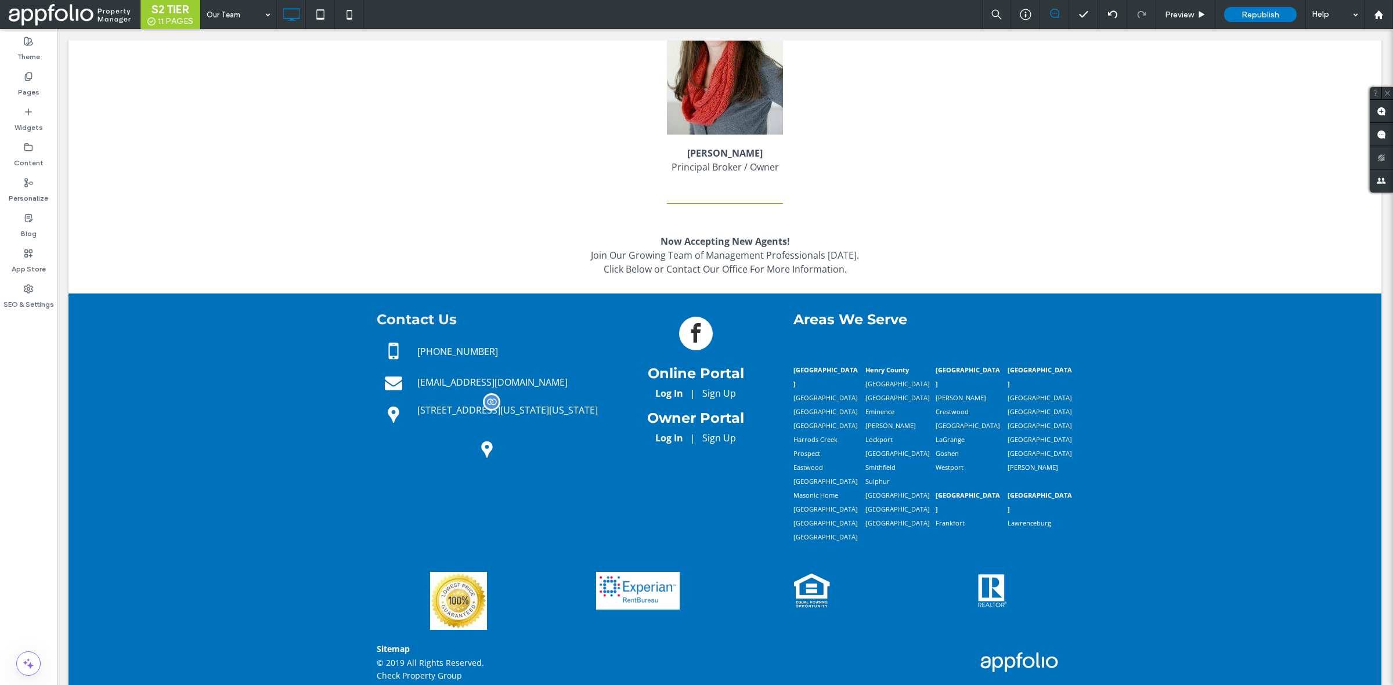
type input "*********"
type input "**"
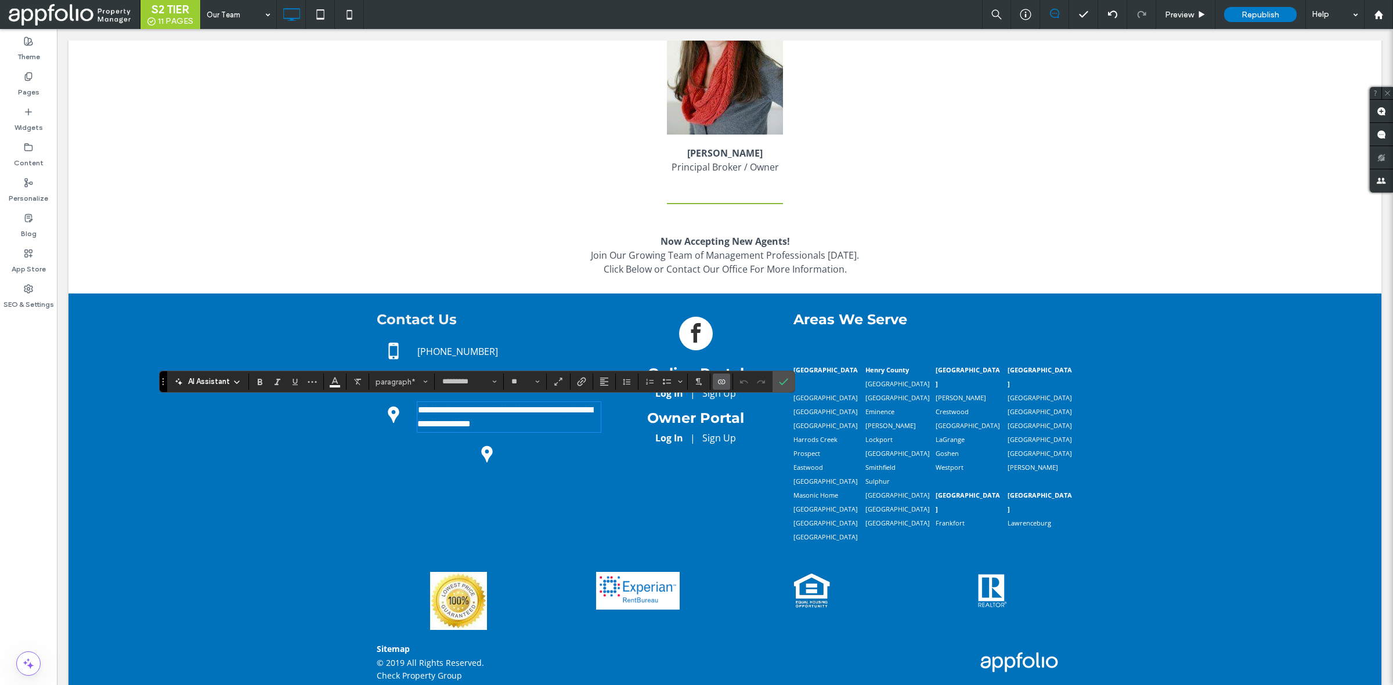
click at [417, 417] on span "**********" at bounding box center [504, 417] width 175 height 23
click at [417, 411] on span "**********" at bounding box center [504, 417] width 175 height 23
click at [781, 373] on span "Confirm" at bounding box center [781, 381] width 5 height 21
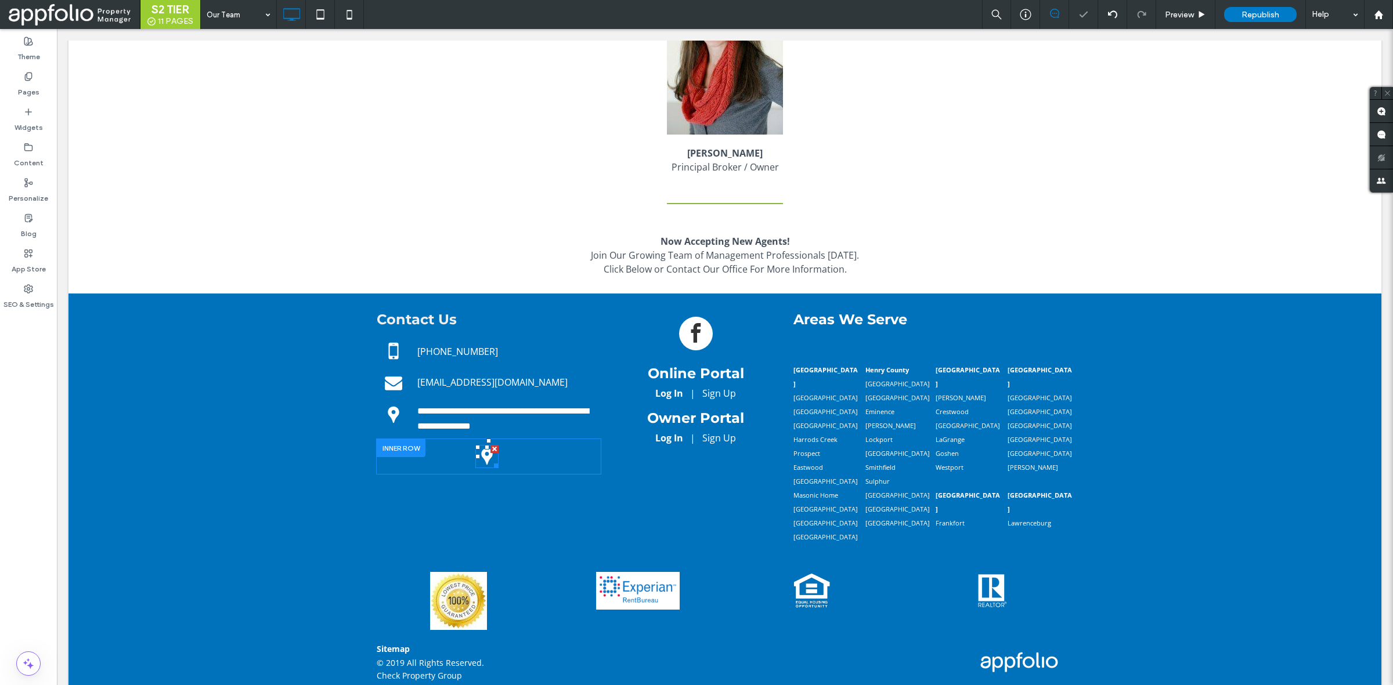
click at [490, 445] on div at bounding box center [494, 449] width 8 height 8
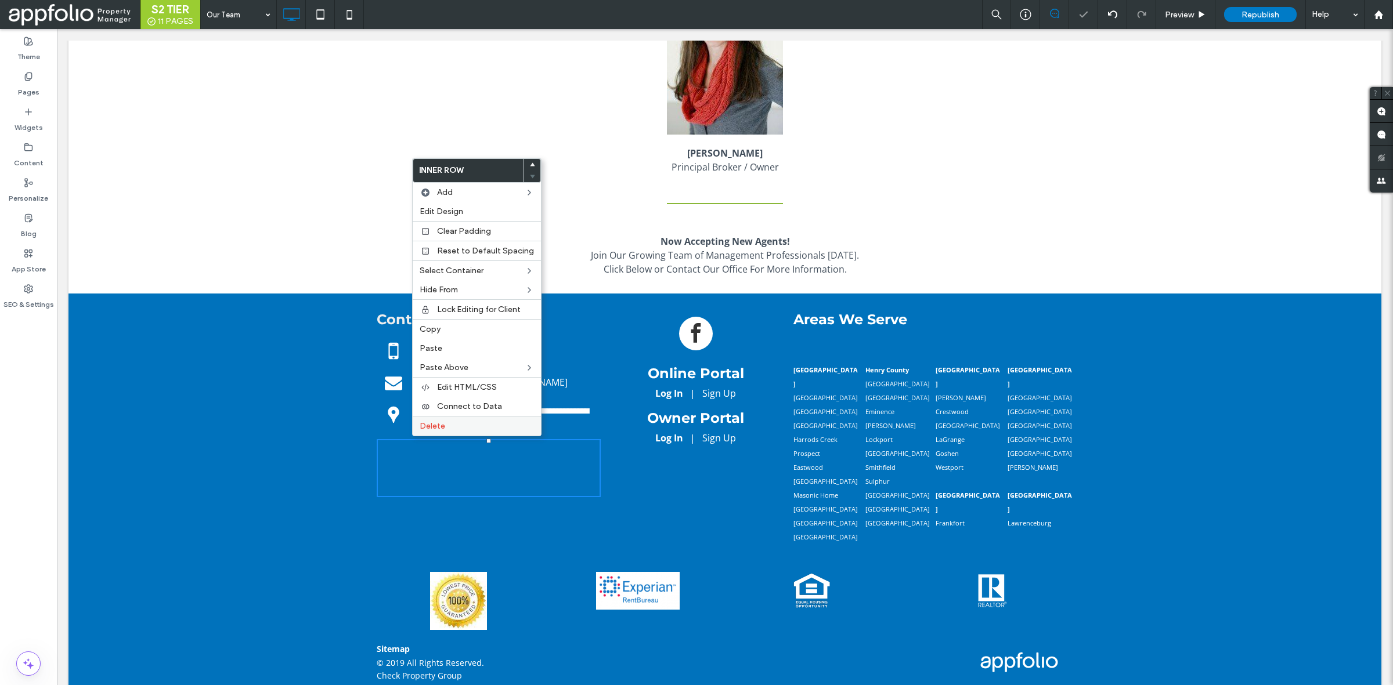
click at [437, 431] on span "Delete" at bounding box center [433, 426] width 26 height 10
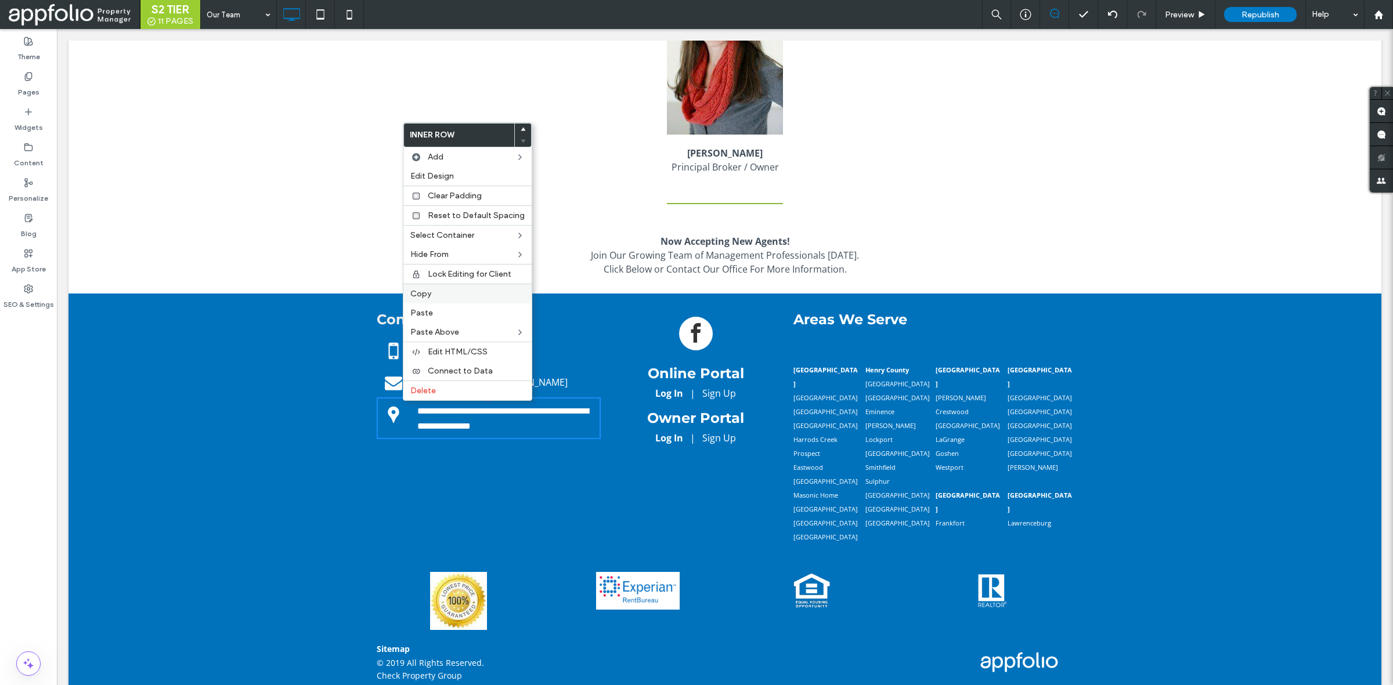
click at [454, 299] on label "Copy" at bounding box center [467, 294] width 114 height 10
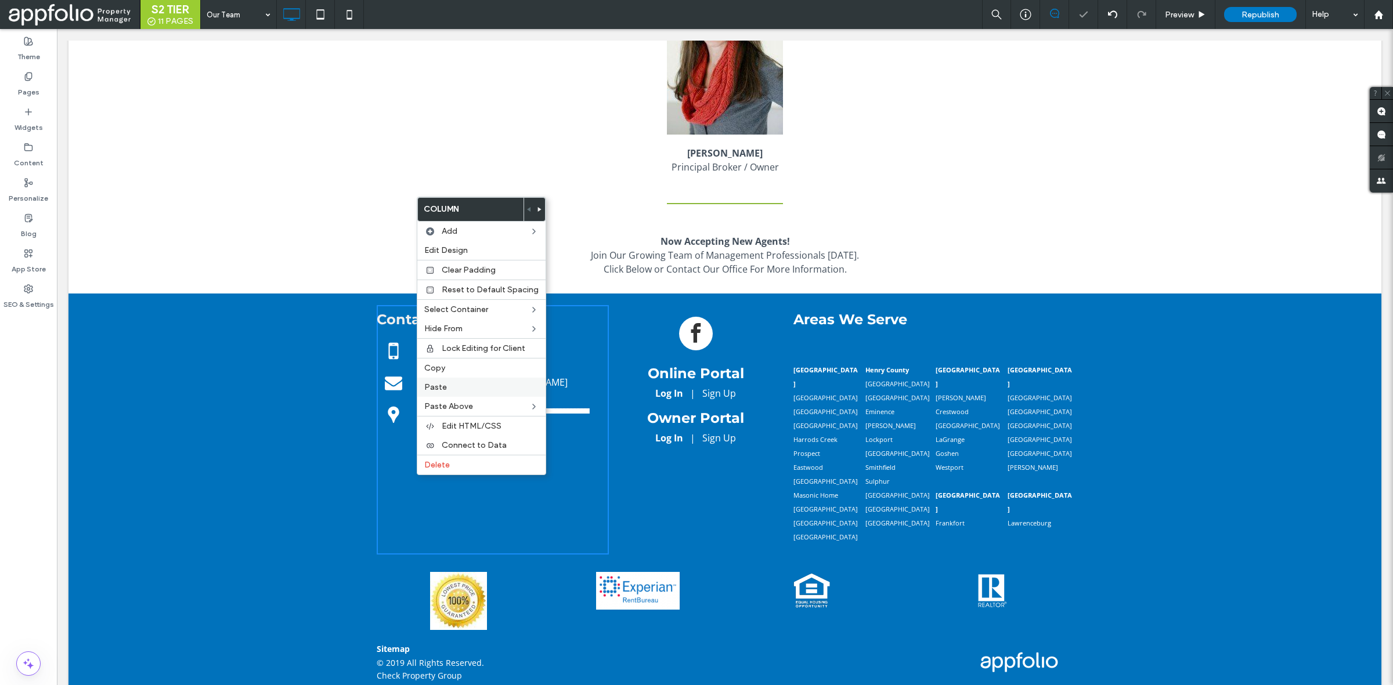
click at [465, 381] on div "Paste" at bounding box center [481, 387] width 128 height 19
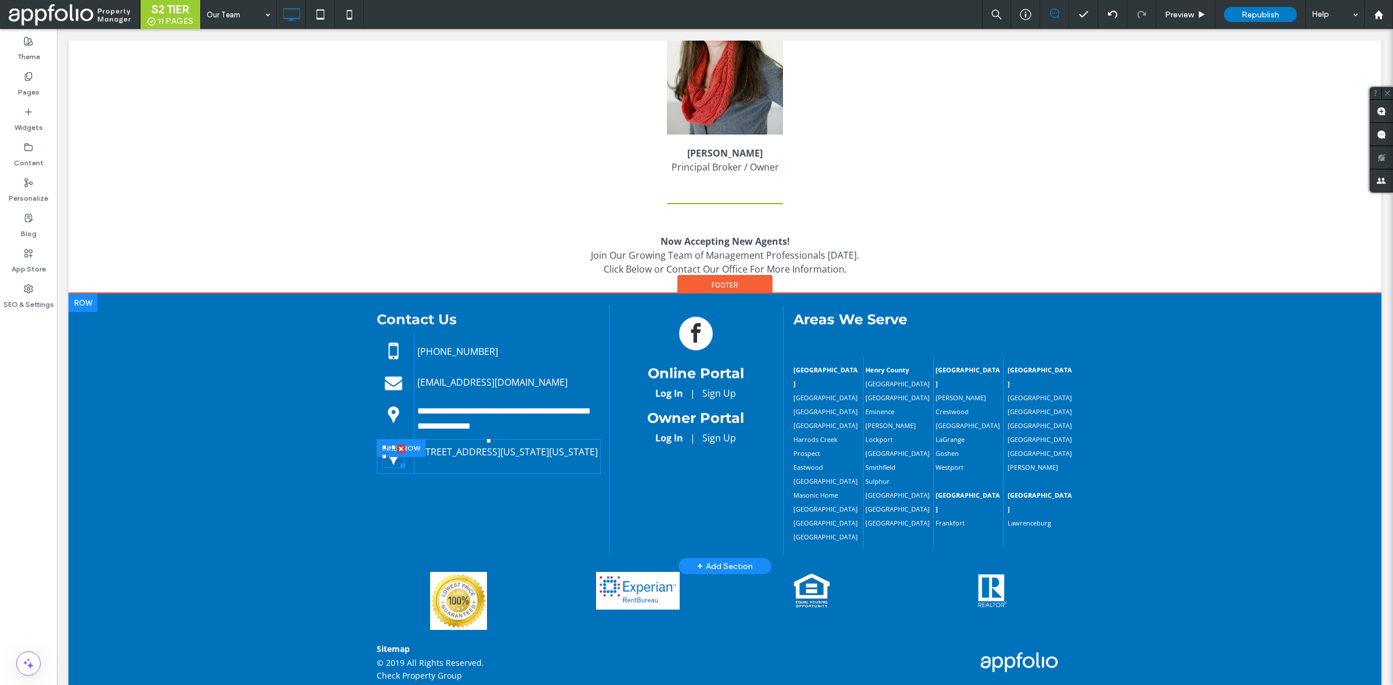
click at [390, 456] on icon at bounding box center [393, 457] width 11 height 17
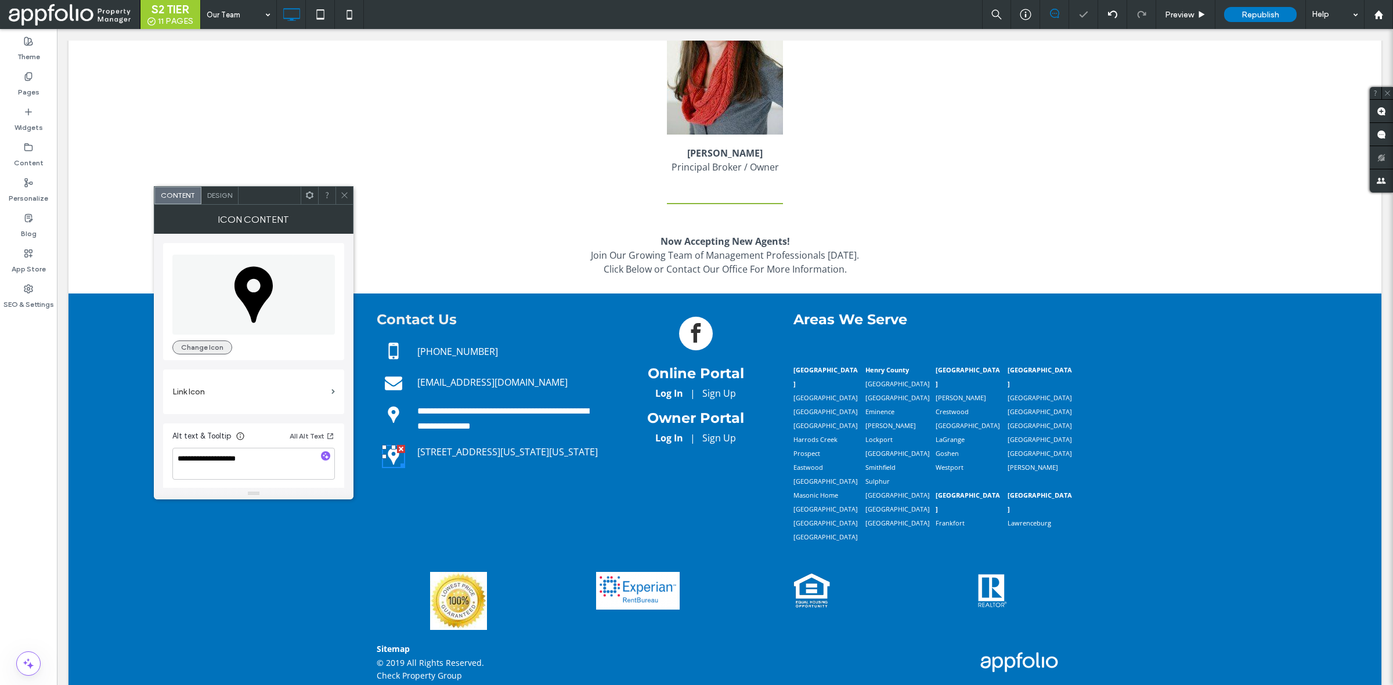
click at [224, 341] on button "Change Icon" at bounding box center [202, 348] width 60 height 14
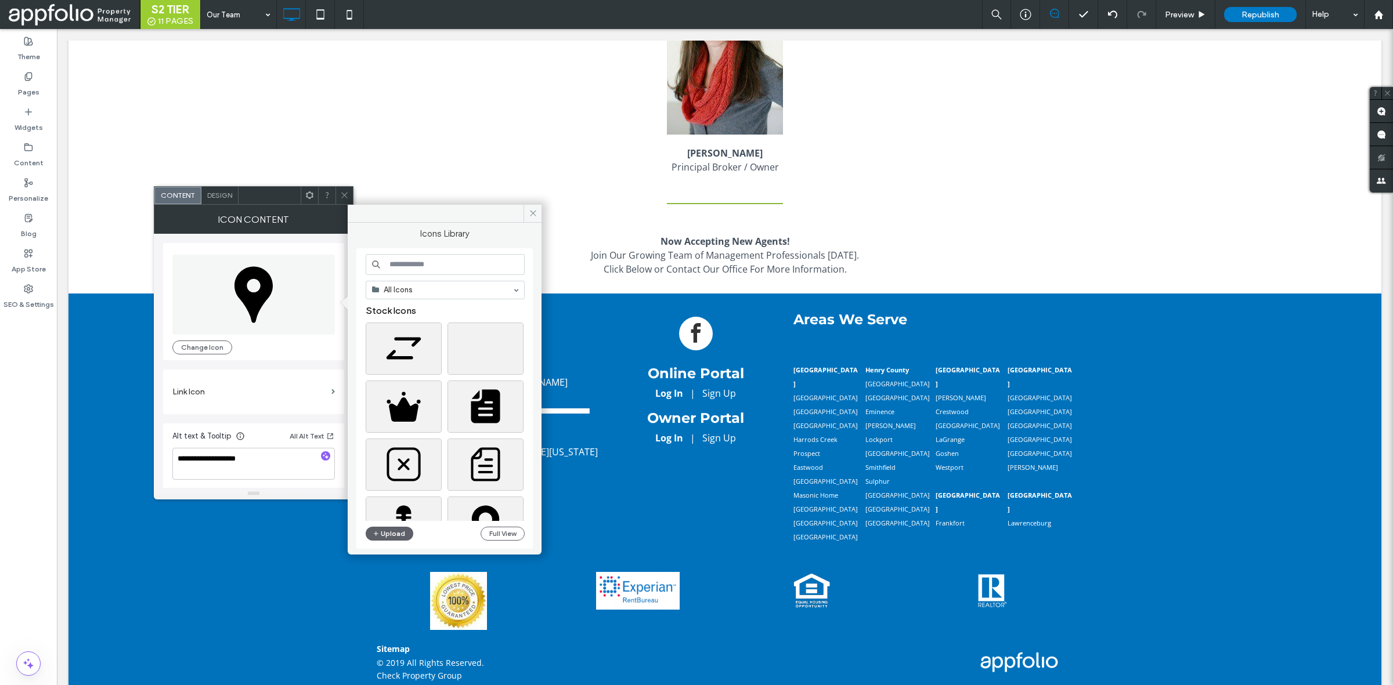
click at [435, 263] on input at bounding box center [445, 264] width 159 height 21
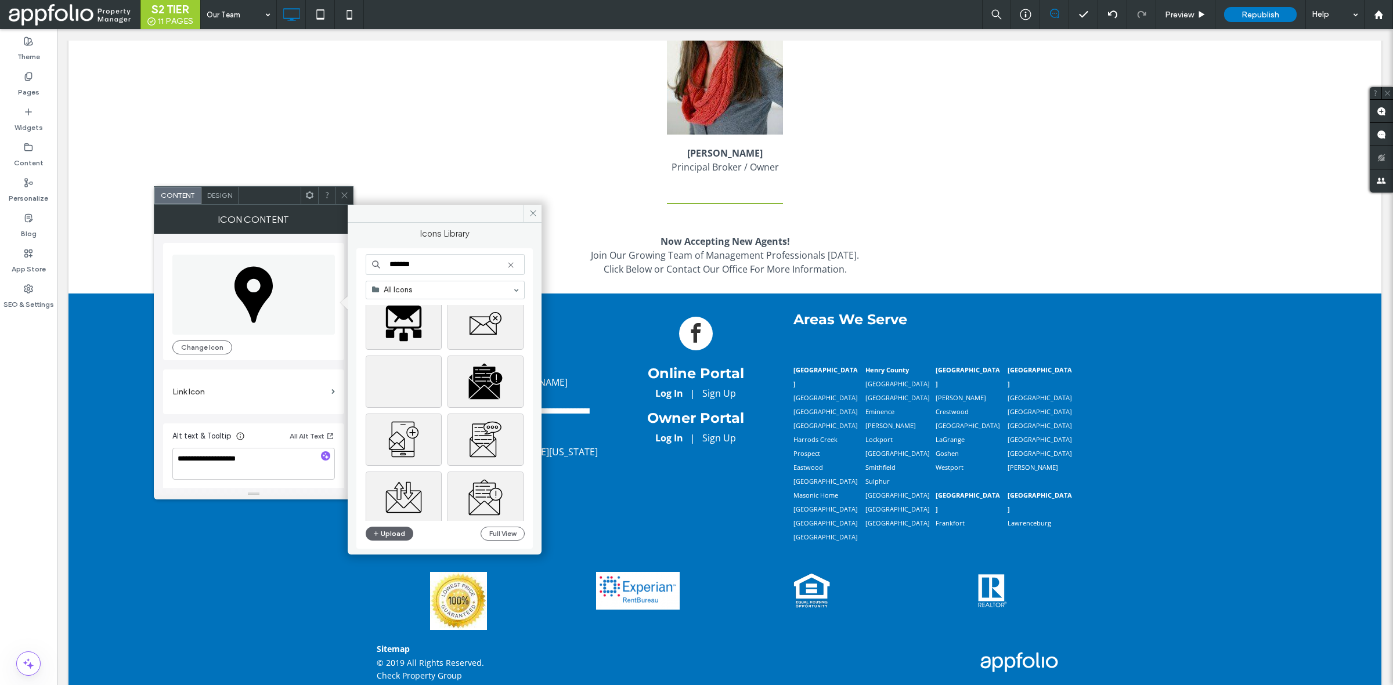
scroll to position [435, 0]
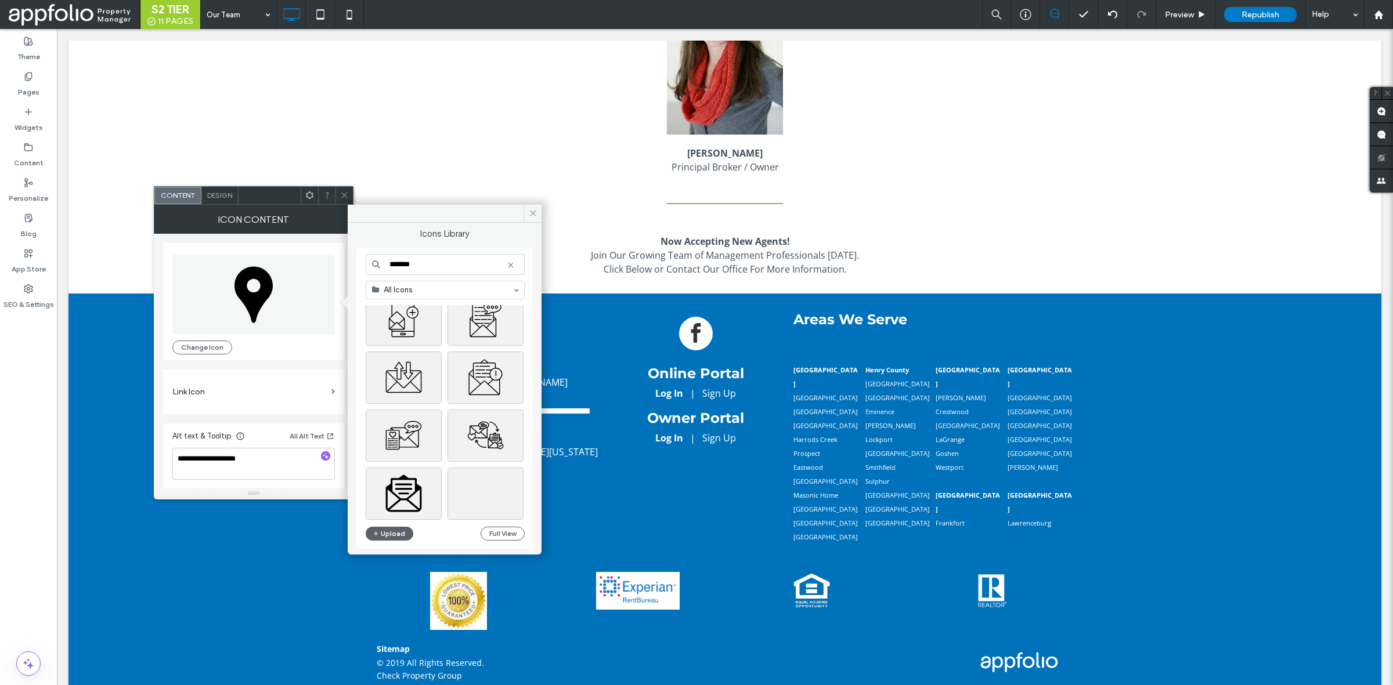
click at [433, 261] on input "*******" at bounding box center [445, 264] width 159 height 21
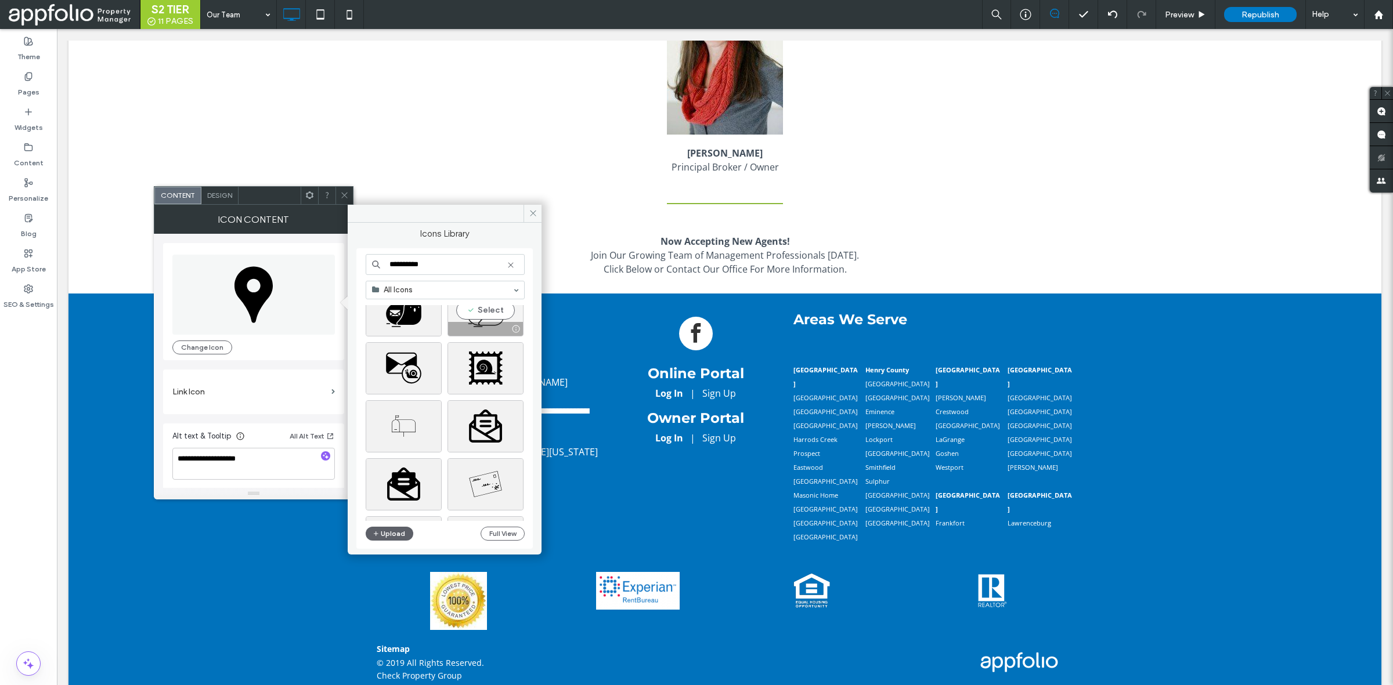
scroll to position [73, 0]
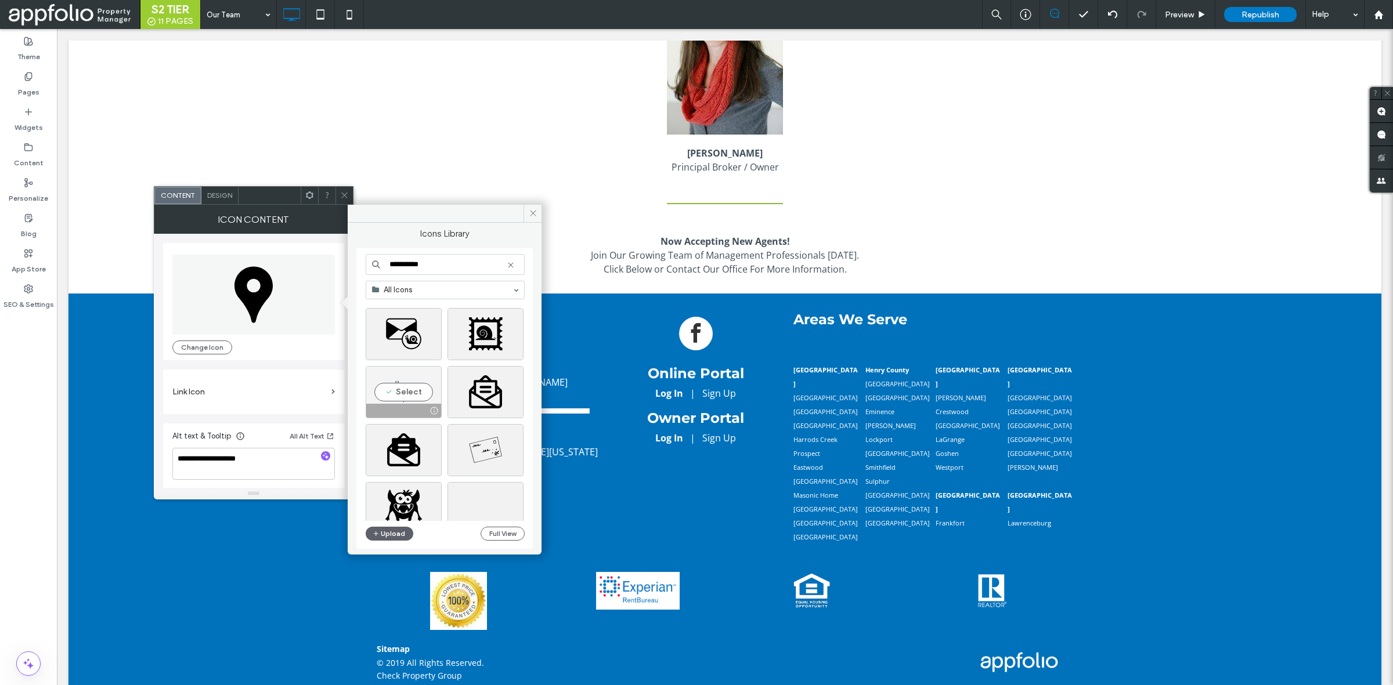
type input "**********"
click at [416, 389] on div "Select" at bounding box center [404, 392] width 76 height 52
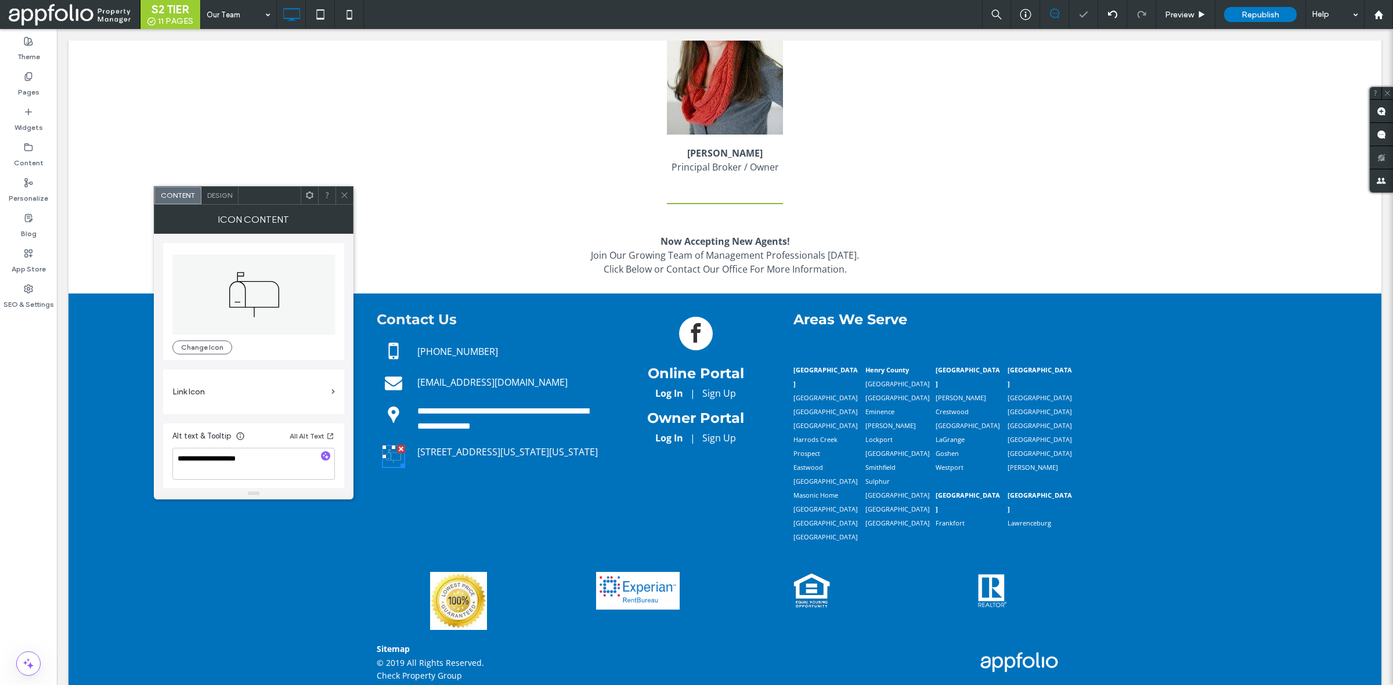
scroll to position [3, 0]
click at [212, 346] on button "Change Icon" at bounding box center [202, 345] width 60 height 14
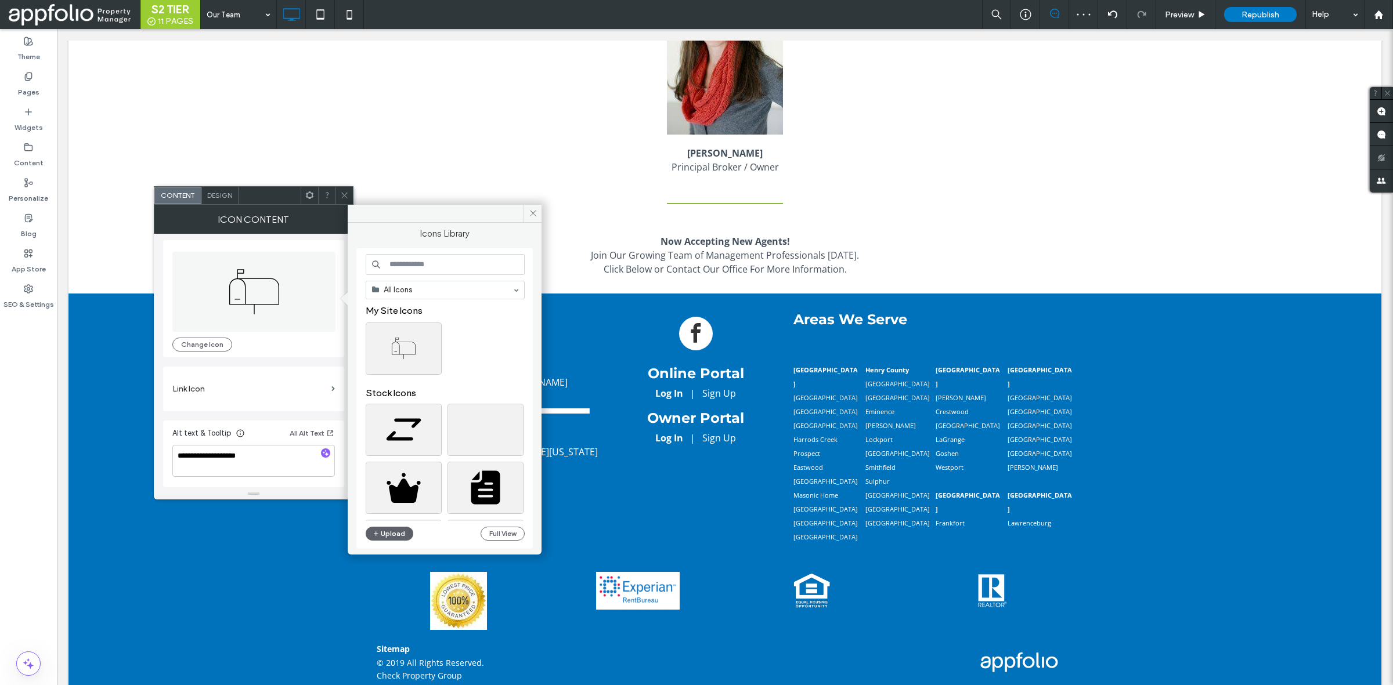
click at [470, 265] on input at bounding box center [445, 264] width 159 height 21
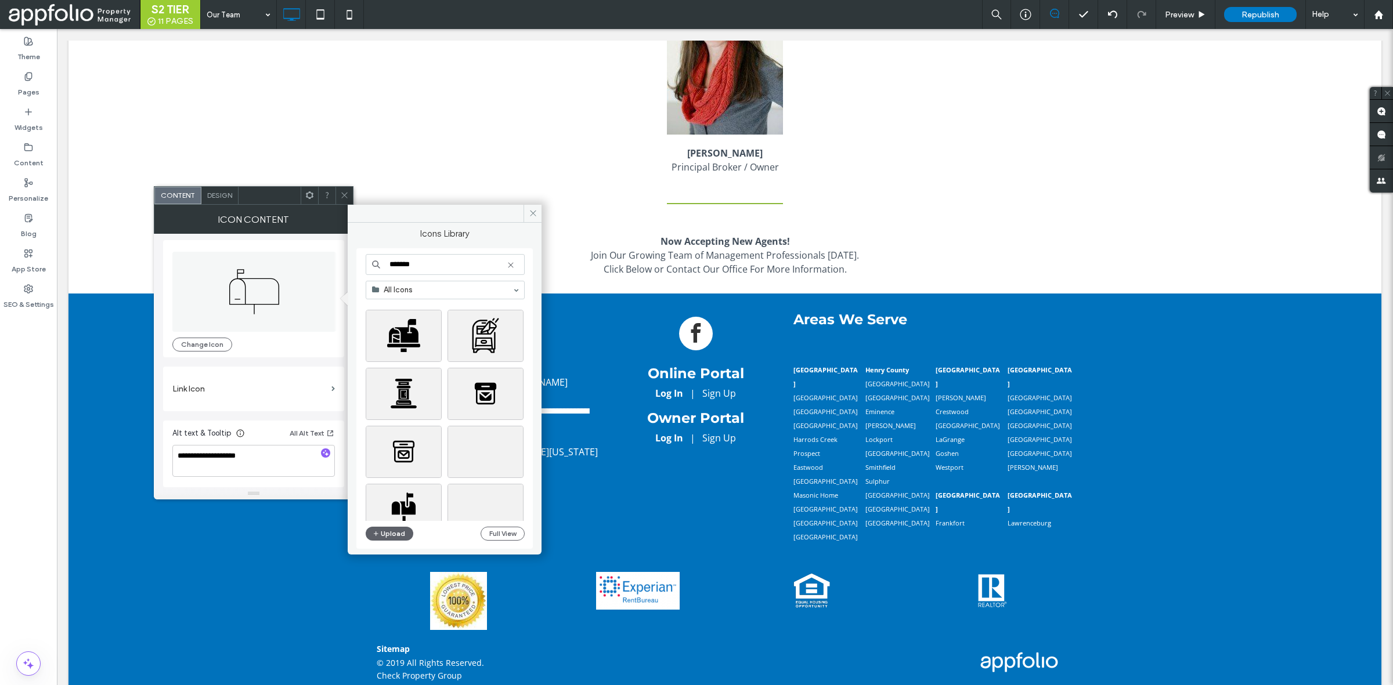
scroll to position [580, 0]
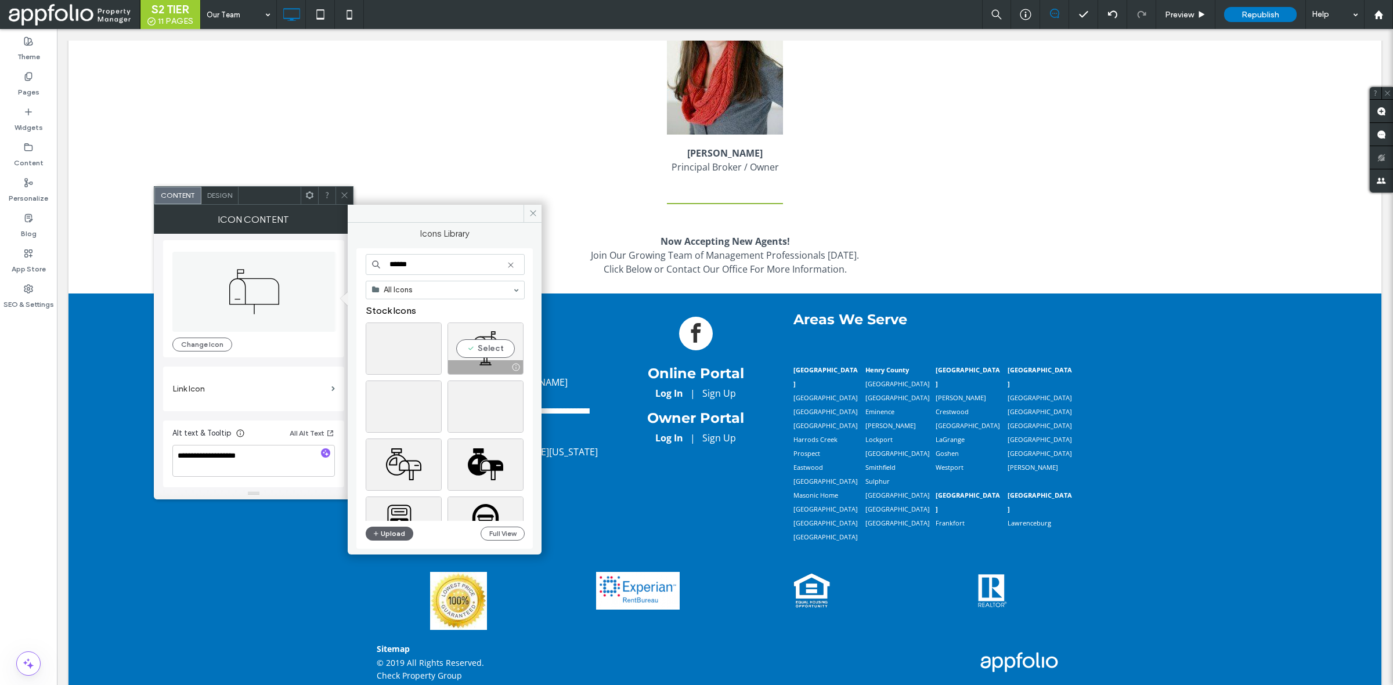
type input "******"
click at [479, 350] on div "Select" at bounding box center [485, 349] width 76 height 52
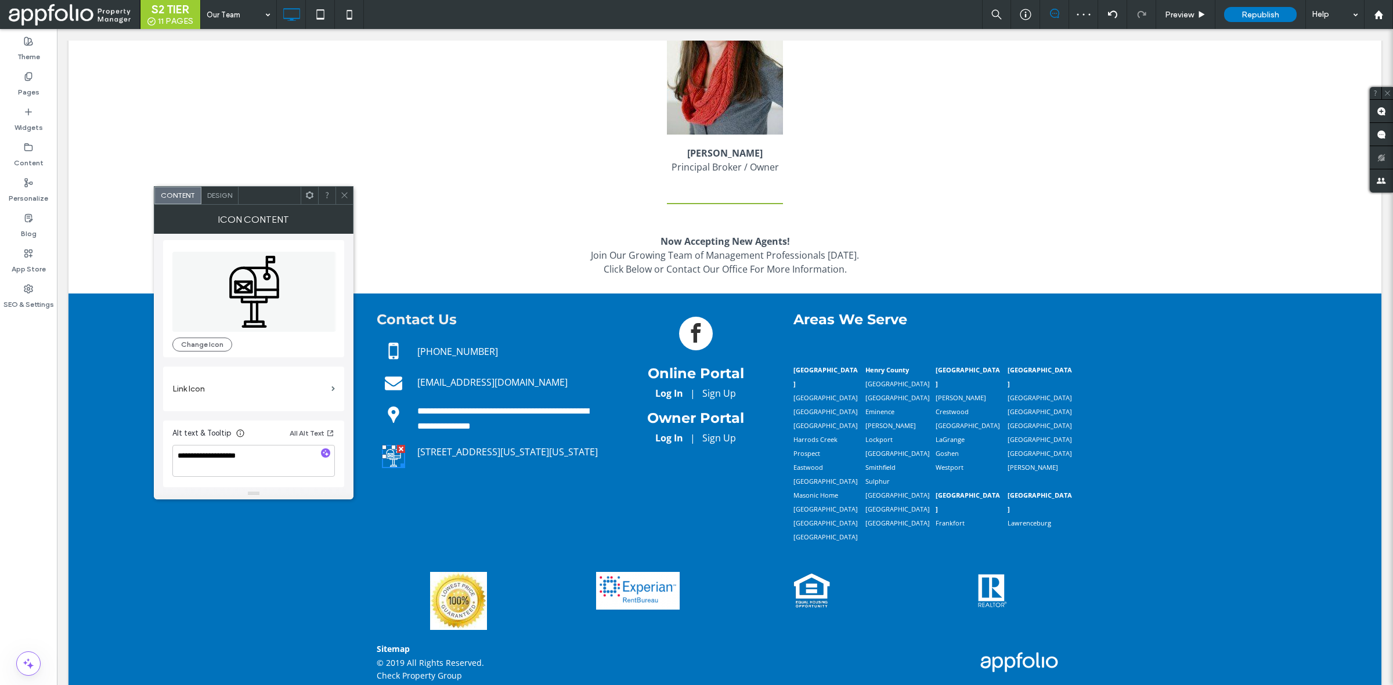
click at [341, 197] on icon at bounding box center [344, 195] width 9 height 9
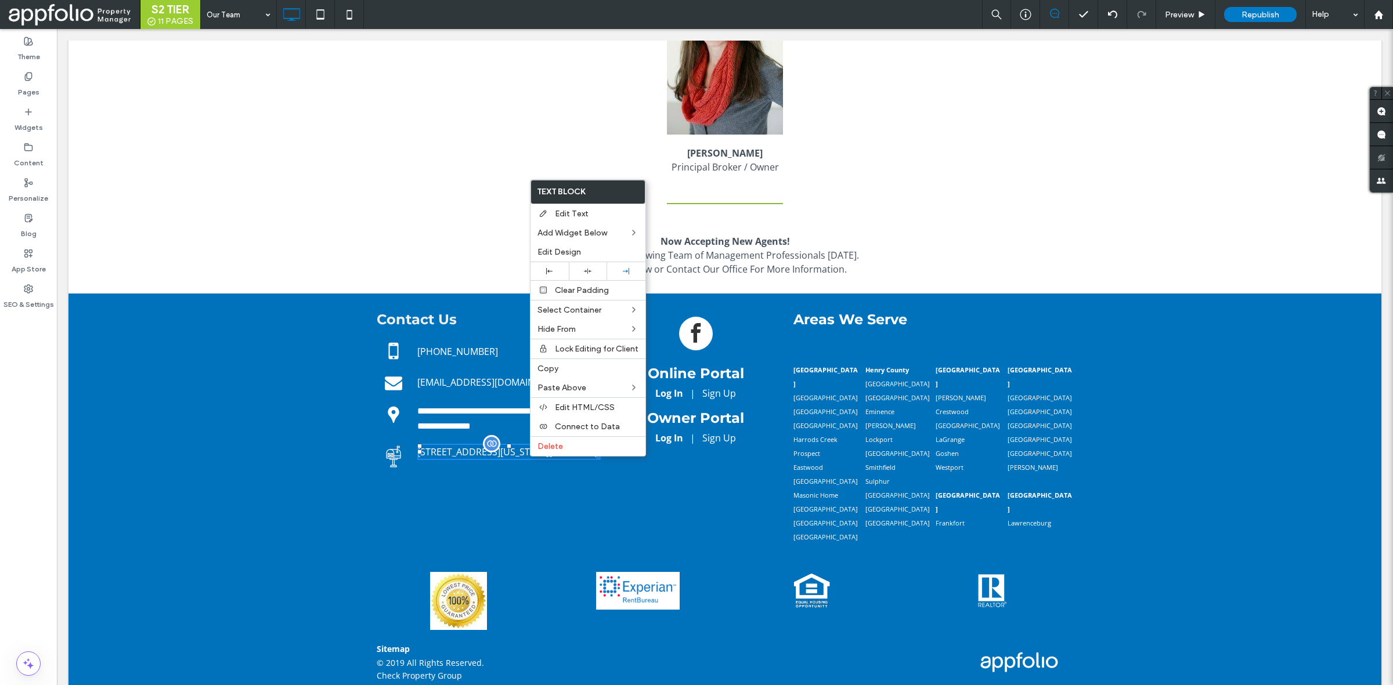
click at [496, 446] on span "409 Washington Street, Shelbyville, Kentucky 40065, United States" at bounding box center [507, 452] width 180 height 13
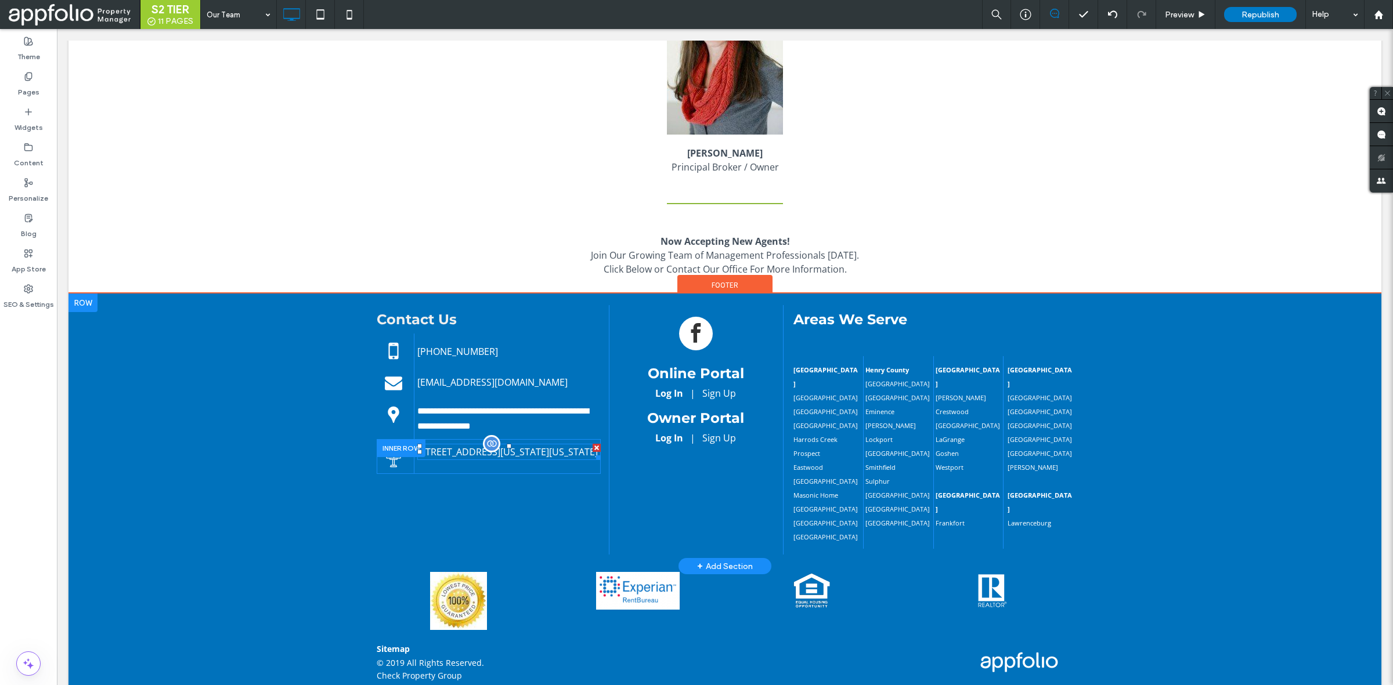
click at [503, 450] on span "409 Washington Street, Shelbyville, Kentucky 40065, United States" at bounding box center [507, 452] width 180 height 13
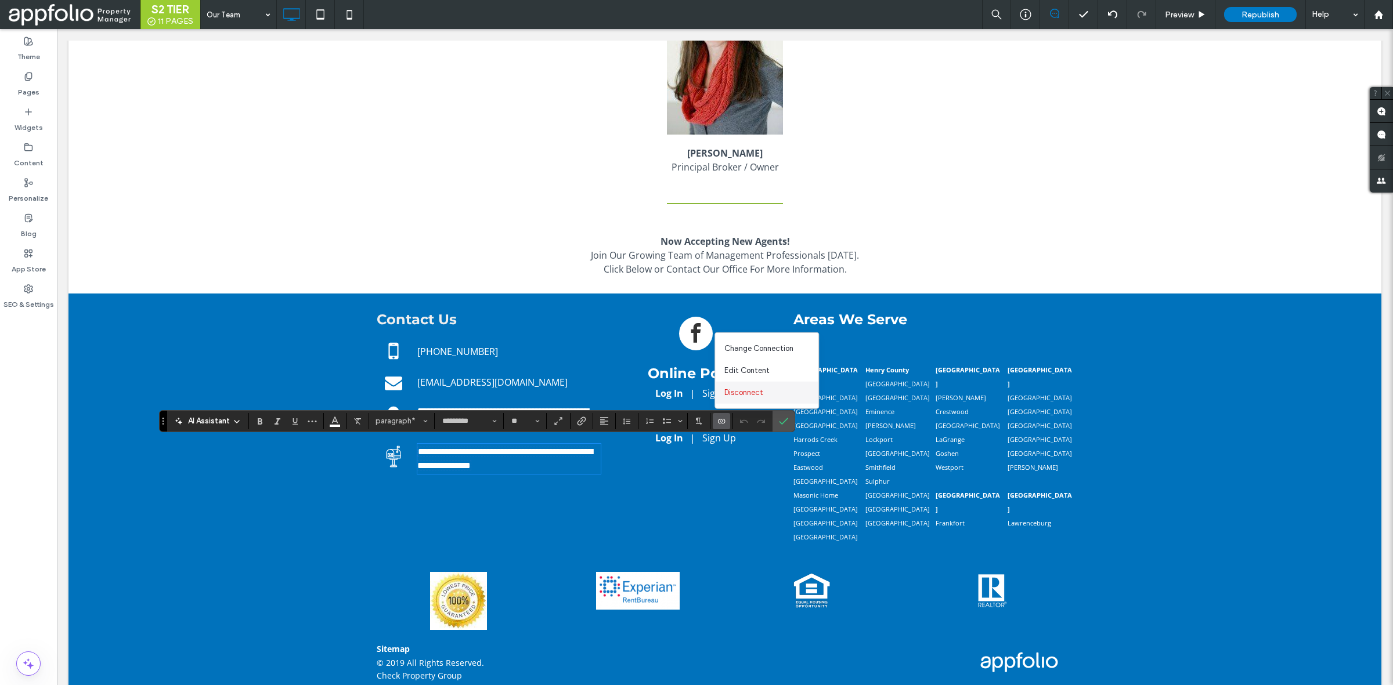
click at [776, 395] on div "Disconnect" at bounding box center [766, 393] width 103 height 22
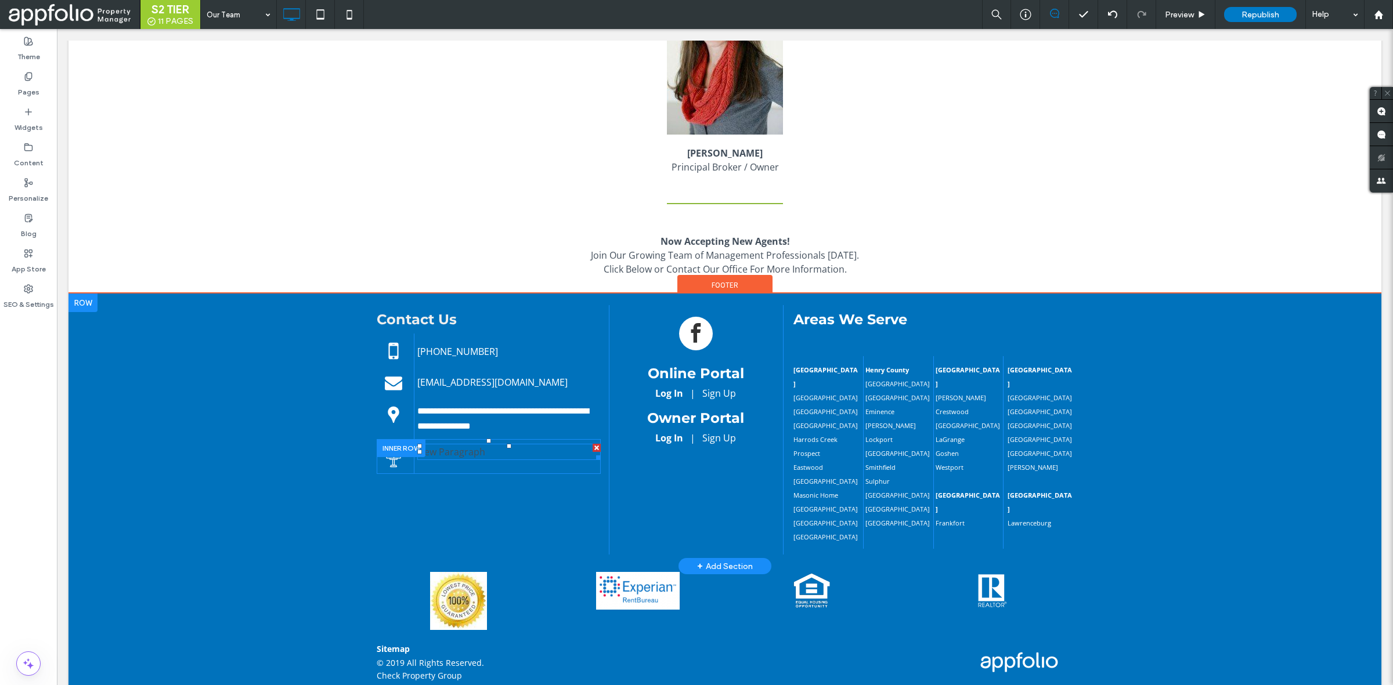
click at [464, 450] on p "New Paragraph" at bounding box center [508, 452] width 183 height 14
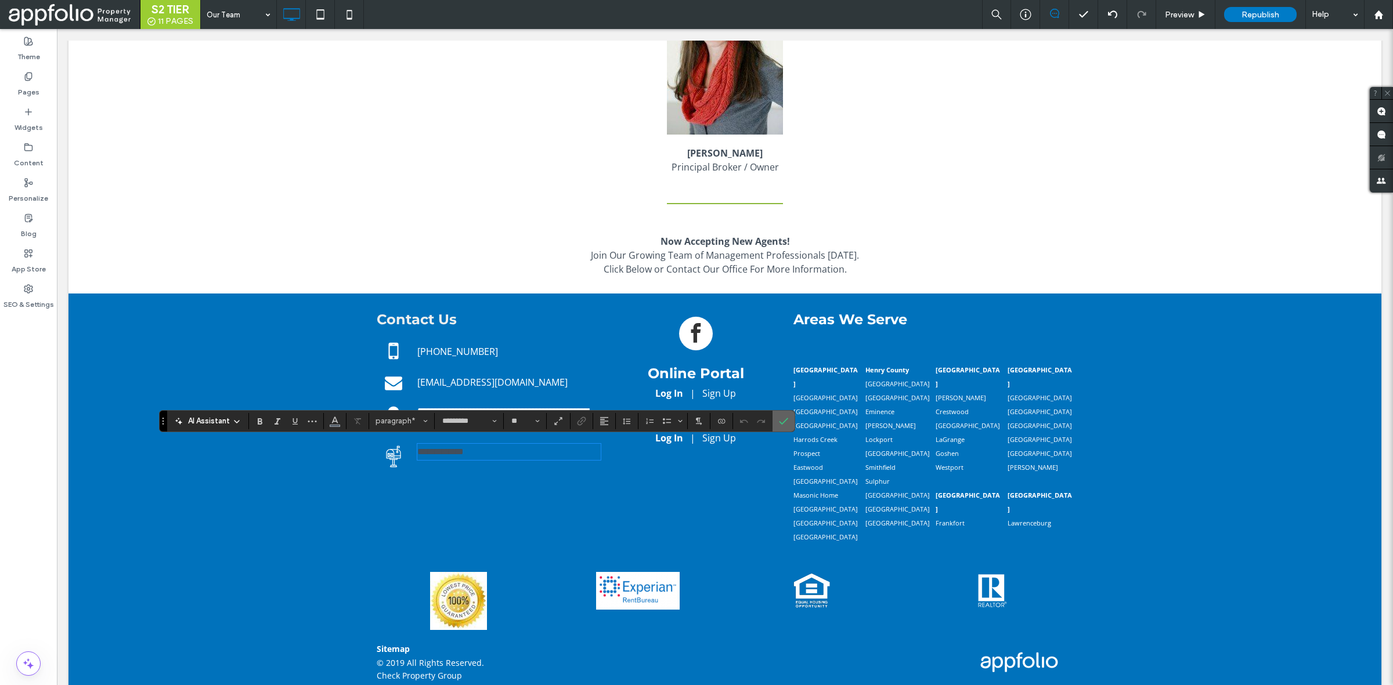
drag, startPoint x: 793, startPoint y: 425, endPoint x: 690, endPoint y: 401, distance: 105.4
click at [792, 425] on label "Confirm" at bounding box center [783, 421] width 17 height 21
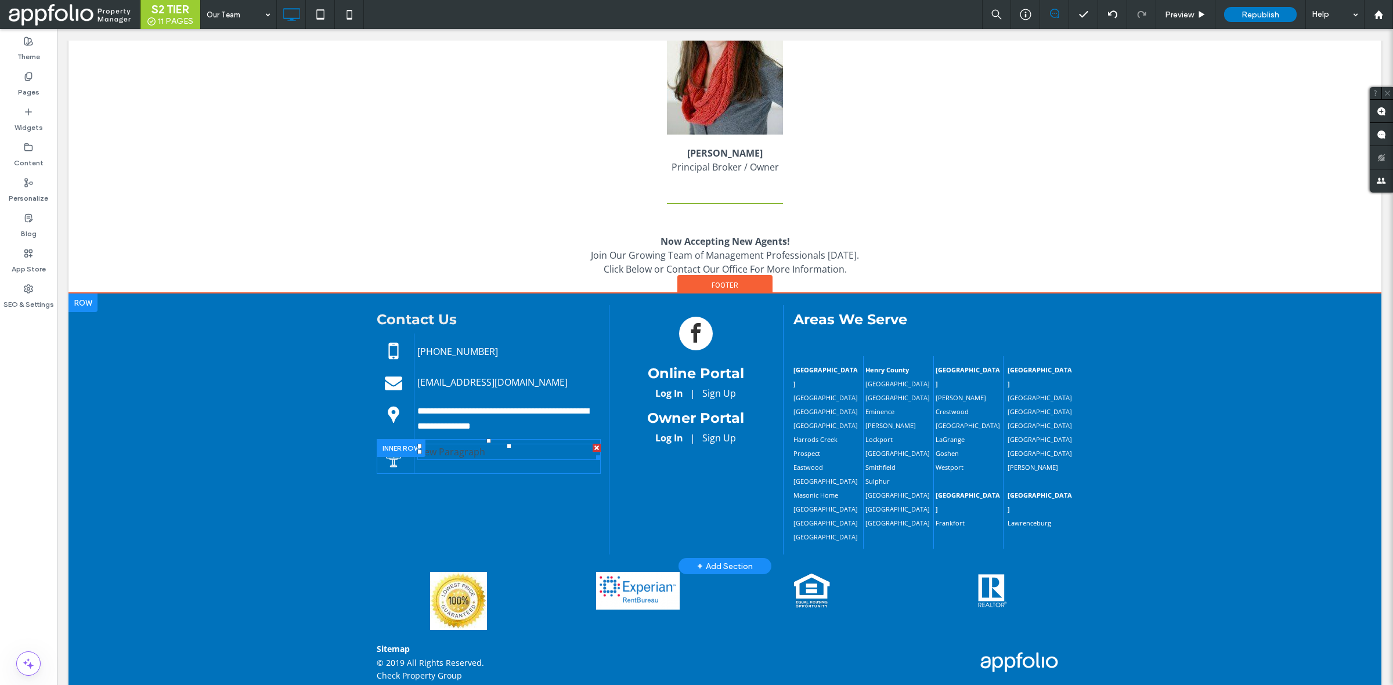
click at [495, 456] on div "New Paragraph" at bounding box center [508, 452] width 183 height 16
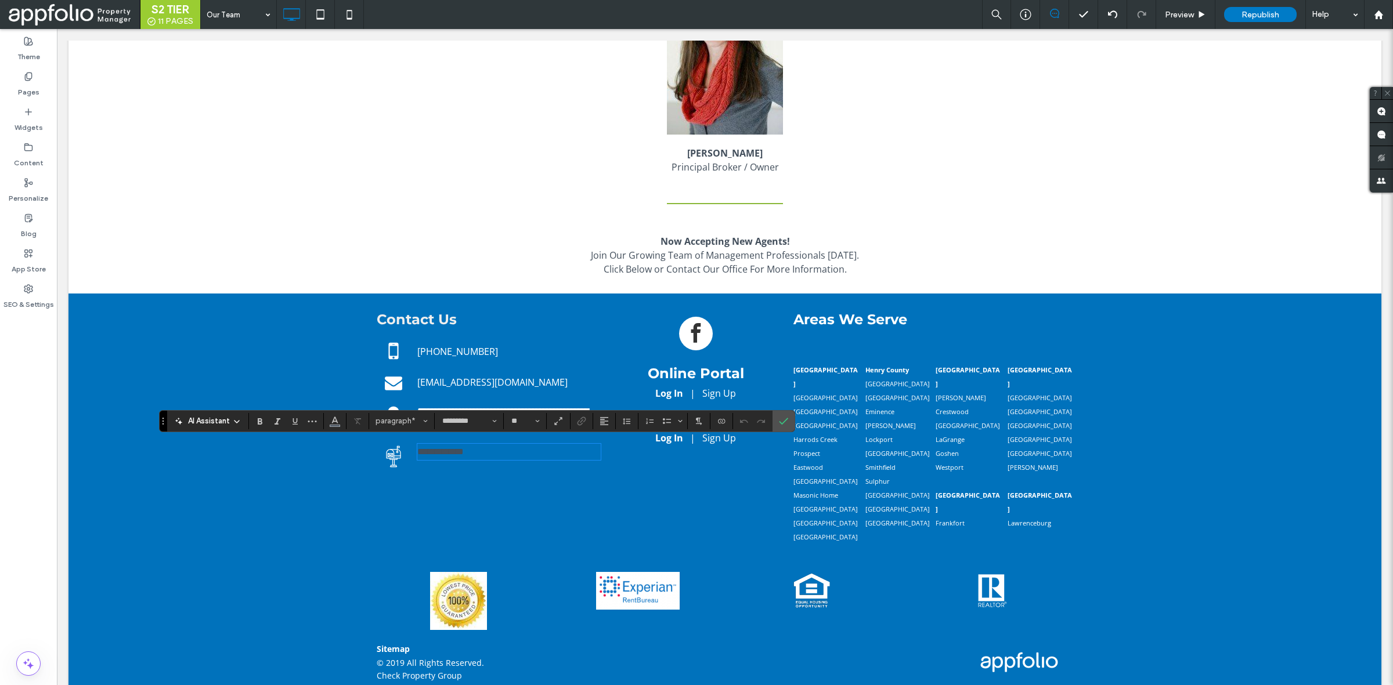
click at [498, 453] on p "**********" at bounding box center [508, 452] width 183 height 14
click at [337, 418] on icon "Color" at bounding box center [334, 419] width 9 height 9
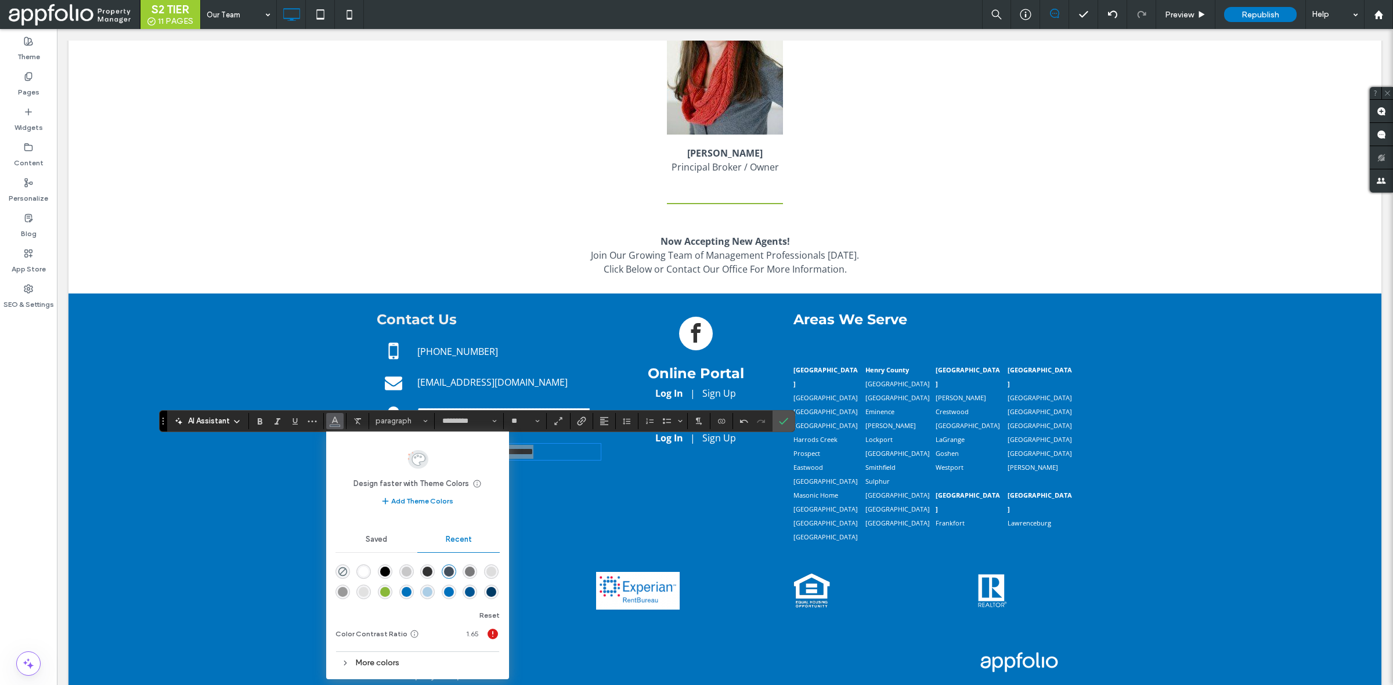
click at [359, 572] on div "rgba(255, 255, 255, 1)" at bounding box center [364, 572] width 10 height 10
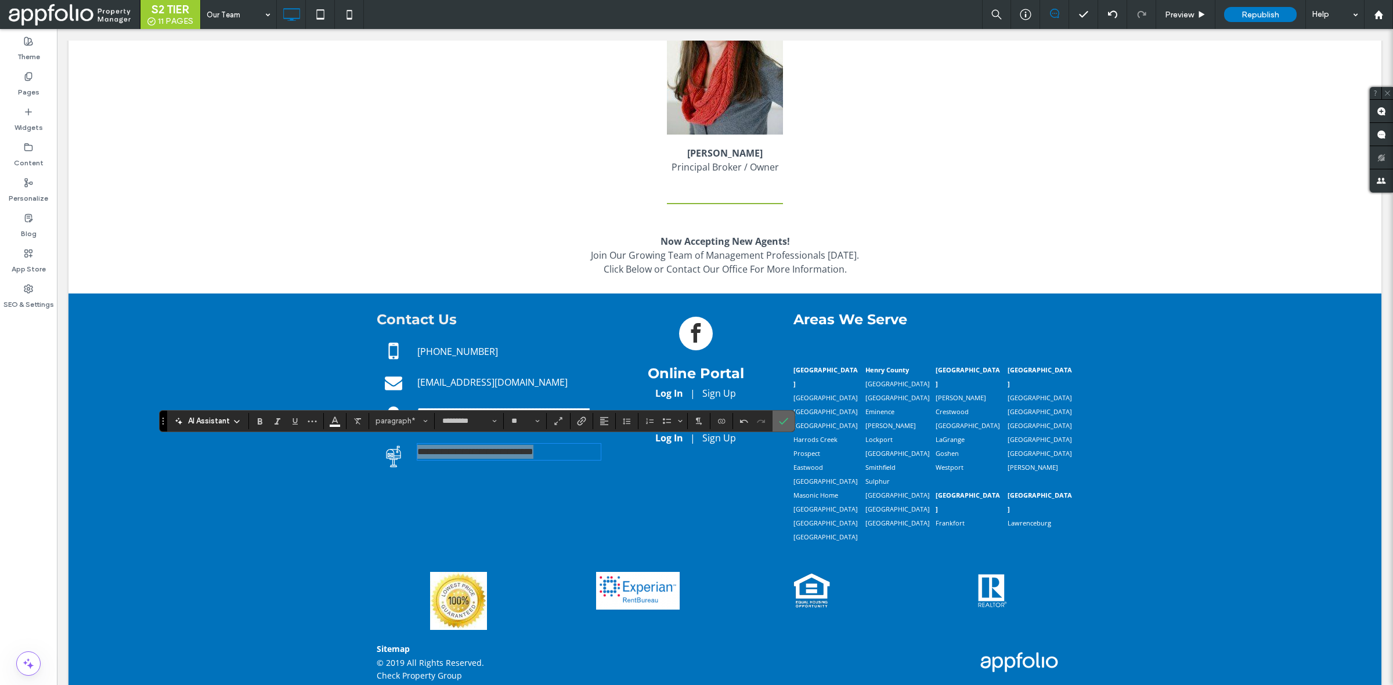
click at [787, 421] on use "Confirm" at bounding box center [783, 421] width 9 height 7
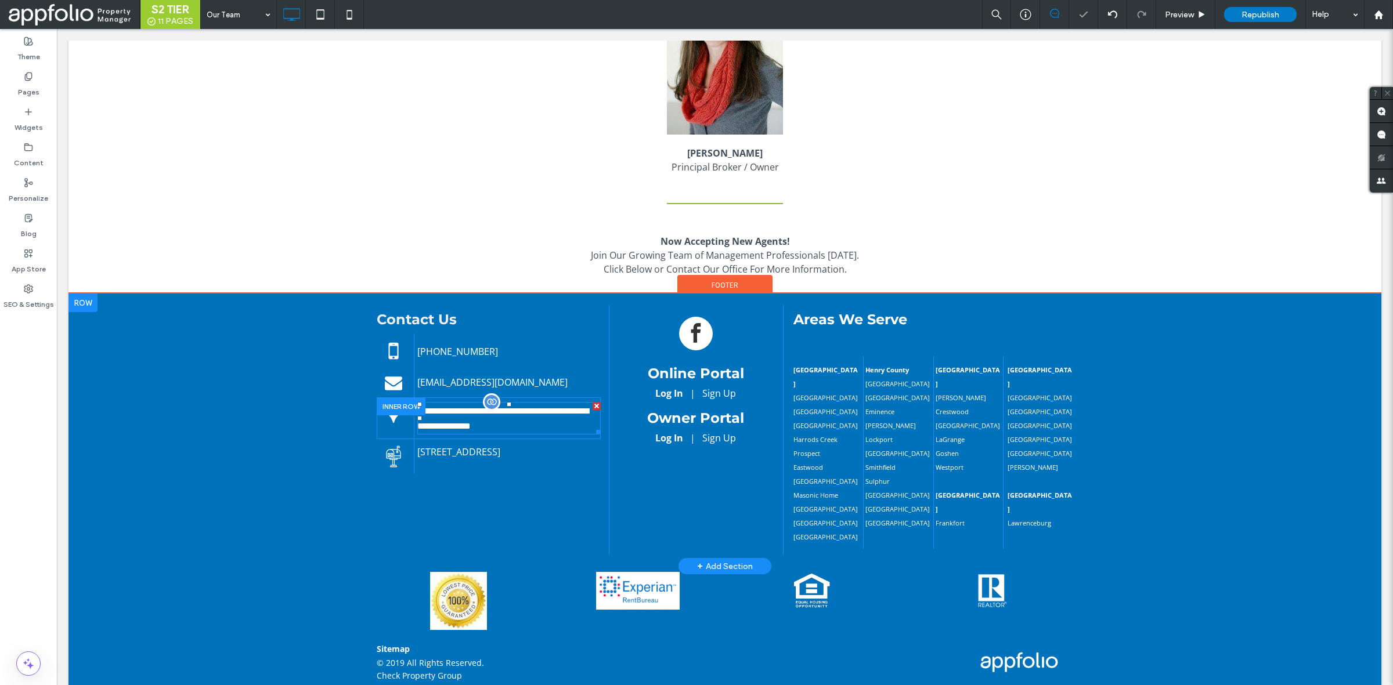
click at [517, 418] on span "**********" at bounding box center [502, 419] width 171 height 24
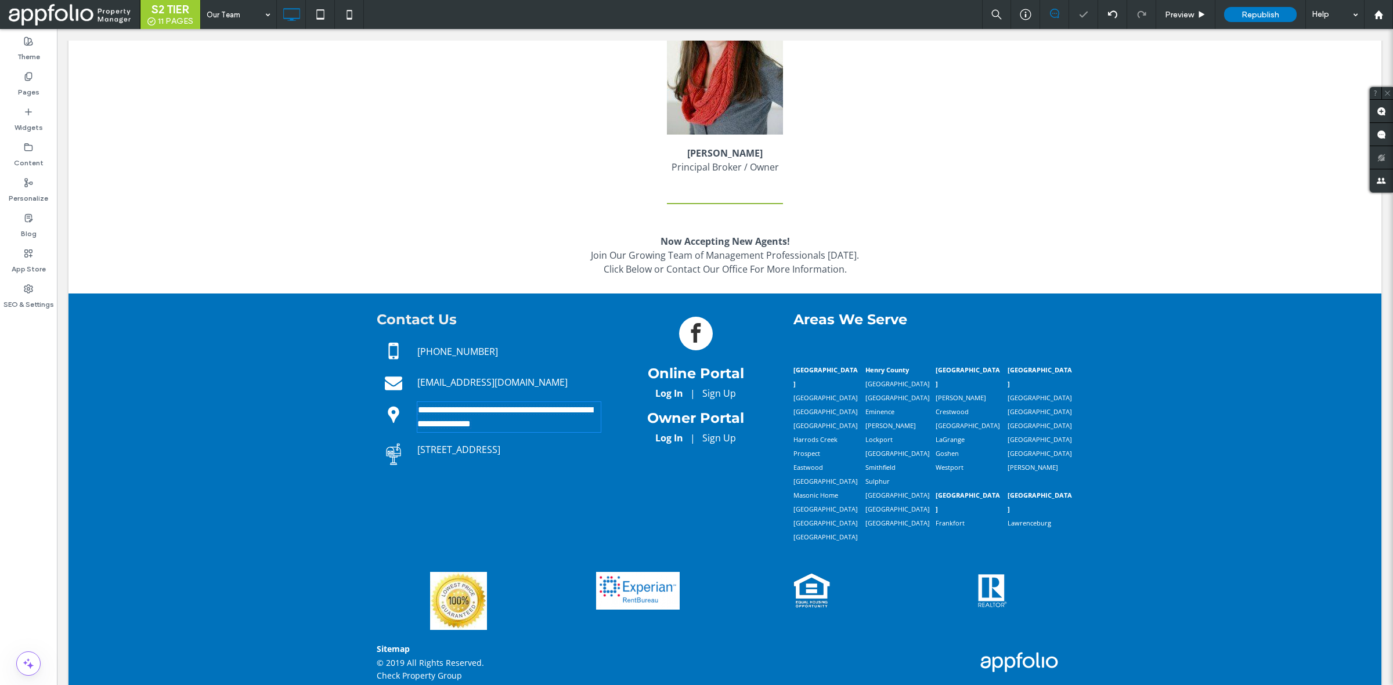
type input "*********"
type input "**"
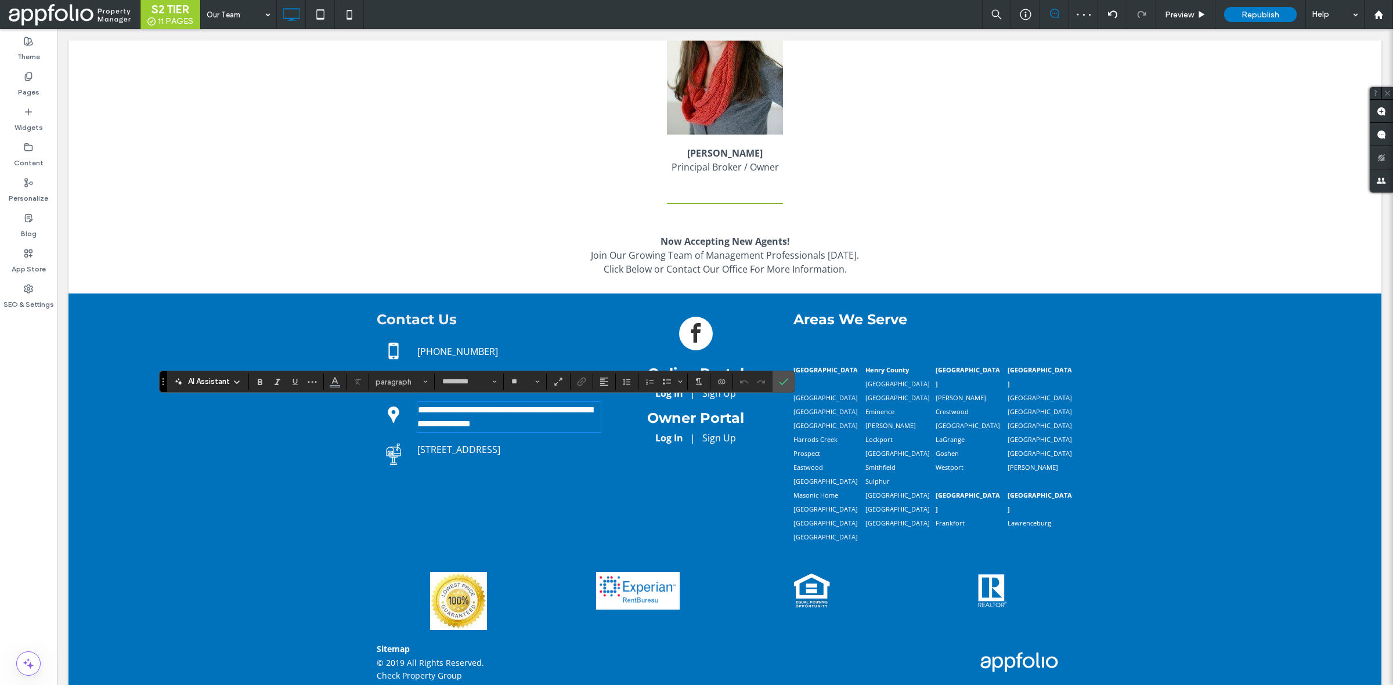
click at [485, 453] on span "PO Box 1461 Shelbyville, KY 40066" at bounding box center [458, 449] width 83 height 13
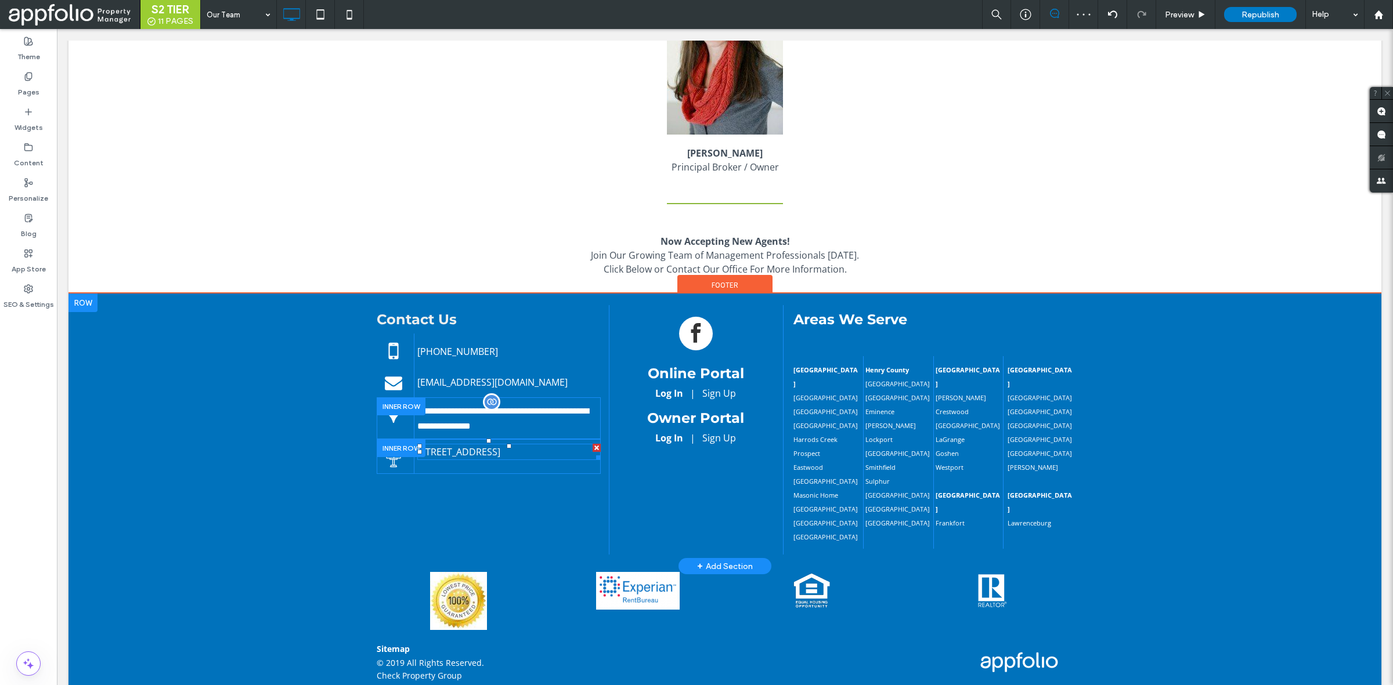
click at [486, 453] on span "PO Box 1461 Shelbyville, KY 40066" at bounding box center [458, 452] width 83 height 13
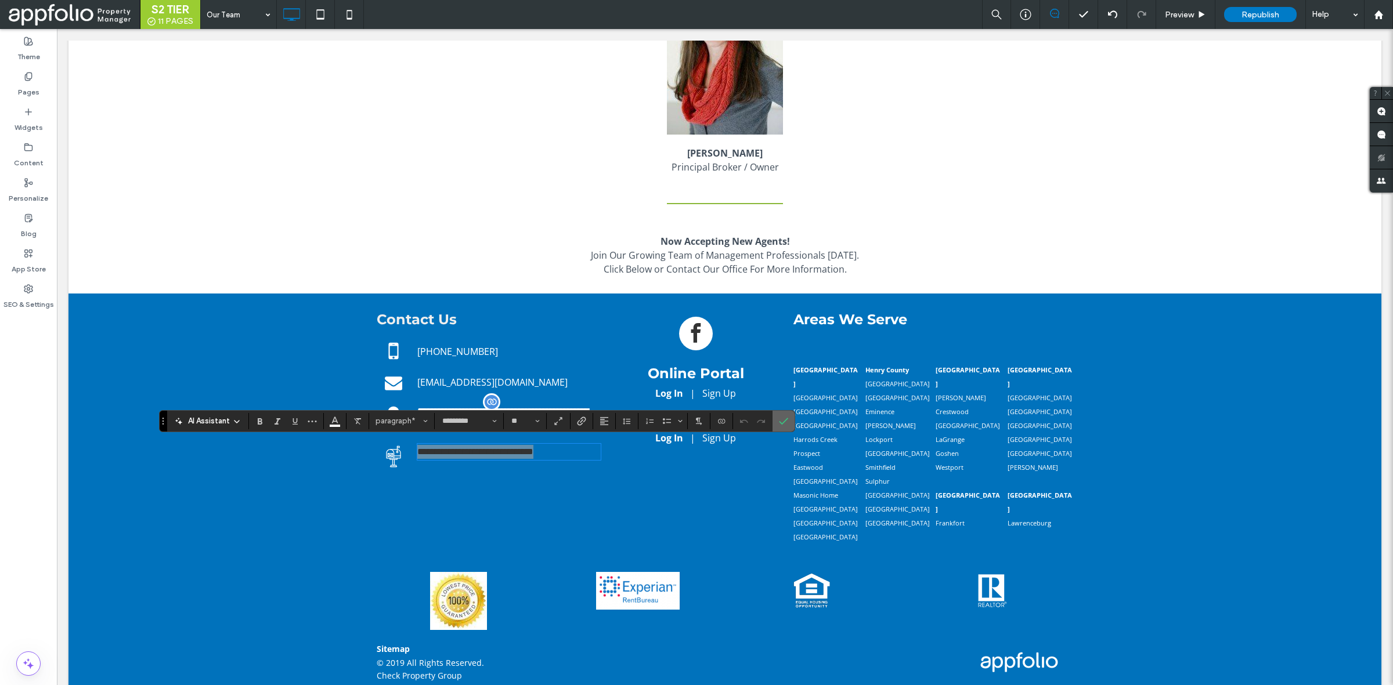
click at [784, 421] on icon "Confirm" at bounding box center [783, 421] width 9 height 9
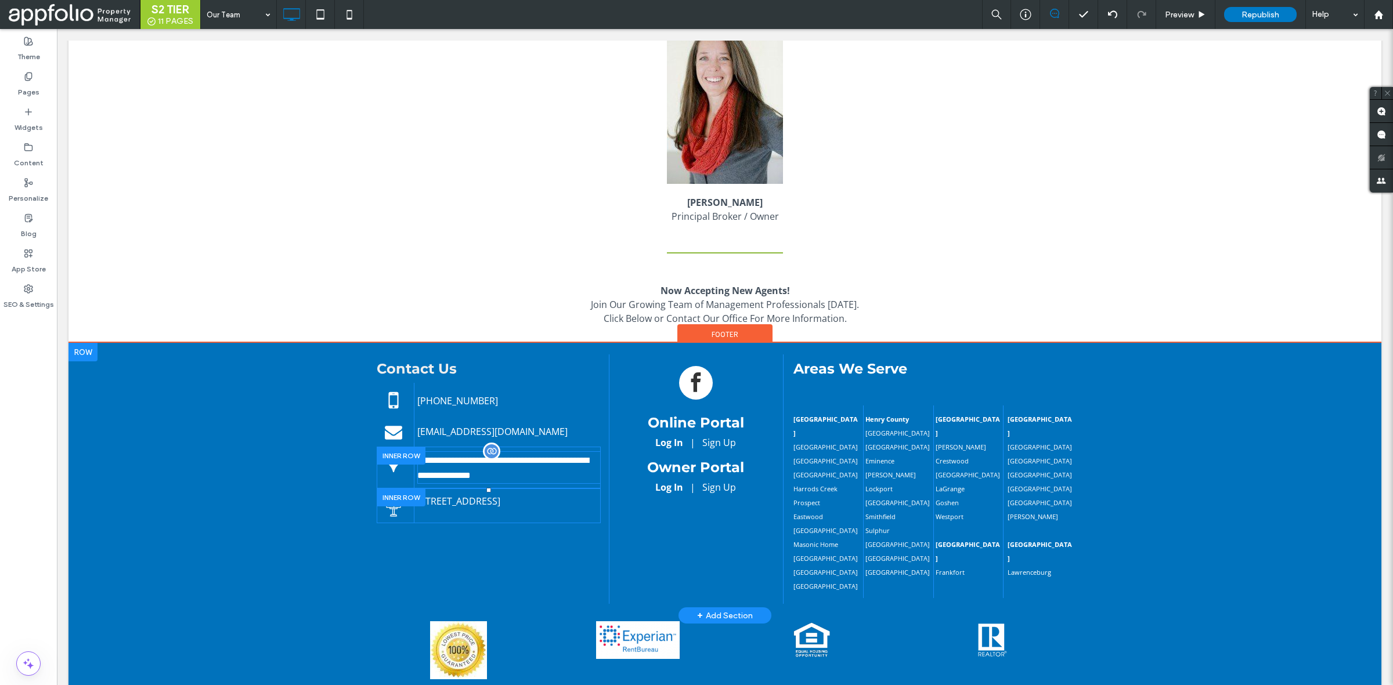
scroll to position [176, 0]
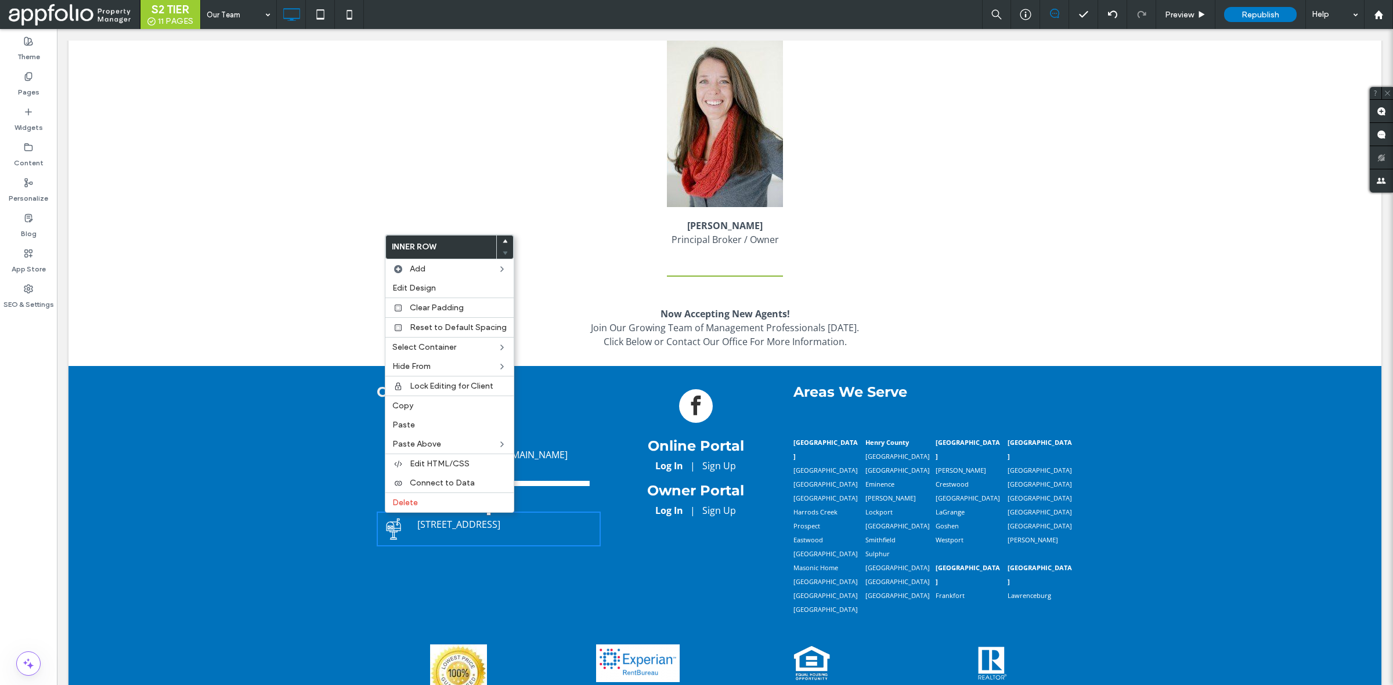
click at [256, 212] on div "Erin Reed Principal Broker / Owner Click To Paste Click To Paste Row + Add Sect…" at bounding box center [724, 145] width 1313 height 237
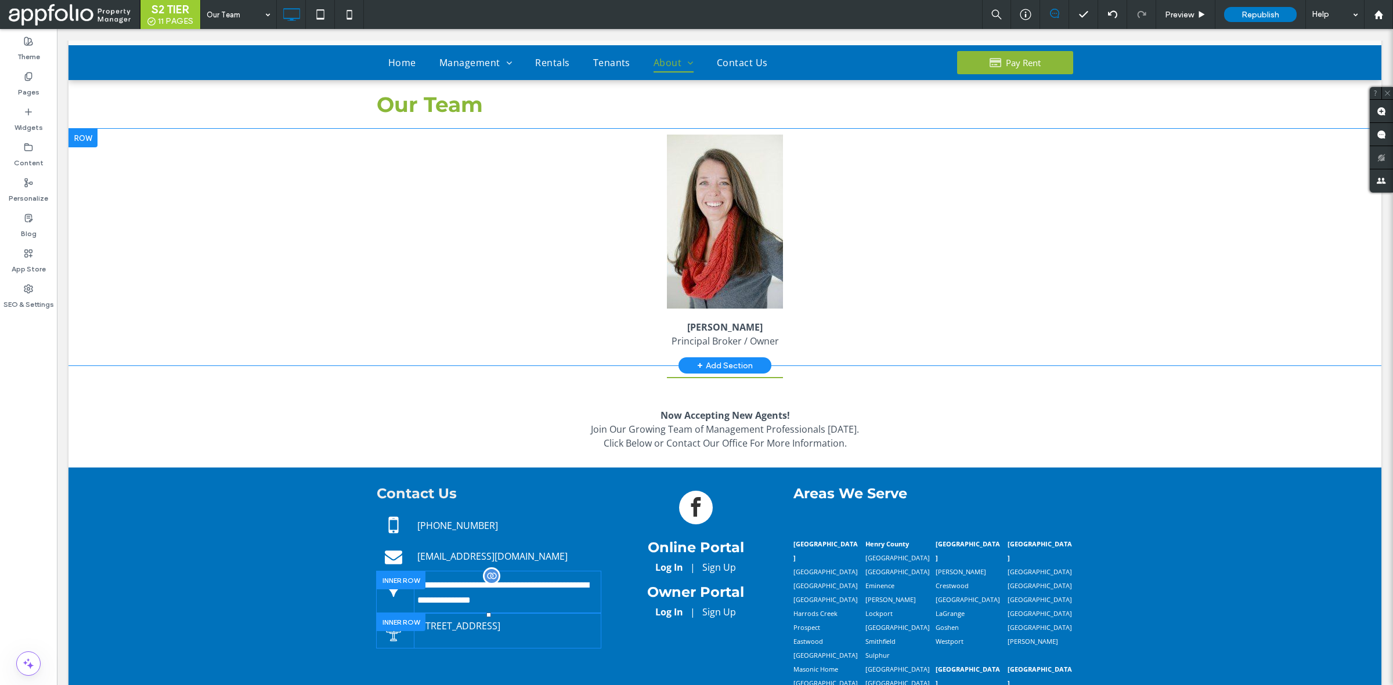
scroll to position [0, 0]
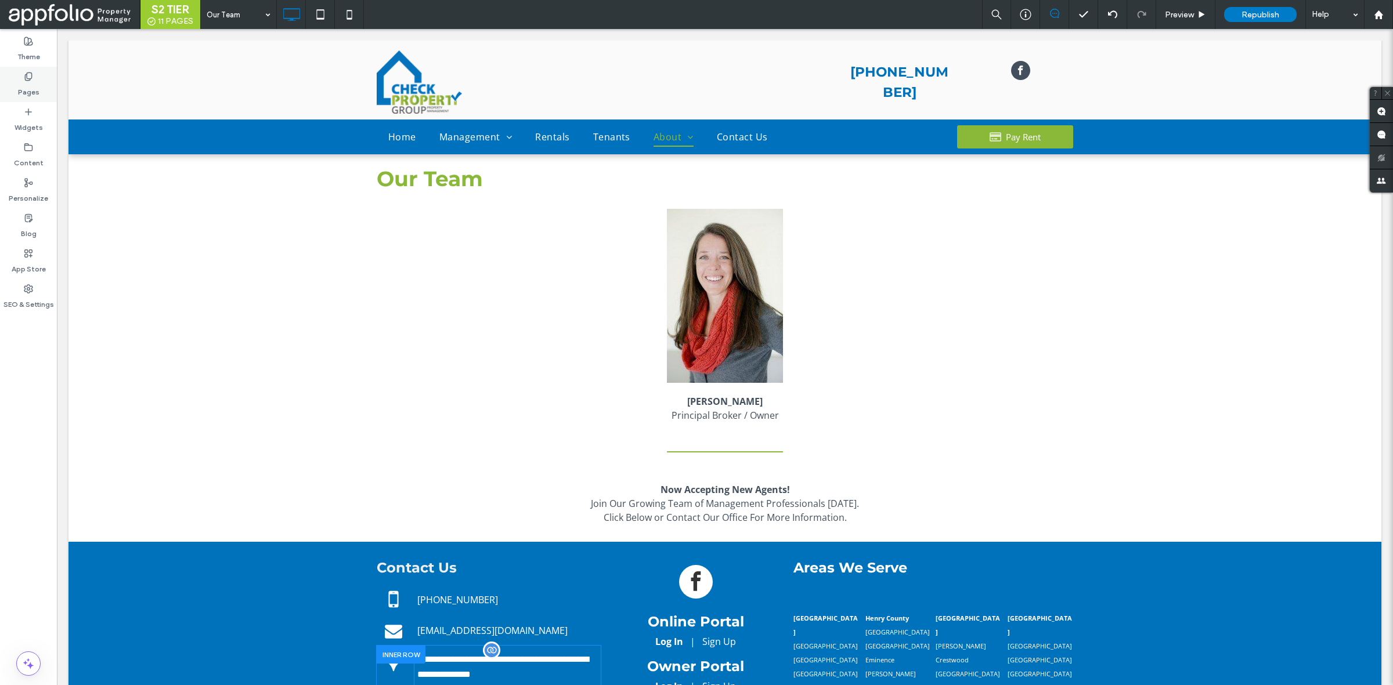
click at [21, 85] on label "Pages" at bounding box center [28, 89] width 21 height 16
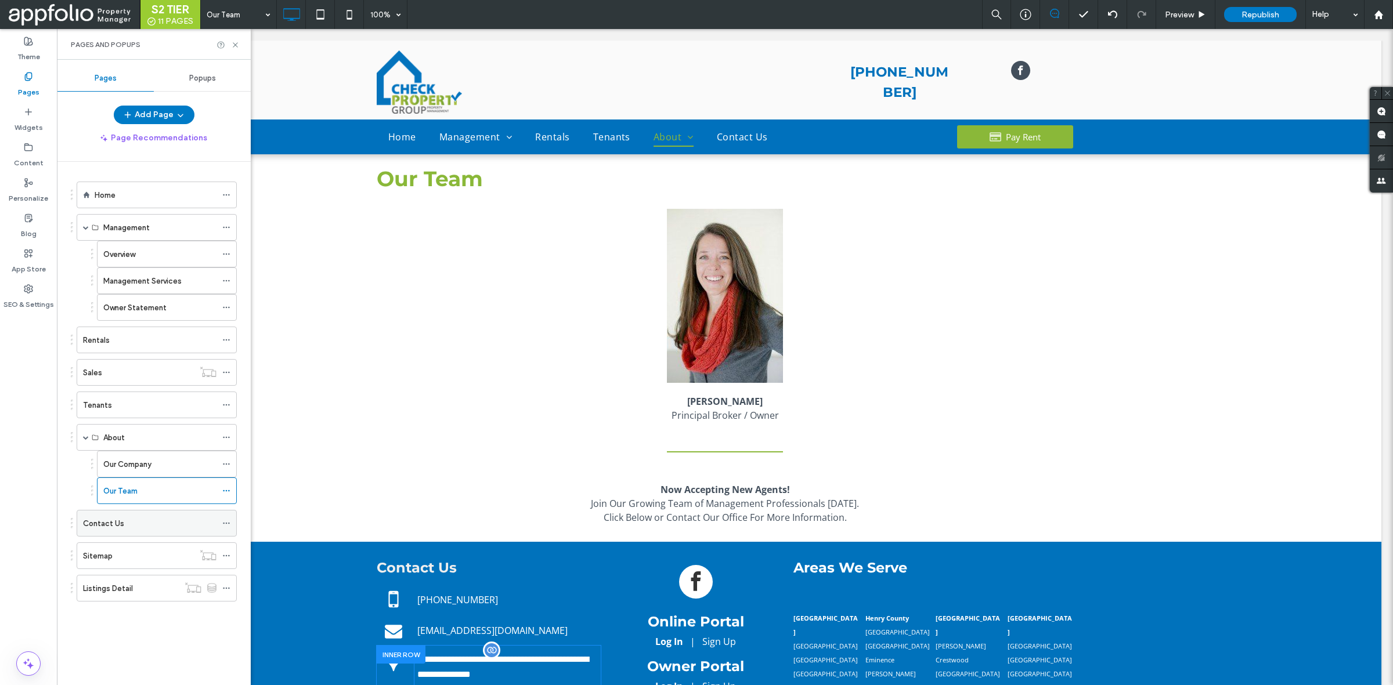
click at [154, 523] on div "Contact Us" at bounding box center [149, 524] width 133 height 12
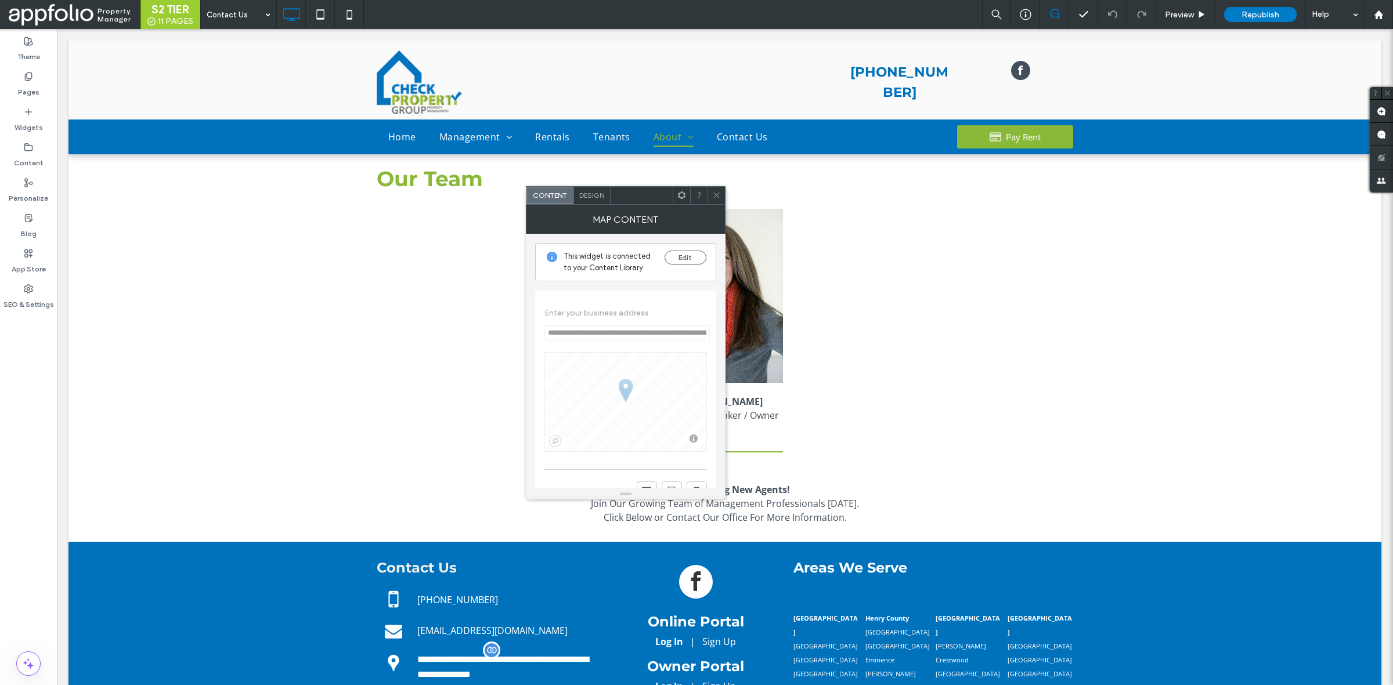
click at [720, 195] on icon at bounding box center [716, 195] width 9 height 9
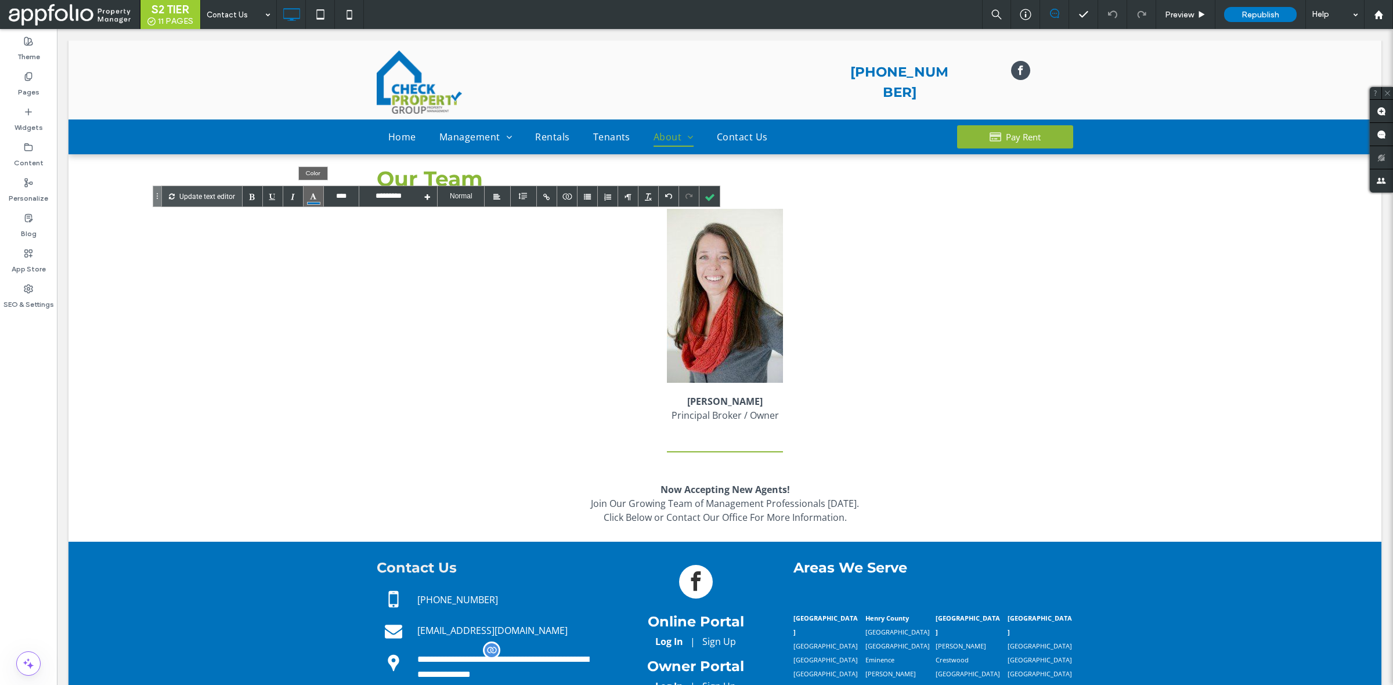
click at [319, 205] on div at bounding box center [313, 196] width 20 height 20
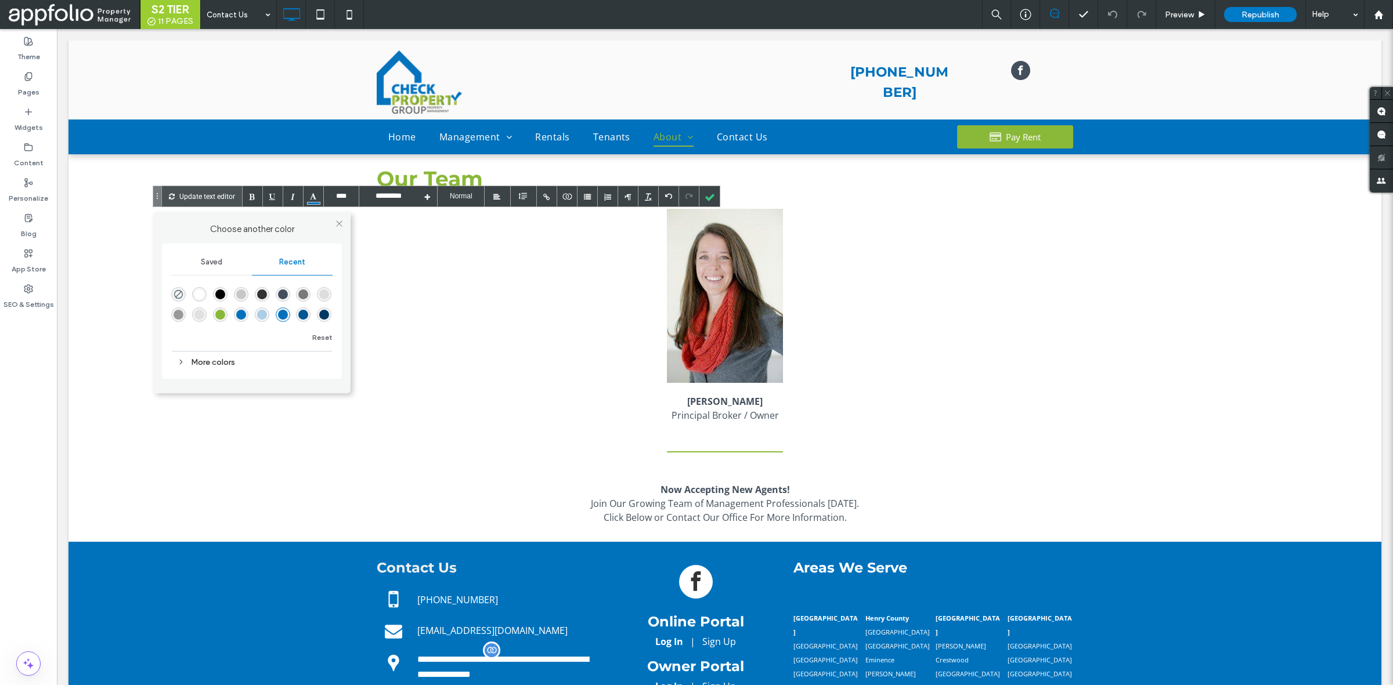
click at [222, 290] on div "rgba(0, 0, 0, 1)" at bounding box center [220, 295] width 10 height 10
click at [574, 199] on div at bounding box center [567, 196] width 20 height 20
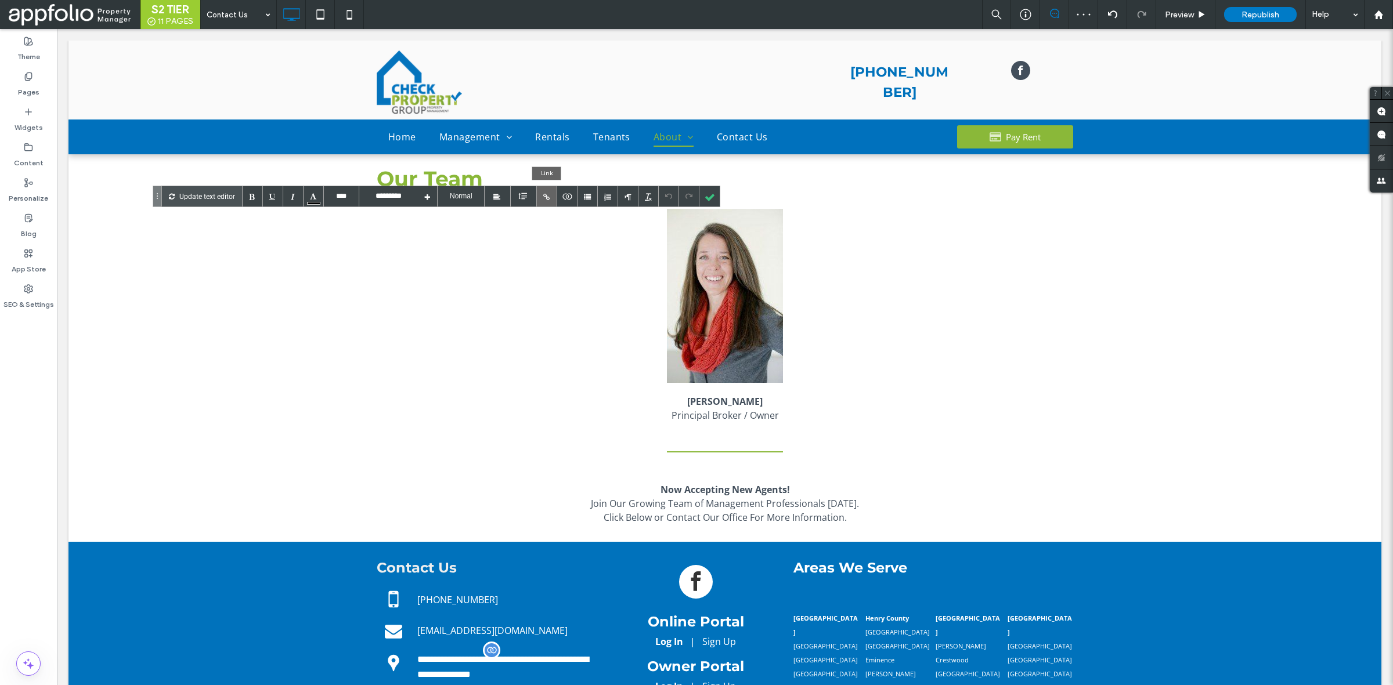
click at [548, 195] on div at bounding box center [547, 196] width 20 height 20
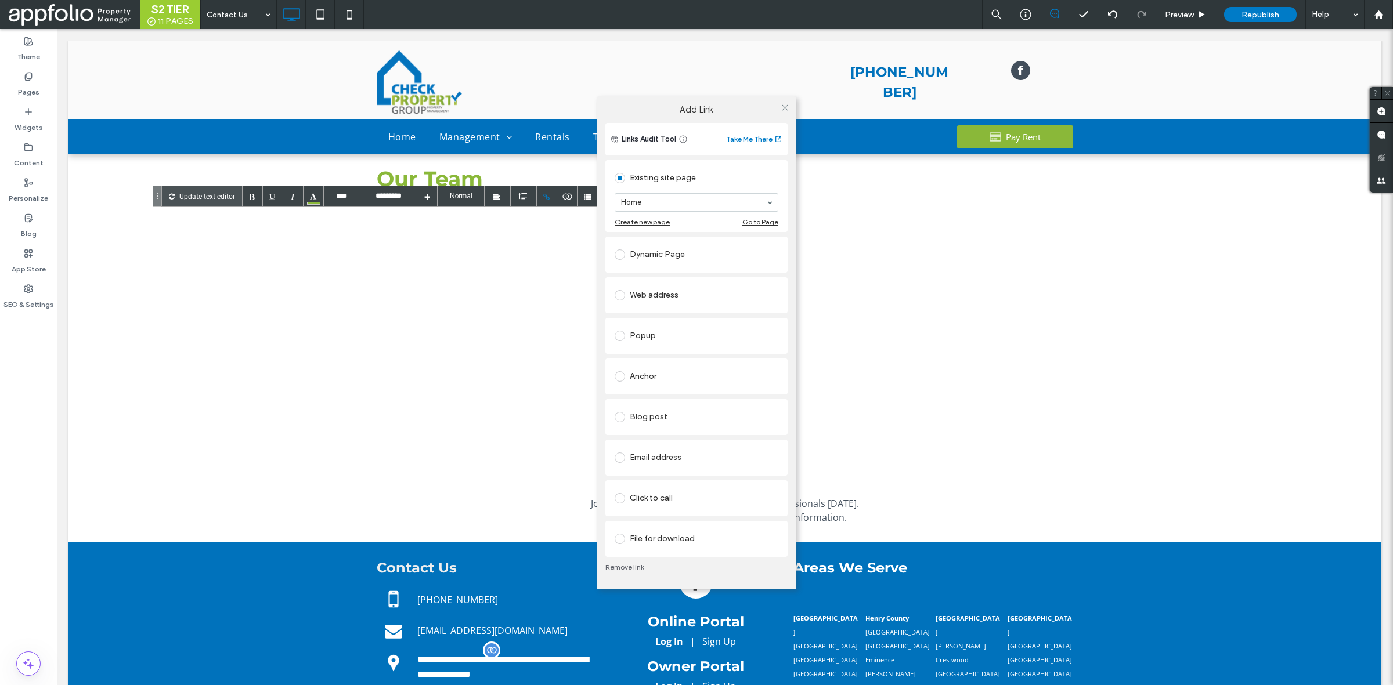
click at [561, 192] on div "Add Link Links Audit Tool Take Me There Existing site page Home Create new page…" at bounding box center [696, 342] width 1393 height 685
click at [785, 104] on icon at bounding box center [784, 107] width 9 height 9
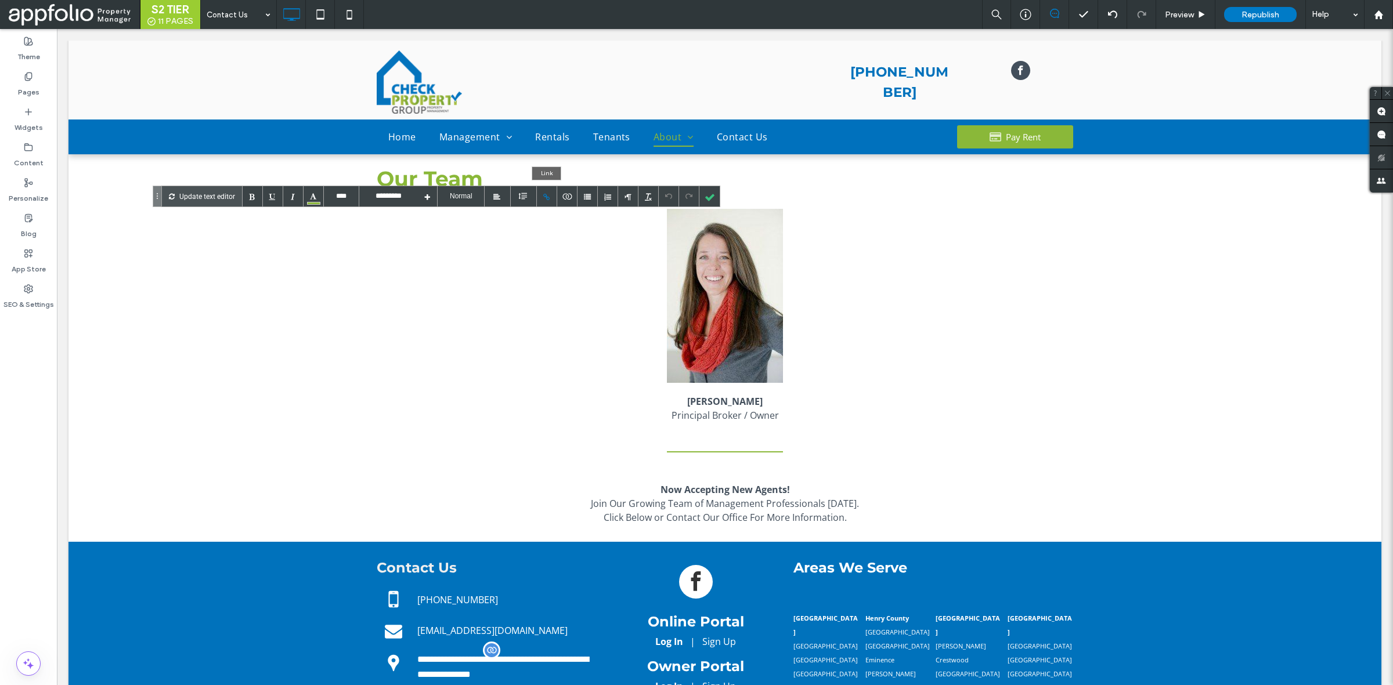
click at [548, 196] on div at bounding box center [547, 196] width 20 height 20
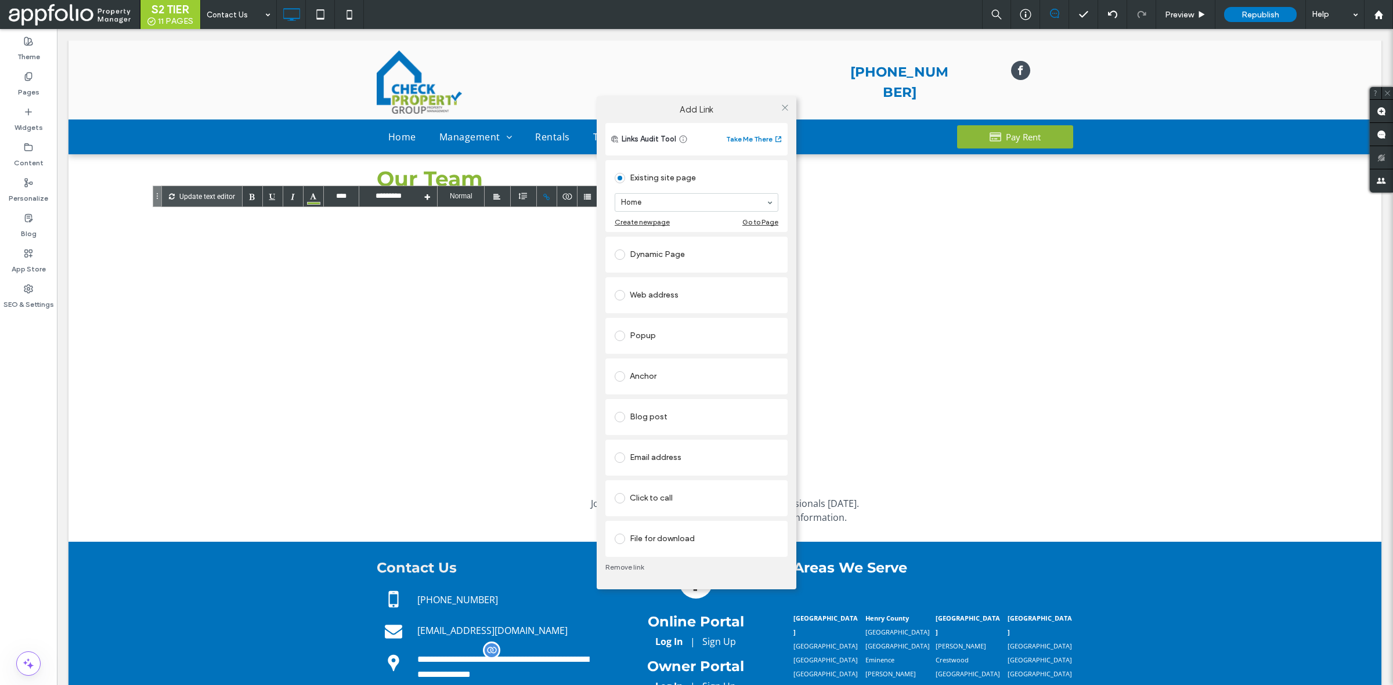
click at [627, 563] on link "Remove link" at bounding box center [696, 567] width 182 height 9
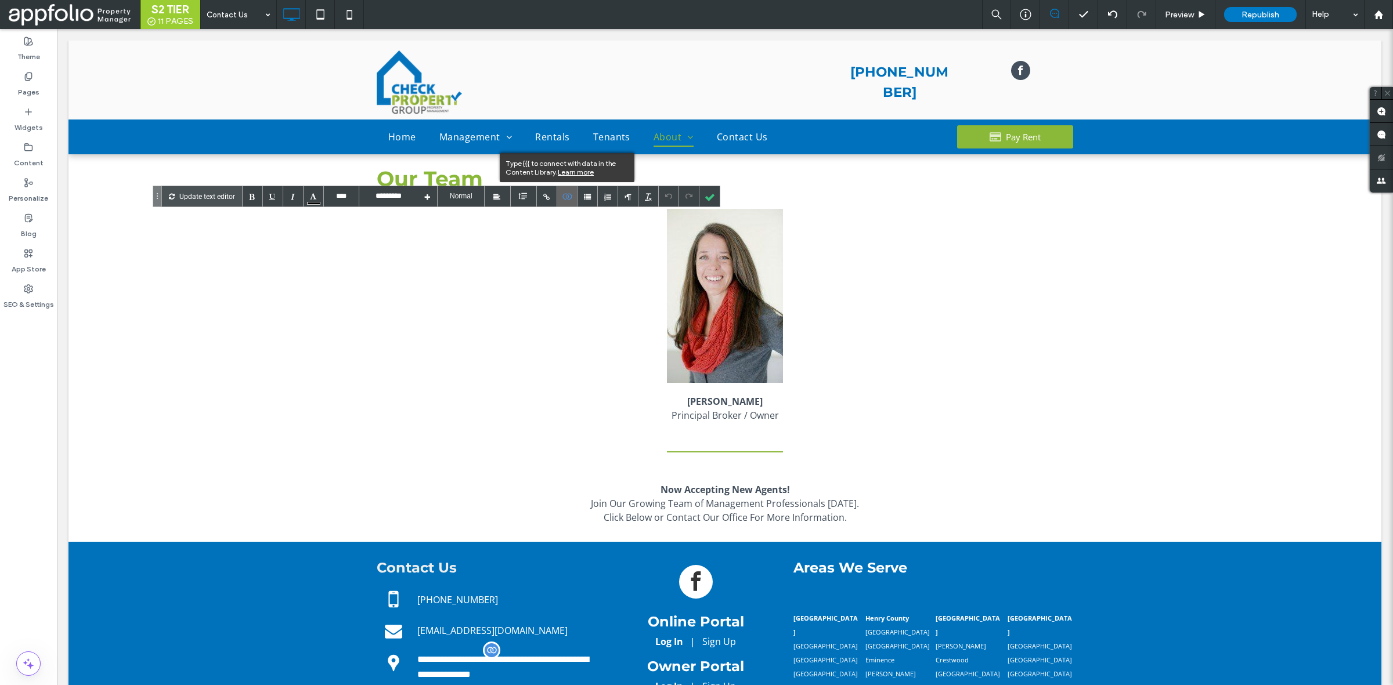
click at [565, 196] on icon at bounding box center [567, 196] width 10 height 7
click at [543, 196] on div at bounding box center [547, 196] width 20 height 20
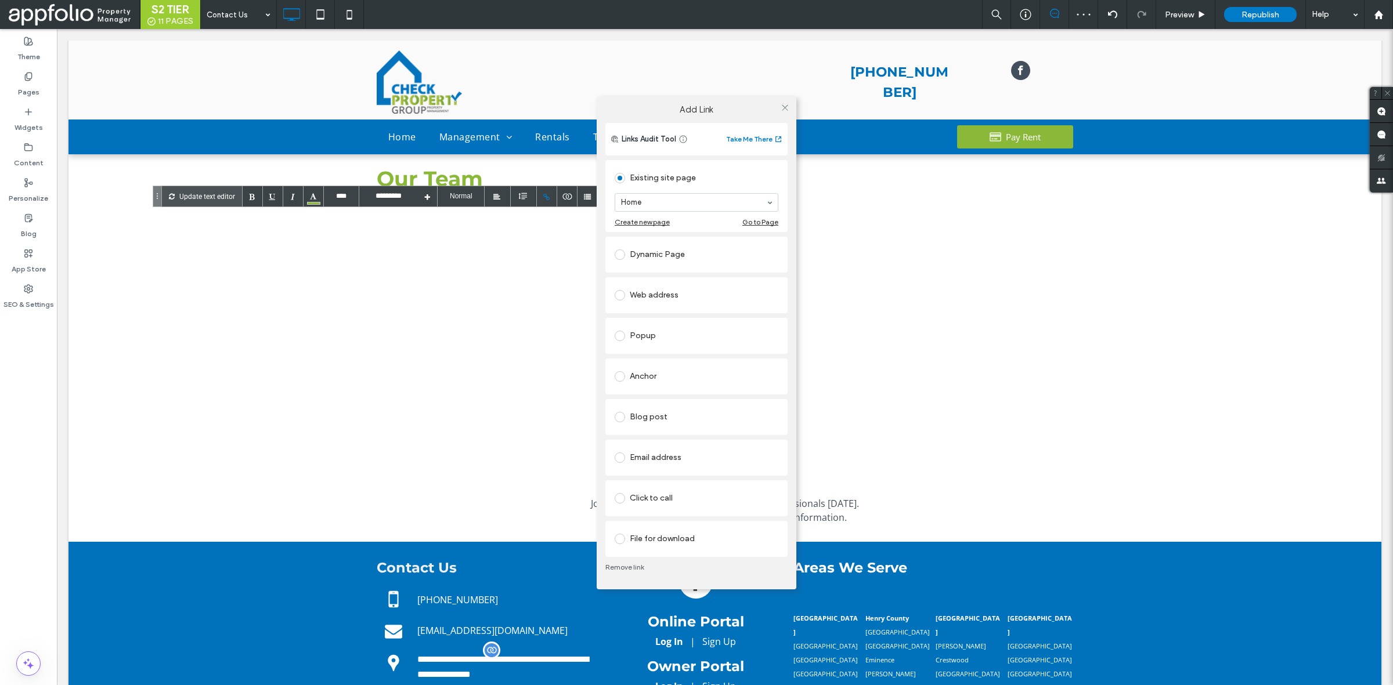
click at [634, 566] on link "Remove link" at bounding box center [696, 567] width 182 height 9
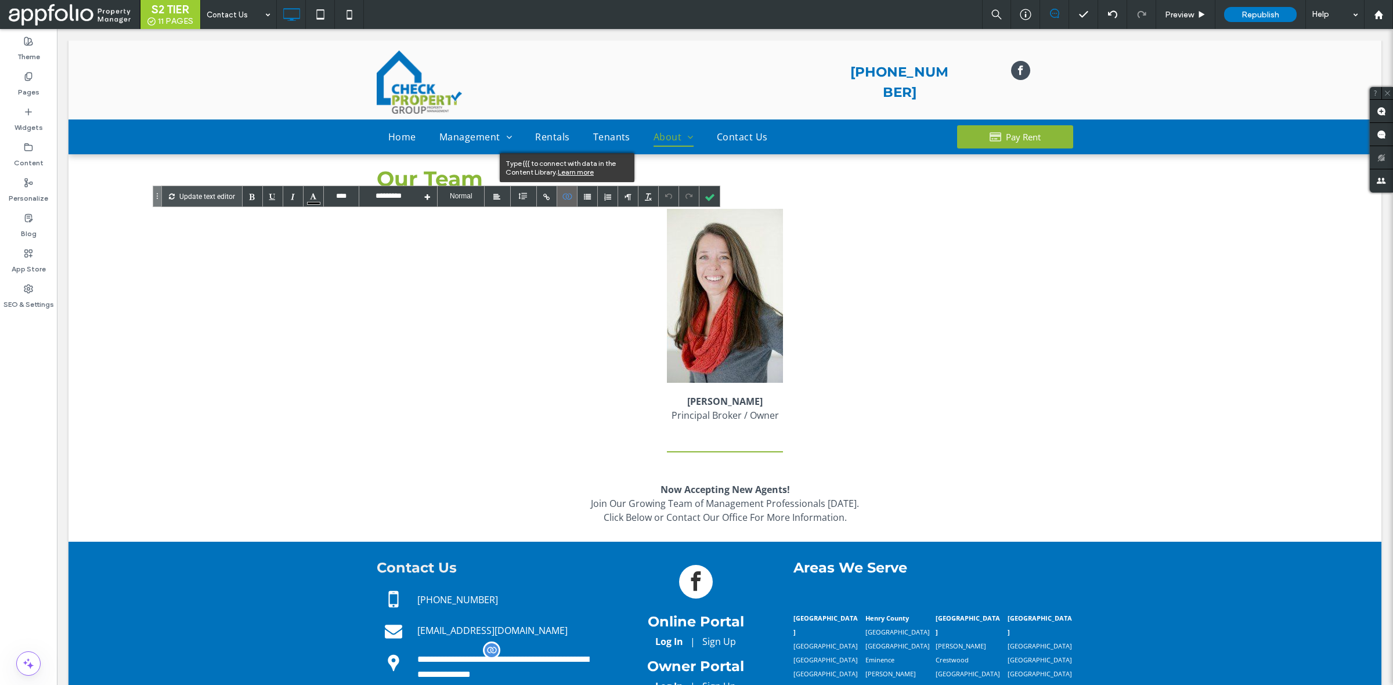
click at [564, 195] on icon at bounding box center [567, 196] width 10 height 7
click at [562, 198] on icon at bounding box center [567, 196] width 10 height 7
click at [309, 193] on div at bounding box center [313, 196] width 20 height 20
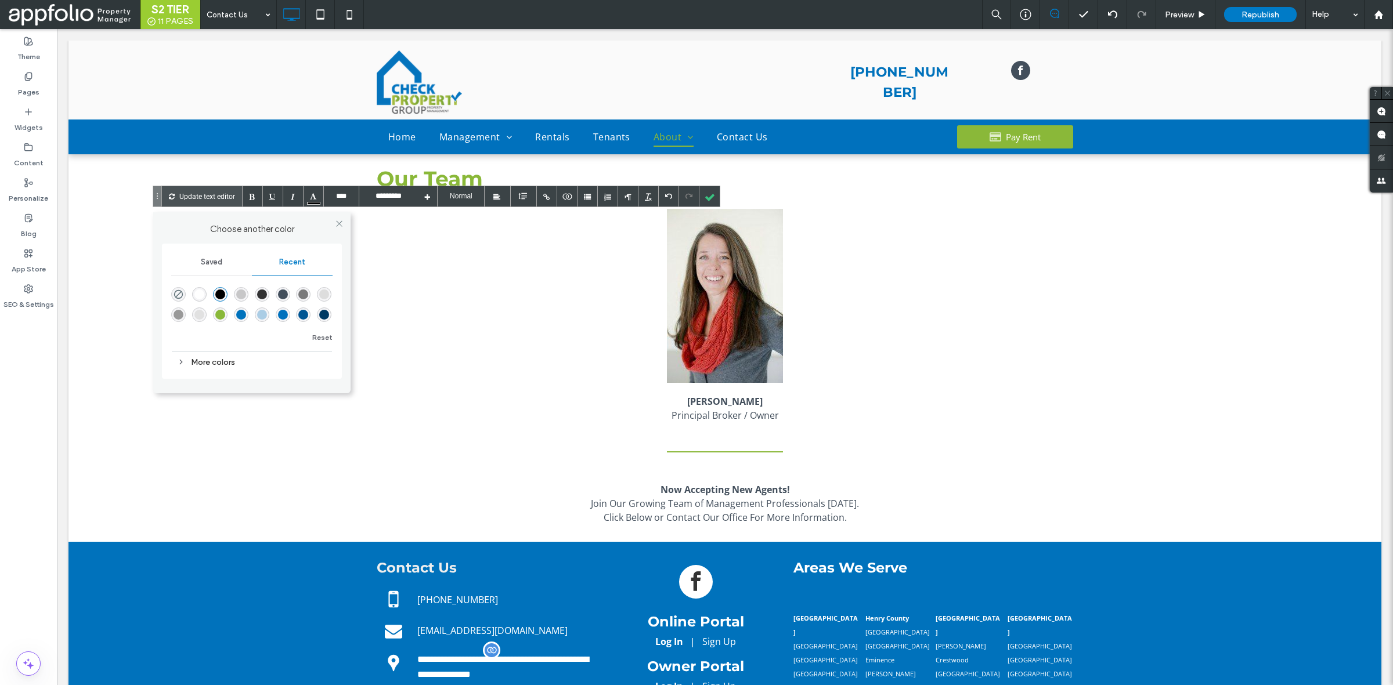
click at [239, 300] on div "rgba(153, 153, 153, 0.5)" at bounding box center [241, 294] width 15 height 15
click at [255, 297] on div "rgba(51, 51, 51, 1)" at bounding box center [262, 294] width 15 height 15
click at [287, 298] on div "rgba(67, 79, 92, 1)" at bounding box center [283, 295] width 10 height 10
click at [706, 193] on div at bounding box center [709, 196] width 20 height 20
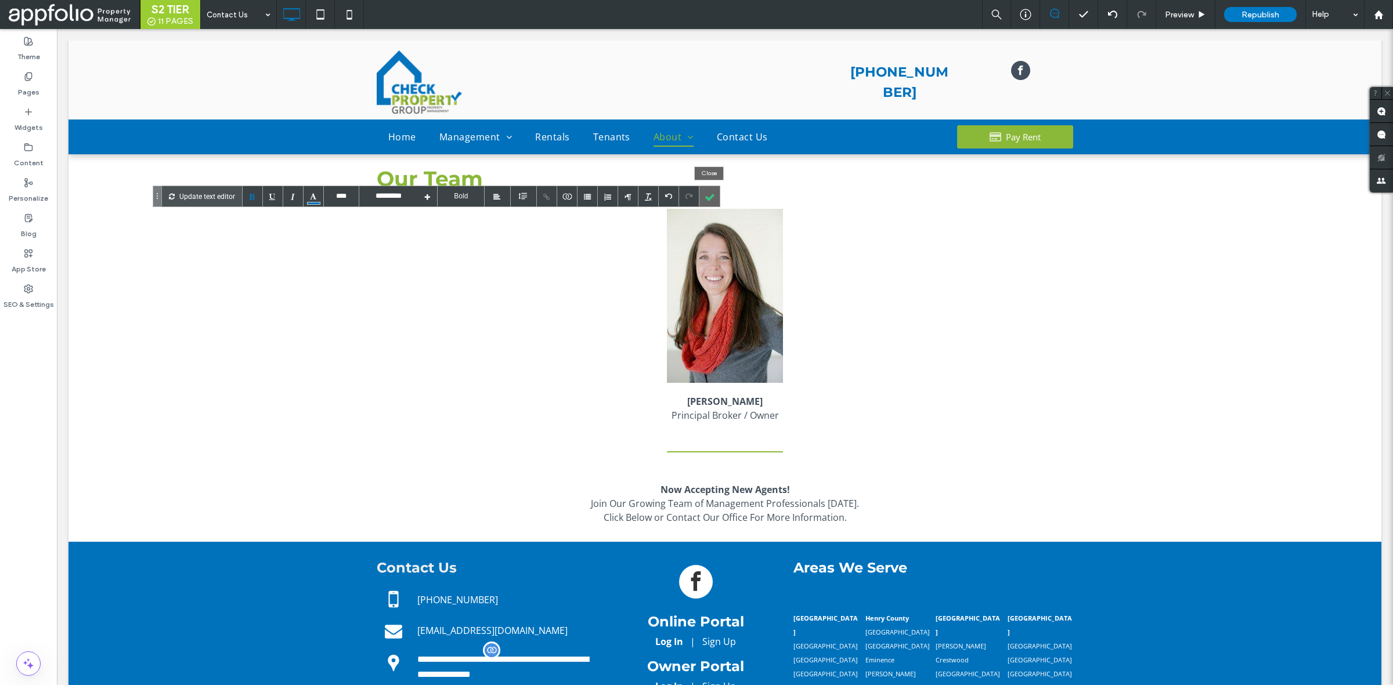
click at [715, 201] on div at bounding box center [709, 196] width 20 height 20
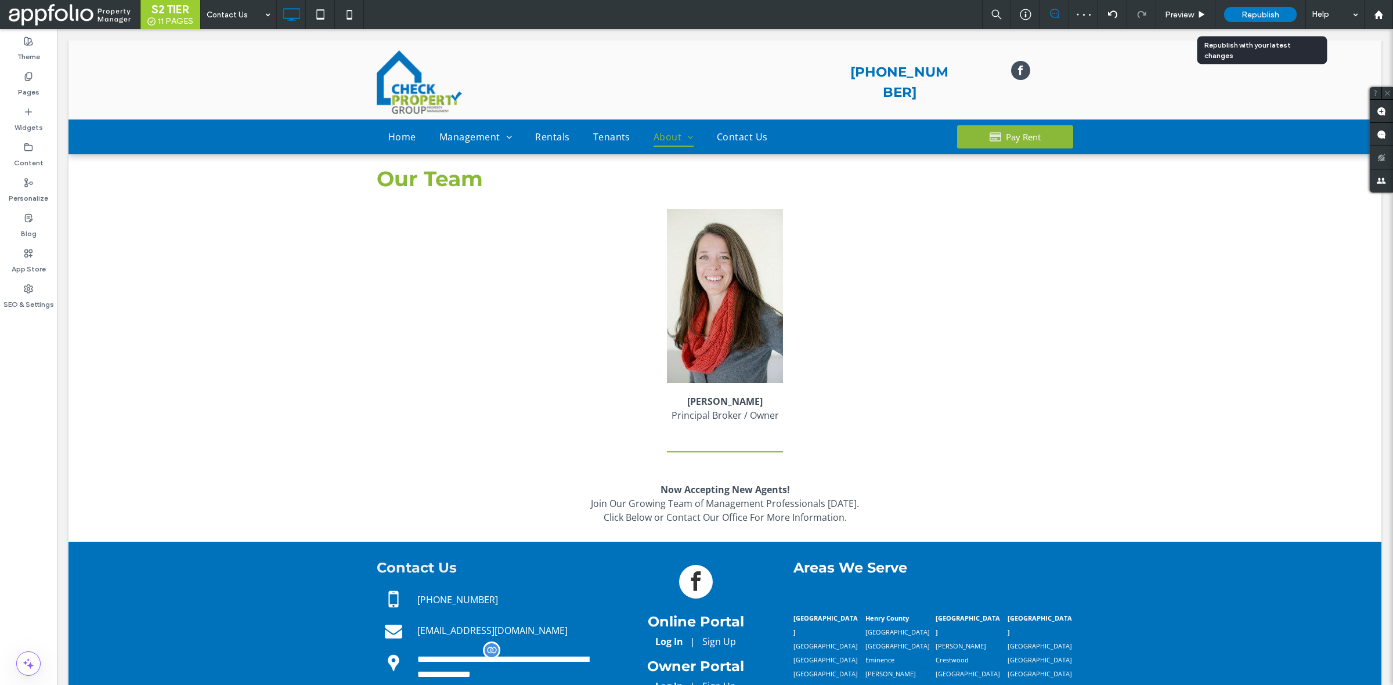
click at [1260, 18] on span "Republish" at bounding box center [1260, 15] width 38 height 10
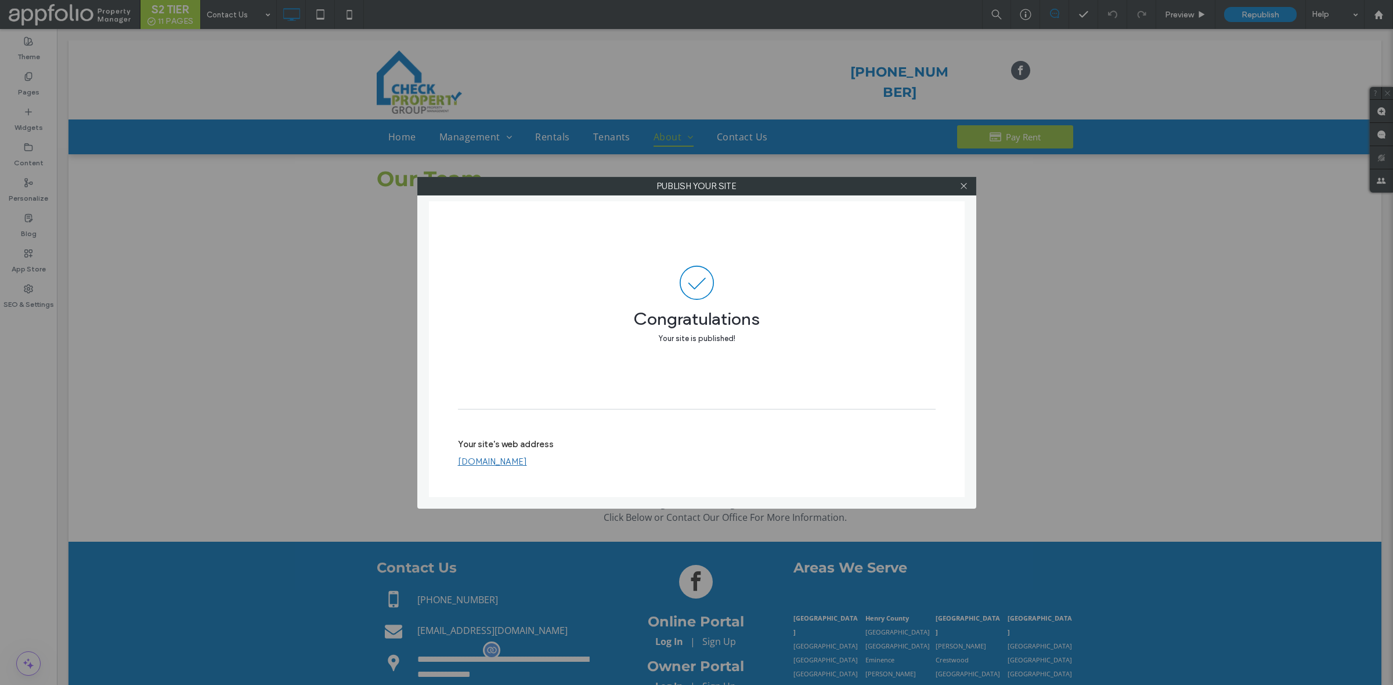
drag, startPoint x: 967, startPoint y: 190, endPoint x: 861, endPoint y: 176, distance: 107.1
click at [967, 190] on icon at bounding box center [963, 186] width 9 height 9
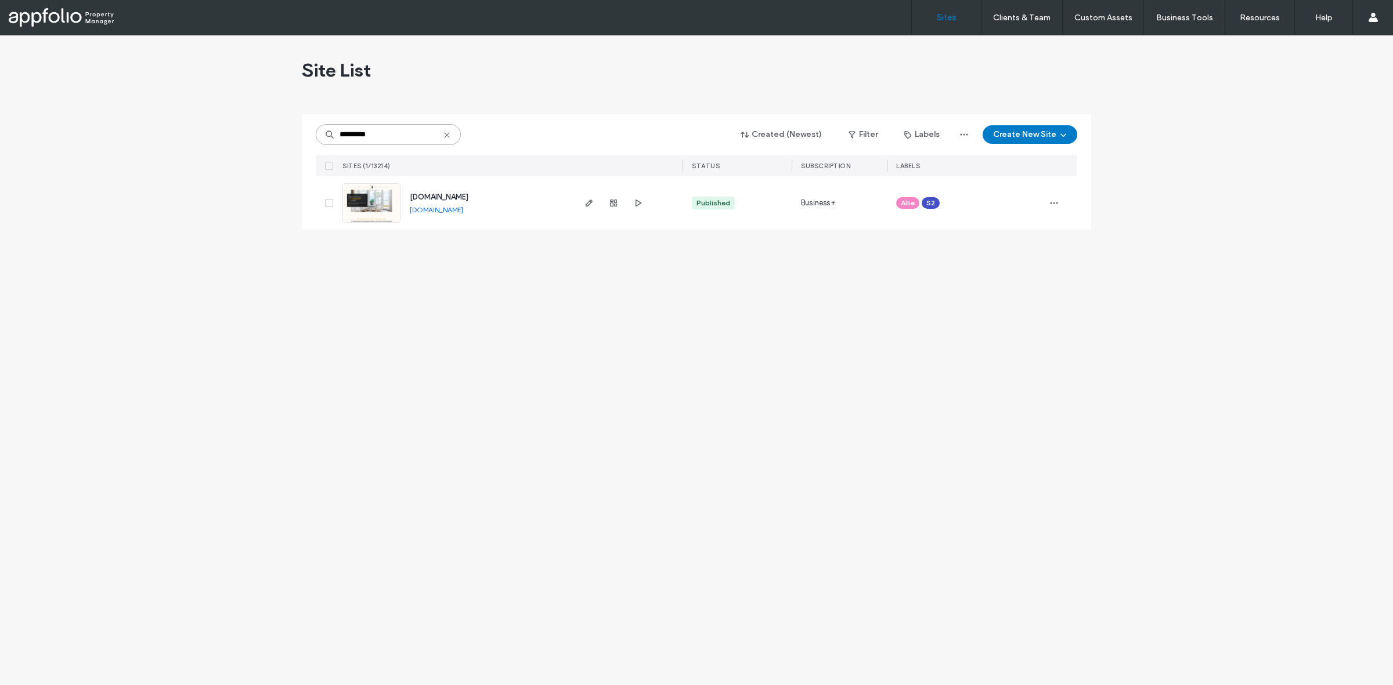
click at [403, 135] on input "*********" at bounding box center [388, 134] width 145 height 21
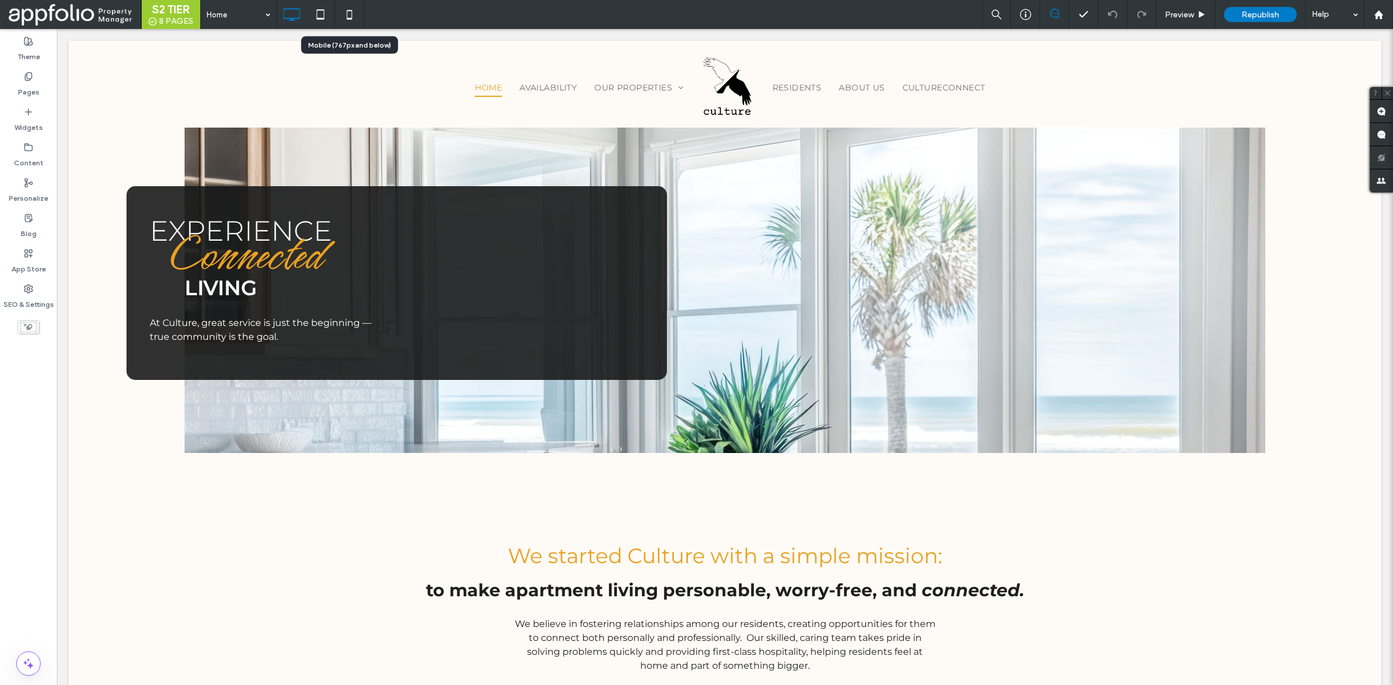
click at [348, 17] on icon at bounding box center [349, 14] width 23 height 23
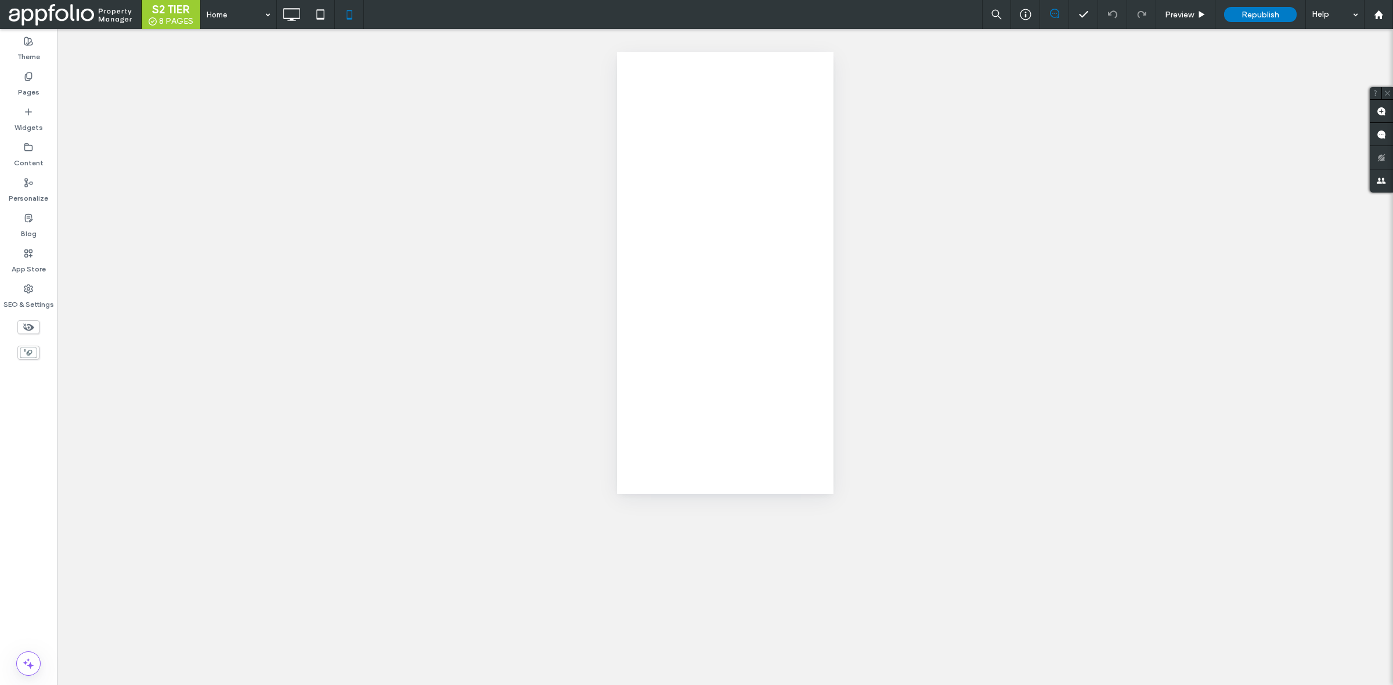
click at [34, 88] on div at bounding box center [696, 342] width 1393 height 685
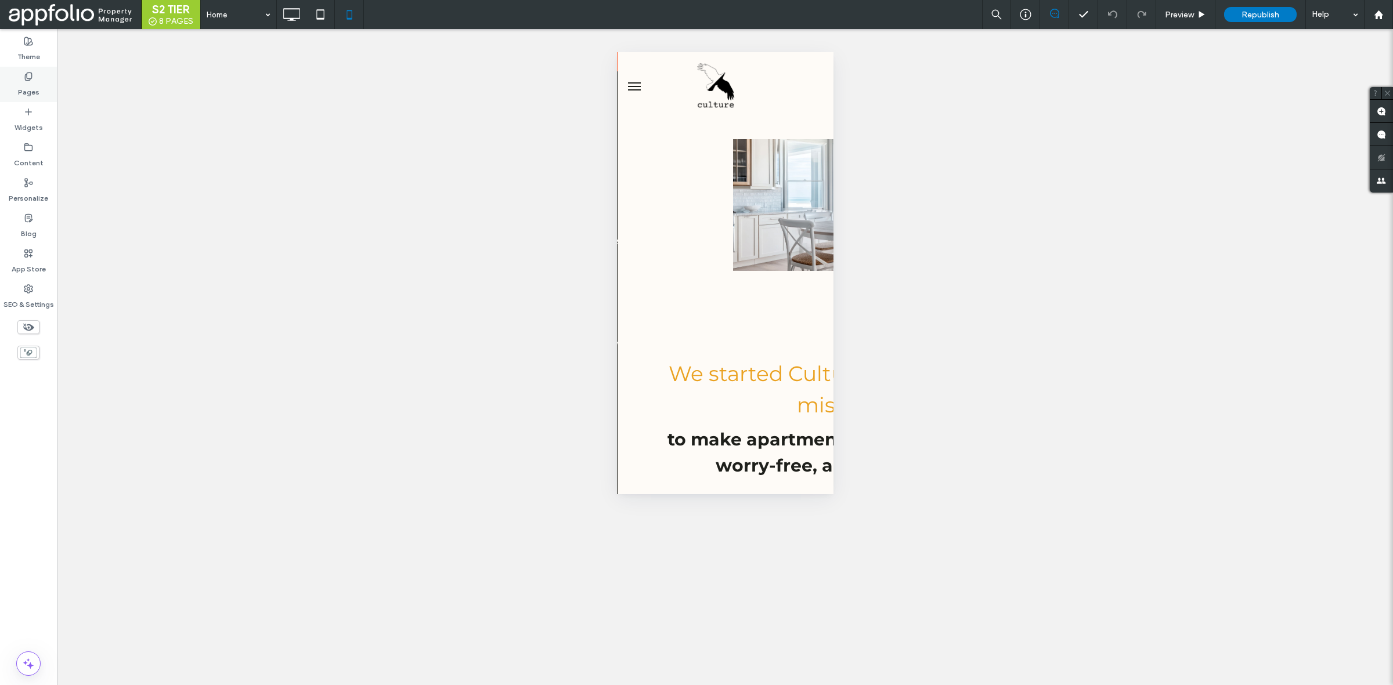
click at [34, 84] on label "Pages" at bounding box center [28, 89] width 21 height 16
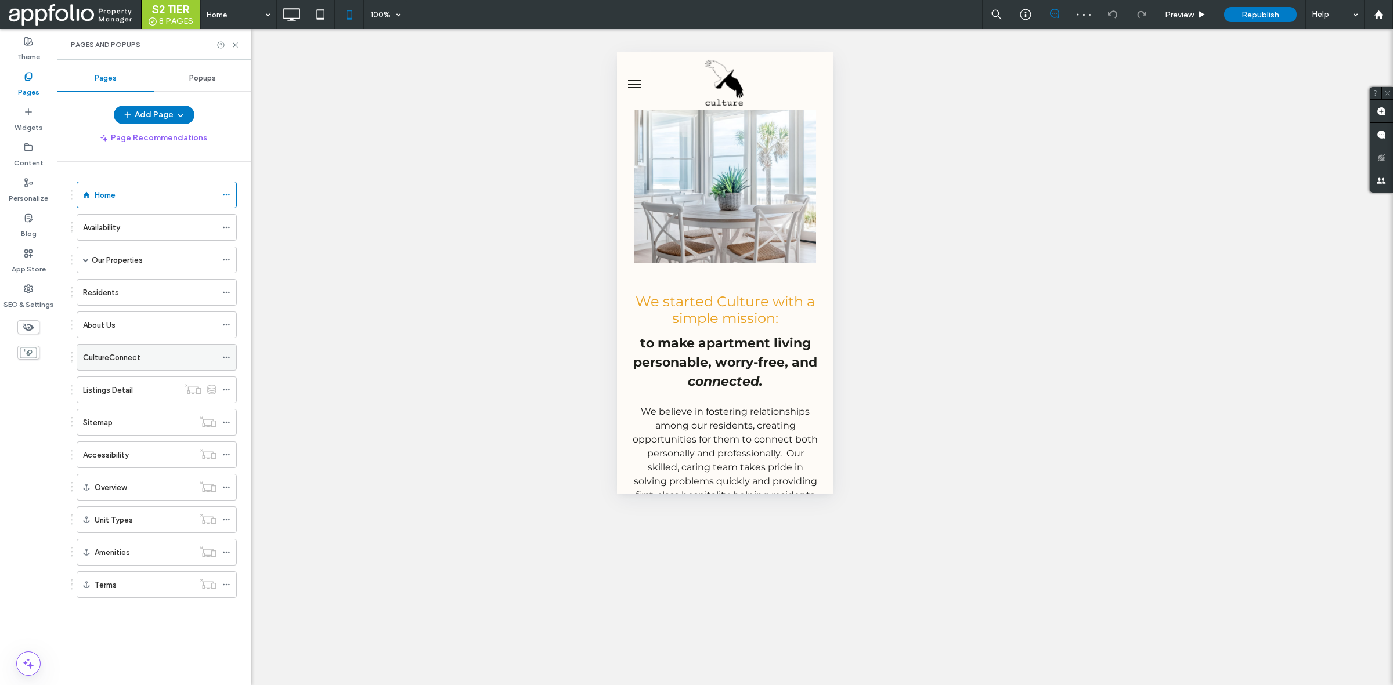
scroll to position [0, 8]
click at [166, 367] on div "CultureConnect" at bounding box center [149, 358] width 133 height 26
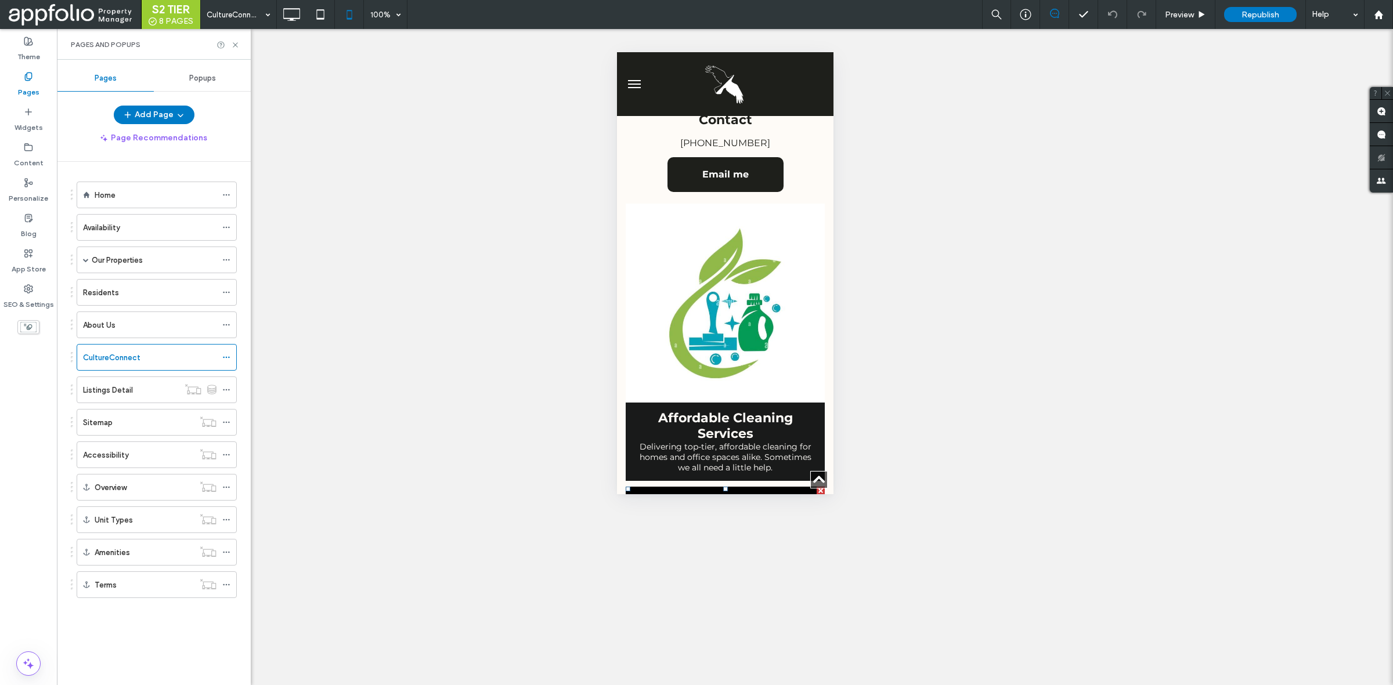
scroll to position [1378, 0]
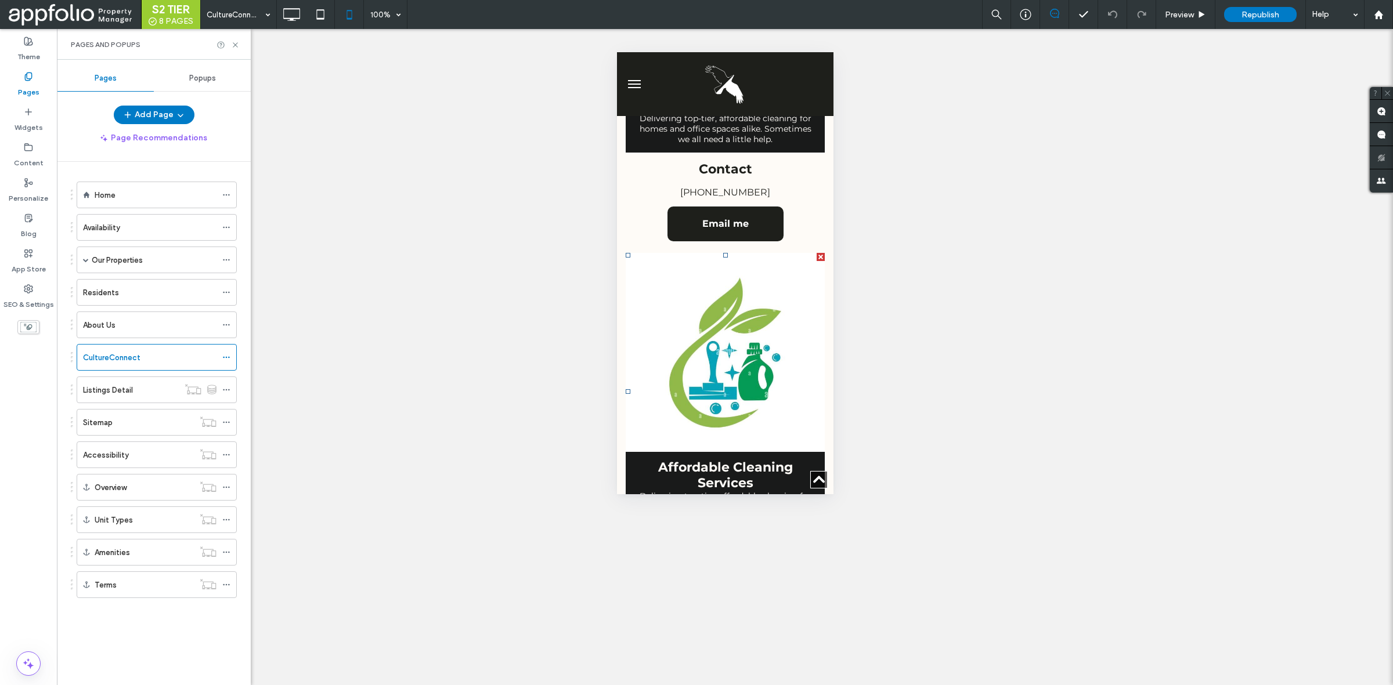
click at [816, 253] on div at bounding box center [820, 257] width 8 height 8
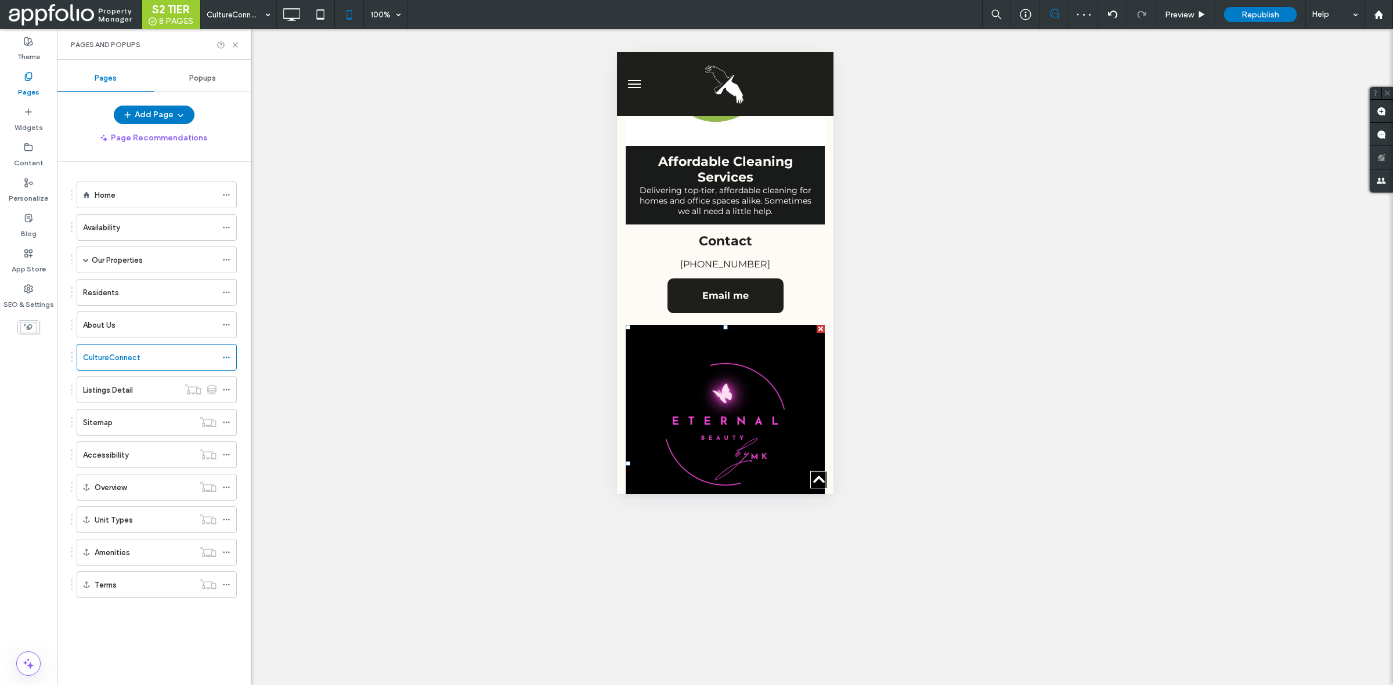
scroll to position [1306, 0]
click at [1258, 10] on span "Republish" at bounding box center [1260, 15] width 38 height 10
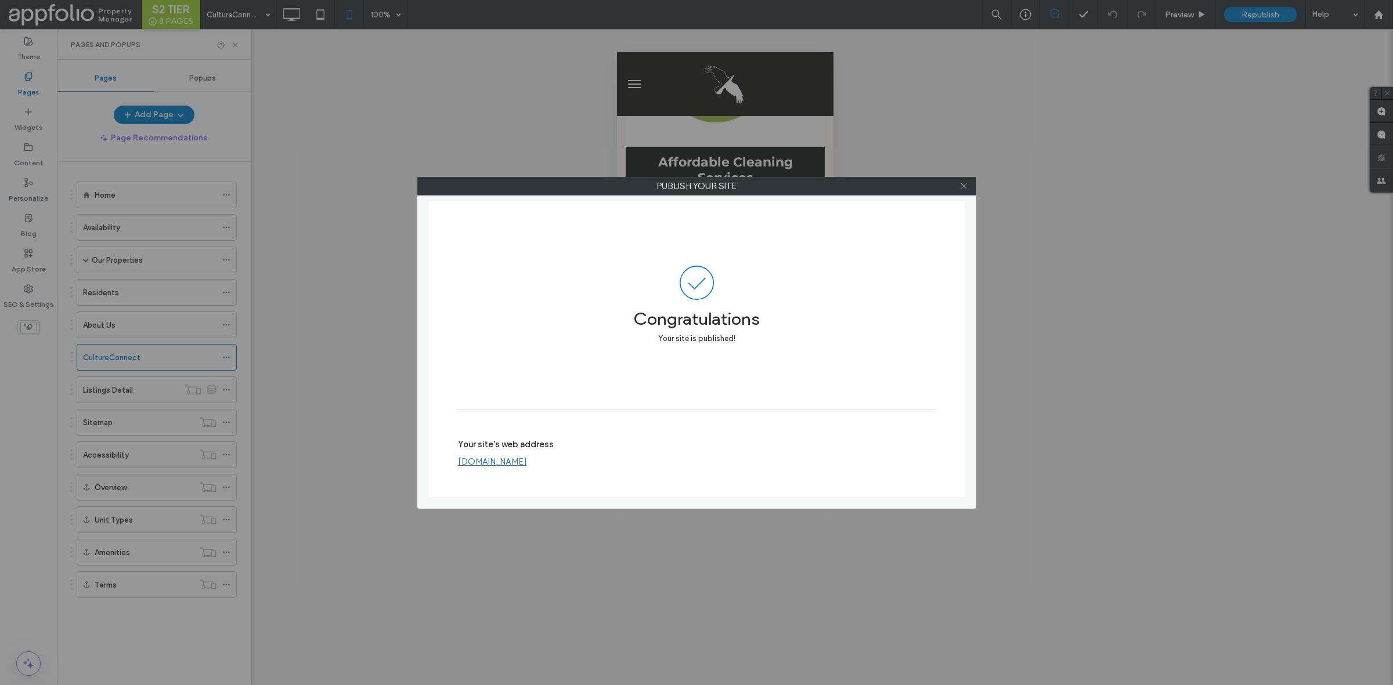
click at [964, 186] on icon at bounding box center [963, 186] width 9 height 9
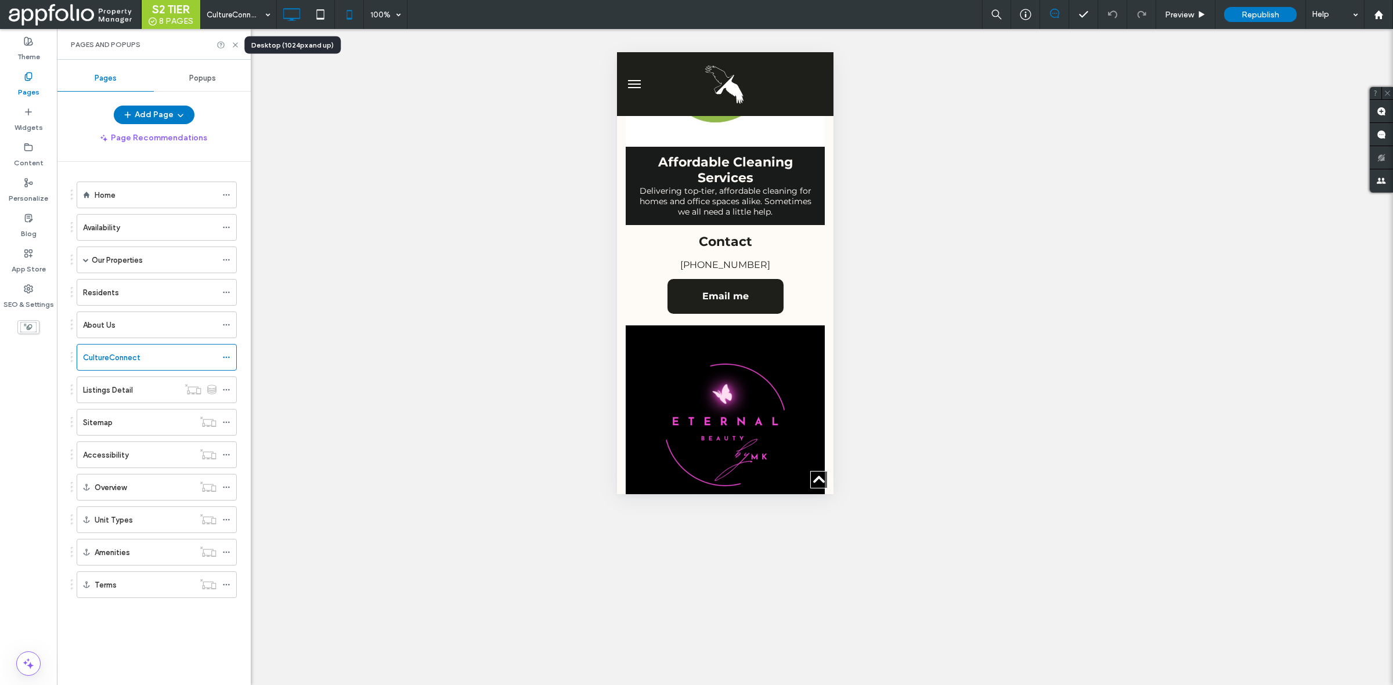
click at [286, 10] on icon at bounding box center [291, 14] width 23 height 23
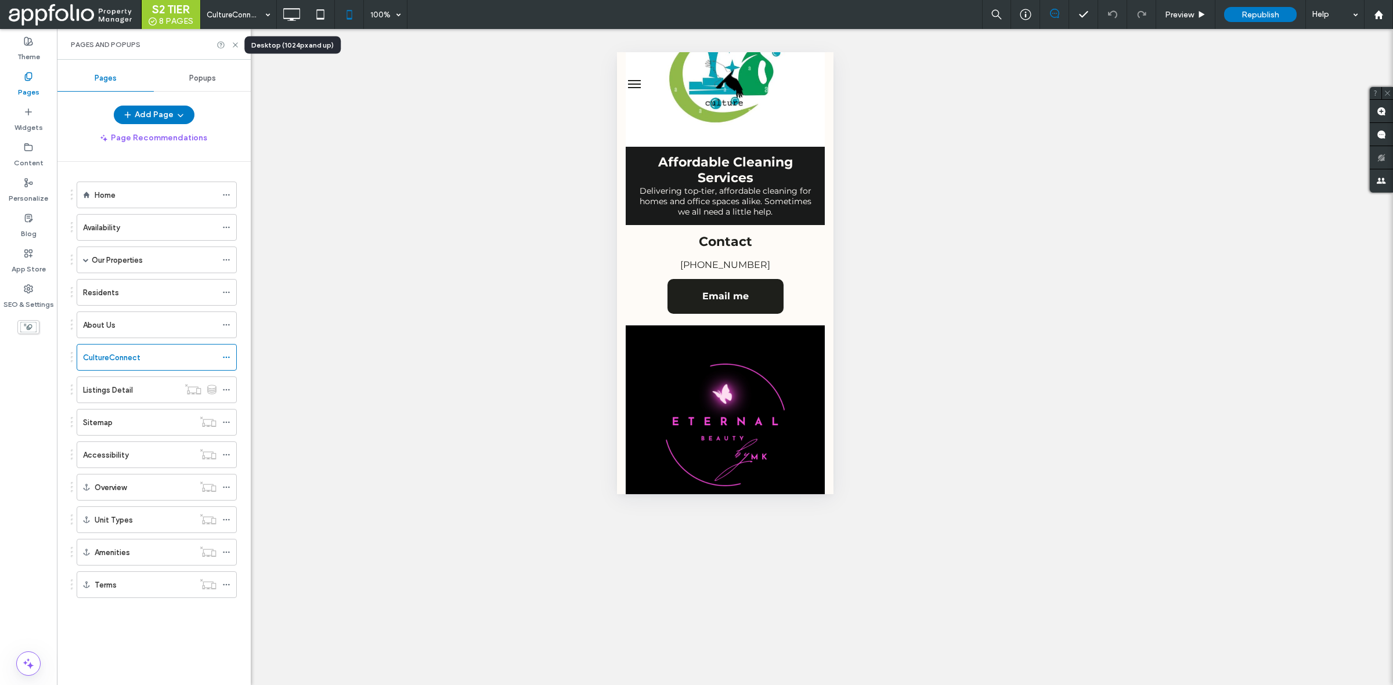
scroll to position [0, 0]
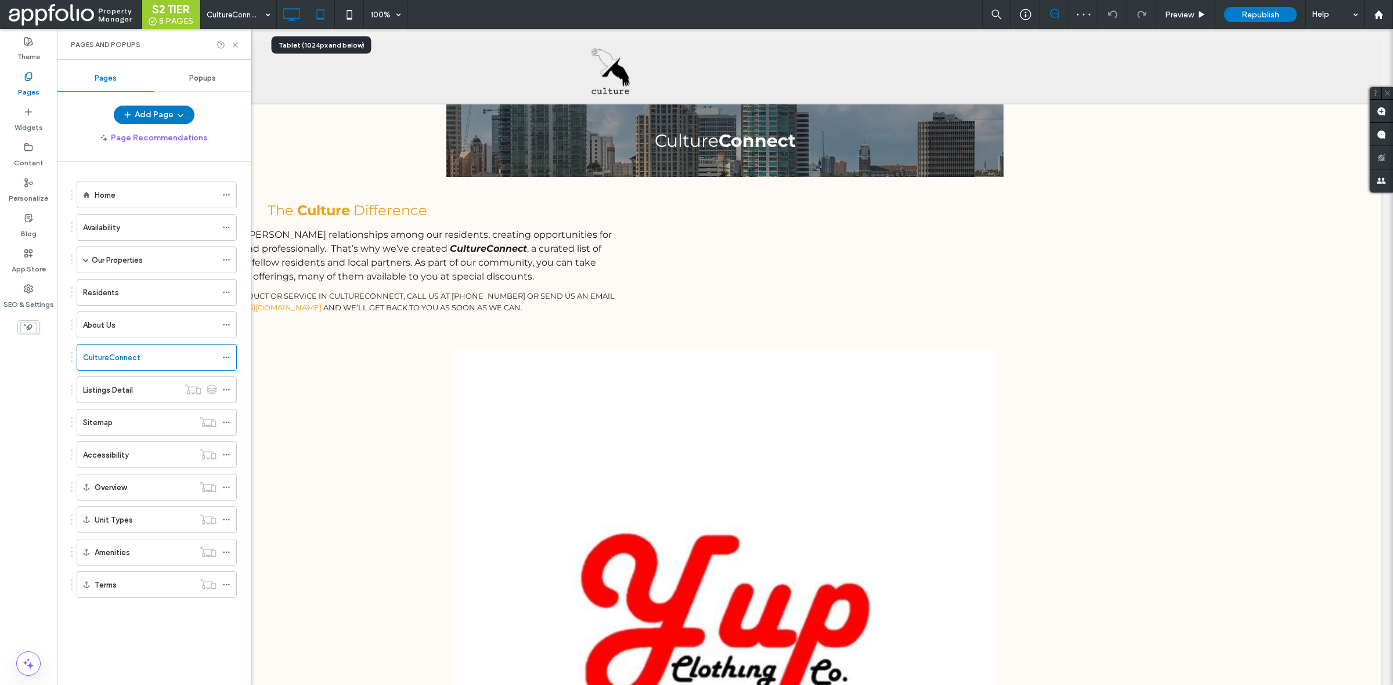
click at [331, 15] on icon at bounding box center [320, 14] width 23 height 23
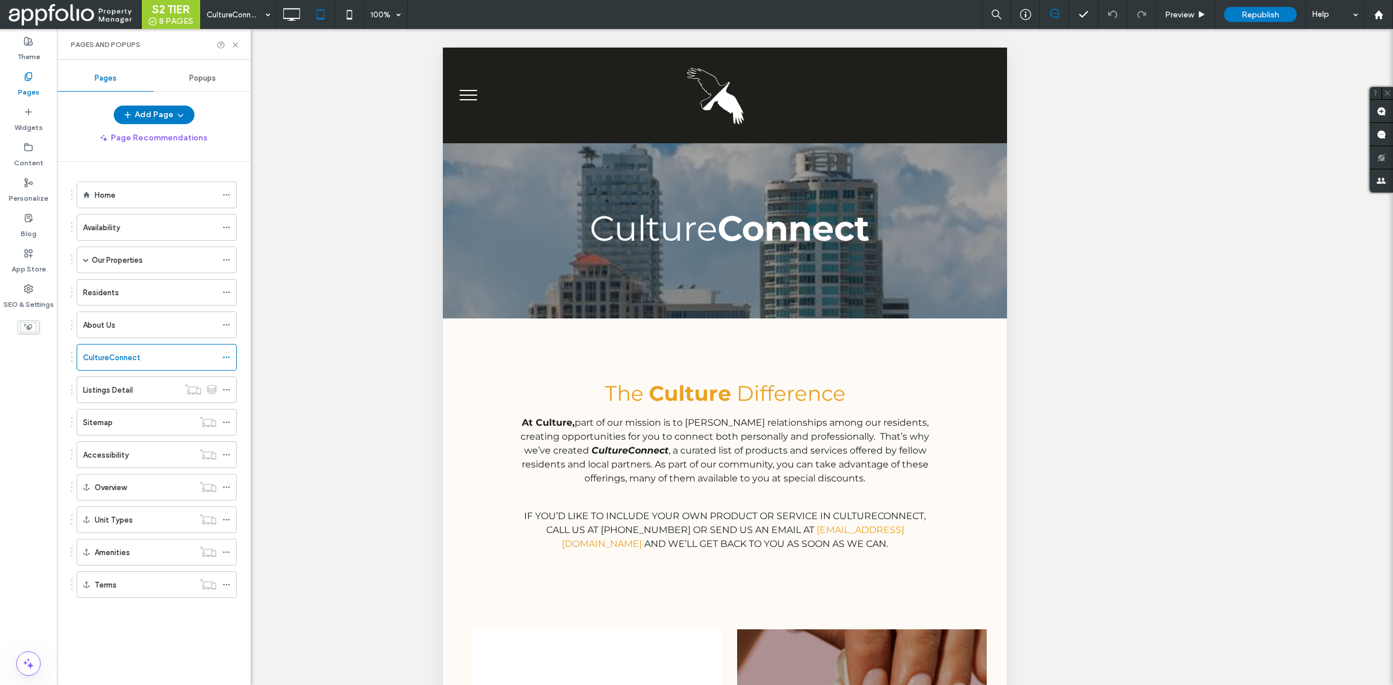
scroll to position [883, 0]
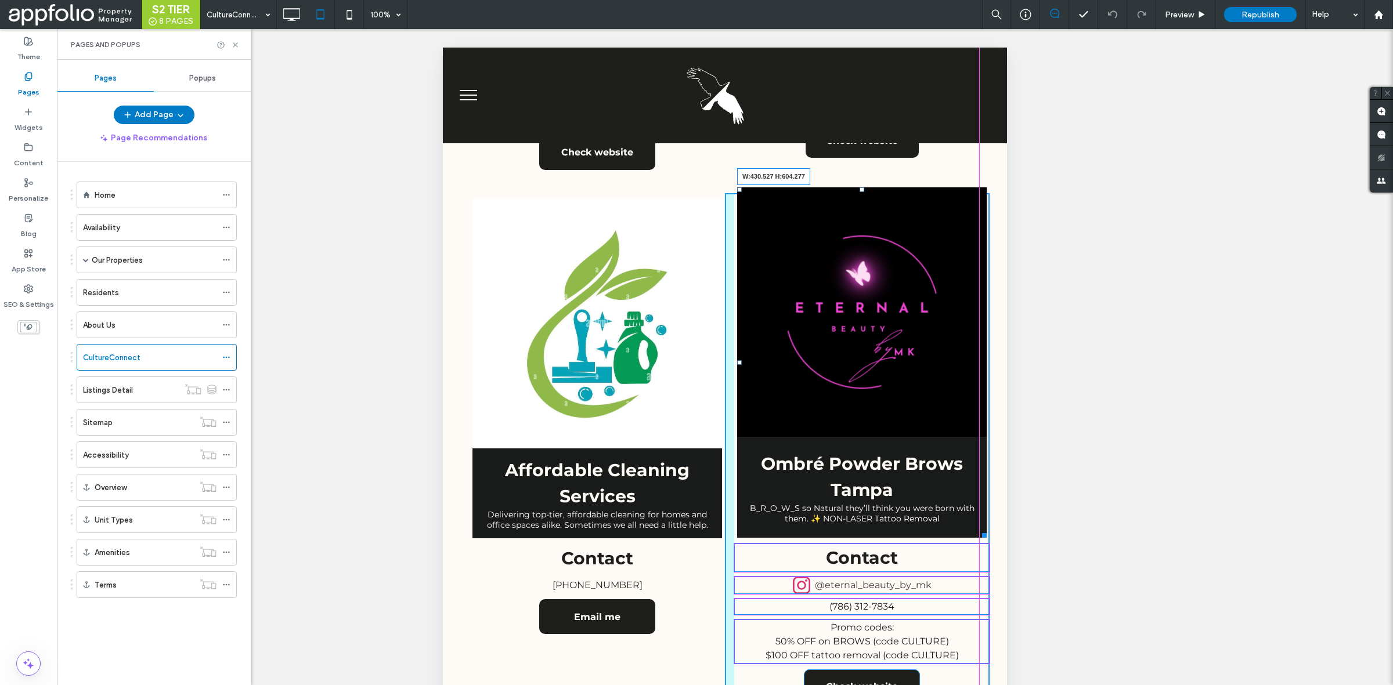
click at [975, 511] on div "Ombré Powder Brows Tampa B_R_O_W_S so Natural they’ll think you were born with …" at bounding box center [862, 362] width 250 height 350
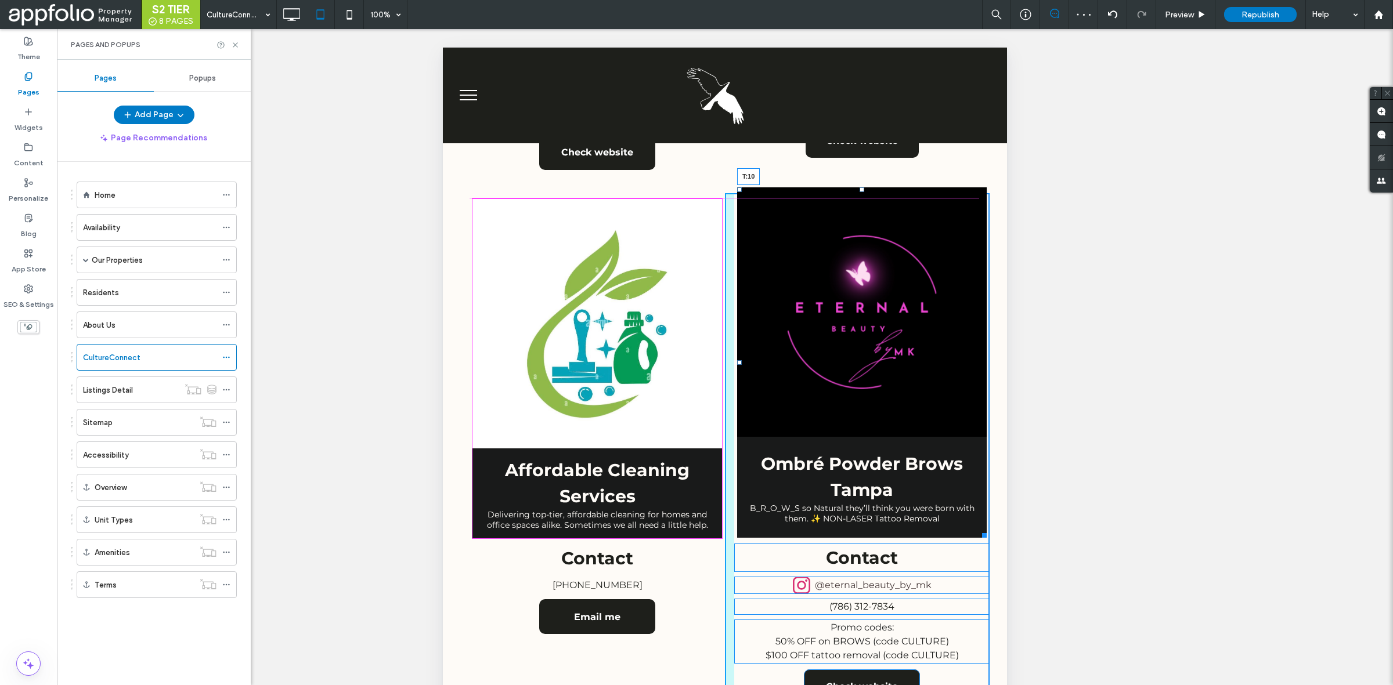
drag, startPoint x: 852, startPoint y: 186, endPoint x: 854, endPoint y: 197, distance: 11.1
click at [854, 197] on div "Click To Paste Row Home Availability Our Properties Raven at [GEOGRAPHIC_DATA] …" at bounding box center [725, 186] width 564 height 1852
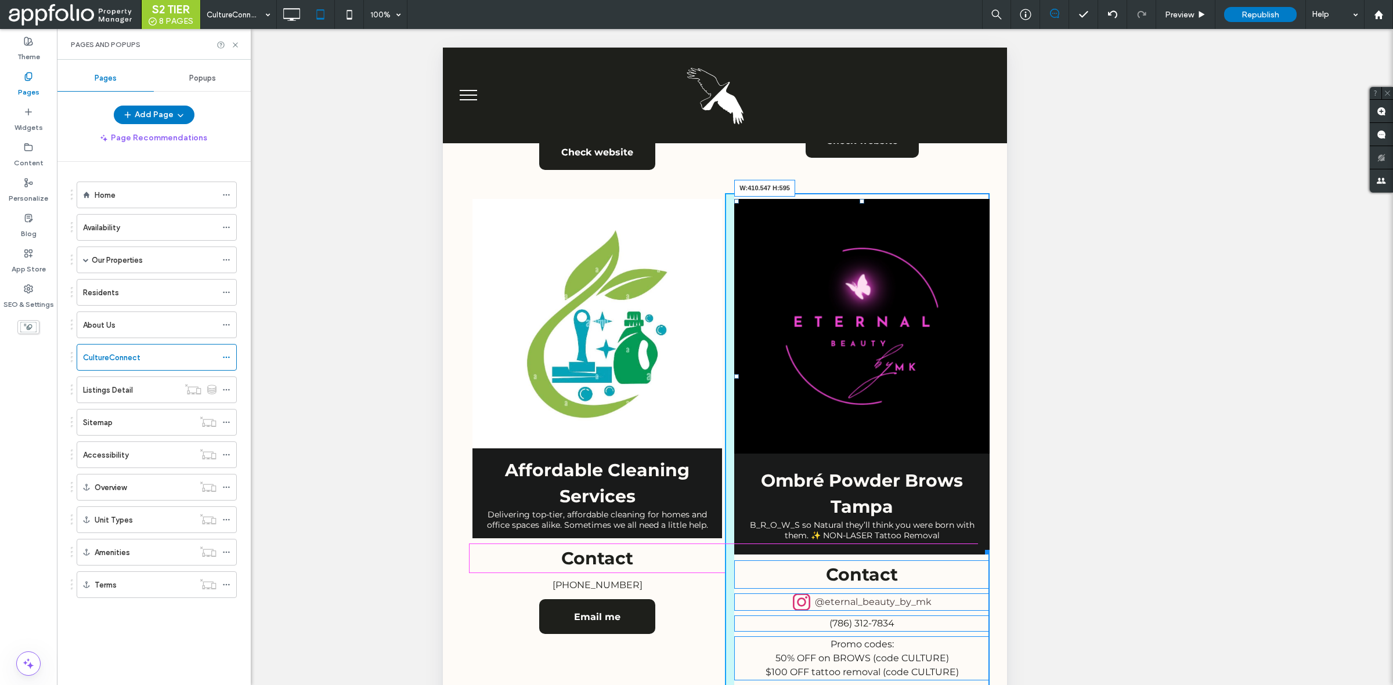
drag, startPoint x: 974, startPoint y: 548, endPoint x: 968, endPoint y: 543, distance: 7.8
click at [968, 543] on div "Click To Paste Row Home Availability Our Properties Raven at [GEOGRAPHIC_DATA] …" at bounding box center [725, 194] width 564 height 1869
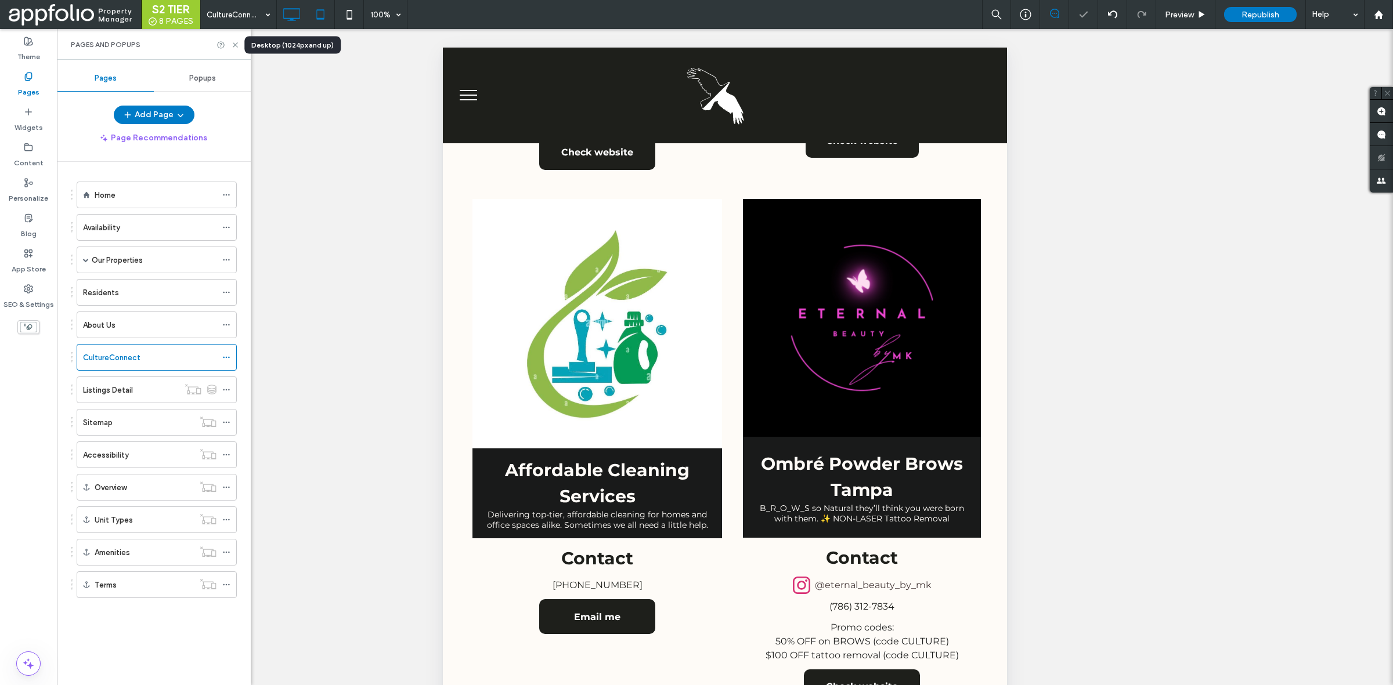
click at [291, 3] on icon at bounding box center [291, 14] width 23 height 23
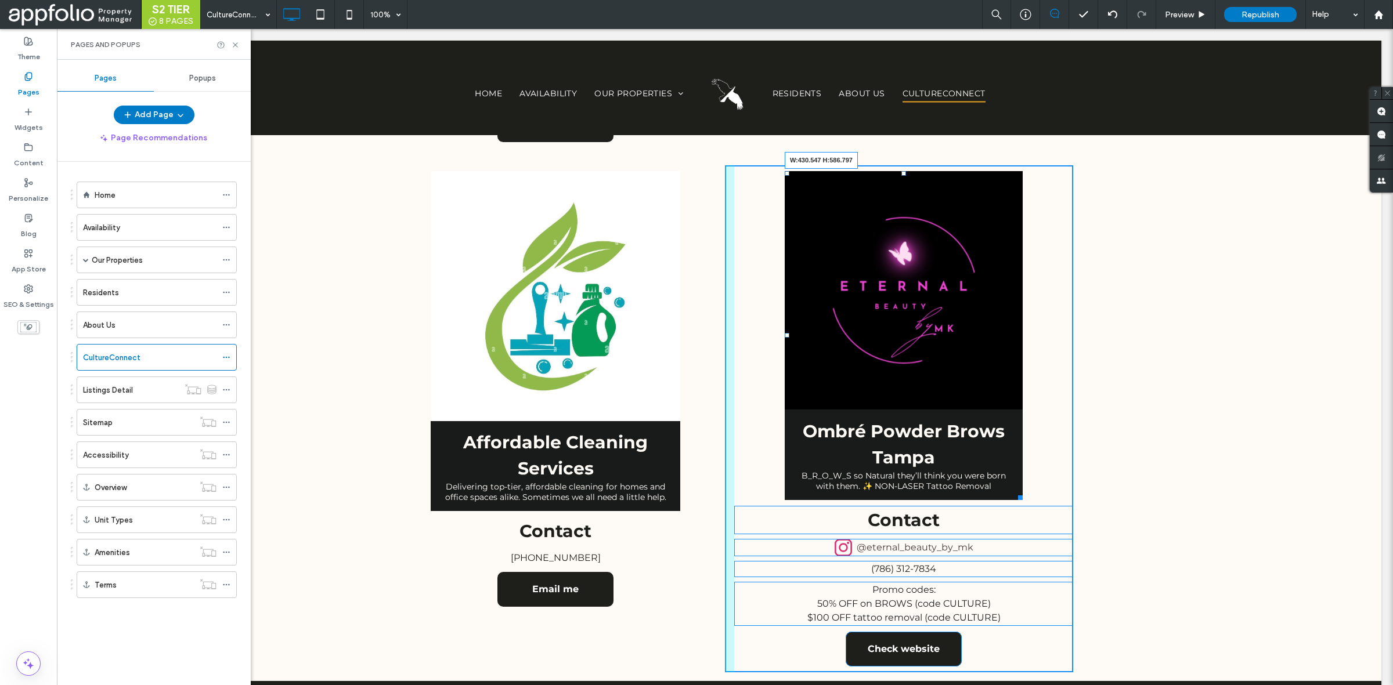
click at [1018, 483] on div "Ombré Powder Brows Tampa B_R_O_W_S so Natural they’ll think you were born with …" at bounding box center [904, 335] width 238 height 329
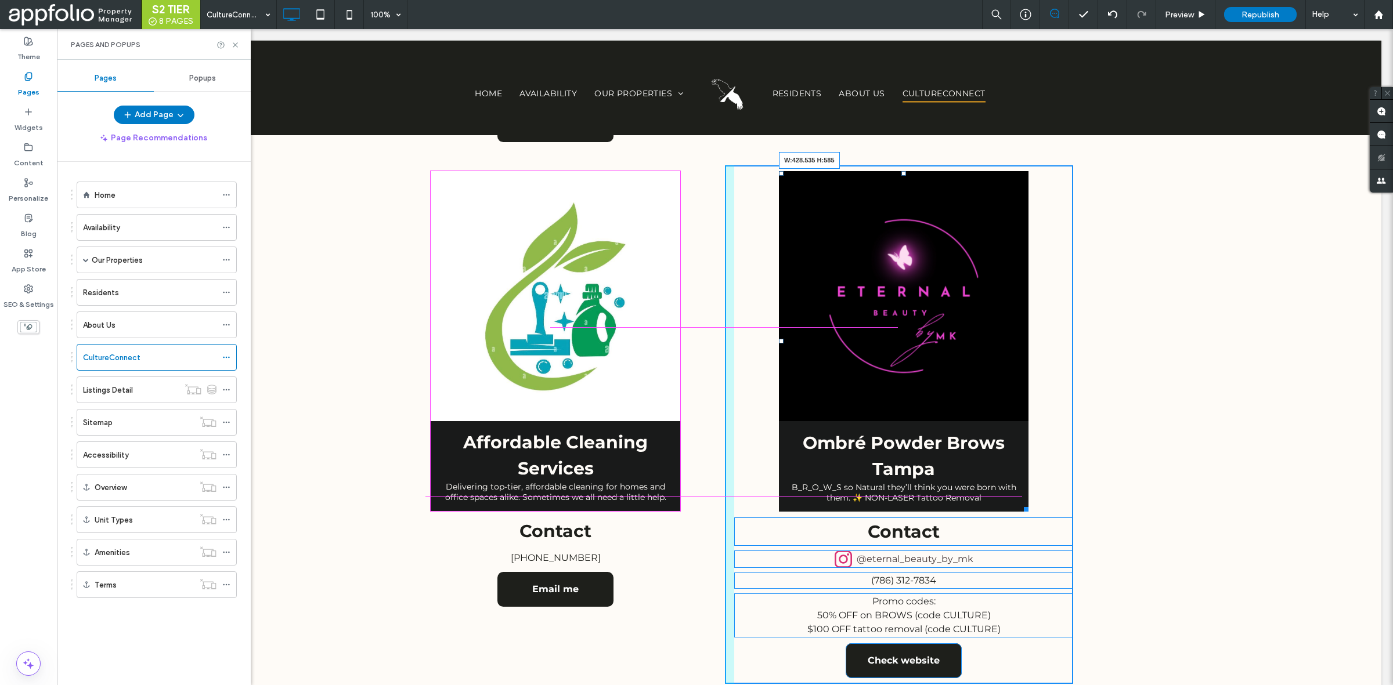
click at [1022, 503] on div at bounding box center [1024, 507] width 9 height 9
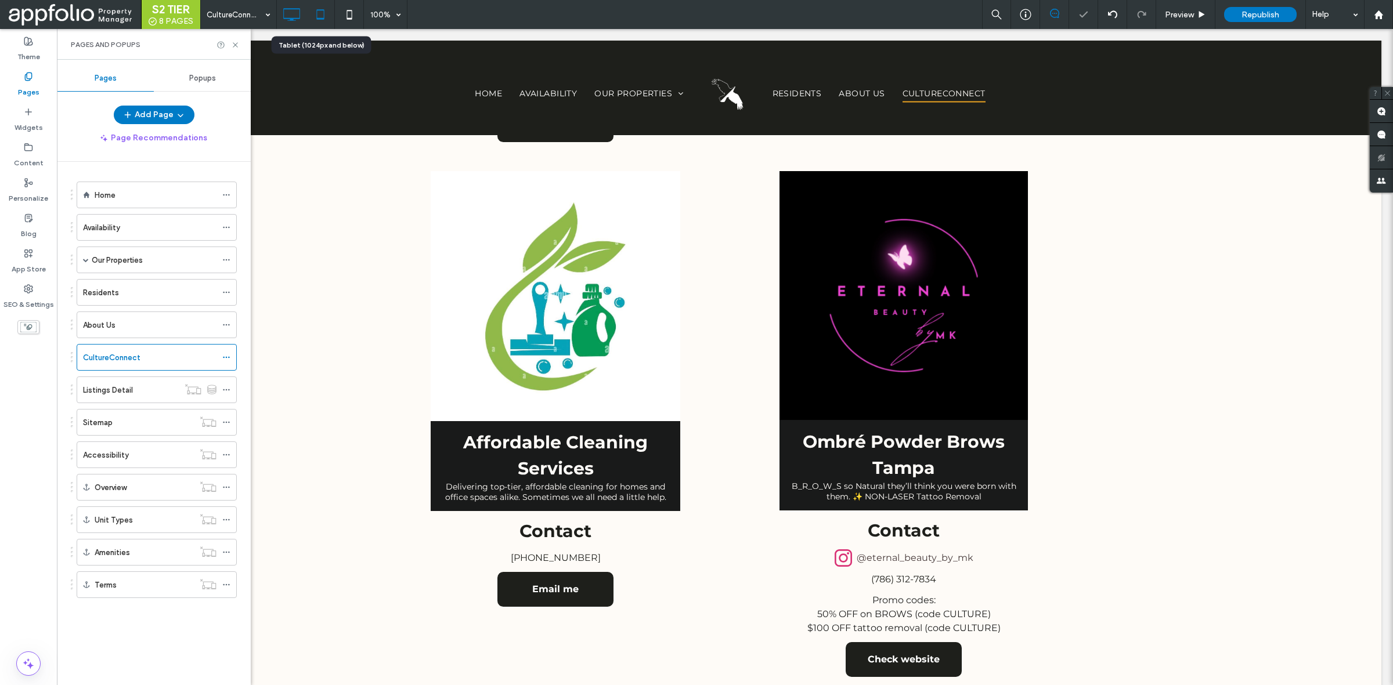
click at [328, 15] on icon at bounding box center [320, 14] width 23 height 23
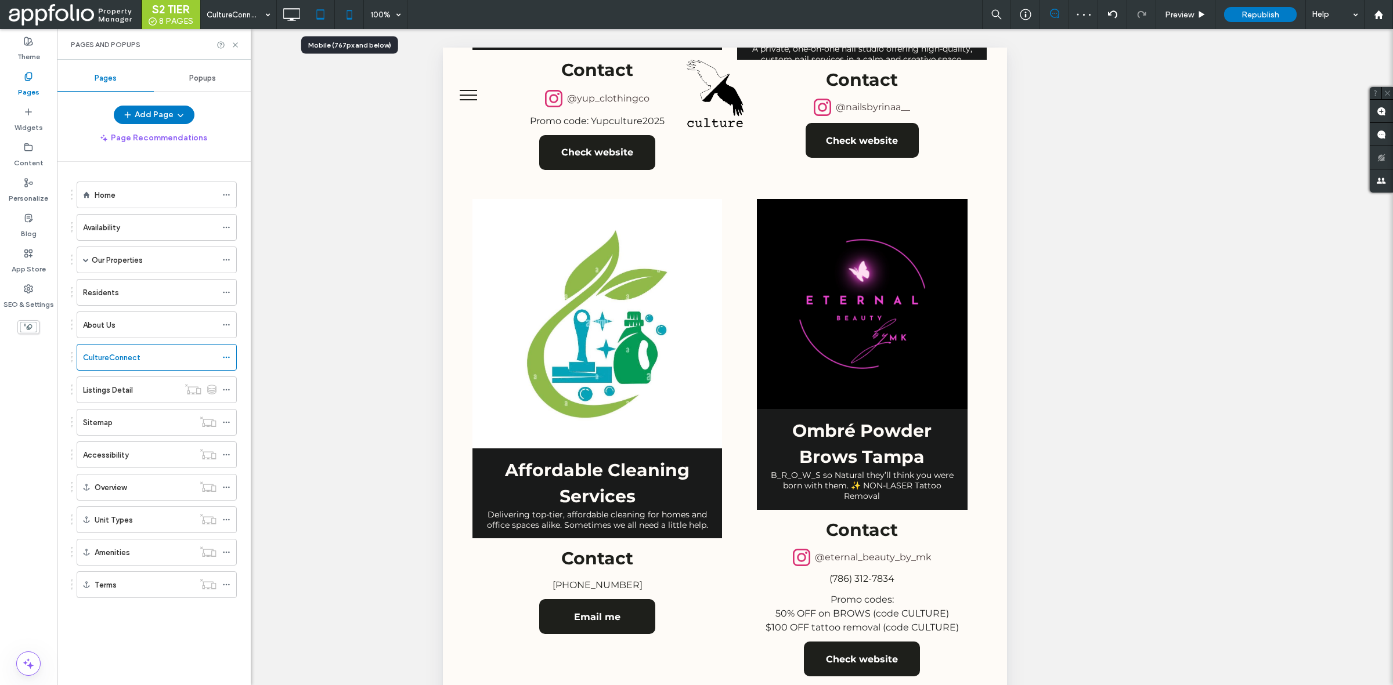
click at [340, 9] on icon at bounding box center [349, 14] width 23 height 23
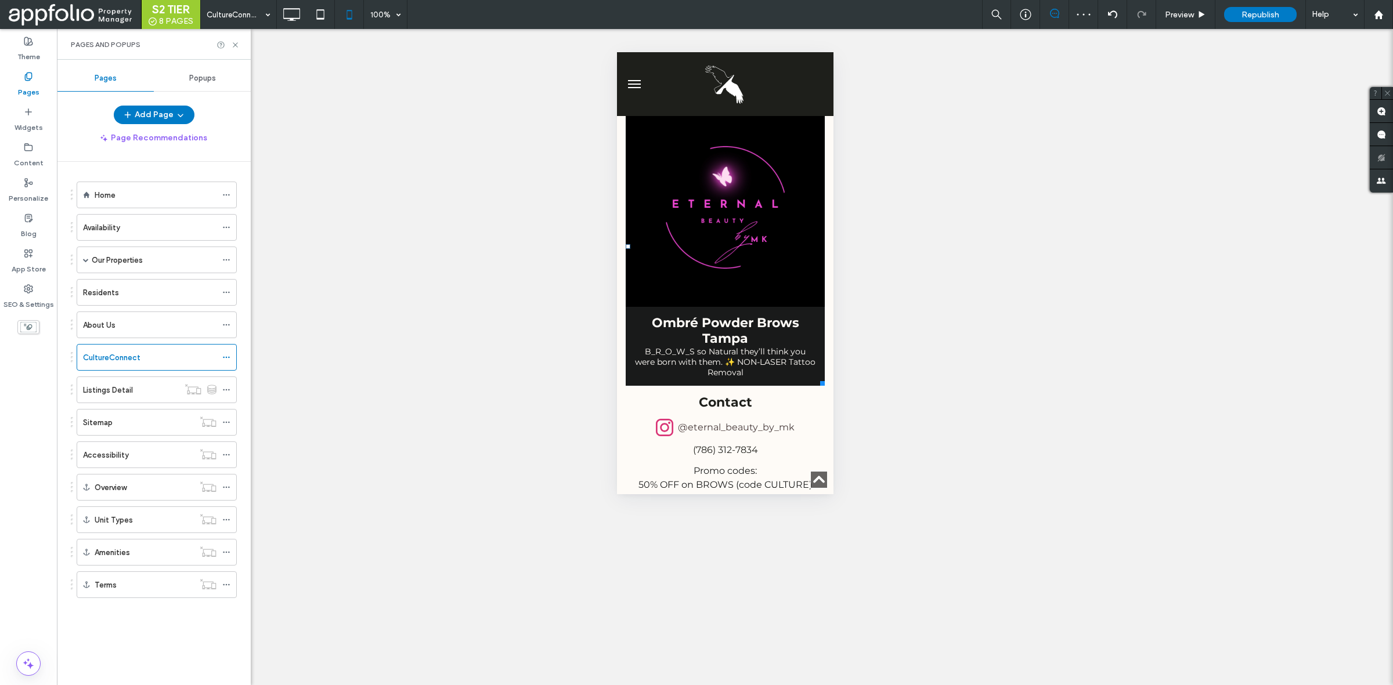
scroll to position [1306, 0]
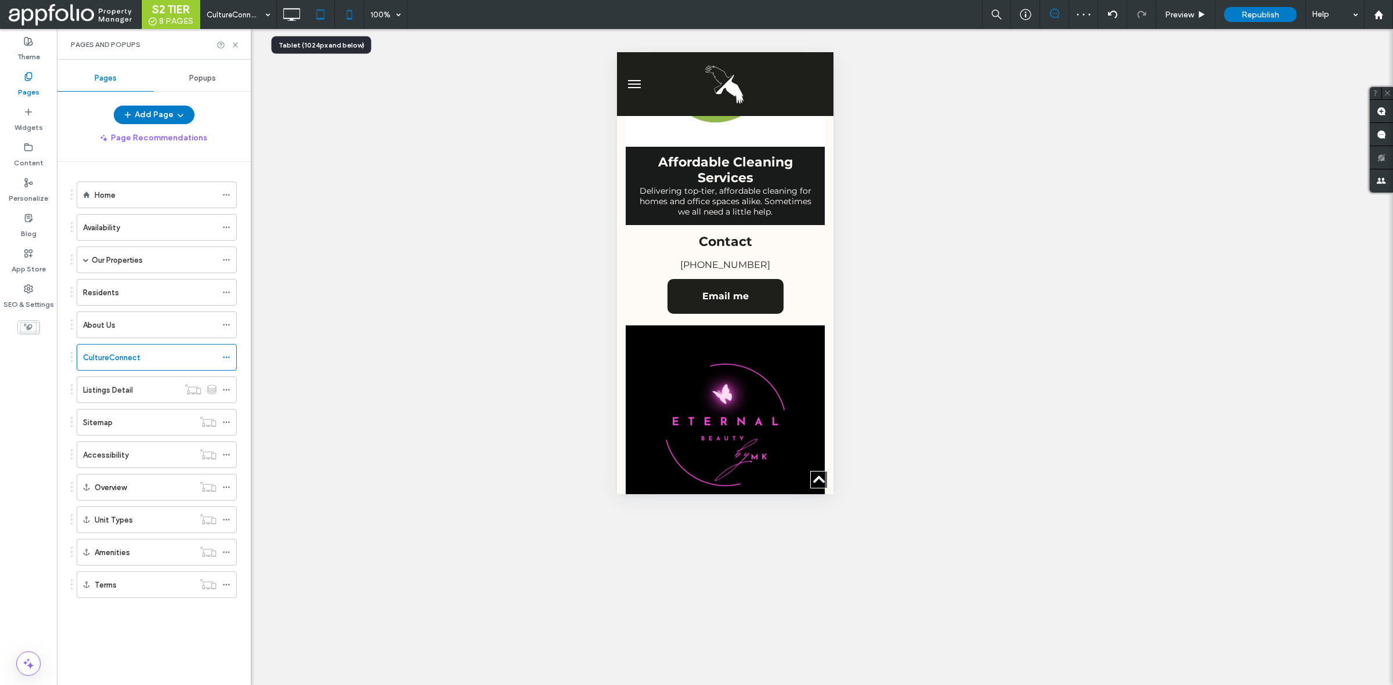
click at [316, 12] on icon at bounding box center [320, 14] width 23 height 23
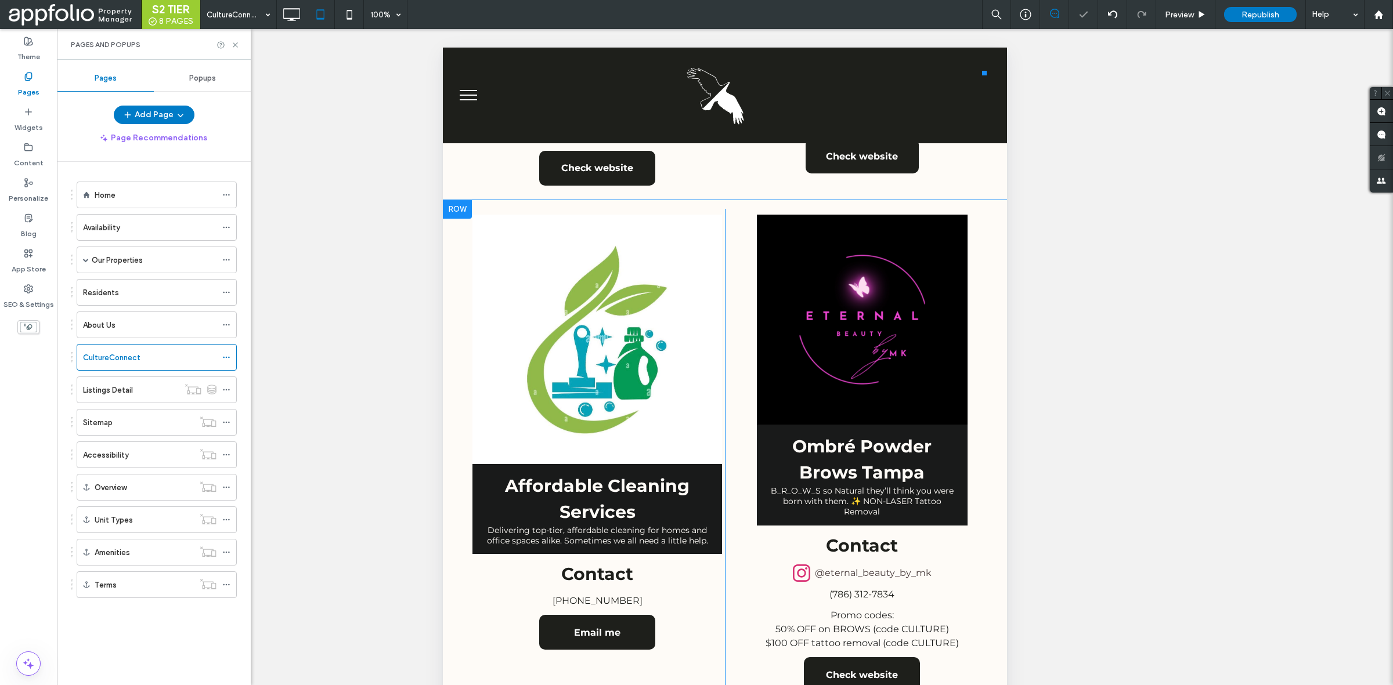
scroll to position [870, 0]
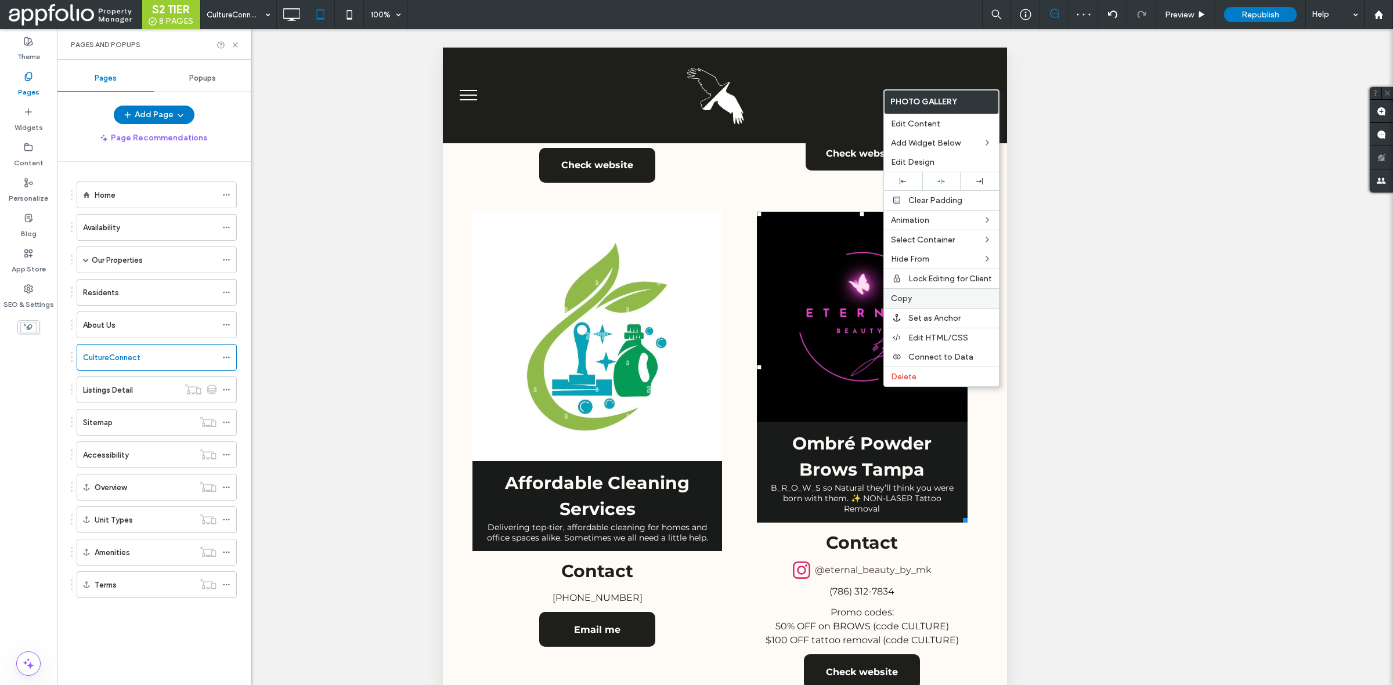
click at [927, 302] on label "Copy" at bounding box center [941, 299] width 101 height 10
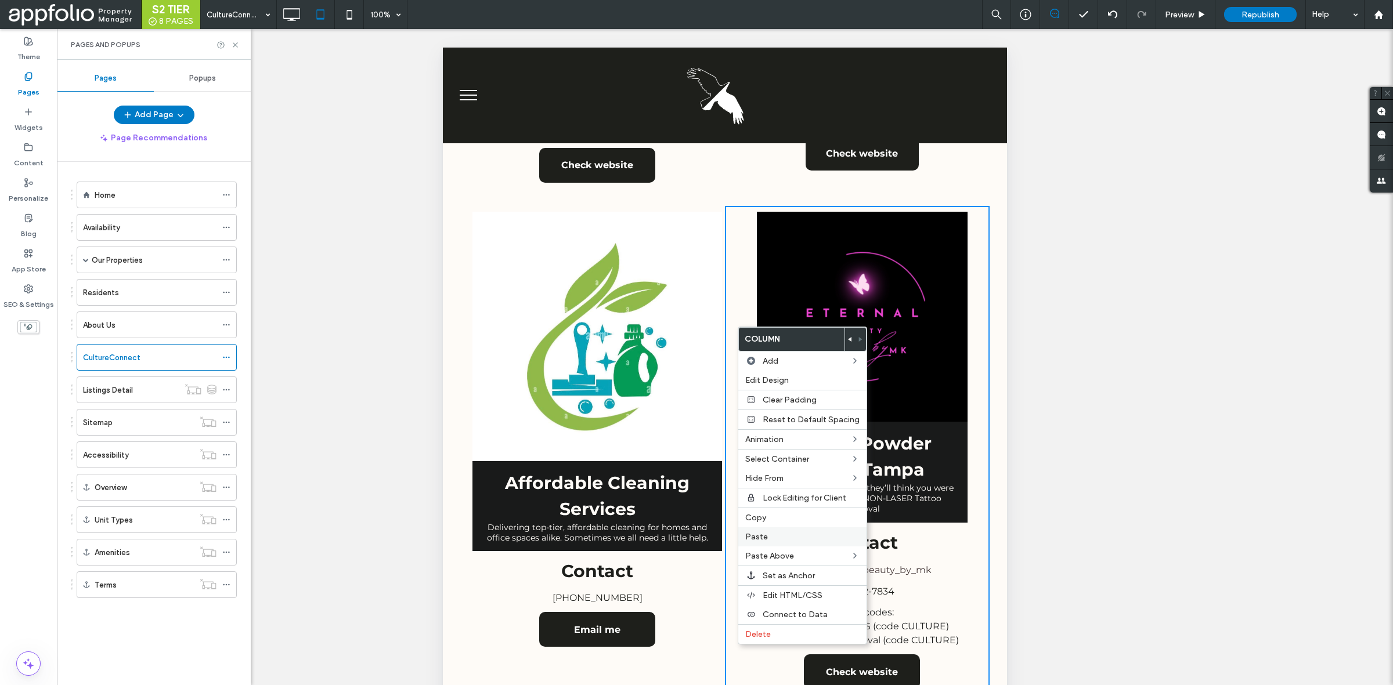
click at [805, 539] on label "Paste" at bounding box center [802, 537] width 114 height 10
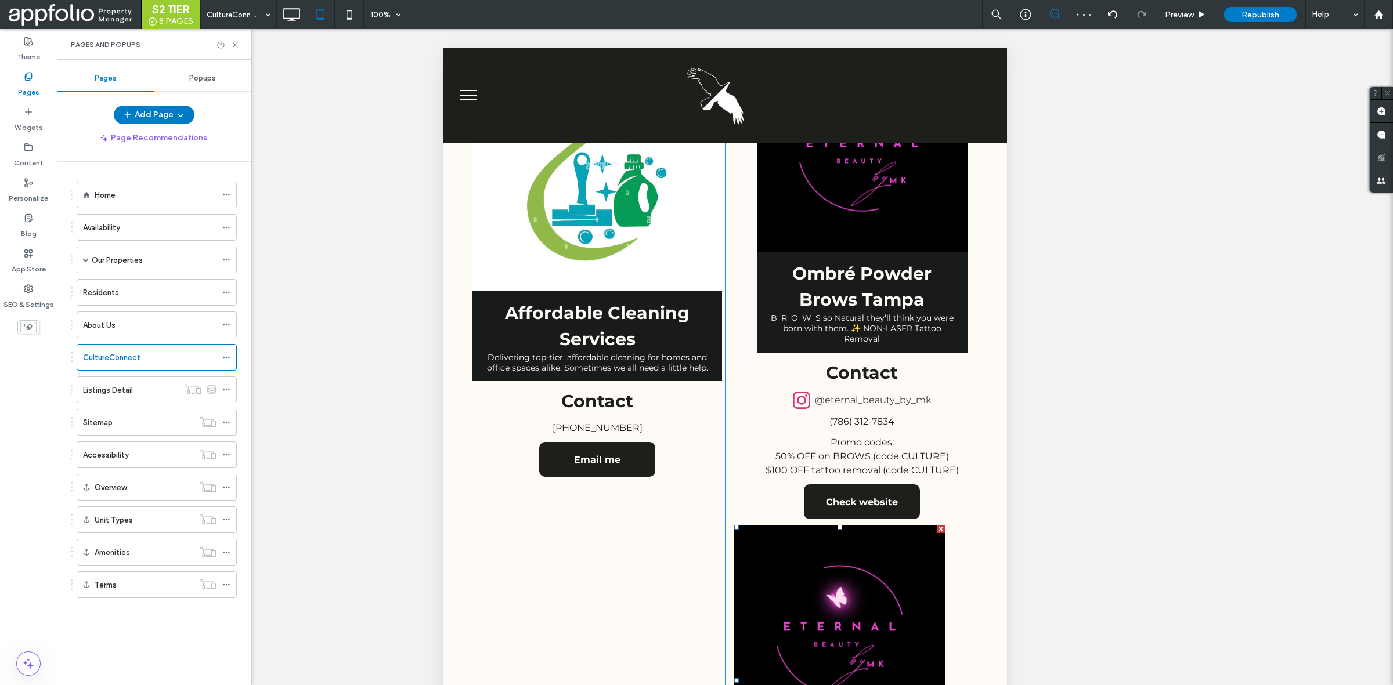
scroll to position [1016, 0]
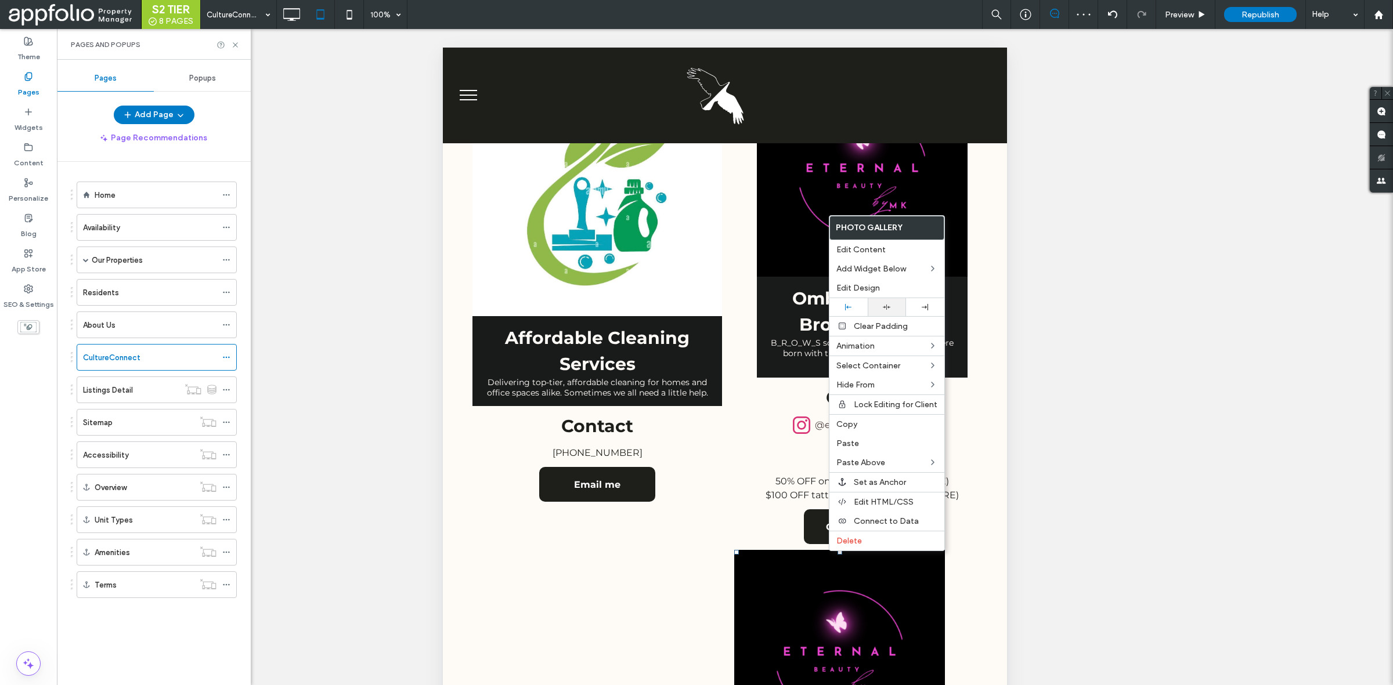
click at [888, 311] on icon at bounding box center [887, 307] width 8 height 8
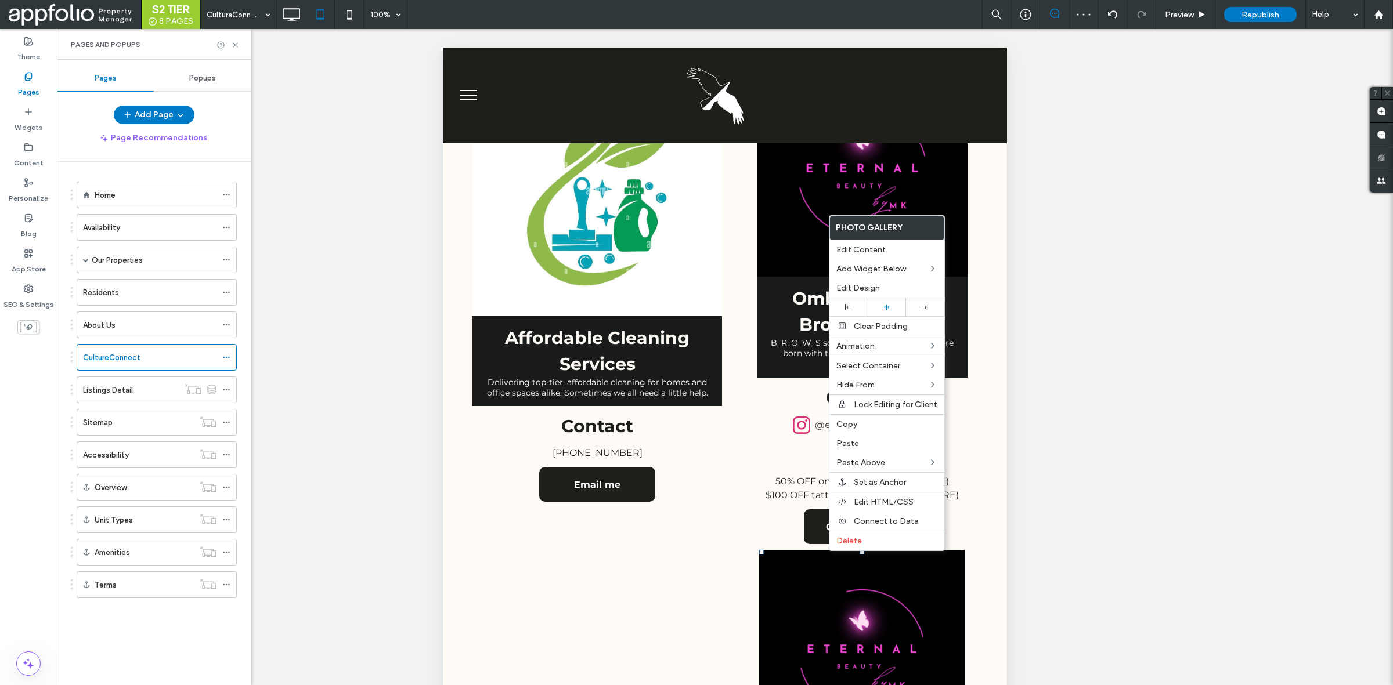
click at [760, 277] on span "Ombré Powder Brows Tampa B_R_O_W_S so Natural they’ll think you were born with …" at bounding box center [862, 327] width 211 height 101
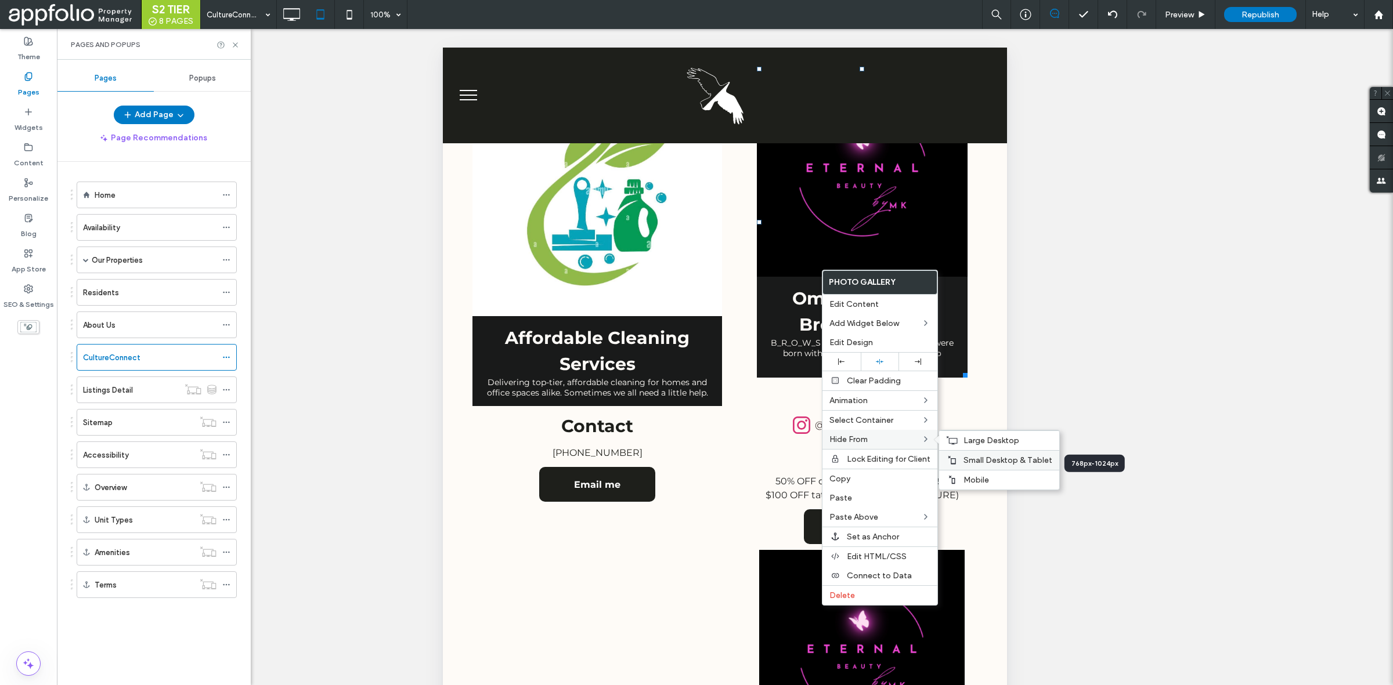
click at [1025, 454] on div "Small Desktop & Tablet" at bounding box center [999, 460] width 120 height 20
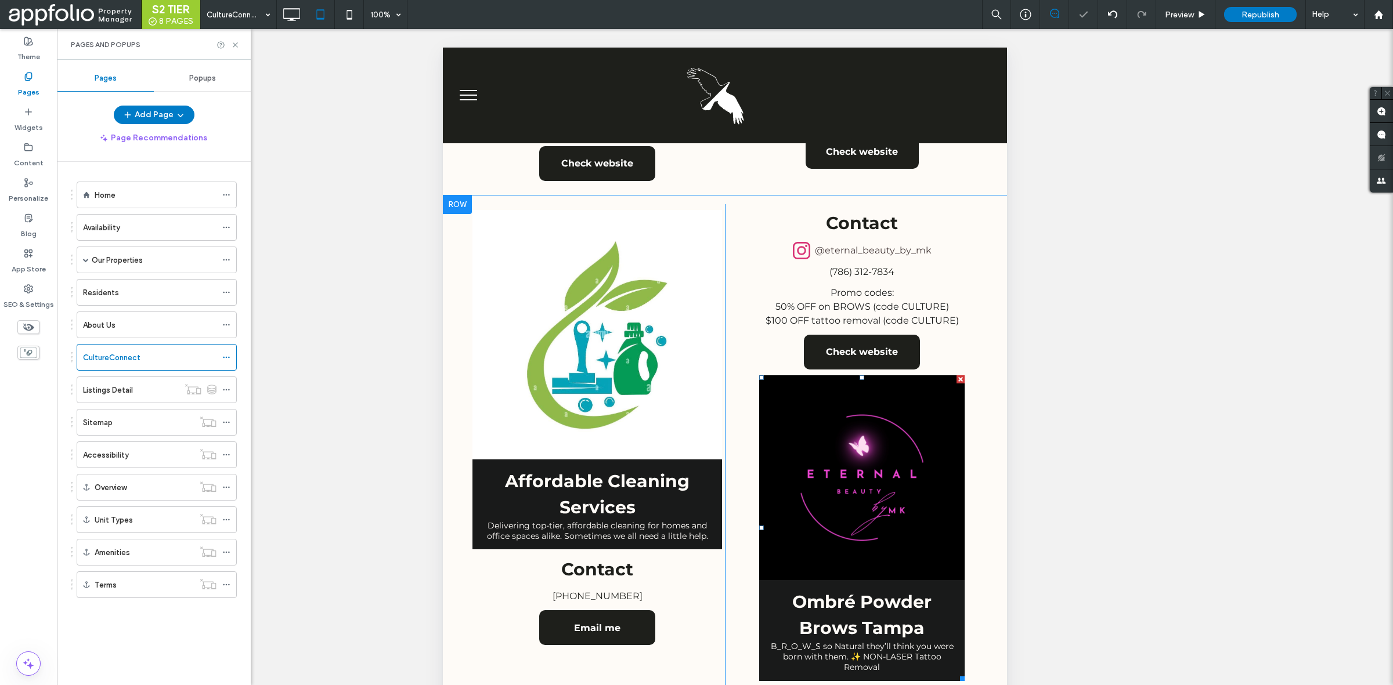
scroll to position [870, 0]
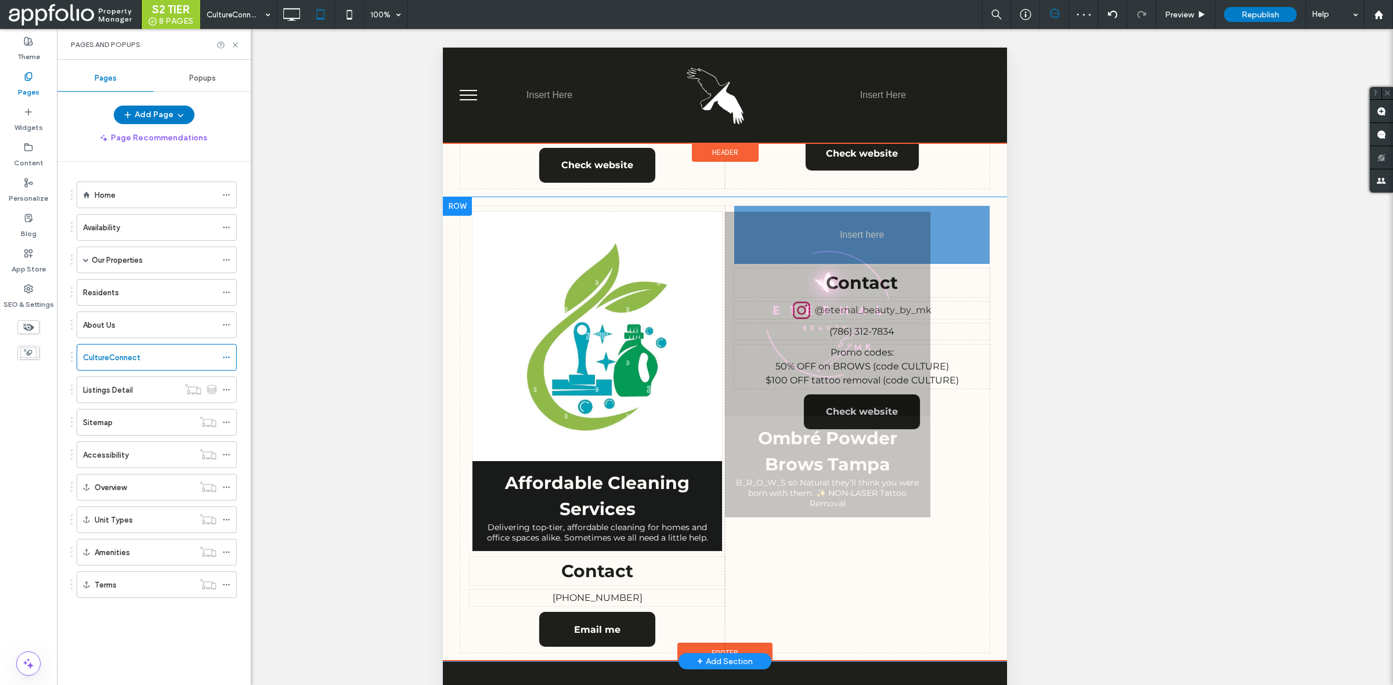
drag, startPoint x: 851, startPoint y: 501, endPoint x: 850, endPoint y: 210, distance: 290.7
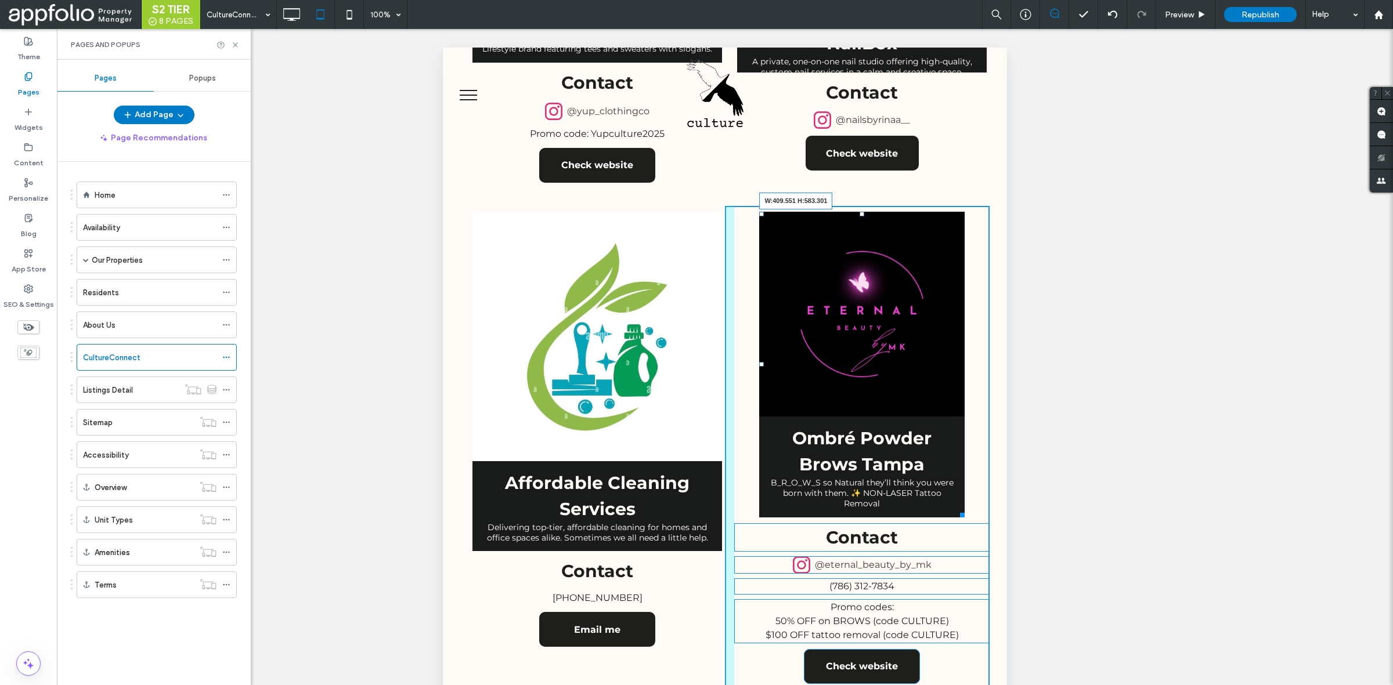
drag, startPoint x: 957, startPoint y: 515, endPoint x: 970, endPoint y: 521, distance: 14.0
click at [964, 518] on div "Ombré Powder Brows Tampa B_R_O_W_S so Natural they’ll think you were born with …" at bounding box center [861, 365] width 205 height 306
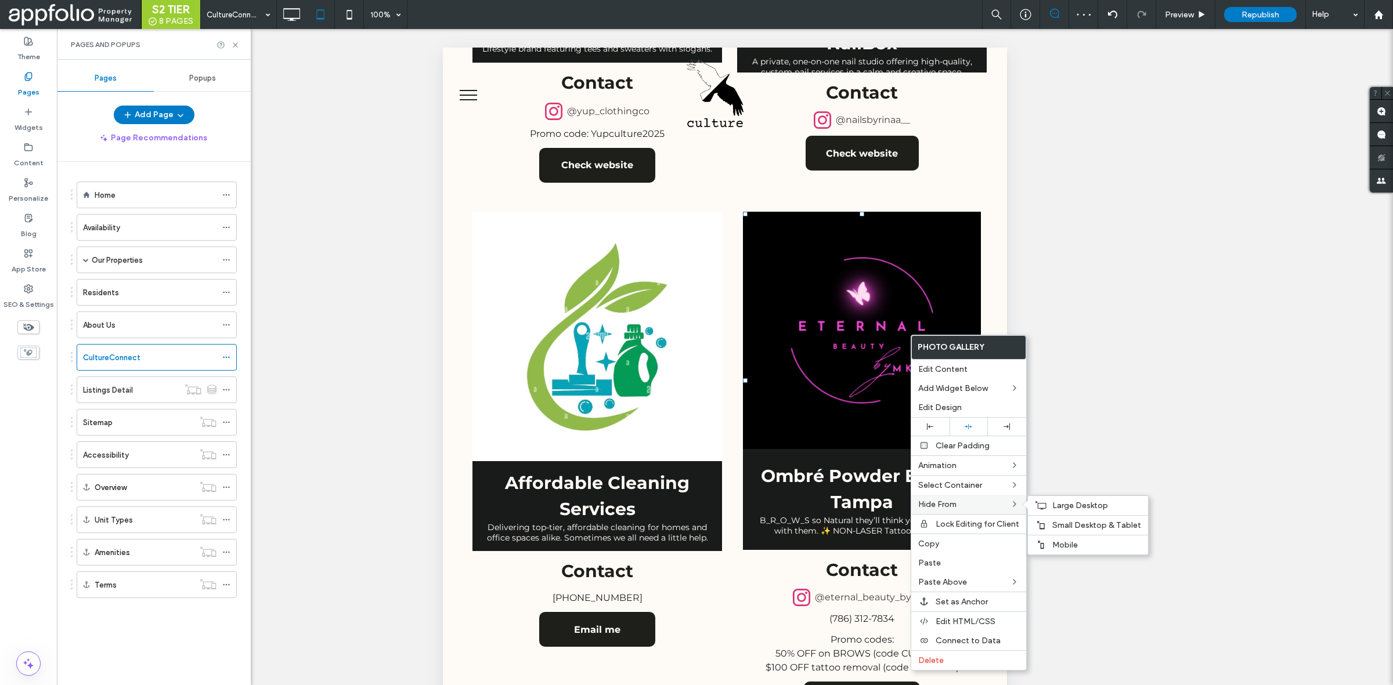
click at [989, 508] on label "Hide From" at bounding box center [964, 505] width 92 height 10
click at [1092, 509] on span "Large Desktop" at bounding box center [1080, 506] width 56 height 10
click at [1072, 550] on span "Mobile" at bounding box center [1065, 545] width 26 height 10
click at [1213, 262] on div "Unhide? Yes Unhide? Yes Unhide? Yes Unhide? Yes Unhide? Yes Unhide? Yes Unhide?…" at bounding box center [725, 371] width 1336 height 685
click at [1252, 5] on div "Republish" at bounding box center [1260, 14] width 73 height 29
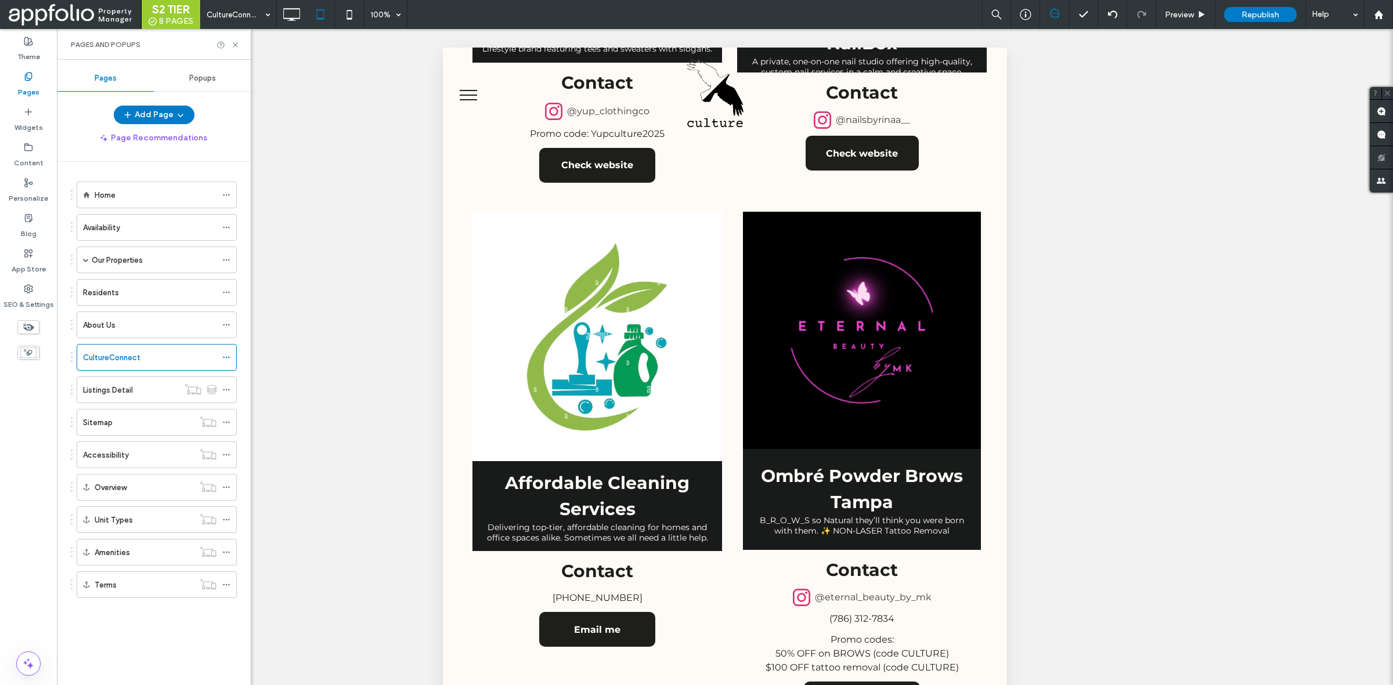
drag, startPoint x: 1096, startPoint y: 566, endPoint x: 1101, endPoint y: 521, distance: 45.6
click at [1096, 566] on div "Unhide? Yes Unhide? Yes Unhide? Yes Unhide? Yes Unhide? Yes Unhide? Yes Unhide?…" at bounding box center [725, 371] width 1336 height 685
click at [1275, 13] on span "Republish" at bounding box center [1260, 15] width 38 height 10
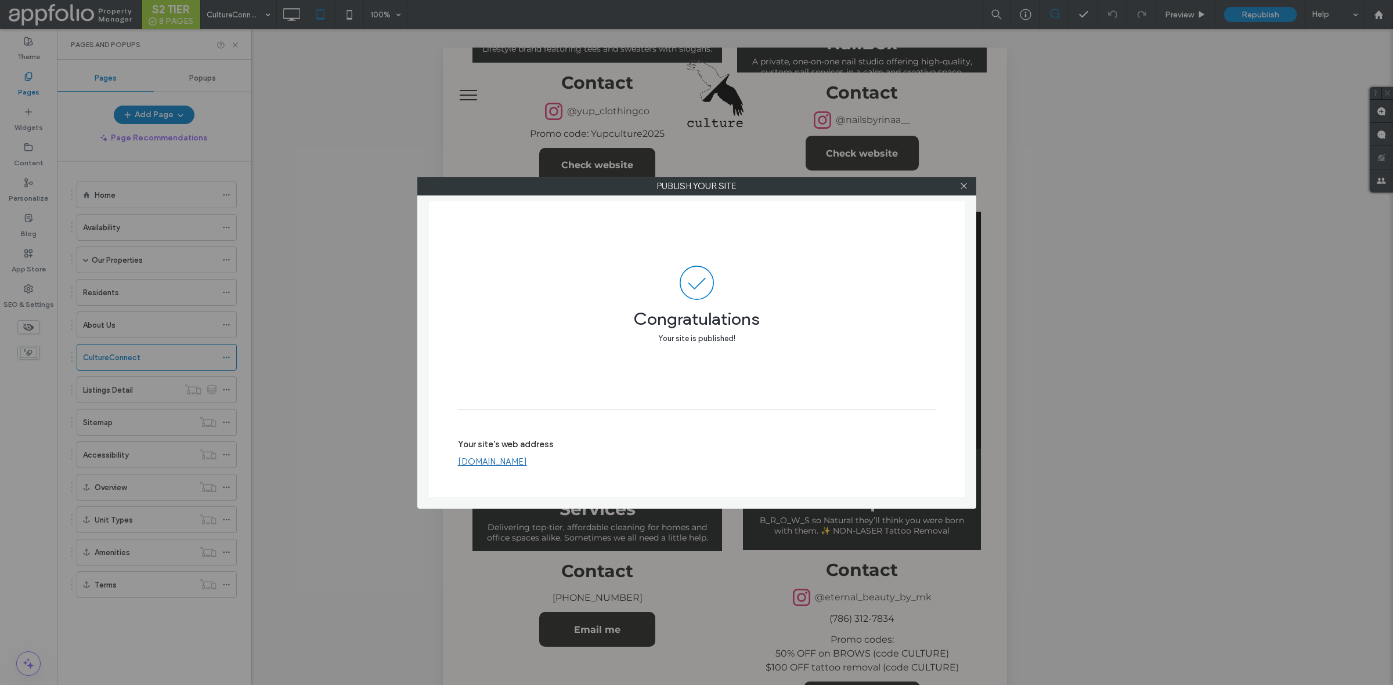
drag, startPoint x: 963, startPoint y: 184, endPoint x: 895, endPoint y: 155, distance: 73.8
click at [963, 184] on icon at bounding box center [963, 186] width 9 height 9
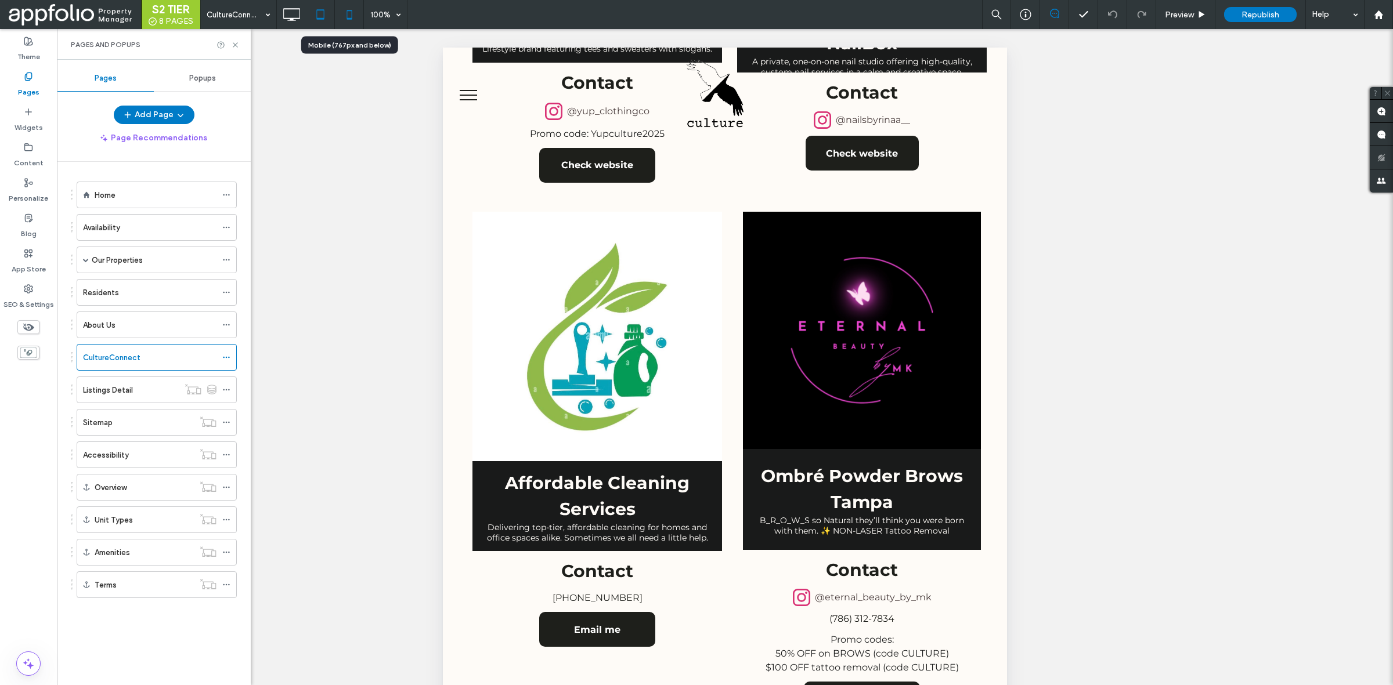
click at [341, 12] on icon at bounding box center [349, 14] width 23 height 23
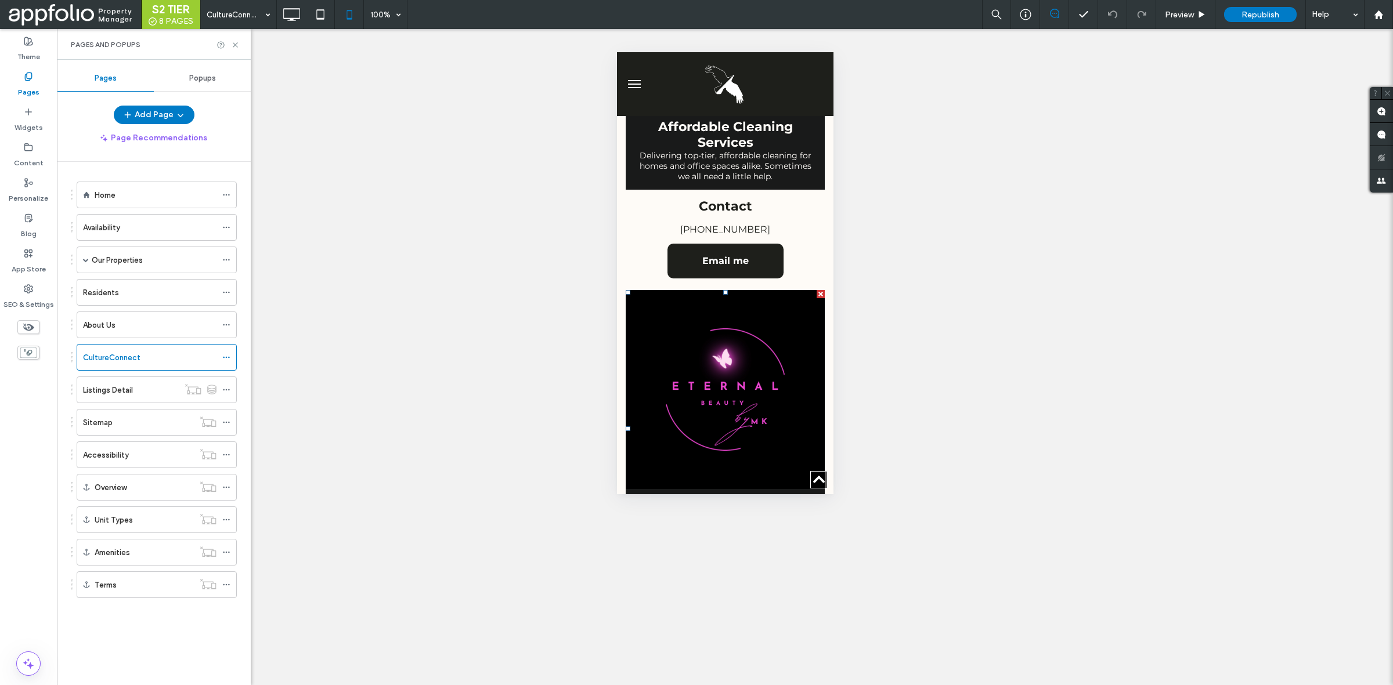
scroll to position [1088, 0]
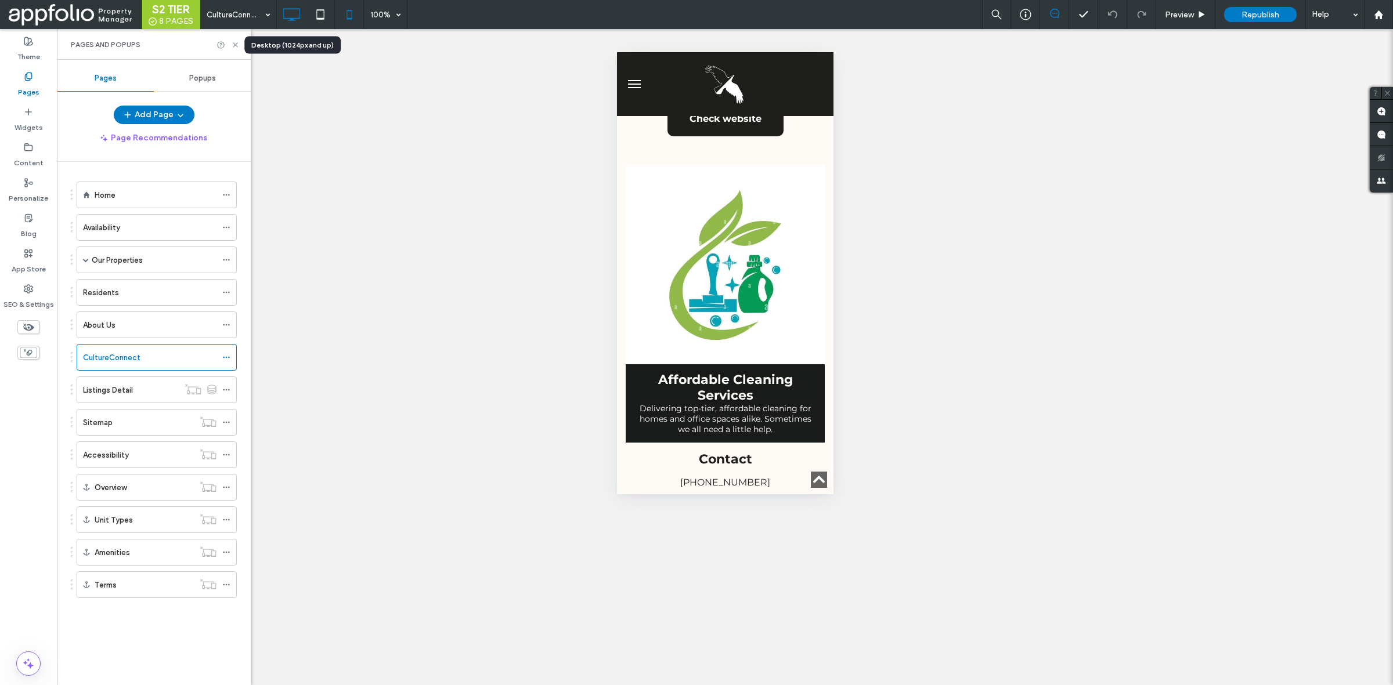
click at [297, 15] on icon at bounding box center [291, 14] width 23 height 23
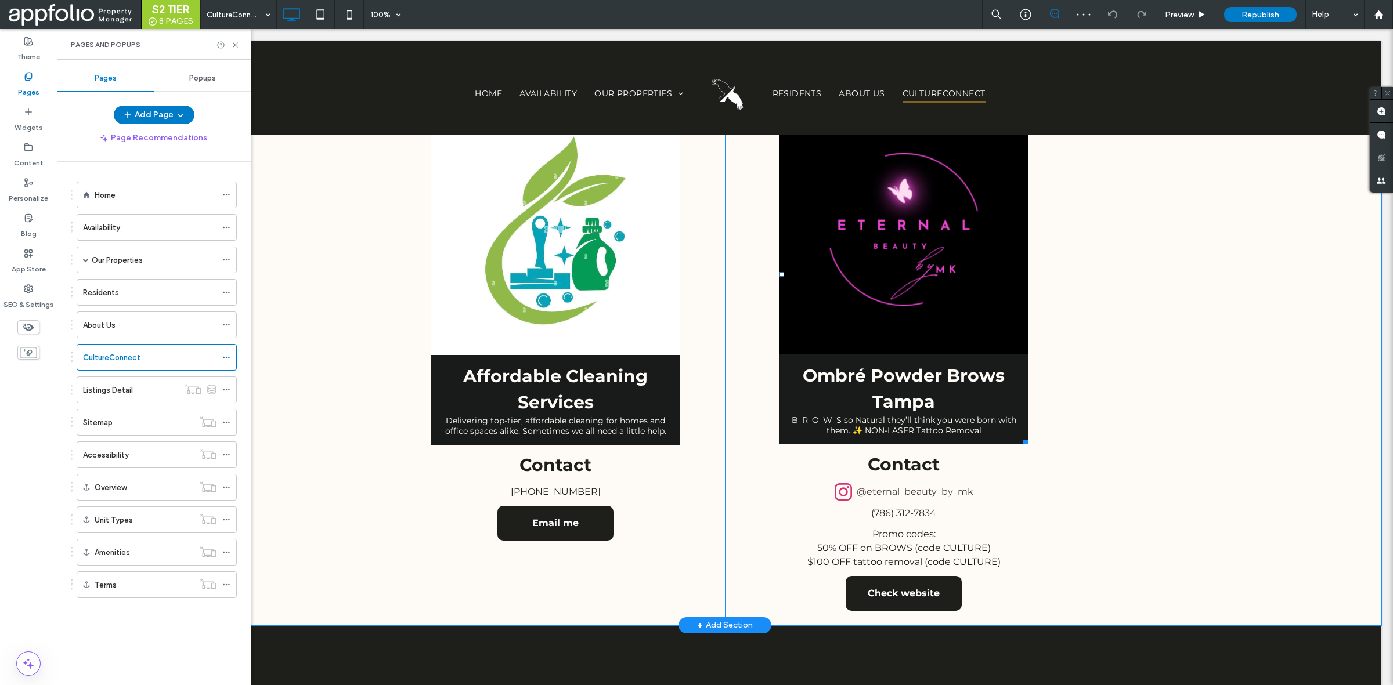
scroll to position [985, 0]
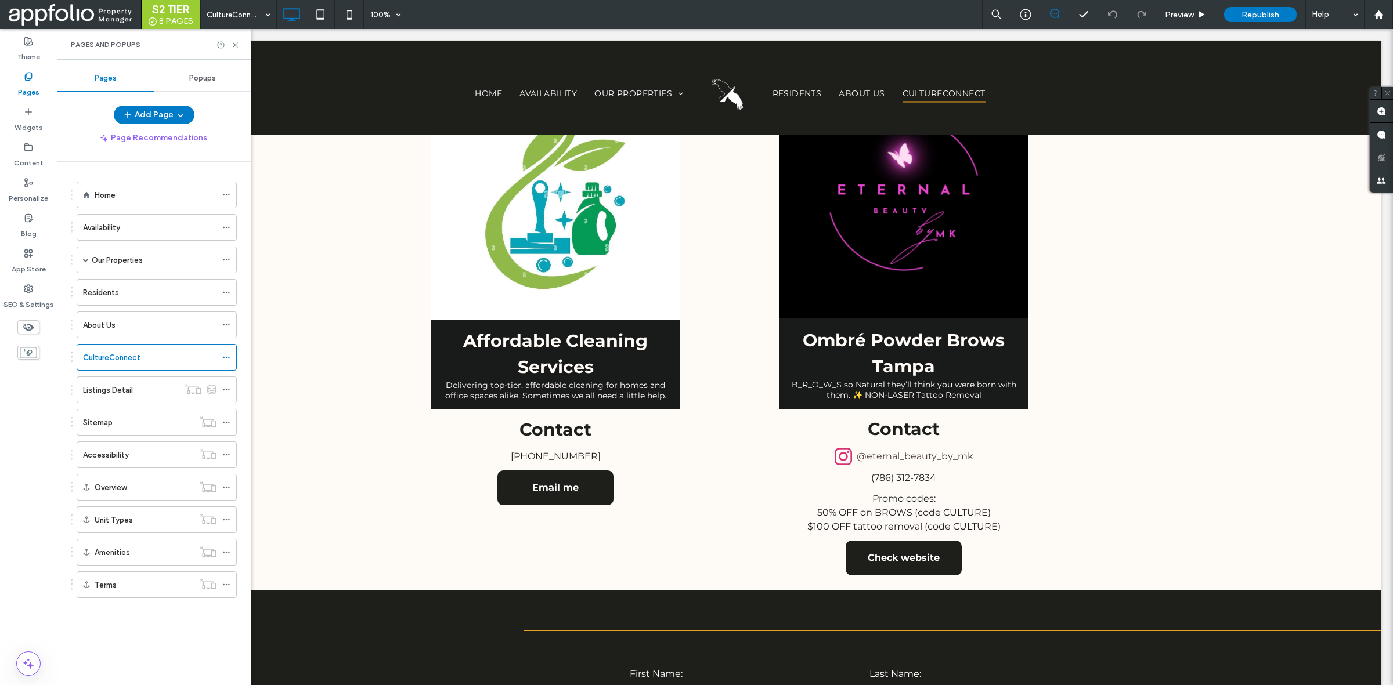
click at [895, 10] on div "CultureConnect 100% Preview Republish Help" at bounding box center [796, 14] width 1192 height 29
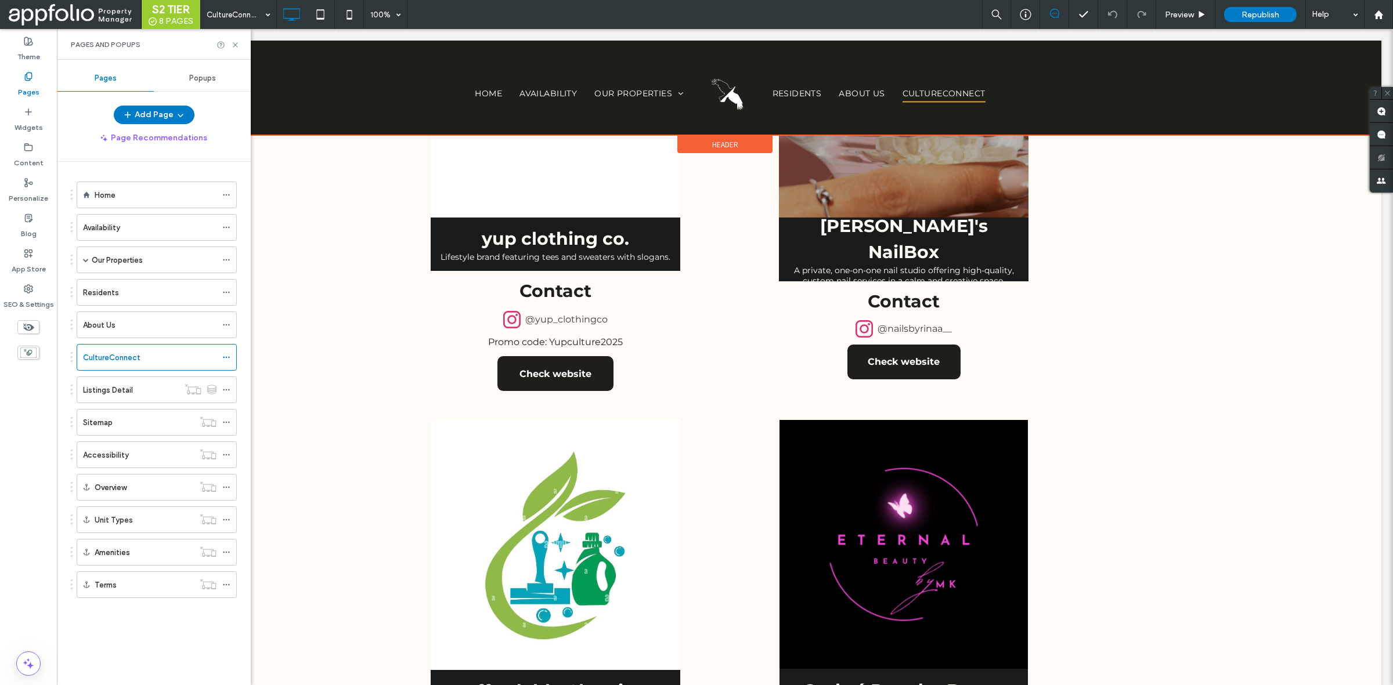
scroll to position [622, 0]
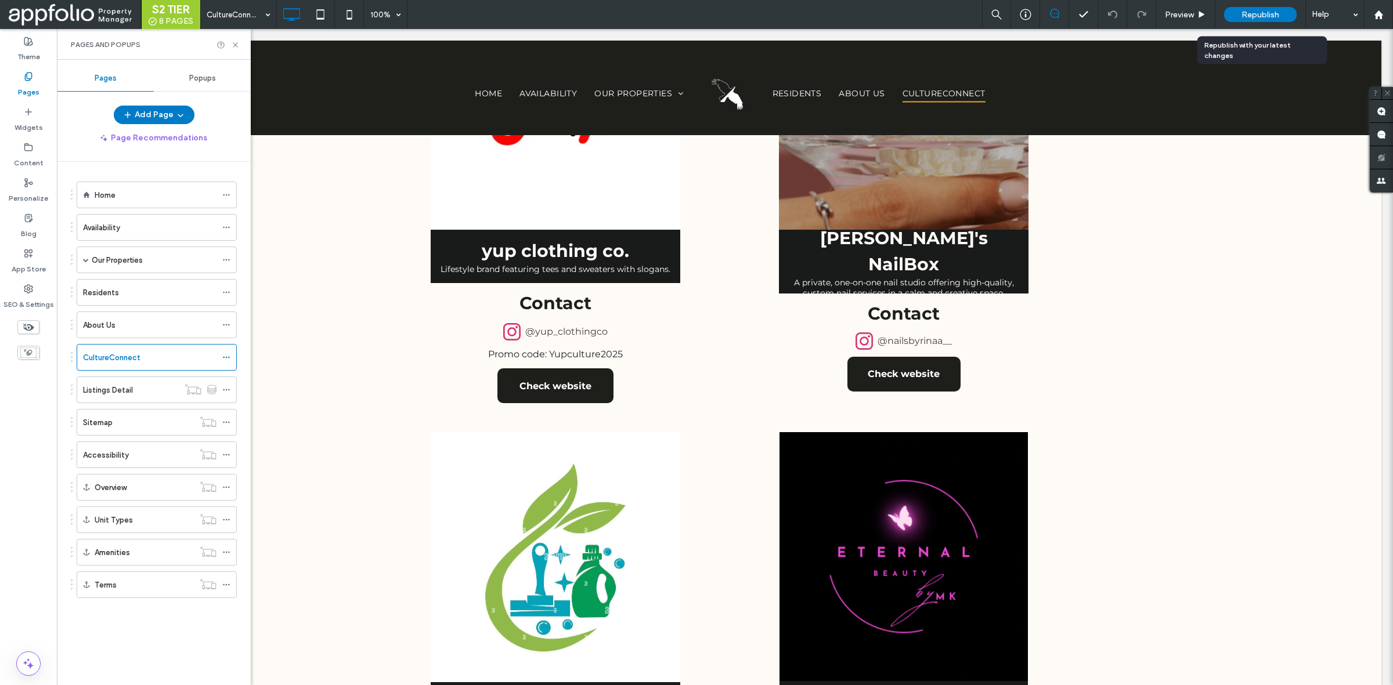
click at [1233, 15] on div "Republish" at bounding box center [1260, 14] width 73 height 15
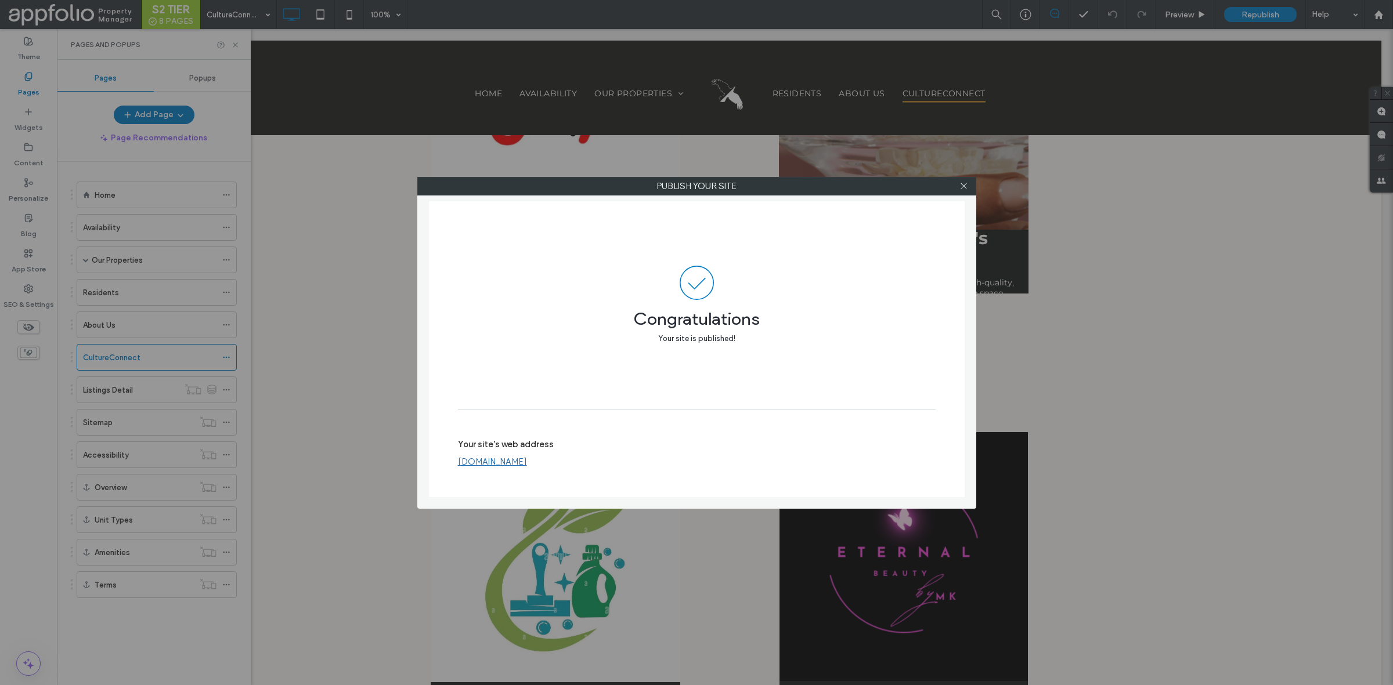
click at [970, 184] on div at bounding box center [963, 186] width 17 height 17
click at [960, 184] on icon at bounding box center [963, 186] width 9 height 9
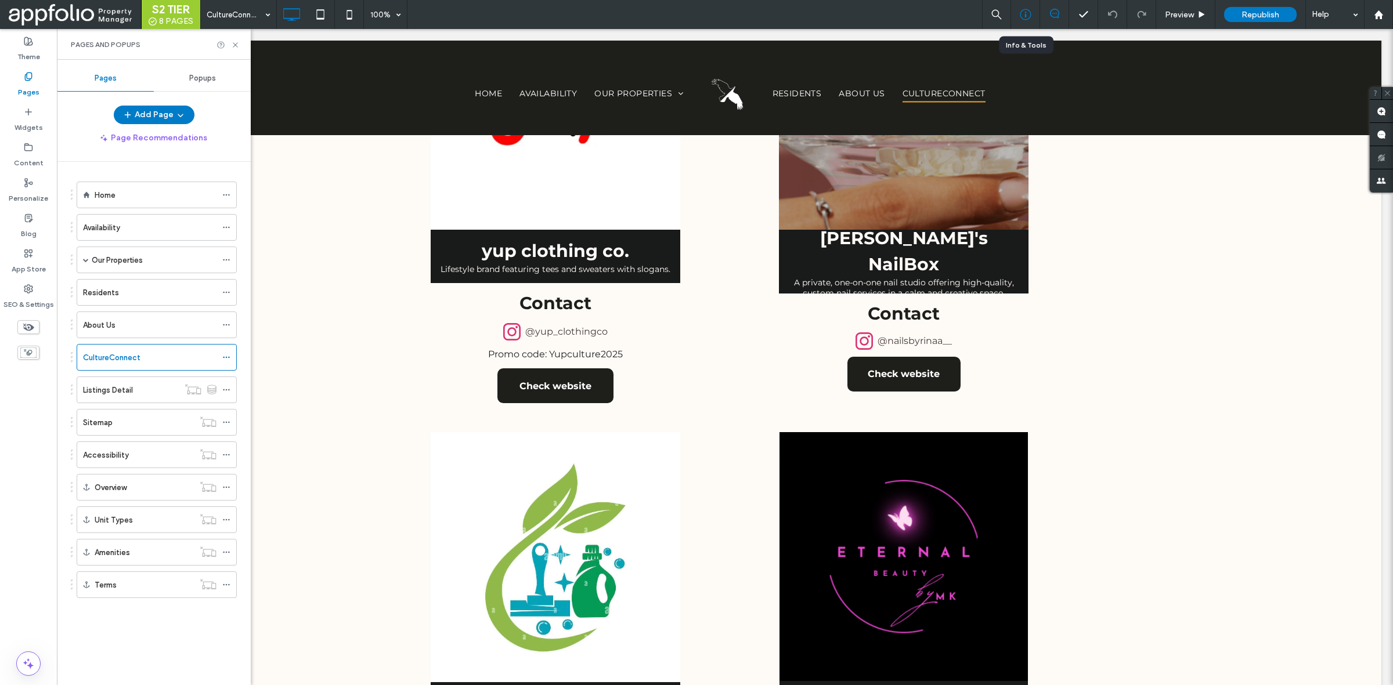
click at [1027, 13] on icon at bounding box center [1026, 15] width 12 height 12
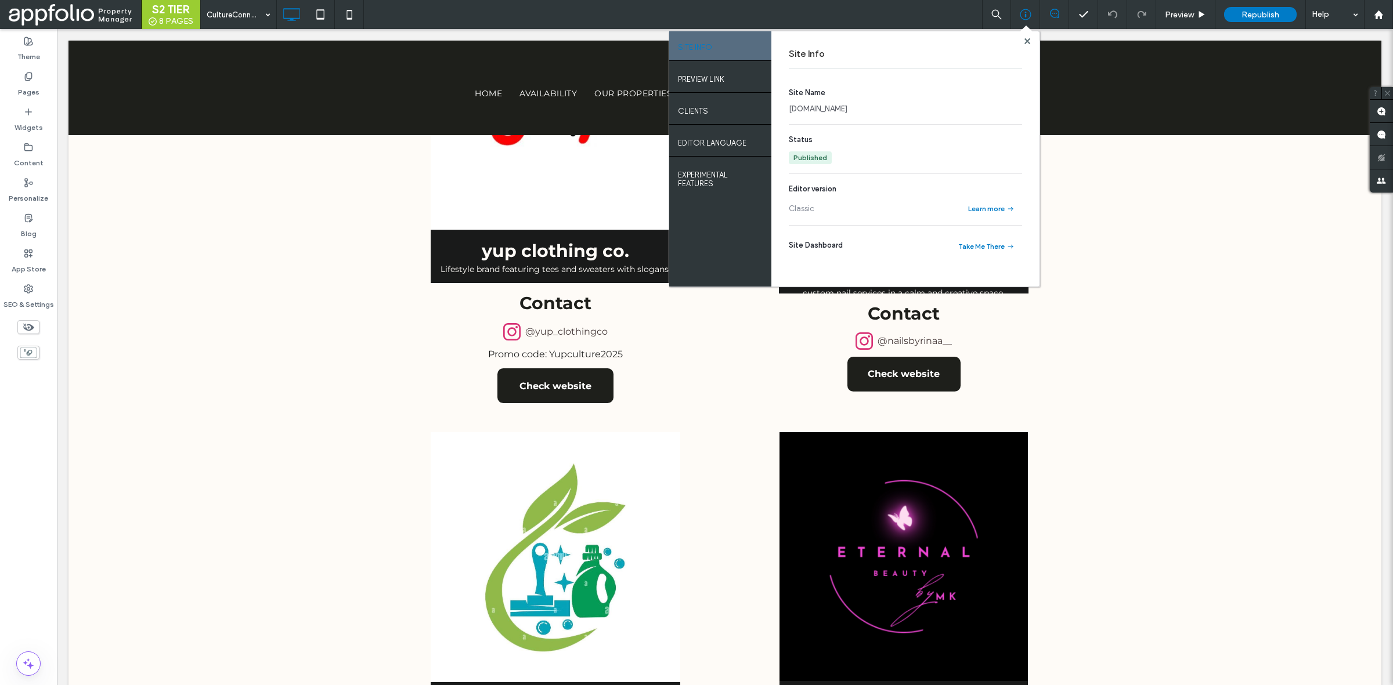
click at [847, 109] on link "[DOMAIN_NAME]" at bounding box center [818, 109] width 59 height 12
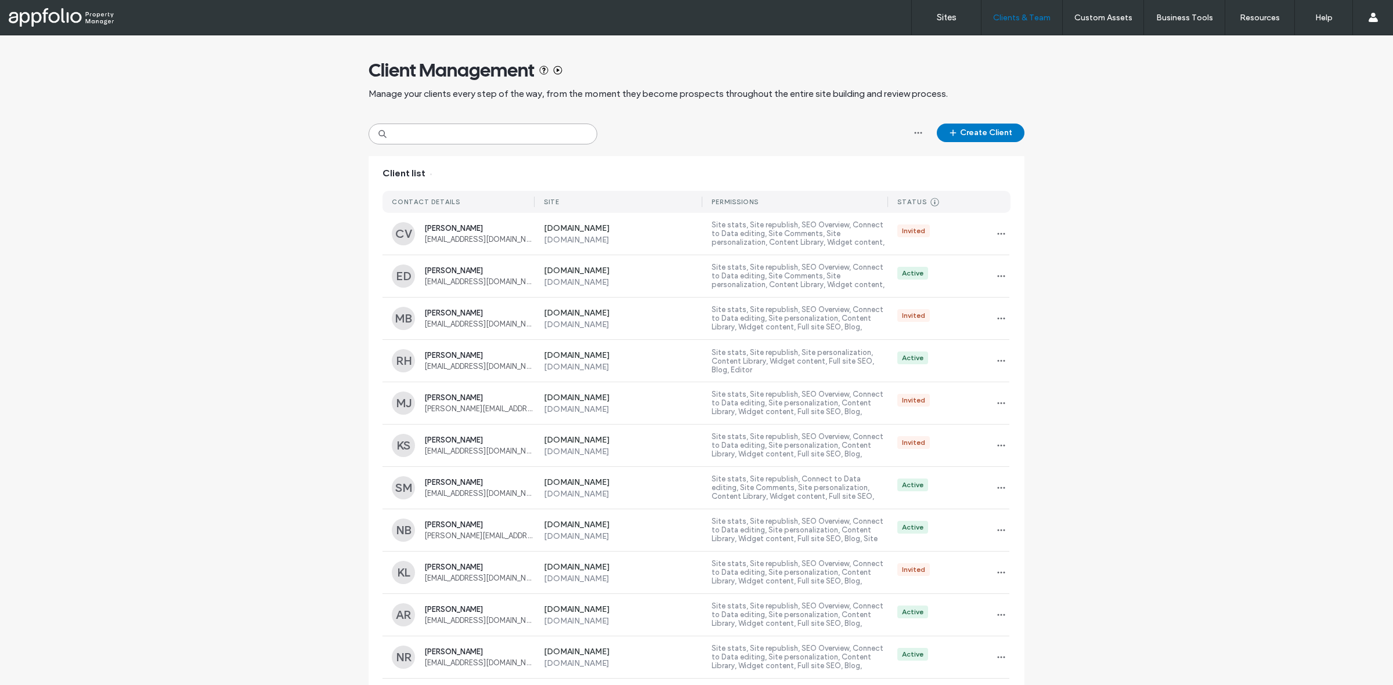
click at [470, 143] on input at bounding box center [482, 134] width 229 height 21
paste input "**********"
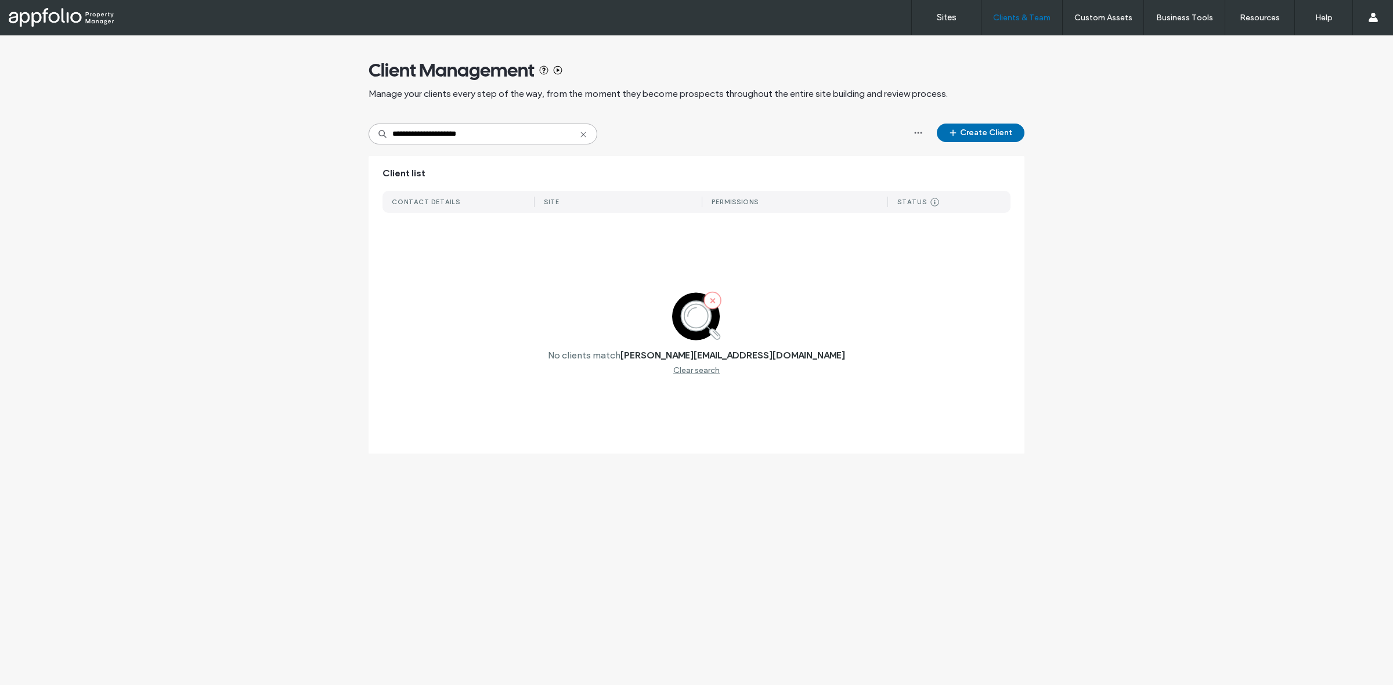
type input "**********"
click at [987, 125] on button "Create Client" at bounding box center [981, 133] width 88 height 19
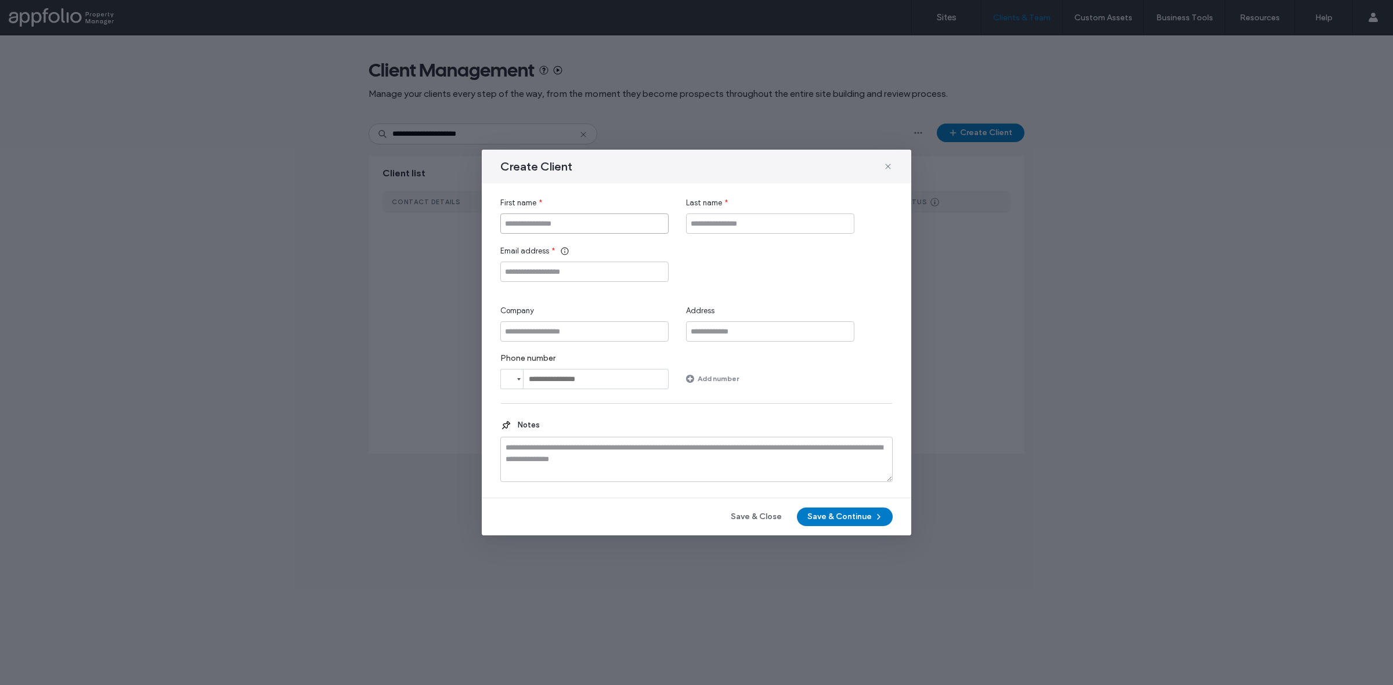
click at [605, 218] on input "First name" at bounding box center [584, 224] width 168 height 20
type input "******"
click at [609, 257] on div "Email address *" at bounding box center [584, 263] width 168 height 37
click at [621, 265] on input "Email address" at bounding box center [584, 272] width 168 height 20
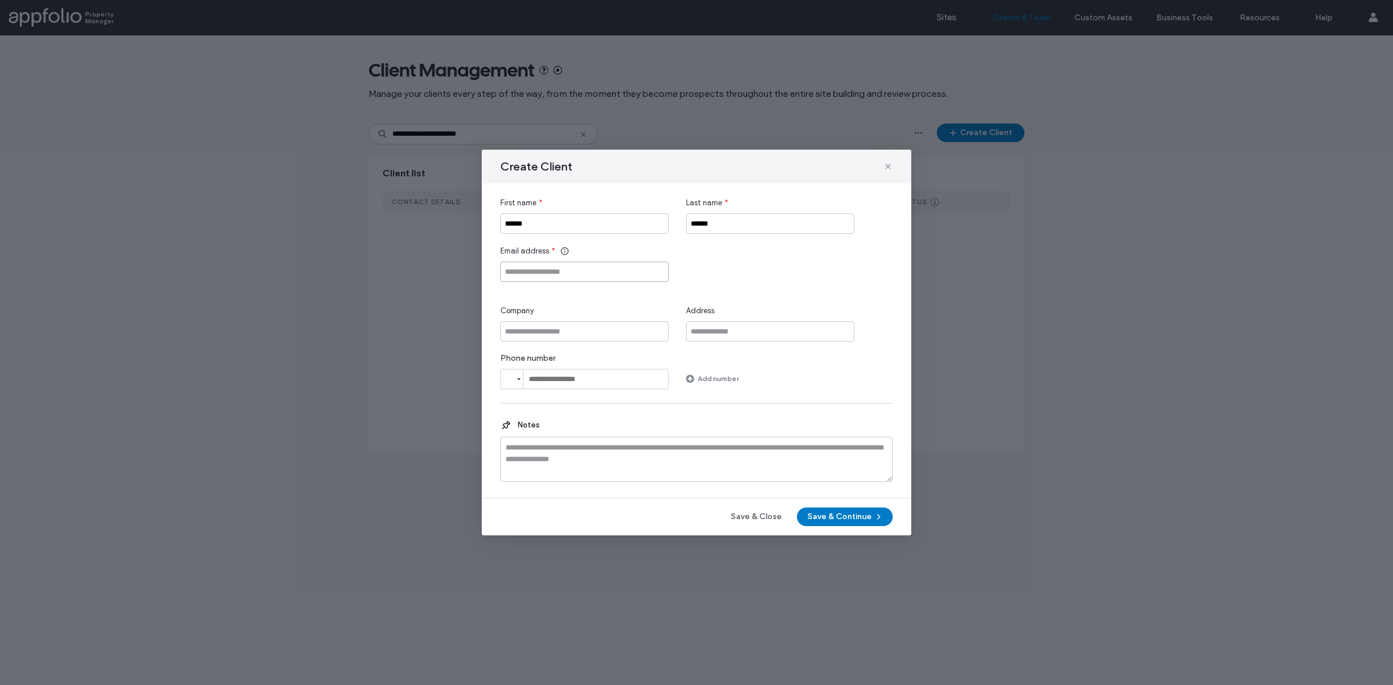
paste input "**********"
type input "**********"
click at [843, 512] on button "Save & Continue" at bounding box center [845, 517] width 96 height 19
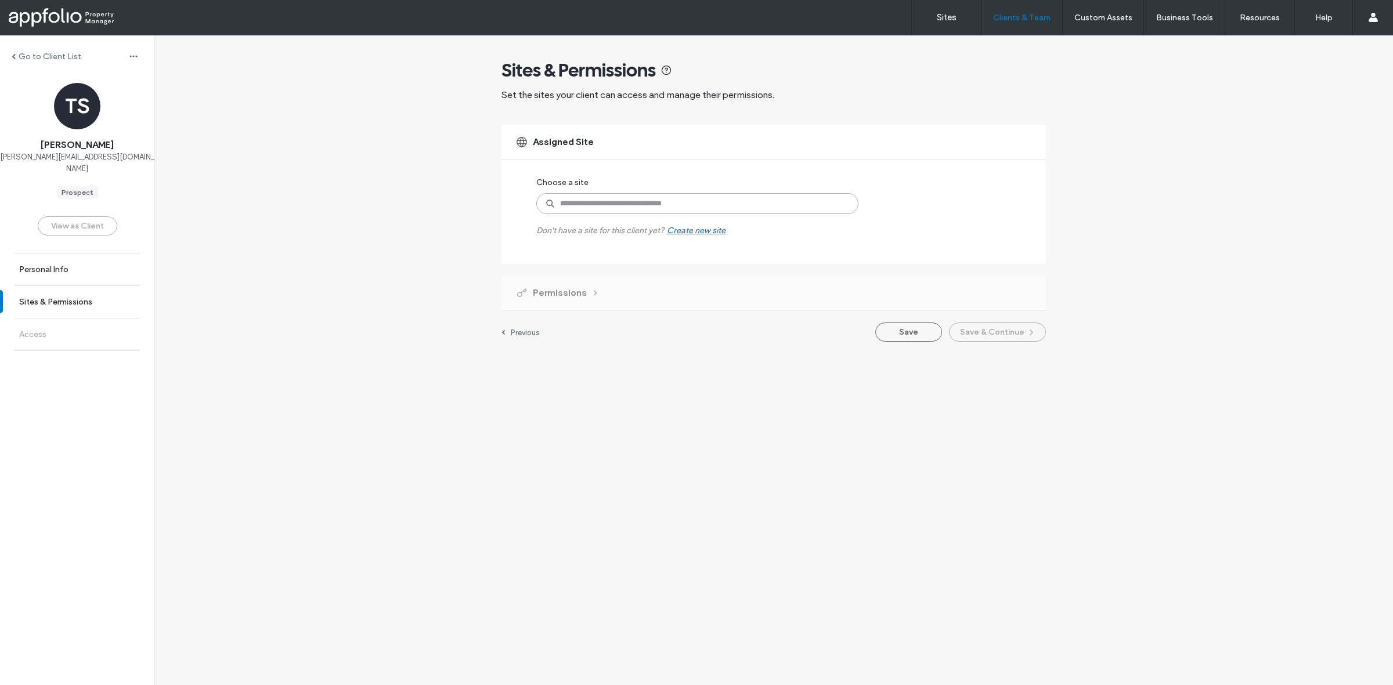
click at [653, 201] on input at bounding box center [697, 203] width 322 height 21
paste input "**********"
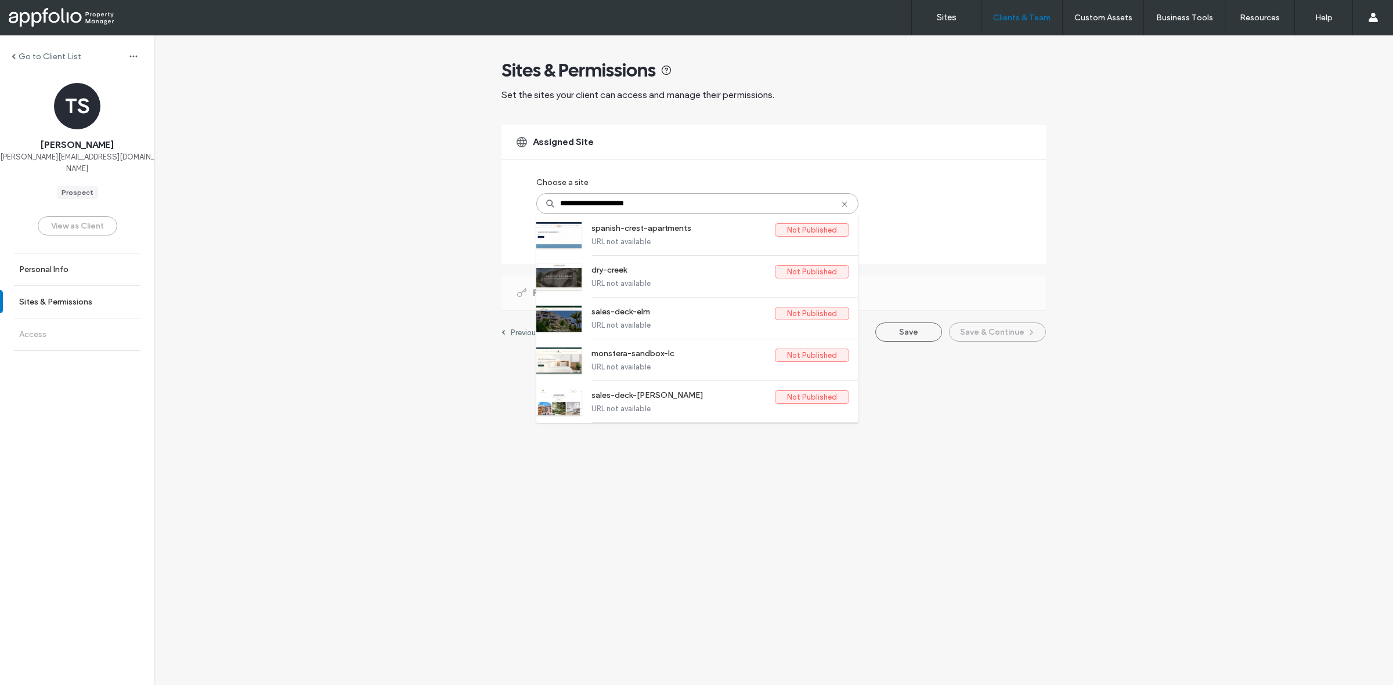
type input "**********"
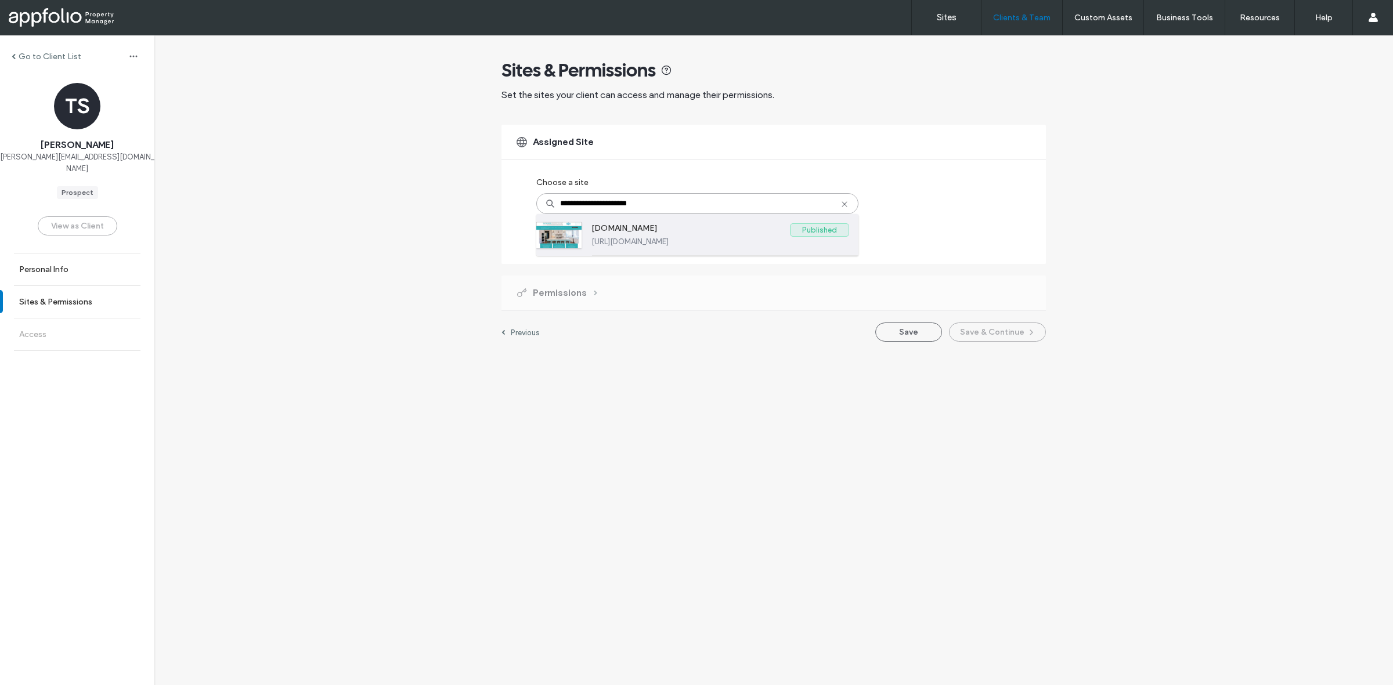
click at [703, 237] on label "https://www.altavistaproperties.net" at bounding box center [720, 241] width 258 height 9
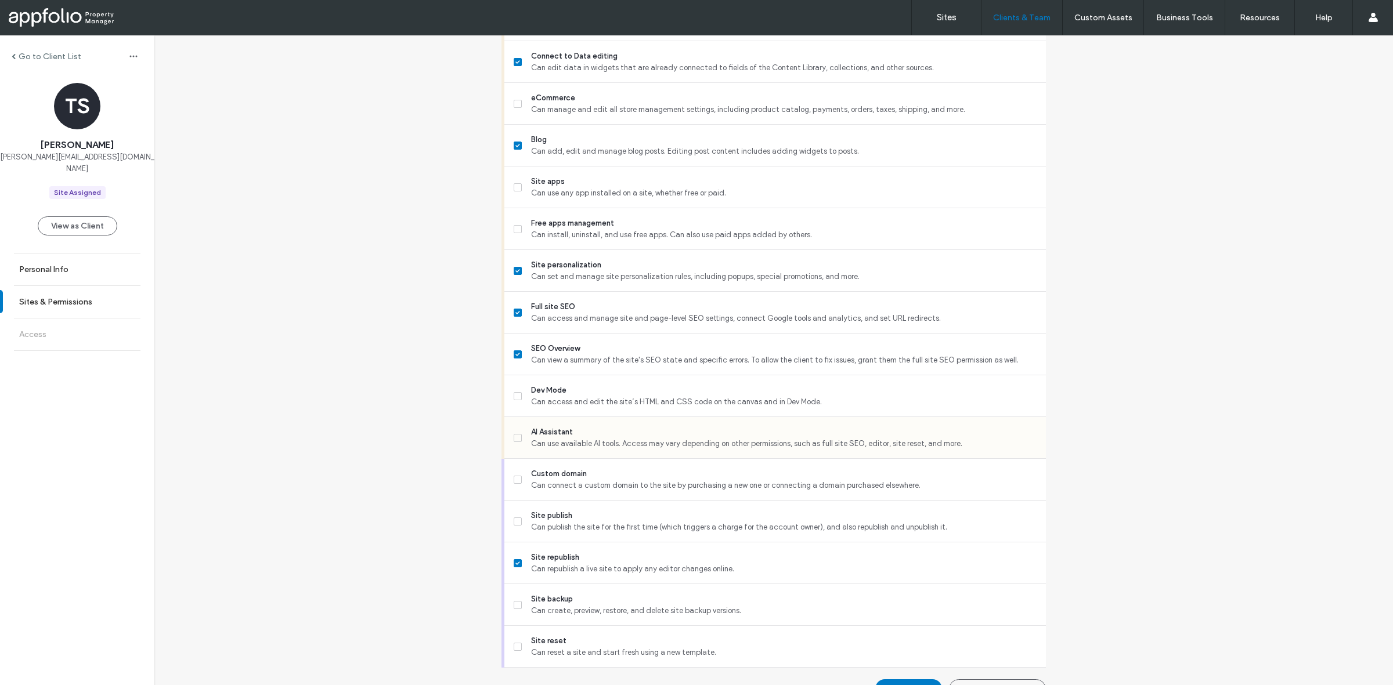
scroll to position [750, 0]
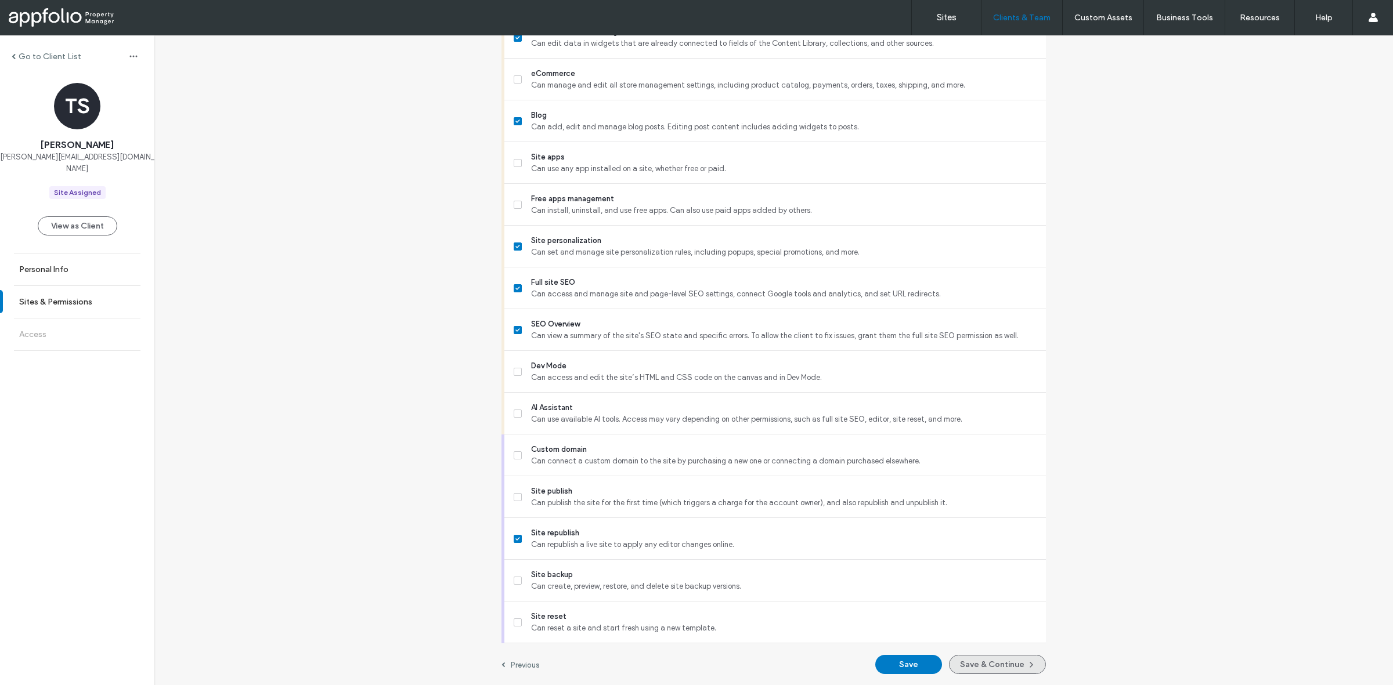
click at [1002, 656] on button "Save & Continue" at bounding box center [997, 664] width 97 height 19
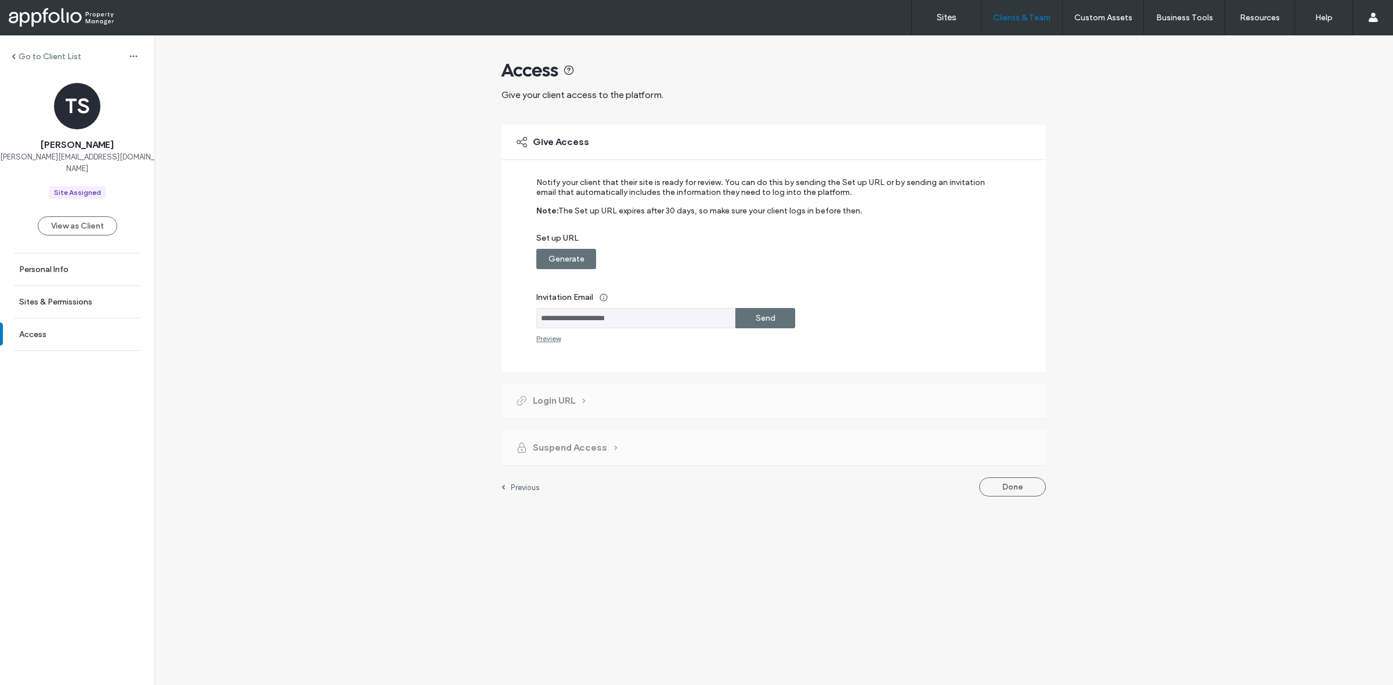
click at [782, 326] on div "Send" at bounding box center [765, 318] width 60 height 20
click at [418, 236] on div "**********" at bounding box center [773, 310] width 1238 height 550
click at [422, 335] on div "**********" at bounding box center [773, 310] width 1238 height 550
click at [36, 65] on div "Go to Client List" at bounding box center [77, 56] width 154 height 19
click at [46, 59] on label "Go to Client List" at bounding box center [50, 57] width 63 height 10
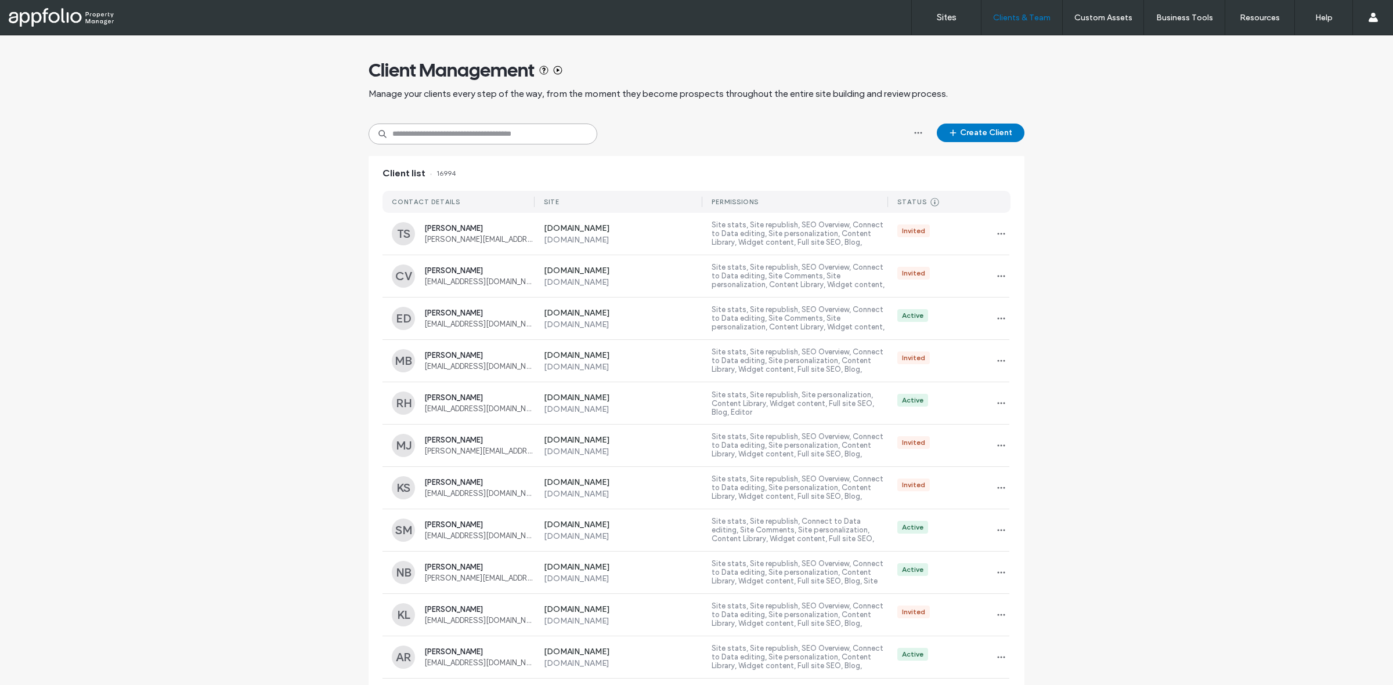
click at [537, 124] on input at bounding box center [482, 134] width 229 height 21
paste input "**********"
type input "**********"
click at [675, 121] on div "Client Management Manage your clients every step of the way, from the moment th…" at bounding box center [696, 79] width 656 height 88
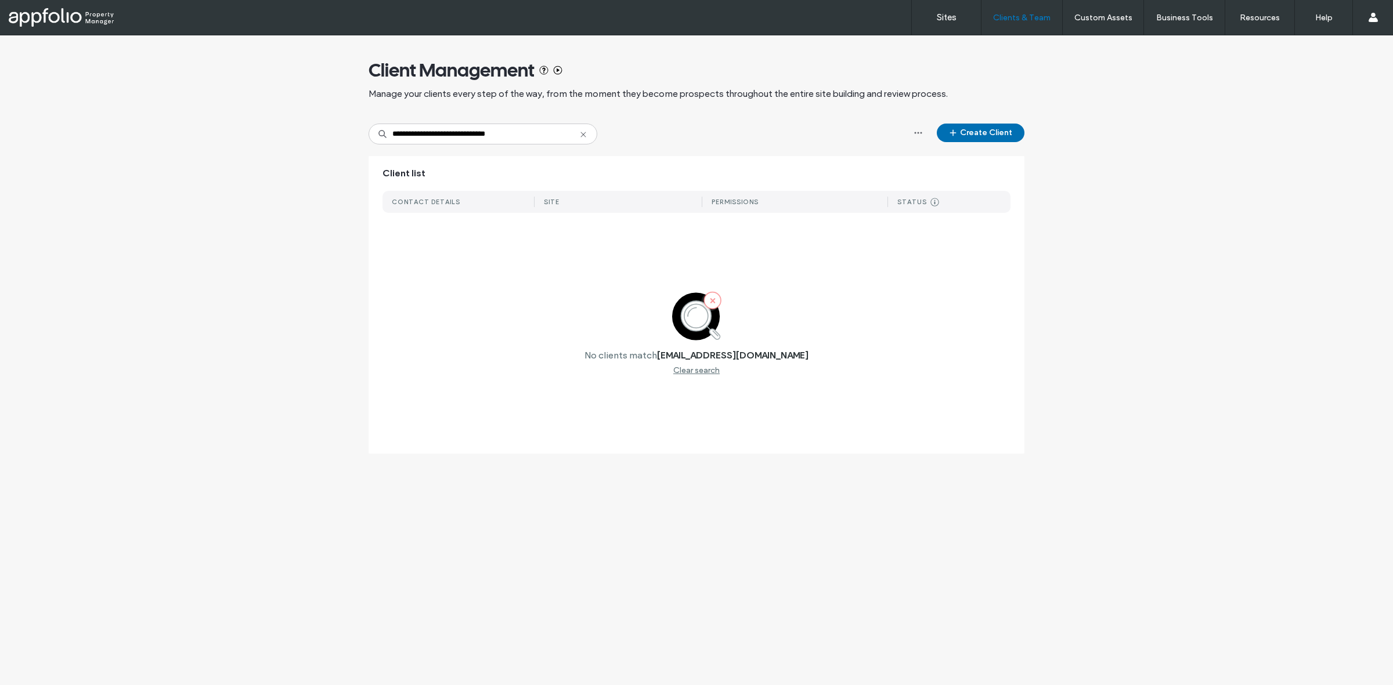
click at [987, 141] on button "Create Client" at bounding box center [981, 133] width 88 height 19
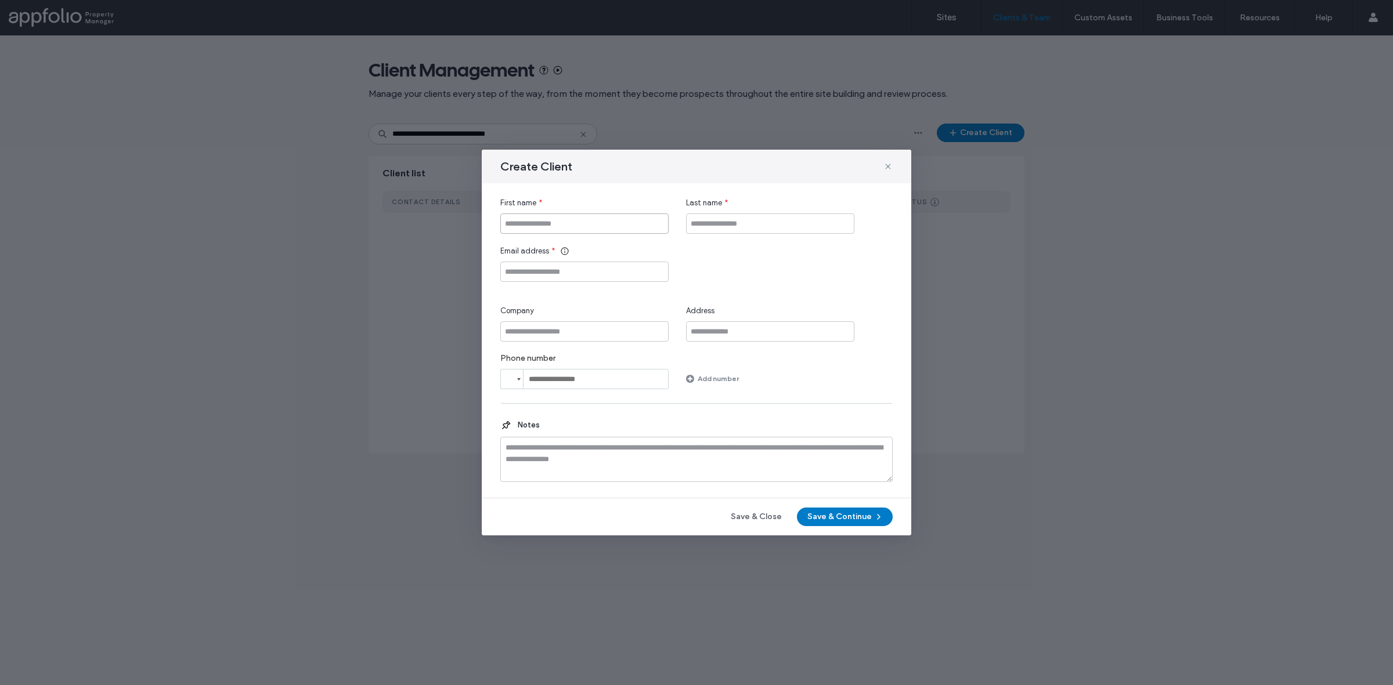
click at [624, 229] on input "First name" at bounding box center [584, 224] width 168 height 20
type input "*"
type input "******"
type input "********"
paste input "**********"
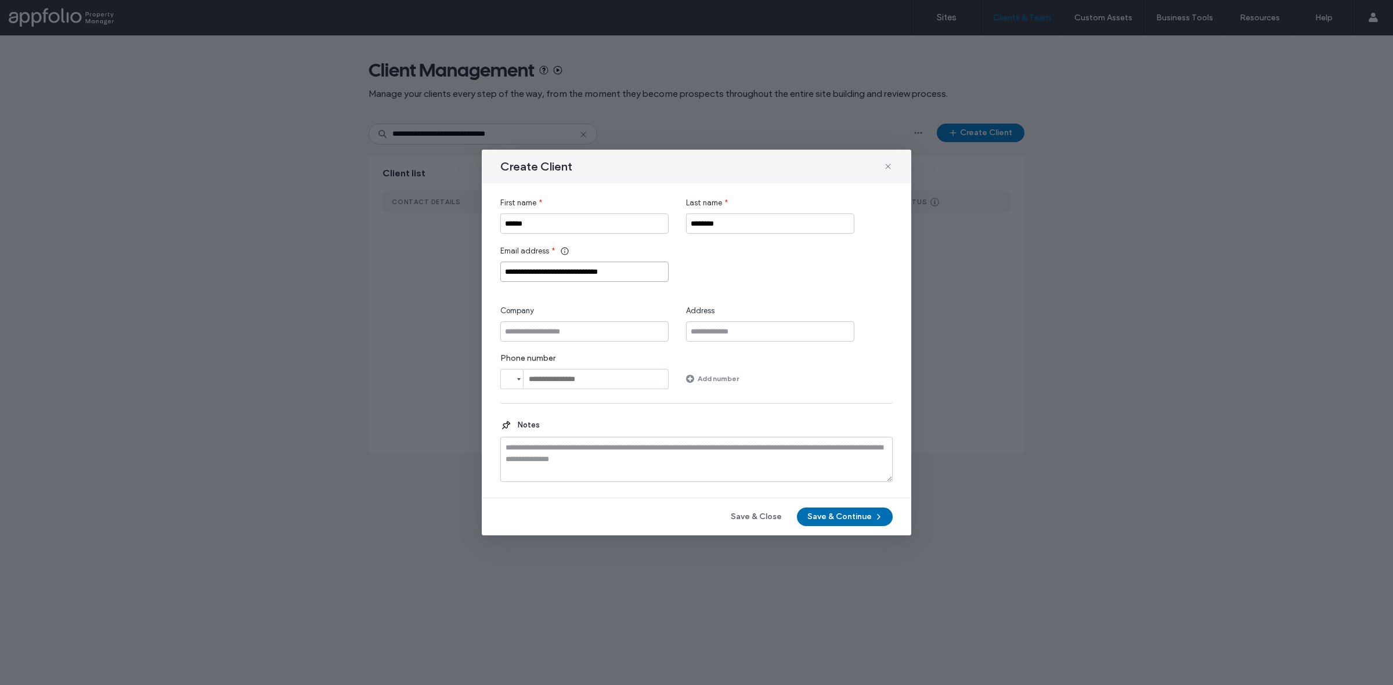
type input "**********"
click at [850, 520] on button "Save & Continue" at bounding box center [845, 517] width 96 height 19
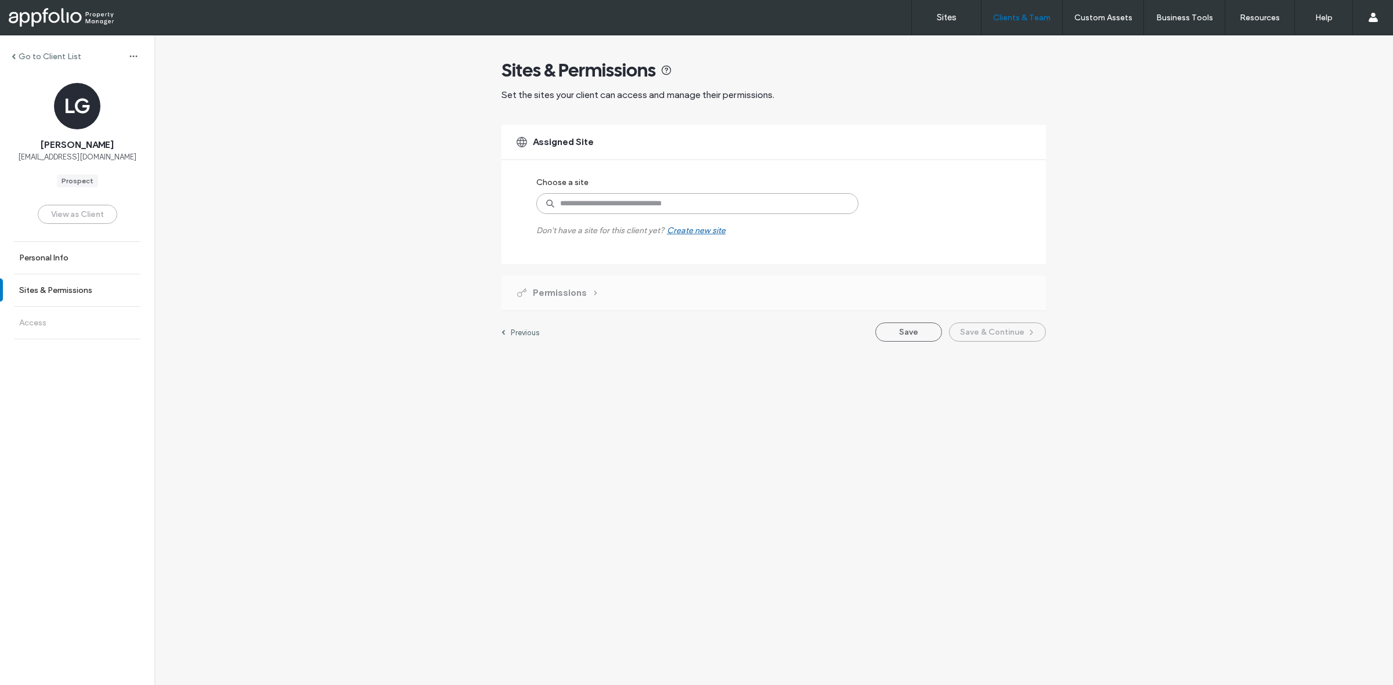
click at [715, 204] on input at bounding box center [697, 203] width 322 height 21
paste input "**********"
type input "**********"
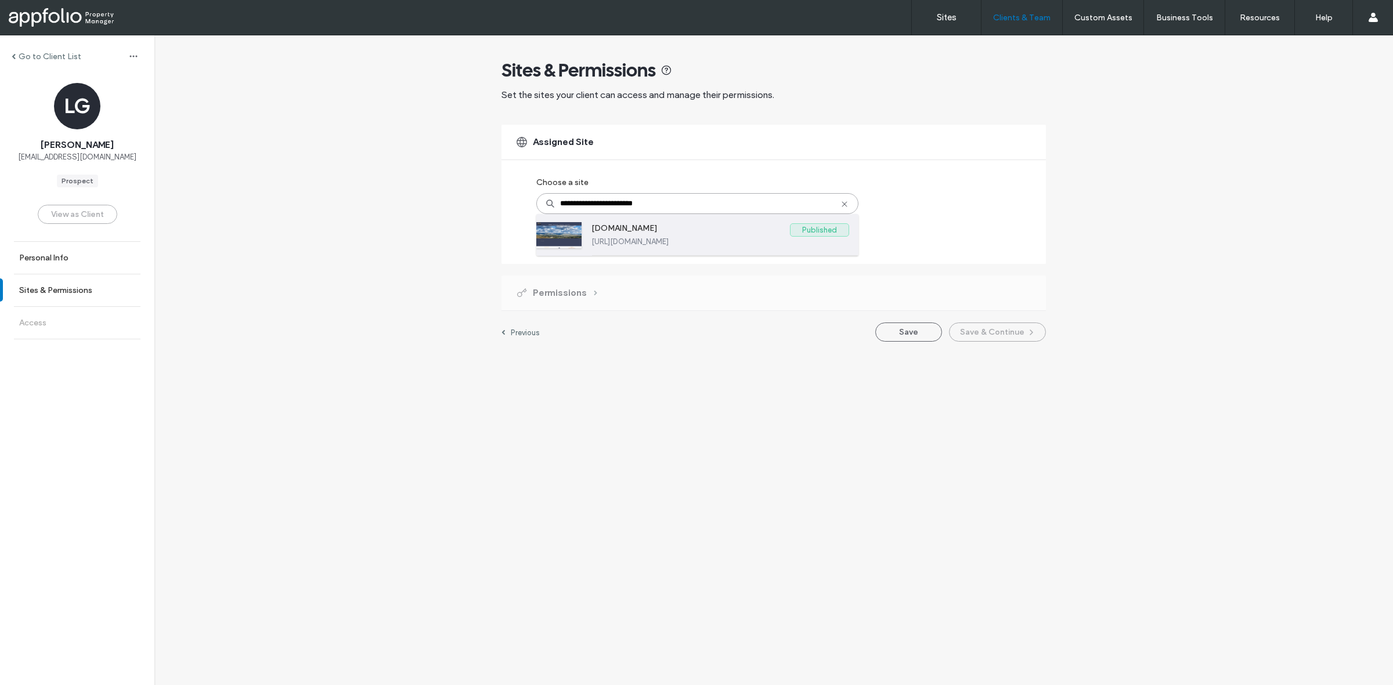
click at [764, 243] on label "https://www.carefreepropertygroup.com" at bounding box center [720, 241] width 258 height 9
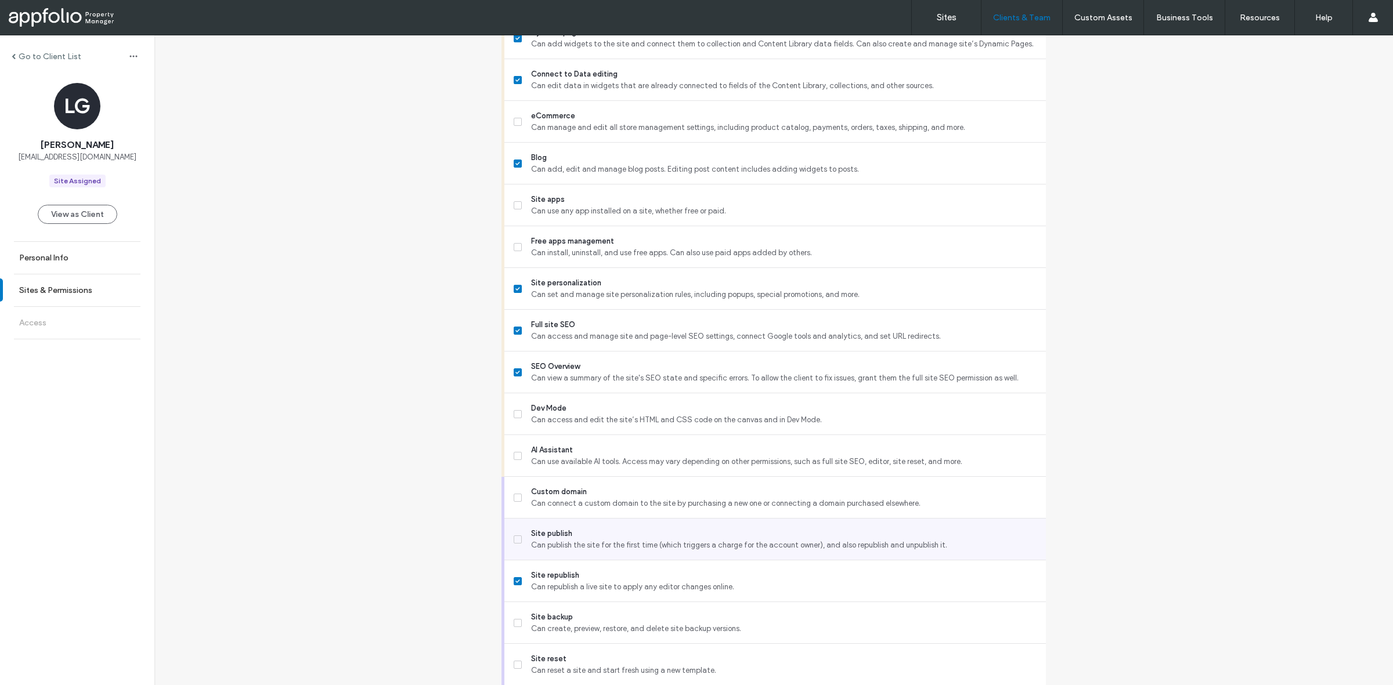
scroll to position [750, 0]
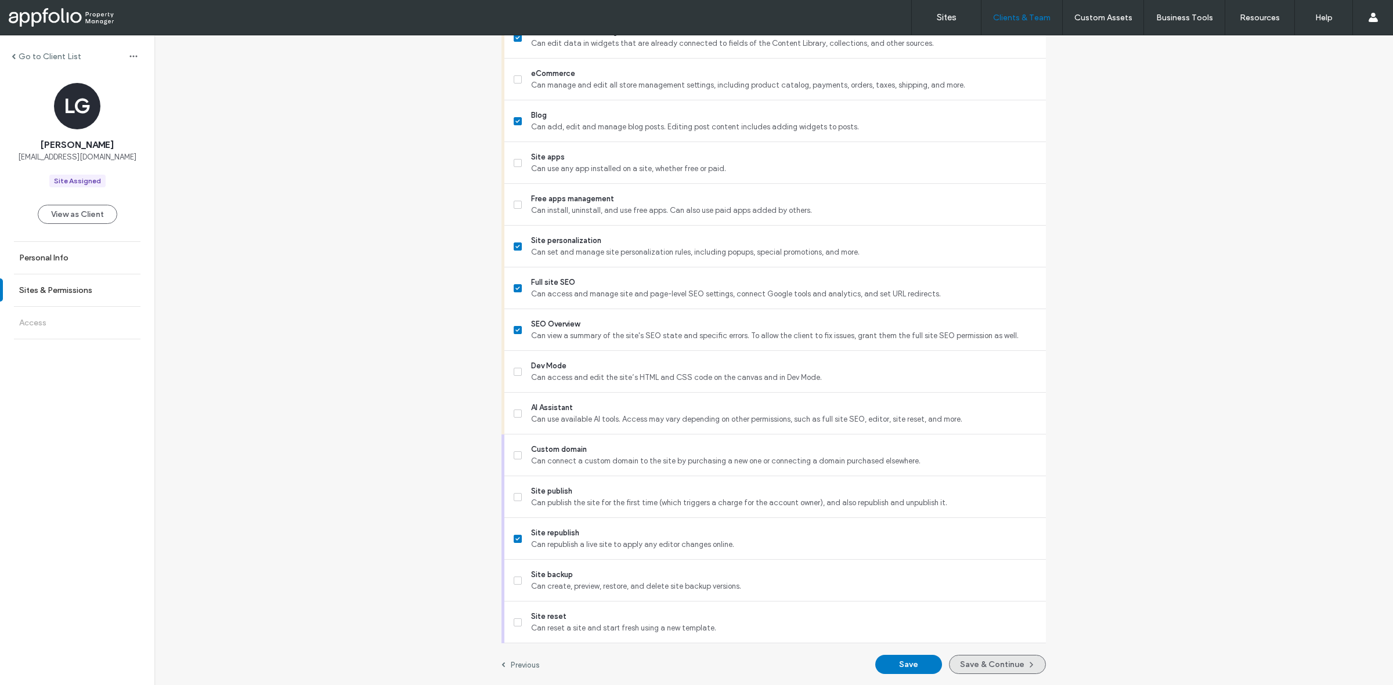
click at [1017, 657] on button "Save & Continue" at bounding box center [997, 664] width 97 height 19
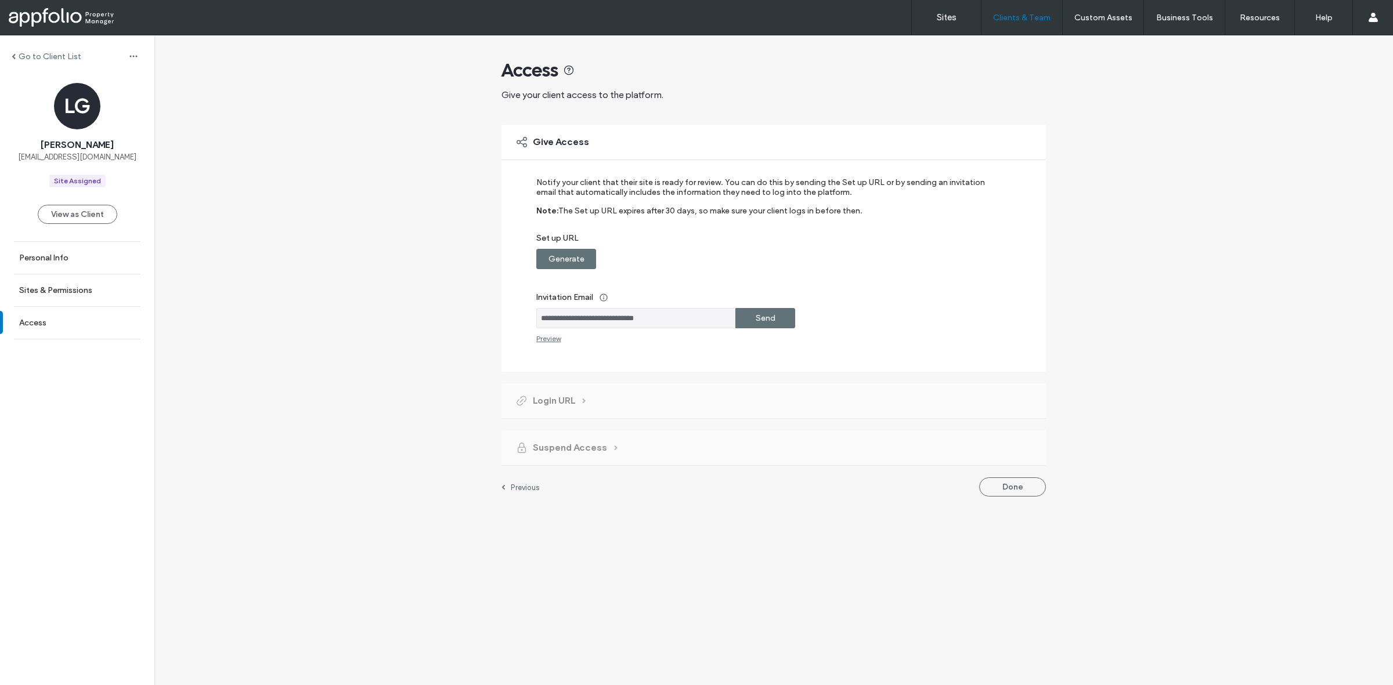
click at [778, 305] on label "Invitation Email" at bounding box center [765, 297] width 459 height 21
click at [778, 318] on div "Send" at bounding box center [765, 318] width 60 height 20
drag, startPoint x: 386, startPoint y: 375, endPoint x: 389, endPoint y: 353, distance: 22.2
click at [386, 375] on div "**********" at bounding box center [773, 310] width 1238 height 550
click at [395, 145] on div "**********" at bounding box center [773, 310] width 1238 height 550
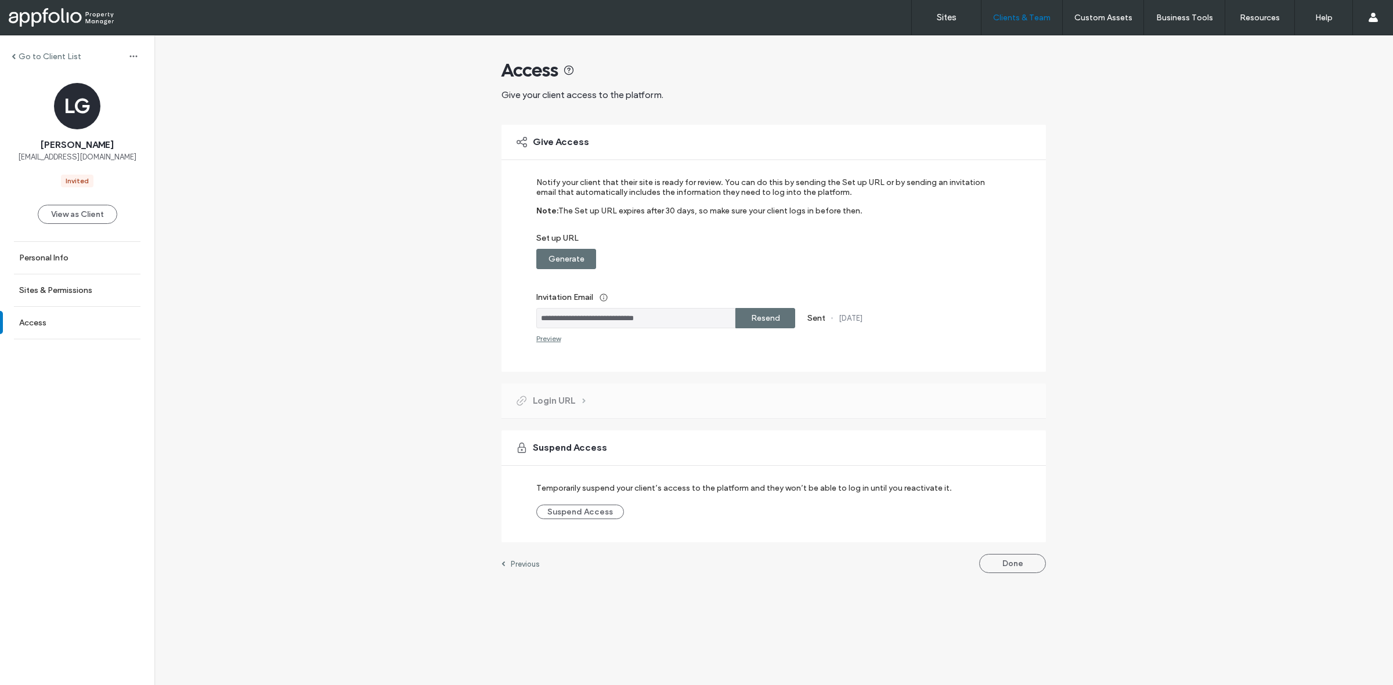
click at [68, 59] on label "Go to Client List" at bounding box center [50, 57] width 63 height 10
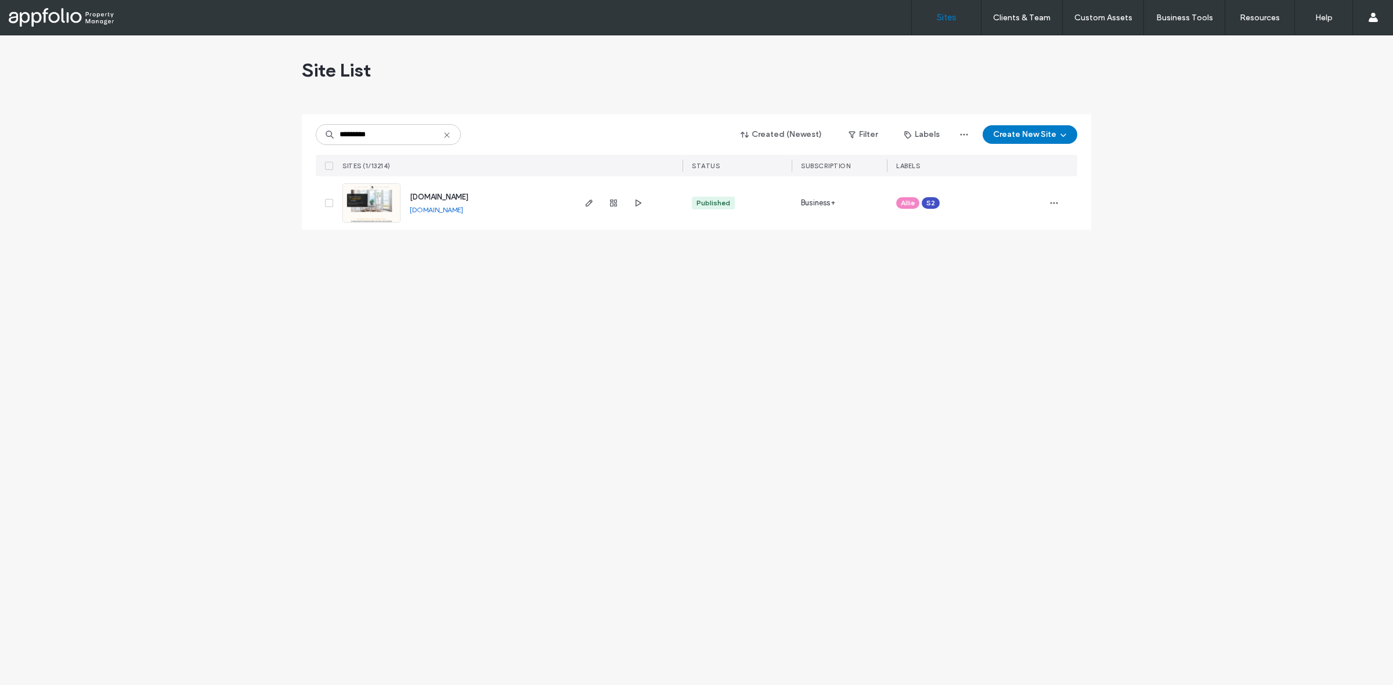
click at [450, 136] on icon at bounding box center [446, 135] width 9 height 9
click at [450, 136] on input at bounding box center [388, 134] width 145 height 21
type input "********"
drag, startPoint x: 326, startPoint y: 199, endPoint x: 357, endPoint y: 192, distance: 31.5
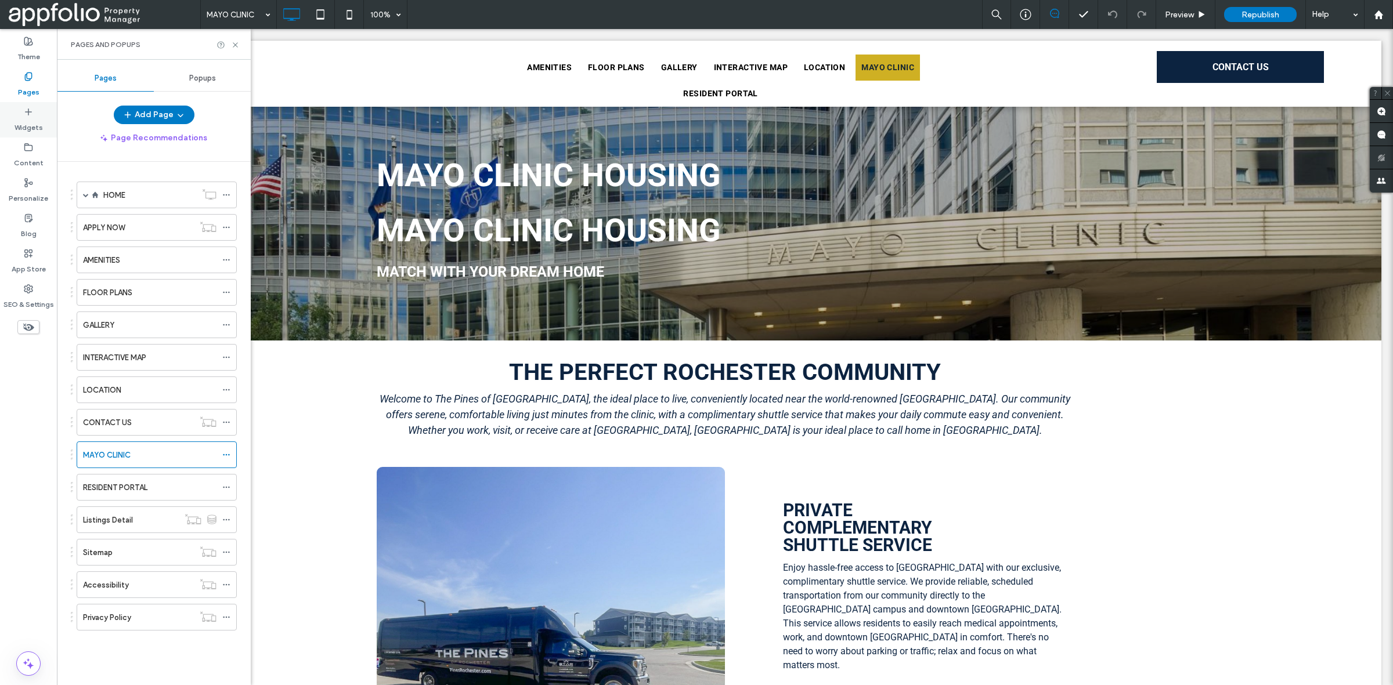
click at [30, 117] on label "Widgets" at bounding box center [29, 125] width 28 height 16
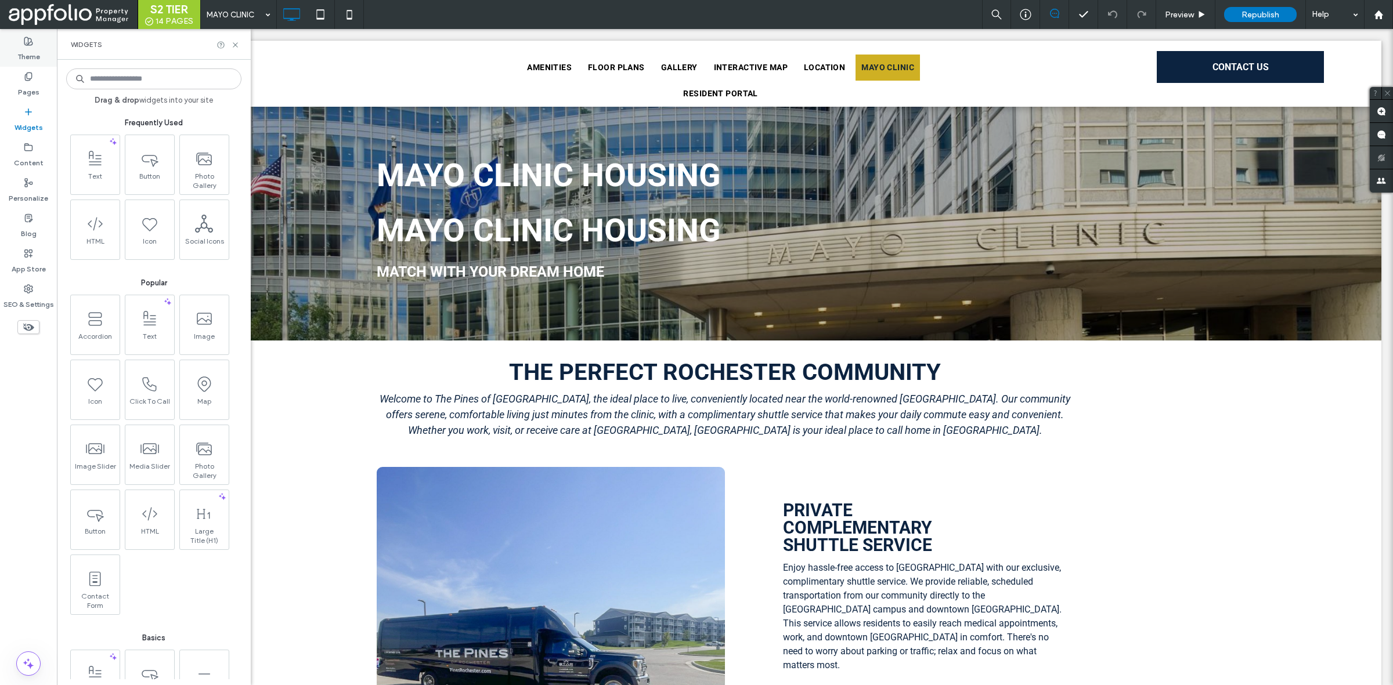
click at [30, 51] on label "Theme" at bounding box center [28, 54] width 23 height 16
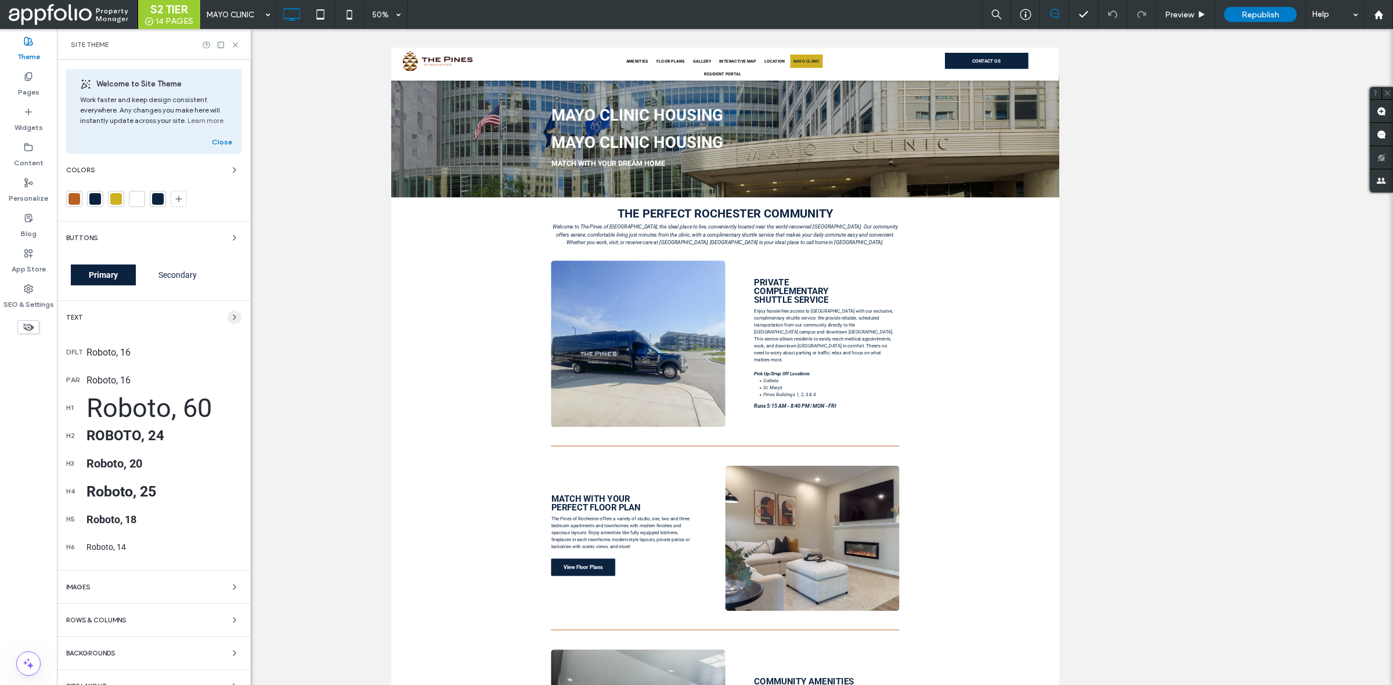
click at [233, 321] on span "button" at bounding box center [234, 317] width 14 height 14
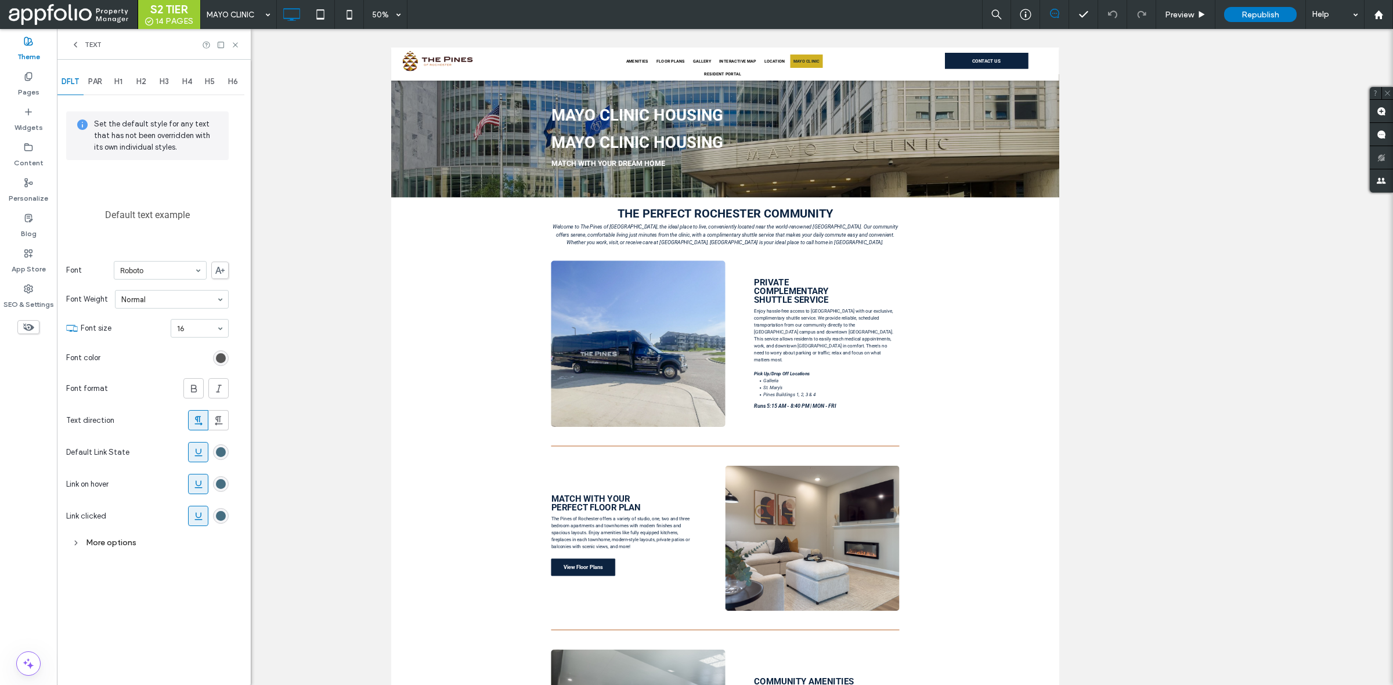
click at [141, 541] on div "More options" at bounding box center [147, 543] width 162 height 16
click at [78, 35] on div "Text" at bounding box center [154, 44] width 194 height 31
click at [78, 46] on icon at bounding box center [75, 44] width 9 height 9
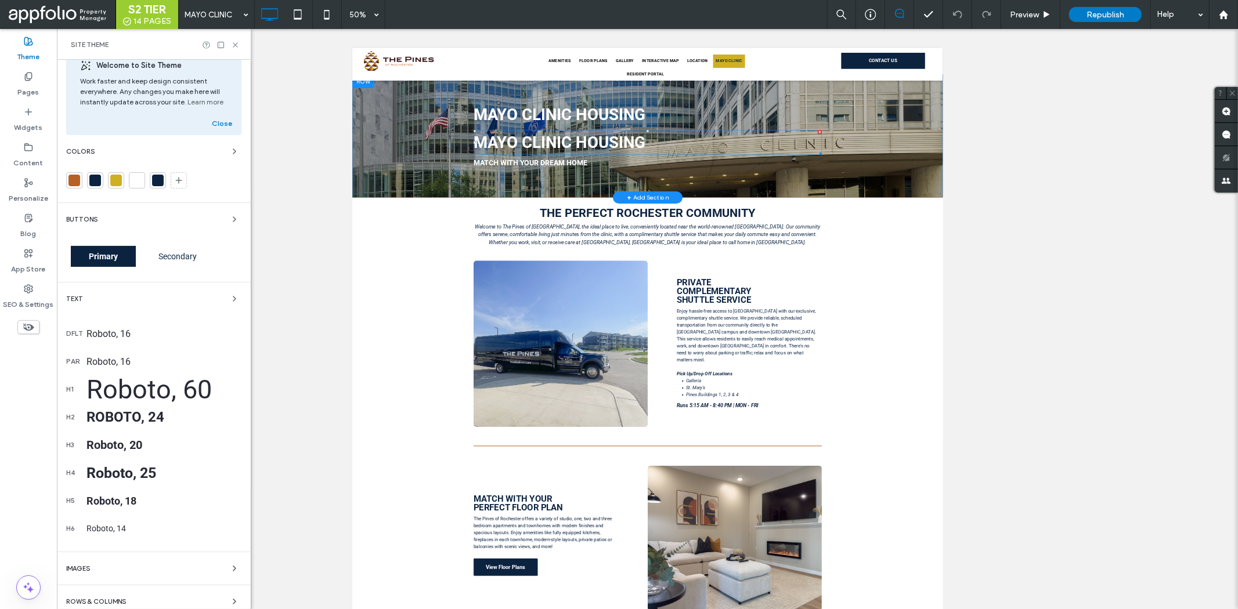
scroll to position [19, 0]
click at [26, 81] on label "Pages" at bounding box center [28, 89] width 21 height 16
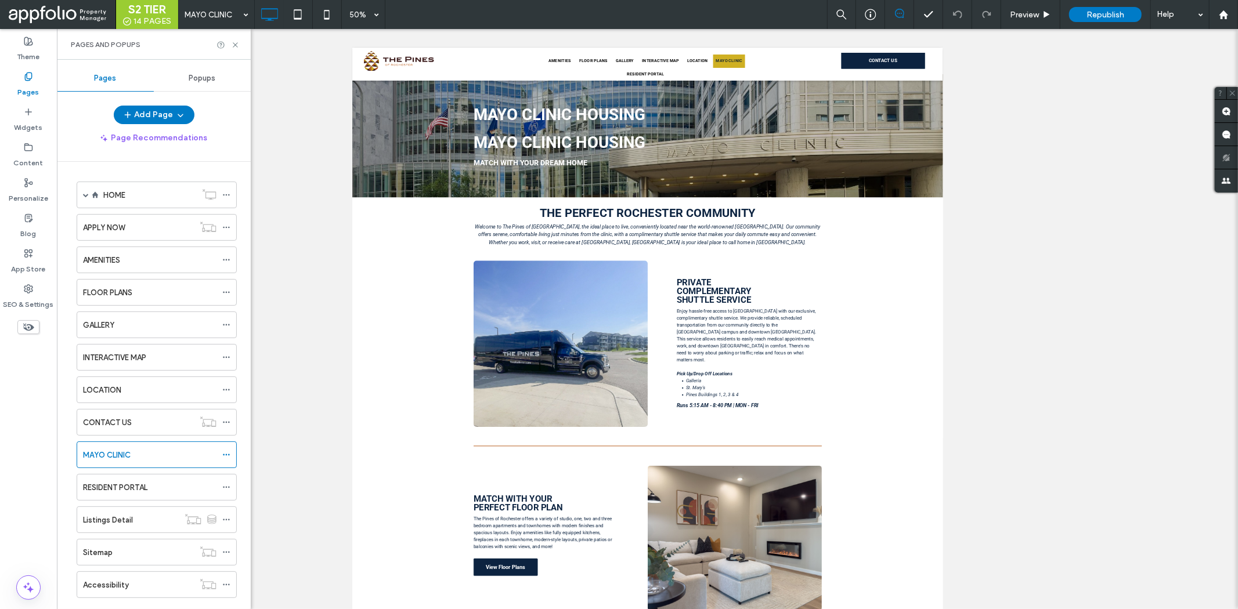
click at [27, 44] on use at bounding box center [28, 41] width 8 height 8
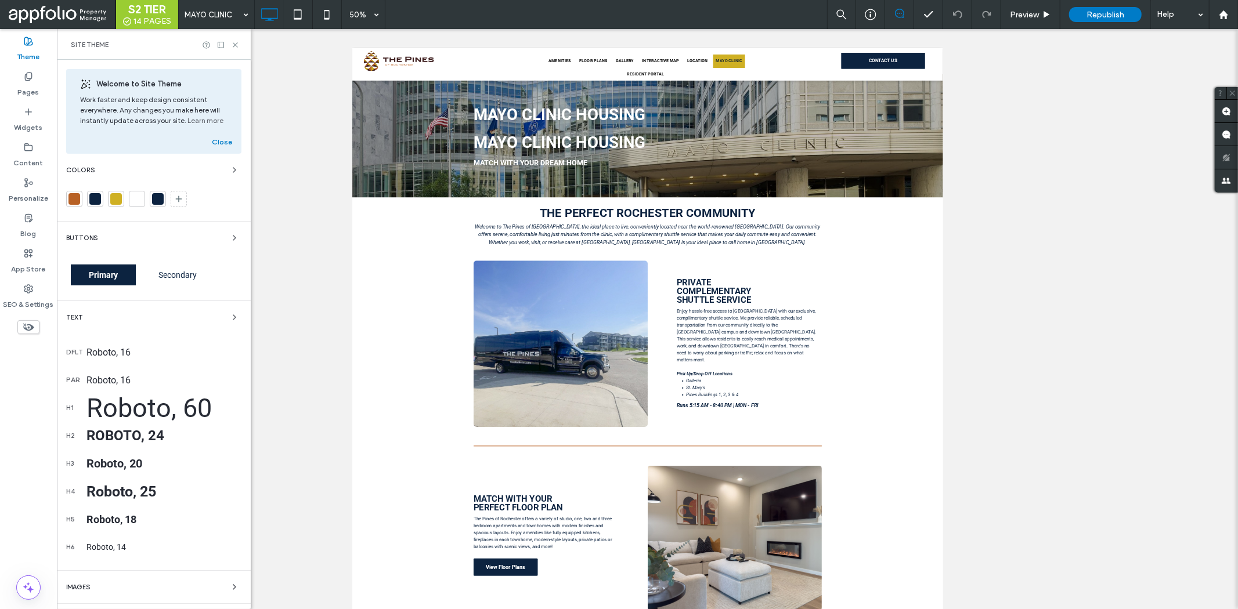
click at [236, 39] on div "Pages and Popups" at bounding box center [154, 44] width 194 height 31
click at [234, 44] on icon at bounding box center [235, 45] width 9 height 9
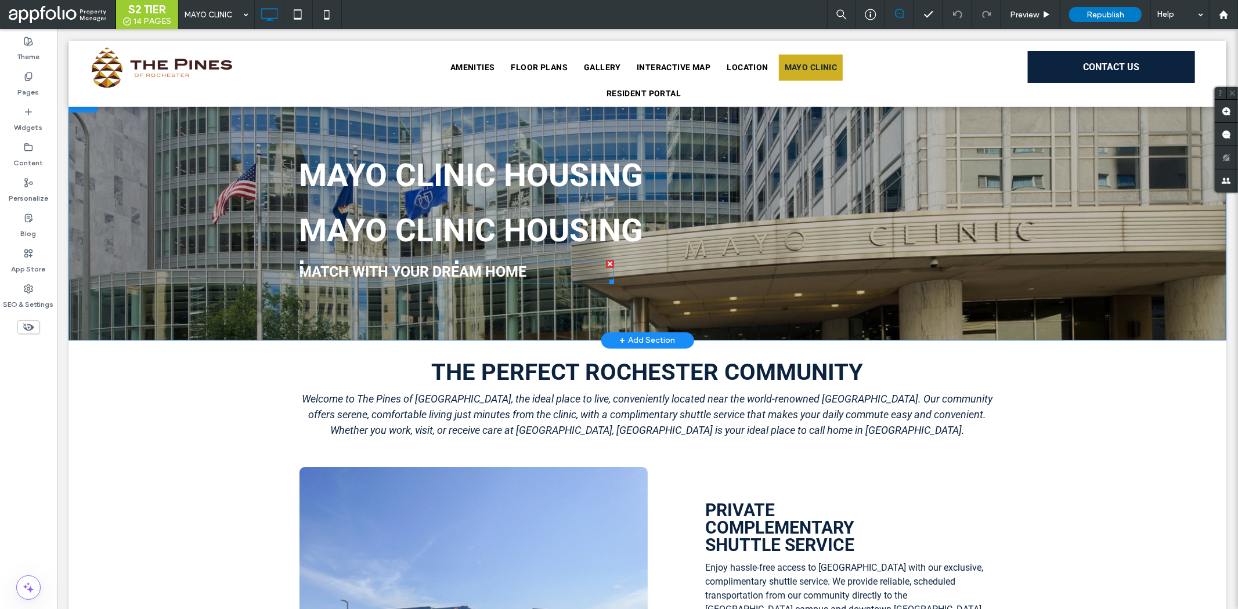
click at [530, 268] on p "MATCH WITH YOUR DREAM HOME" at bounding box center [456, 272] width 315 height 22
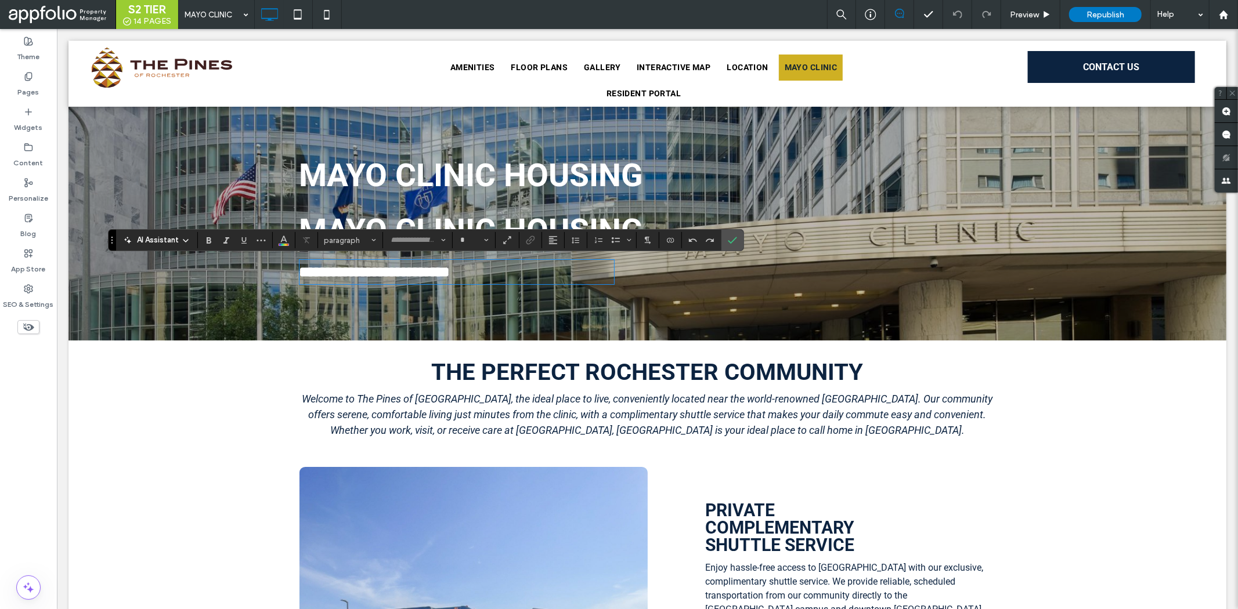
type input "******"
type input "**"
click at [734, 241] on icon "Confirm" at bounding box center [732, 240] width 9 height 9
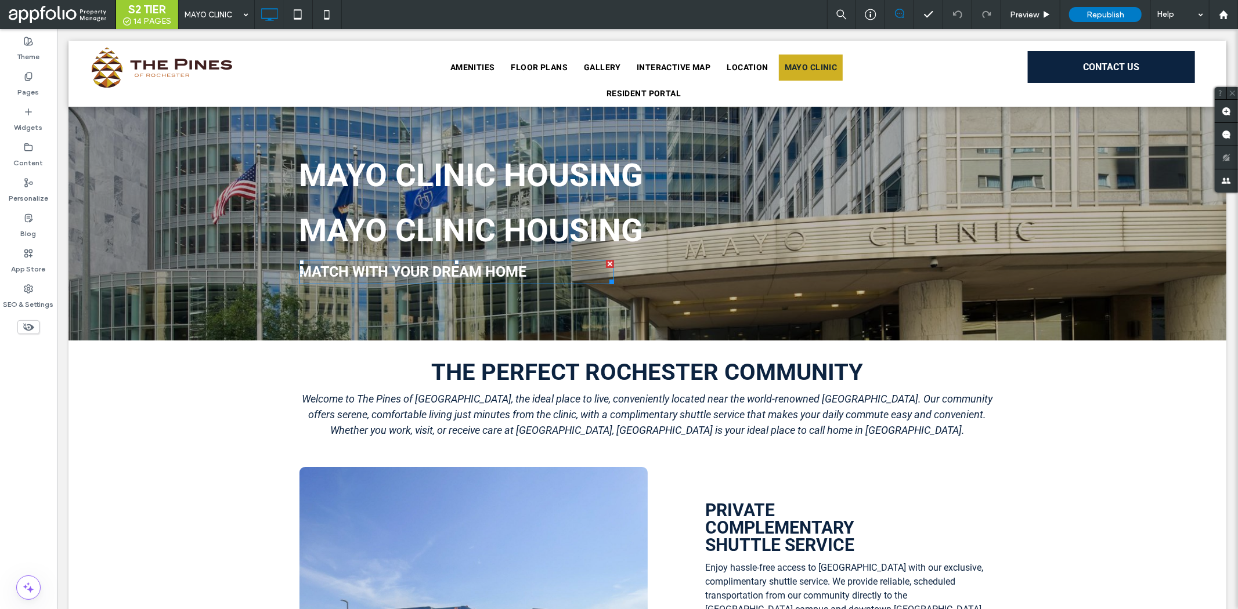
click at [605, 261] on div at bounding box center [609, 263] width 8 height 8
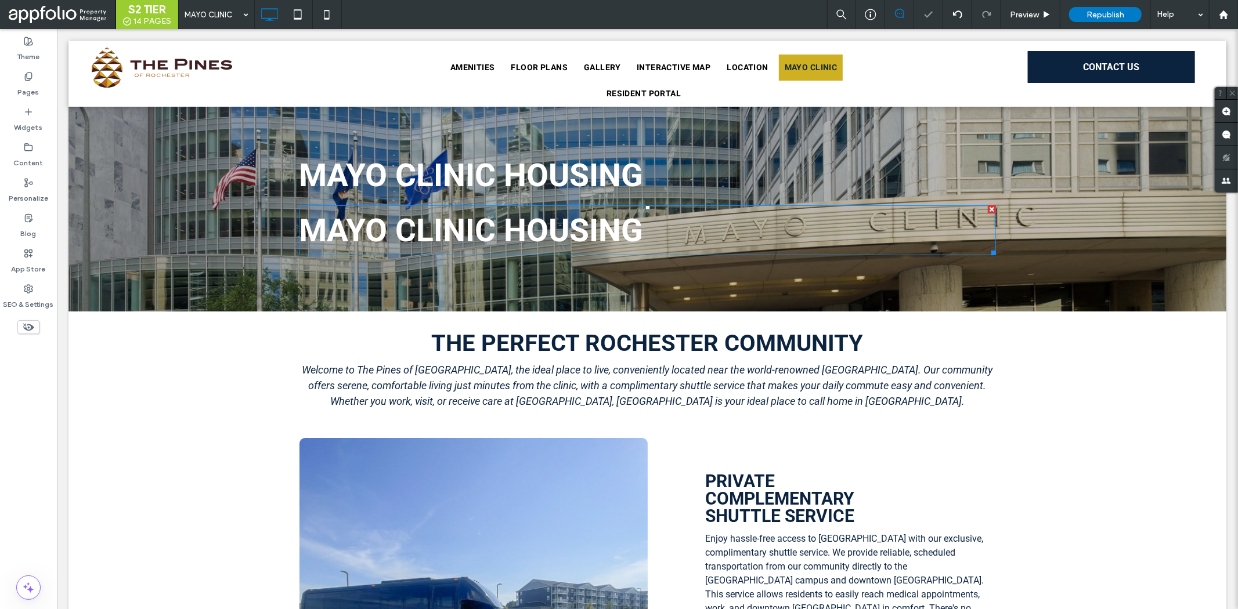
drag, startPoint x: 986, startPoint y: 209, endPoint x: 760, endPoint y: 225, distance: 226.3
click at [987, 209] on div at bounding box center [991, 209] width 8 height 8
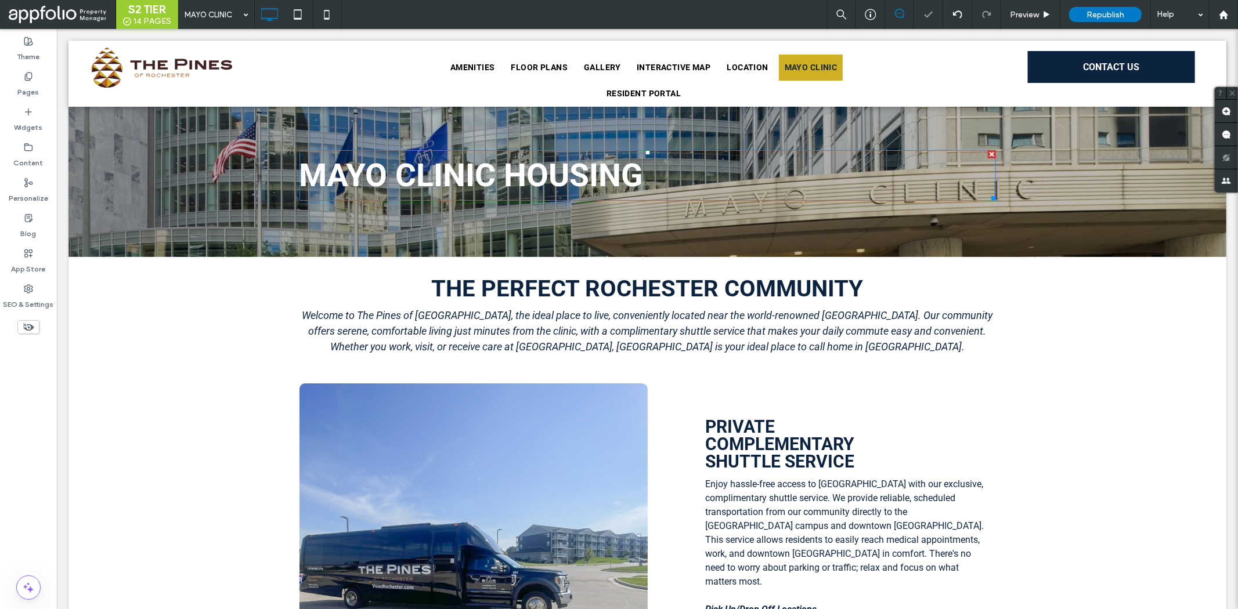
click at [987, 152] on div at bounding box center [991, 154] width 8 height 8
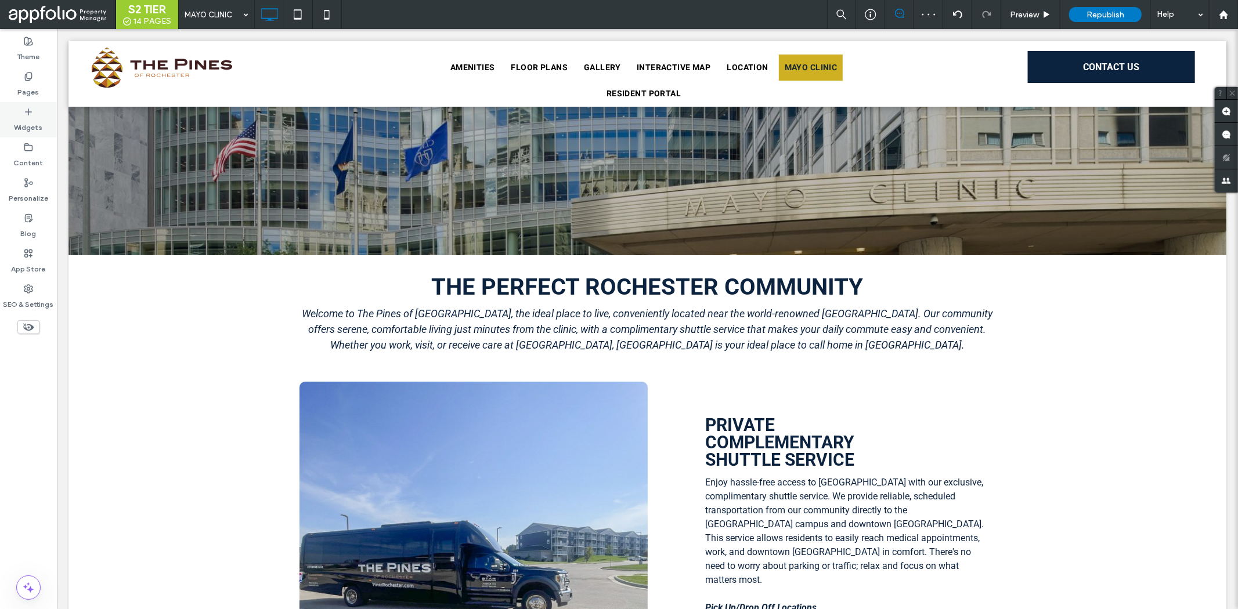
click at [26, 118] on label "Widgets" at bounding box center [29, 125] width 28 height 16
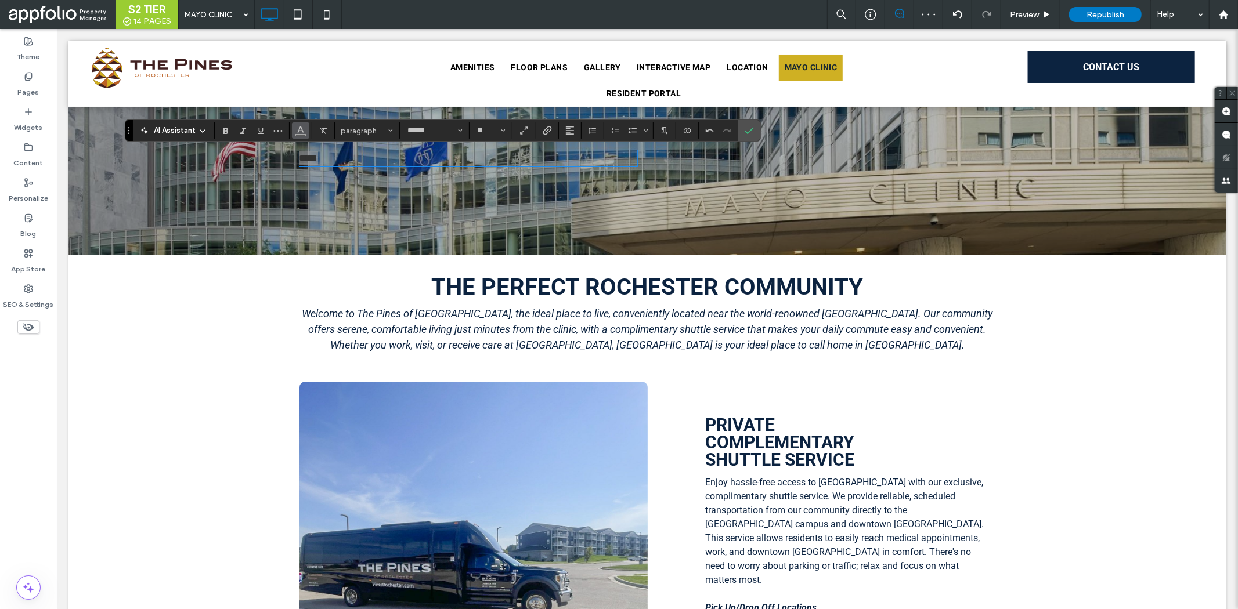
click at [302, 123] on span "Color" at bounding box center [300, 129] width 9 height 15
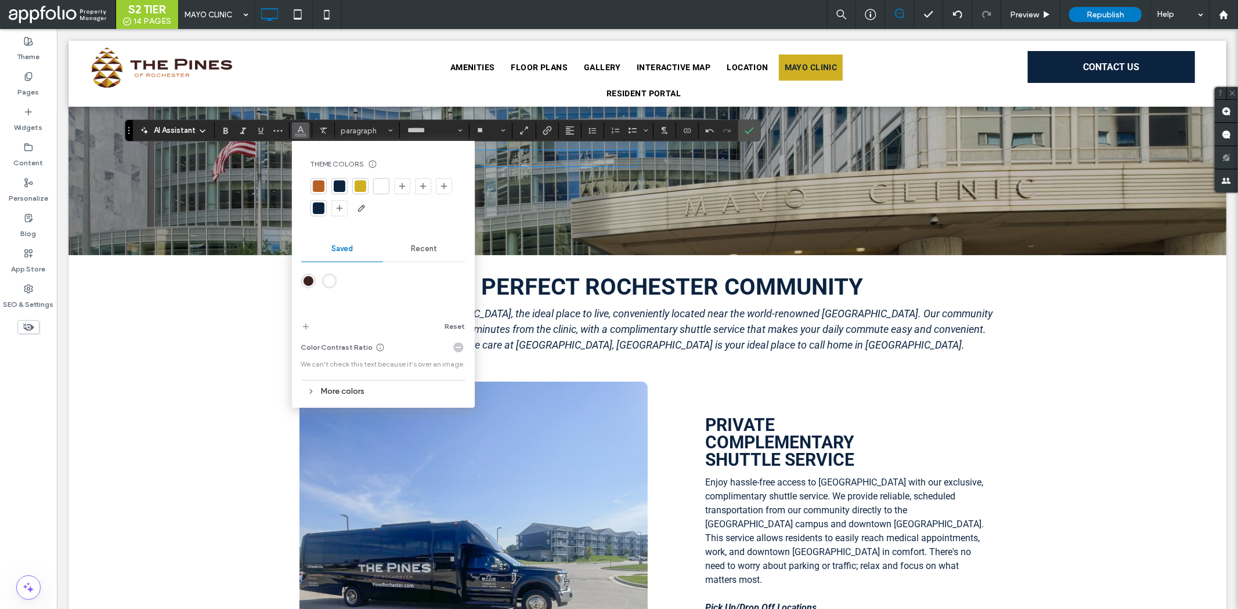
click at [386, 189] on div at bounding box center [381, 186] width 12 height 12
click at [761, 134] on div "Click To Paste Click To Paste ***** Click To Paste Row + Add Section" at bounding box center [647, 173] width 1158 height 161
click at [757, 132] on label "Confirm" at bounding box center [748, 130] width 17 height 21
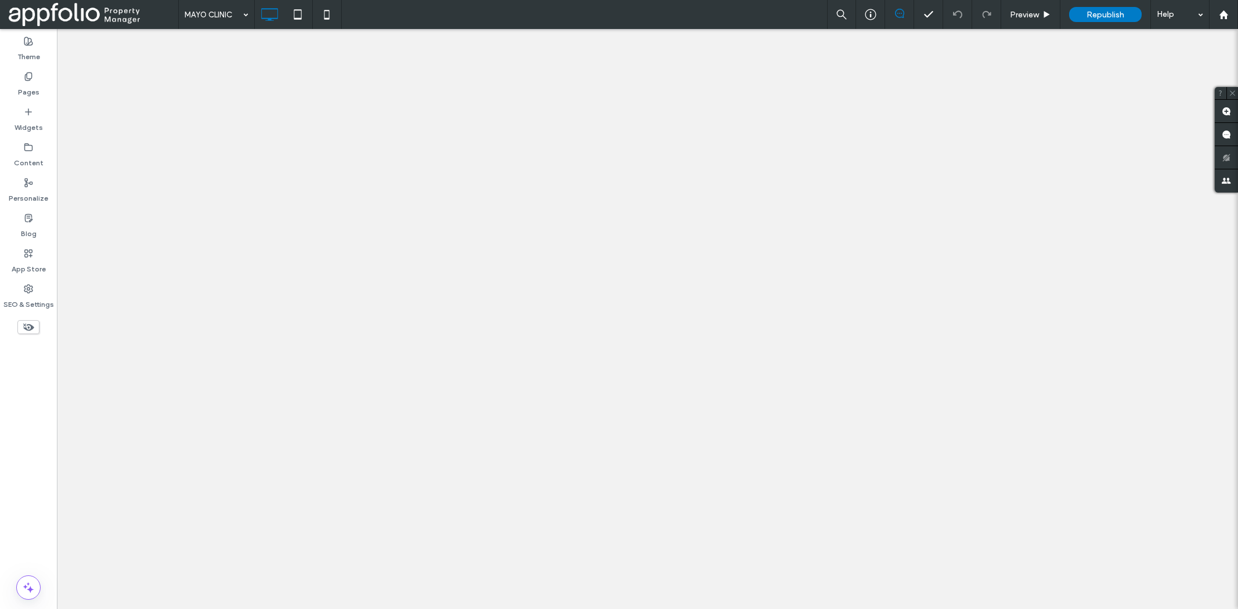
type input "******"
type input "**"
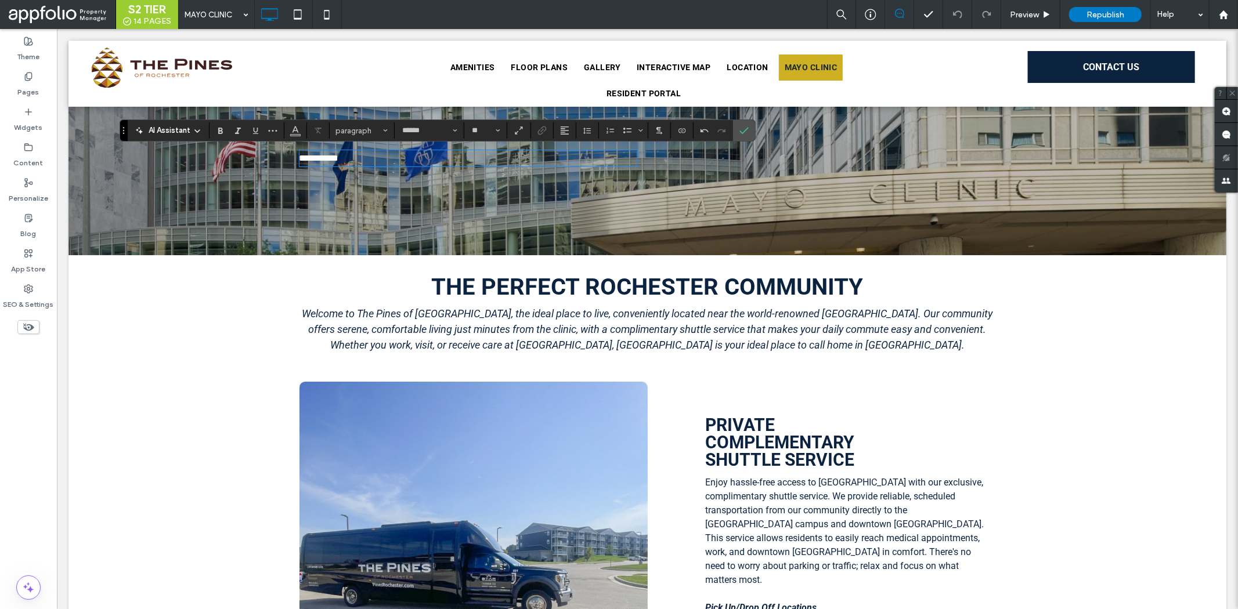
click at [386, 156] on p "**********" at bounding box center [468, 158] width 338 height 14
click at [452, 160] on p "**********" at bounding box center [468, 158] width 338 height 14
click at [495, 131] on button "**" at bounding box center [486, 130] width 38 height 16
click at [479, 129] on input "Size-input" at bounding box center [482, 130] width 23 height 9
type input "**"
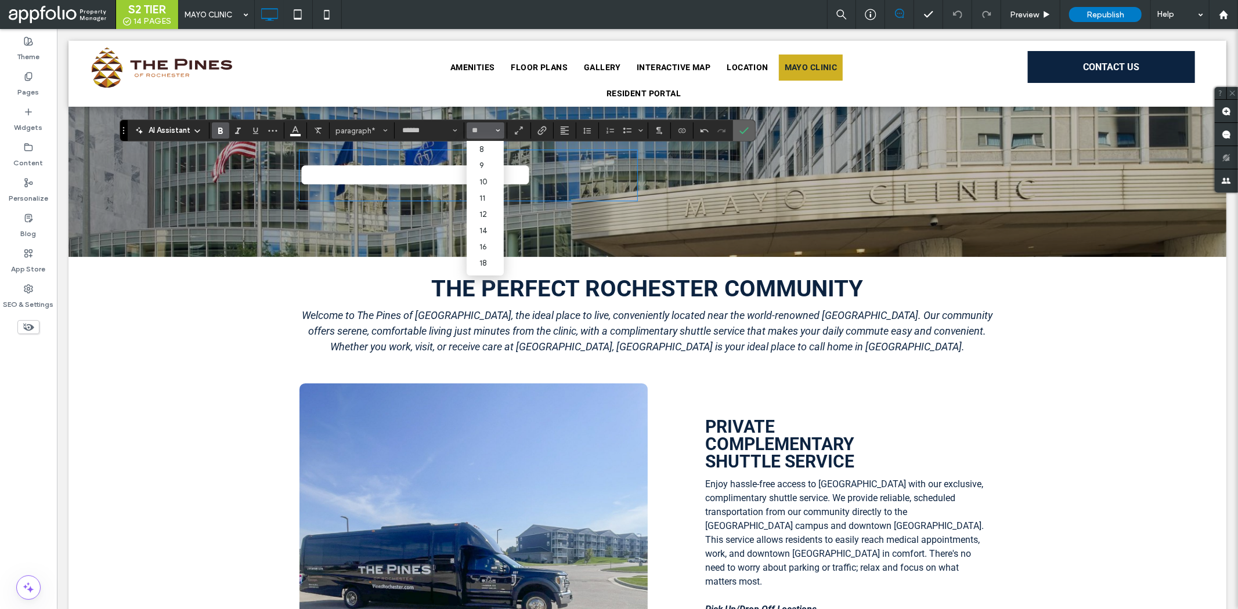
click at [741, 133] on icon "Confirm" at bounding box center [743, 130] width 9 height 9
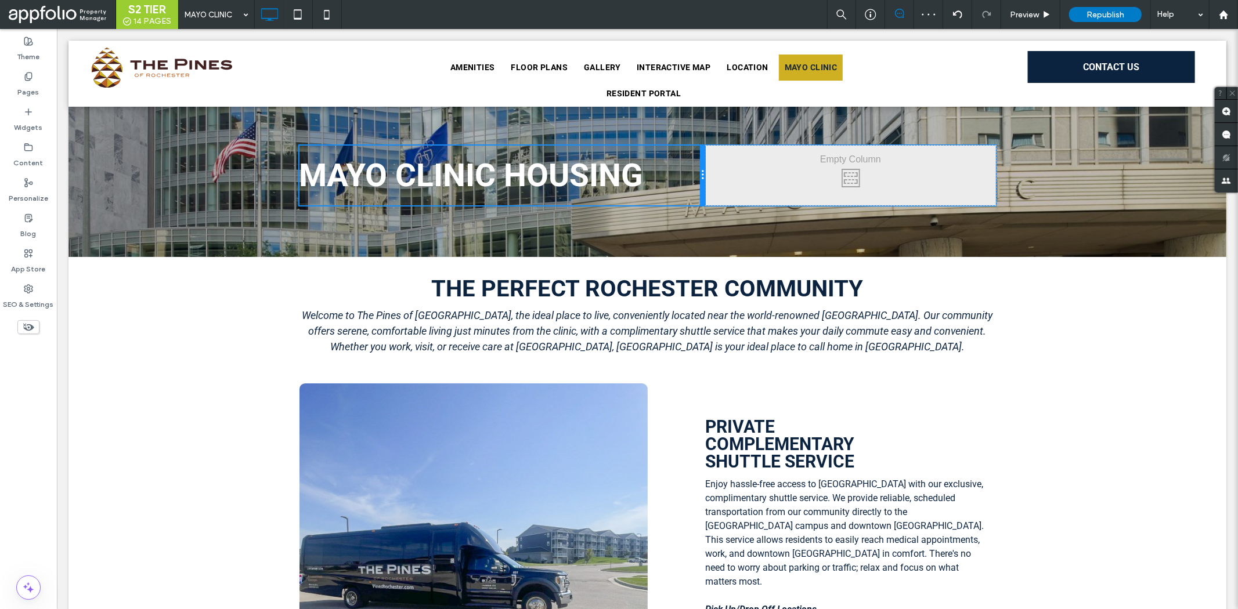
drag, startPoint x: 644, startPoint y: 200, endPoint x: 729, endPoint y: 203, distance: 85.9
click at [729, 203] on div "MAYO CLINIC HOUSING Click To Paste Click To Paste" at bounding box center [647, 175] width 696 height 60
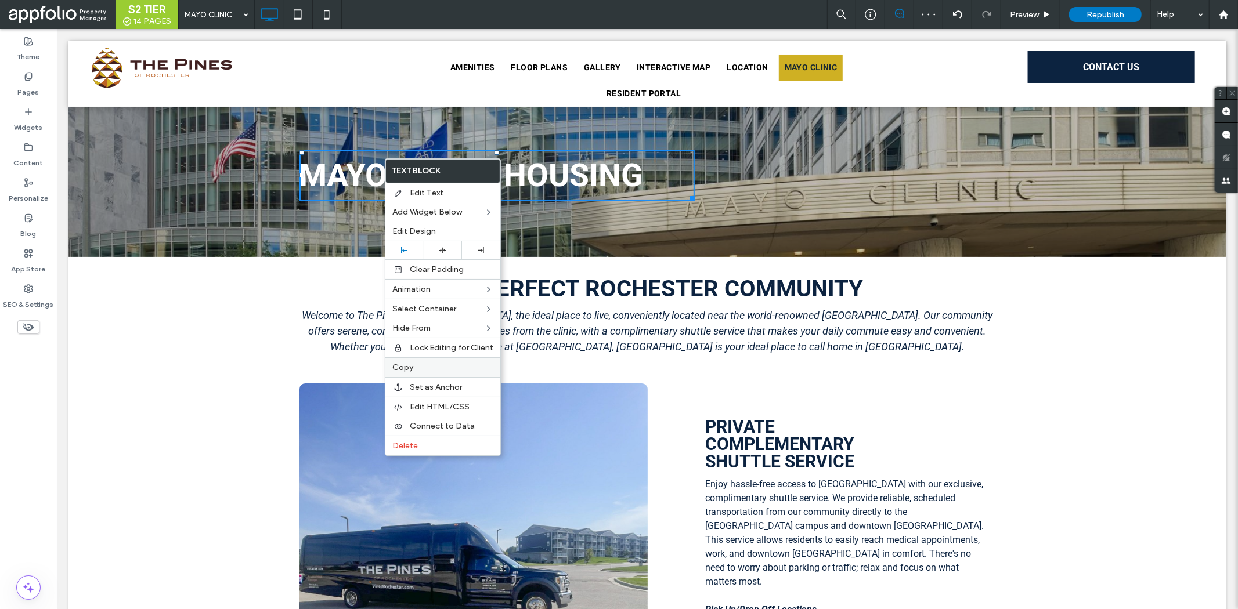
click at [419, 357] on div "Copy" at bounding box center [442, 367] width 115 height 20
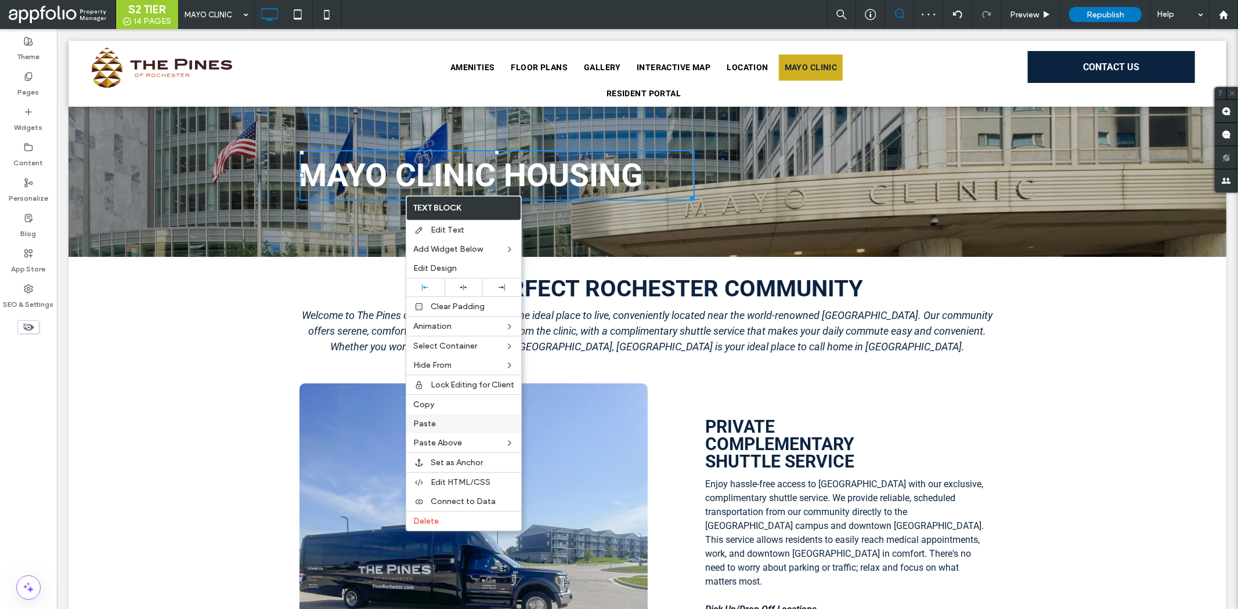
click at [431, 428] on div "Paste" at bounding box center [463, 423] width 115 height 19
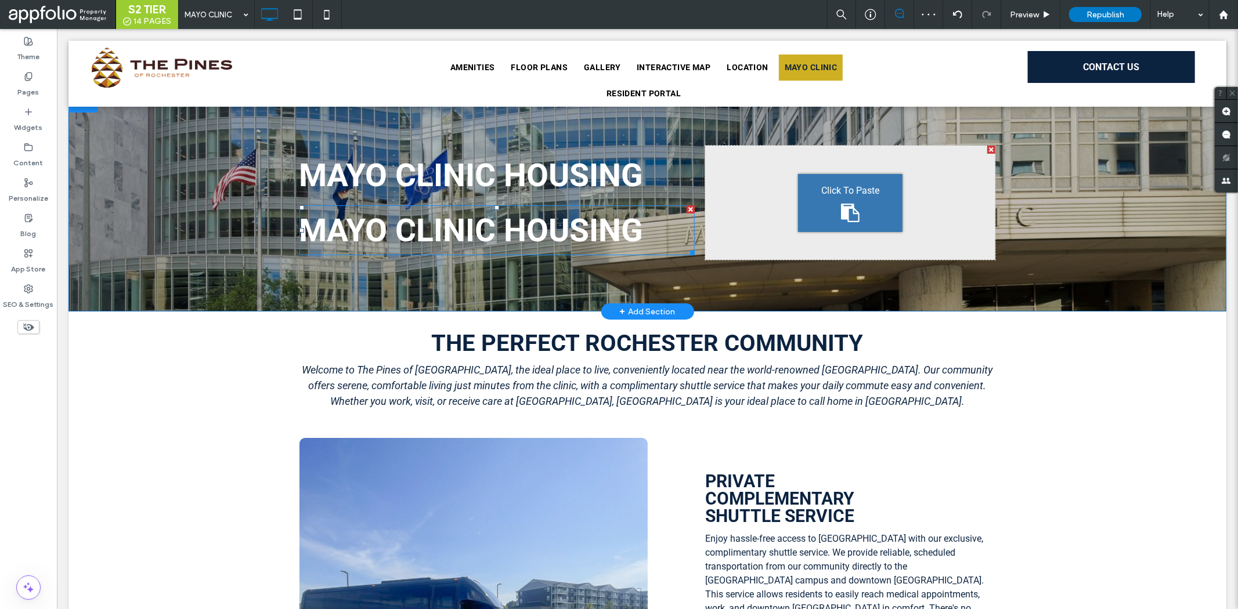
click at [459, 212] on strong "MAYO CLINIC HOUSING" at bounding box center [471, 229] width 344 height 37
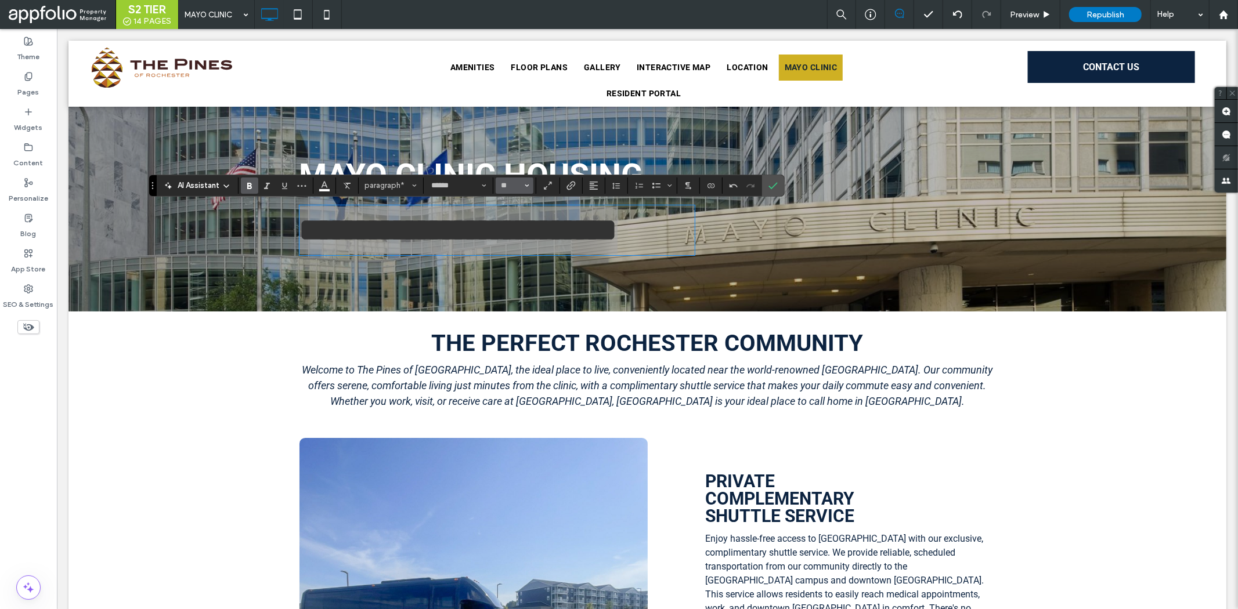
click at [529, 182] on span "Size" at bounding box center [527, 185] width 5 height 15
drag, startPoint x: 525, startPoint y: 267, endPoint x: 493, endPoint y: 205, distance: 69.0
click at [525, 267] on label "12" at bounding box center [514, 269] width 37 height 16
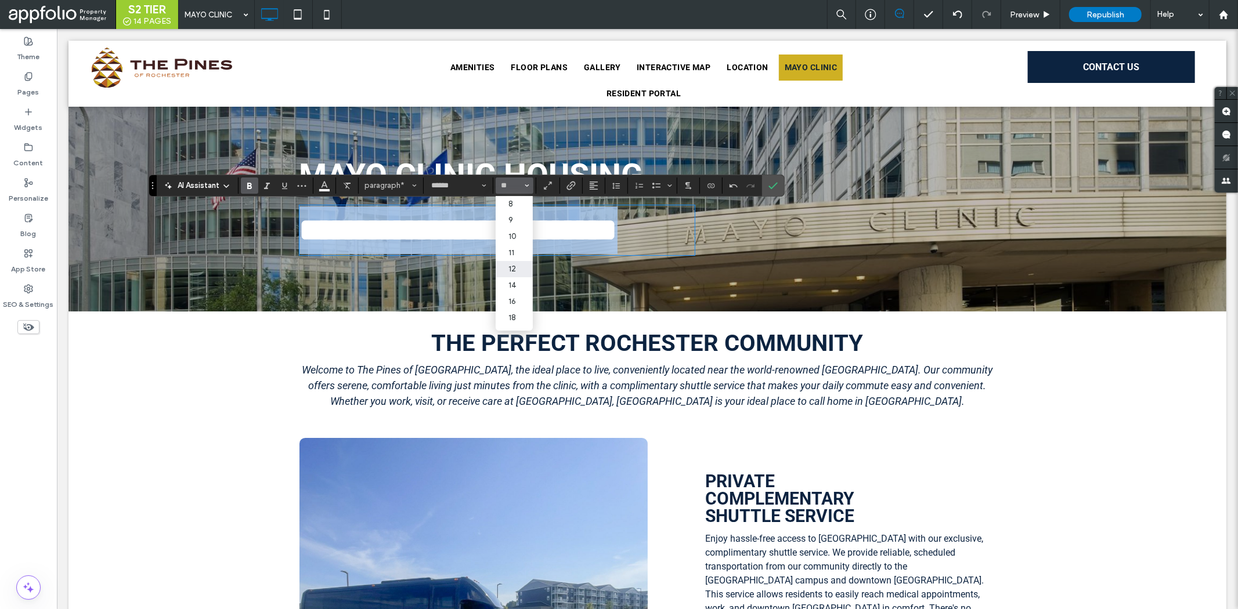
type input "**"
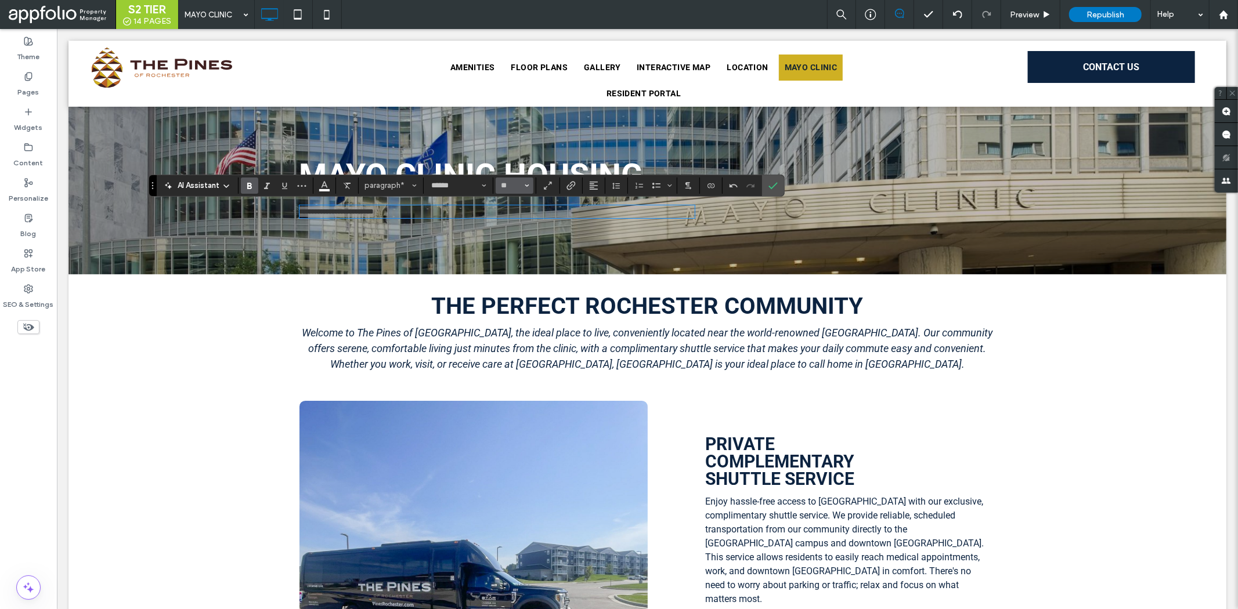
click at [527, 183] on icon "Size" at bounding box center [527, 185] width 5 height 5
click at [523, 274] on label "24" at bounding box center [514, 270] width 37 height 16
type input "**"
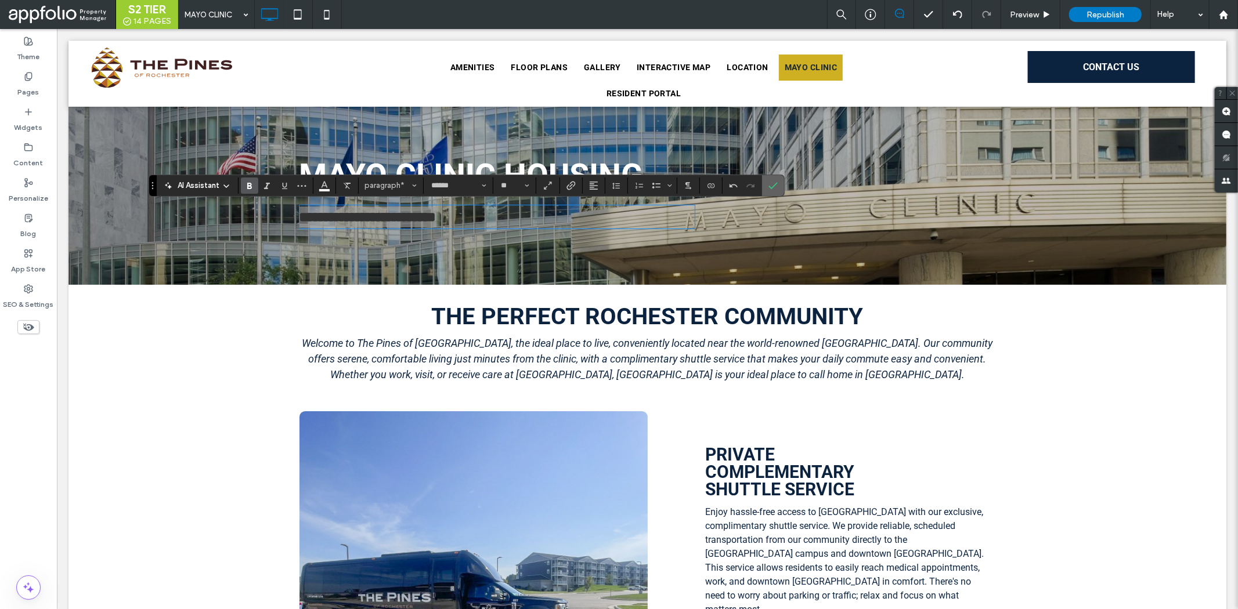
click at [771, 188] on use "Confirm" at bounding box center [772, 185] width 9 height 7
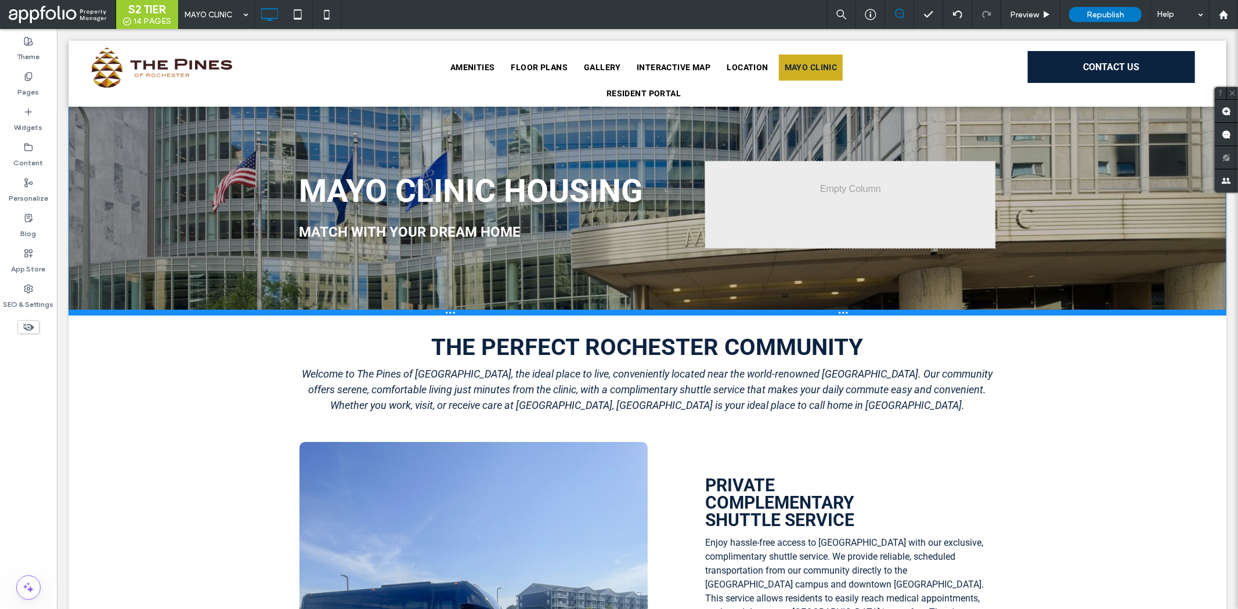
drag, startPoint x: 1086, startPoint y: 283, endPoint x: 1089, endPoint y: 313, distance: 30.9
click at [1089, 313] on div at bounding box center [647, 312] width 1158 height 6
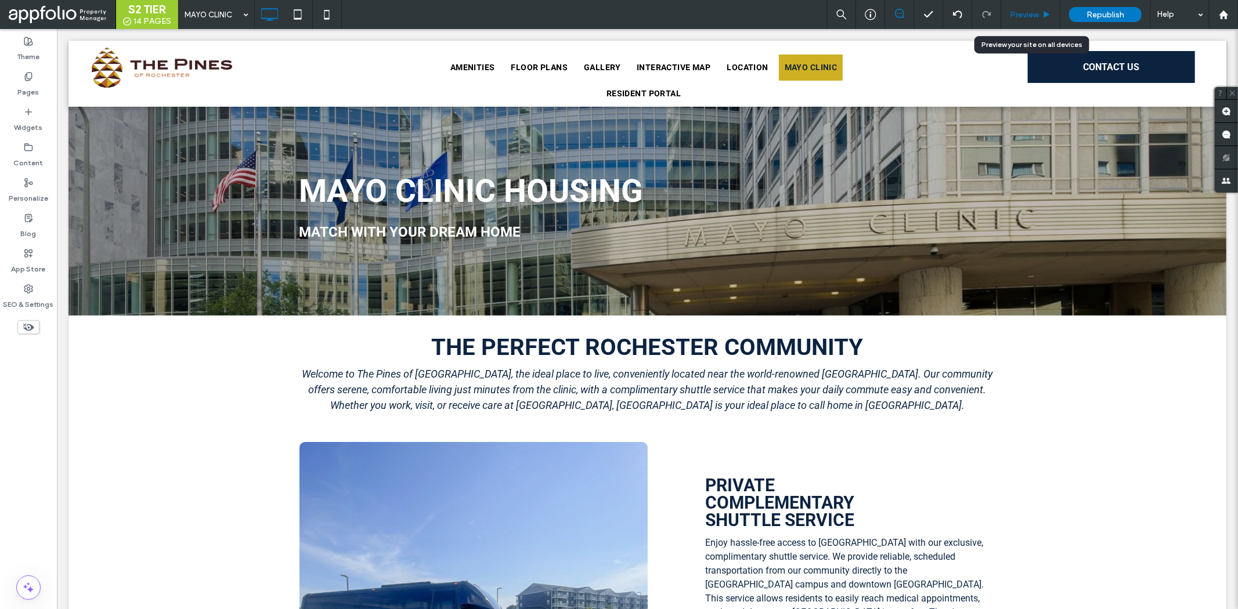
click at [1011, 10] on span "Preview" at bounding box center [1024, 15] width 29 height 10
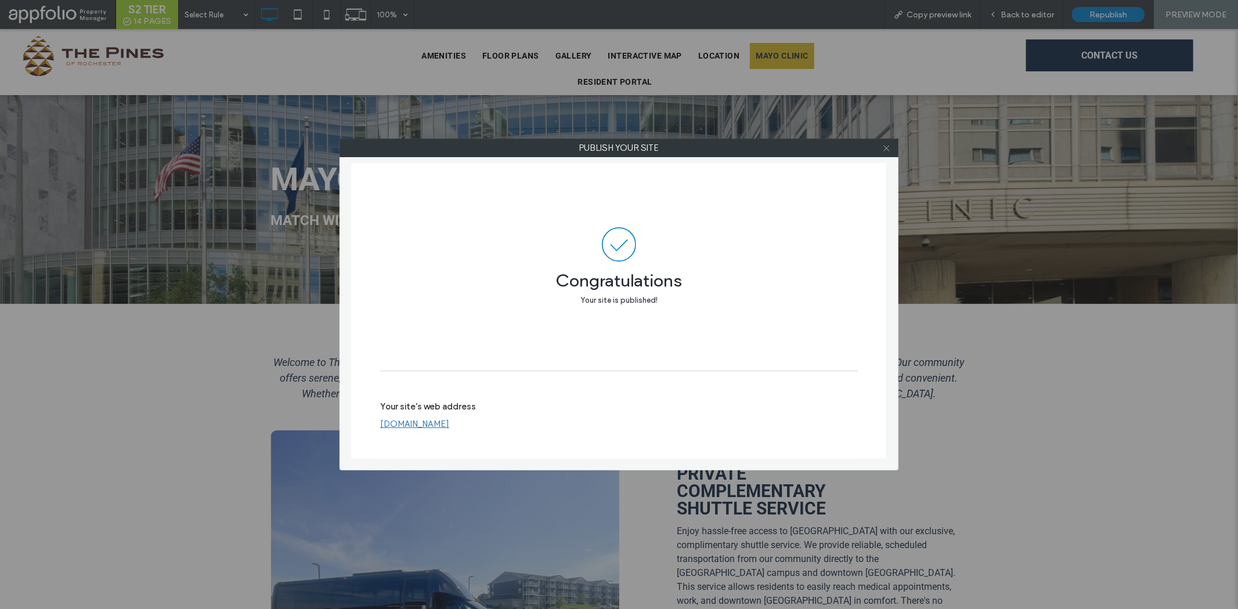
click at [887, 140] on span at bounding box center [886, 147] width 9 height 17
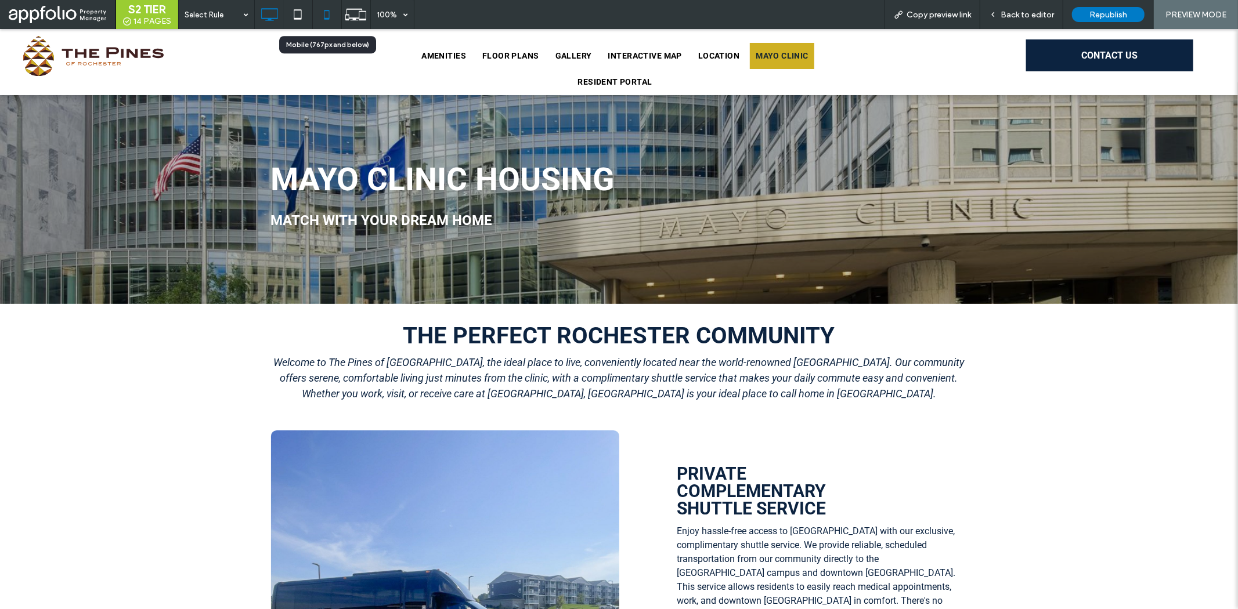
click at [316, 12] on icon at bounding box center [326, 14] width 23 height 23
